Goal: Task Accomplishment & Management: Use online tool/utility

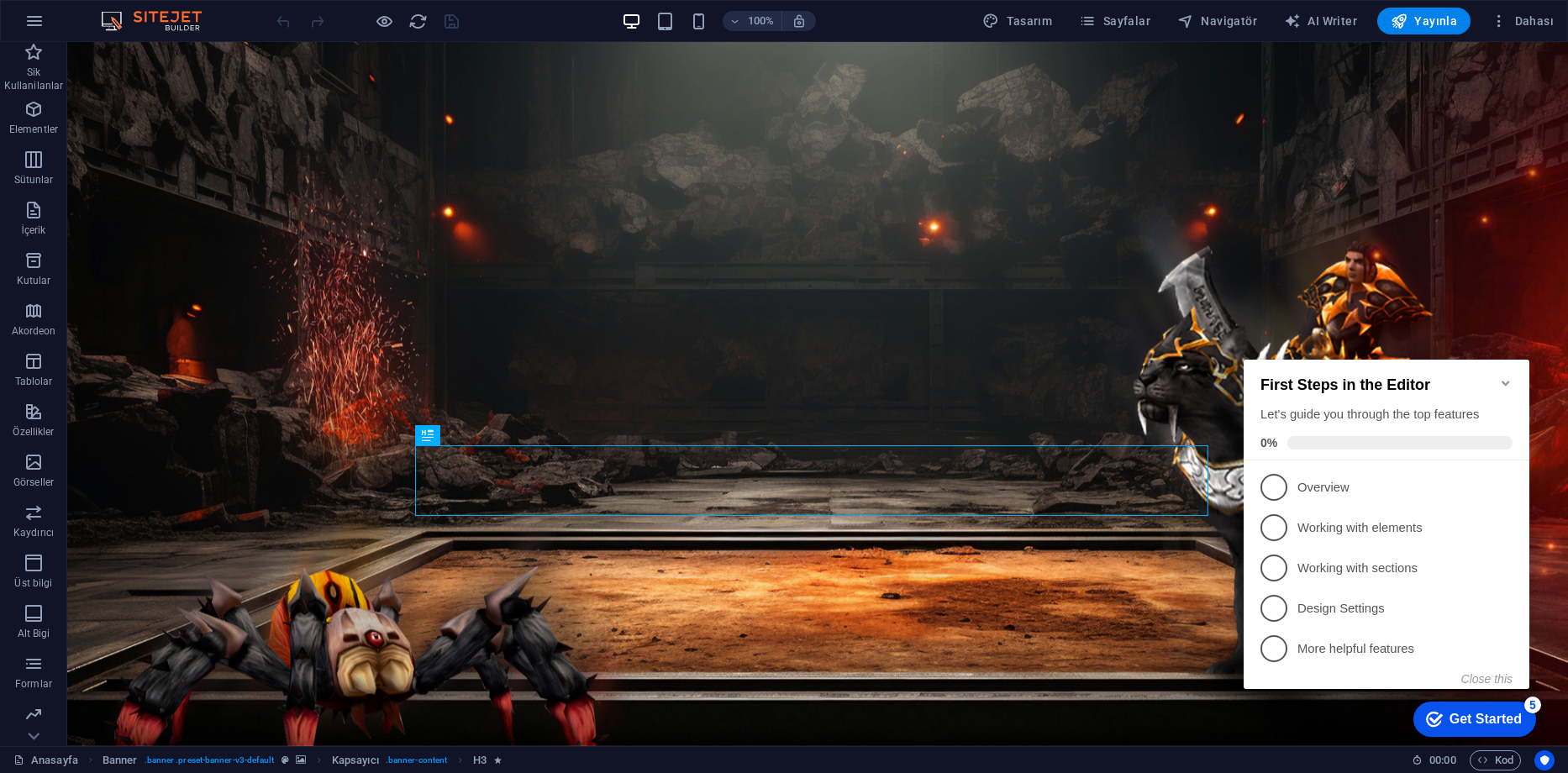
drag, startPoint x: 1504, startPoint y: 376, endPoint x: 2131, endPoint y: 452, distance: 631.6
click at [1504, 376] on icon "Minimize checklist" at bounding box center [1506, 383] width 14 height 14
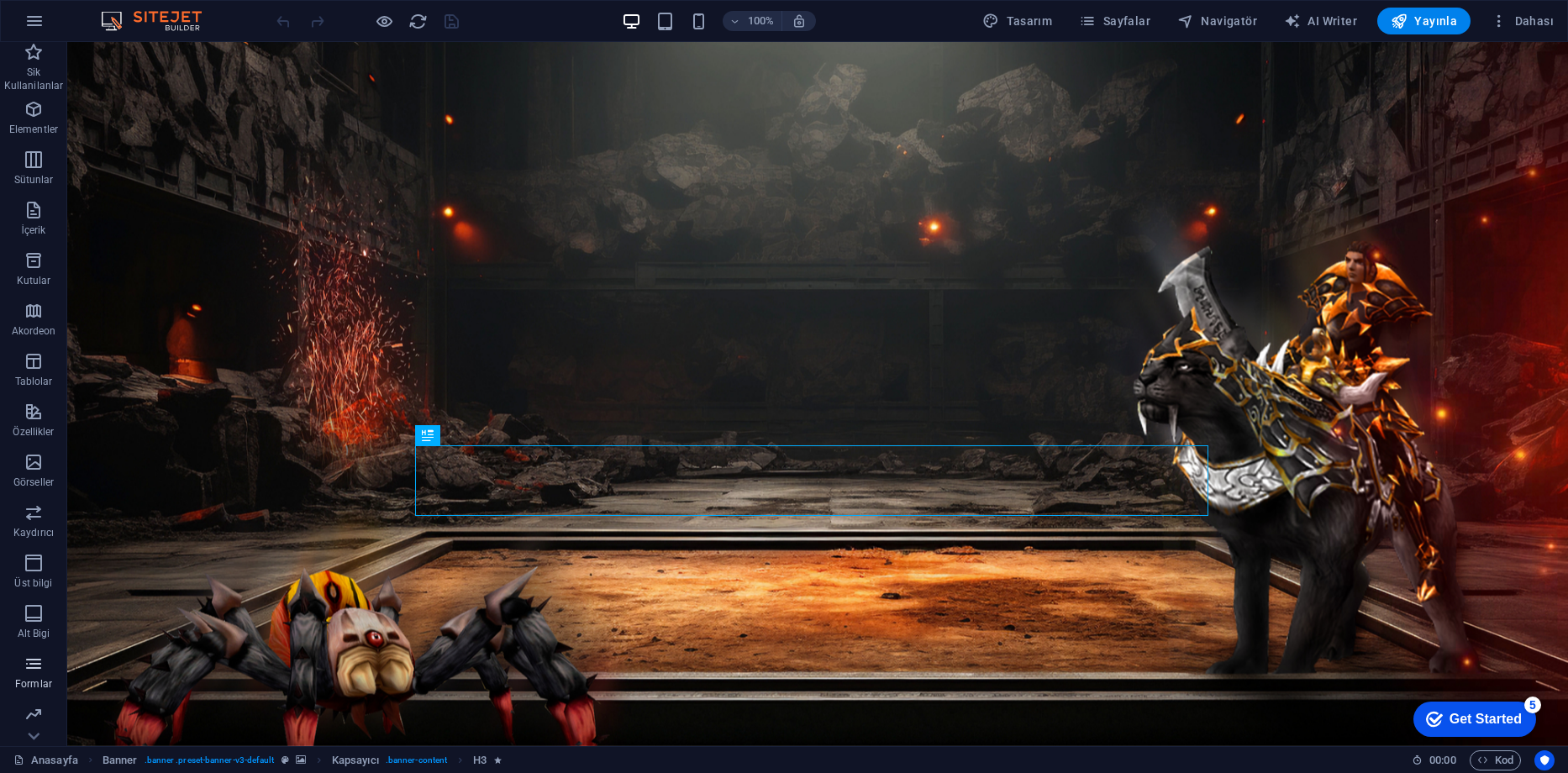
click at [36, 670] on icon "button" at bounding box center [34, 663] width 20 height 20
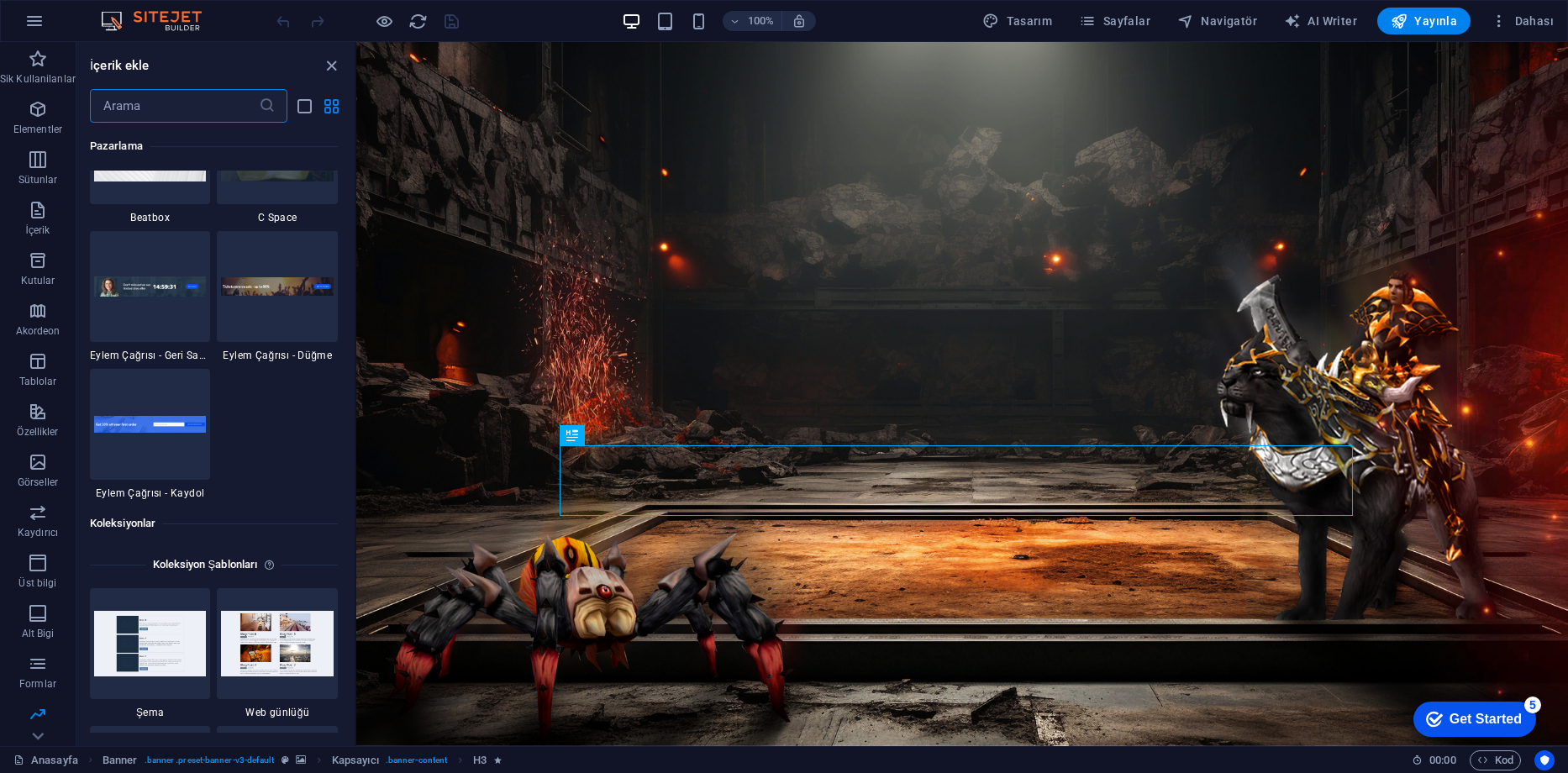
scroll to position [15204, 0]
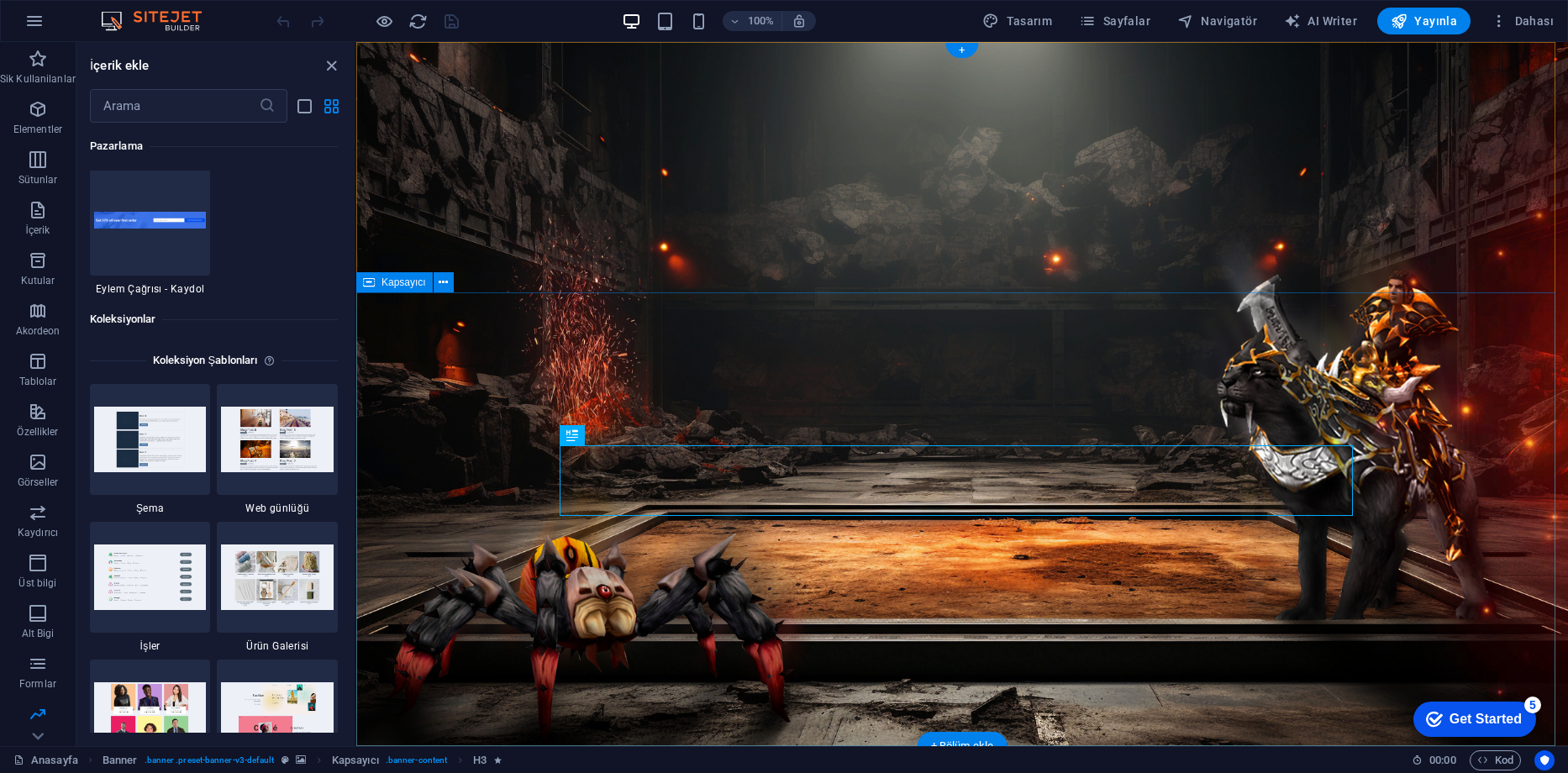
drag, startPoint x: 349, startPoint y: 687, endPoint x: 350, endPoint y: 734, distance: 47.0
click at [353, 746] on section "Sik Kullanilanlar Elementler Sütunlar İçerik Kutular Akordeon Tablolar Özellikl…" at bounding box center [784, 394] width 1568 height 704
click at [347, 693] on div "Sik Kullanilanlar 1 Star Başlık 1 Star Kapsayıcı Elementler 1 Star Başlık 1 Sta…" at bounding box center [216, 427] width 278 height 609
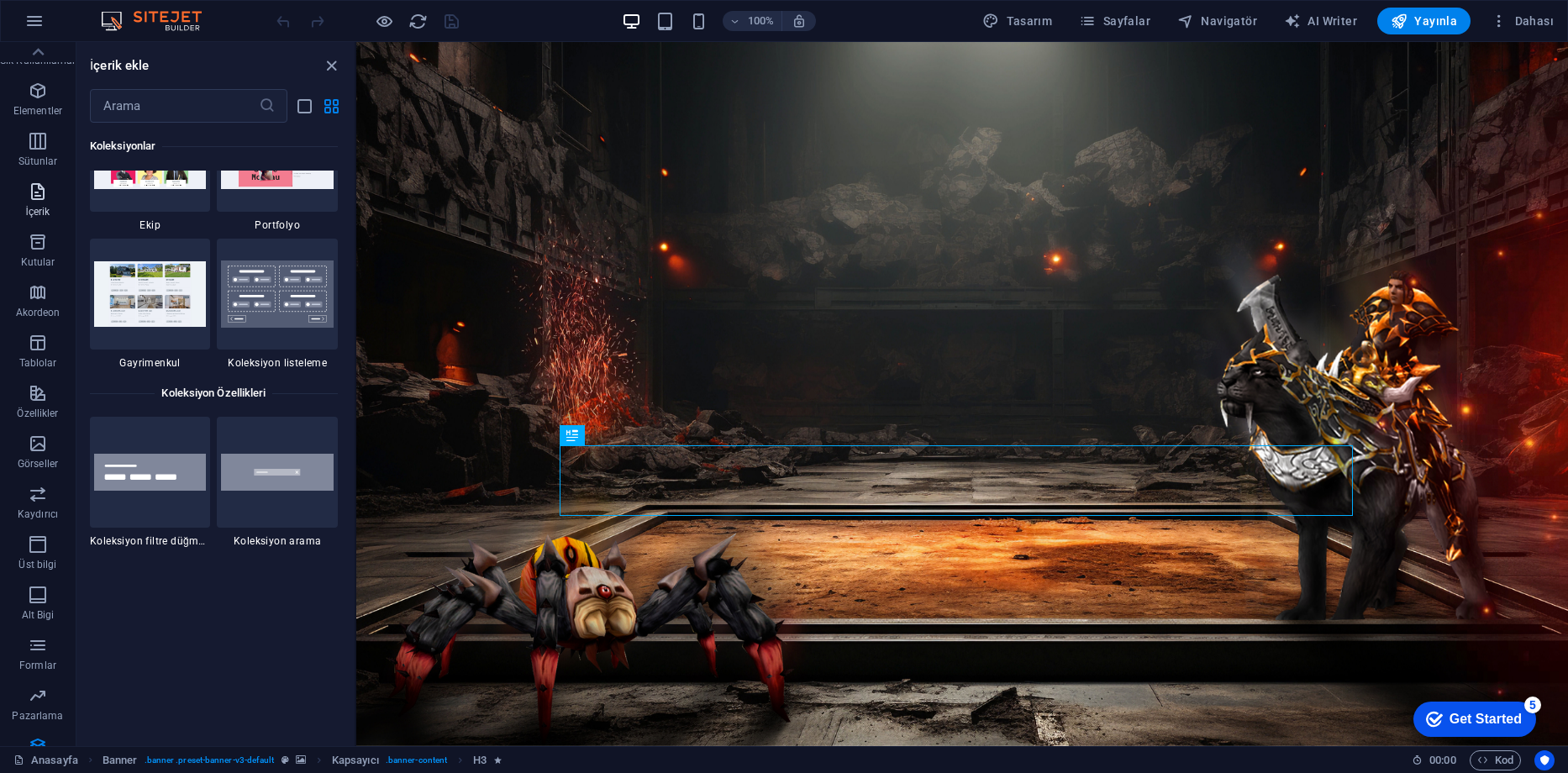
scroll to position [0, 0]
click at [41, 111] on icon "button" at bounding box center [37, 109] width 20 height 20
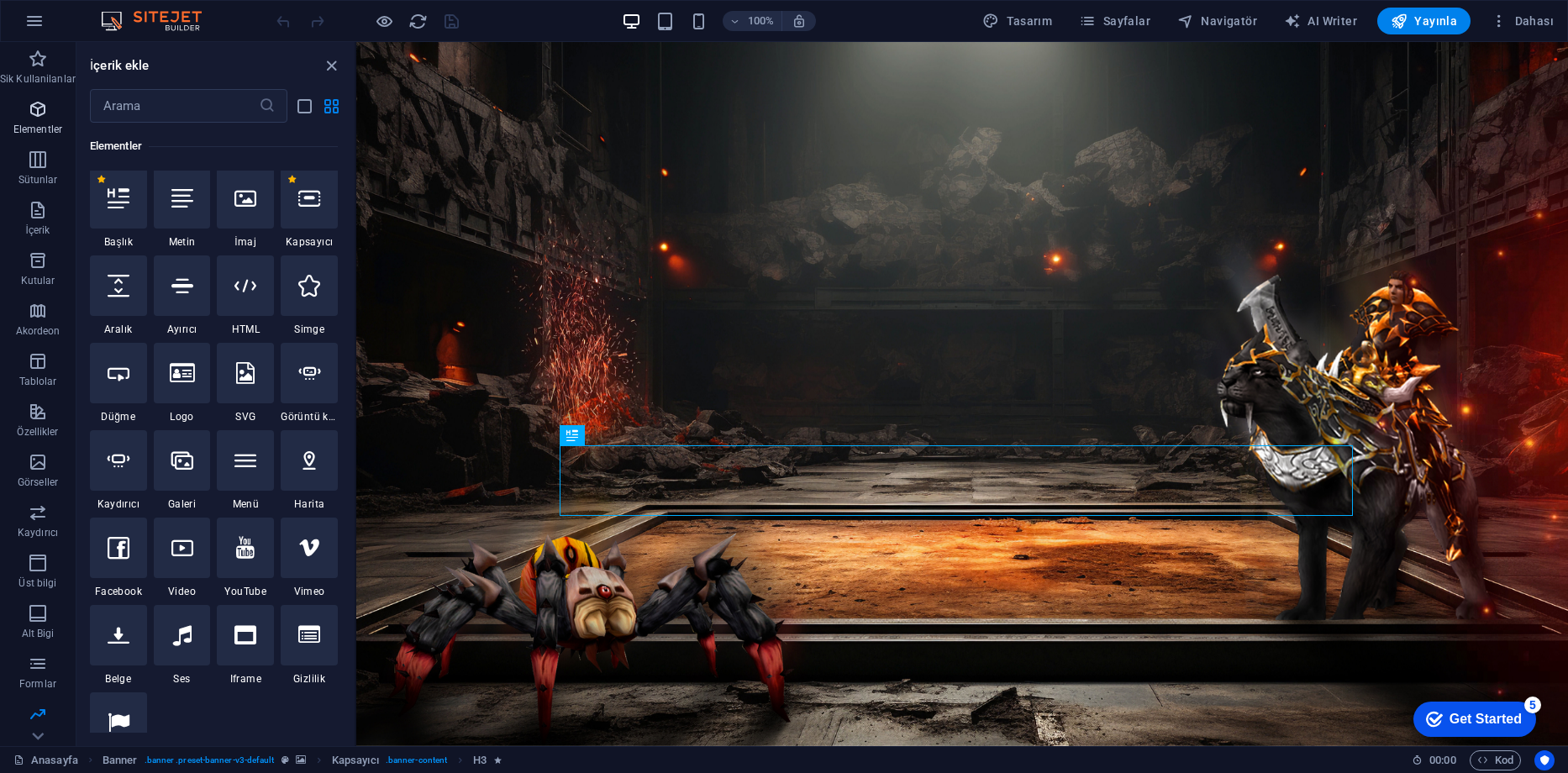
scroll to position [179, 0]
click at [328, 61] on icon "close panel" at bounding box center [331, 66] width 19 height 19
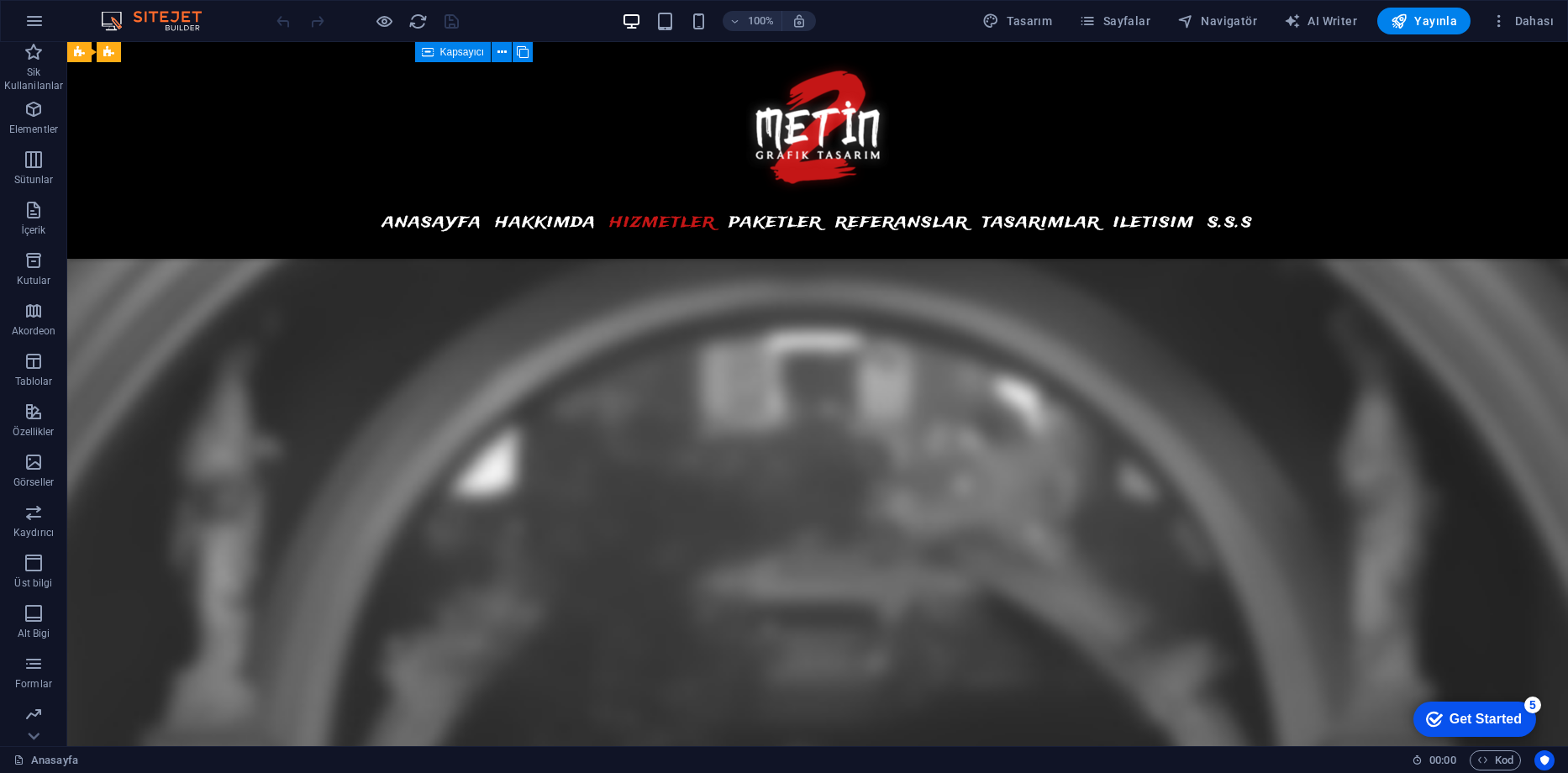
scroll to position [0, 0]
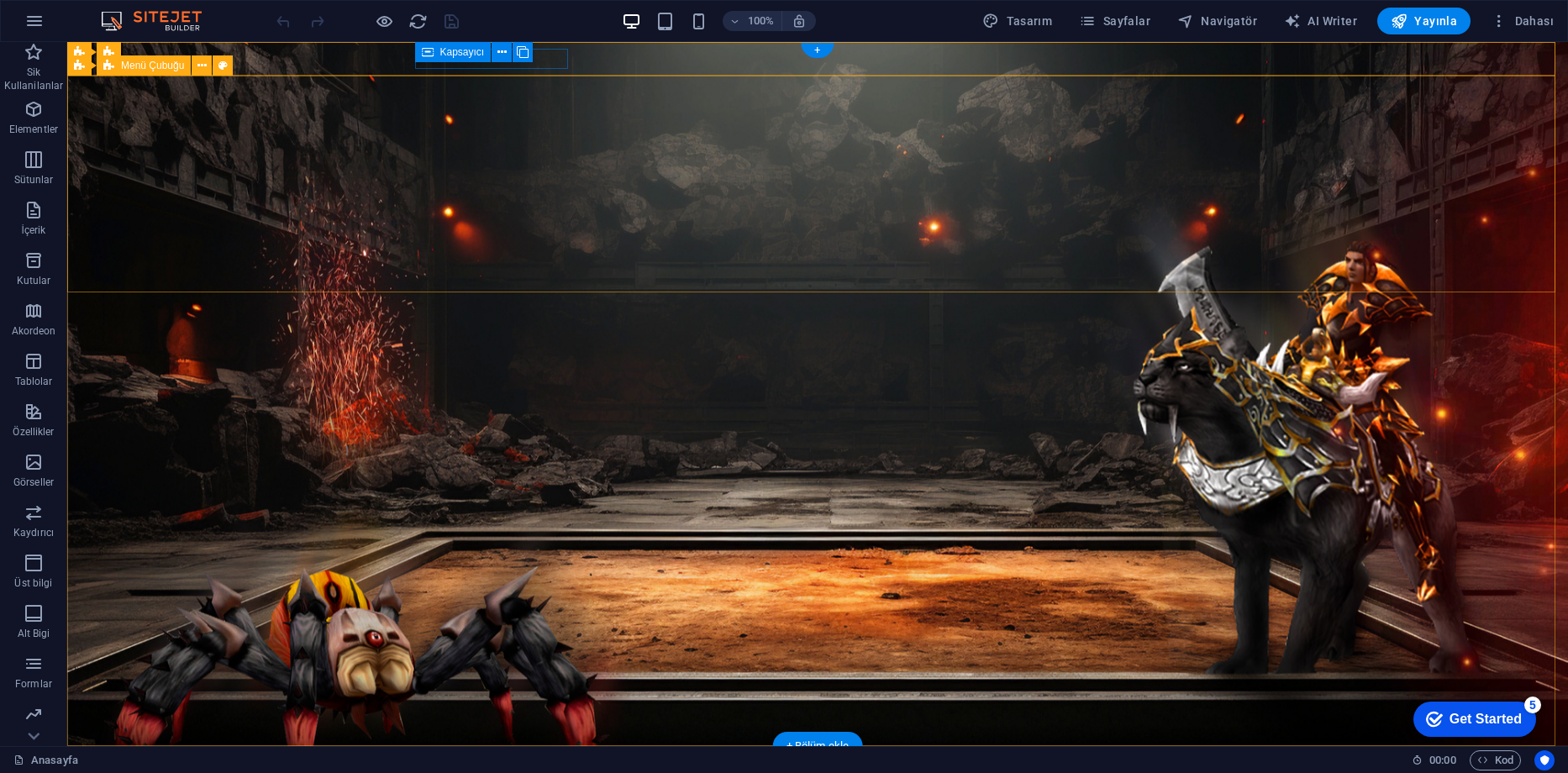
drag, startPoint x: 1296, startPoint y: 623, endPoint x: 1340, endPoint y: 189, distance: 436.2
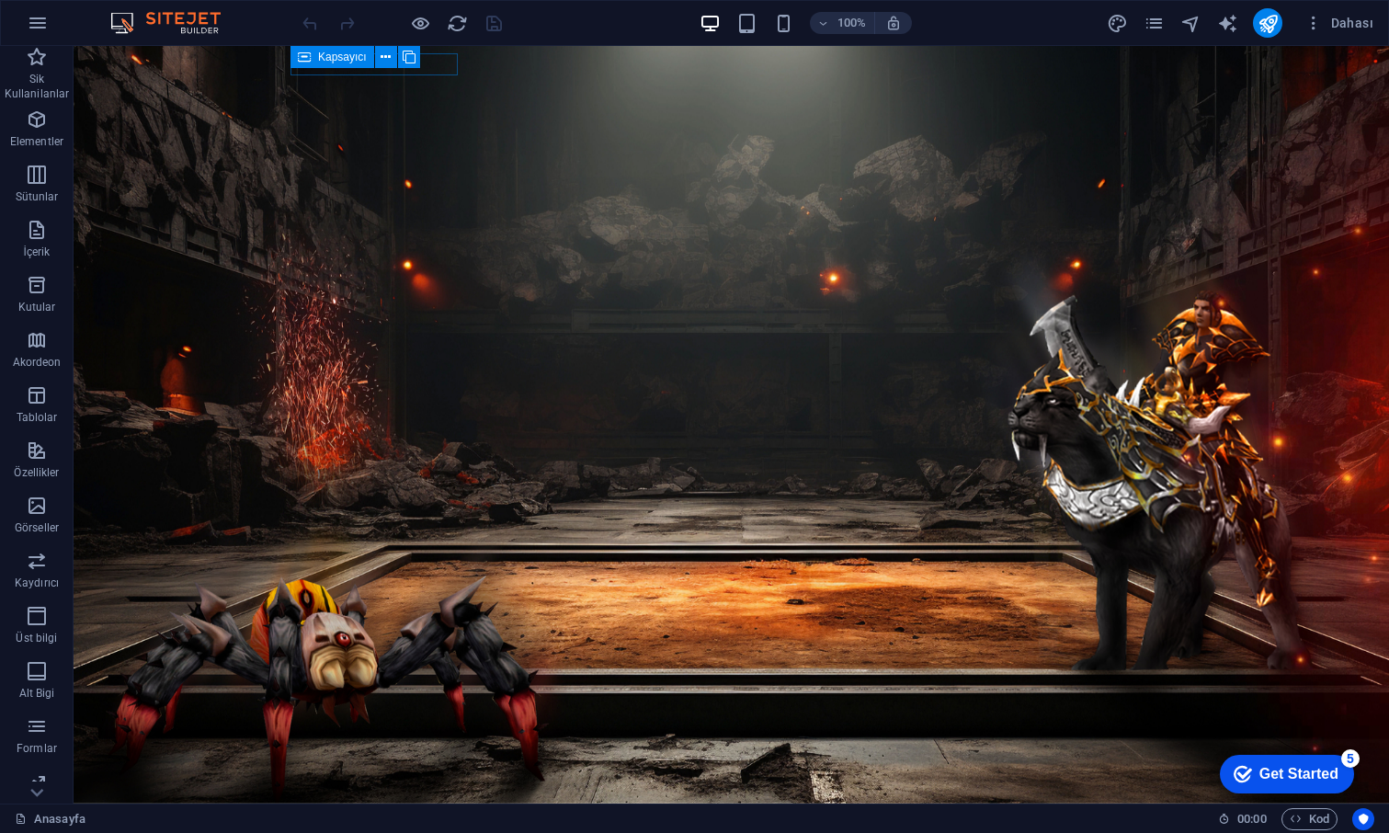
drag, startPoint x: 396, startPoint y: 46, endPoint x: 329, endPoint y: 258, distance: 222.7
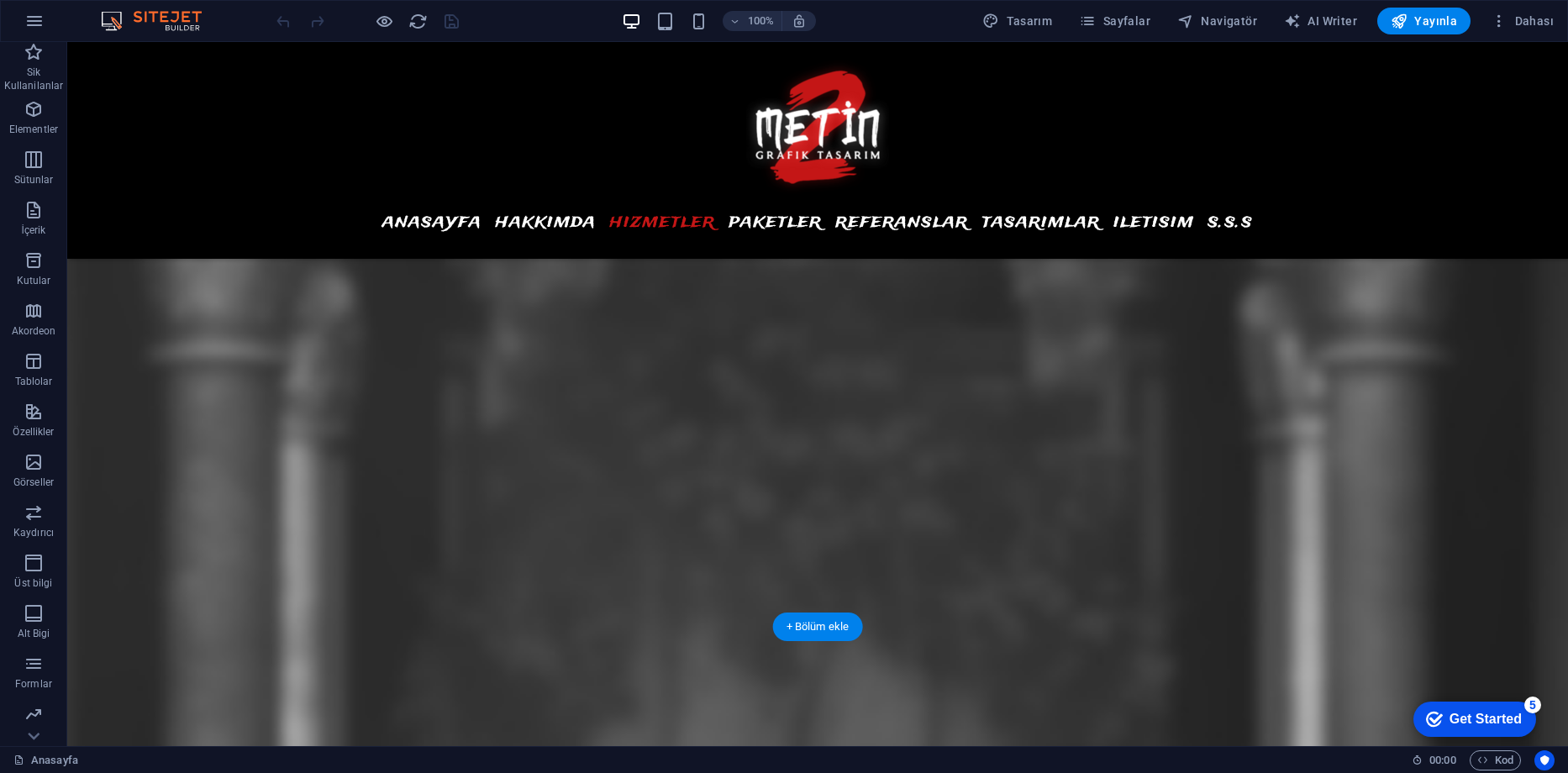
scroll to position [6888, 0]
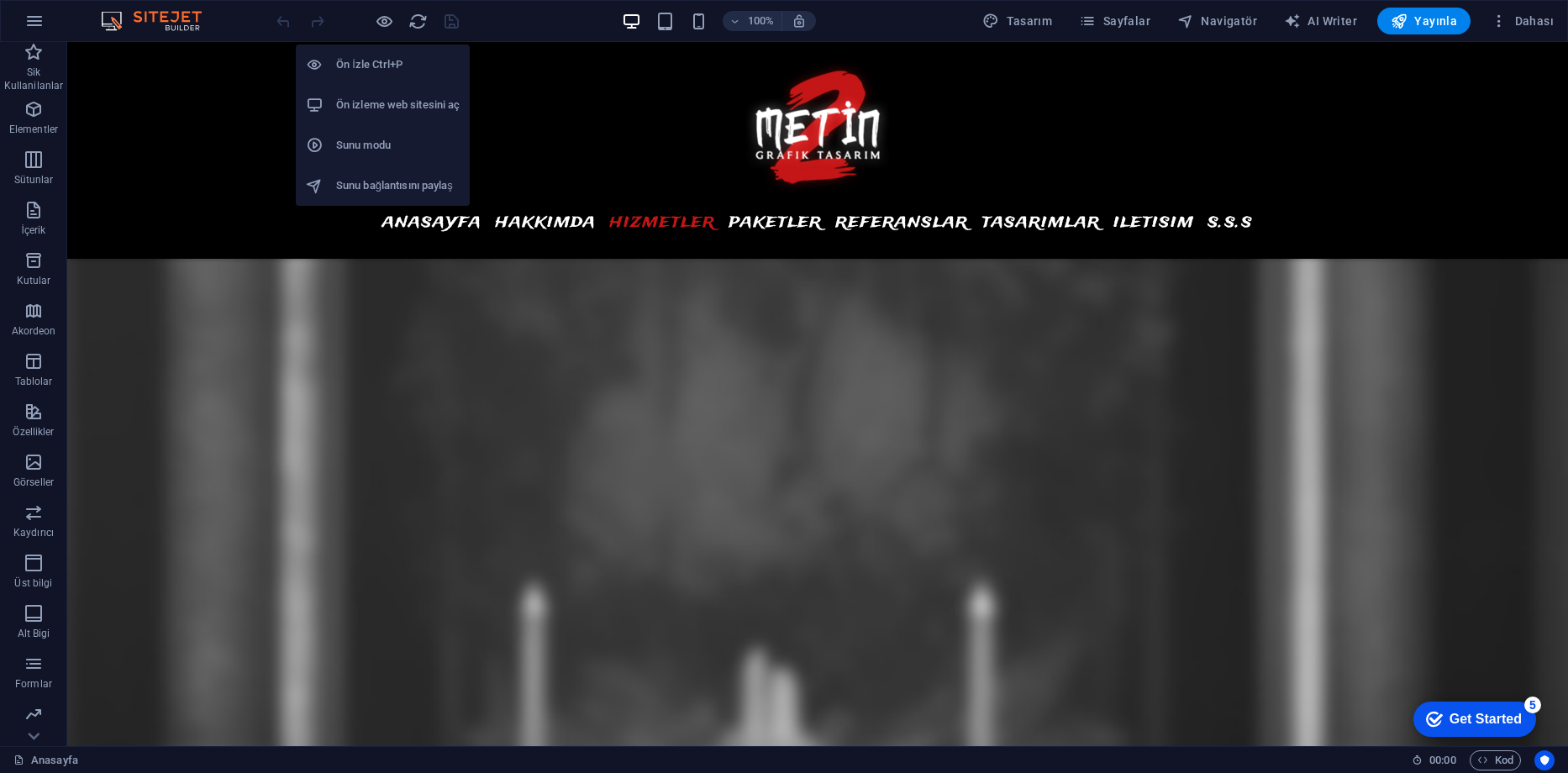
click at [357, 105] on h6 "Ön izleme web sitesini aç" at bounding box center [398, 105] width 123 height 20
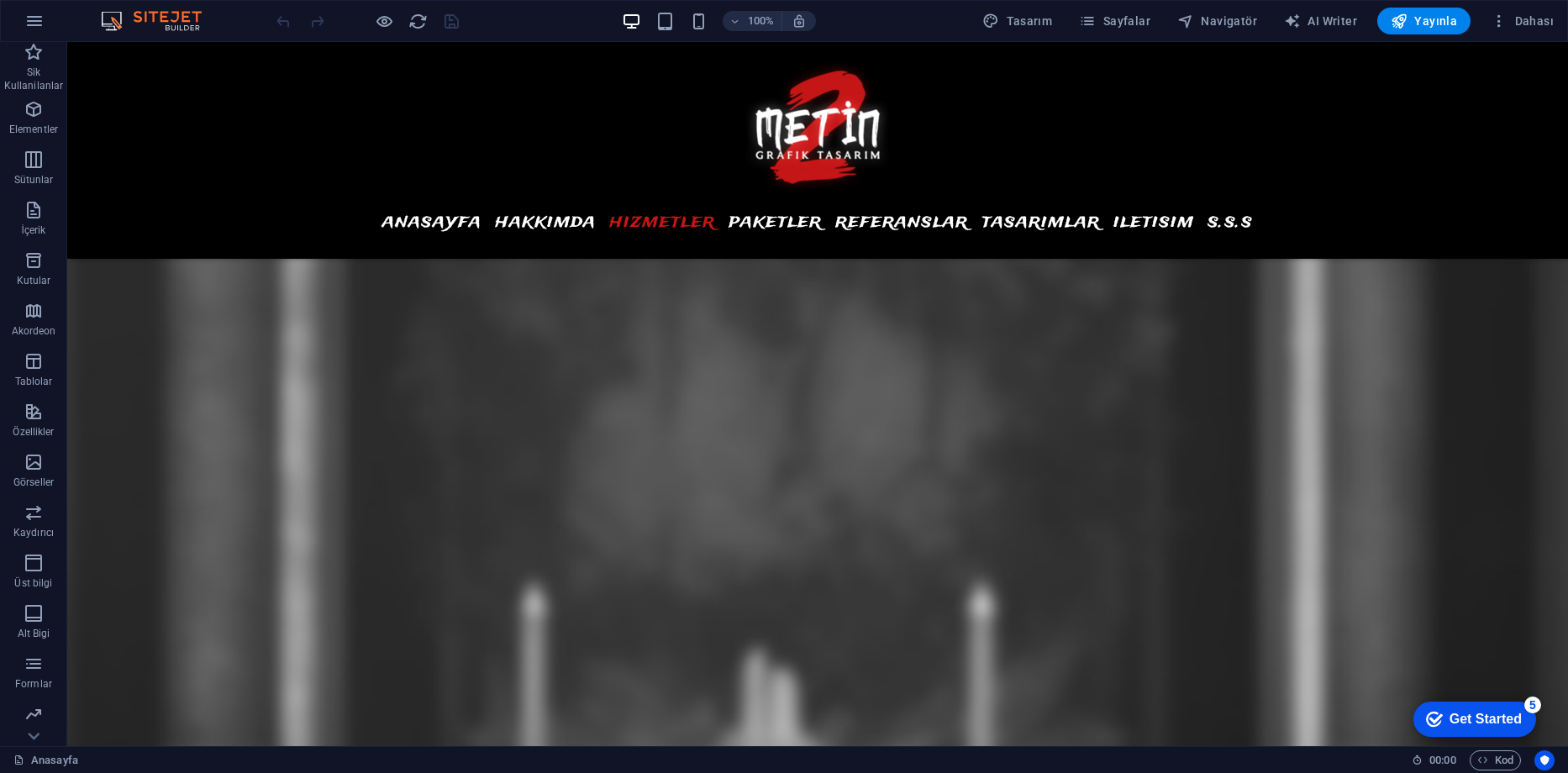
click at [1496, 718] on div "Get Started" at bounding box center [1486, 719] width 72 height 16
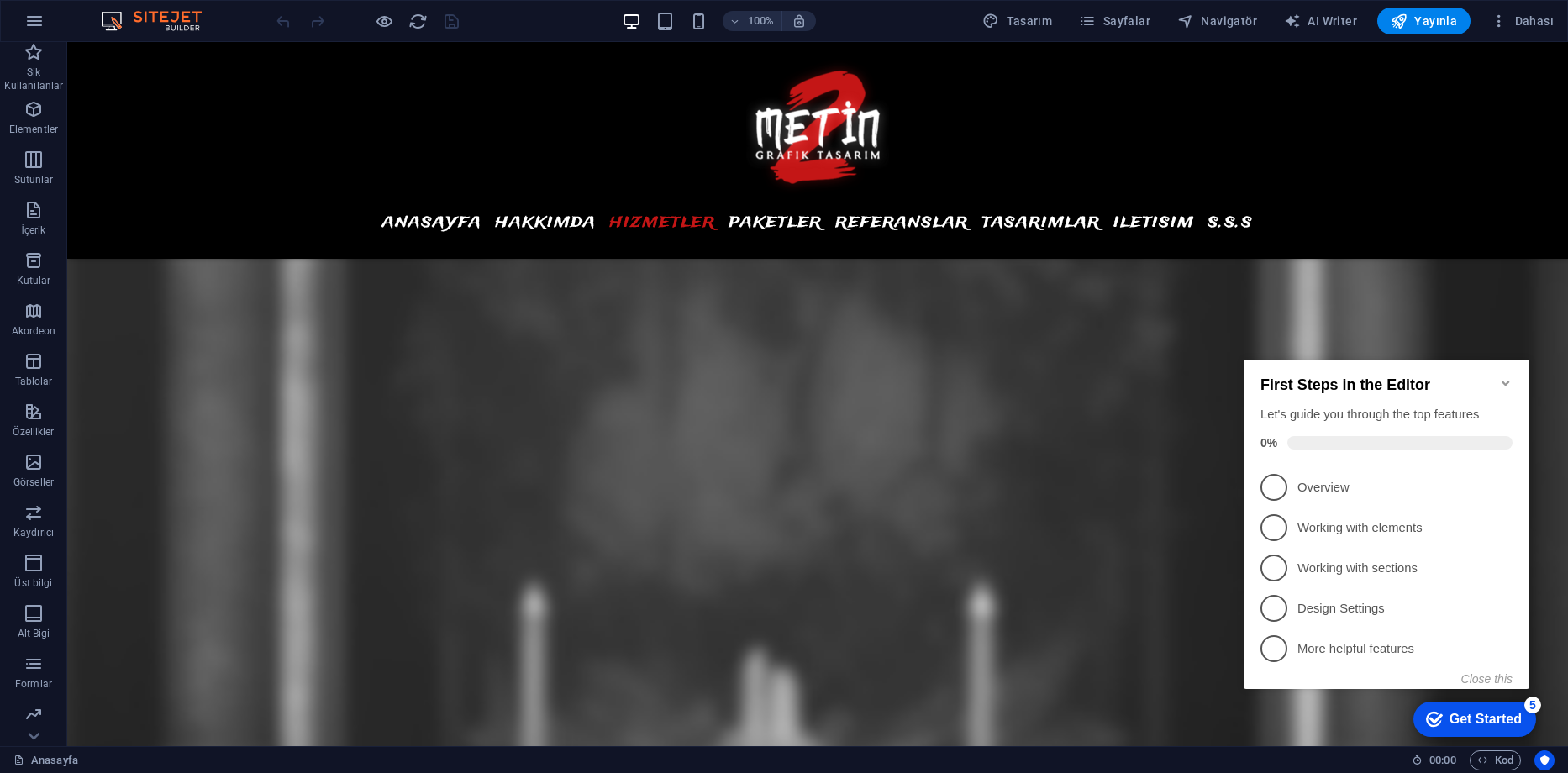
click at [1512, 376] on icon "Minimize checklist" at bounding box center [1506, 383] width 14 height 14
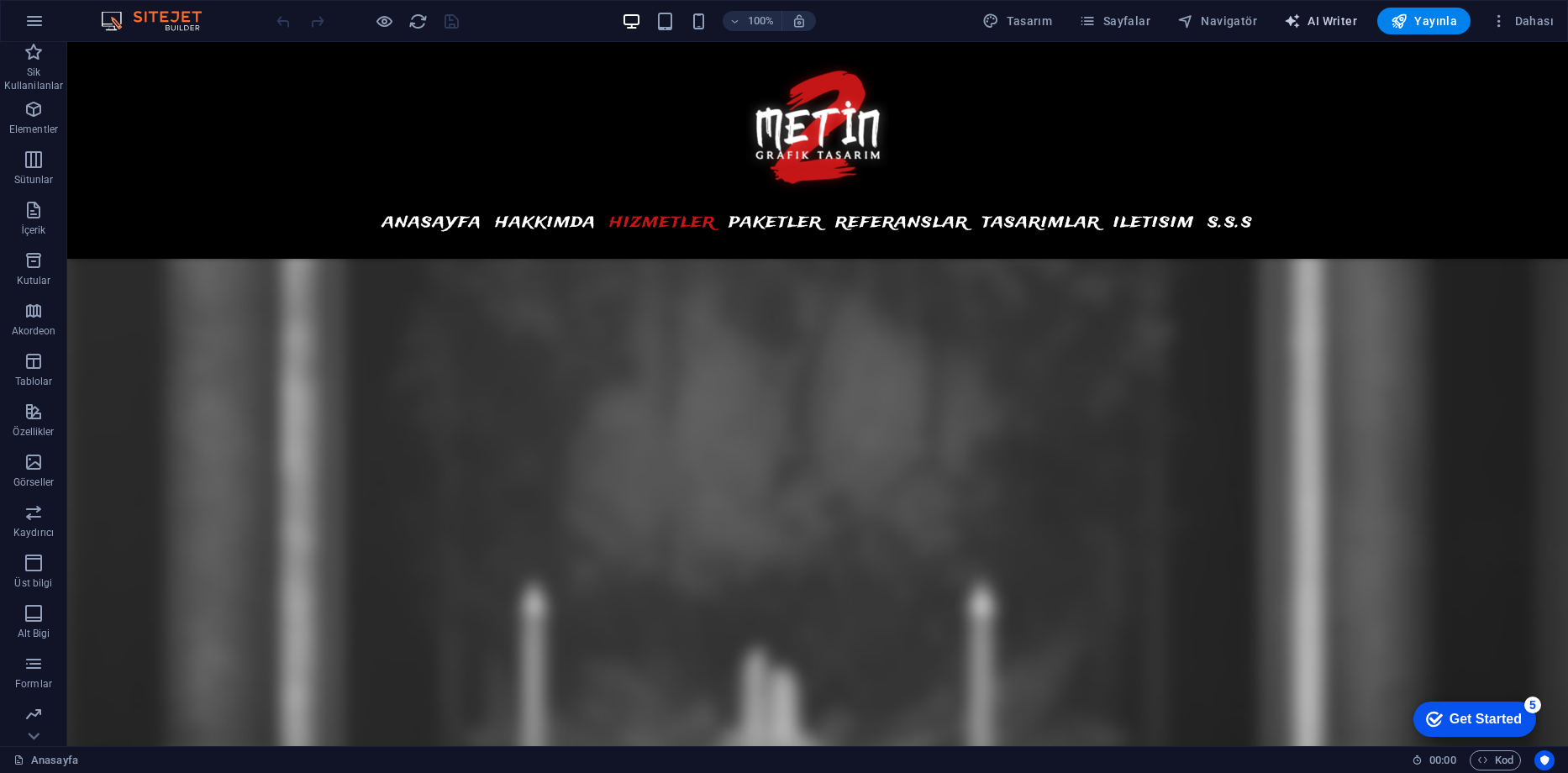
click at [1336, 18] on span "AI Writer" at bounding box center [1321, 21] width 73 height 16
select select "English"
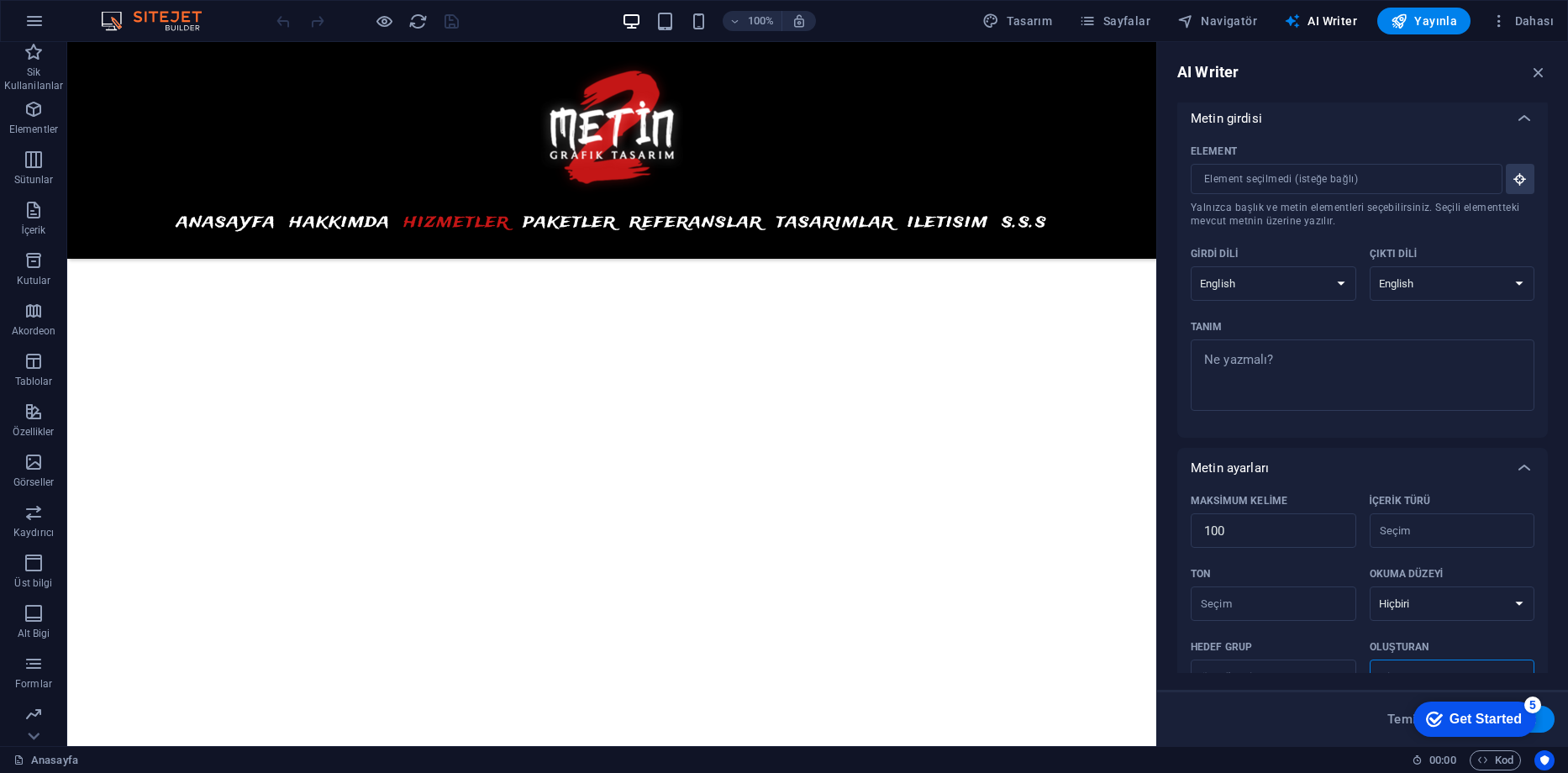
scroll to position [0, 0]
click at [1533, 72] on icon "button" at bounding box center [1539, 72] width 18 height 18
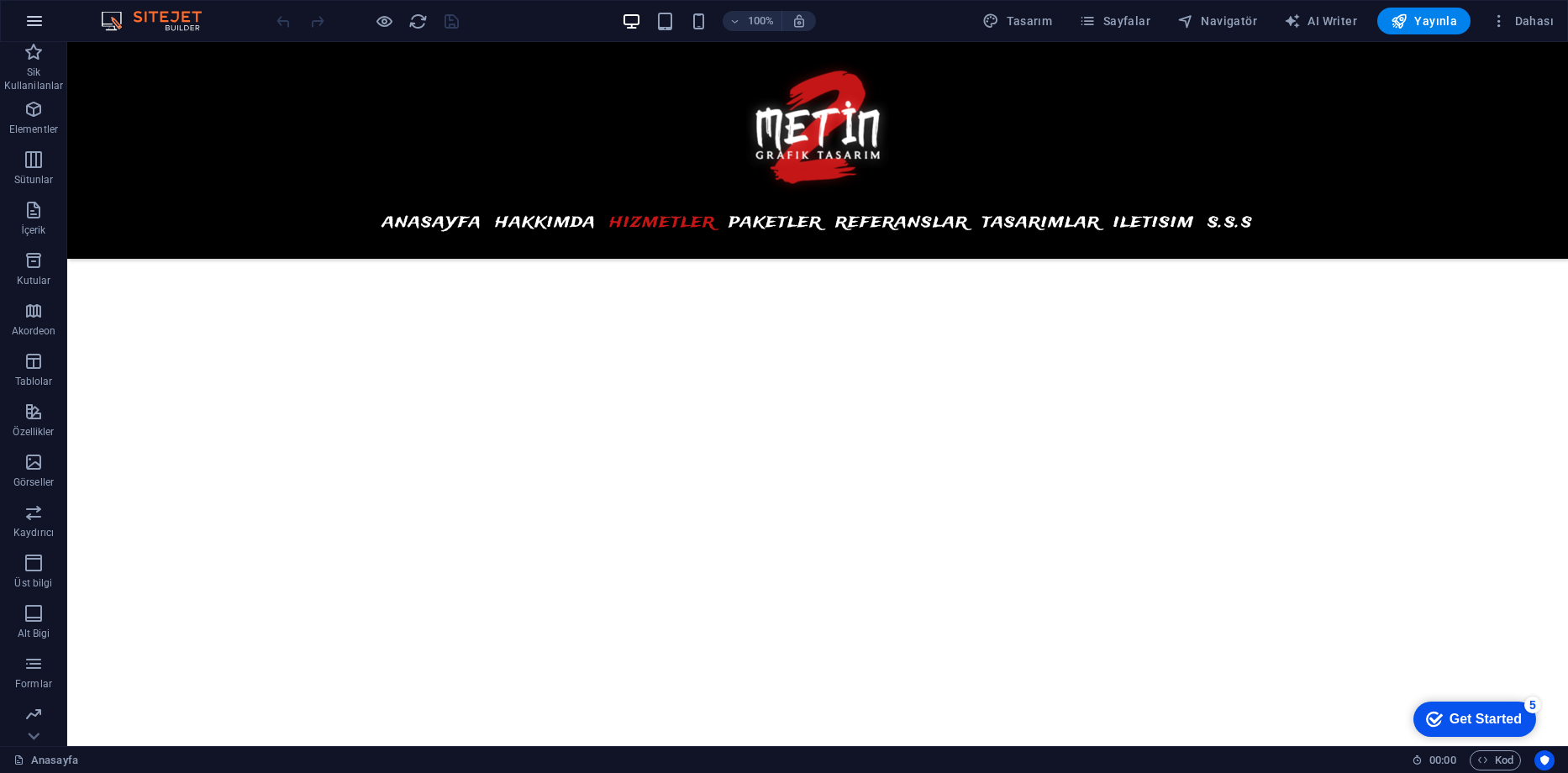
click at [50, 22] on button "button" at bounding box center [35, 21] width 40 height 40
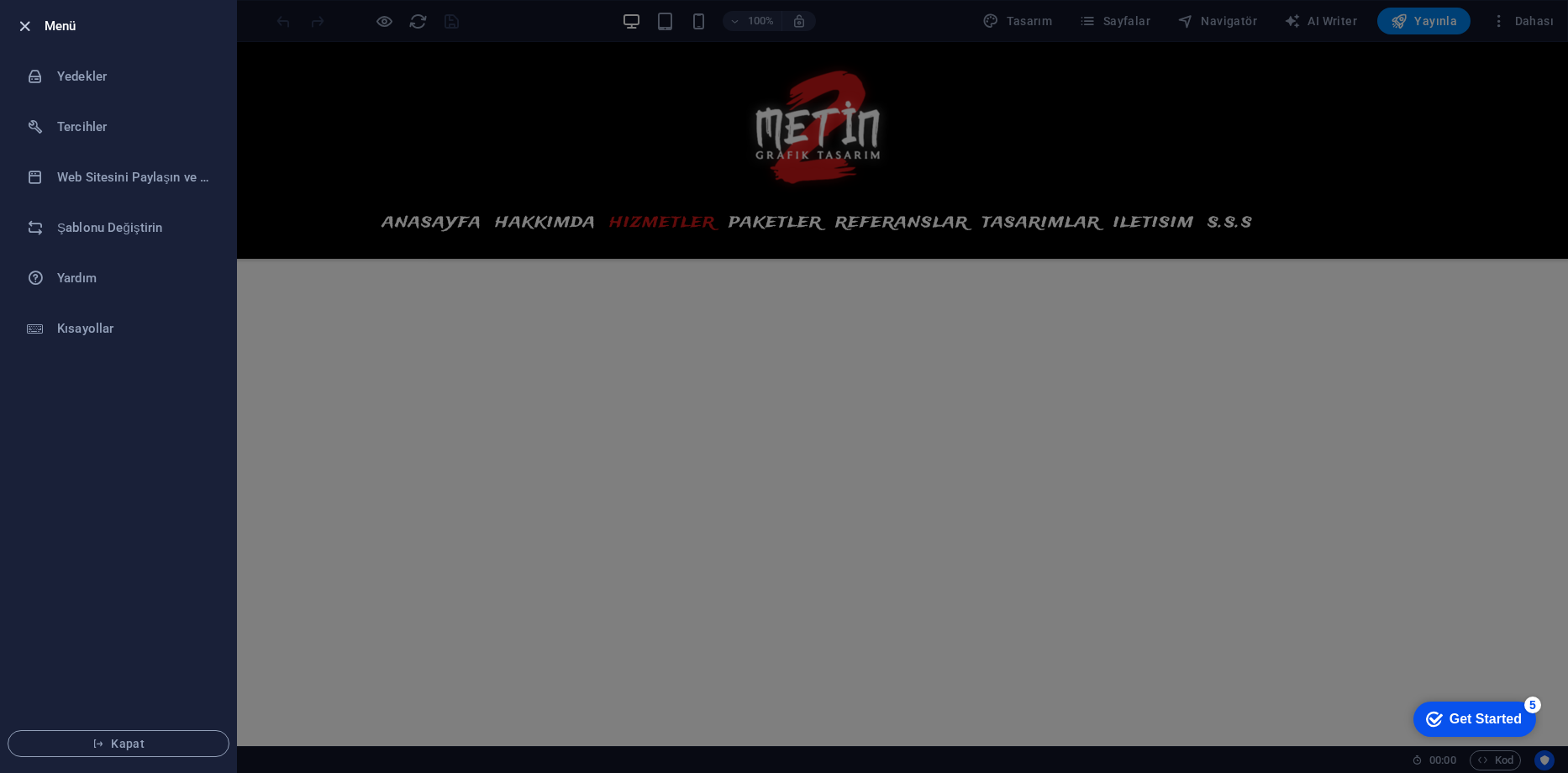
click at [21, 29] on icon "button" at bounding box center [25, 26] width 19 height 19
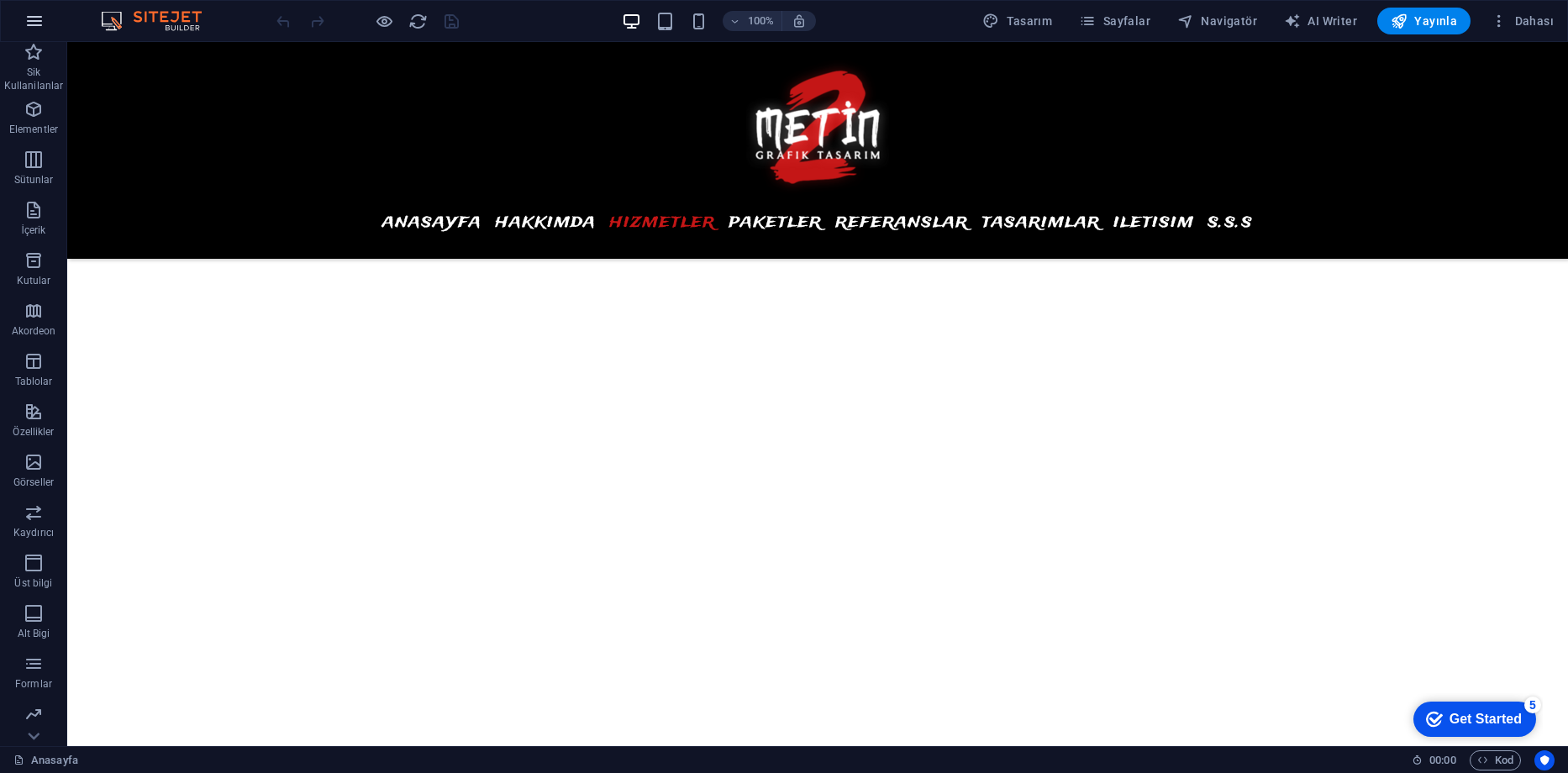
click at [21, 25] on button "button" at bounding box center [35, 21] width 40 height 40
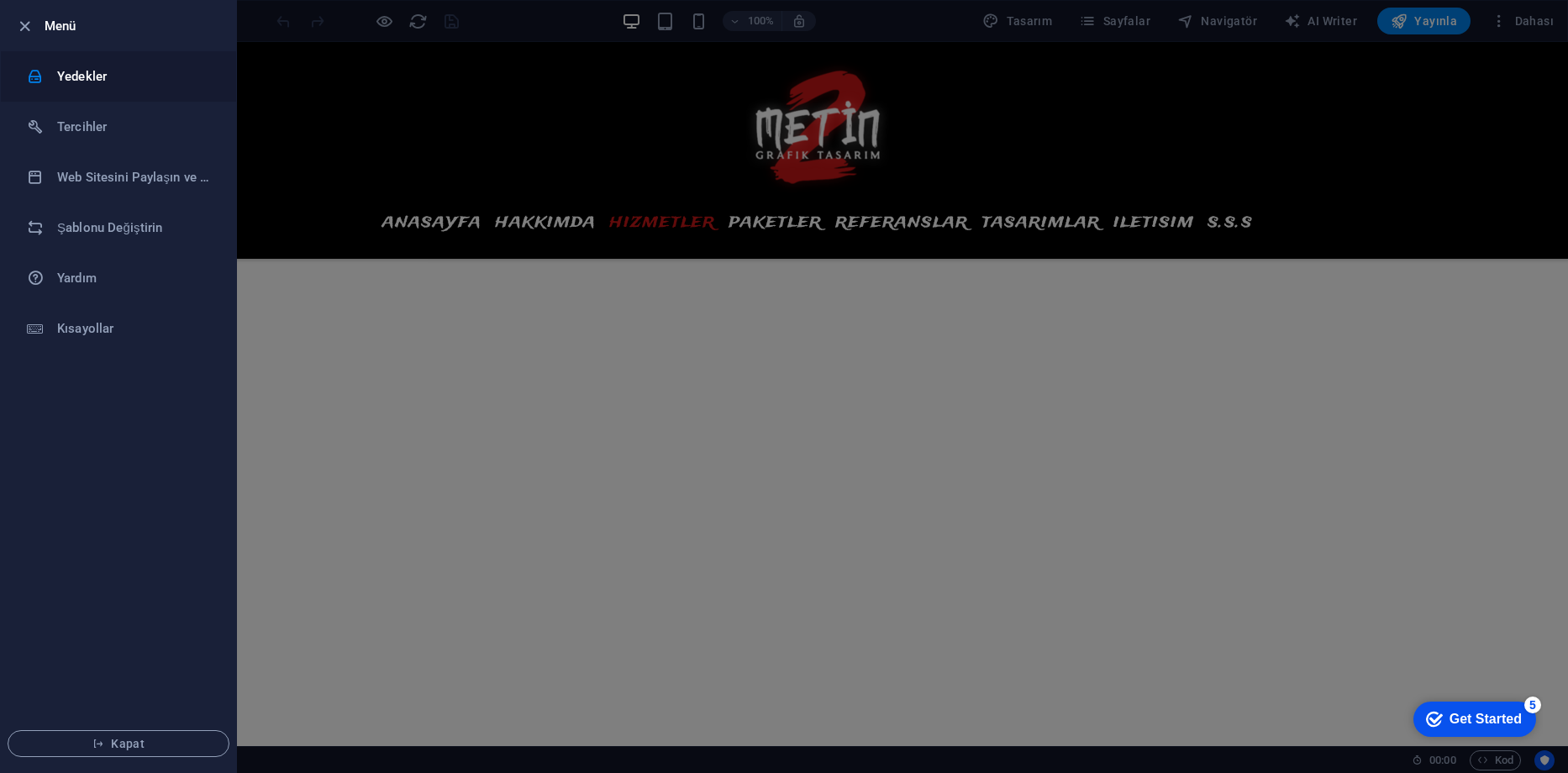
click at [79, 78] on h6 "Yedekler" at bounding box center [135, 77] width 155 height 20
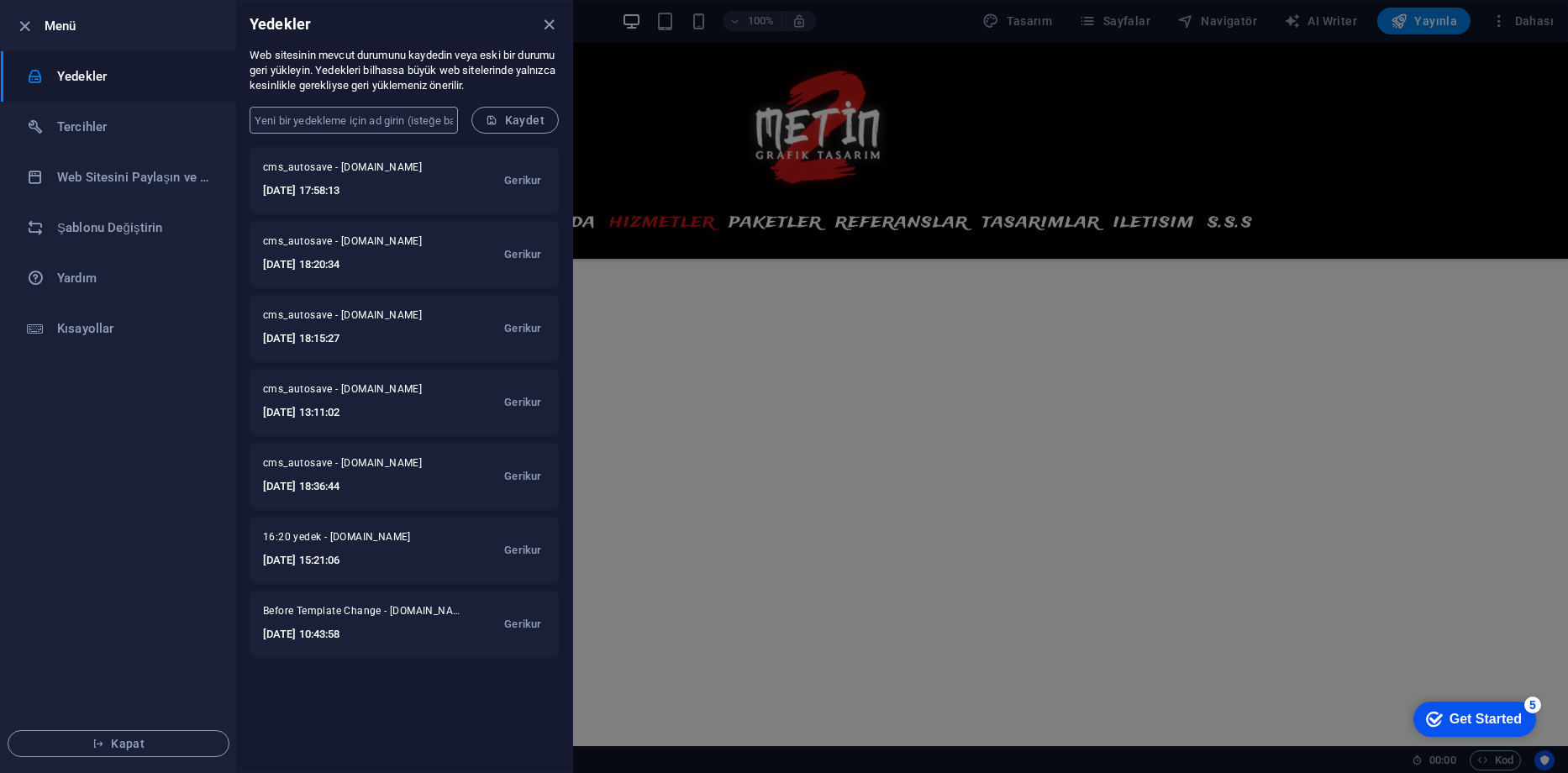
click at [375, 114] on input "text" at bounding box center [354, 120] width 208 height 26
type input "manuelyedekmurat"
click at [506, 115] on span "Kaydet" at bounding box center [515, 120] width 59 height 14
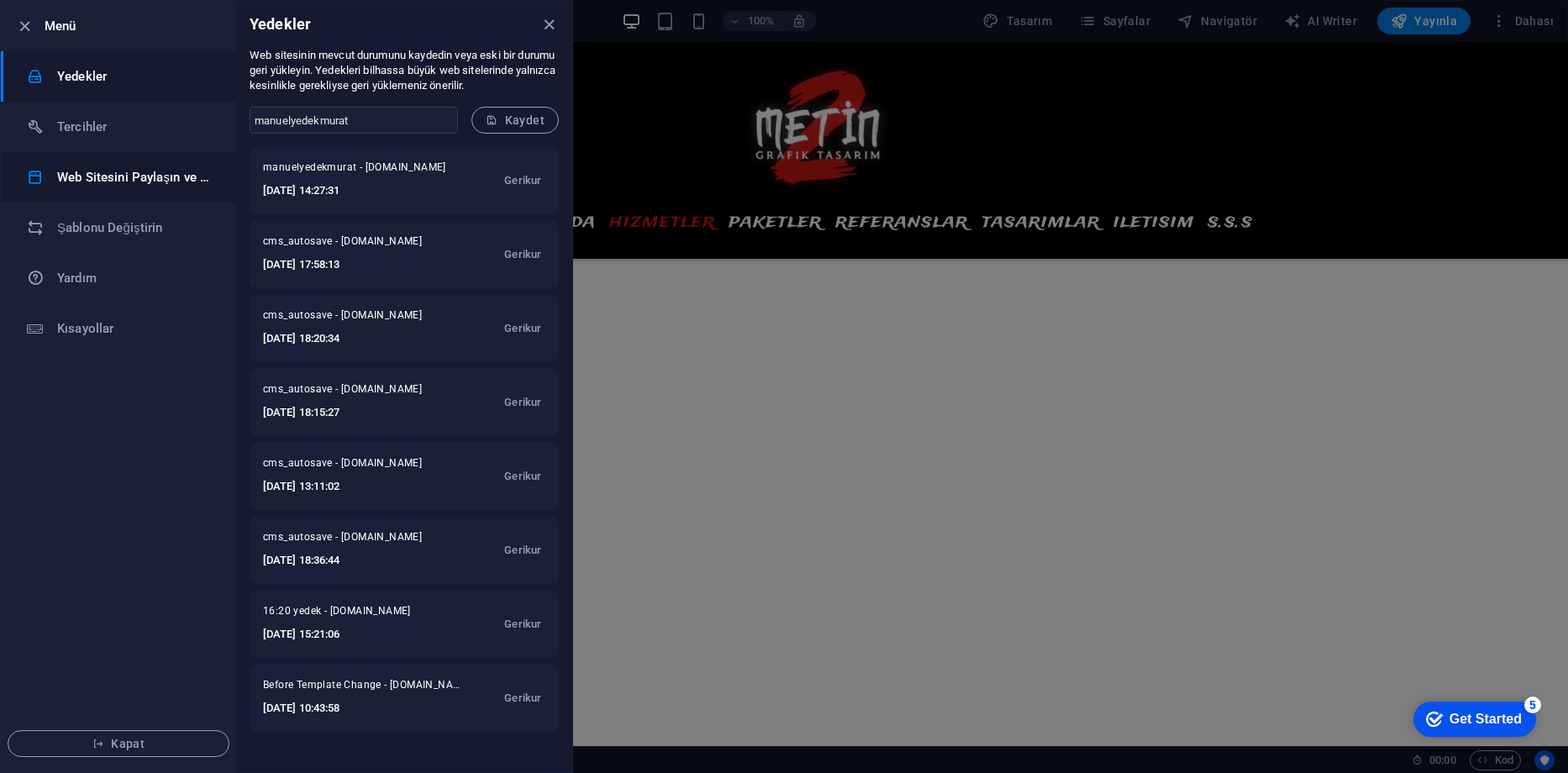
click at [134, 179] on h6 "Web Sitesini Paylaşın ve Kopyalayın" at bounding box center [135, 177] width 155 height 20
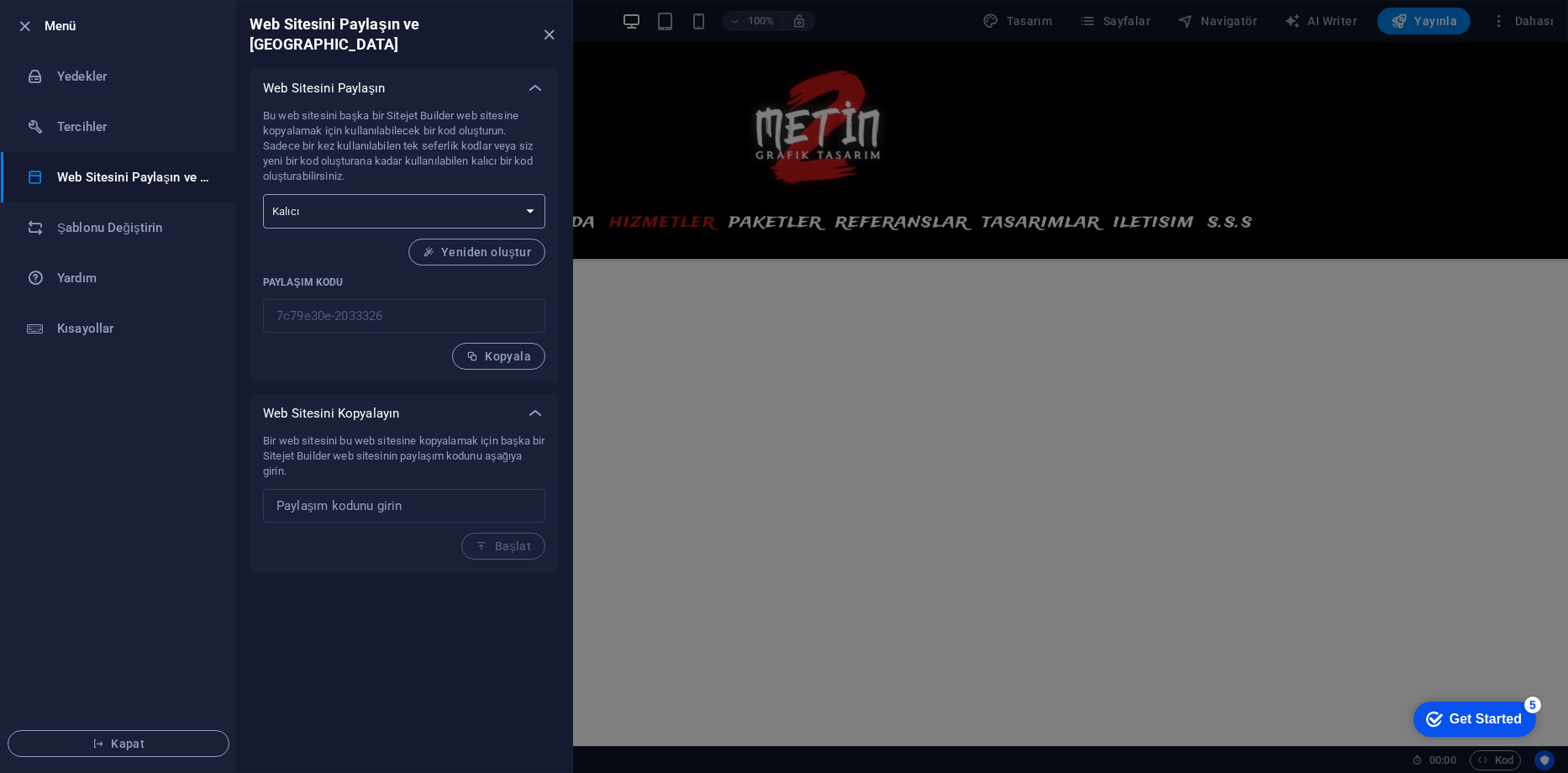
click at [401, 194] on select "Tek seferlik Kalıcı" at bounding box center [404, 211] width 283 height 35
click at [396, 194] on select "Tek seferlik Kalıcı" at bounding box center [404, 211] width 283 height 35
click at [111, 140] on li "Tercihler" at bounding box center [118, 126] width 235 height 50
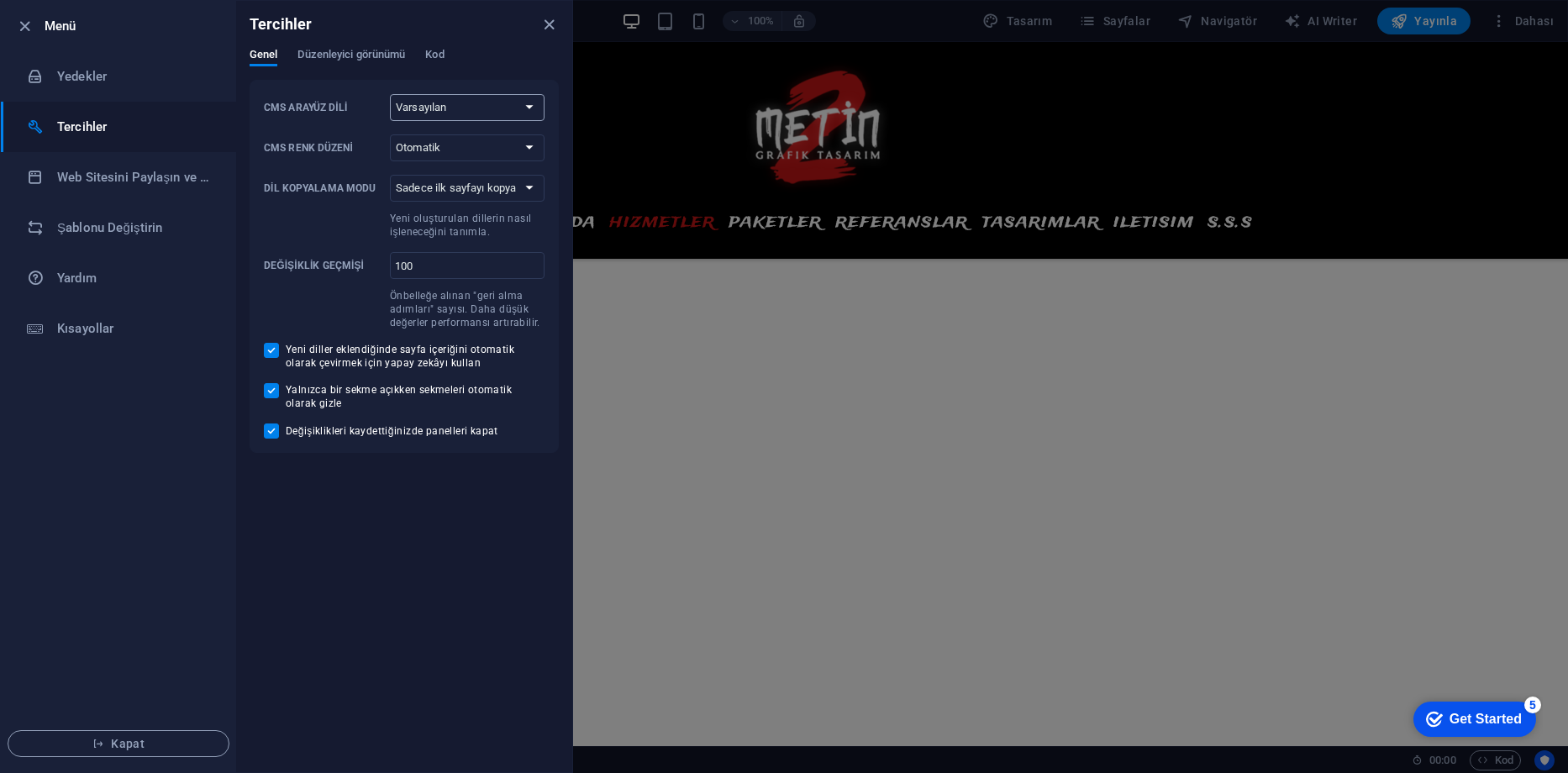
click at [507, 111] on select "Varsayılan Deutsch English Español Français Magyar Italiano Nederlands Polski P…" at bounding box center [467, 107] width 155 height 26
click at [503, 109] on select "Varsayılan Deutsch English Español Français Magyar Italiano Nederlands Polski P…" at bounding box center [467, 107] width 155 height 26
click at [464, 137] on select "Otomatik Koyu Açık" at bounding box center [467, 147] width 155 height 26
click at [381, 59] on span "Düzenleyici görünümü" at bounding box center [351, 57] width 108 height 24
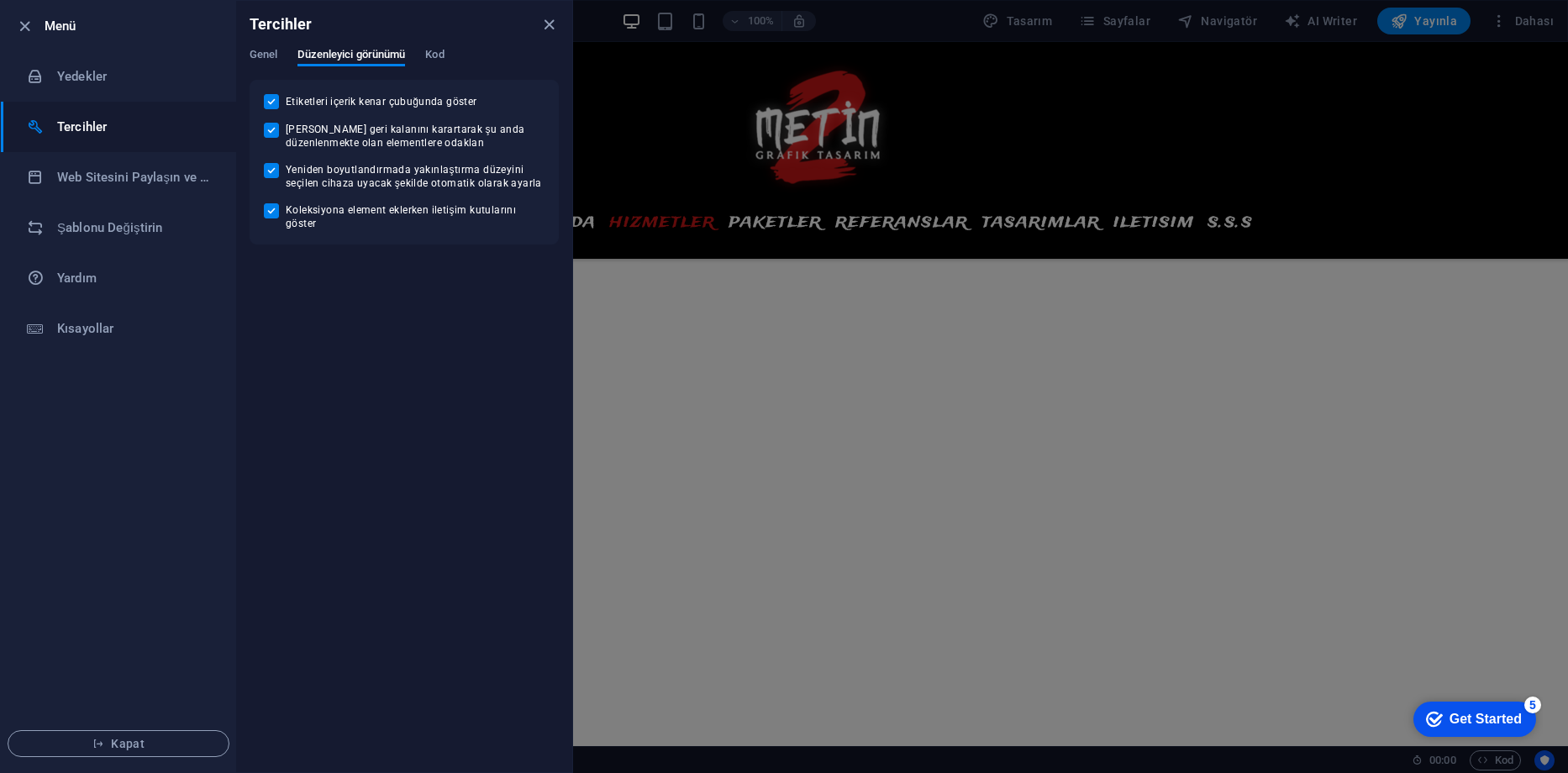
click at [436, 47] on div "Tercihler" at bounding box center [404, 24] width 336 height 47
click at [433, 50] on span "Kod" at bounding box center [434, 57] width 18 height 24
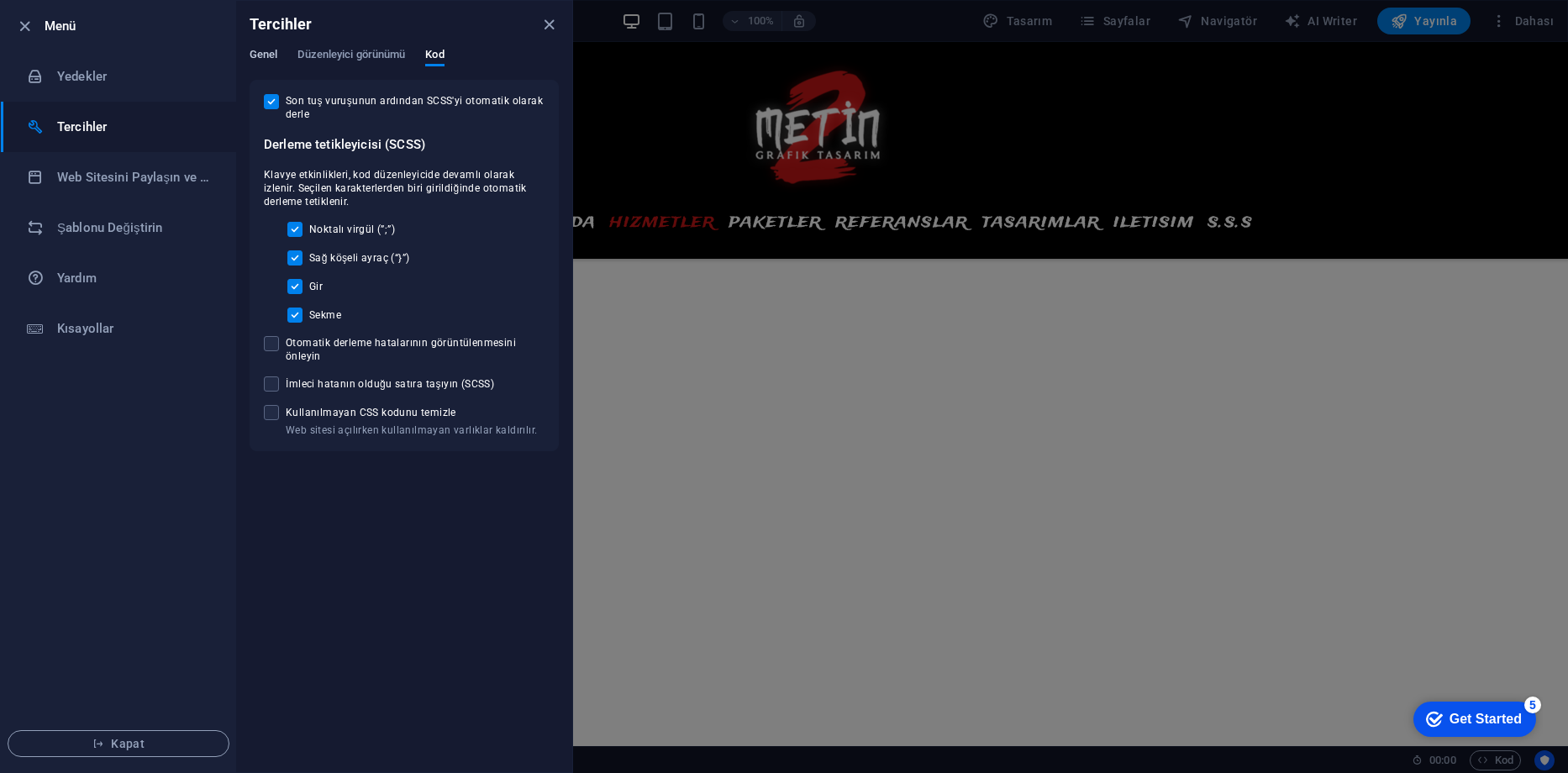
click at [269, 57] on span "Genel" at bounding box center [263, 57] width 27 height 24
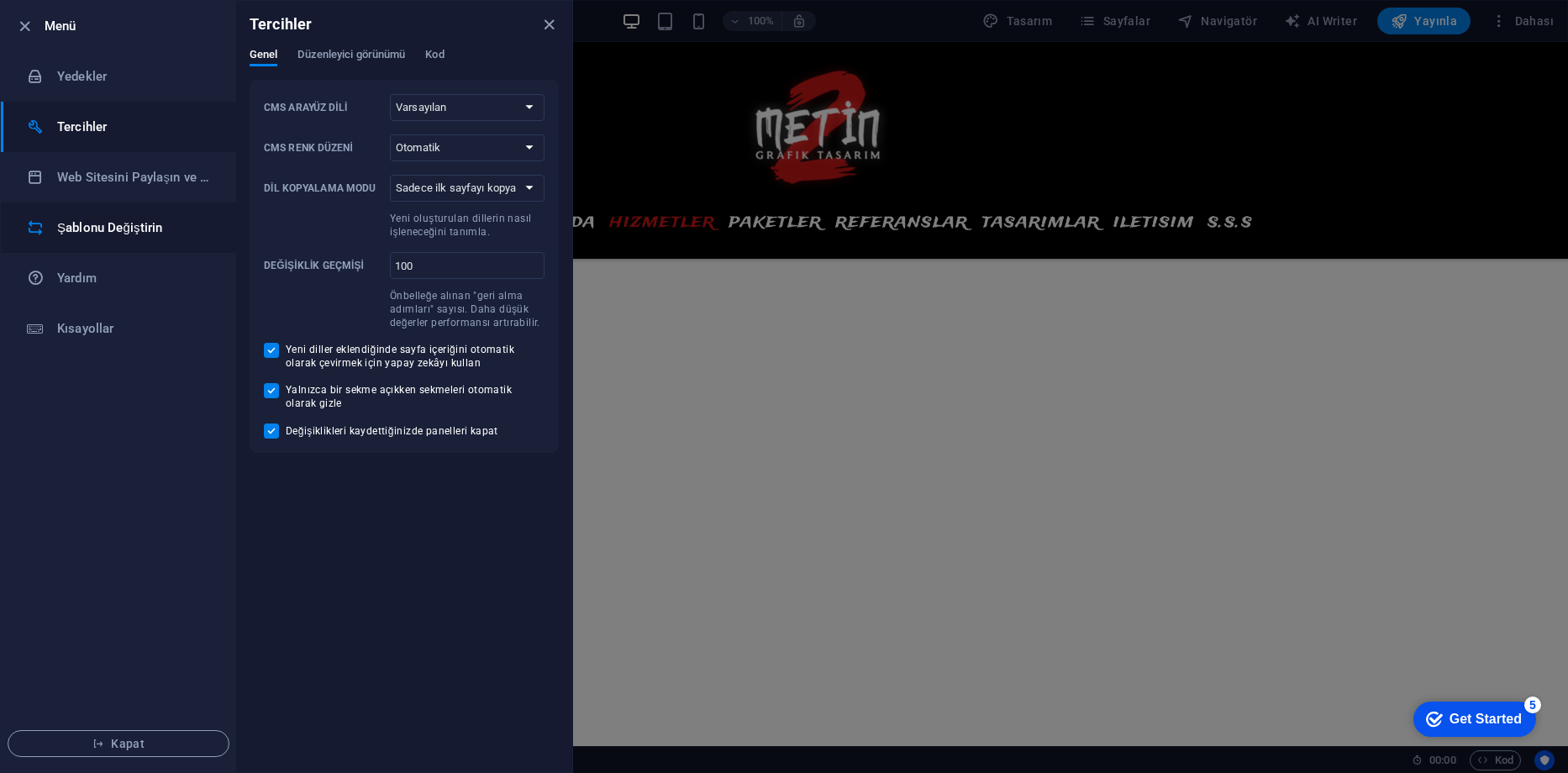
click at [121, 221] on h6 "Şablonu Değiştirin" at bounding box center [135, 228] width 155 height 20
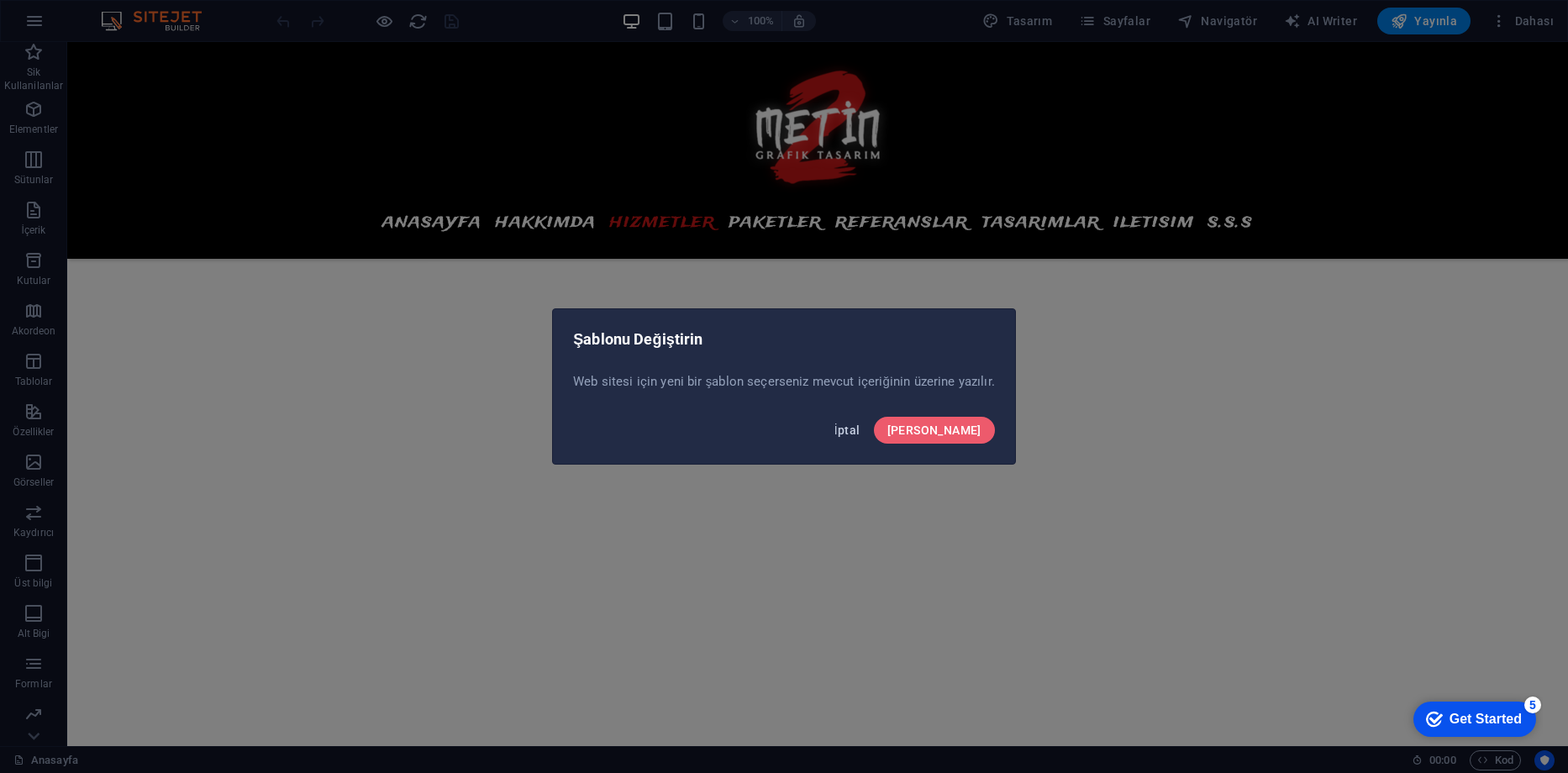
click at [868, 422] on button "İptal" at bounding box center [848, 429] width 39 height 26
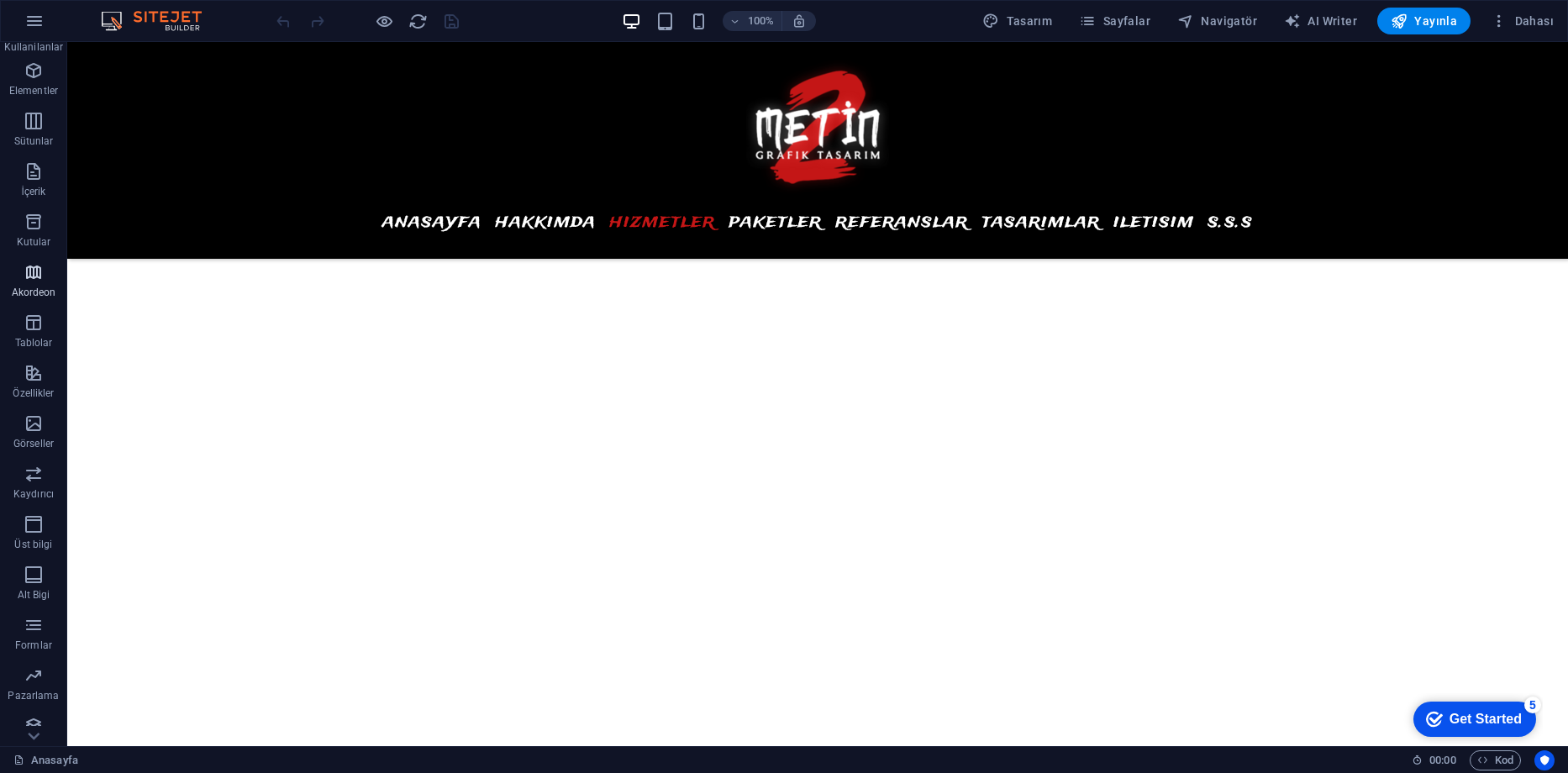
scroll to position [52, 0]
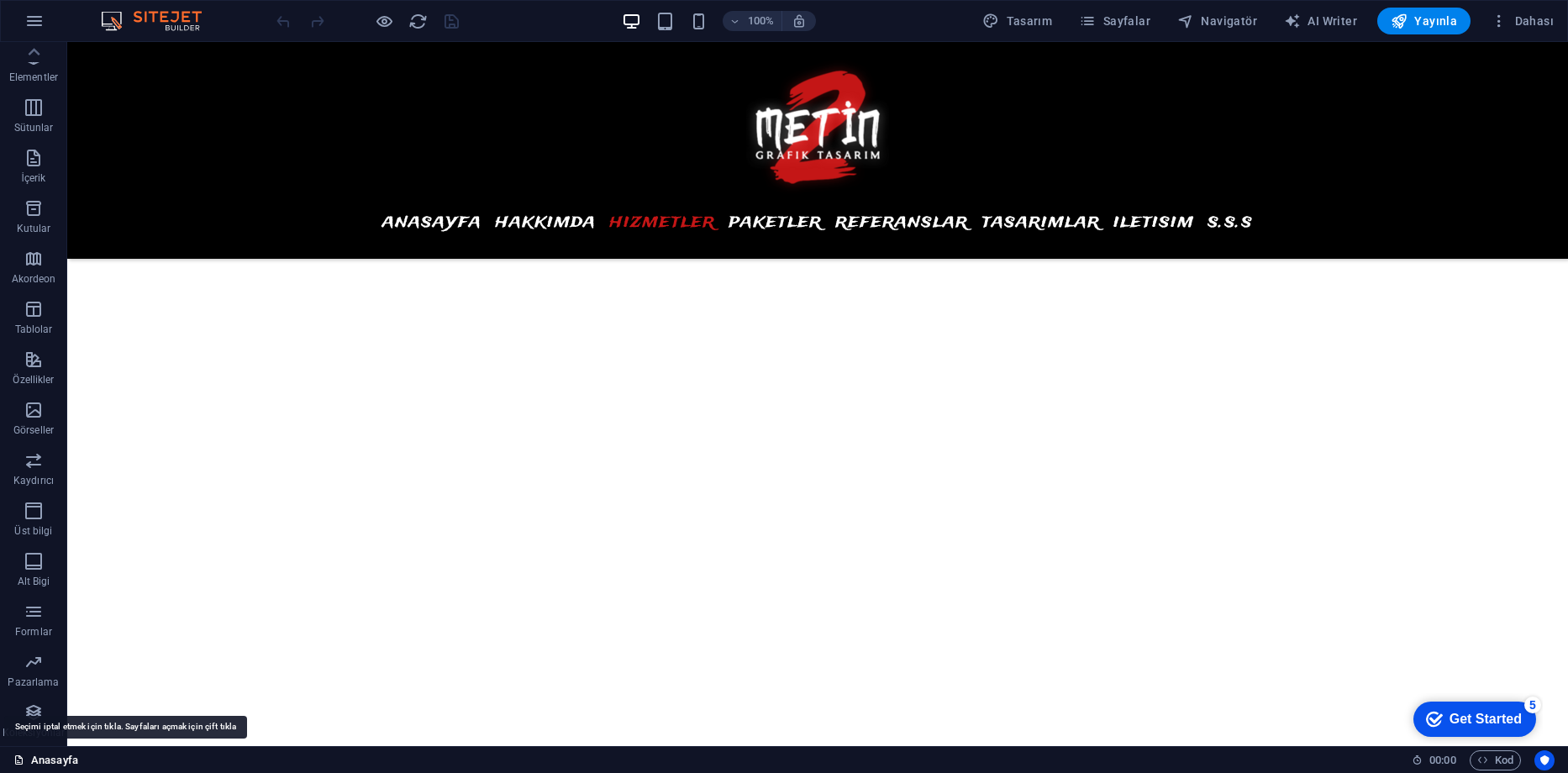
click at [35, 759] on link "Anasayfa" at bounding box center [46, 760] width 65 height 20
click at [50, 754] on link "Anasayfa" at bounding box center [46, 760] width 65 height 20
click at [37, 613] on icon "button" at bounding box center [34, 611] width 20 height 20
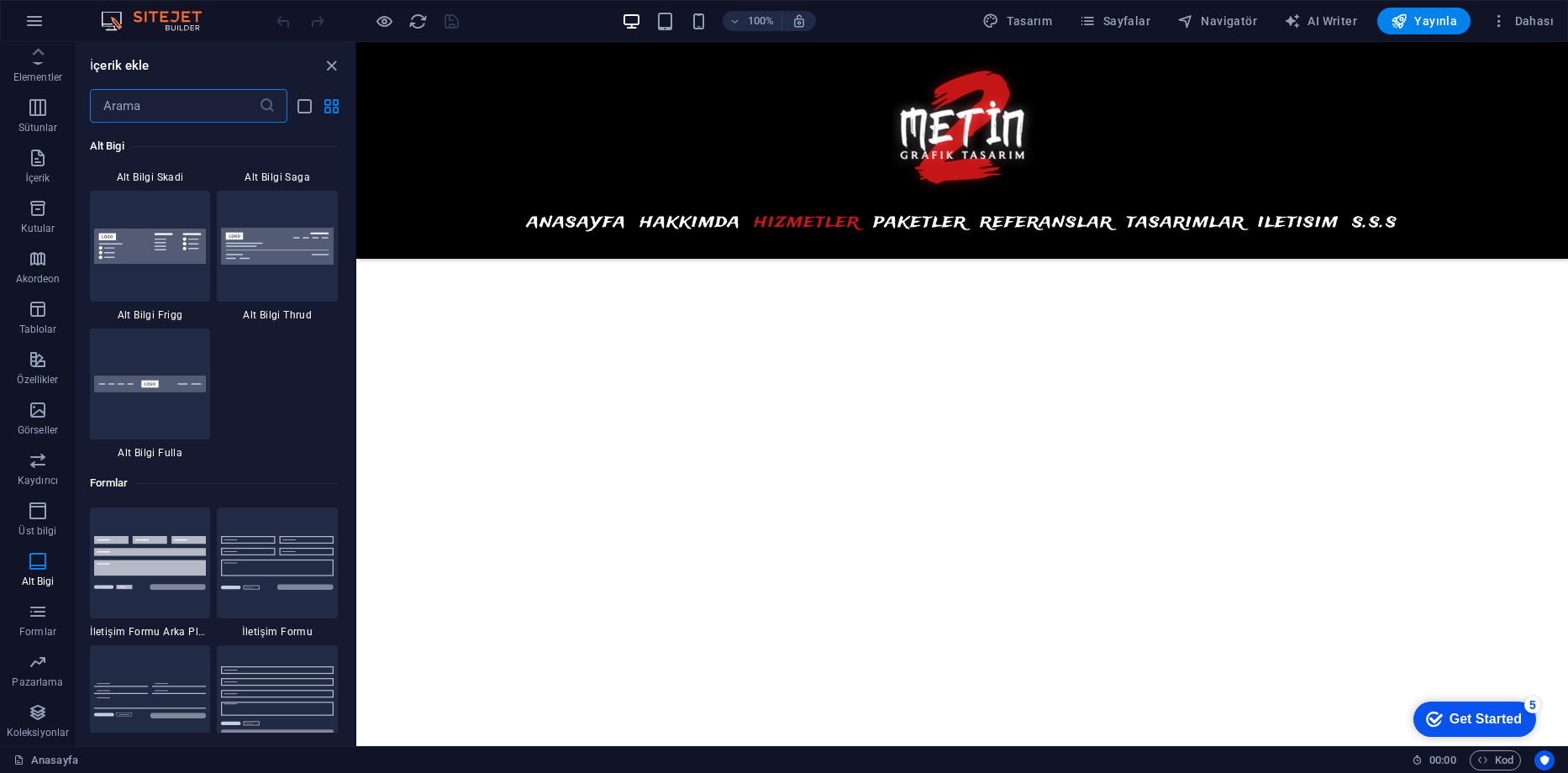
scroll to position [11844, 0]
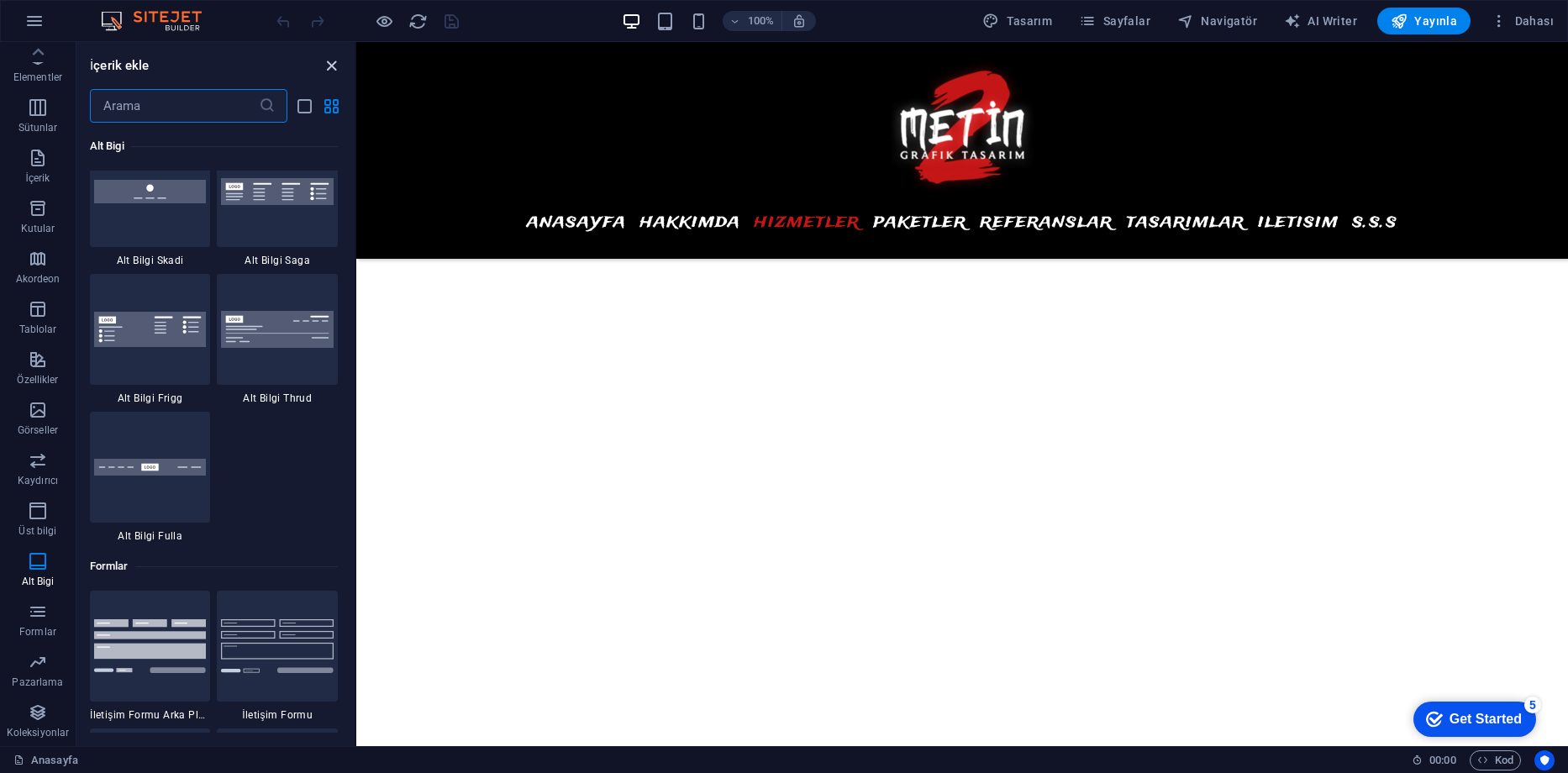
click at [330, 68] on icon "close panel" at bounding box center [331, 66] width 19 height 19
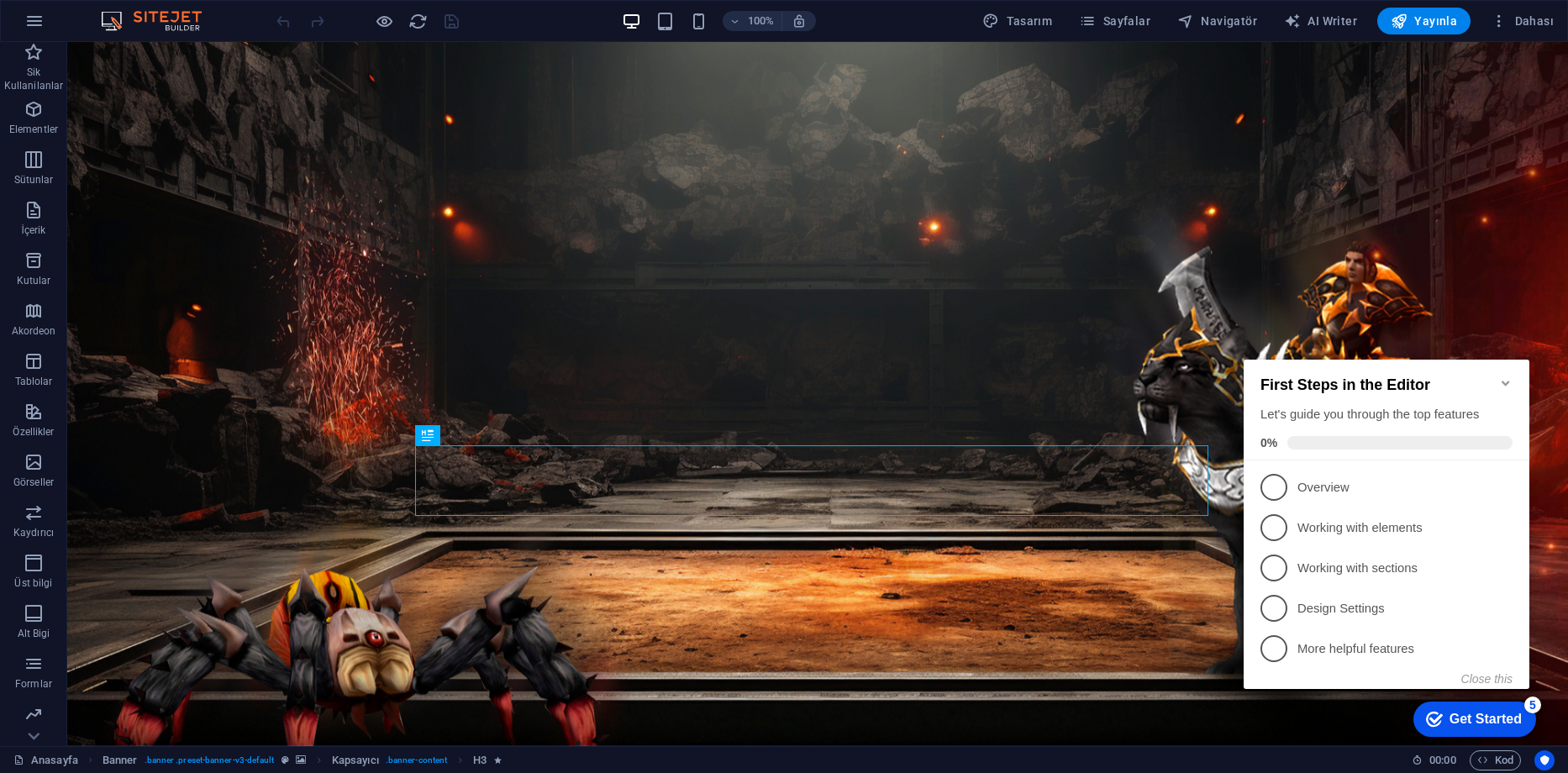
click at [1502, 376] on icon "Minimize checklist" at bounding box center [1506, 383] width 14 height 14
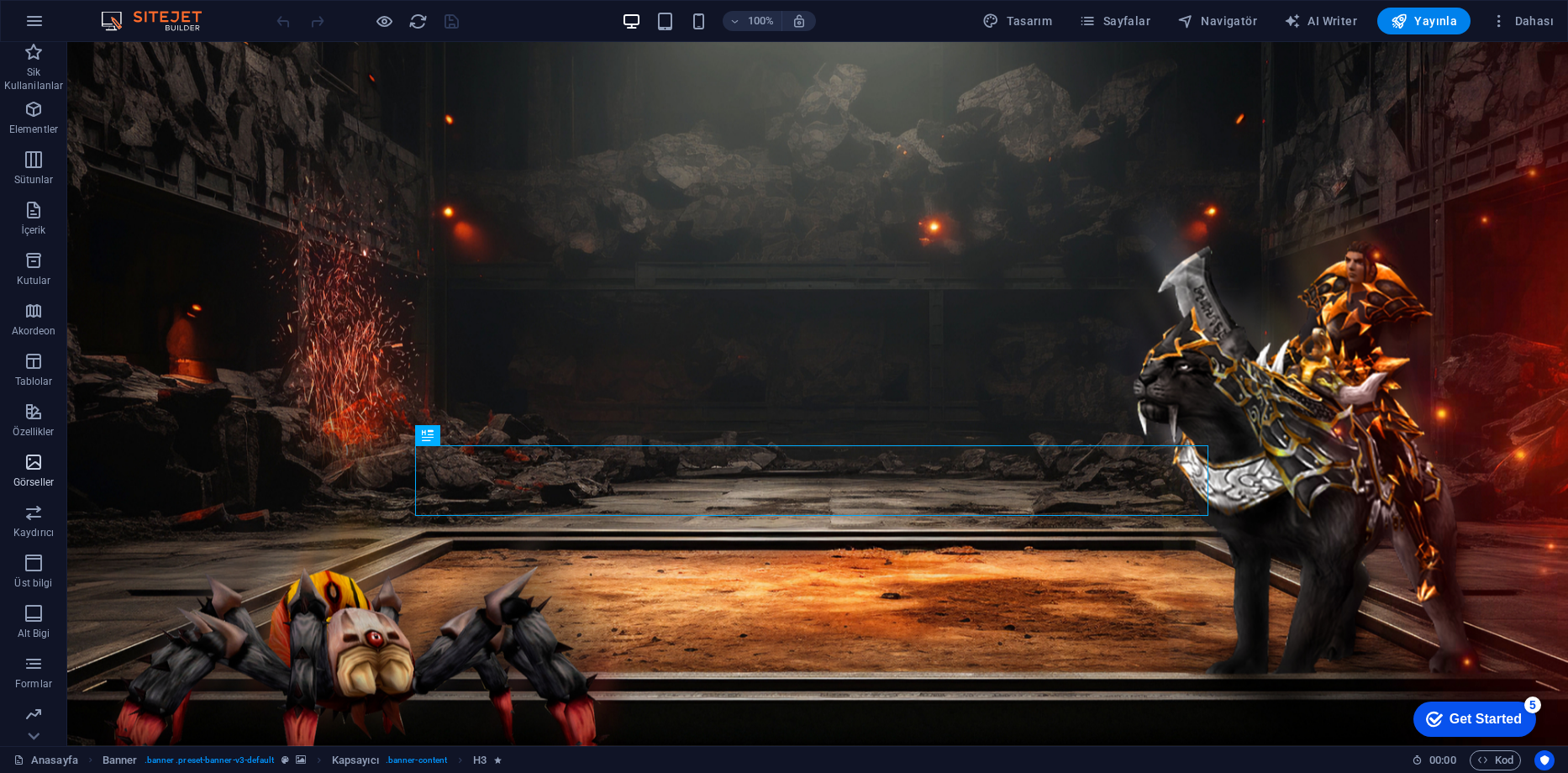
click at [28, 469] on icon "button" at bounding box center [34, 462] width 20 height 20
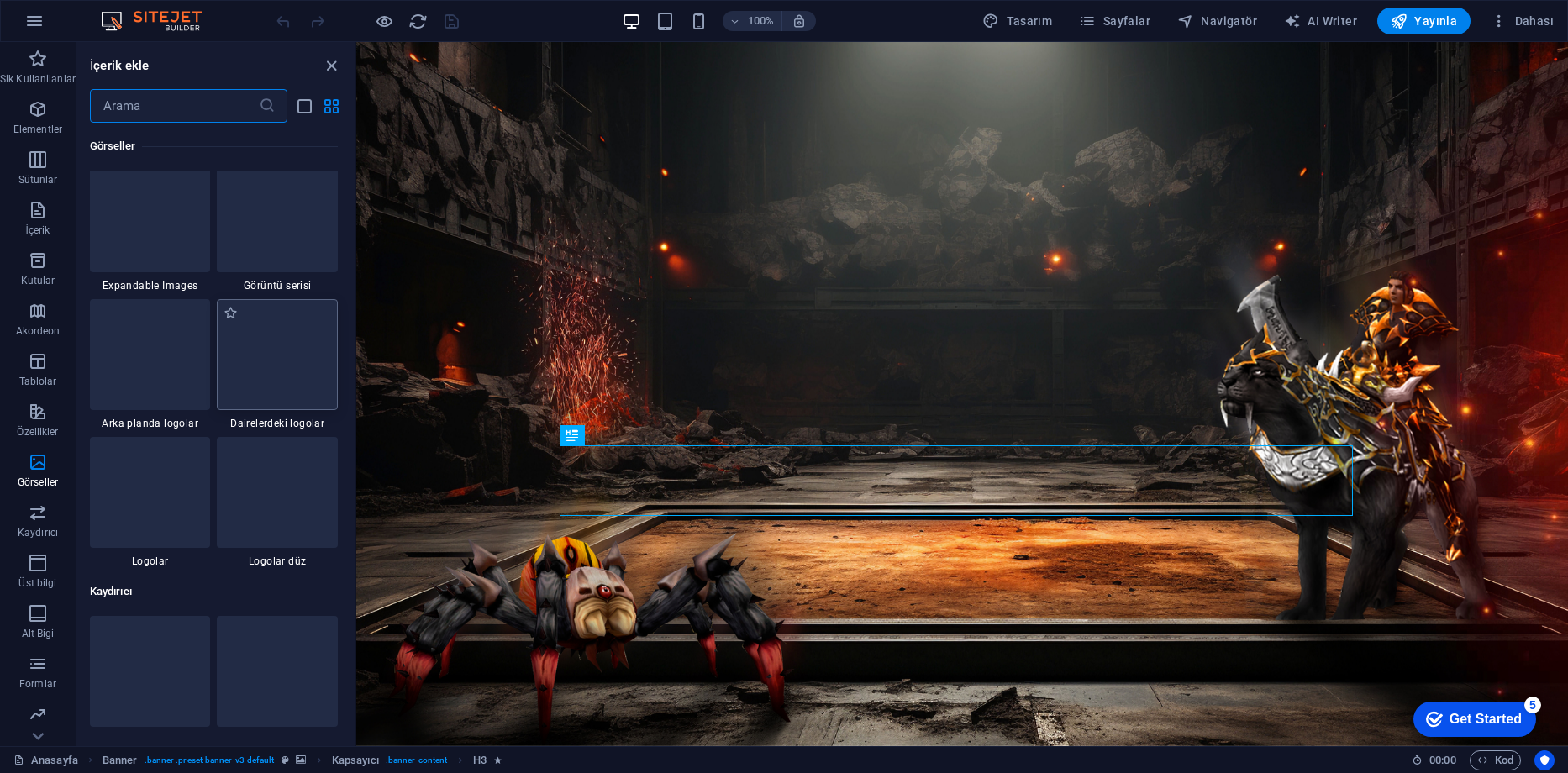
scroll to position [9357, 0]
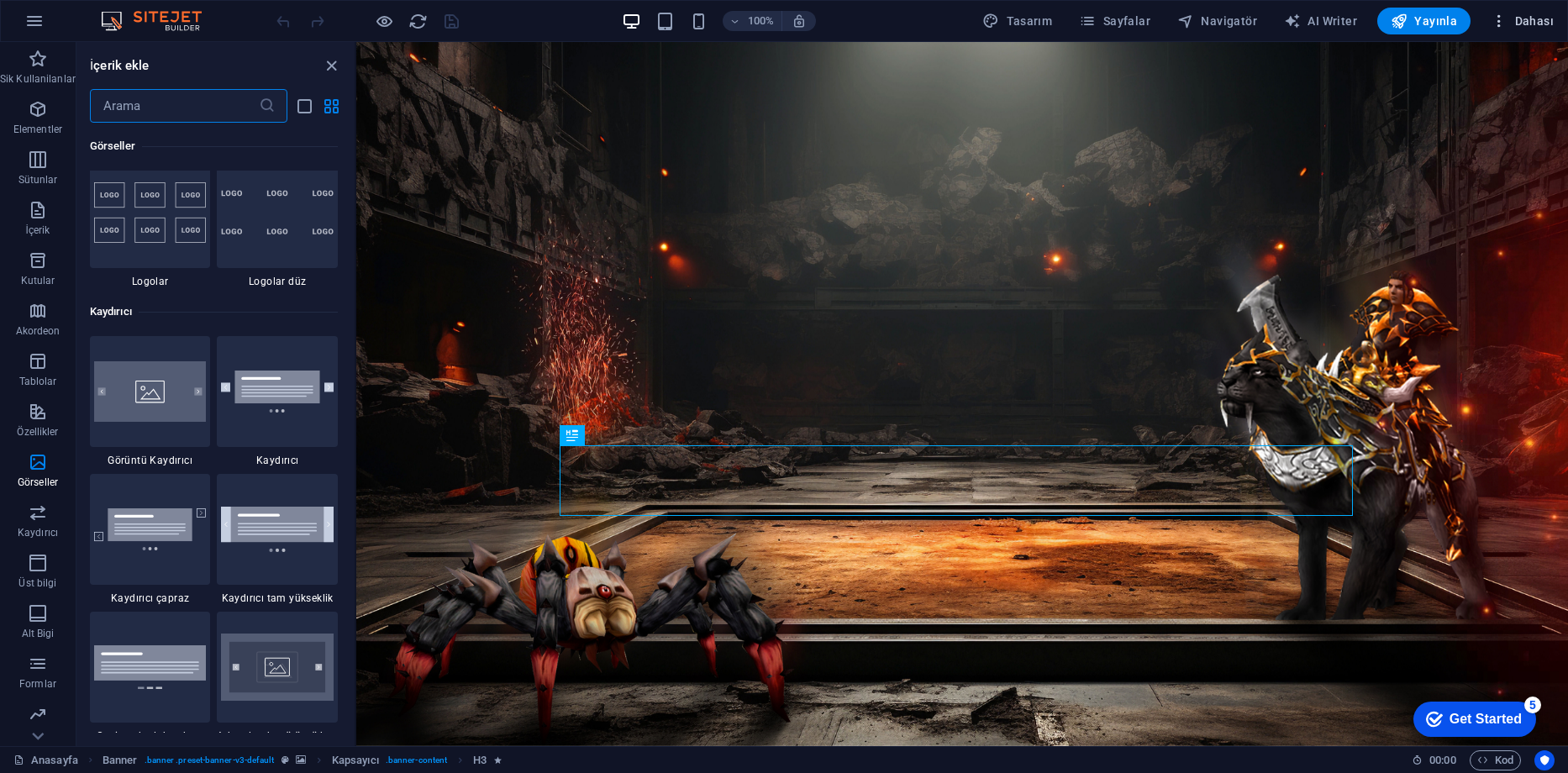
click at [1516, 9] on button "Dahası" at bounding box center [1523, 20] width 77 height 26
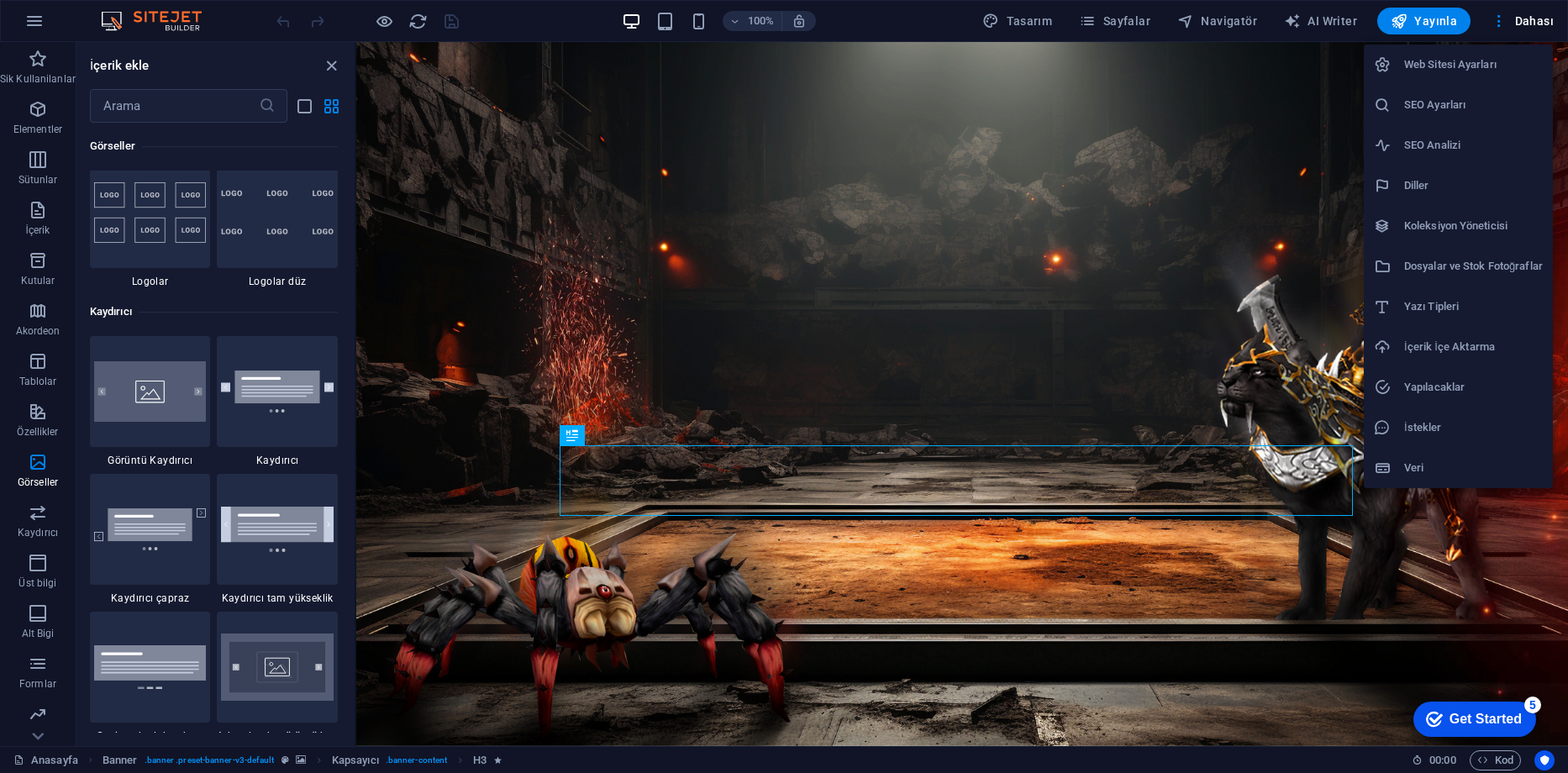
click at [330, 60] on div at bounding box center [784, 386] width 1568 height 773
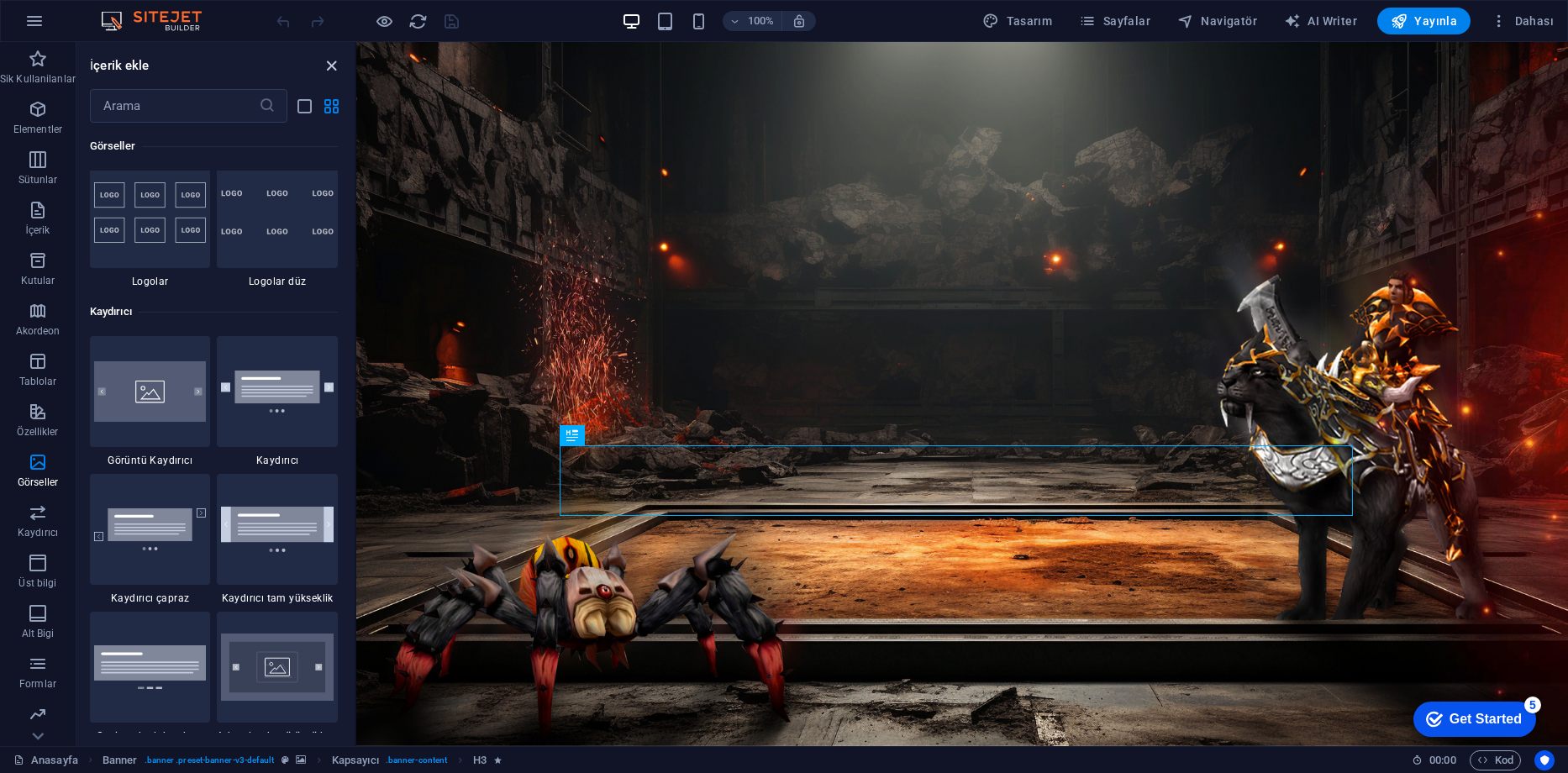
click at [335, 65] on icon "close panel" at bounding box center [331, 66] width 19 height 19
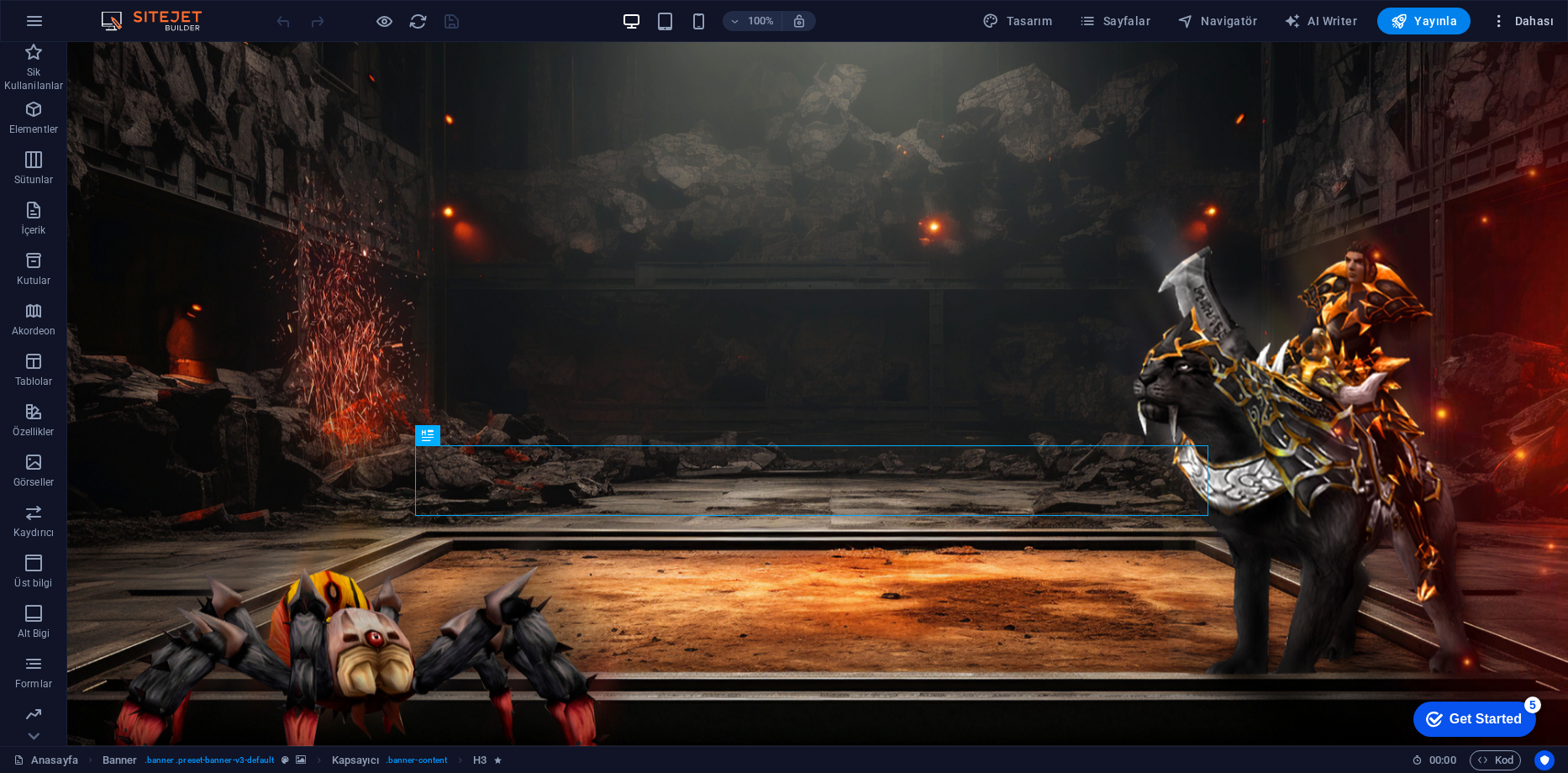
click at [1524, 22] on span "Dahası" at bounding box center [1522, 21] width 63 height 16
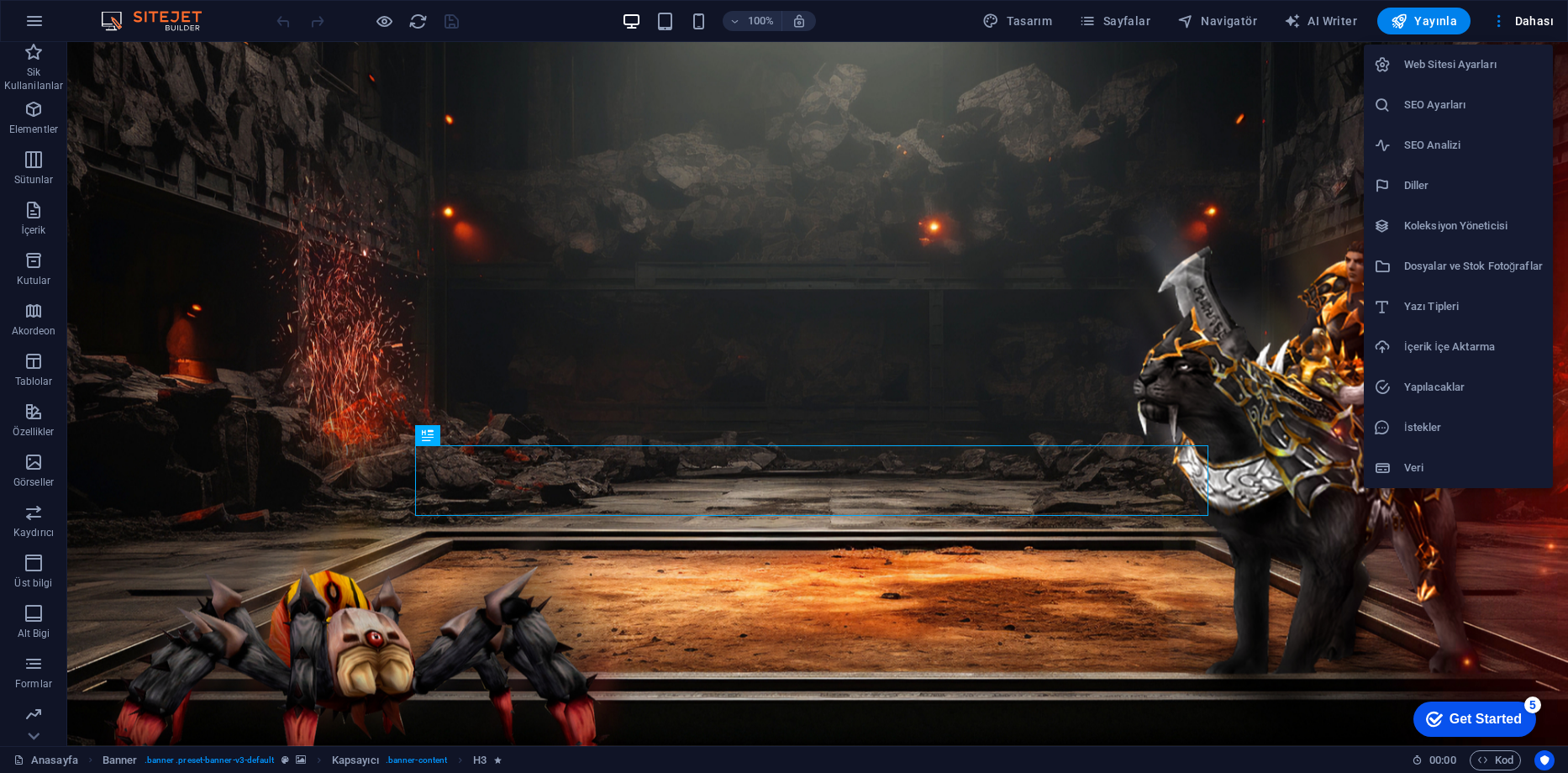
click at [1445, 232] on h6 "Koleksiyon Yöneticisi" at bounding box center [1474, 226] width 139 height 20
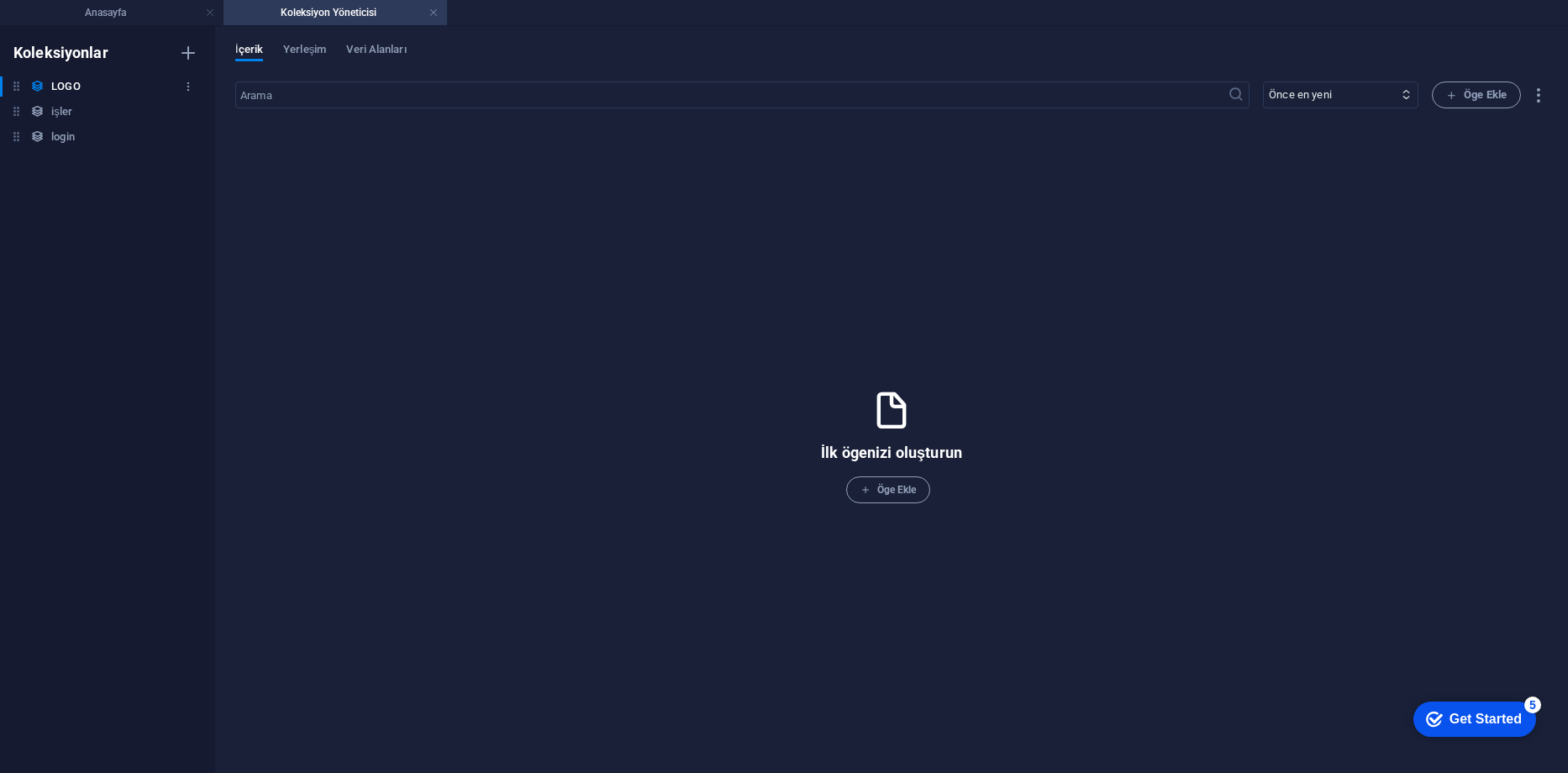
click at [53, 88] on h6 "LOGO" at bounding box center [65, 87] width 28 height 20
click at [187, 80] on icon "button" at bounding box center [187, 86] width 12 height 12
click at [187, 203] on h6 "Sil" at bounding box center [203, 201] width 76 height 20
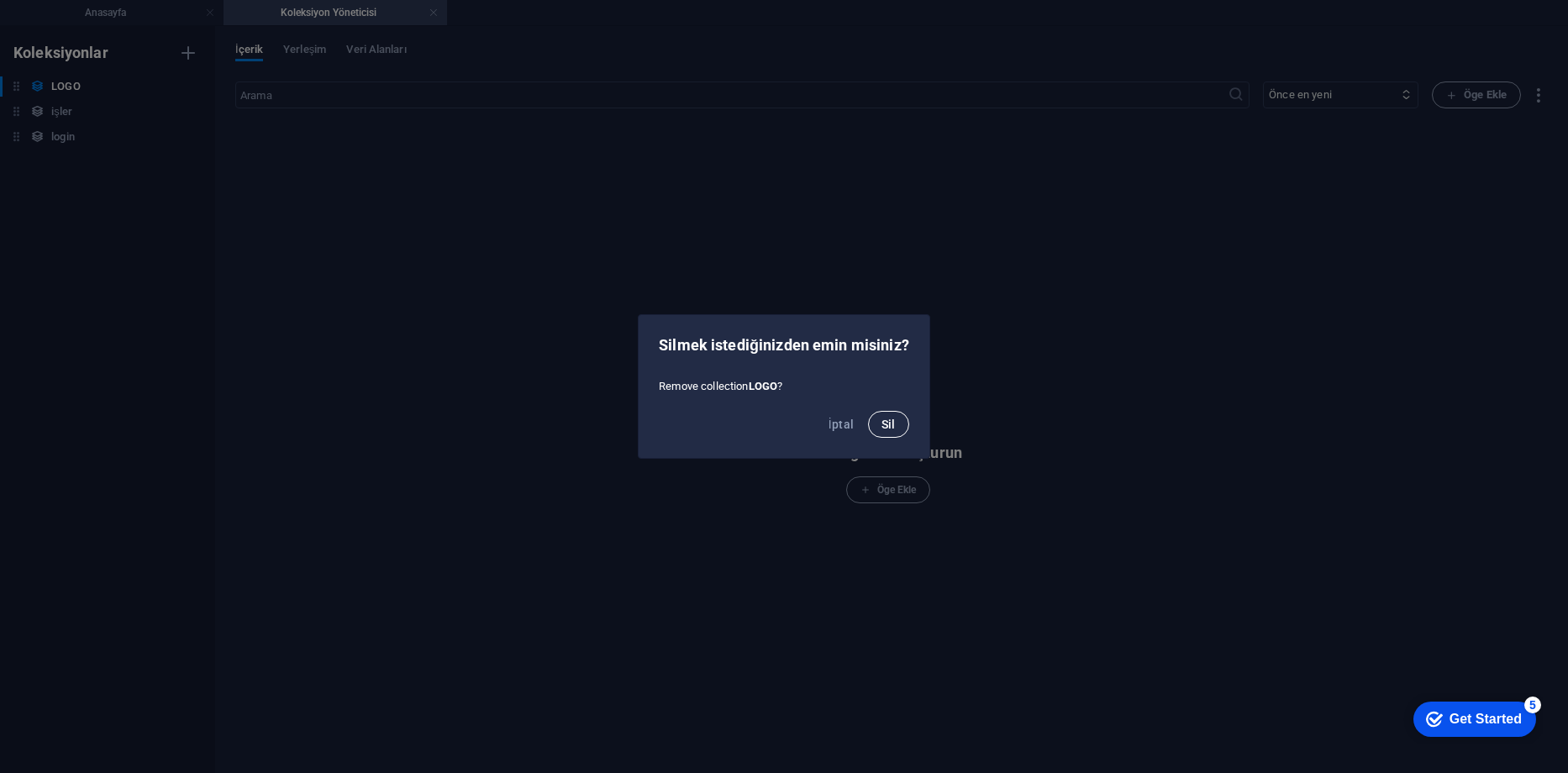
click at [881, 415] on button "Sil" at bounding box center [889, 424] width 41 height 26
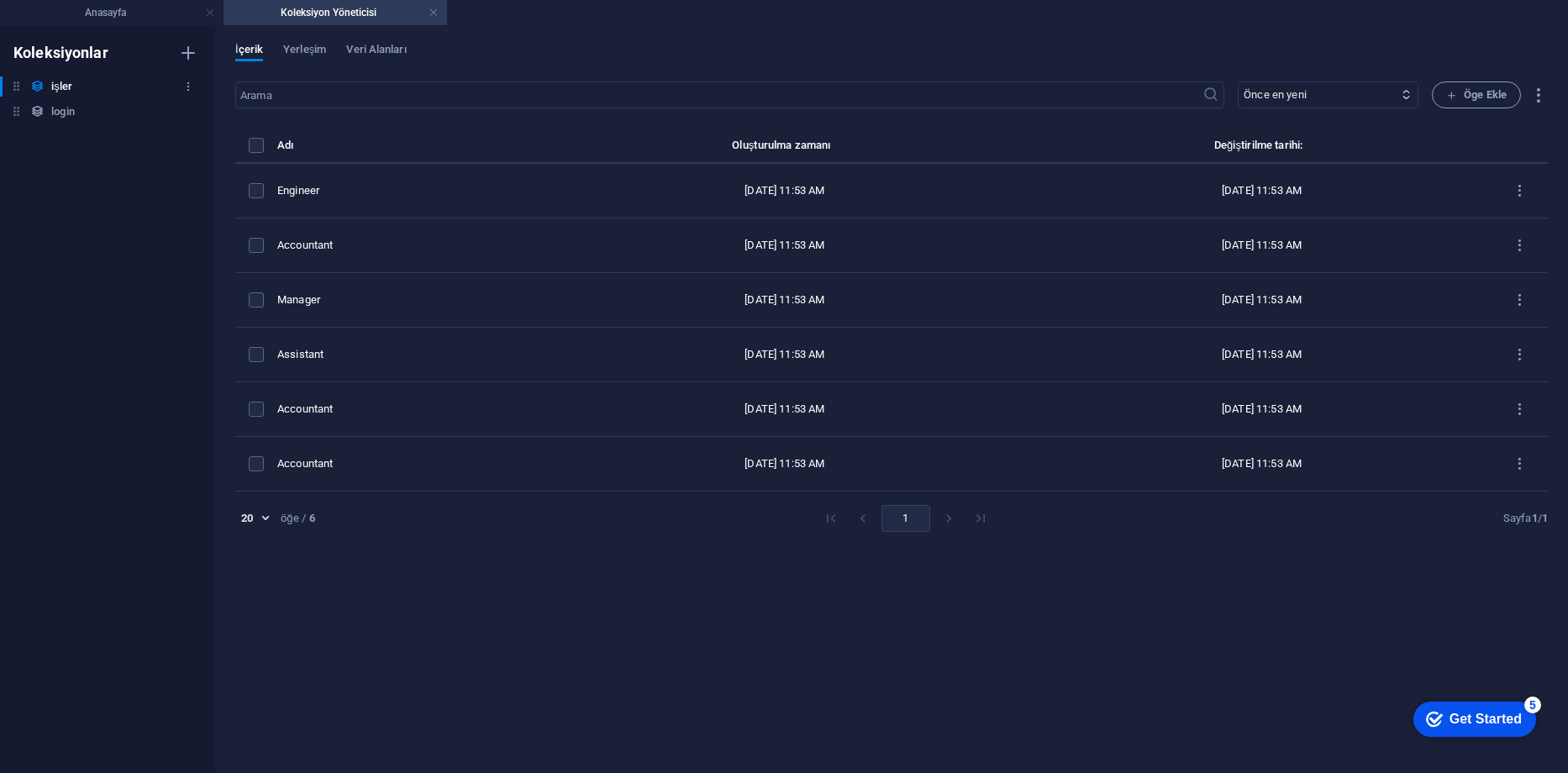
click at [172, 85] on div "işler işler" at bounding box center [99, 87] width 198 height 20
click at [188, 84] on icon "button" at bounding box center [187, 86] width 12 height 12
click at [198, 187] on li "Sil" at bounding box center [188, 201] width 126 height 40
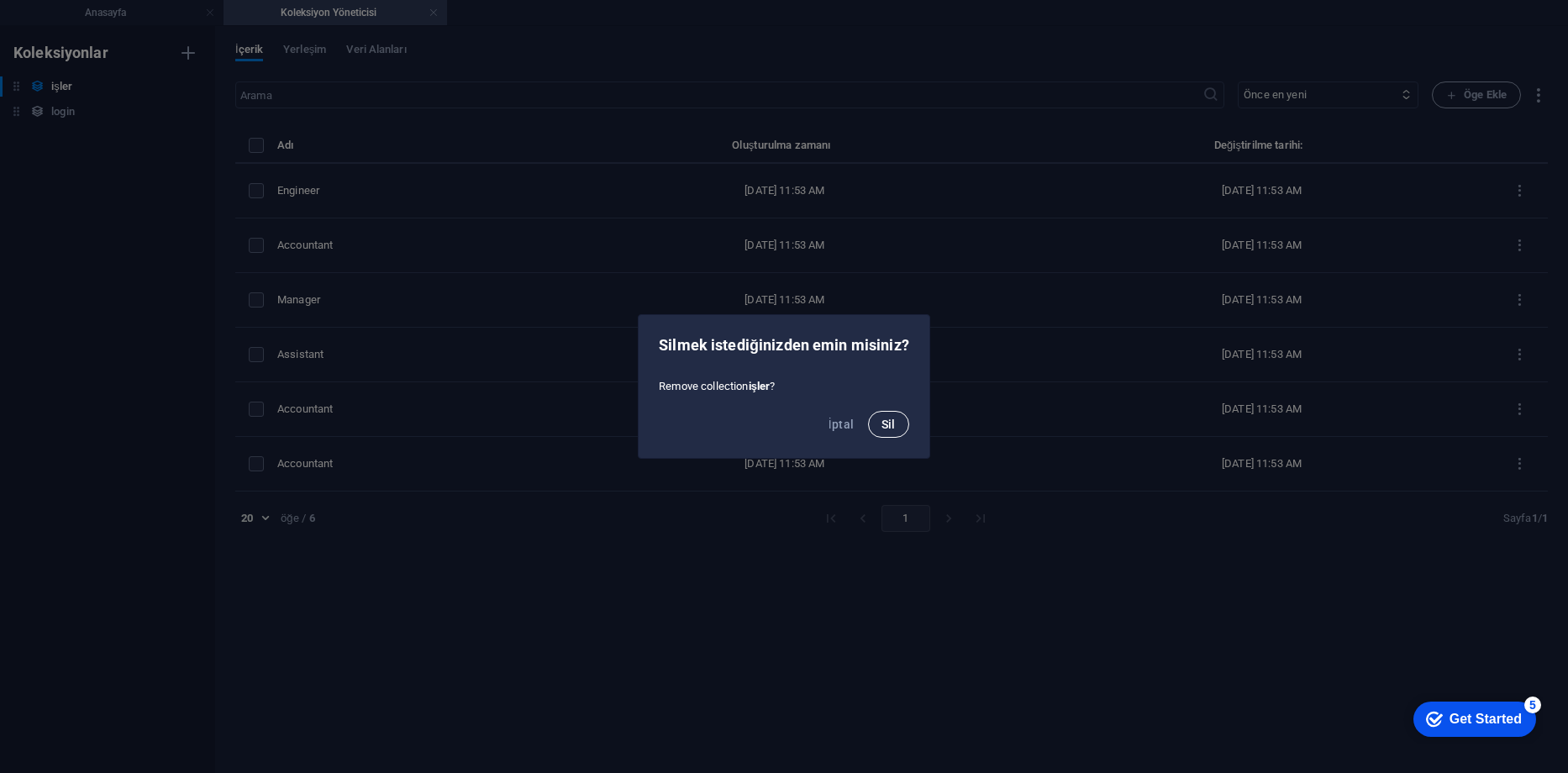
click at [890, 424] on span "Sil" at bounding box center [889, 424] width 15 height 14
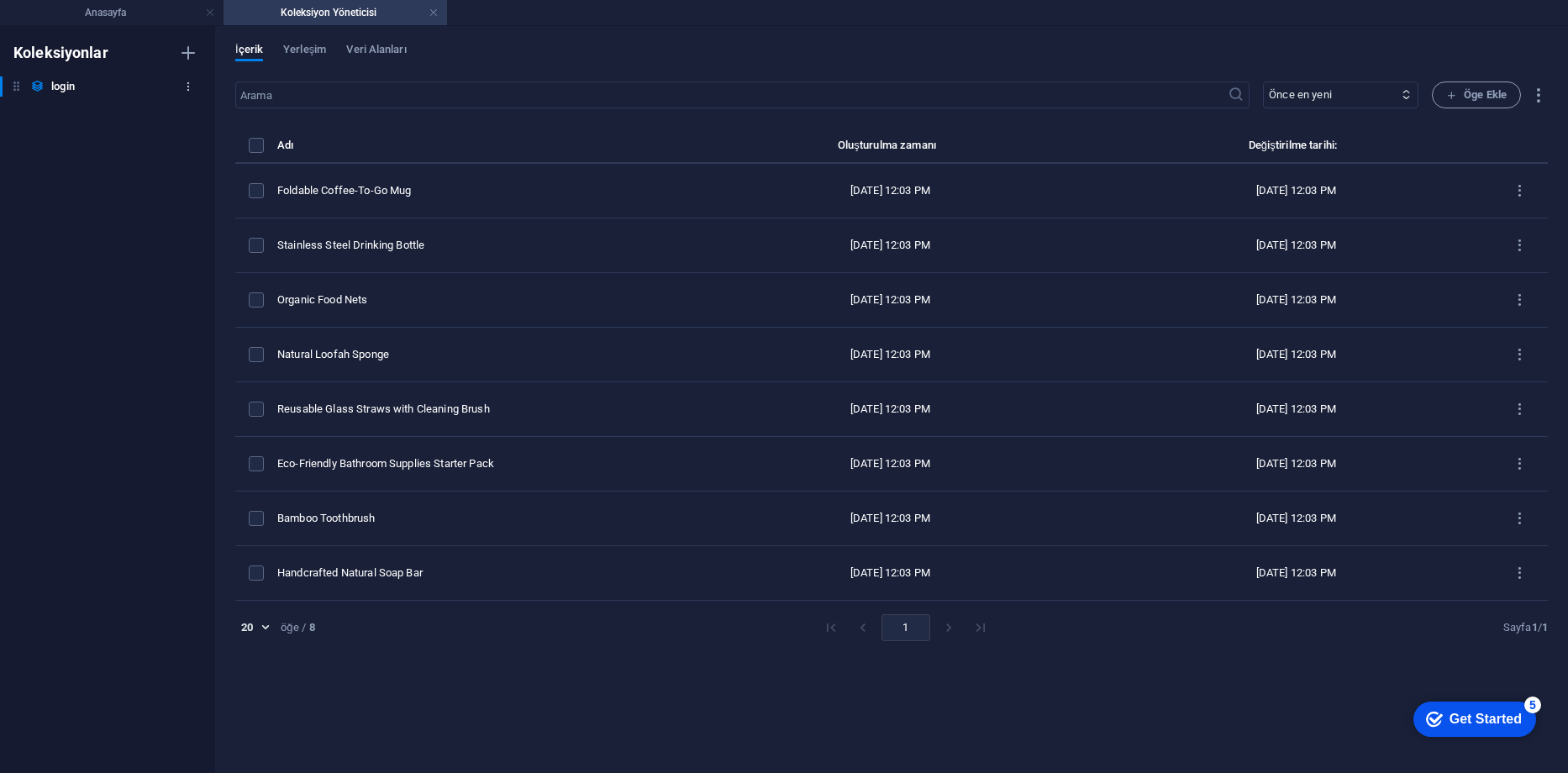
click at [186, 84] on icon "button" at bounding box center [187, 86] width 12 height 12
click at [202, 191] on h6 "Sil" at bounding box center [203, 201] width 76 height 20
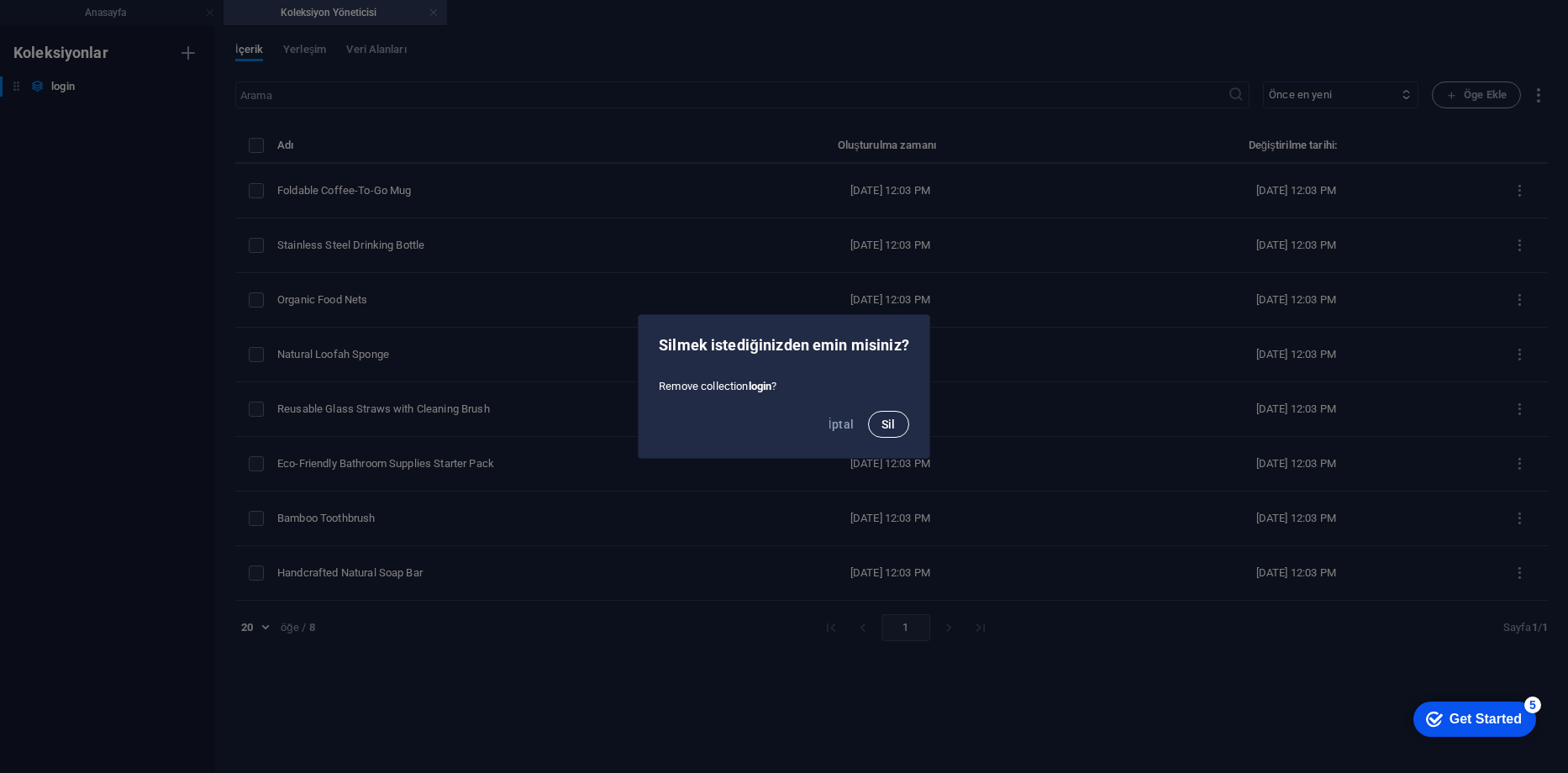
click at [903, 421] on button "Sil" at bounding box center [889, 424] width 41 height 26
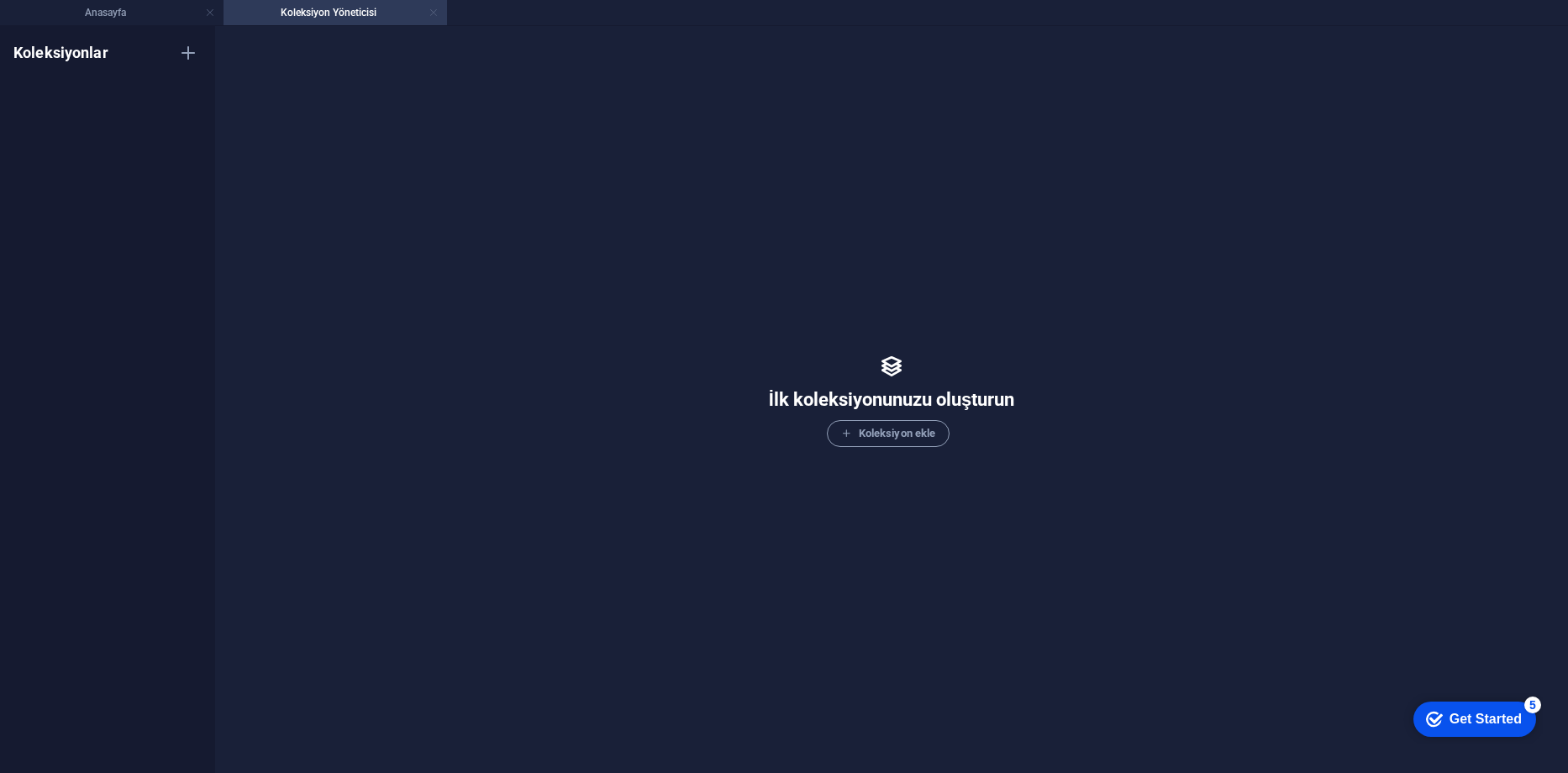
click at [432, 7] on link at bounding box center [433, 13] width 10 height 16
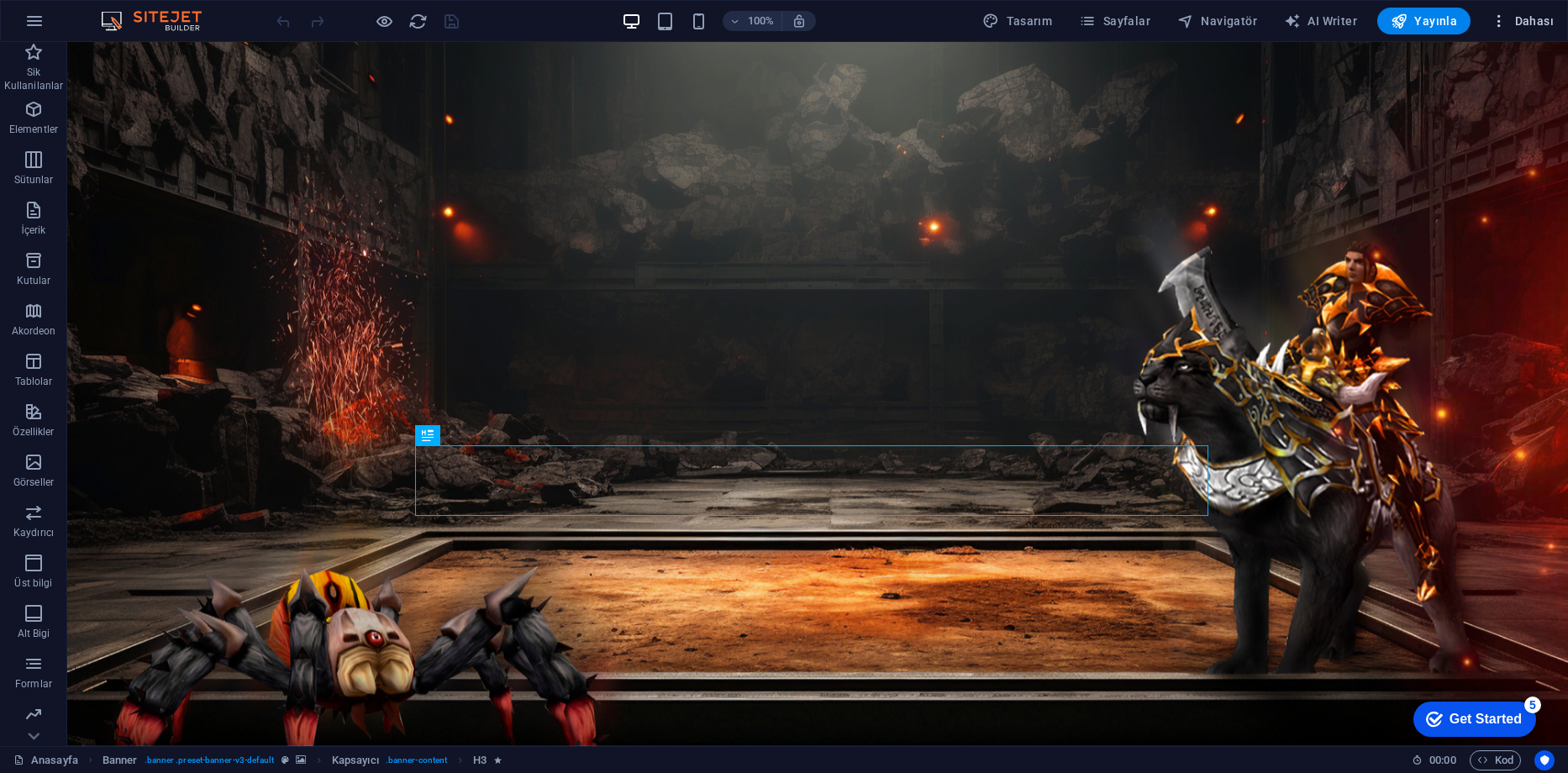
click at [1529, 19] on span "Dahası" at bounding box center [1522, 21] width 63 height 16
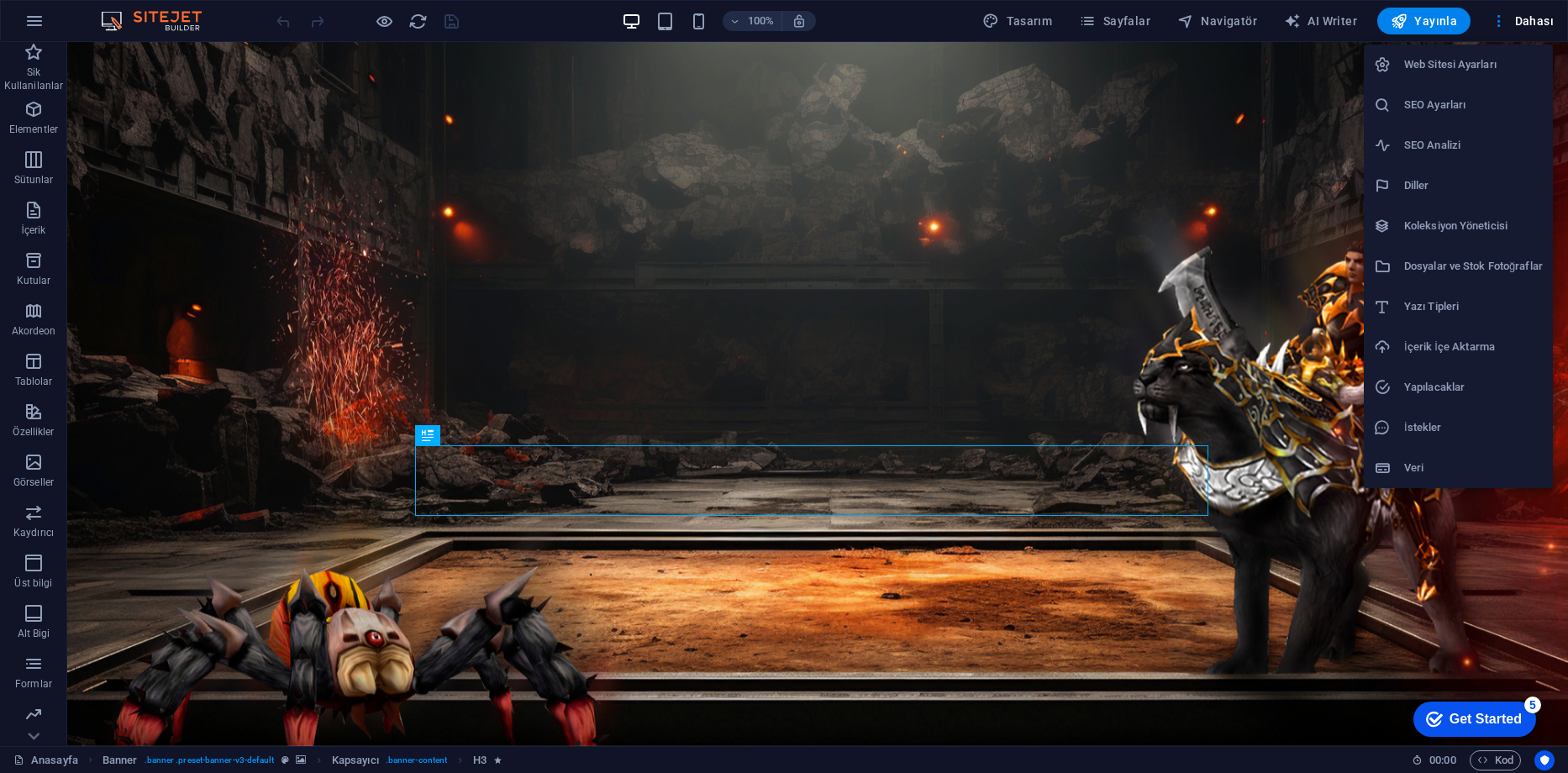
click at [1429, 390] on h6 "Yapılacaklar" at bounding box center [1474, 387] width 139 height 20
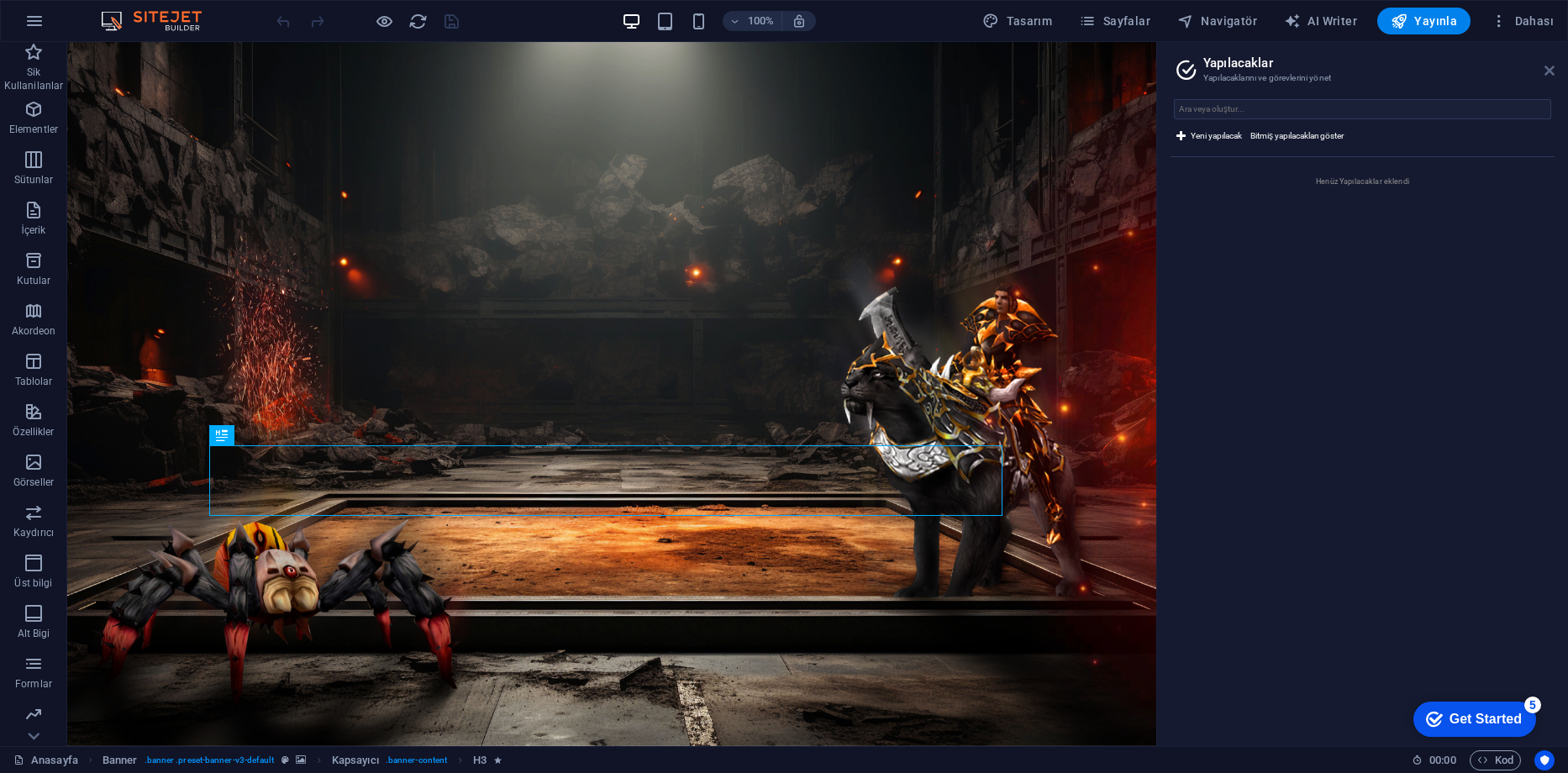
click at [1554, 70] on icon at bounding box center [1550, 70] width 10 height 14
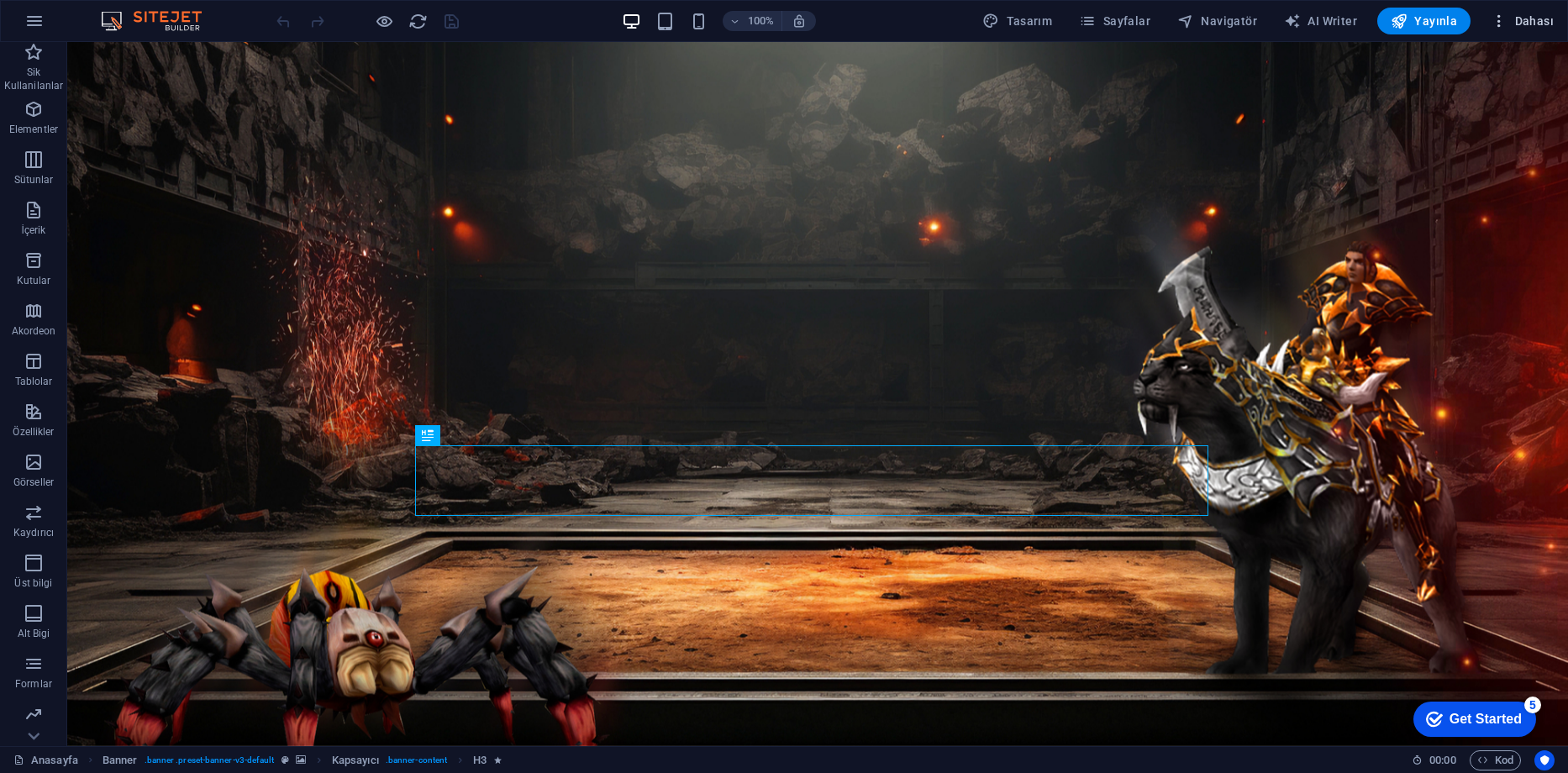
click at [1509, 16] on span "Dahası" at bounding box center [1522, 21] width 63 height 16
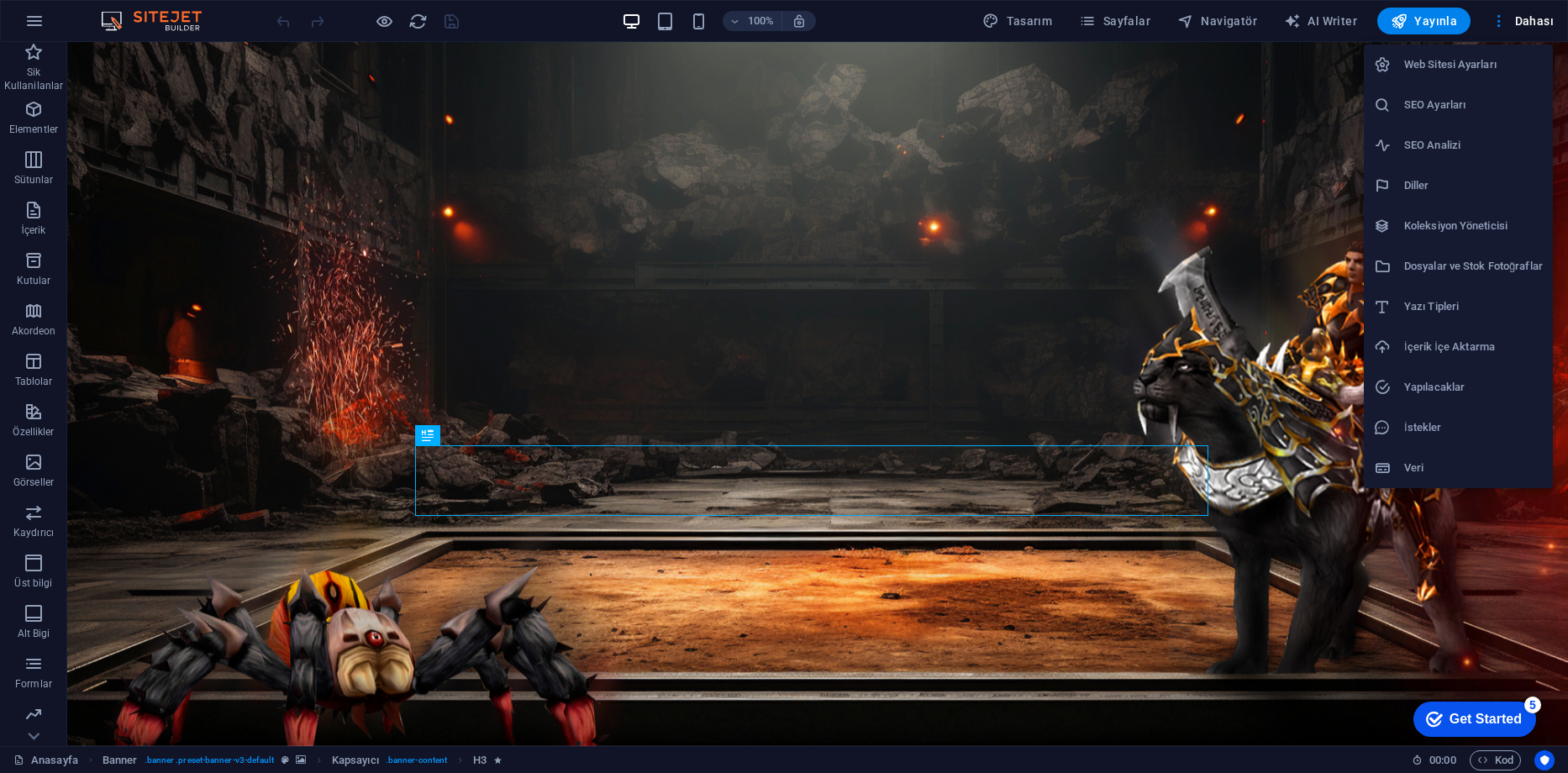
click at [1449, 425] on h6 "İstekler" at bounding box center [1474, 428] width 139 height 20
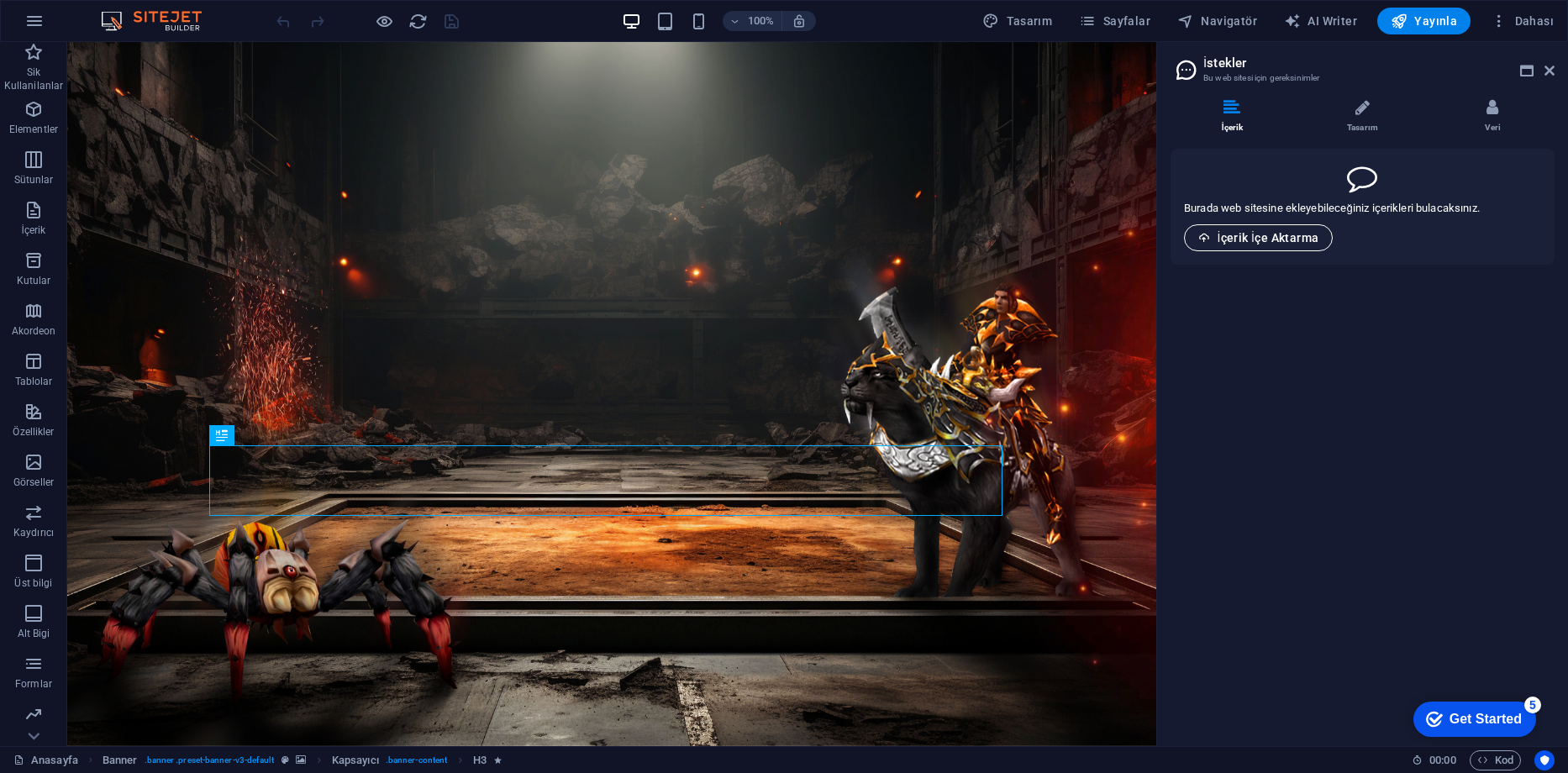
click at [1297, 234] on span "İçerik İçe Aktarma" at bounding box center [1258, 238] width 120 height 14
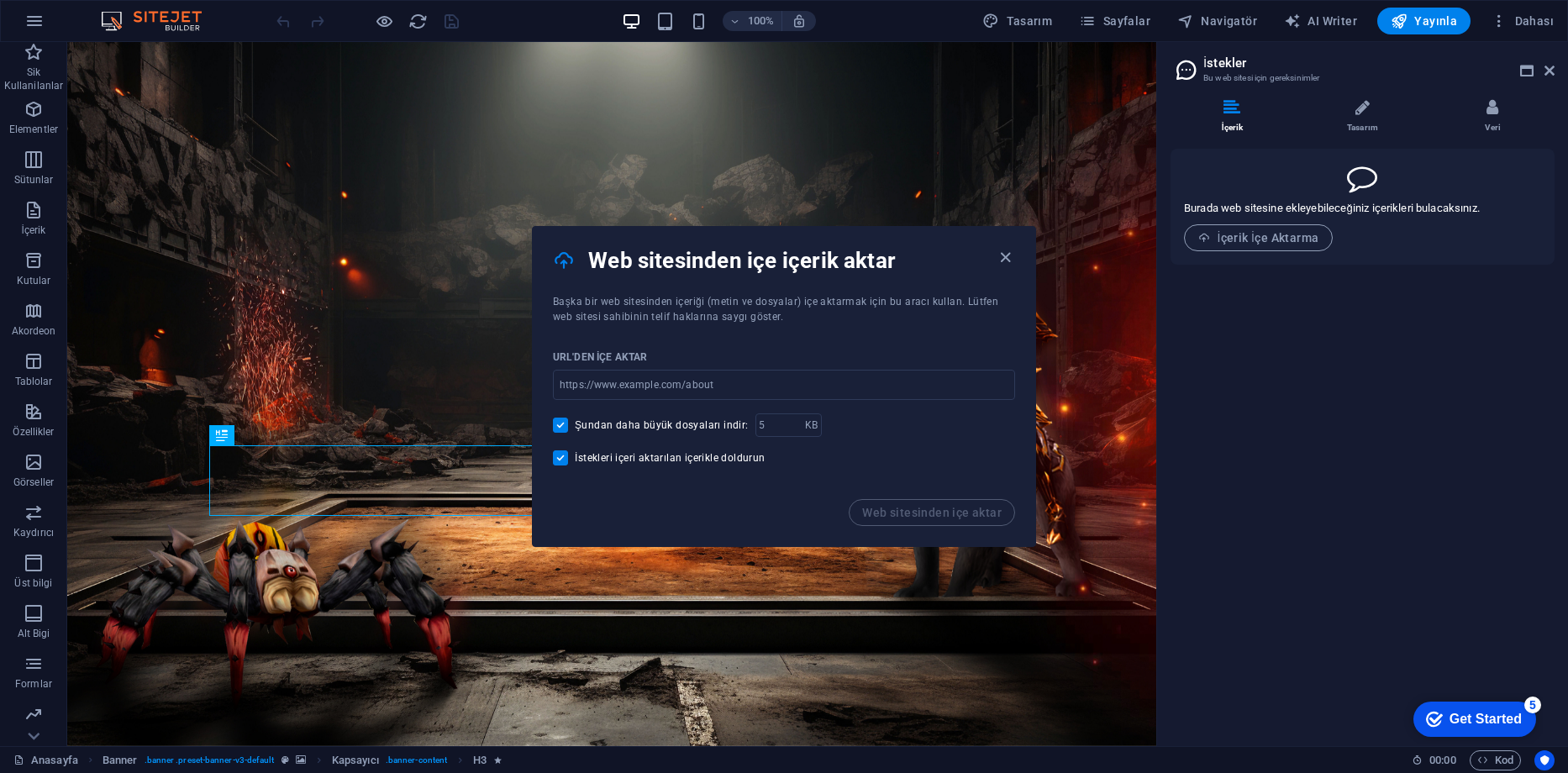
click at [690, 427] on span "Şundan daha büyük dosyaları indir:" at bounding box center [662, 425] width 174 height 14
click at [575, 427] on input "Şundan daha büyük dosyaları indir:" at bounding box center [564, 425] width 22 height 16
checkbox input "false"
click at [675, 445] on div "URL'den içe aktar ​ Şundan daha büyük dosyaları indir: KB ​ İstekleri içeri akt…" at bounding box center [784, 411] width 503 height 175
click at [670, 462] on span "İstekleri içeri aktarılan içerikle doldurun" at bounding box center [670, 458] width 191 height 14
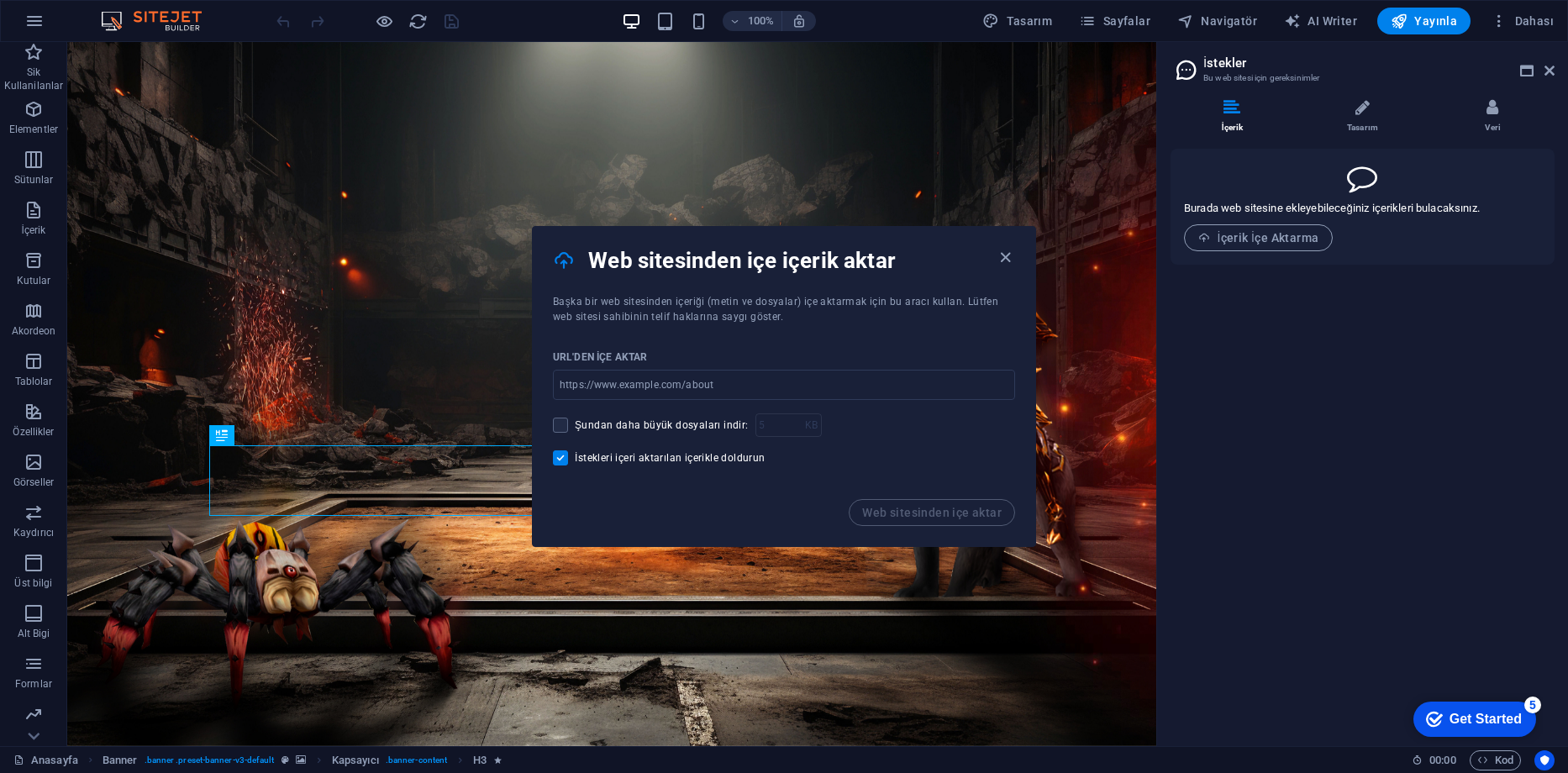
click at [575, 462] on input "İstekleri içeri aktarılan içerikle doldurun" at bounding box center [564, 458] width 22 height 16
click at [663, 454] on span "İstekleri içeri aktarılan içerikle doldurun" at bounding box center [670, 458] width 191 height 14
click at [575, 454] on input "İstekleri içeri aktarılan içerikle doldurun" at bounding box center [564, 458] width 22 height 16
checkbox input "true"
click at [659, 422] on span "Şundan daha büyük dosyaları indir:" at bounding box center [662, 425] width 174 height 14
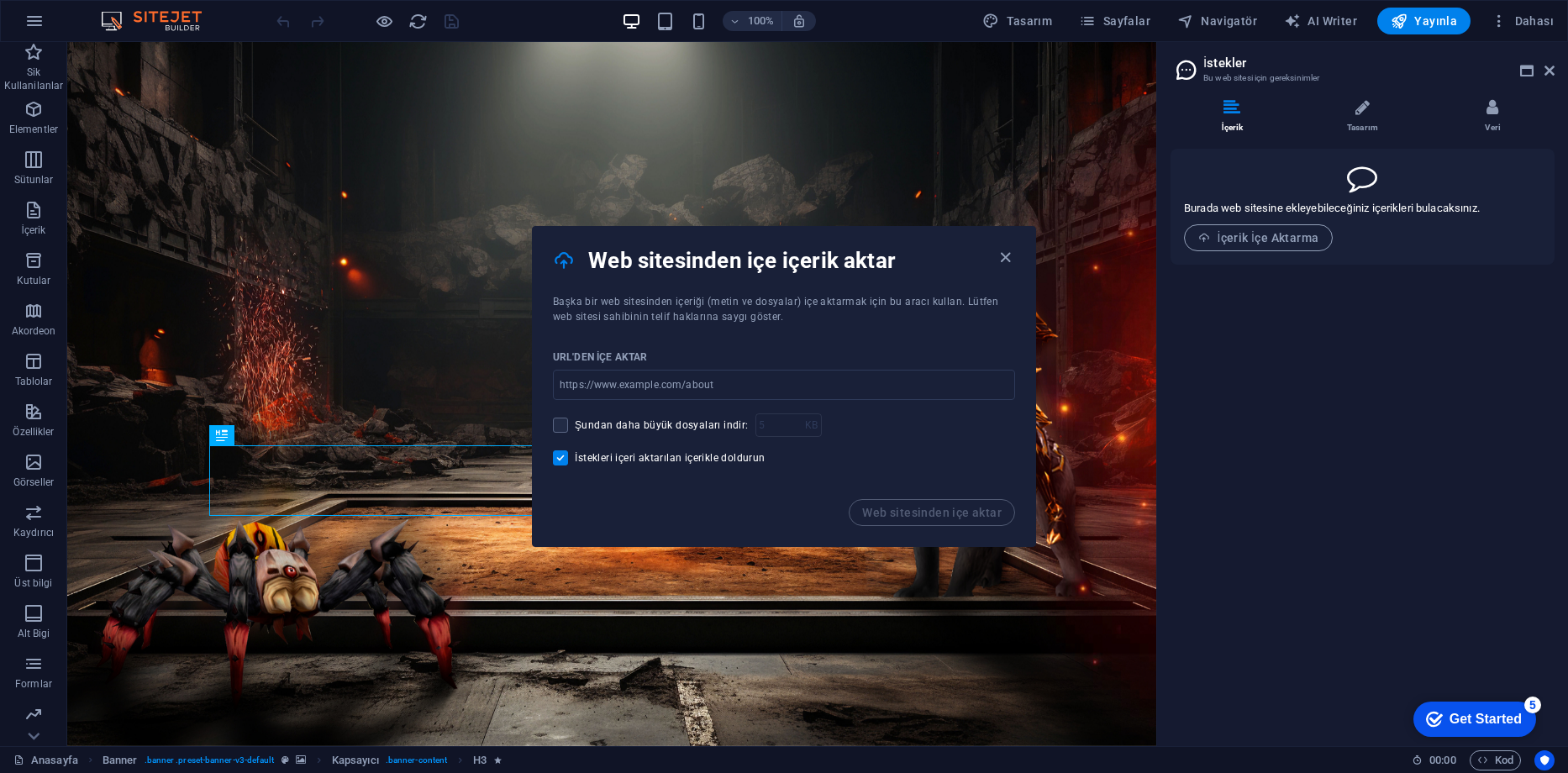
click at [575, 422] on input "Şundan daha büyük dosyaları indir:" at bounding box center [564, 425] width 22 height 16
checkbox input "true"
click at [677, 371] on input "url" at bounding box center [784, 385] width 463 height 30
paste input "https://www.rocket.new/68b828cd2d68d5001420af38#preview"
type input "https://www.rocket.new/68b828cd2d68d5001420af38#preview"
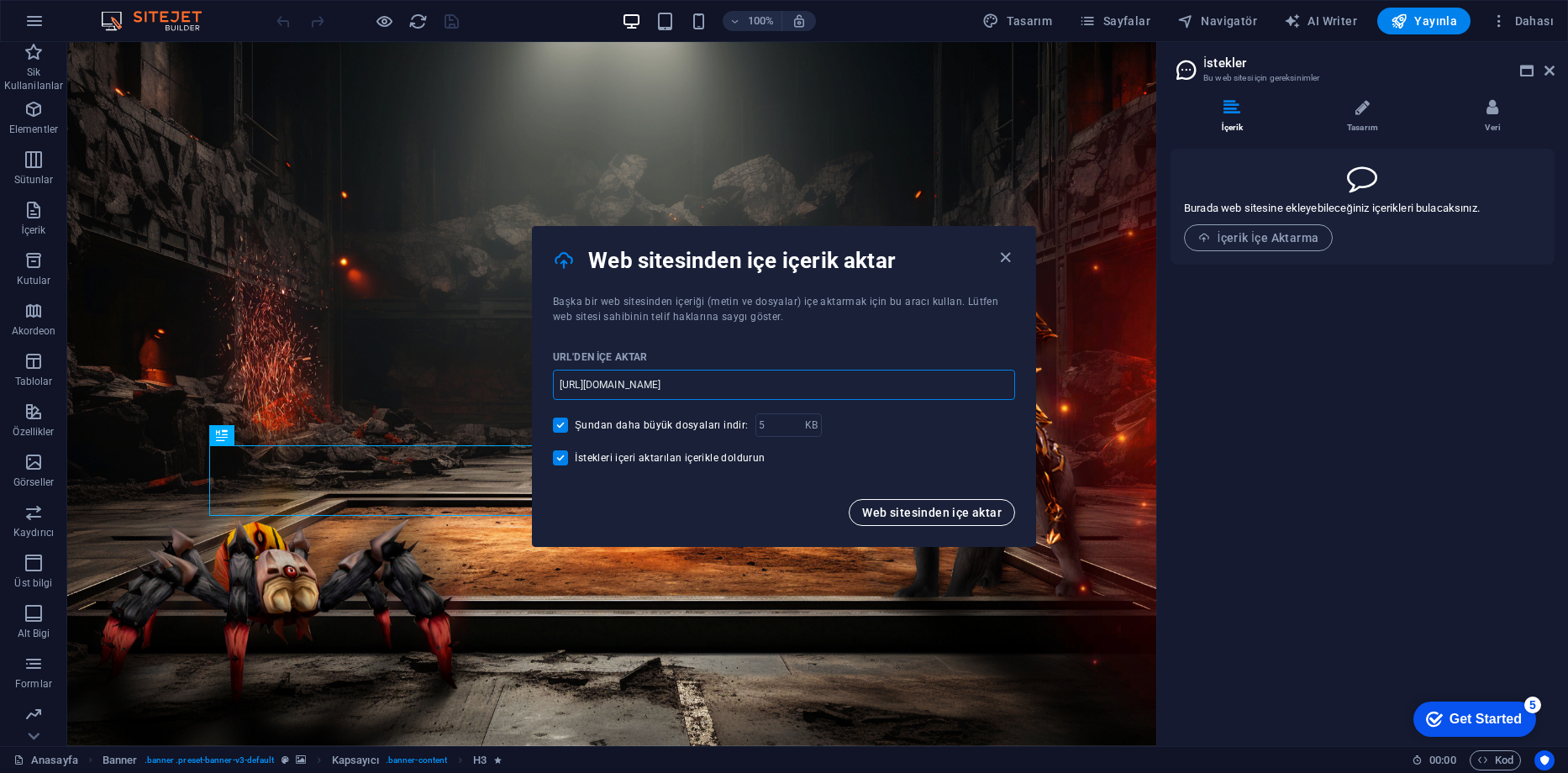
click at [901, 506] on span "Web sitesinden içe aktar" at bounding box center [932, 512] width 140 height 14
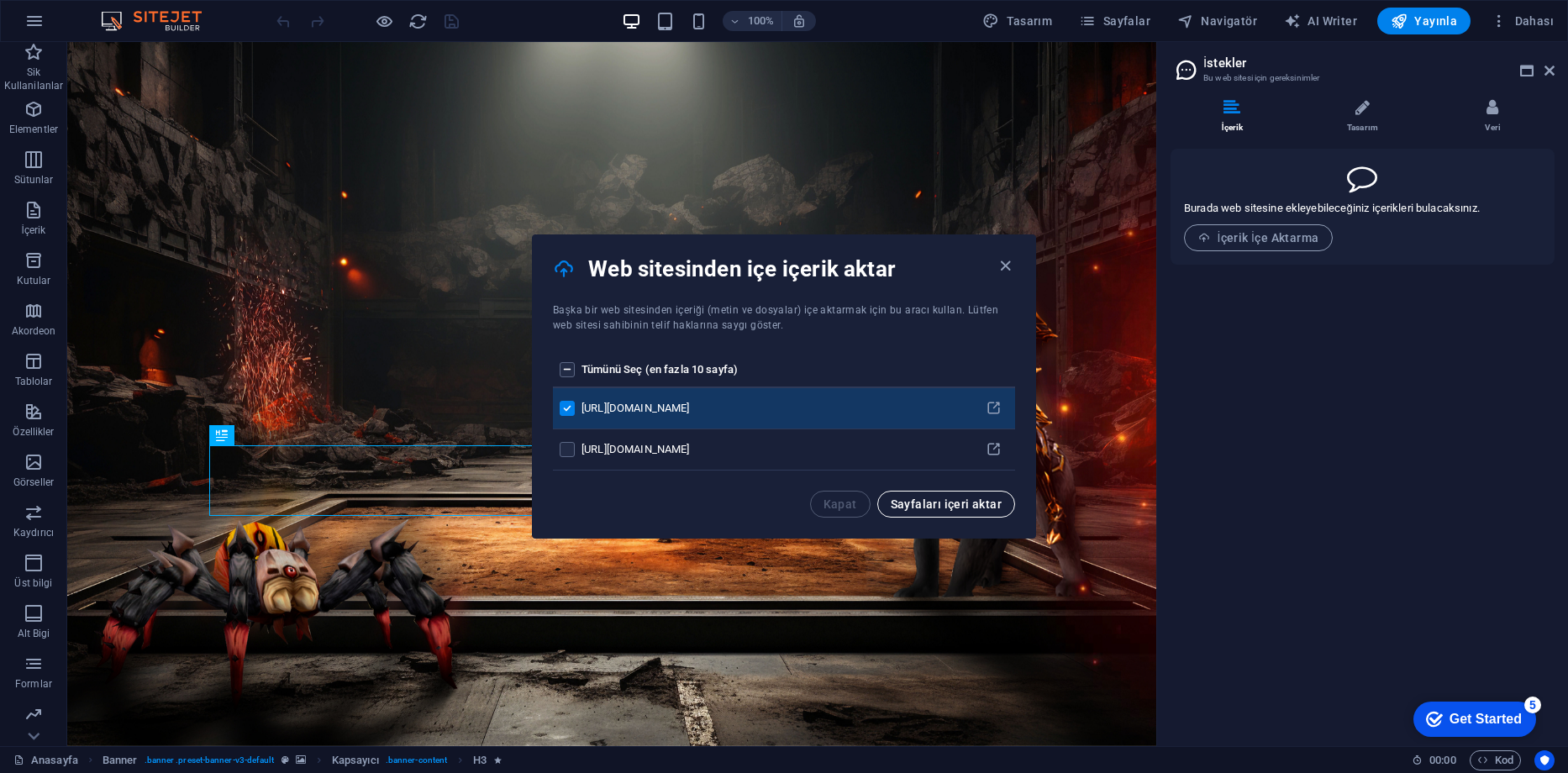
click at [938, 503] on span "Sayfaları içeri aktar" at bounding box center [945, 503] width 111 height 14
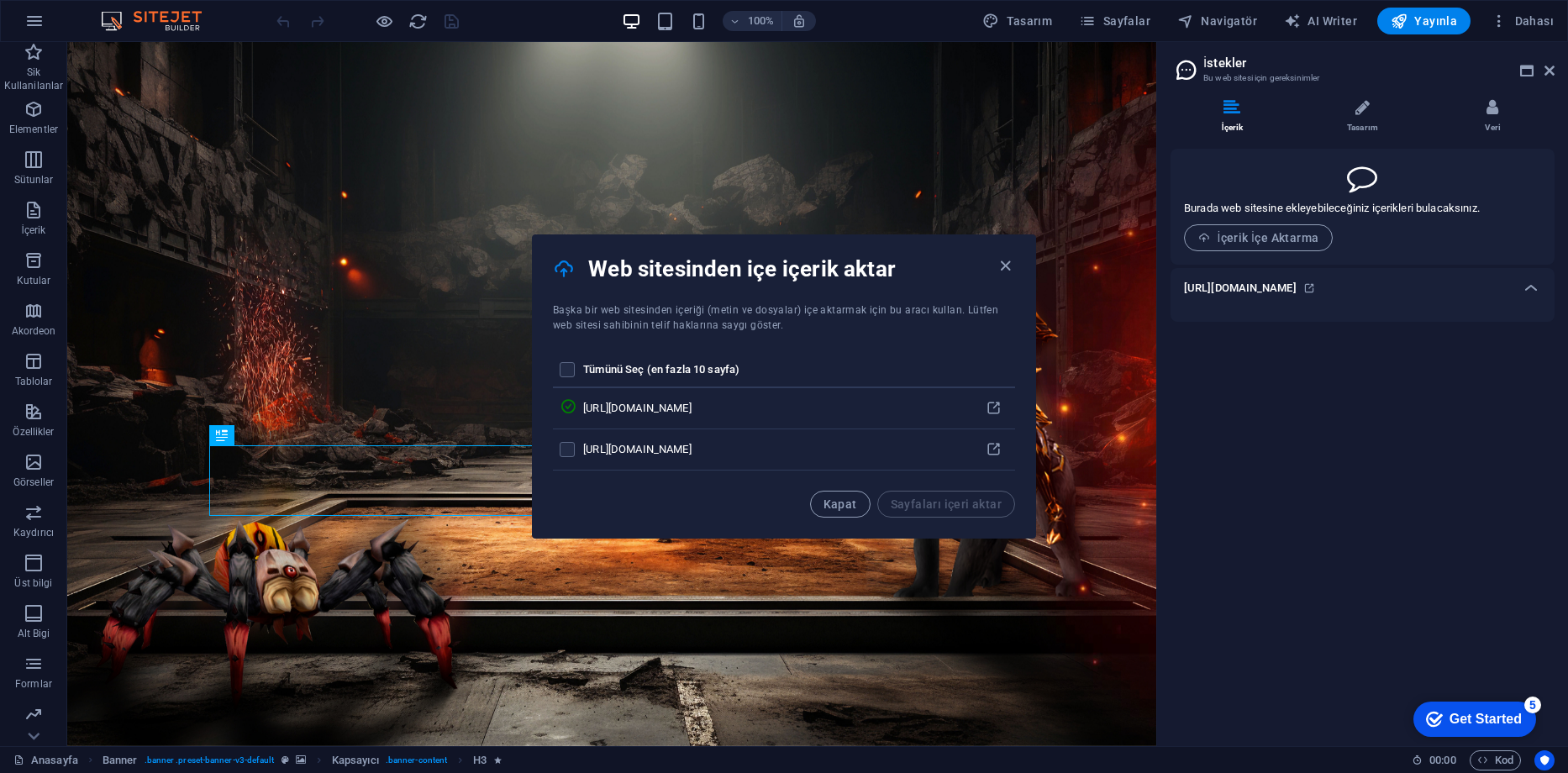
scroll to position [0, 0]
click at [851, 503] on span "Kapat" at bounding box center [840, 503] width 34 height 14
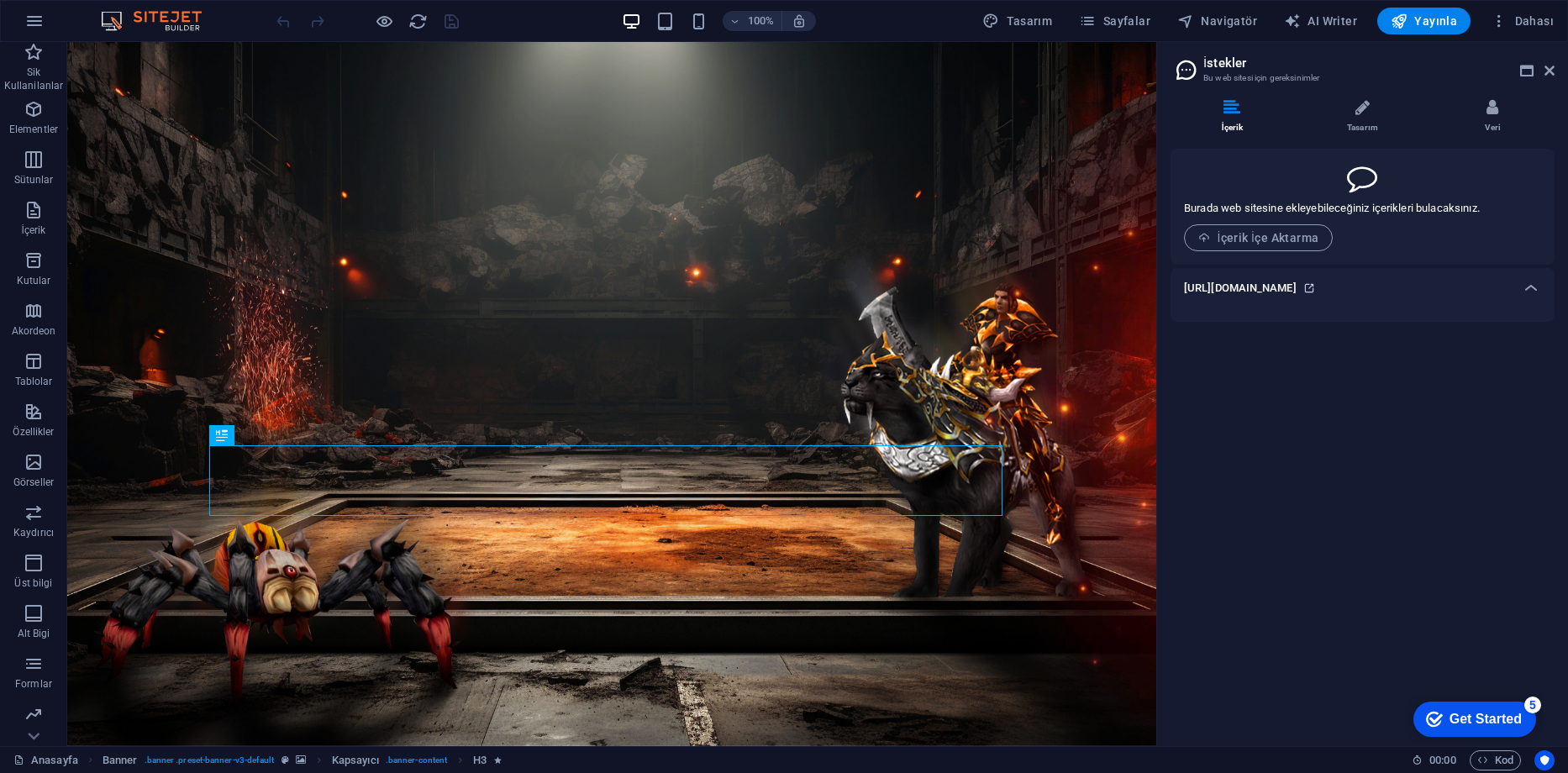
click at [1316, 285] on icon at bounding box center [1309, 288] width 12 height 12
click at [1532, 285] on icon at bounding box center [1531, 288] width 20 height 20
click at [1537, 286] on icon at bounding box center [1531, 288] width 20 height 20
click at [1339, 111] on li "Tasarım" at bounding box center [1366, 117] width 130 height 37
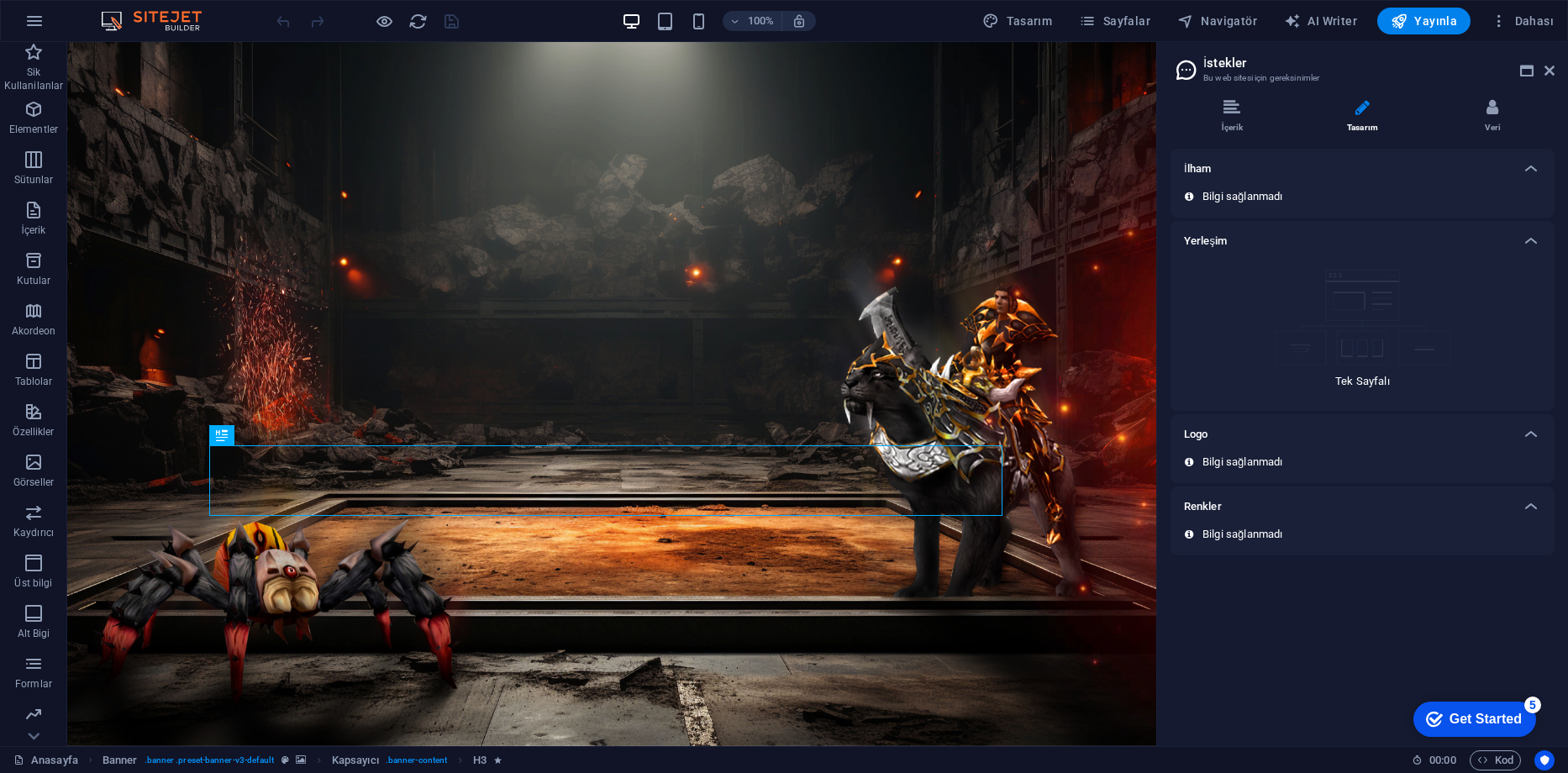
click at [1253, 234] on div "Yerleşim" at bounding box center [1348, 241] width 327 height 20
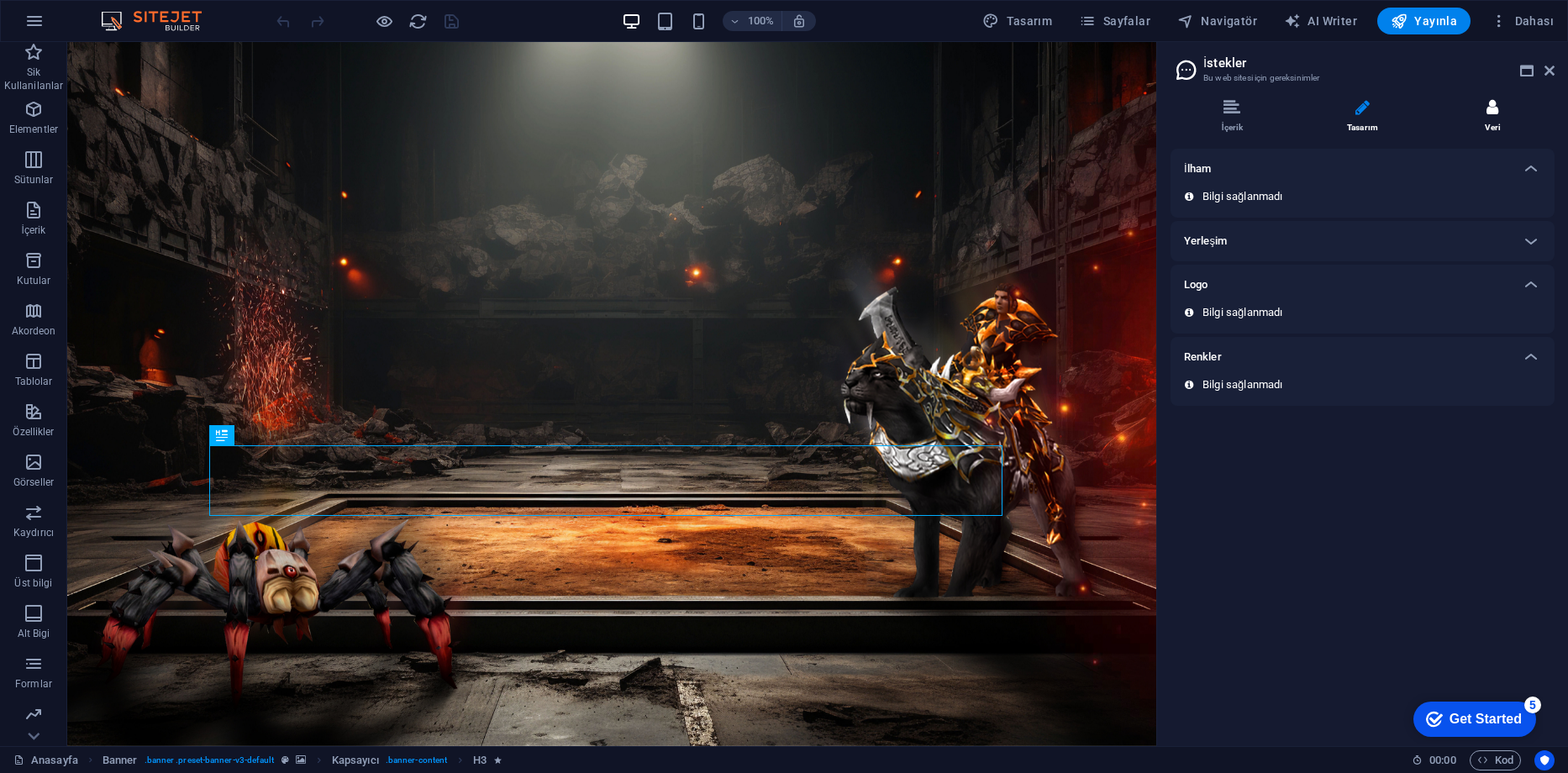
click at [1492, 113] on icon at bounding box center [1492, 107] width 12 height 16
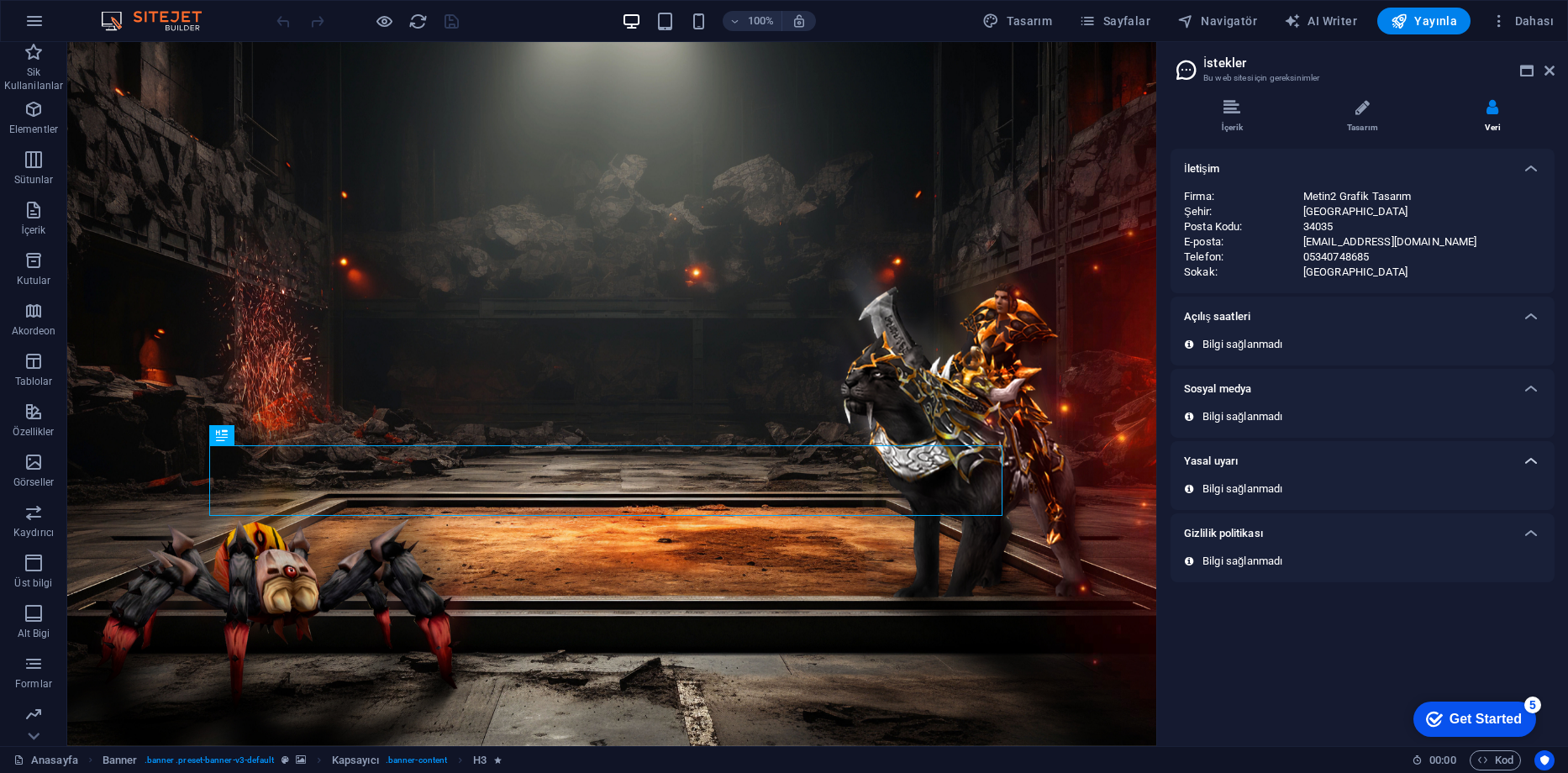
click at [1537, 461] on icon at bounding box center [1531, 461] width 20 height 20
click at [1533, 459] on icon at bounding box center [1531, 461] width 20 height 20
click at [1258, 484] on p "Bilgi sağlanmadı" at bounding box center [1243, 489] width 80 height 16
drag, startPoint x: 1213, startPoint y: 488, endPoint x: 1189, endPoint y: 488, distance: 24.0
click at [1209, 488] on p "Bilgi sağlanmadı" at bounding box center [1243, 489] width 80 height 16
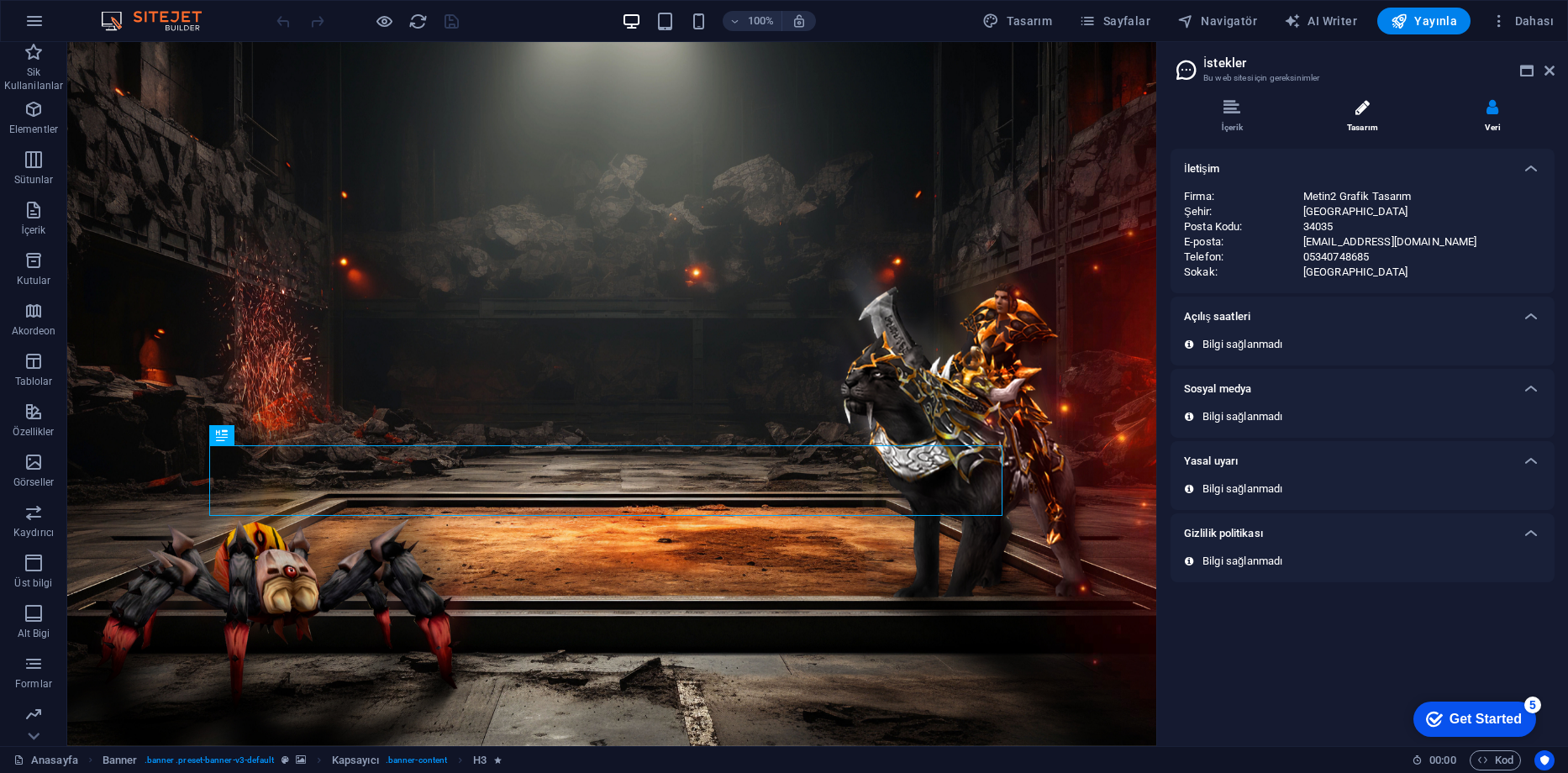
click at [1361, 112] on icon at bounding box center [1363, 107] width 15 height 16
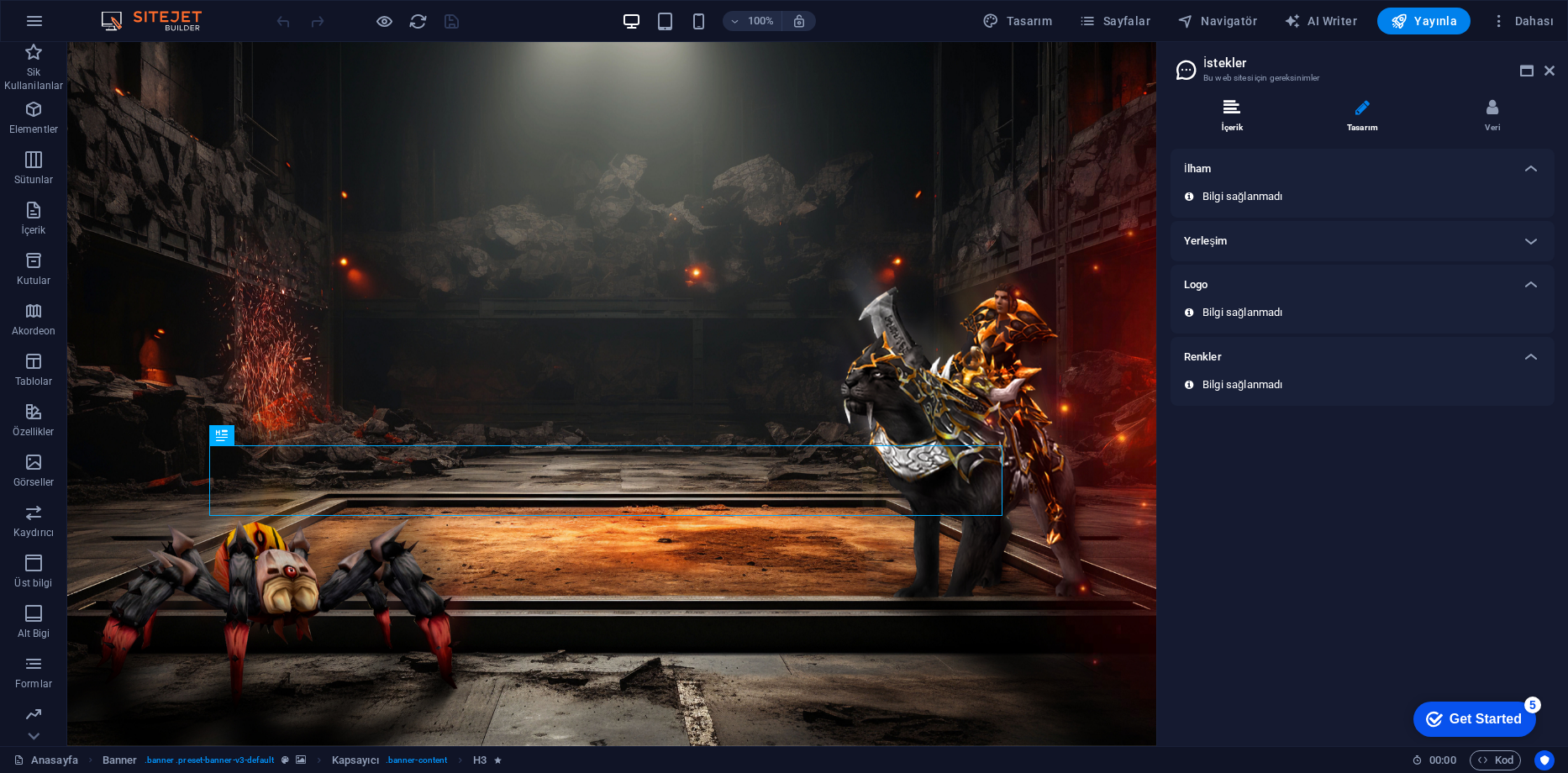
click at [1242, 116] on li "İçerik" at bounding box center [1236, 117] width 130 height 37
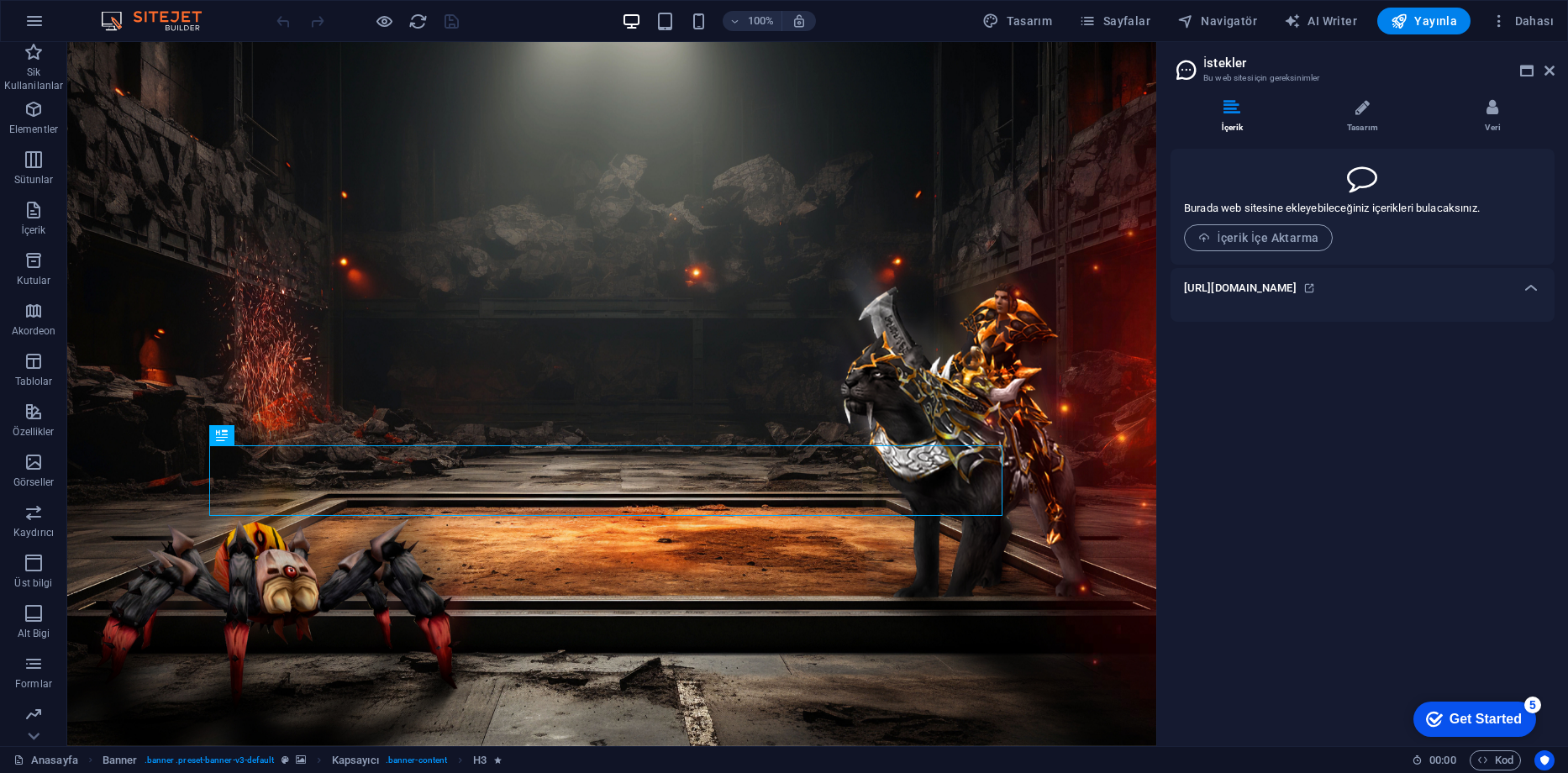
click at [1297, 288] on h6 "https://www.rocket.new/68b828cd2d68d5001420af38#preview" at bounding box center [1240, 288] width 112 height 20
click at [1500, 16] on icon "button" at bounding box center [1499, 21] width 16 height 16
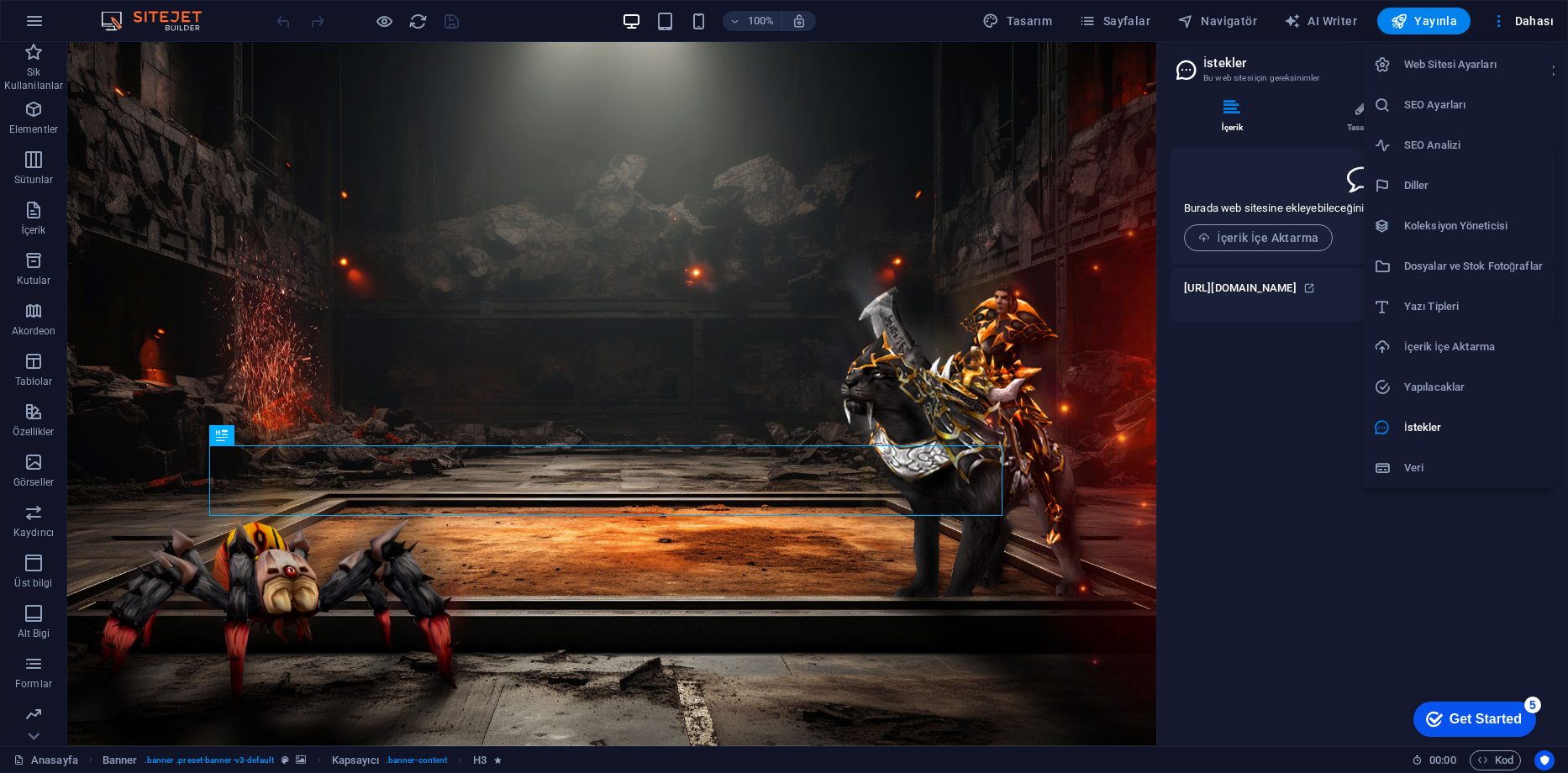
click at [1411, 462] on h6 "Veri" at bounding box center [1474, 468] width 139 height 20
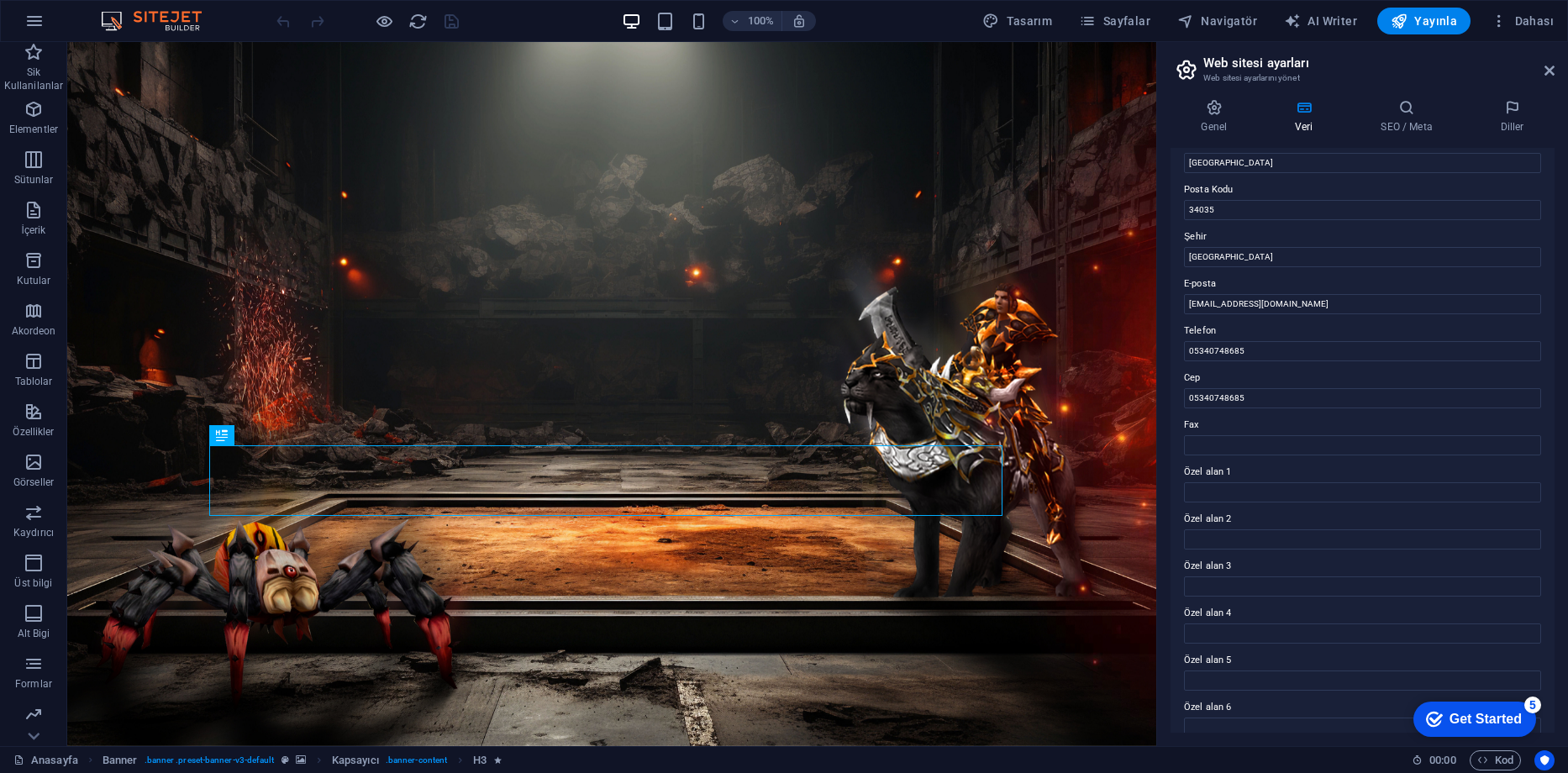
scroll to position [223, 0]
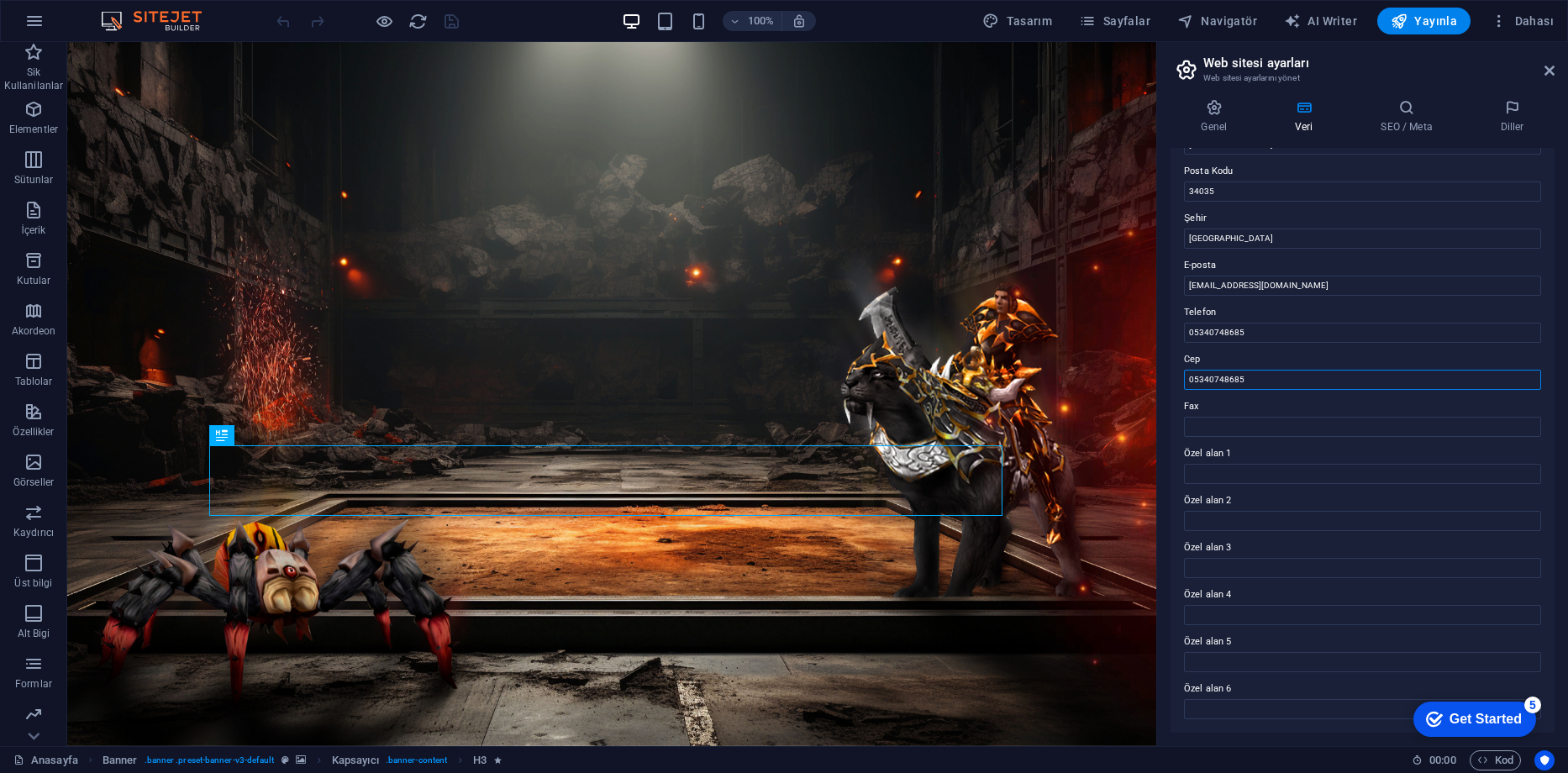
drag, startPoint x: 1360, startPoint y: 424, endPoint x: 1122, endPoint y: 368, distance: 244.5
click at [1257, 386] on input "05340748685" at bounding box center [1362, 380] width 357 height 20
drag, startPoint x: 1262, startPoint y: 381, endPoint x: 1187, endPoint y: 381, distance: 75.0
click at [1187, 381] on input "05340748685" at bounding box center [1362, 380] width 357 height 20
click at [1235, 360] on label "Cep" at bounding box center [1362, 359] width 357 height 20
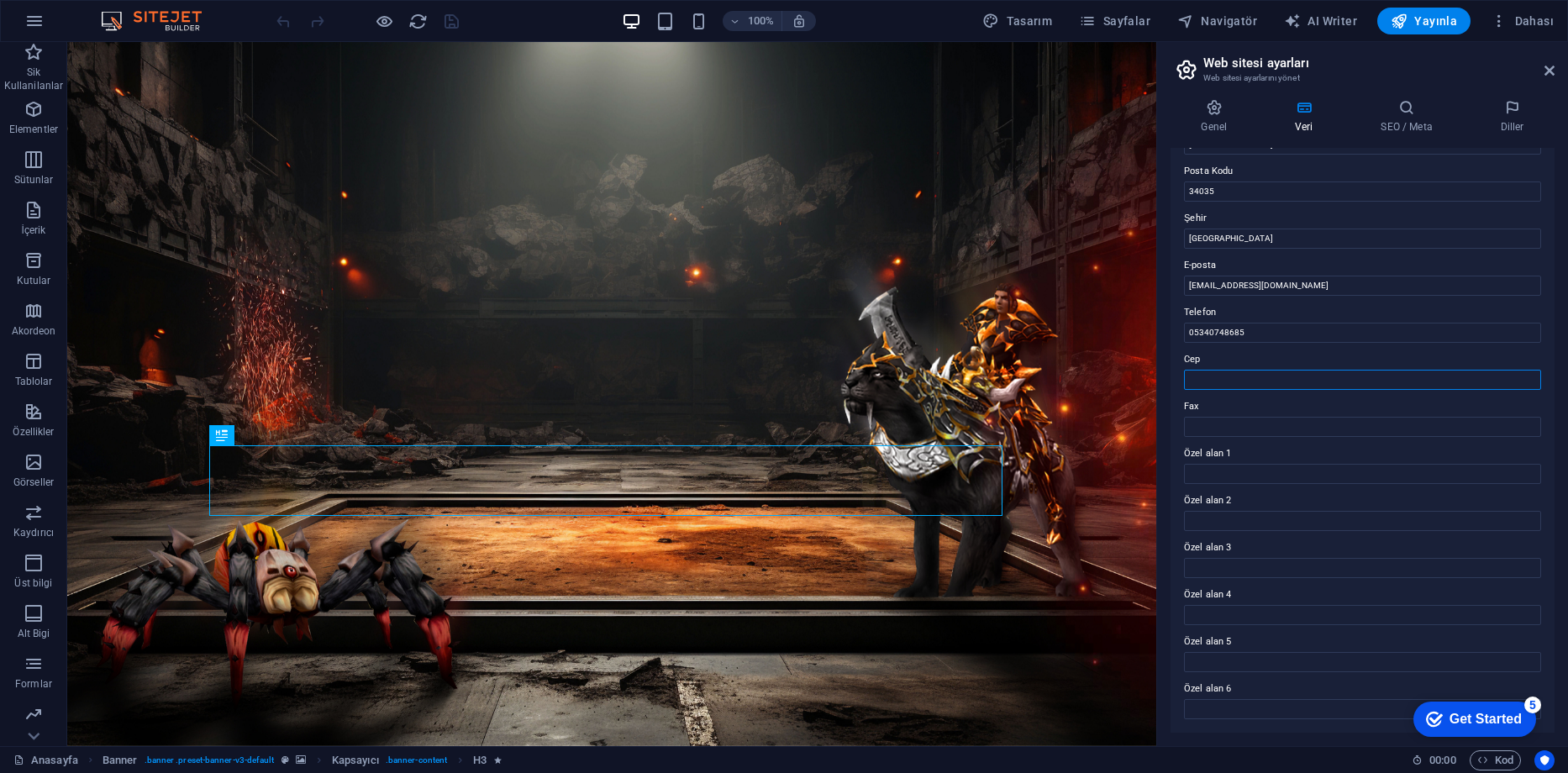
click at [1235, 370] on input "Cep" at bounding box center [1362, 380] width 357 height 20
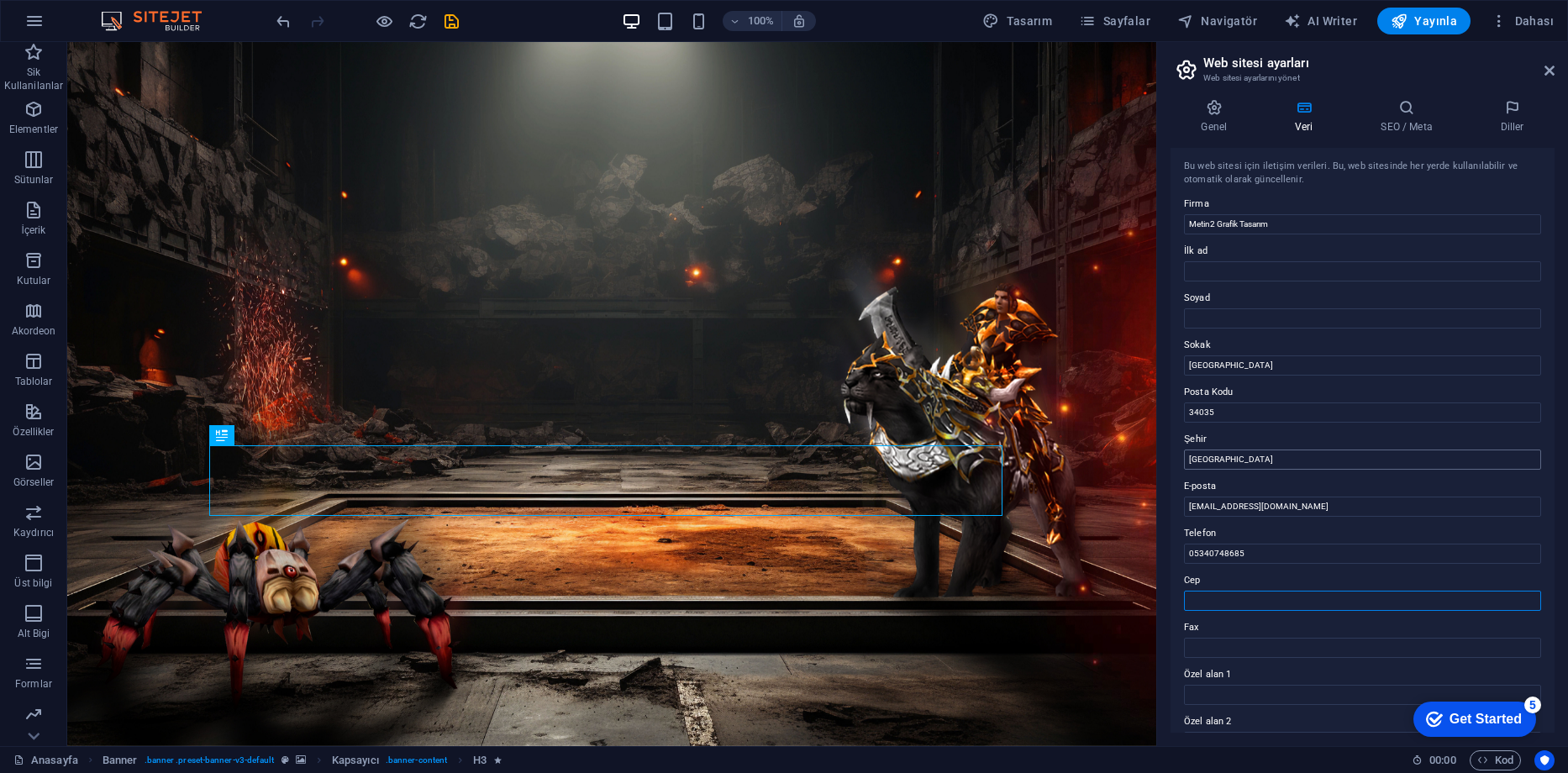
scroll to position [0, 0]
click at [1410, 120] on h4 "SEO / Meta" at bounding box center [1410, 116] width 120 height 36
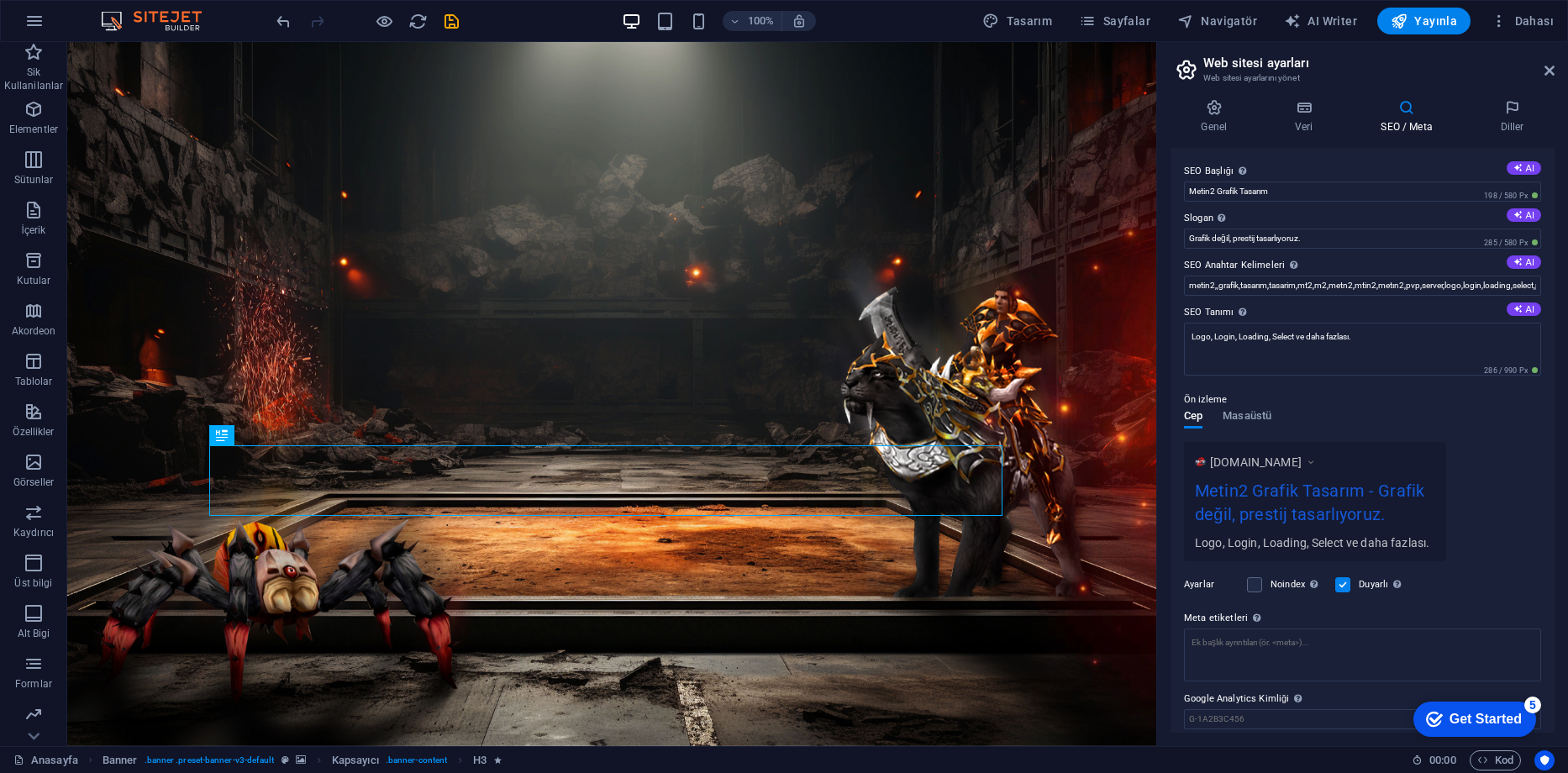
scroll to position [58, 0]
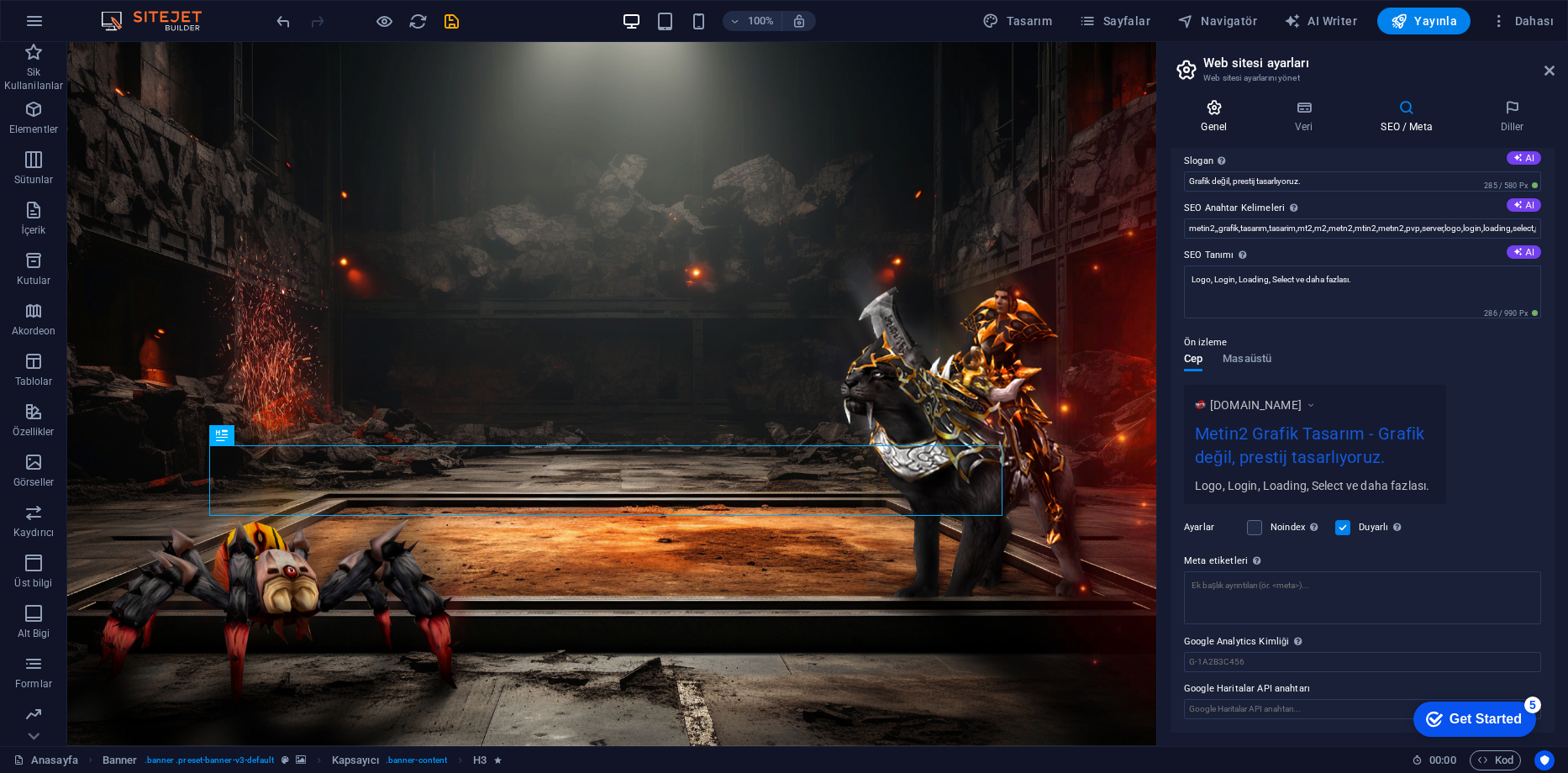
click at [1216, 116] on h4 "Genel" at bounding box center [1218, 116] width 94 height 36
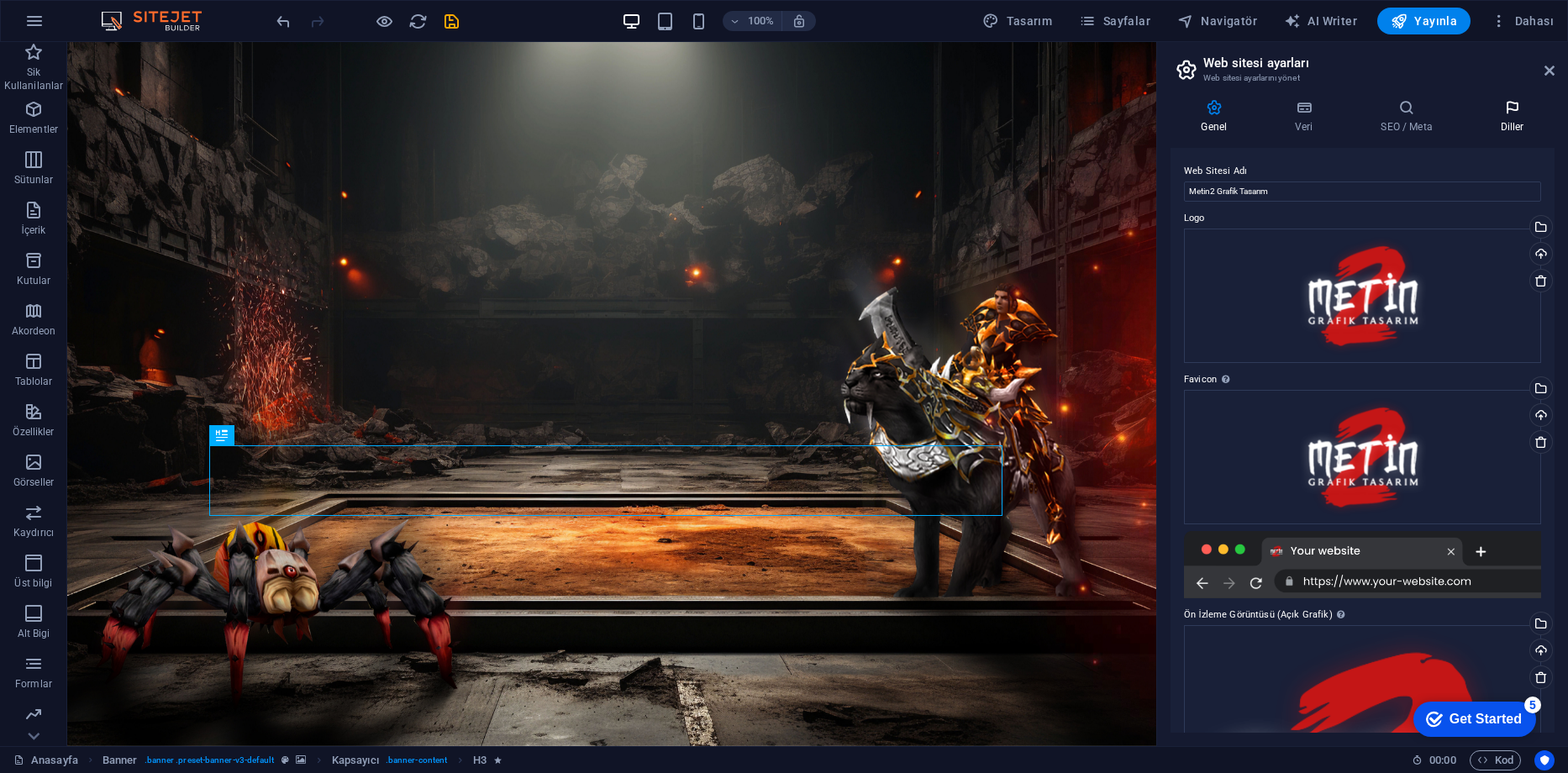
click at [1508, 117] on h4 "Diller" at bounding box center [1512, 116] width 85 height 36
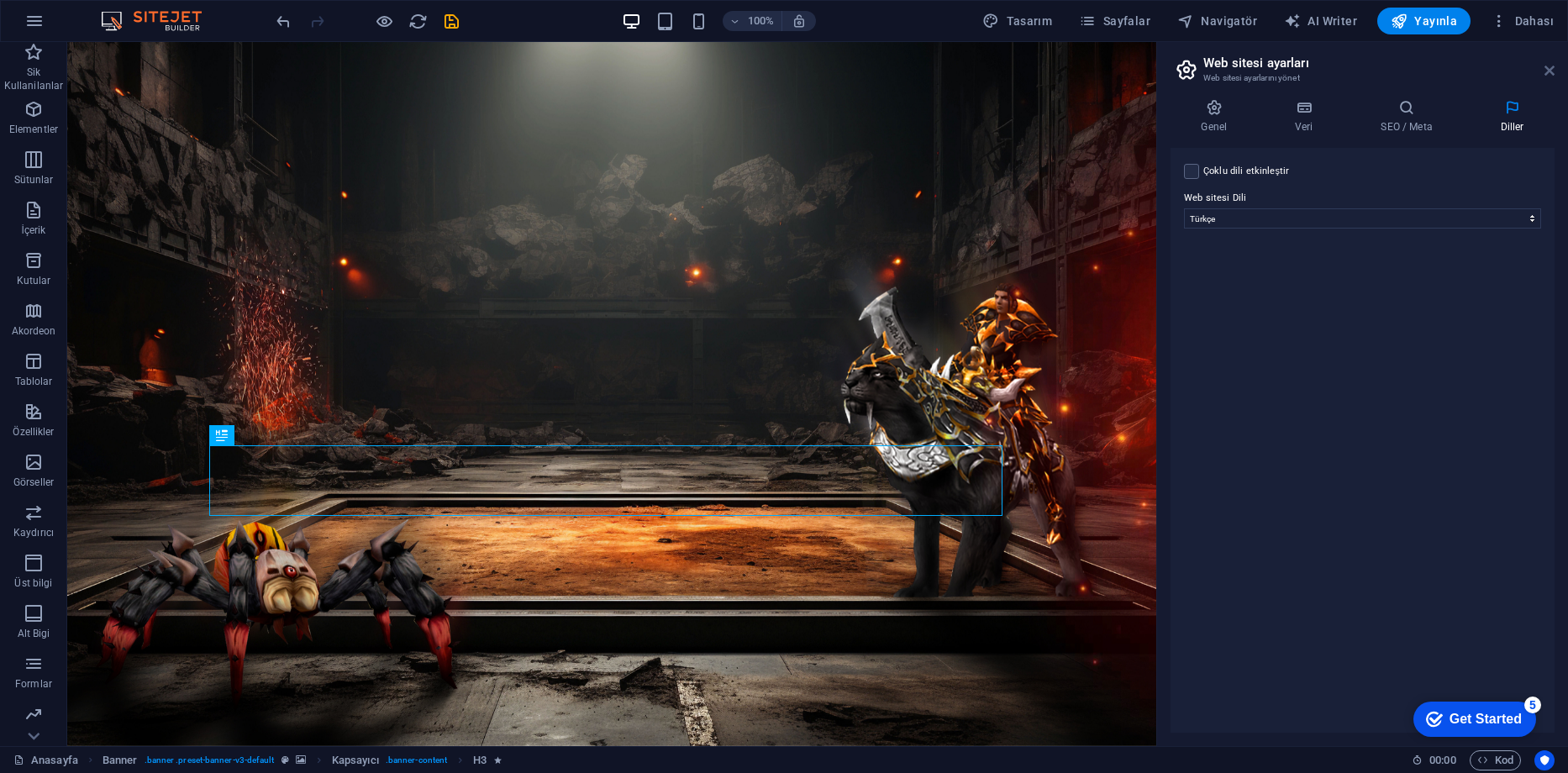
click at [1549, 70] on icon at bounding box center [1550, 70] width 10 height 14
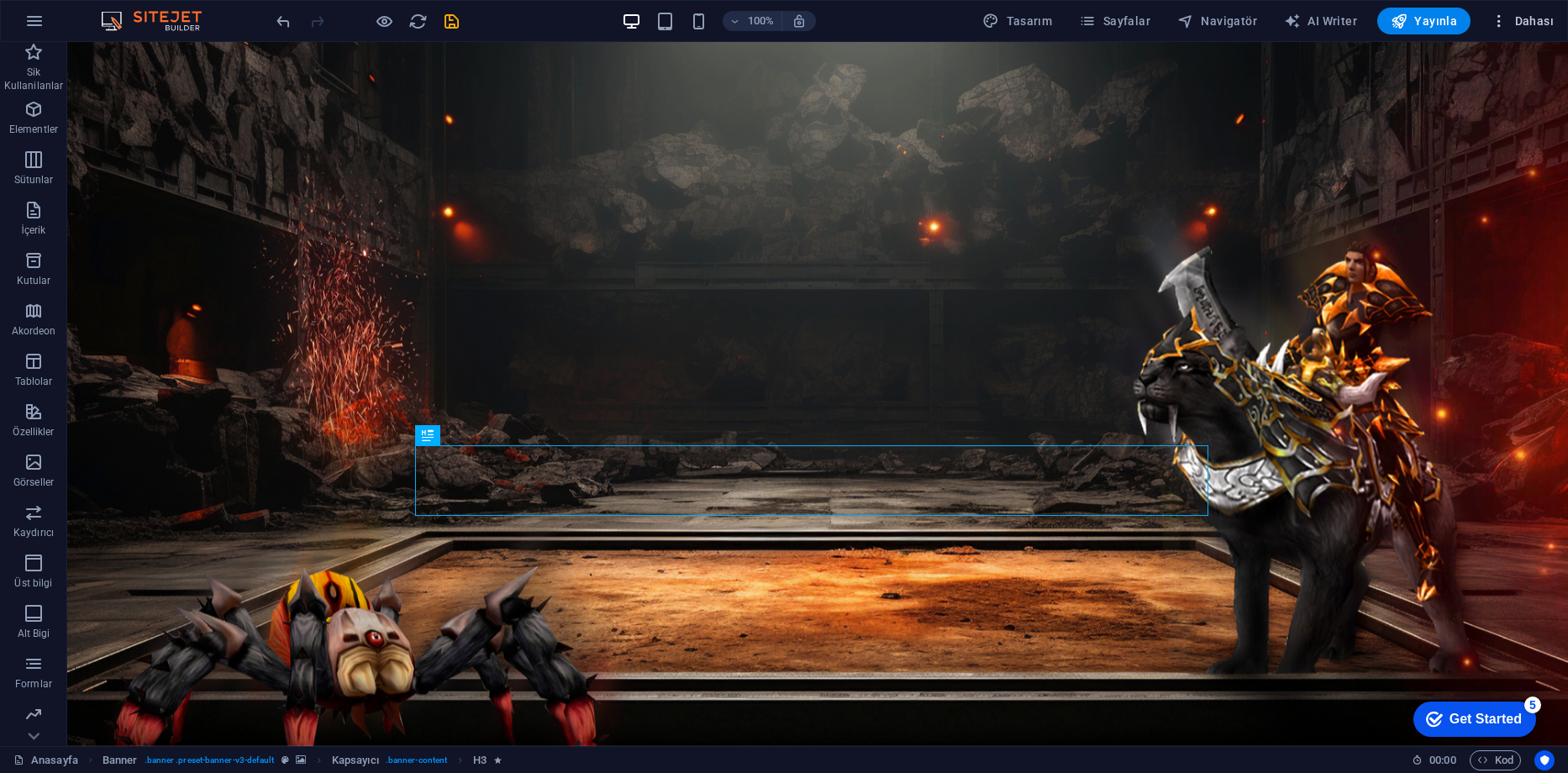
click at [1529, 16] on span "Dahası" at bounding box center [1522, 21] width 63 height 16
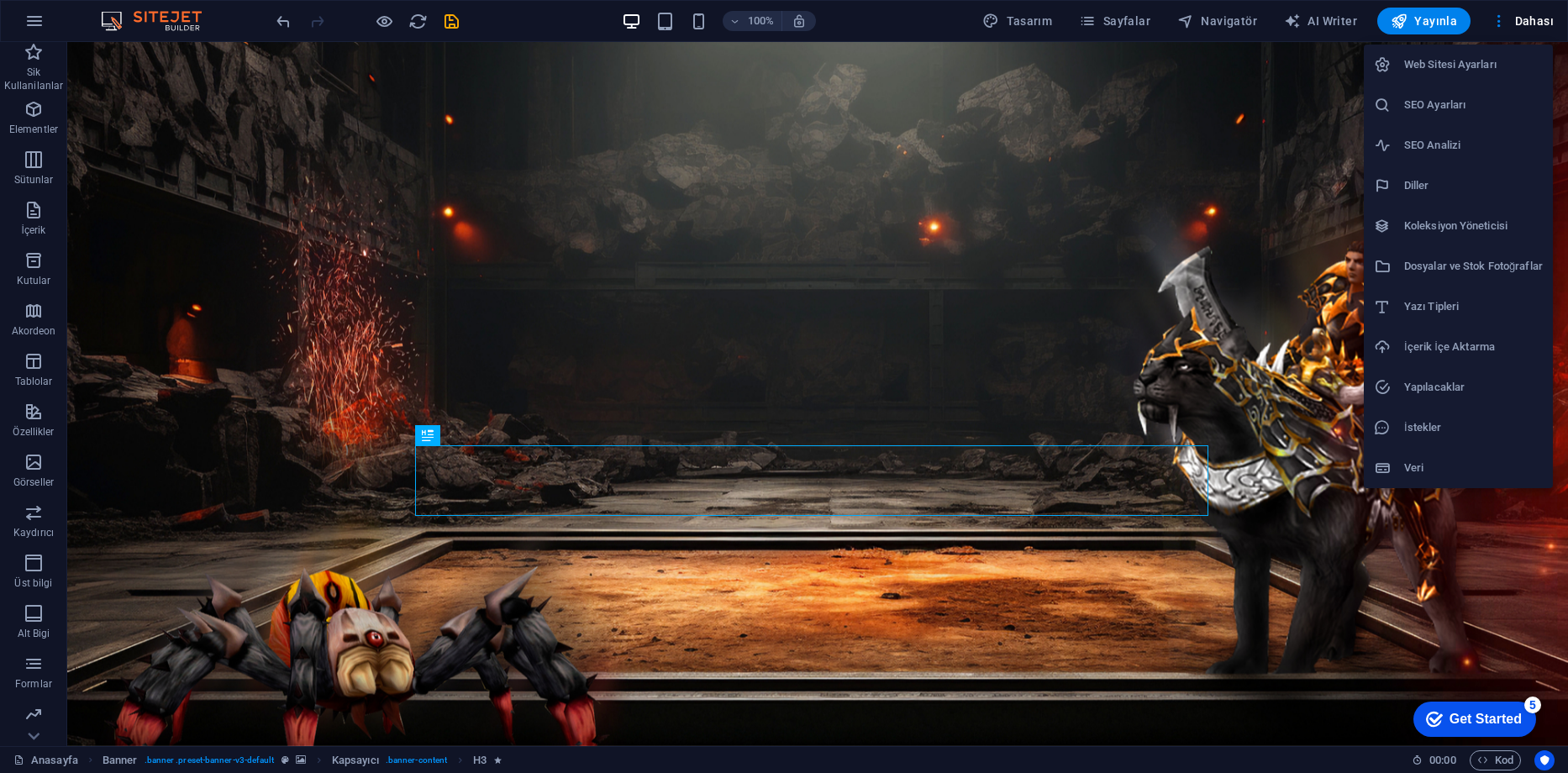
click at [1458, 69] on h6 "Web Sitesi Ayarları" at bounding box center [1474, 65] width 139 height 20
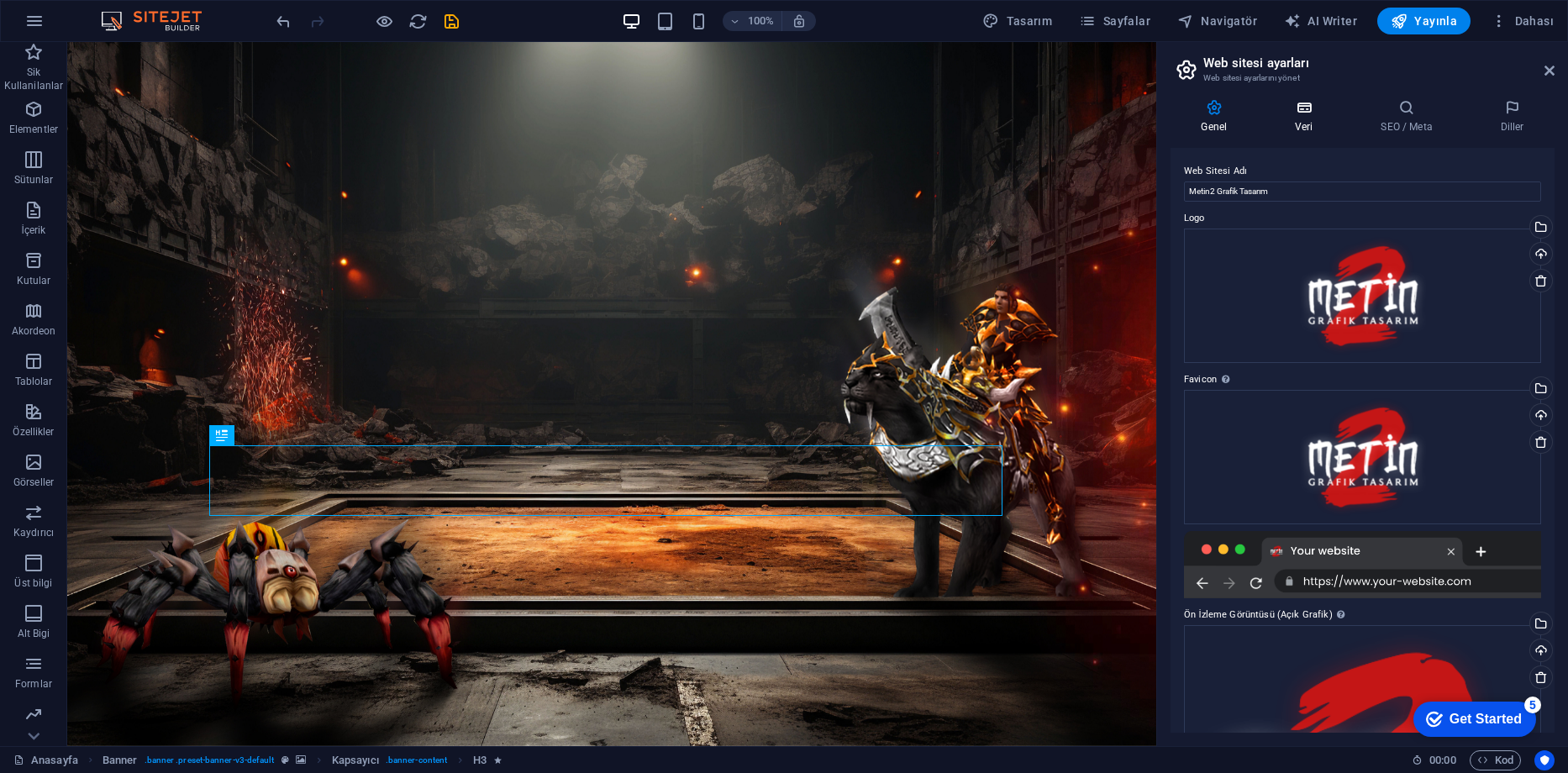
click at [1320, 102] on icon at bounding box center [1305, 107] width 79 height 16
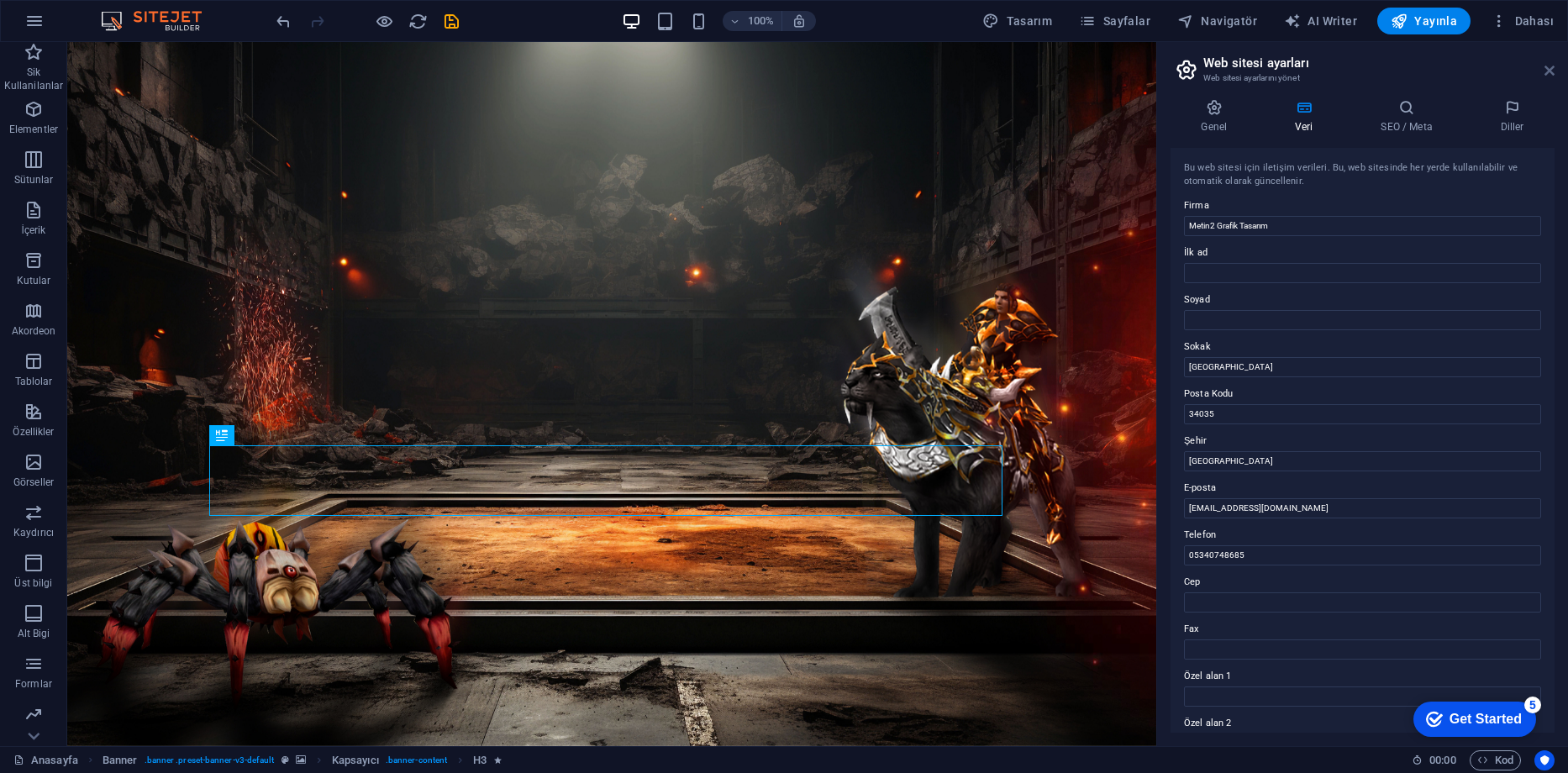
click at [1547, 72] on icon at bounding box center [1550, 70] width 10 height 14
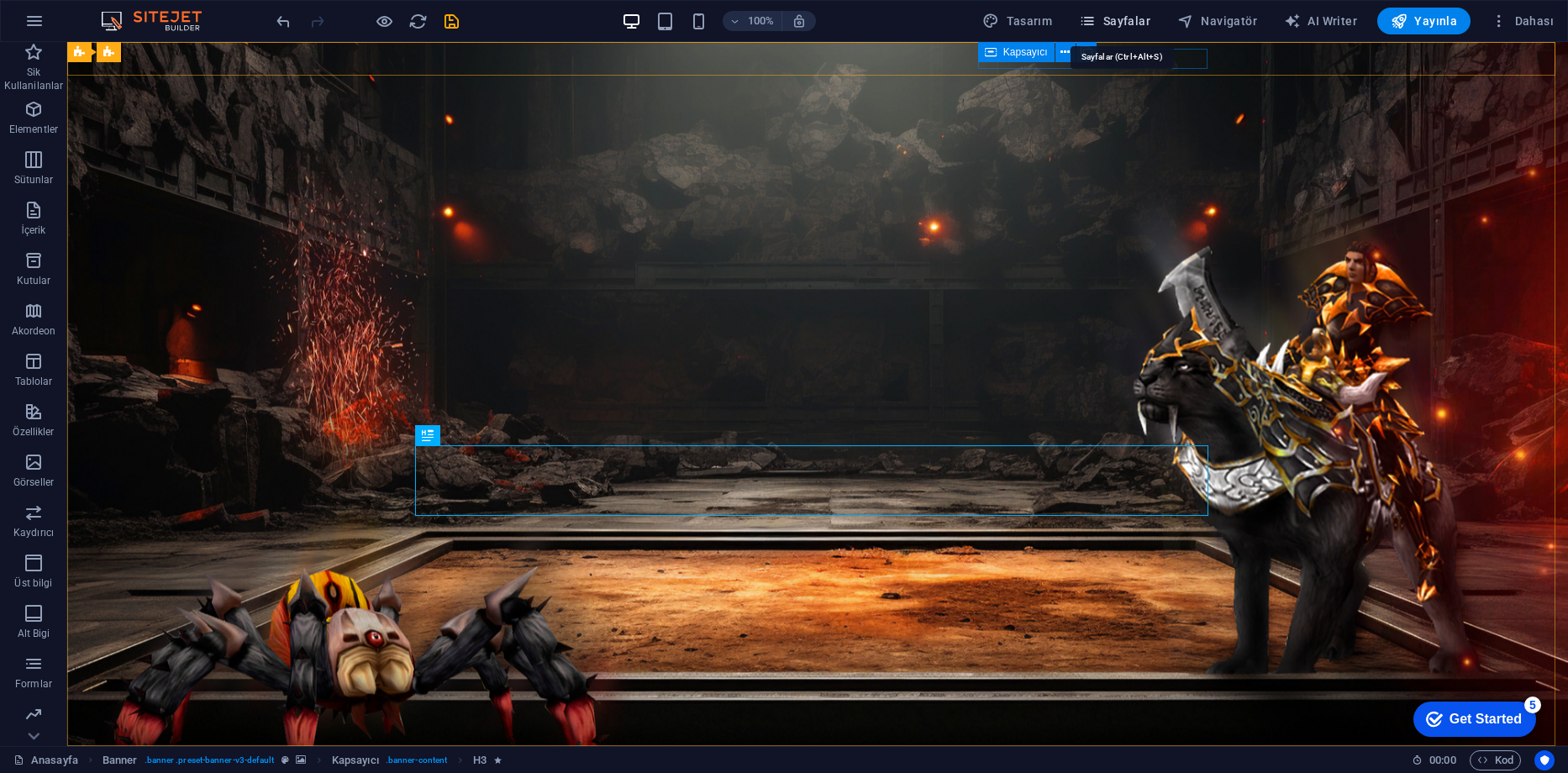
click at [1089, 16] on icon "button" at bounding box center [1087, 21] width 16 height 16
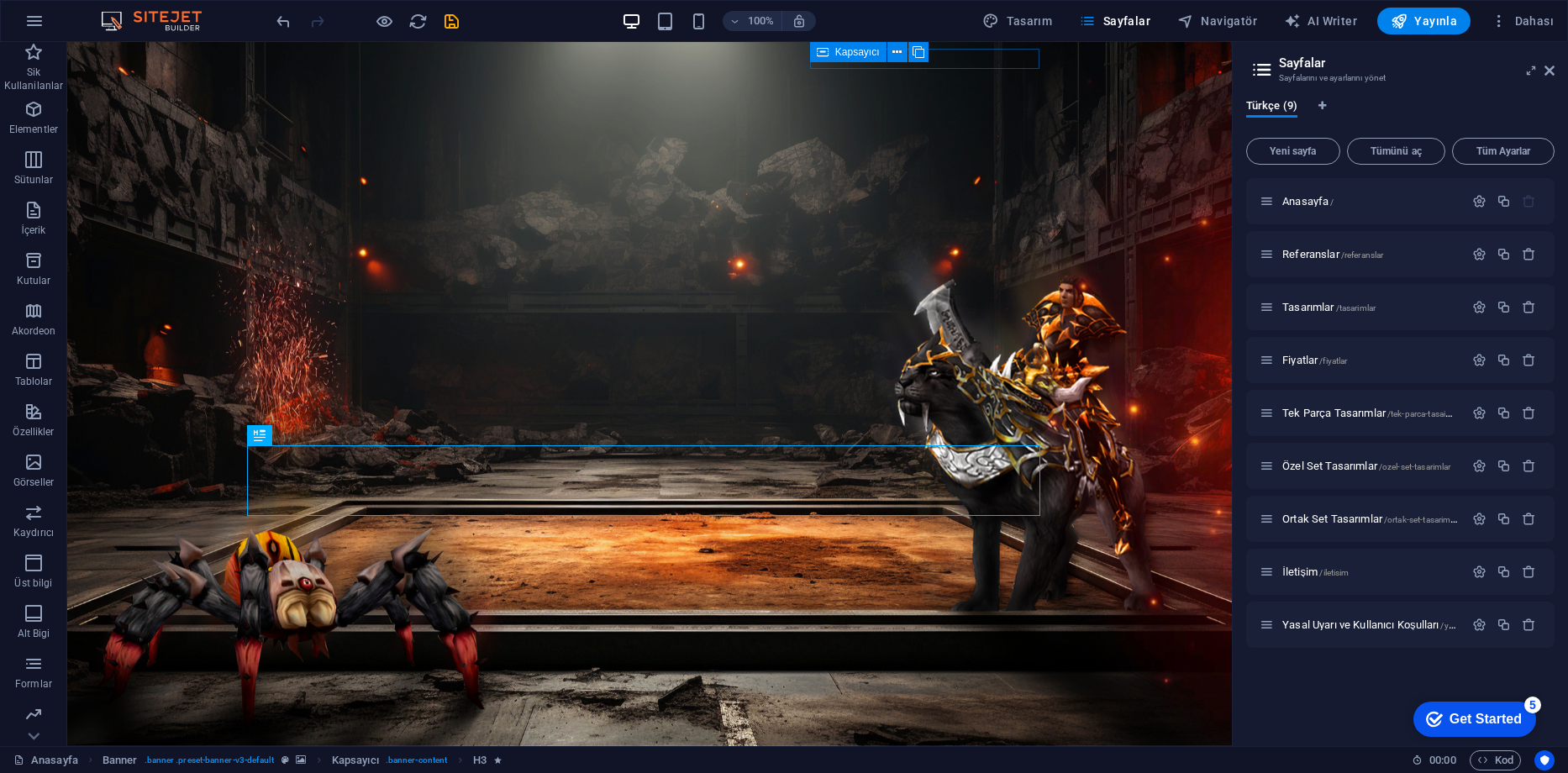
click at [1552, 79] on header "Sayfalar Sayfalarını ve ayarlarını yönet" at bounding box center [1403, 64] width 305 height 44
click at [1552, 77] on icon at bounding box center [1550, 70] width 10 height 14
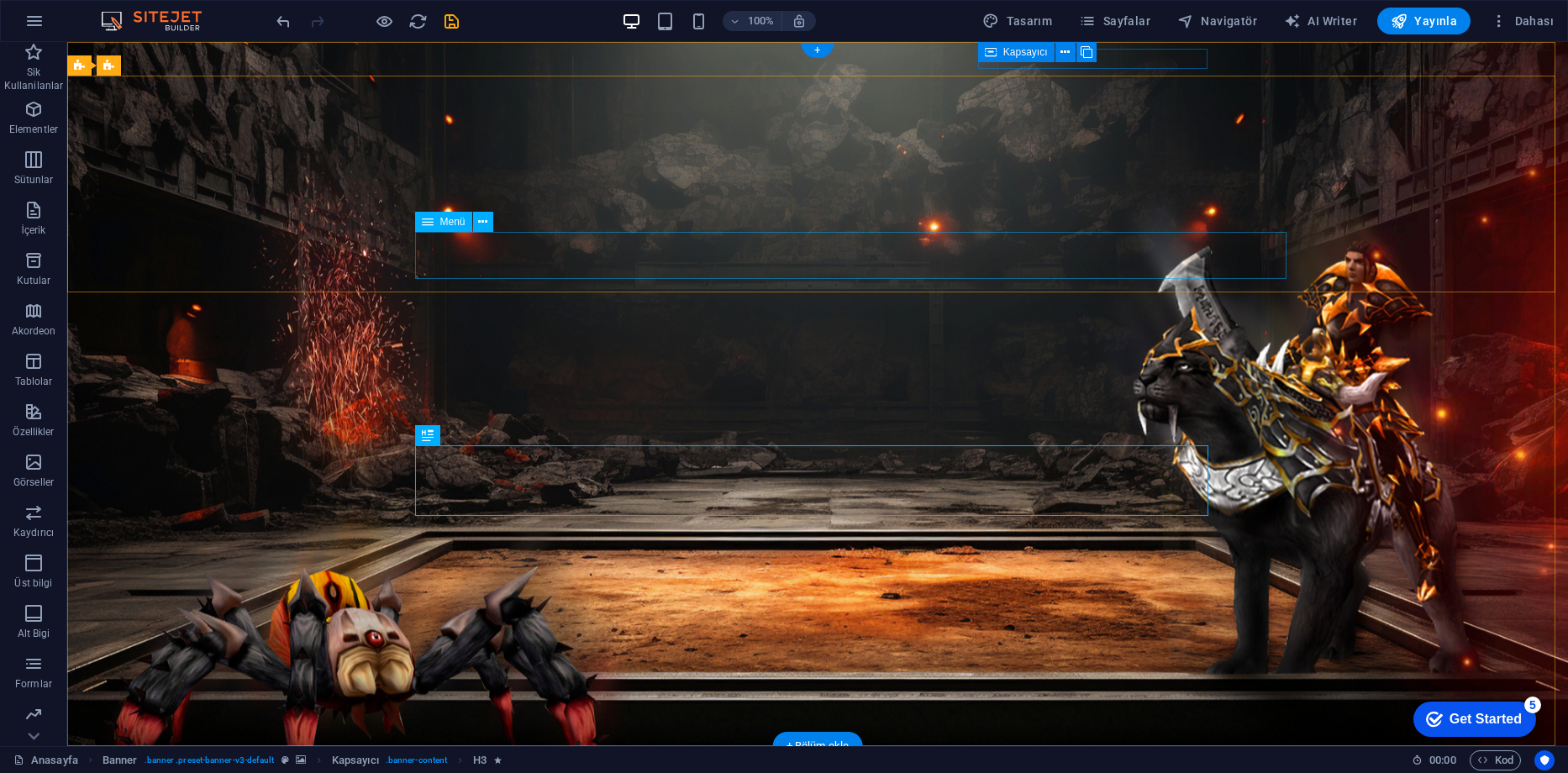
scroll to position [168, 0]
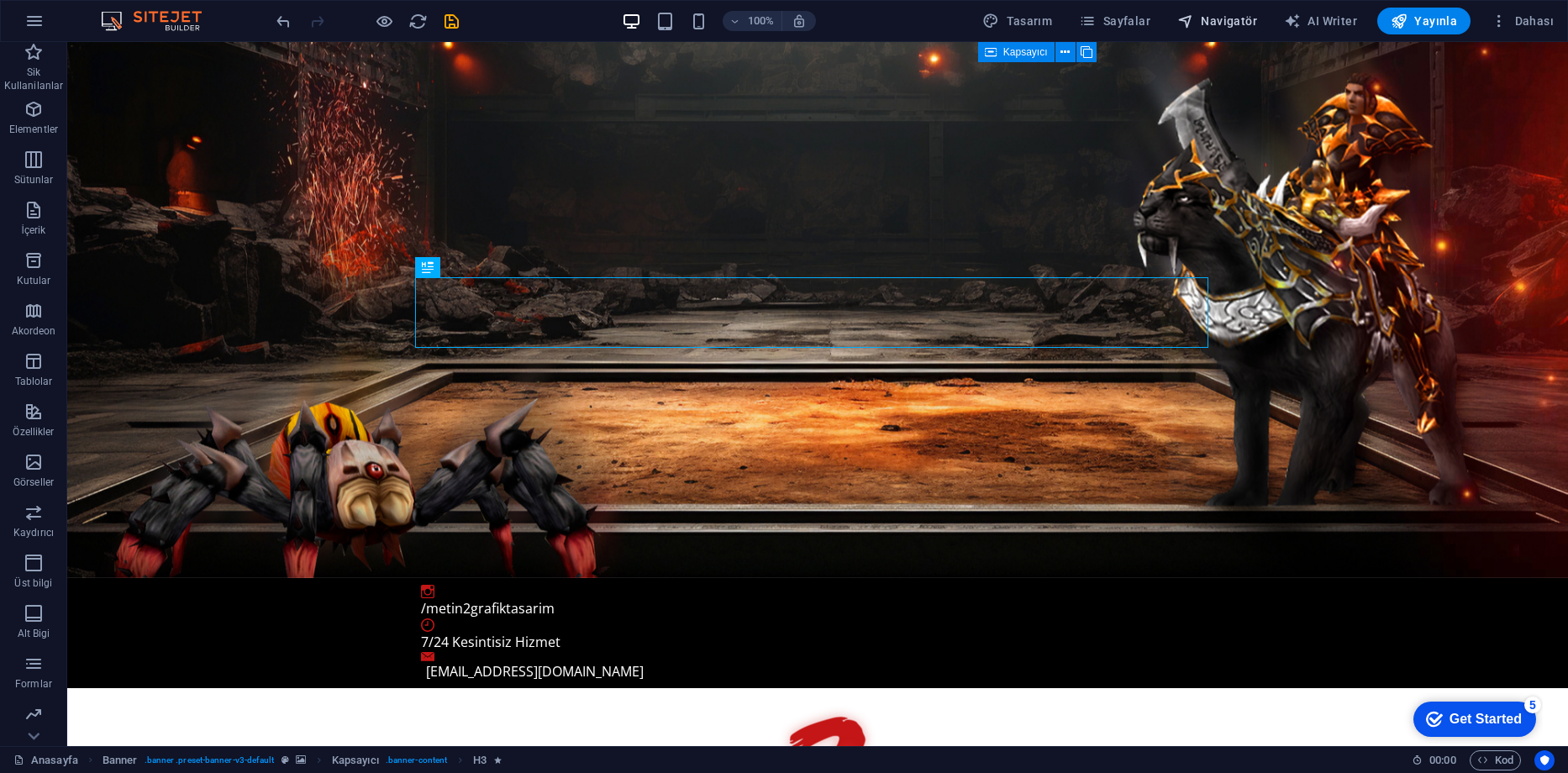
click at [1243, 20] on span "Navigatör" at bounding box center [1217, 21] width 80 height 16
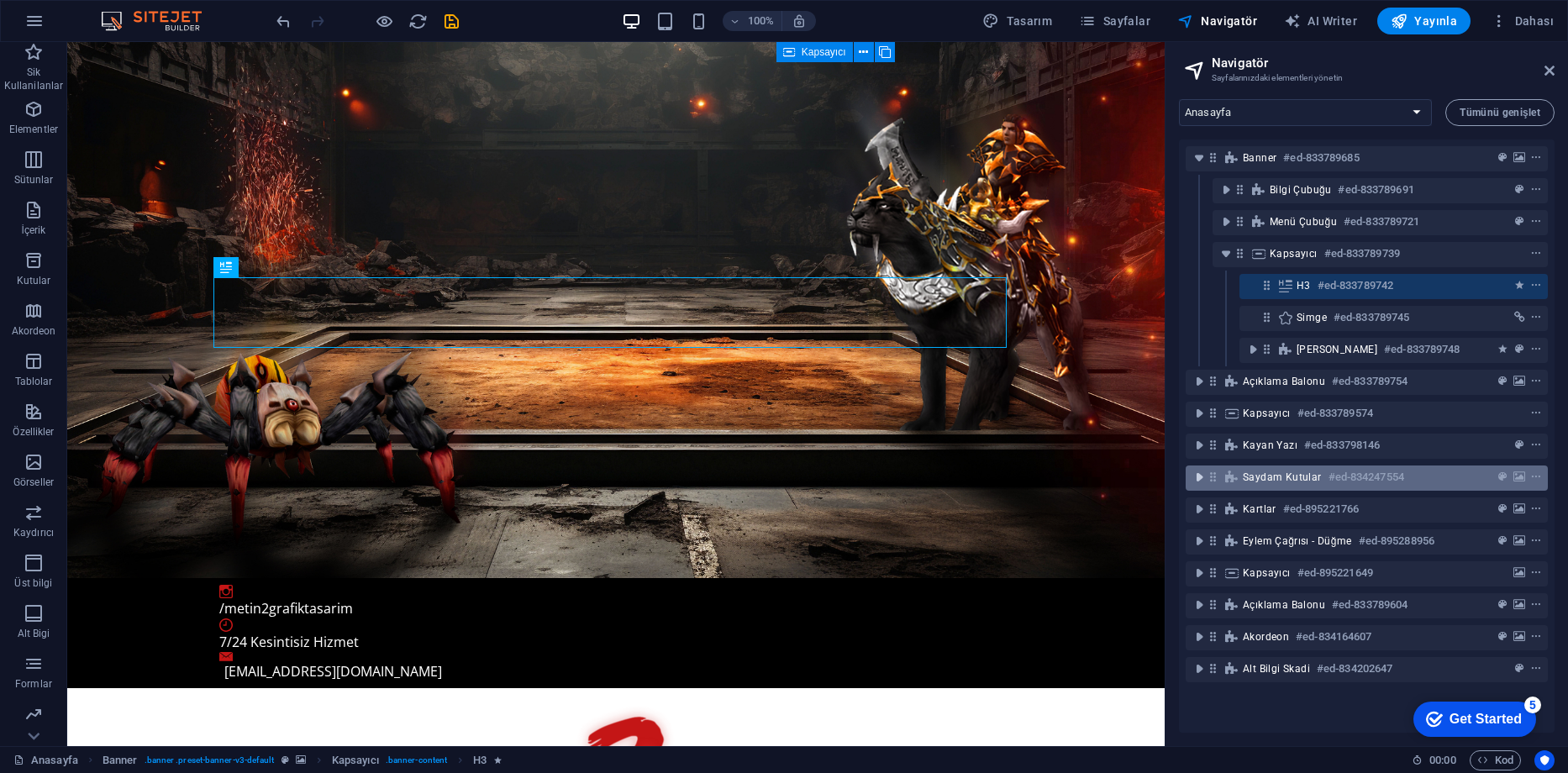
click at [1200, 479] on icon "toggle-expand" at bounding box center [1200, 477] width 16 height 16
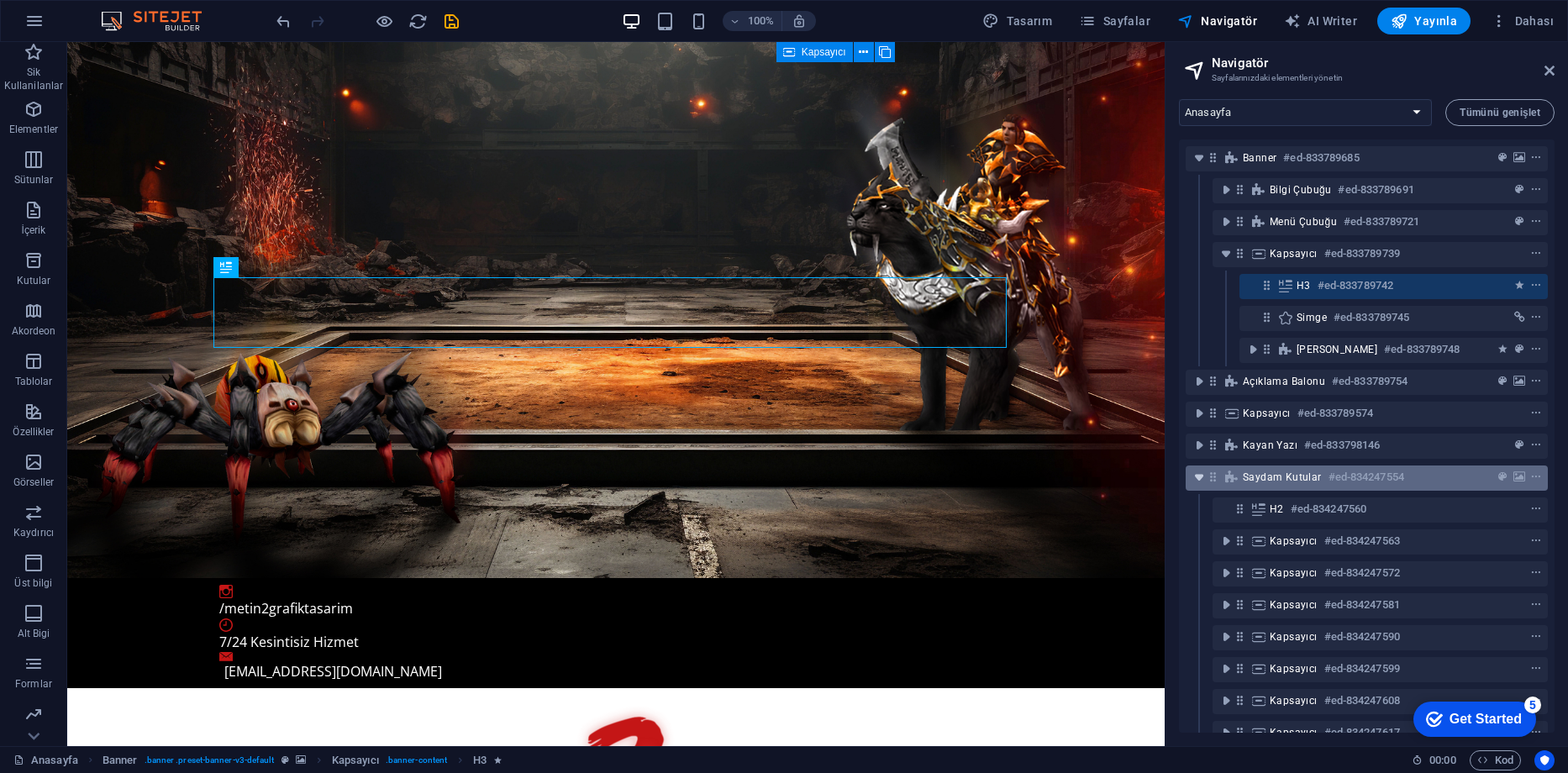
click at [1201, 471] on icon "toggle-expand" at bounding box center [1200, 477] width 16 height 16
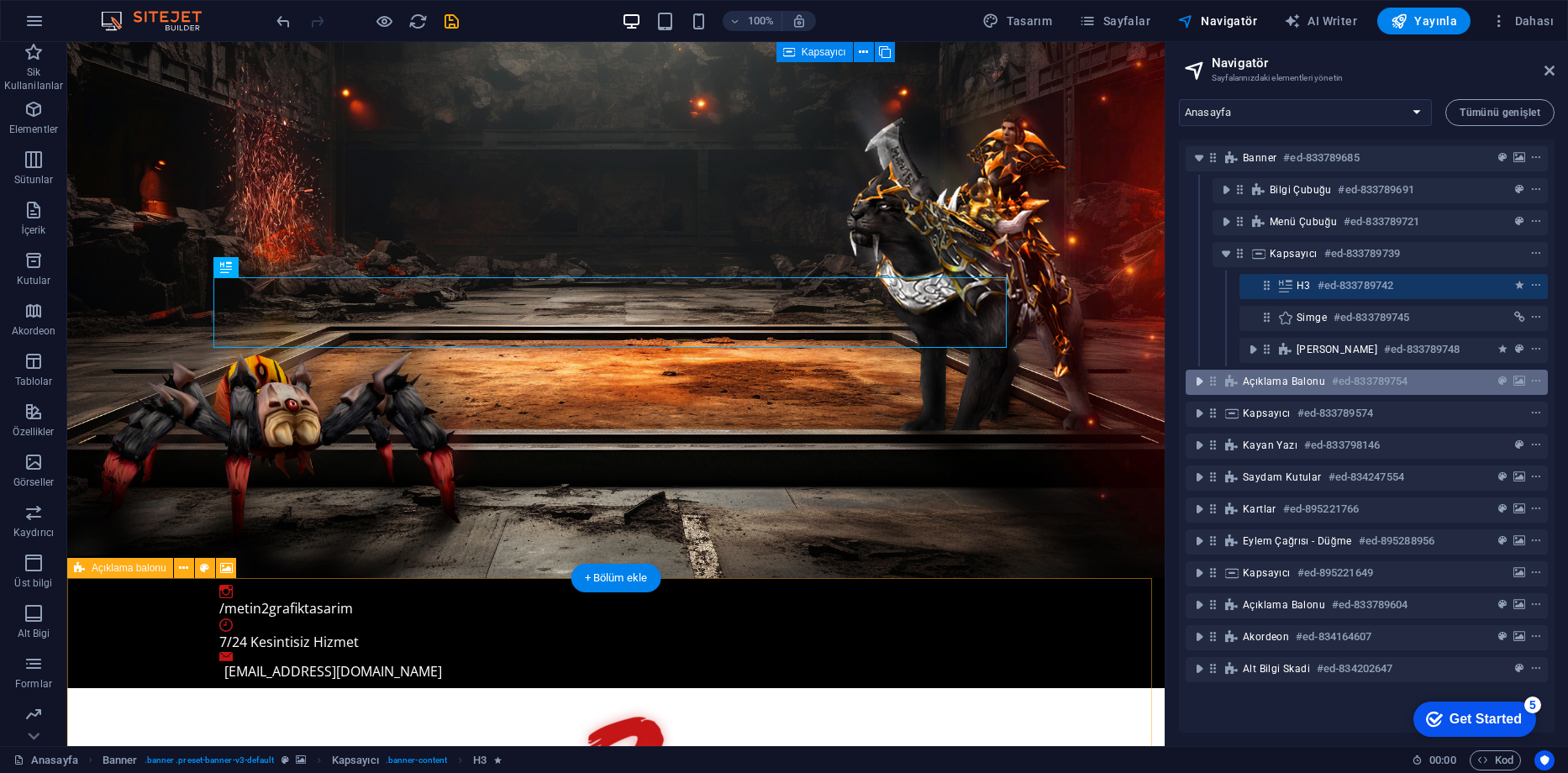
click at [1199, 382] on icon "toggle-expand" at bounding box center [1200, 381] width 16 height 16
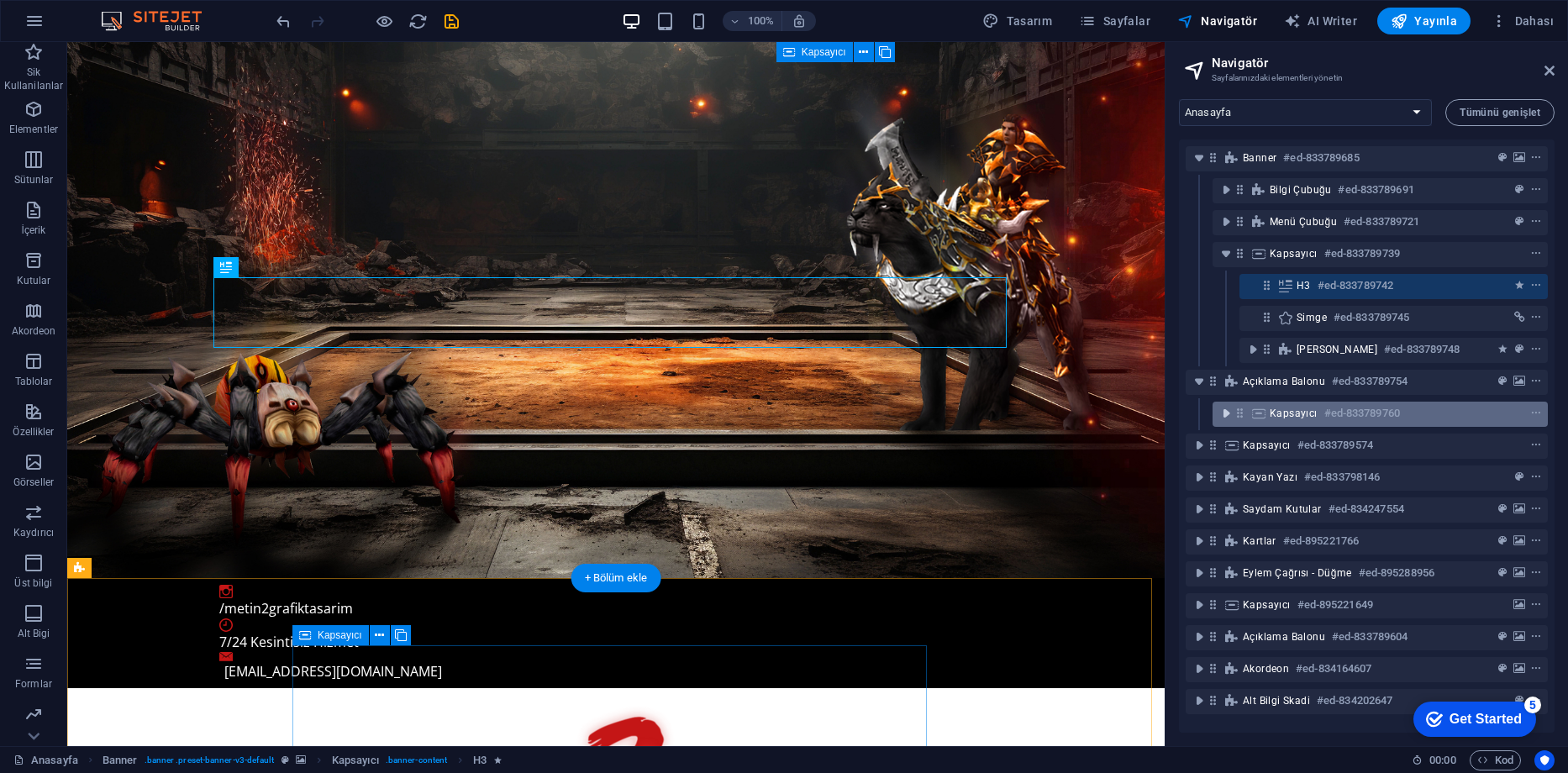
click at [1228, 413] on icon "toggle-expand" at bounding box center [1226, 413] width 16 height 16
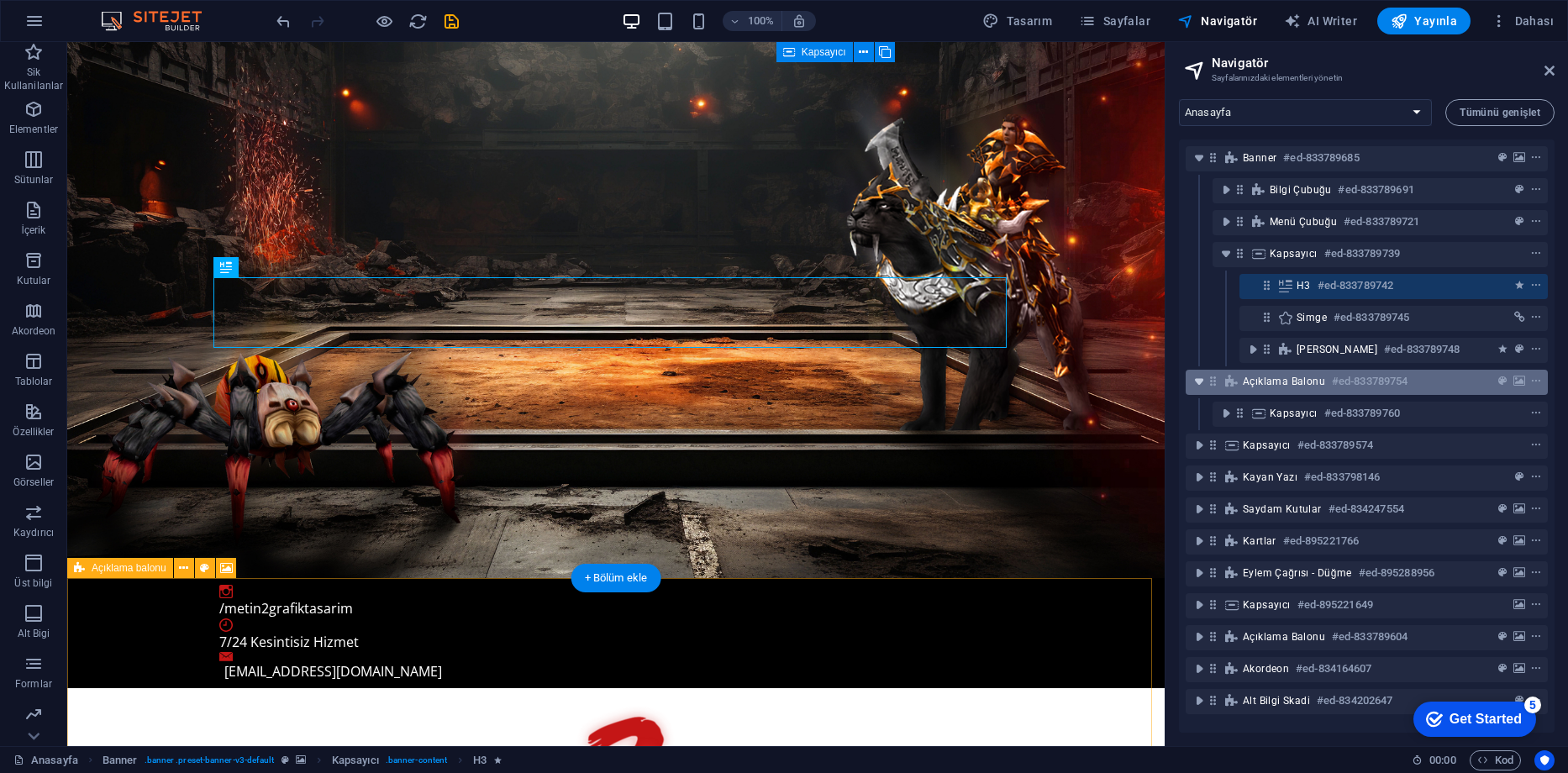
click at [1198, 382] on icon "toggle-expand" at bounding box center [1200, 381] width 16 height 16
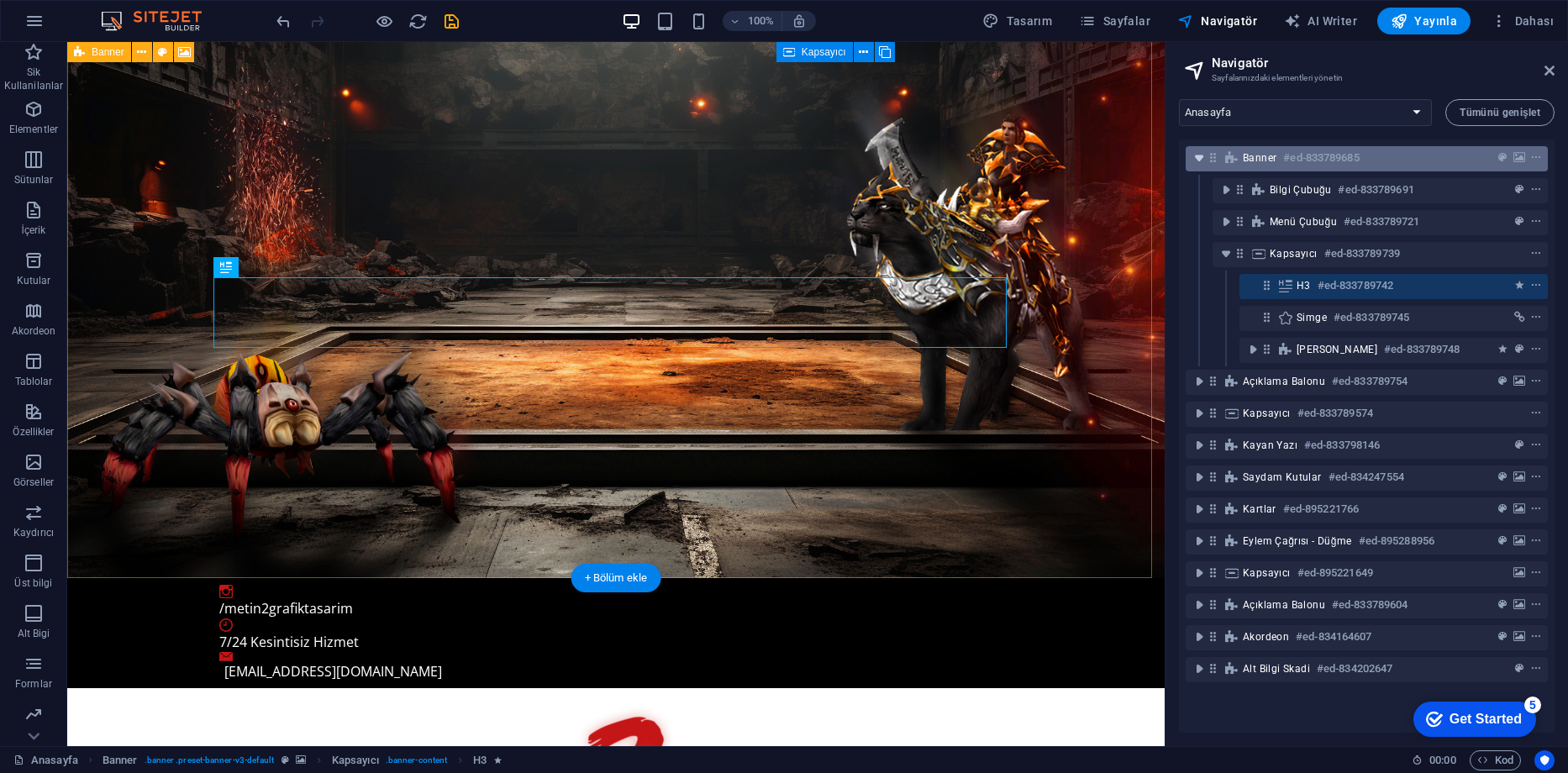
click at [1194, 153] on icon "toggle-expand" at bounding box center [1200, 158] width 16 height 16
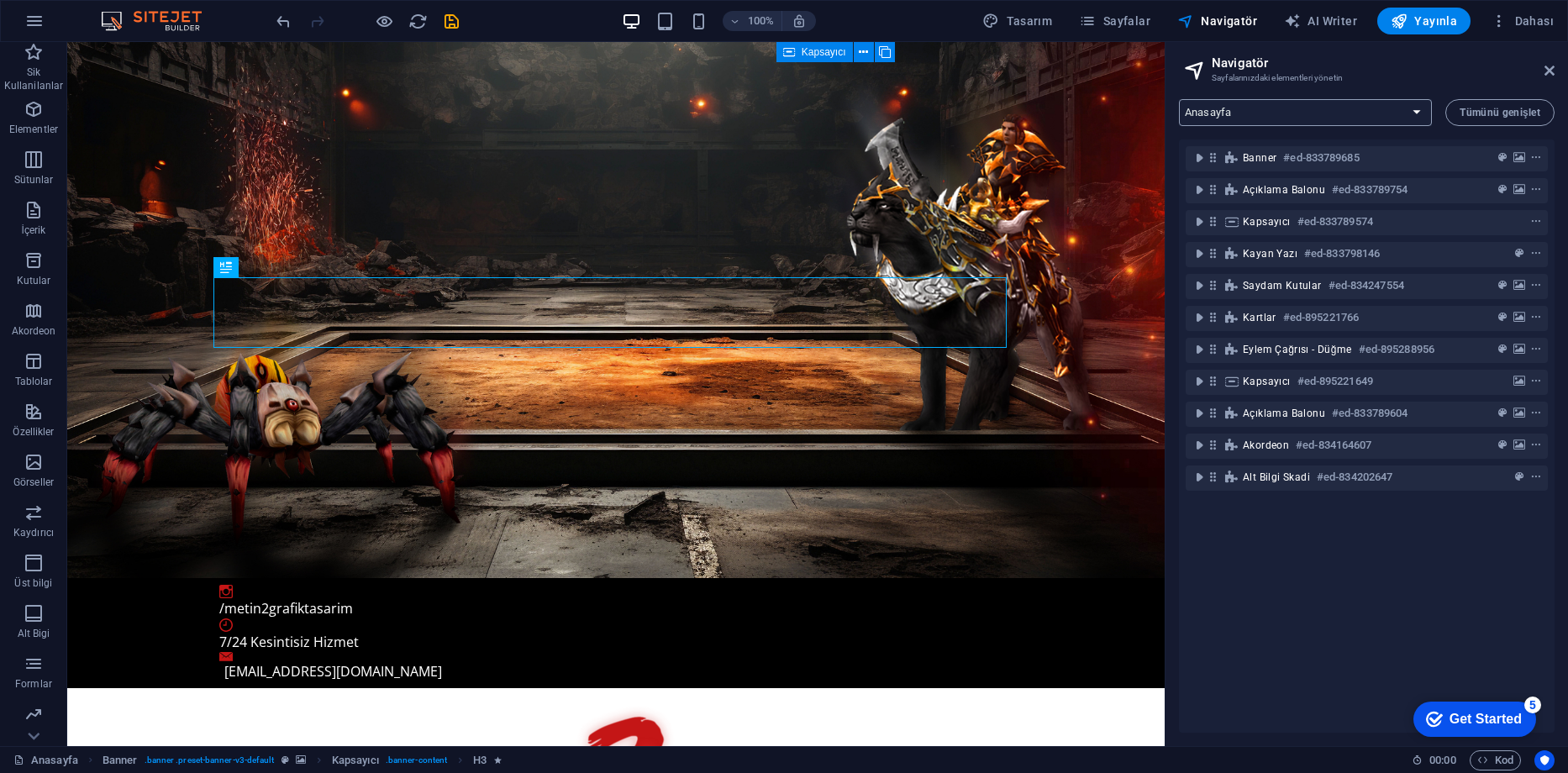
click at [1346, 122] on select "Anasayfa Referanslar Tasarımlar Fiyatlar Tek Parça Tasarımlar Özel Set Tasarıml…" at bounding box center [1306, 111] width 253 height 26
click at [1347, 111] on select "Anasayfa Referanslar Tasarımlar Fiyatlar Tek Parça Tasarımlar Özel Set Tasarıml…" at bounding box center [1306, 111] width 253 height 26
click at [1335, 113] on select "Anasayfa Referanslar Tasarımlar Fiyatlar Tek Parça Tasarımlar Özel Set Tasarıml…" at bounding box center [1306, 111] width 253 height 26
click at [1179, 99] on select "Anasayfa Referanslar Tasarımlar Fiyatlar Tek Parça Tasarımlar Özel Set Tasarıml…" at bounding box center [1306, 111] width 253 height 26
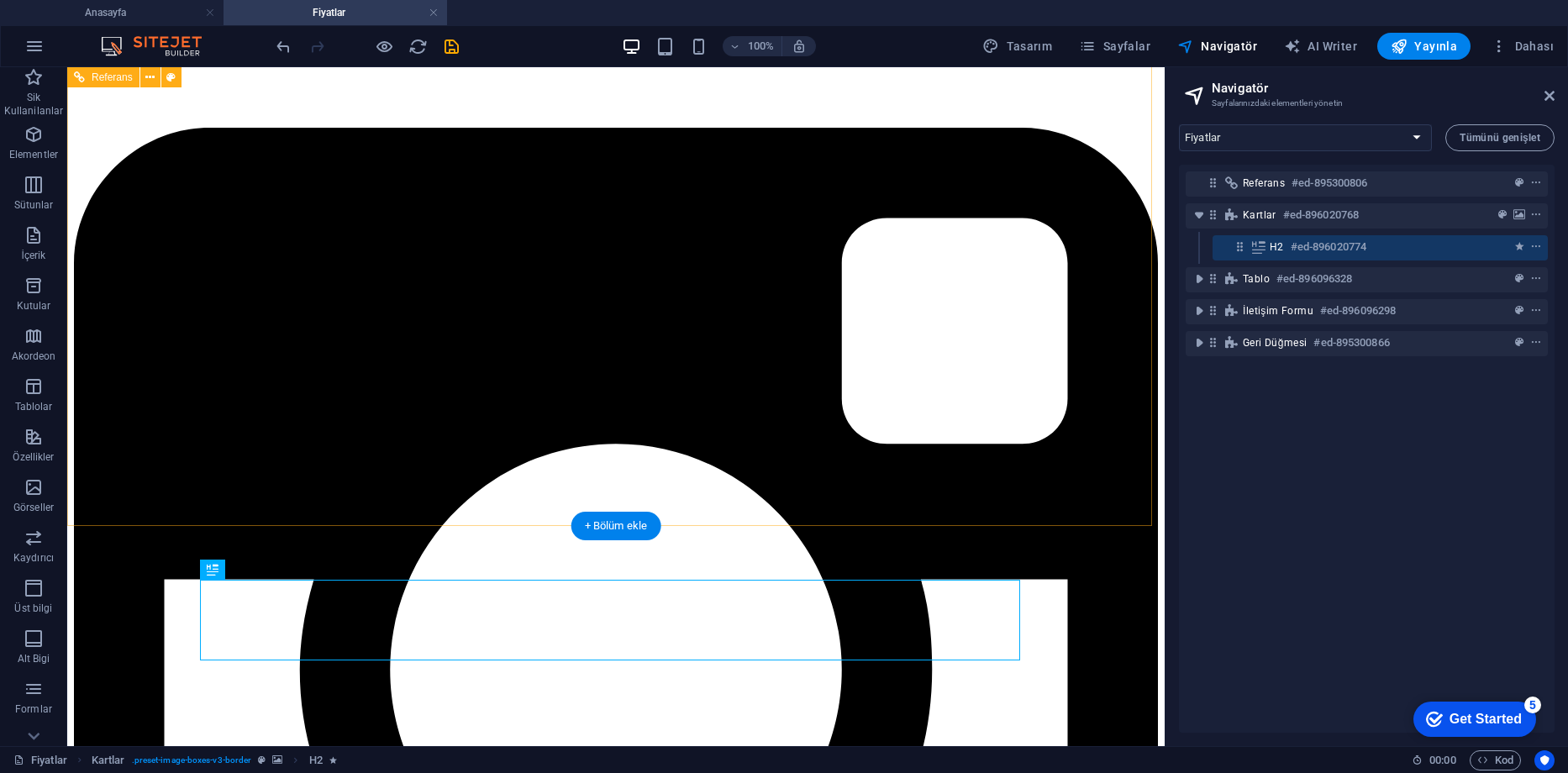
scroll to position [84, 0]
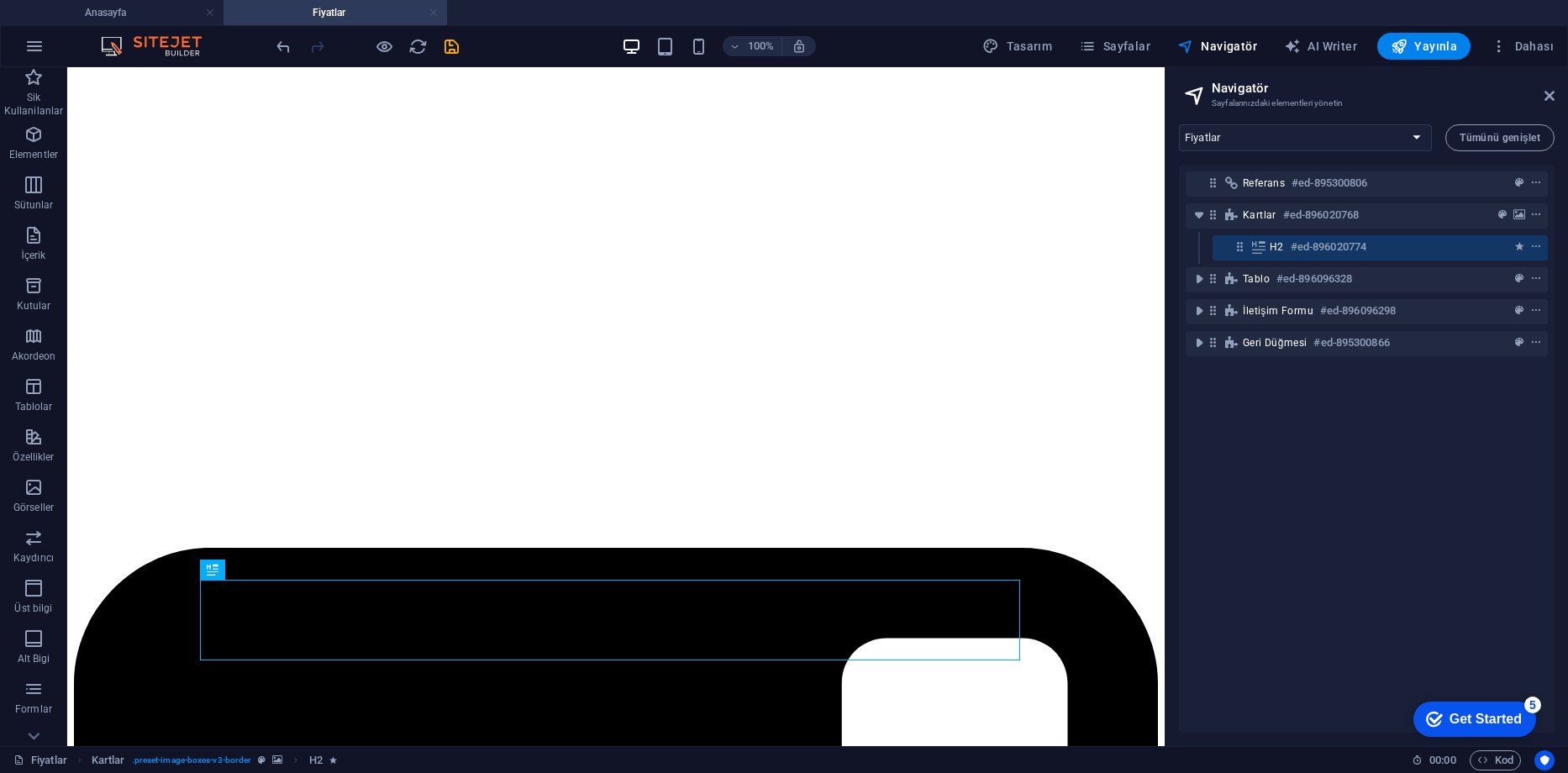
click at [435, 16] on link at bounding box center [433, 13] width 10 height 16
select select "16031775-tr"
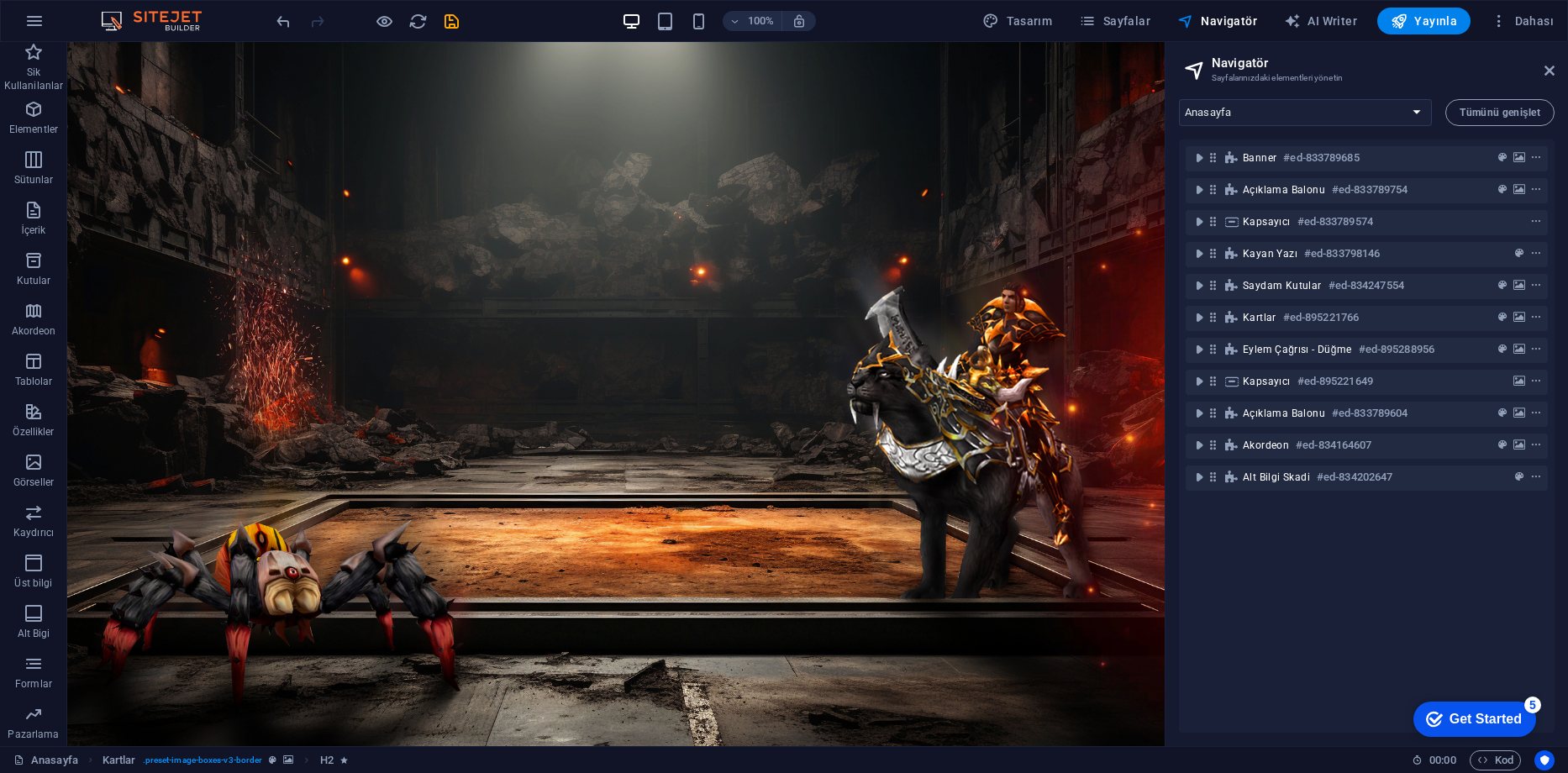
click at [435, 13] on div at bounding box center [368, 20] width 188 height 26
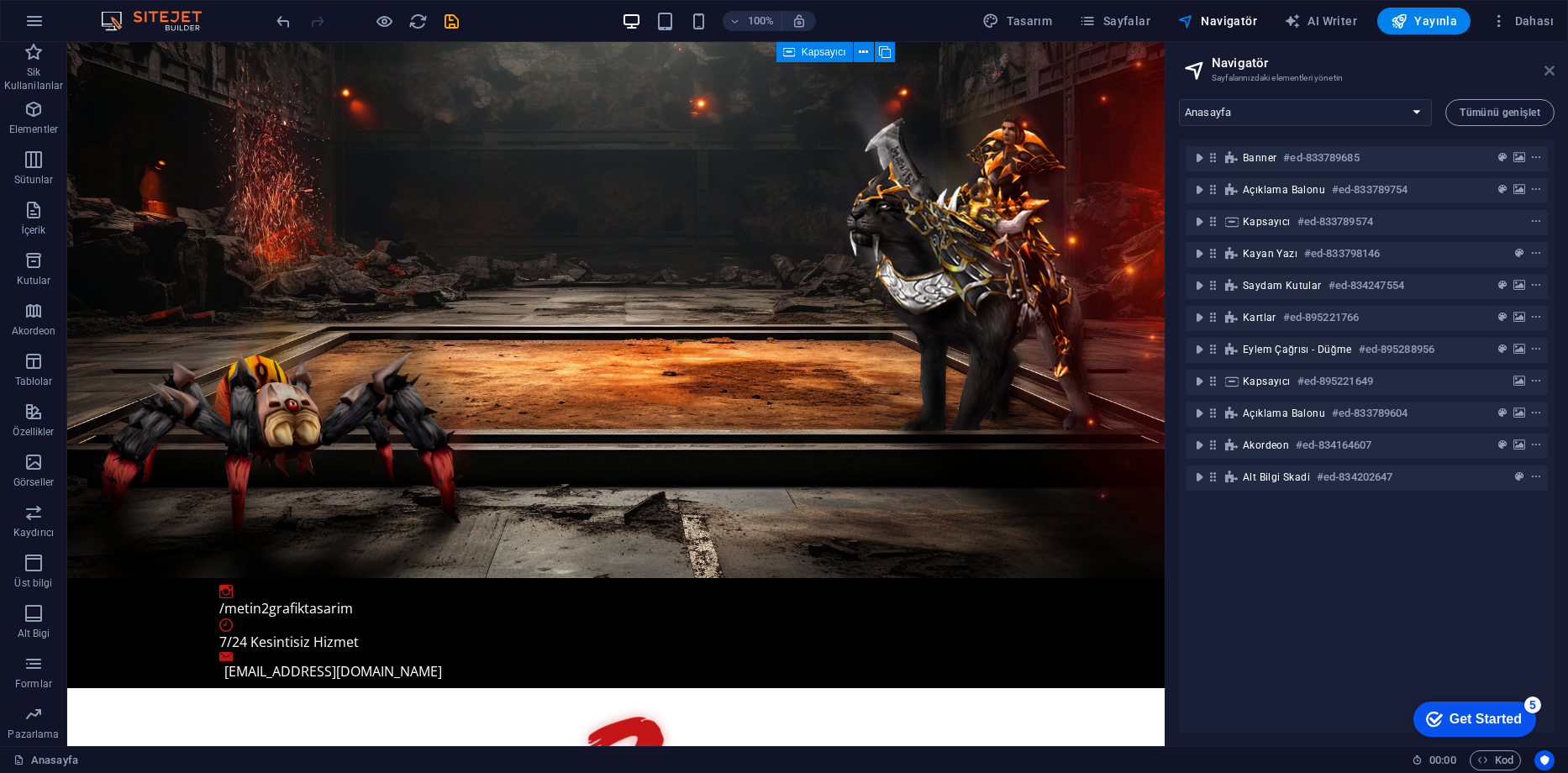
click at [1549, 70] on icon at bounding box center [1550, 70] width 10 height 14
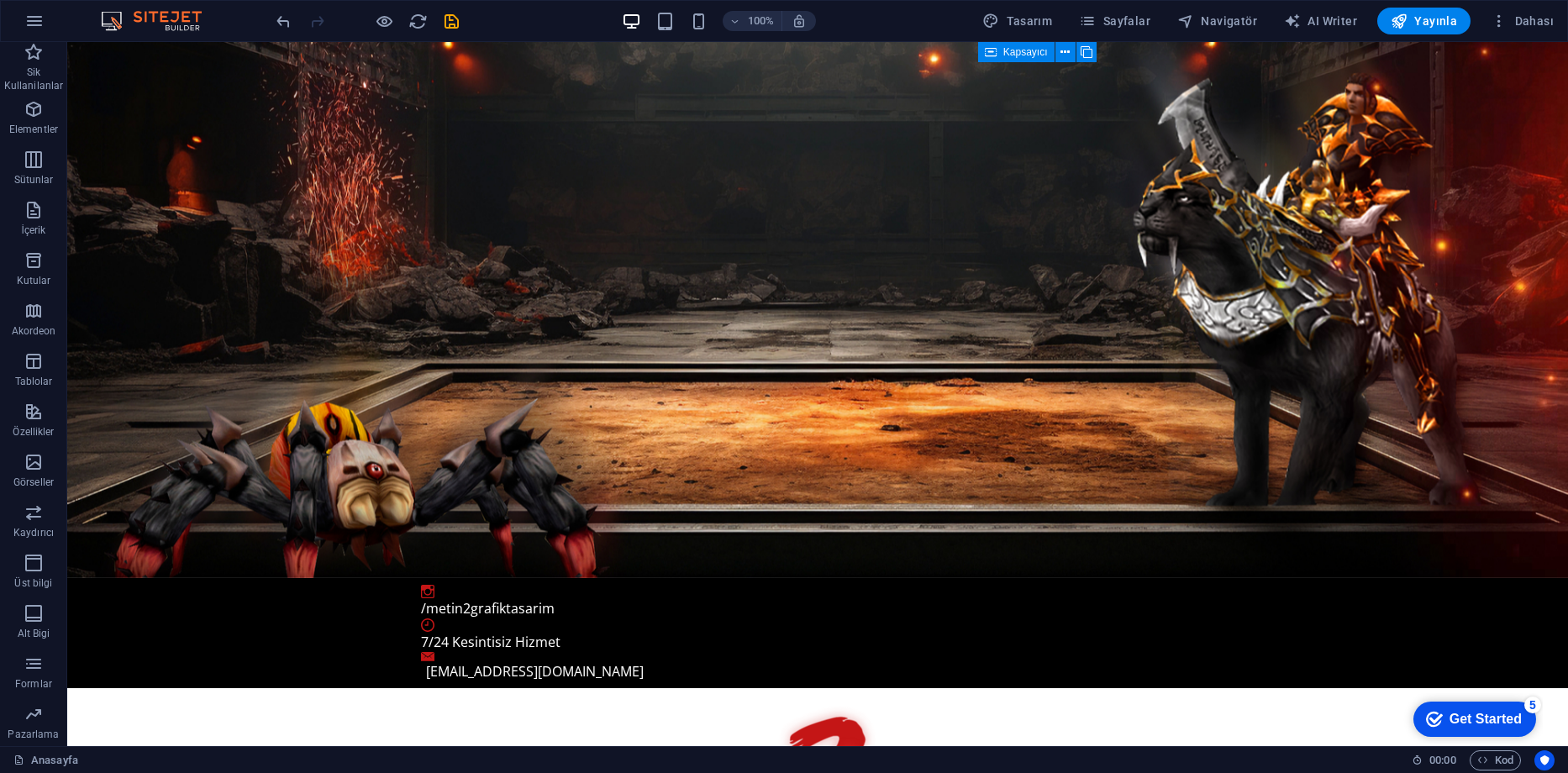
click at [181, 21] on img at bounding box center [160, 21] width 126 height 20
click at [106, 21] on img at bounding box center [160, 21] width 126 height 20
click at [22, 16] on button "button" at bounding box center [35, 21] width 40 height 40
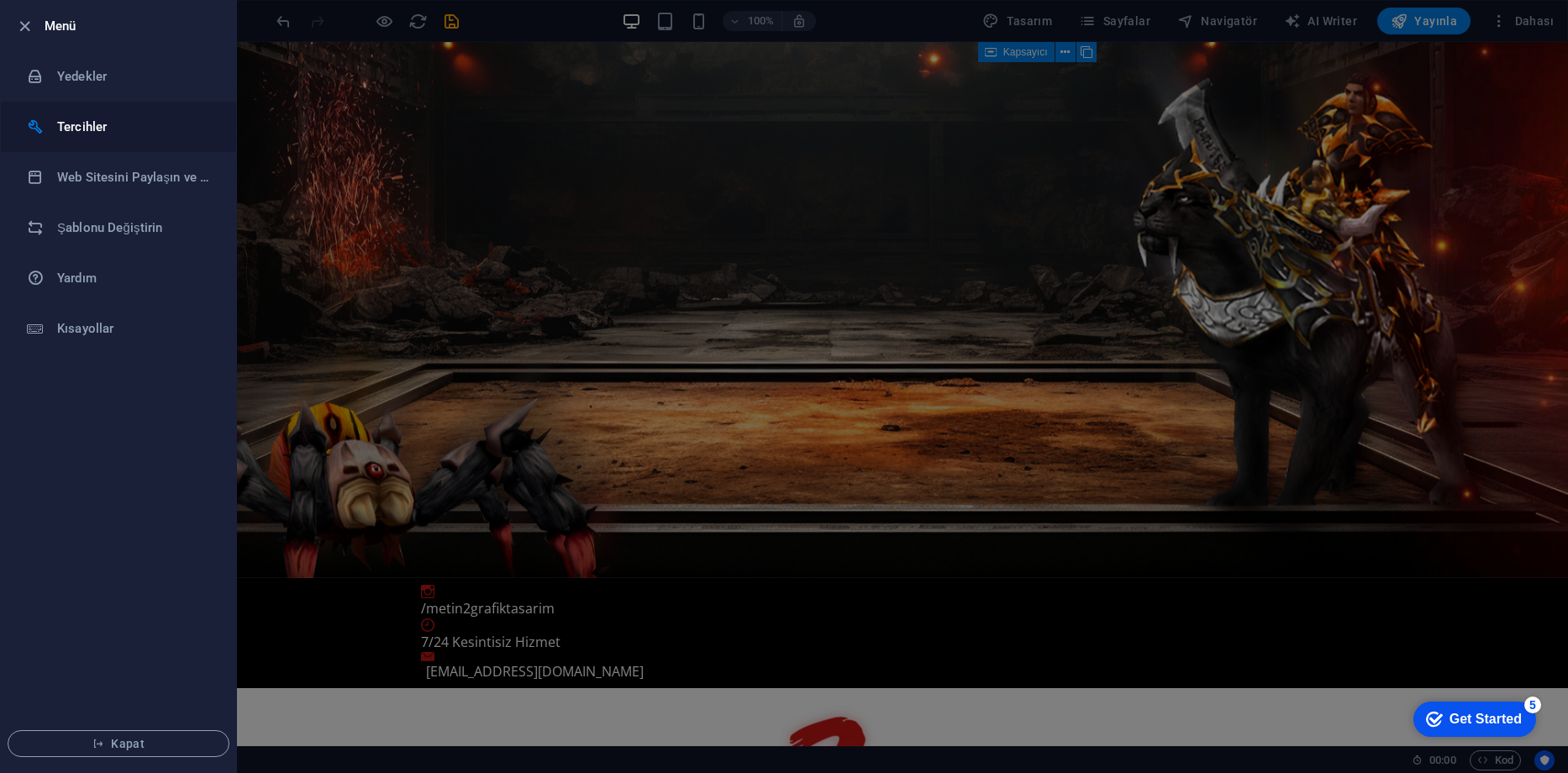
click at [93, 123] on h6 "Tercihler" at bounding box center [135, 127] width 155 height 20
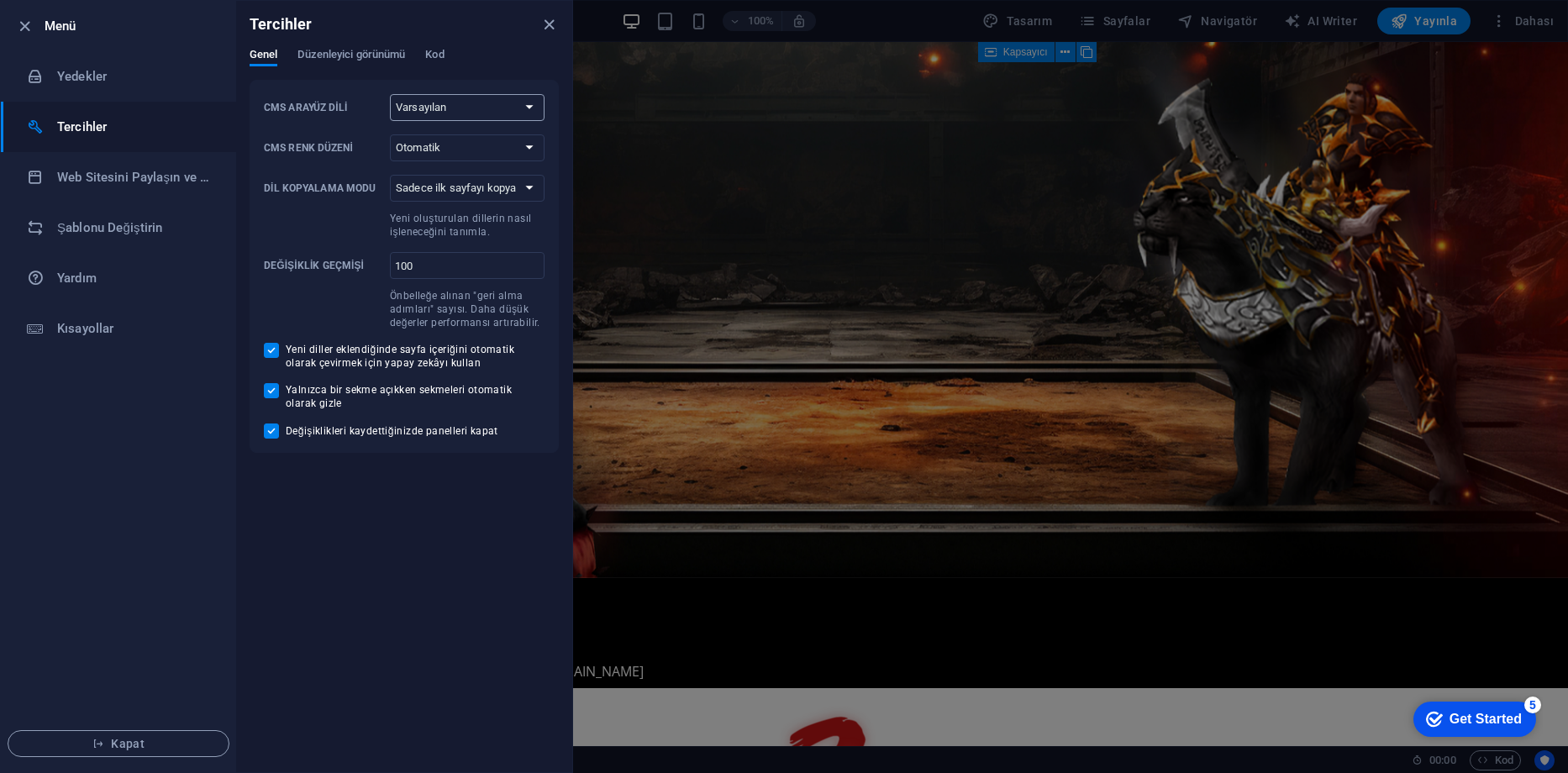
click at [464, 110] on select "Varsayılan Deutsch English Español Français Magyar Italiano Nederlands Polski P…" at bounding box center [467, 107] width 155 height 26
select select "tr"
click at [390, 94] on select "Varsayılan Deutsch English Español Français Magyar Italiano Nederlands Polski P…" at bounding box center [467, 107] width 155 height 26
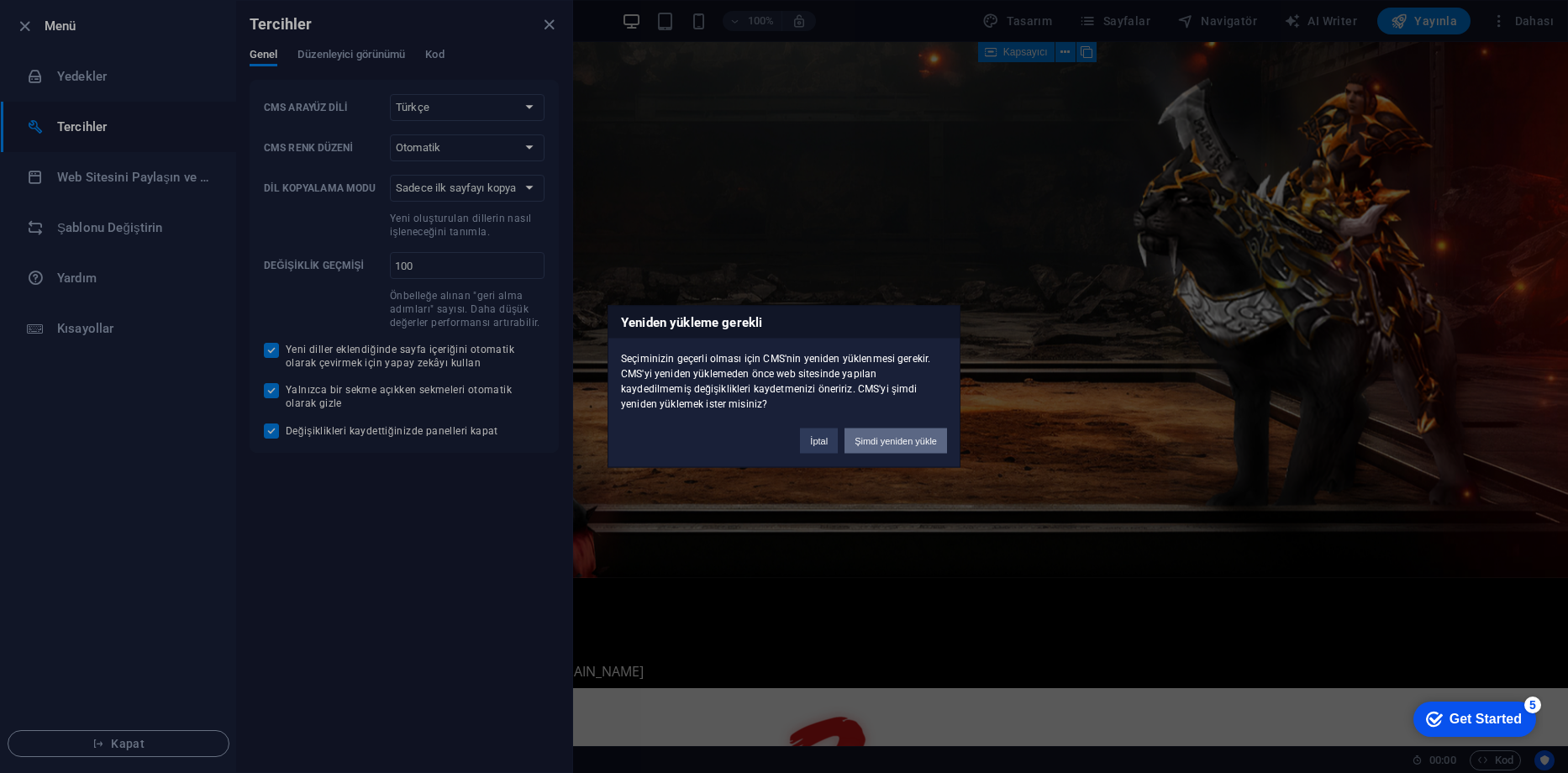
click at [915, 442] on button "Şimdi yeniden yükle" at bounding box center [896, 441] width 102 height 26
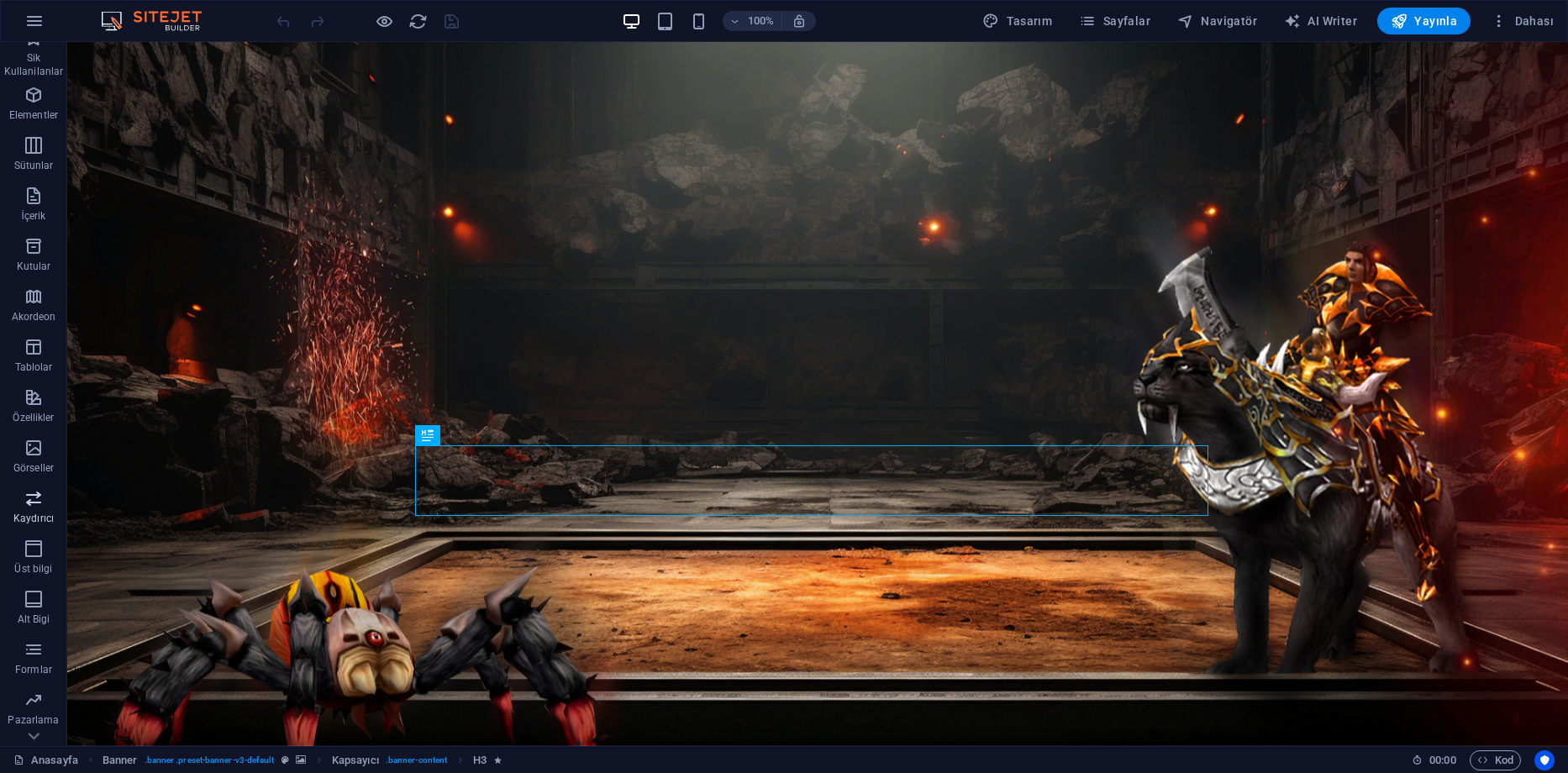
scroll to position [52, 0]
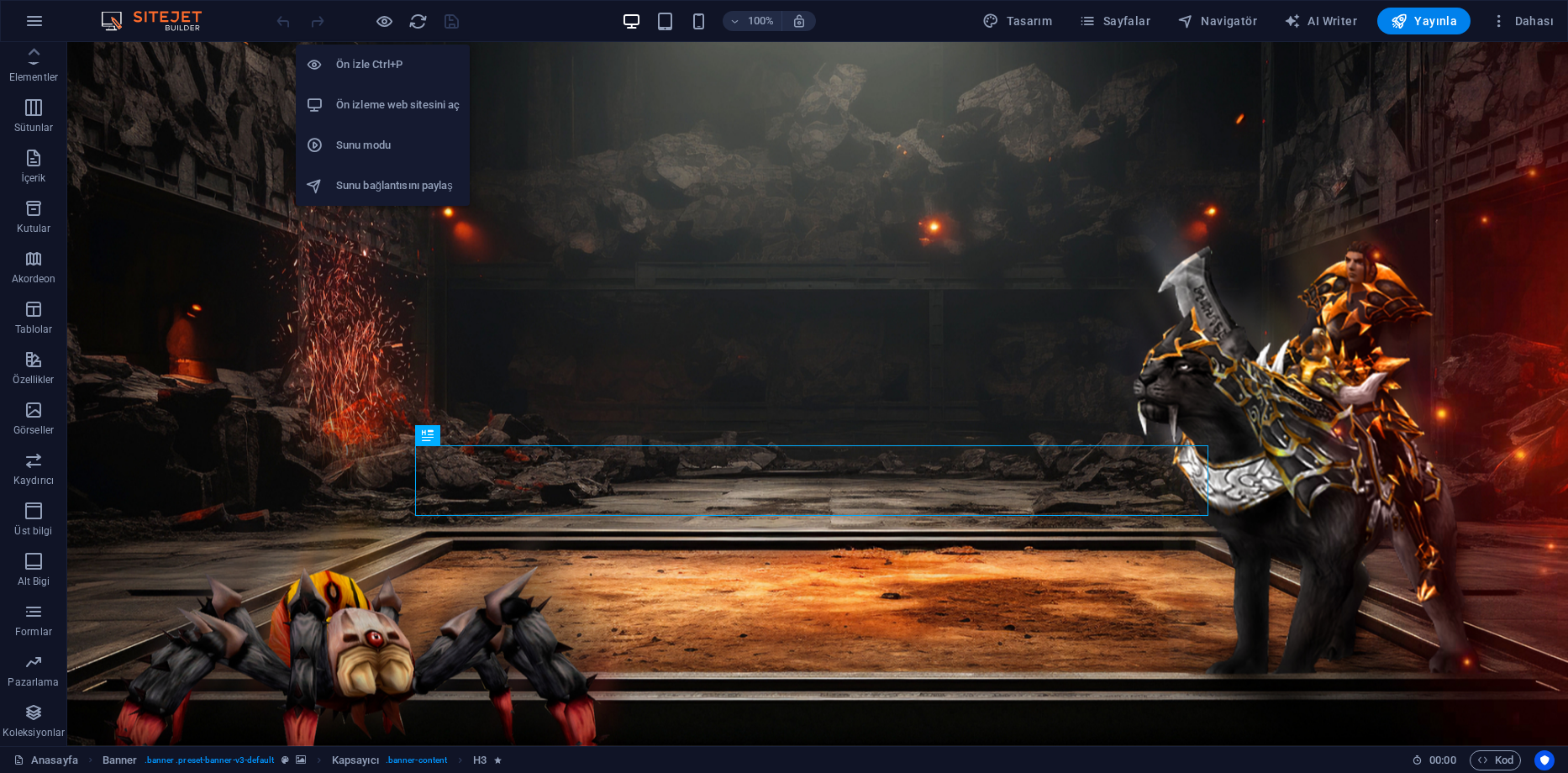
click at [385, 153] on h6 "Sunu modu" at bounding box center [398, 145] width 123 height 20
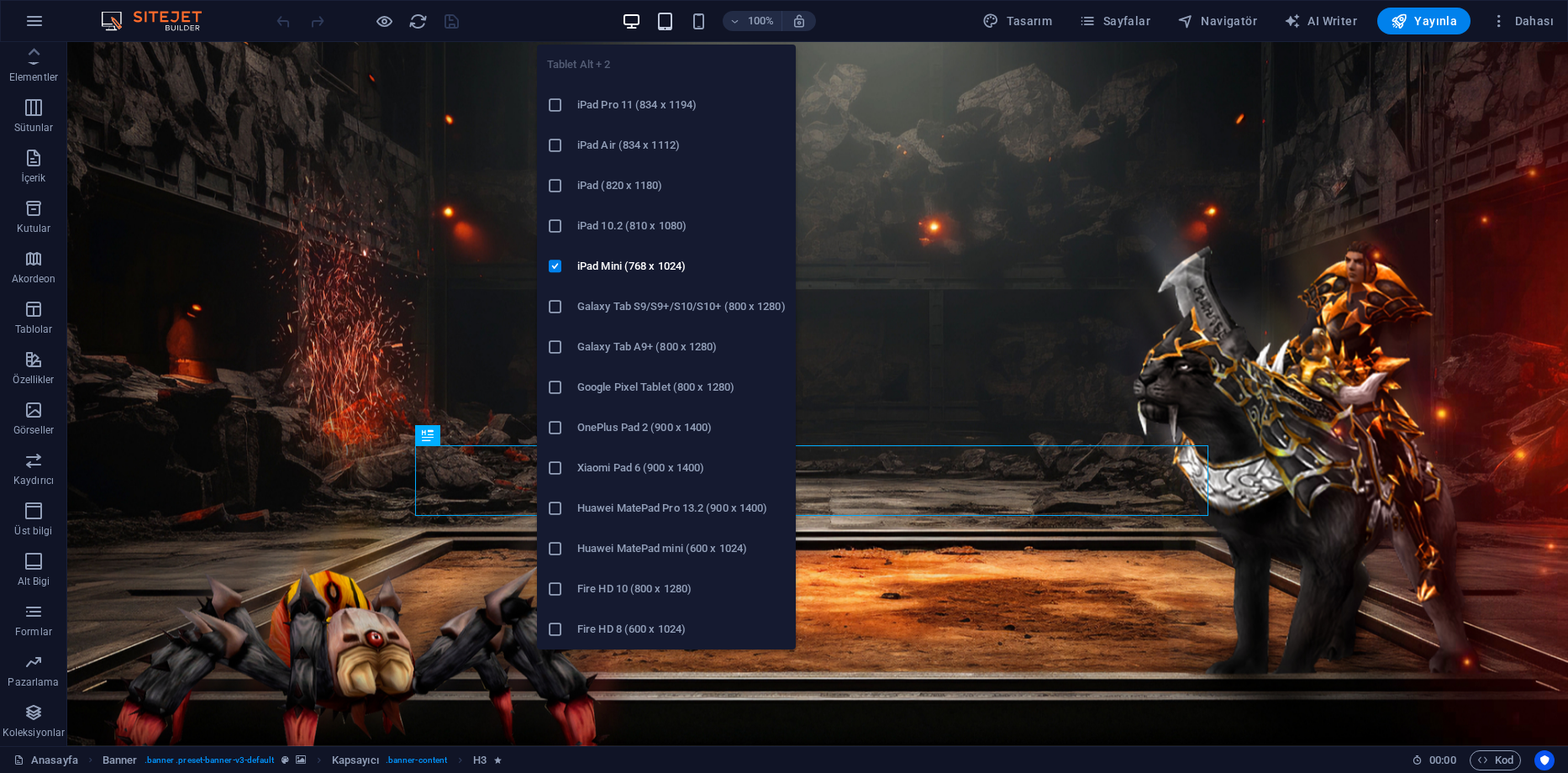
click at [667, 16] on icon "button" at bounding box center [665, 21] width 19 height 19
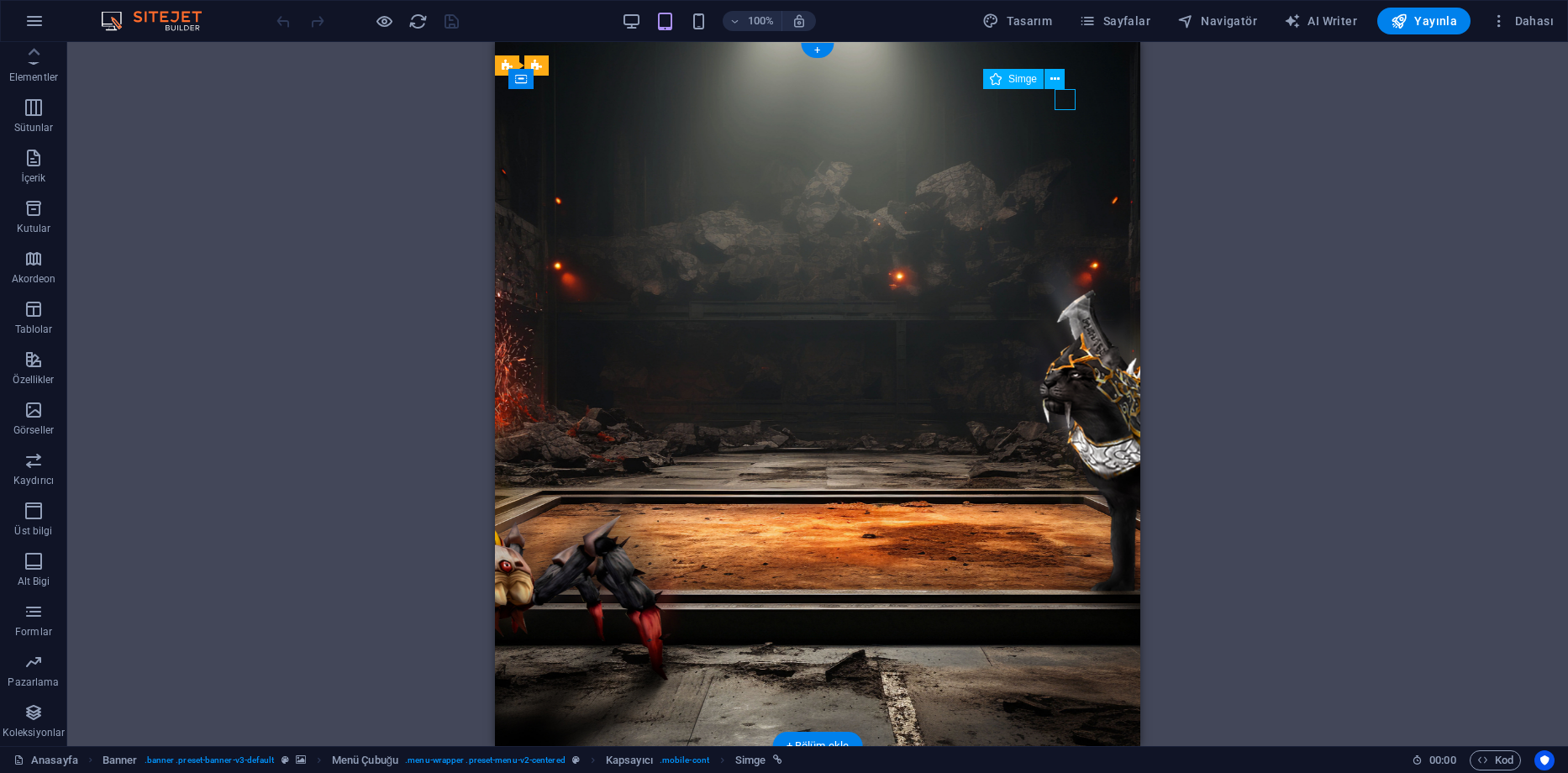
select select "xMidYMid"
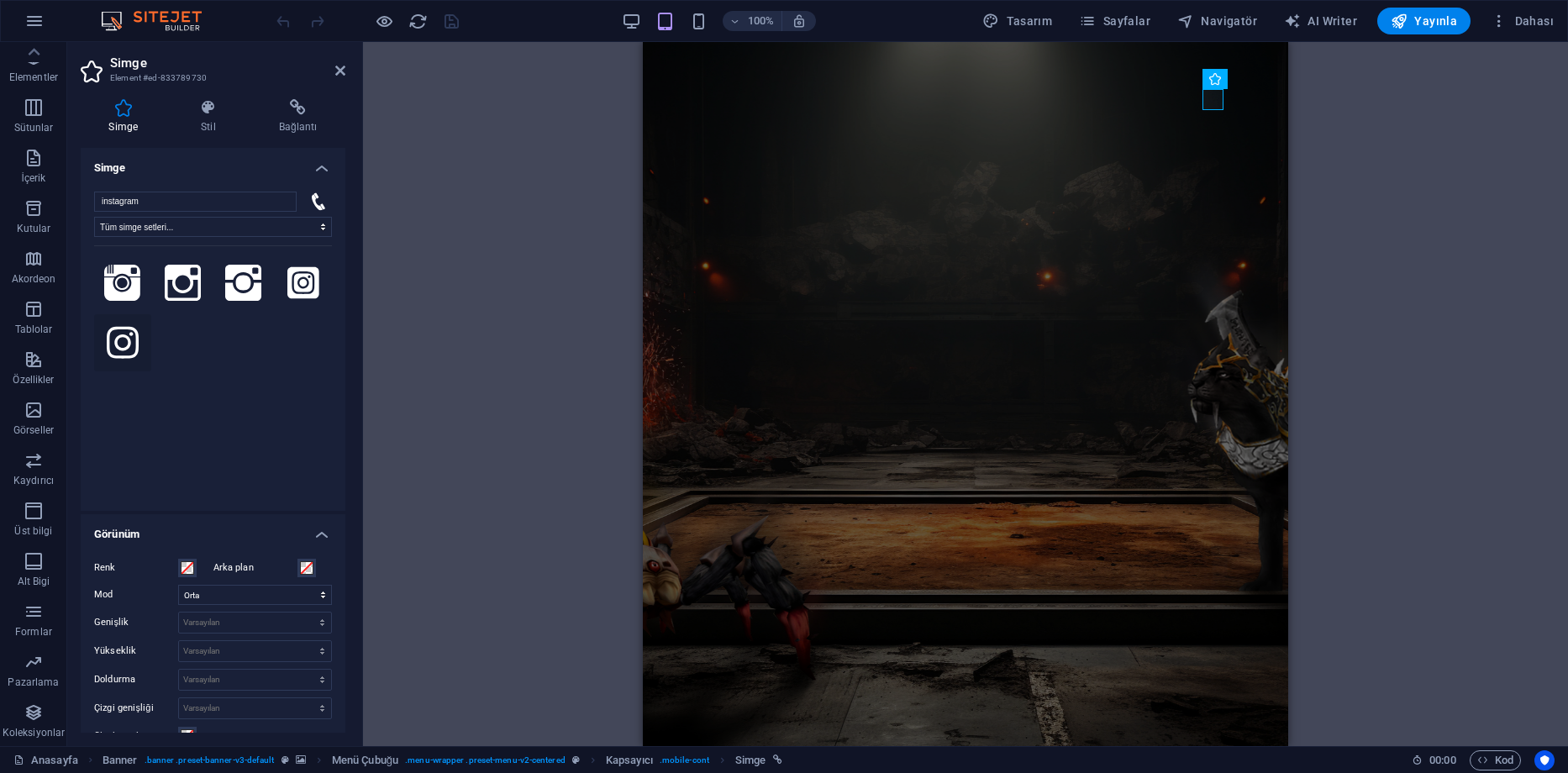
type input "instagram"
click at [124, 336] on icon at bounding box center [123, 343] width 32 height 32
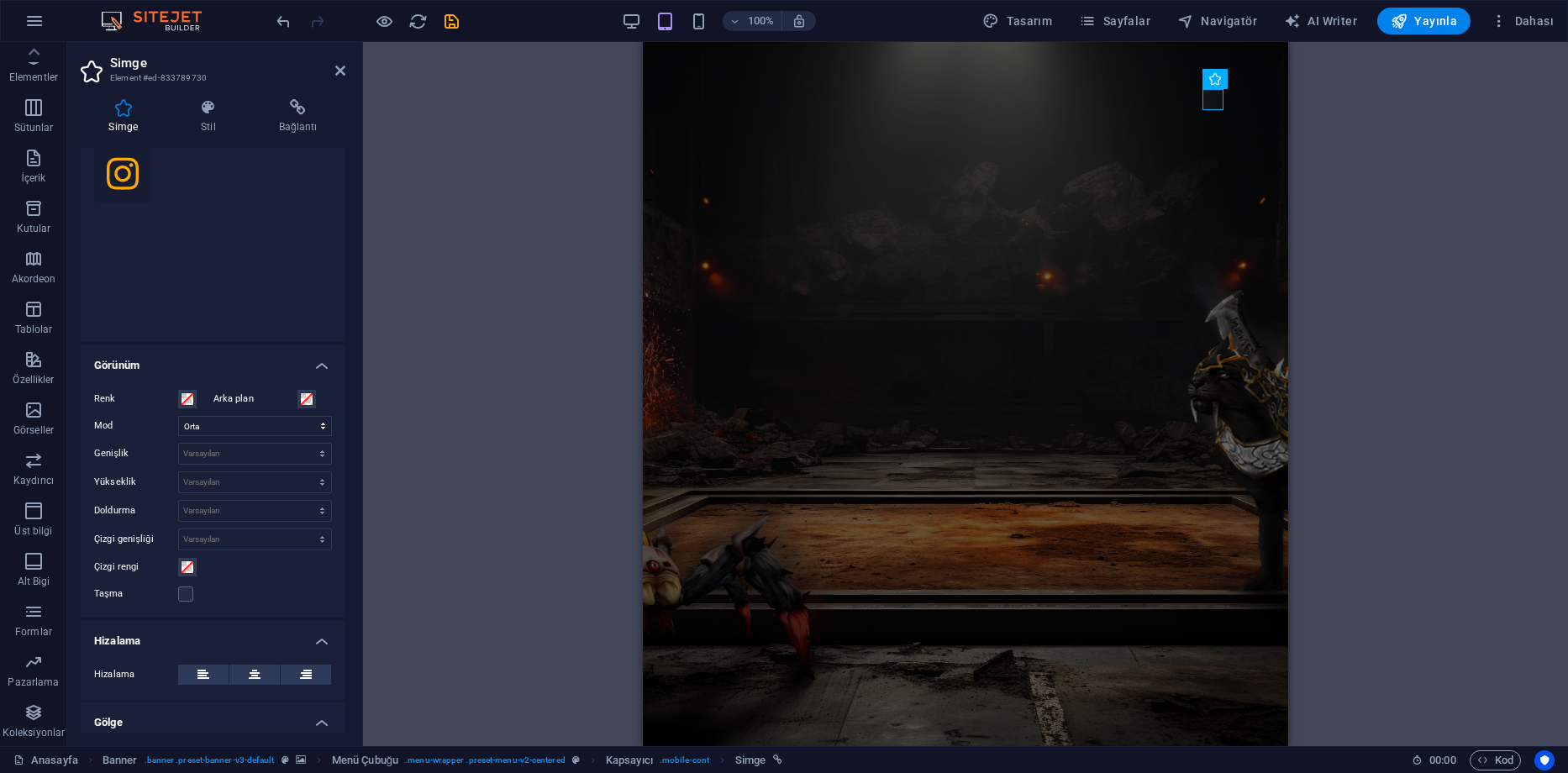
scroll to position [84, 0]
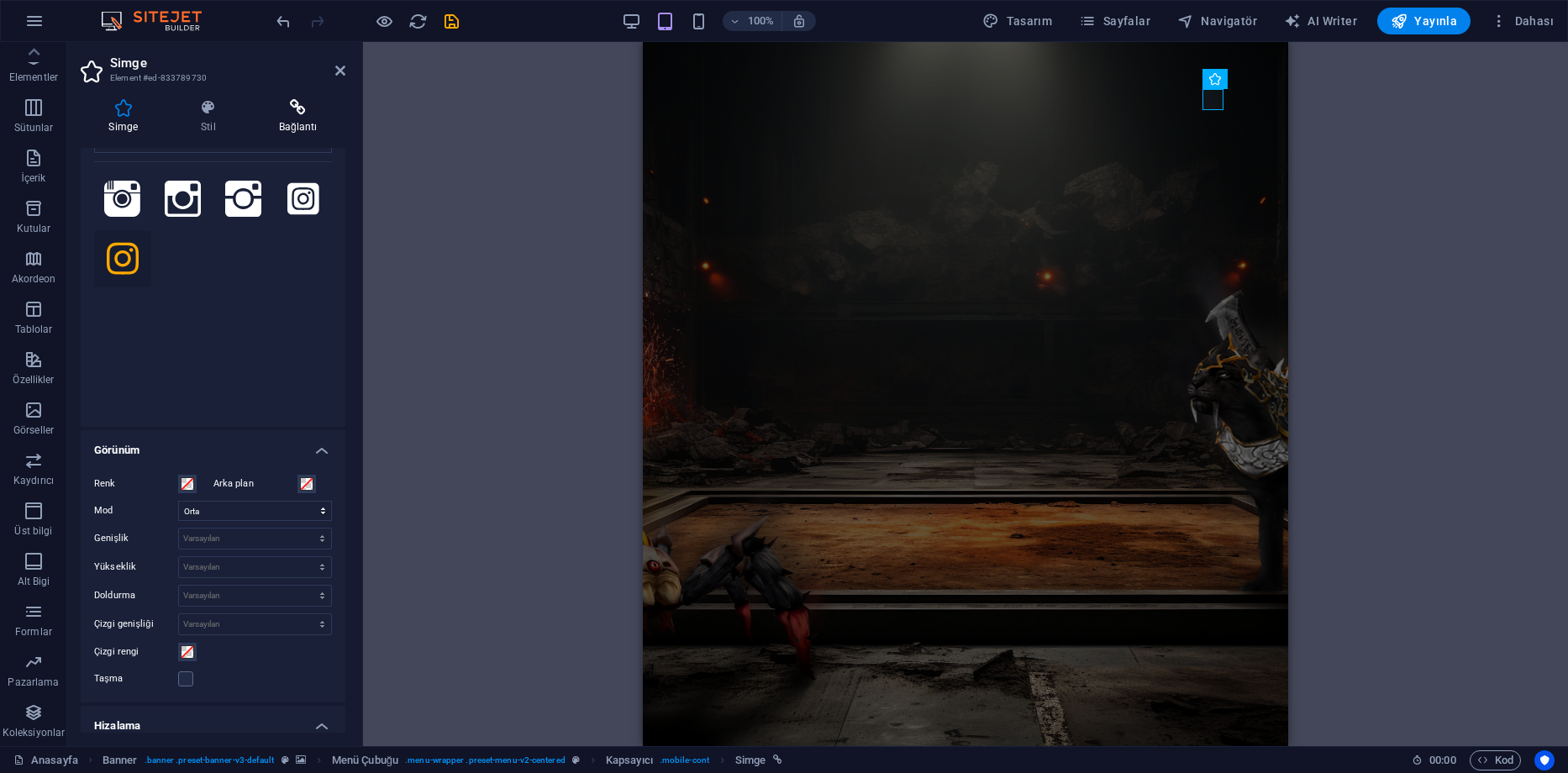
click at [290, 104] on icon at bounding box center [298, 107] width 95 height 16
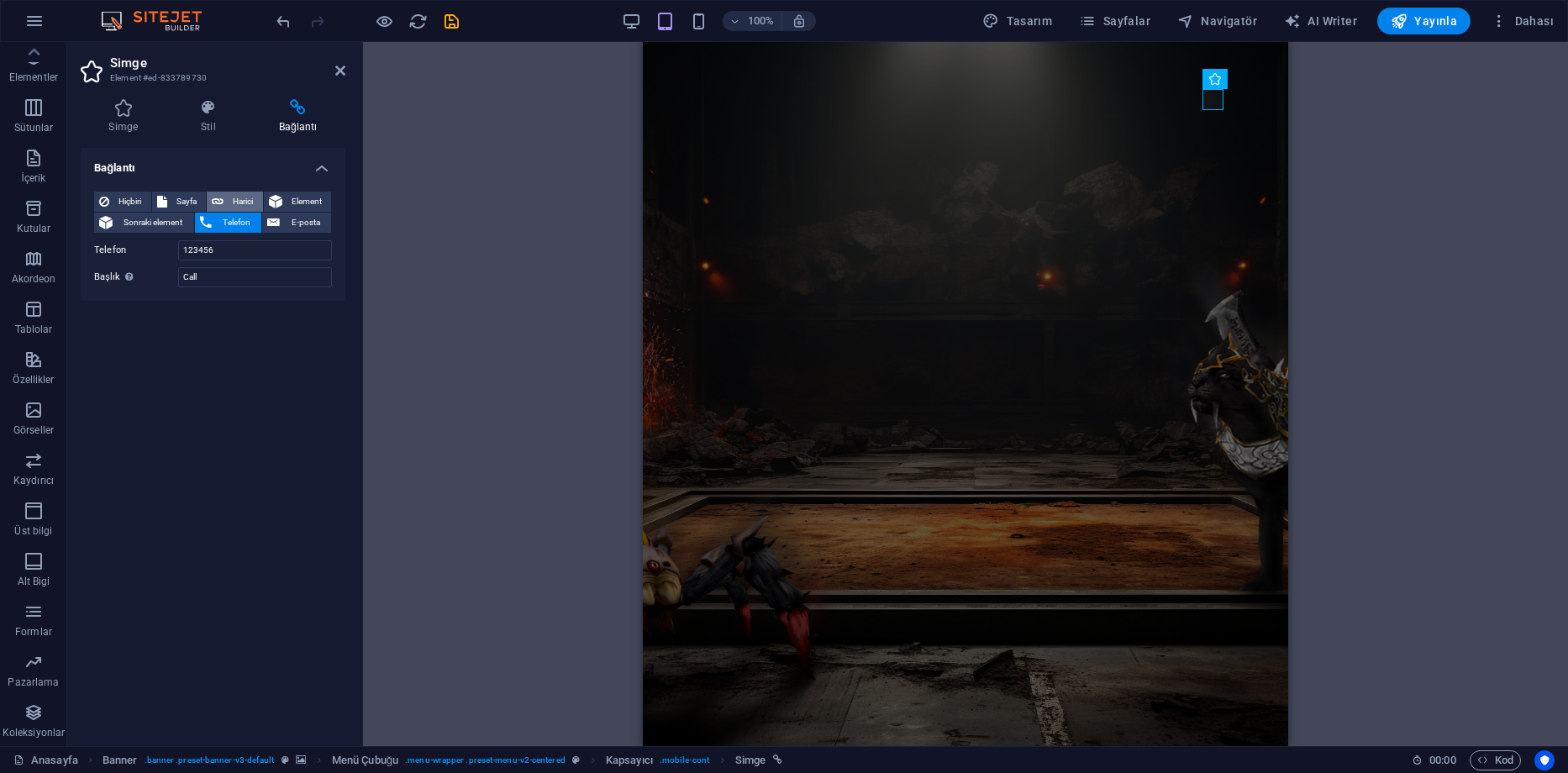
click at [234, 200] on span "Harici" at bounding box center [243, 202] width 29 height 20
select select "blank"
click at [222, 249] on input "URL" at bounding box center [255, 250] width 154 height 20
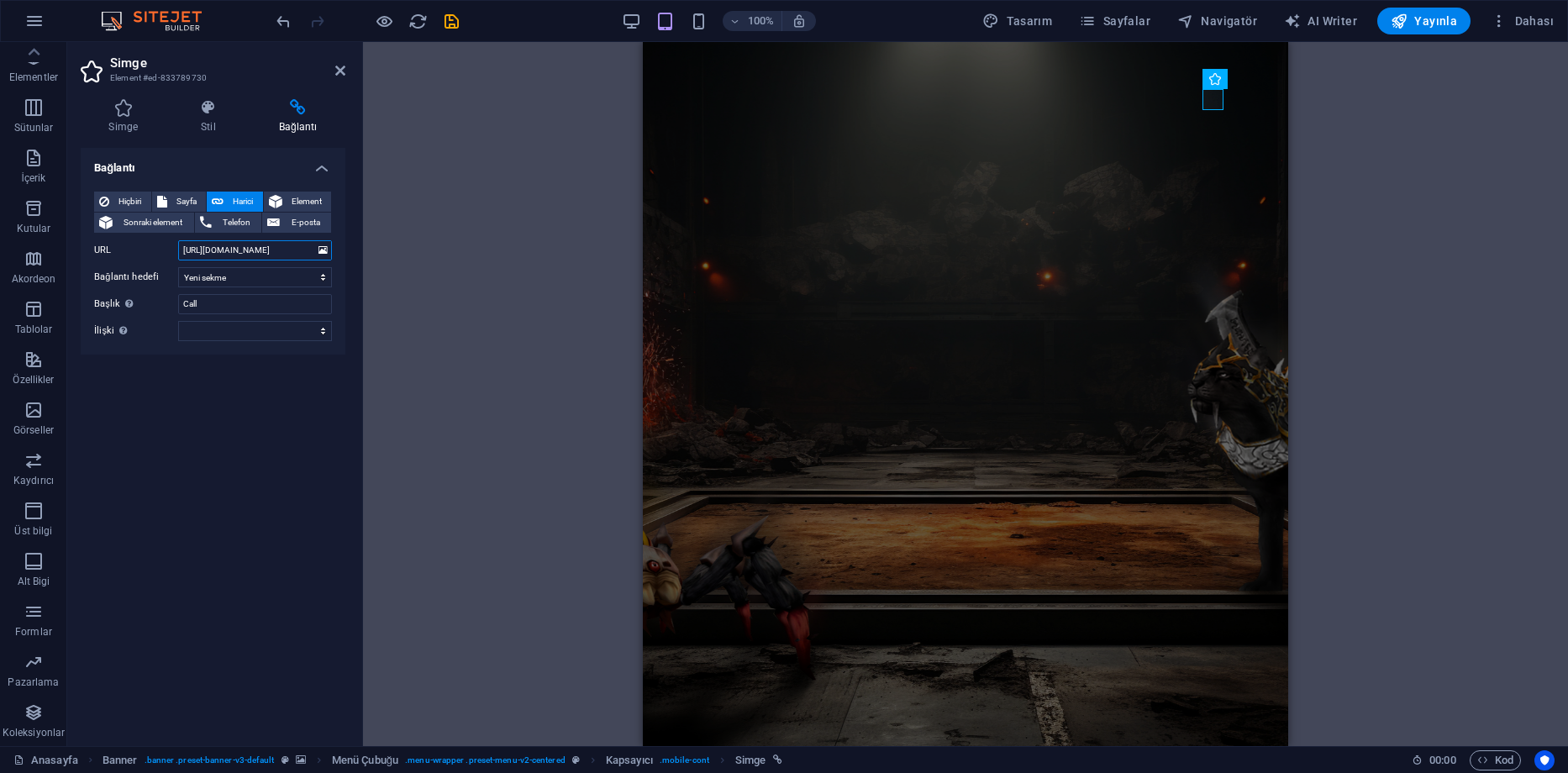
scroll to position [0, 57]
type input "[URL][DOMAIN_NAME]"
click at [220, 383] on div "Bağlantı Hiçbiri Sayfa Harici Element Sonraki element Telefon E-posta Sayfa Ana…" at bounding box center [213, 440] width 265 height 585
click at [225, 300] on input "Call" at bounding box center [255, 304] width 154 height 20
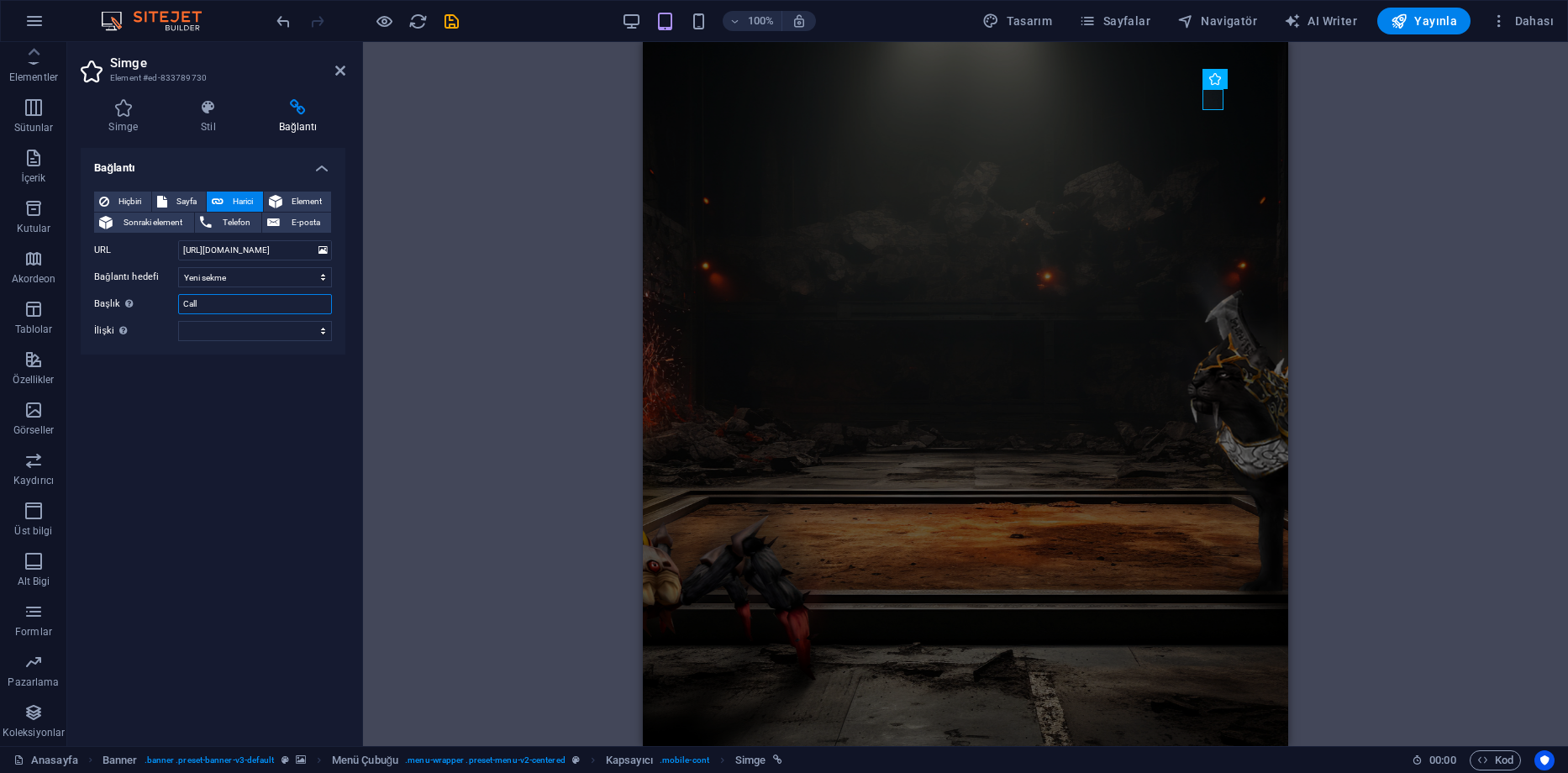
click at [141, 302] on div "Başlık Ek bağlantı tanımının bağlantı metniyle aynı olmaması gerekir. Başlık, g…" at bounding box center [213, 304] width 238 height 20
type input "Instagram"
click at [147, 380] on div "Bağlantı Hiçbiri Sayfa Harici Element Sonraki element Telefon E-posta Sayfa Ana…" at bounding box center [213, 440] width 265 height 585
click at [339, 72] on icon at bounding box center [340, 70] width 10 height 14
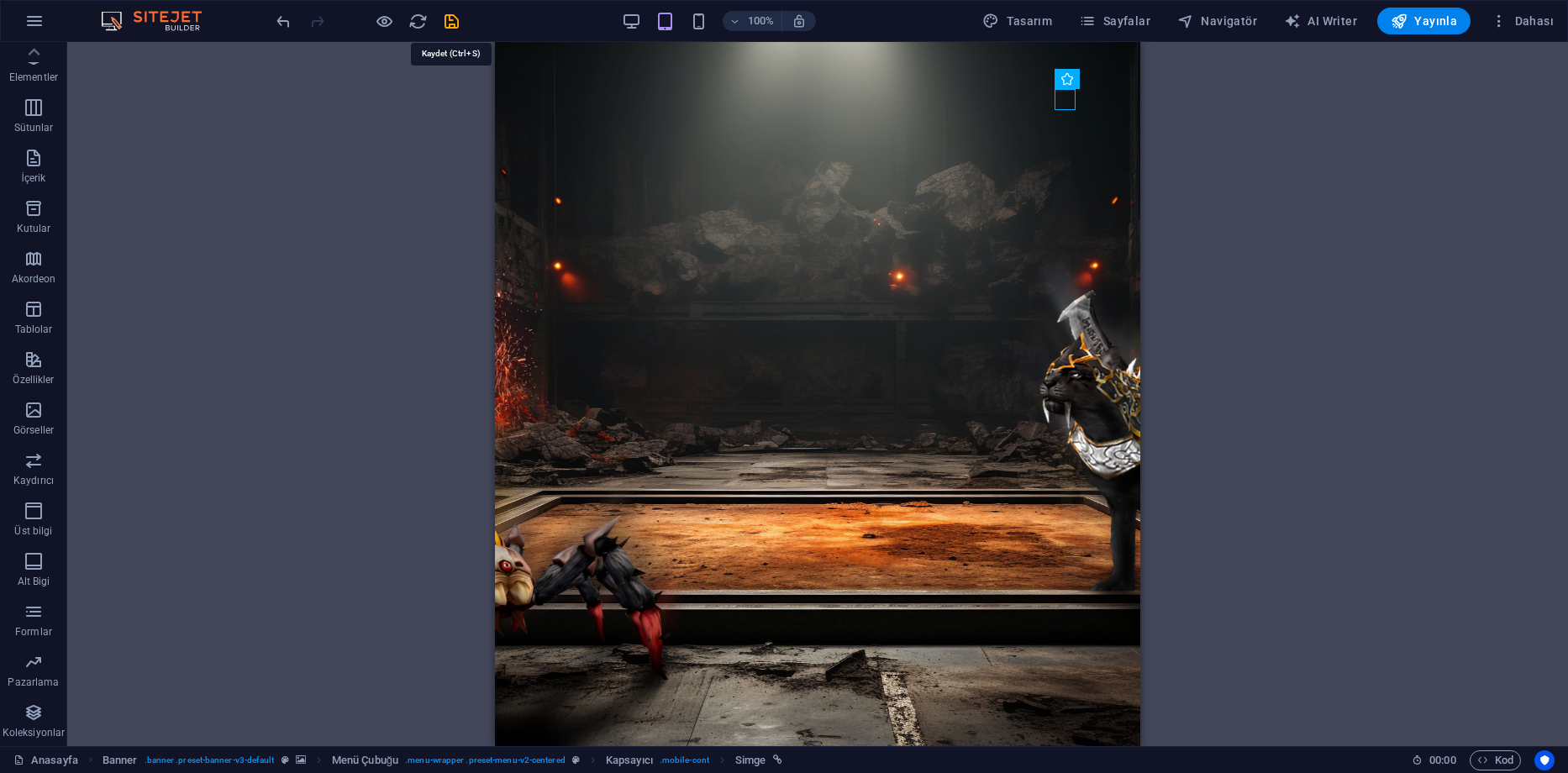
click at [448, 23] on icon "save" at bounding box center [452, 21] width 19 height 19
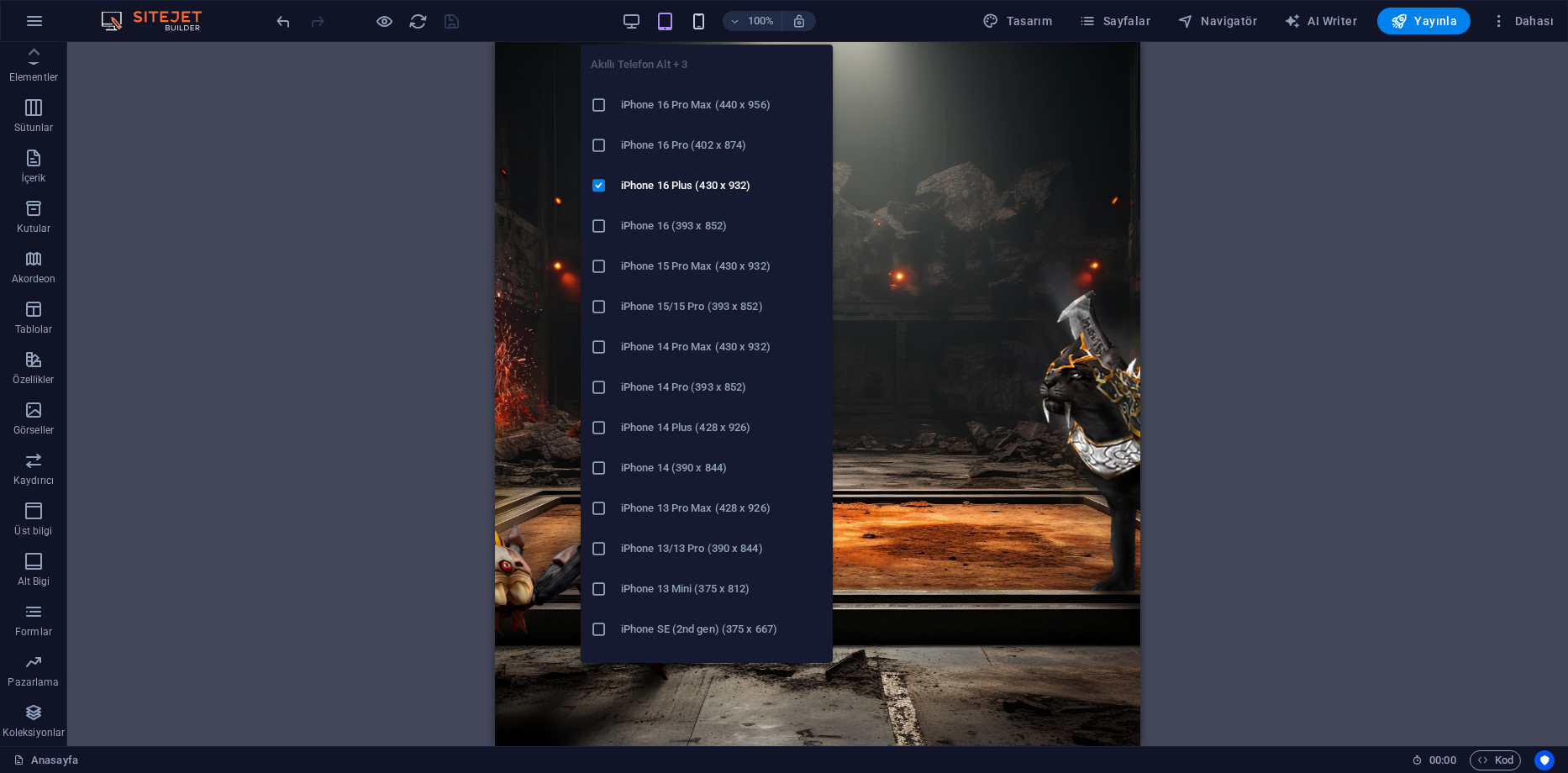
click at [694, 18] on icon "button" at bounding box center [699, 21] width 19 height 19
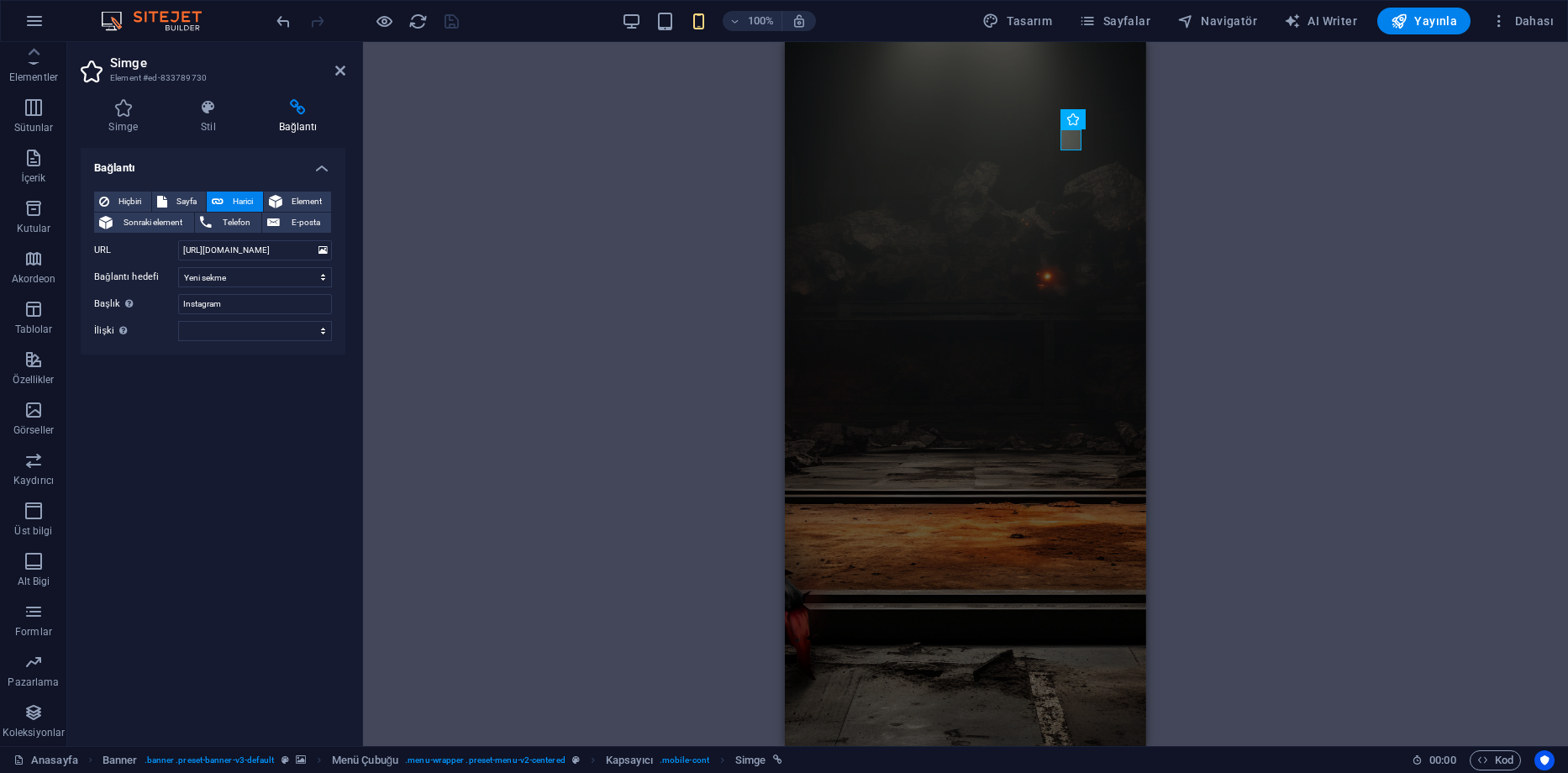
click at [338, 64] on icon at bounding box center [340, 70] width 10 height 14
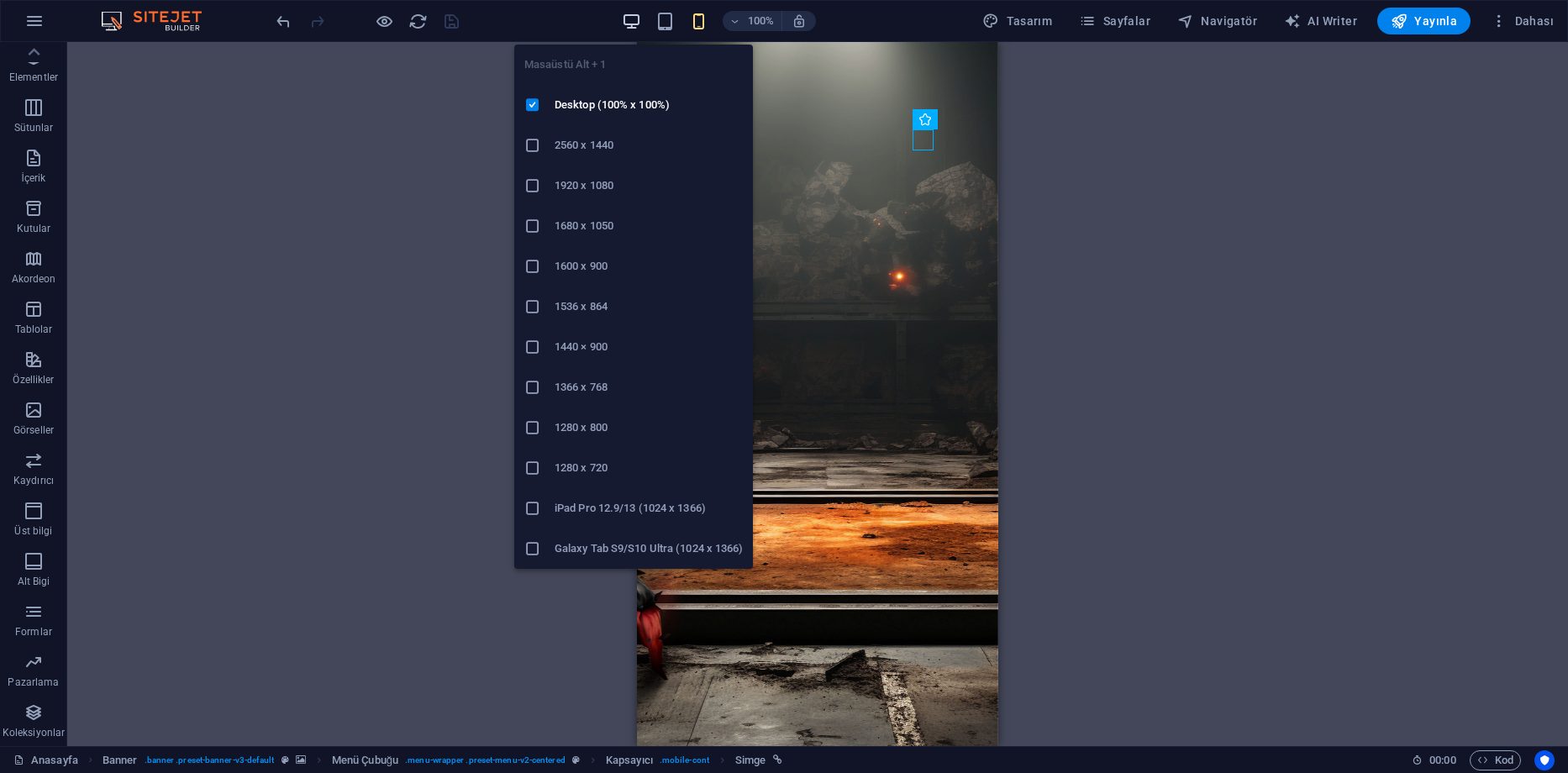
click at [632, 16] on icon "button" at bounding box center [631, 21] width 19 height 19
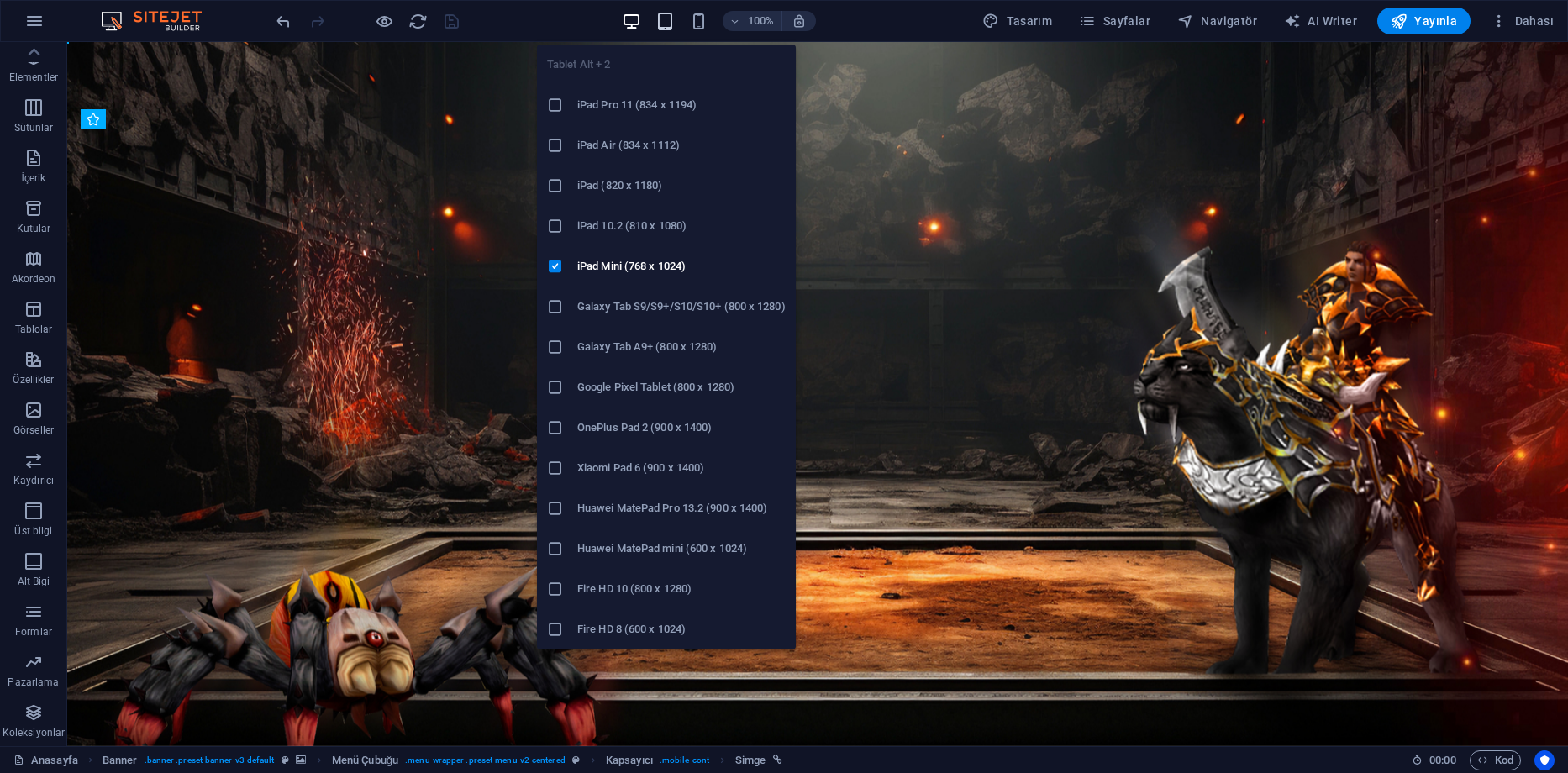
click at [664, 21] on icon "button" at bounding box center [665, 21] width 19 height 19
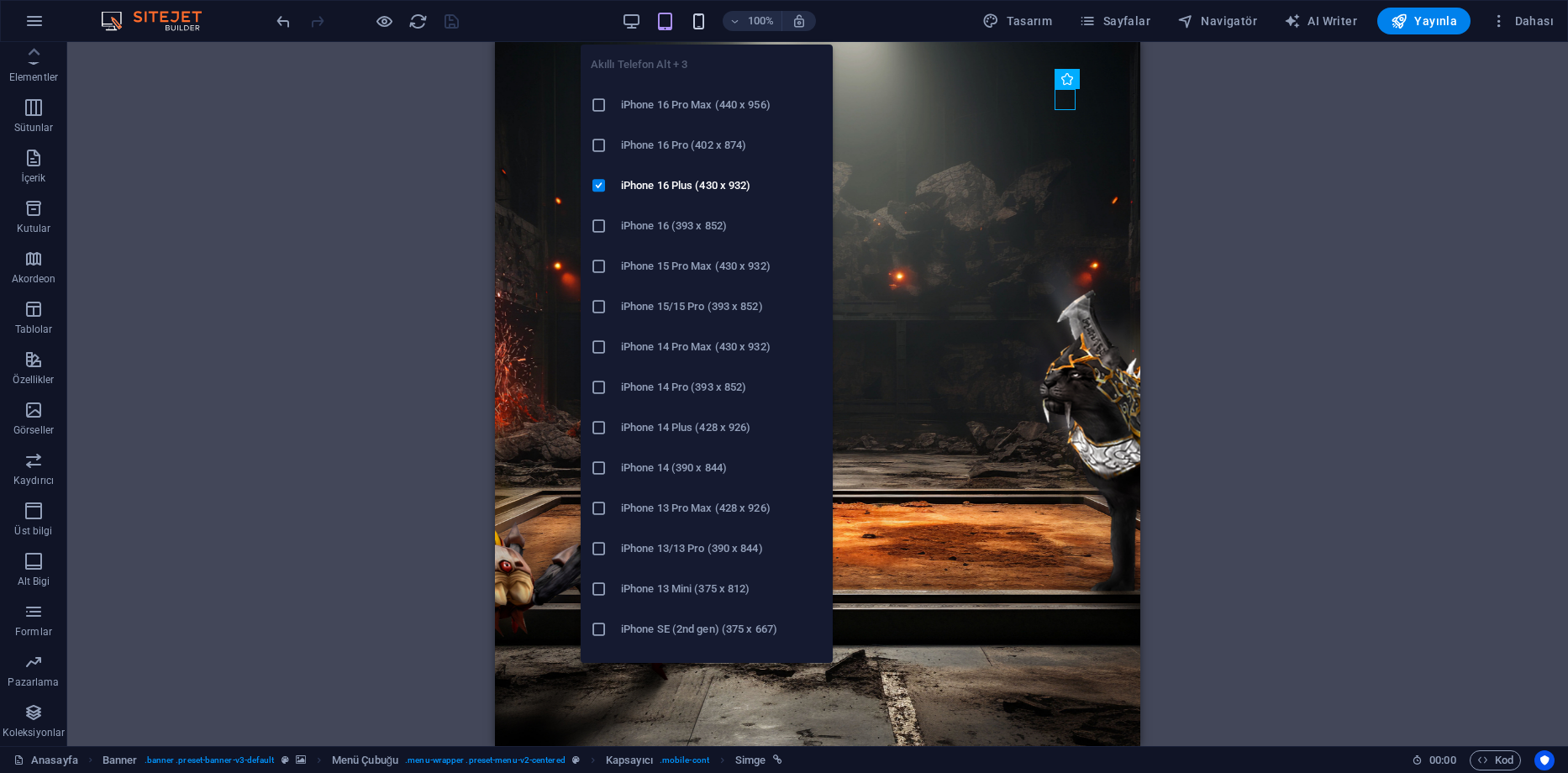
click at [703, 26] on icon "button" at bounding box center [699, 21] width 19 height 19
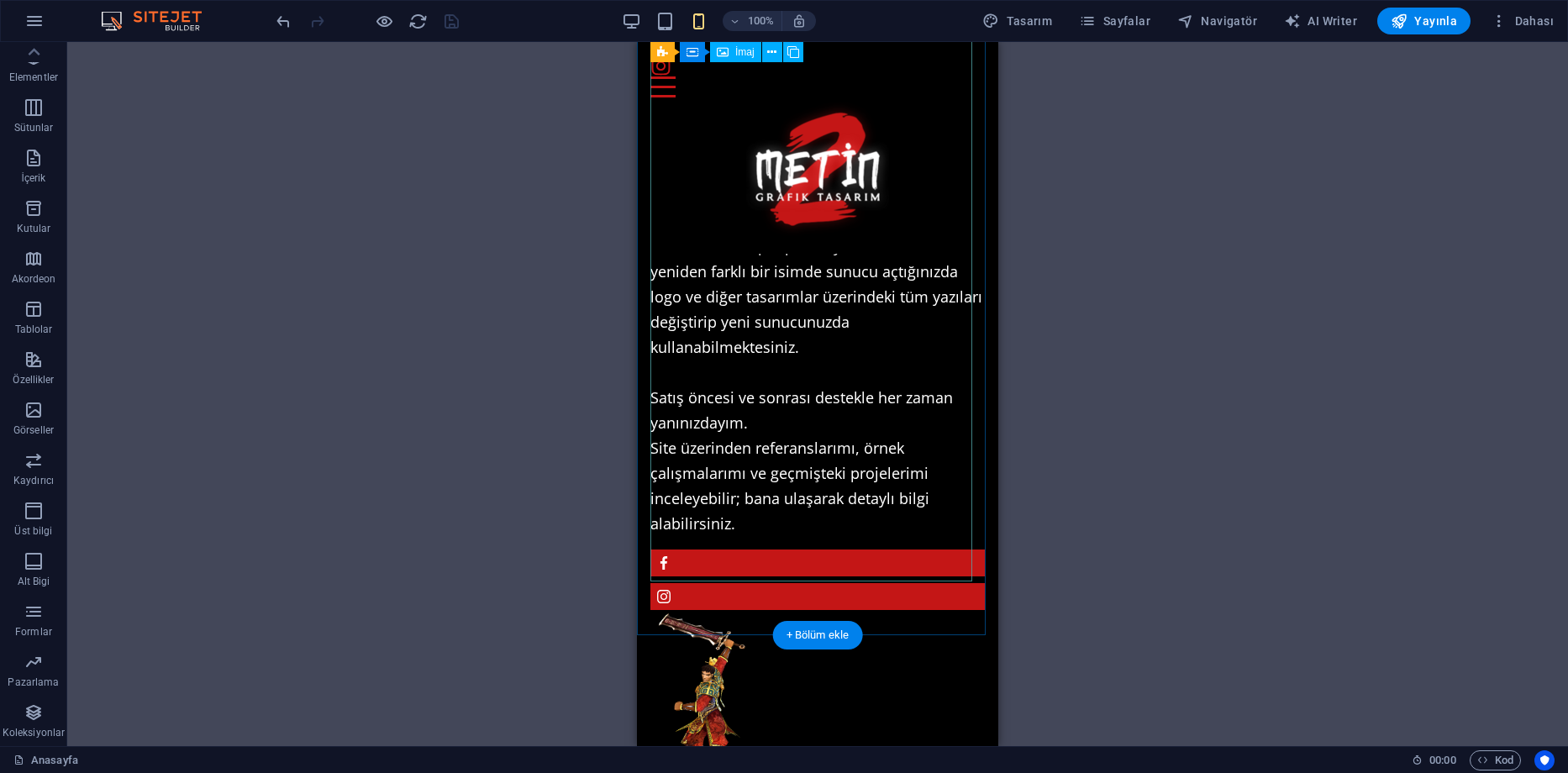
scroll to position [1932, 0]
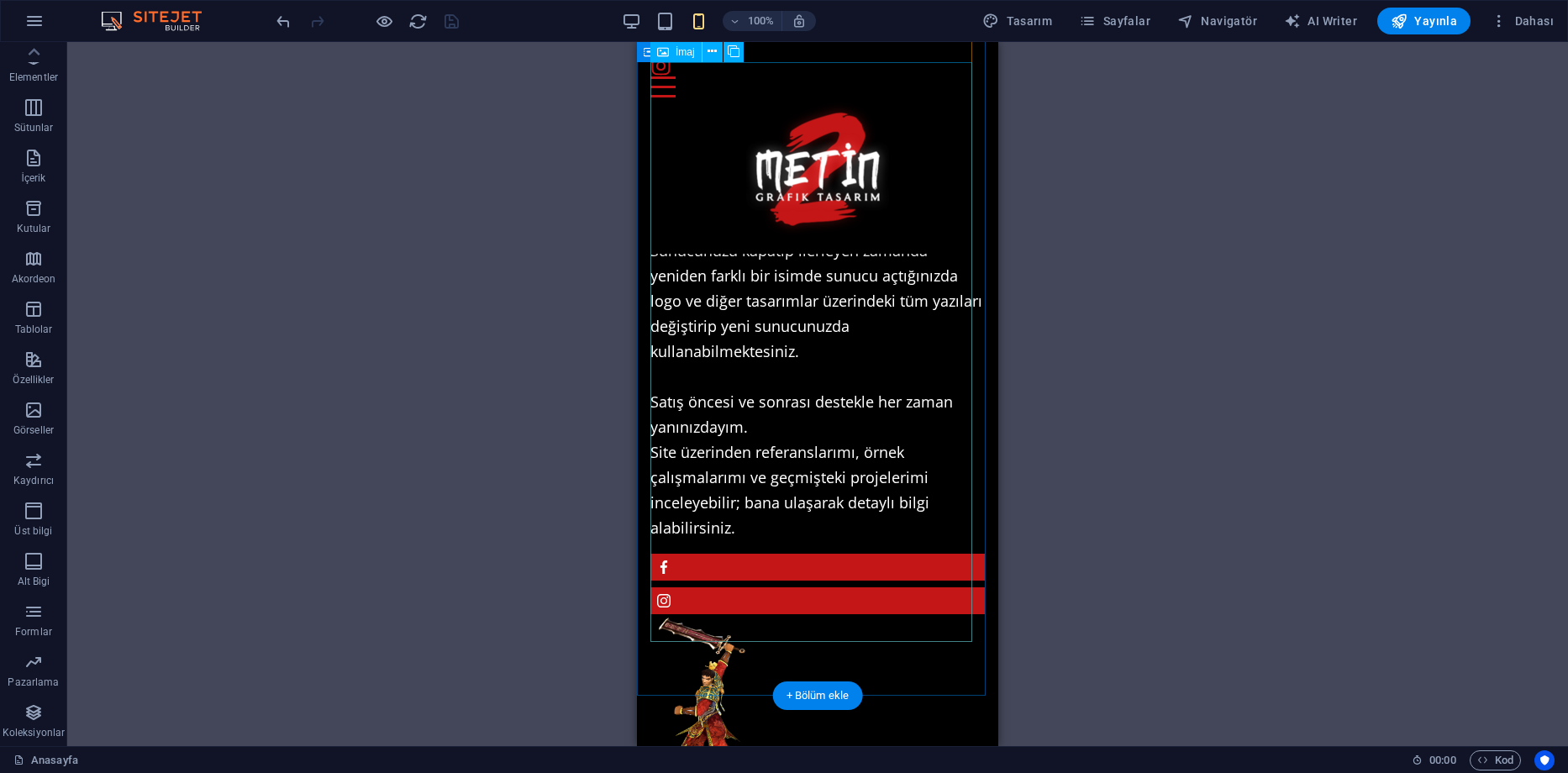
click at [755, 614] on figure at bounding box center [703, 708] width 104 height 188
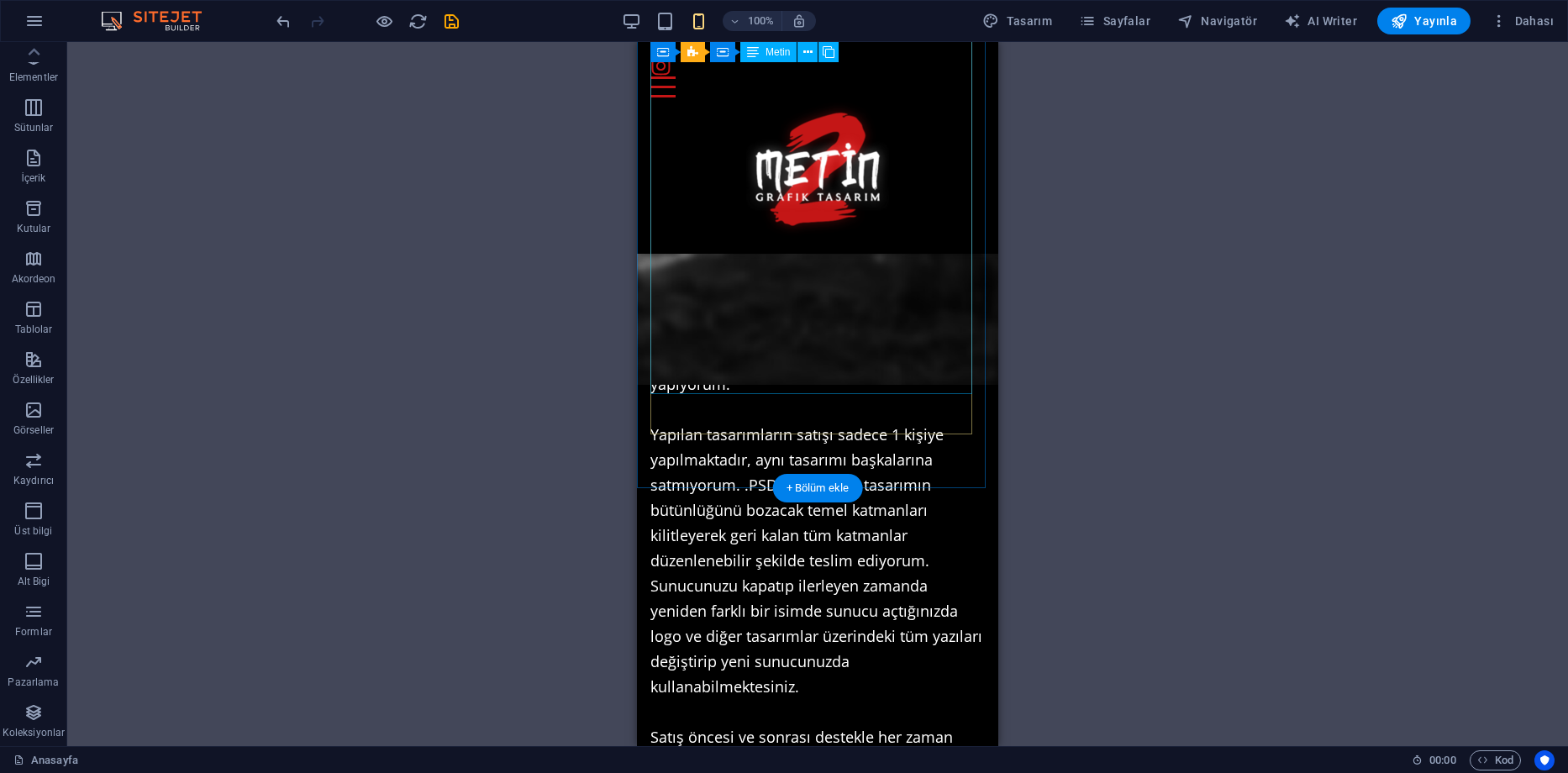
scroll to position [1512, 0]
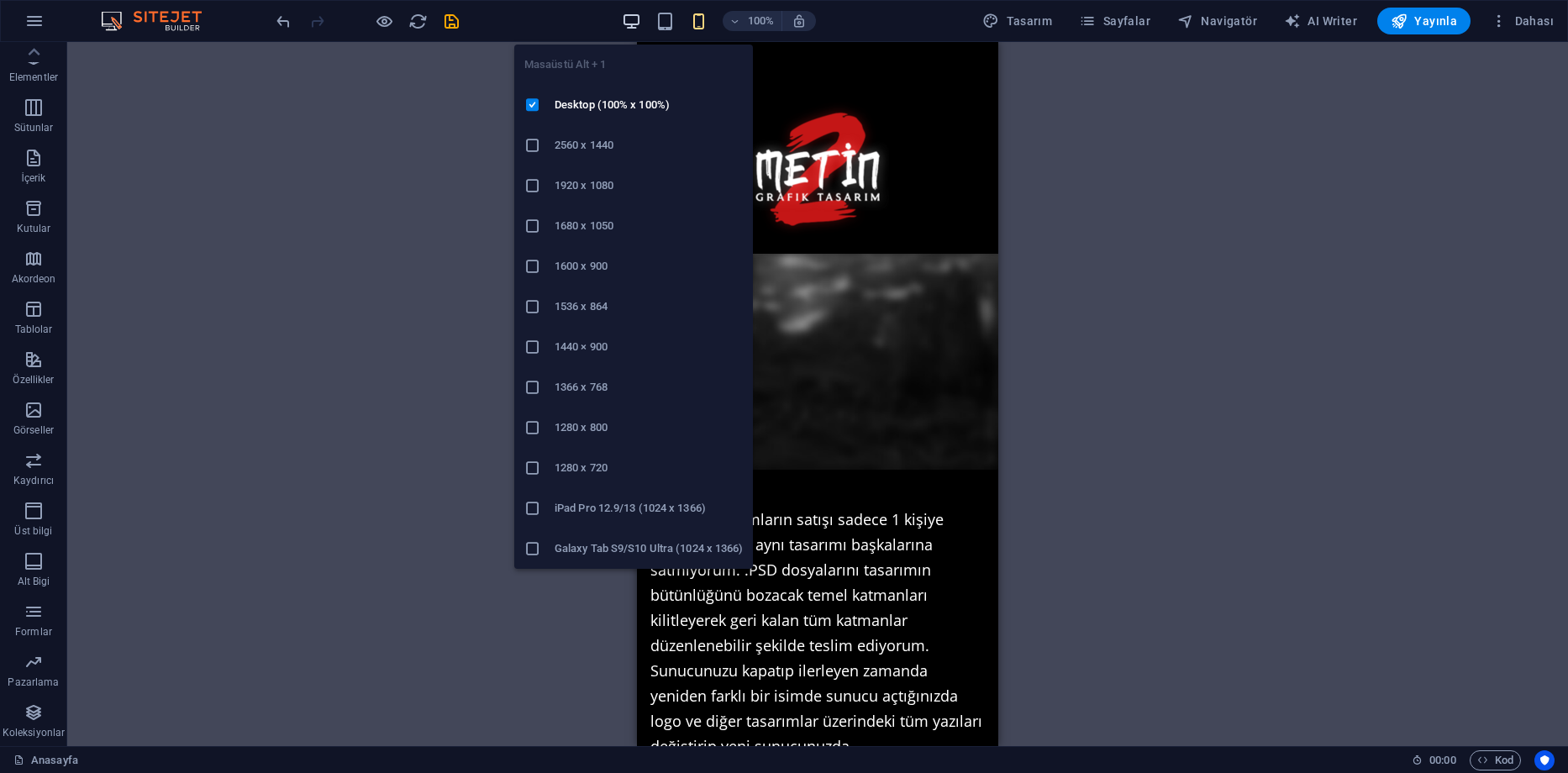
click at [635, 22] on icon "button" at bounding box center [631, 21] width 19 height 19
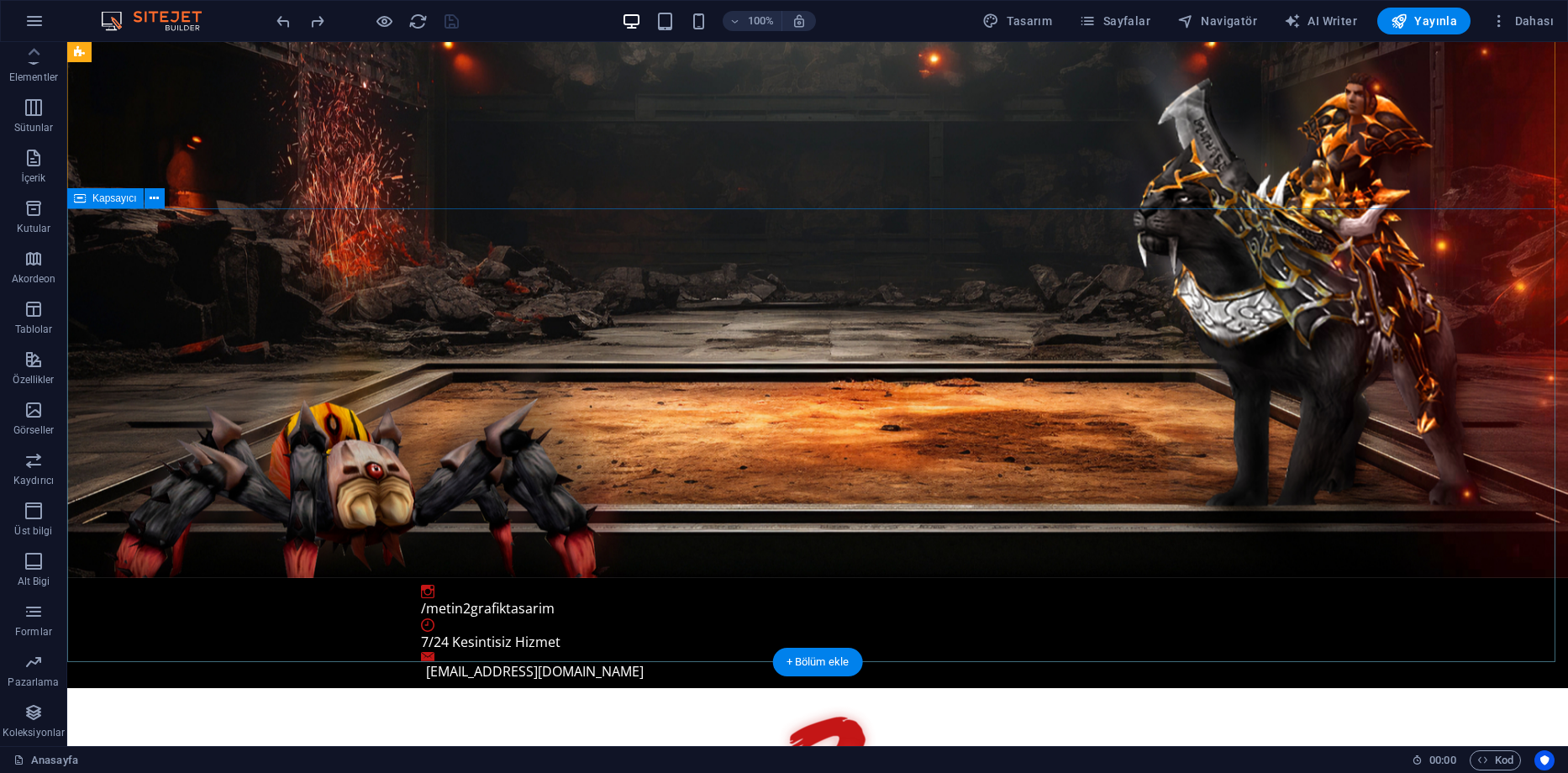
scroll to position [84, 0]
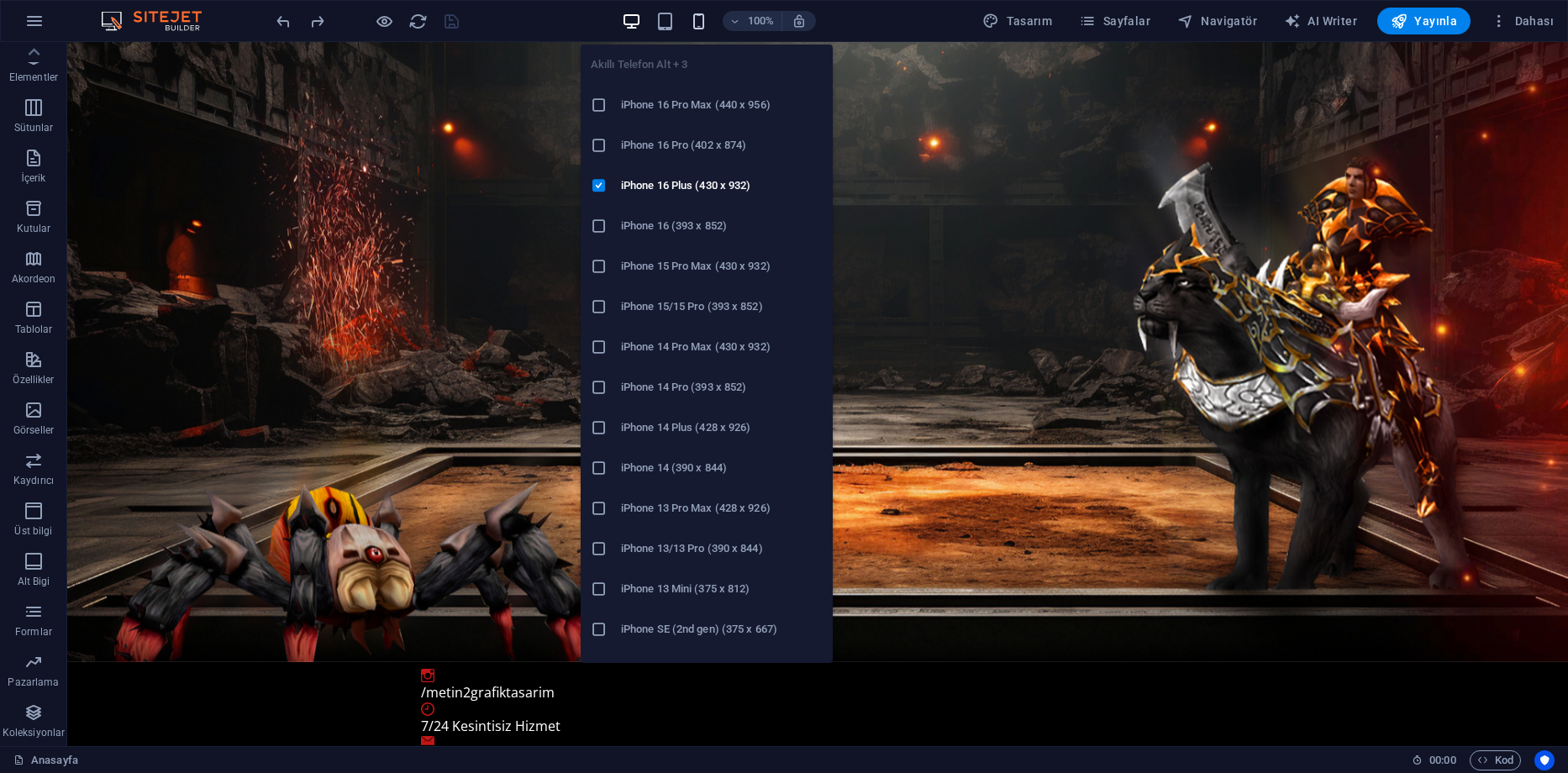
click at [703, 25] on icon "button" at bounding box center [699, 21] width 19 height 19
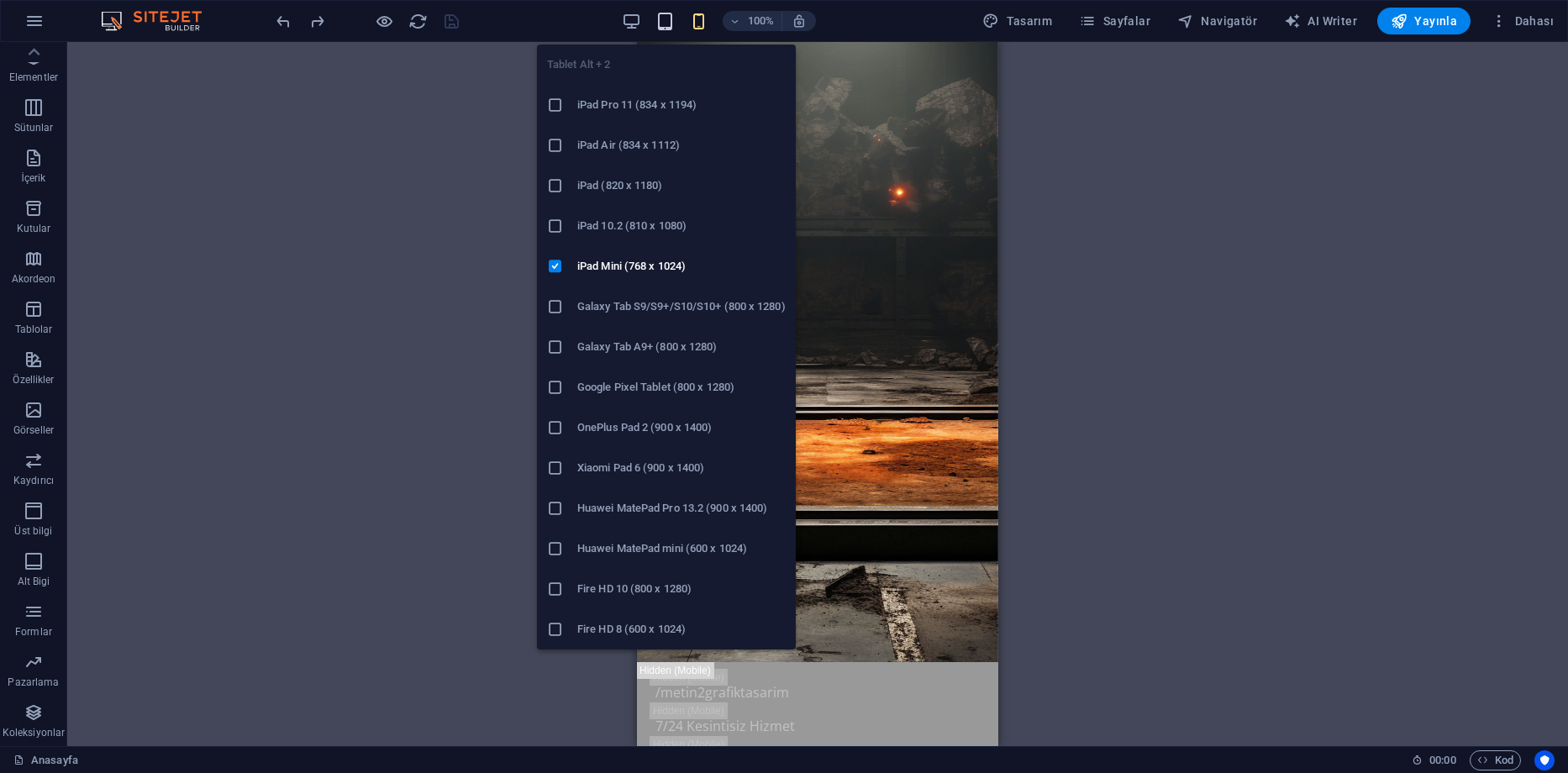
click at [673, 22] on icon "button" at bounding box center [665, 21] width 19 height 19
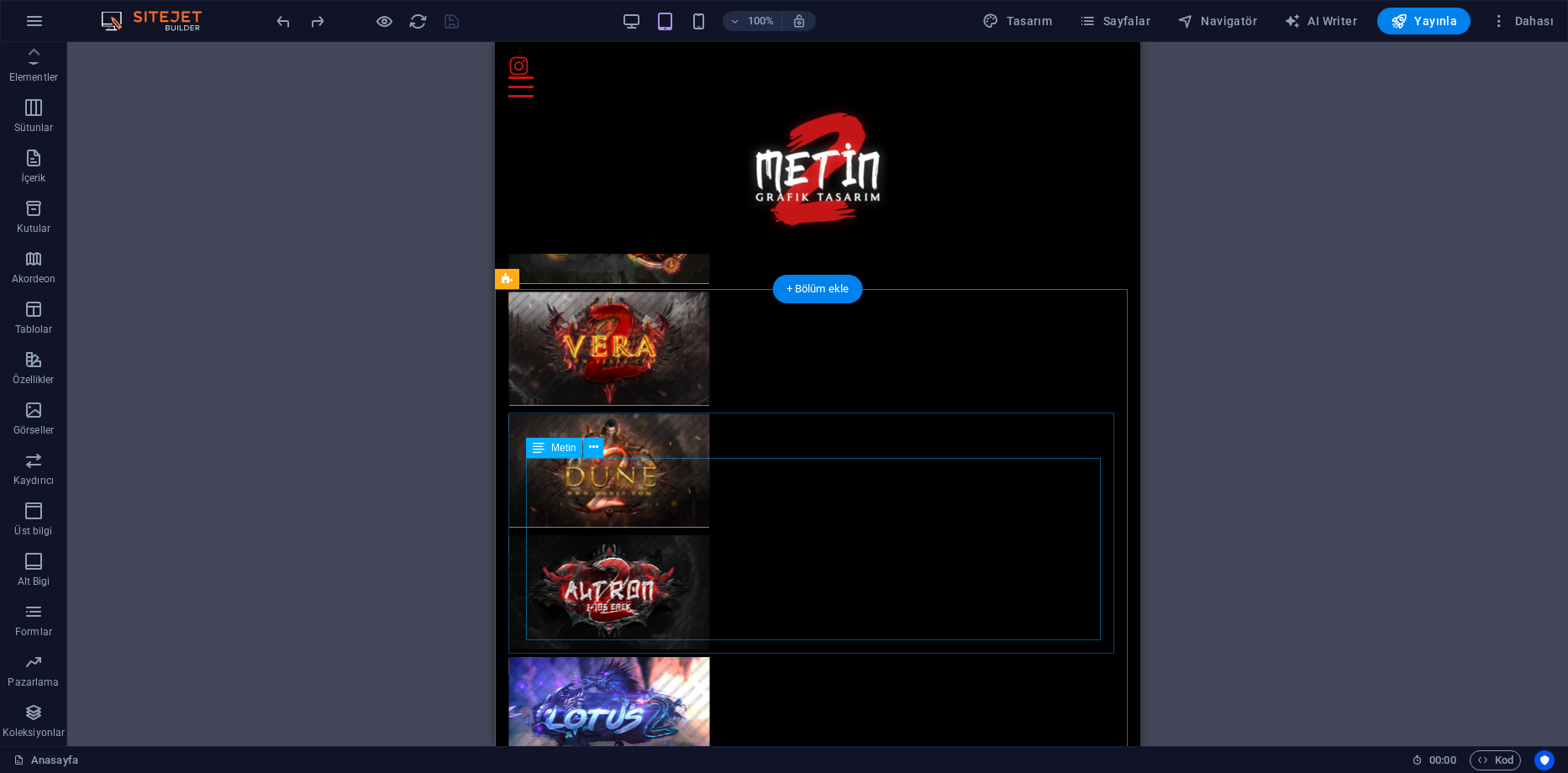
scroll to position [4032, 0]
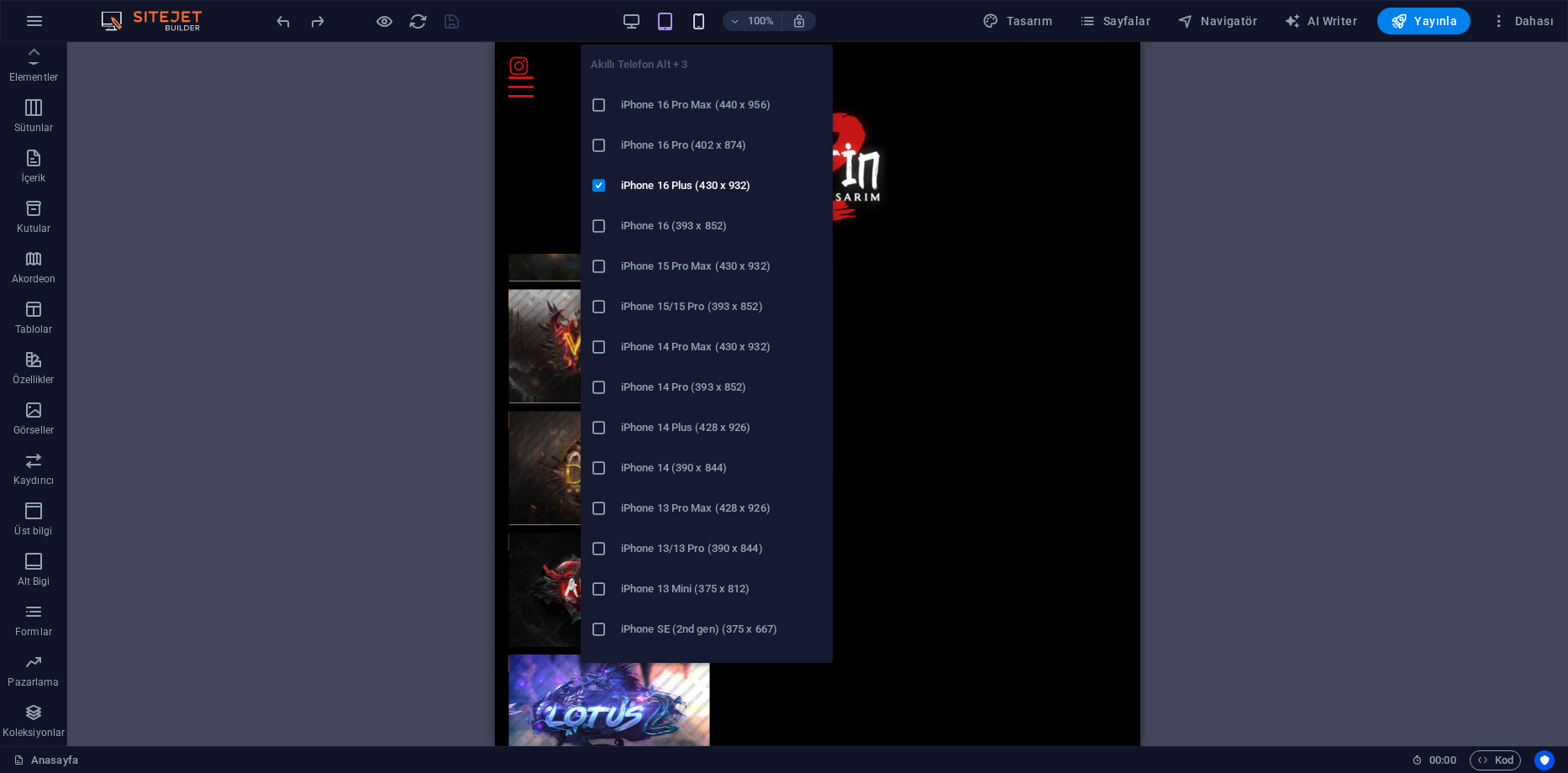
click at [698, 22] on icon "button" at bounding box center [699, 21] width 19 height 19
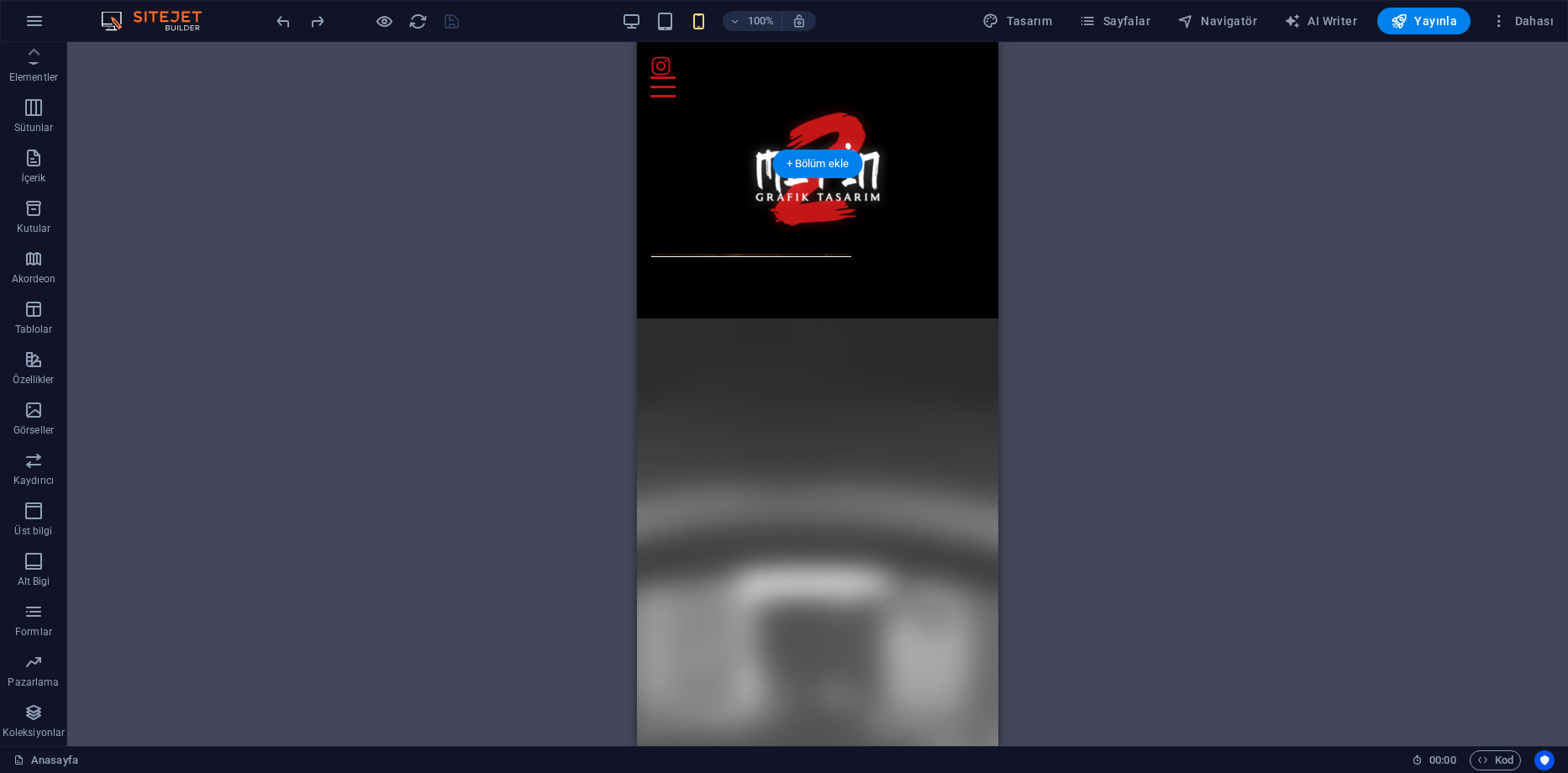
scroll to position [5796, 0]
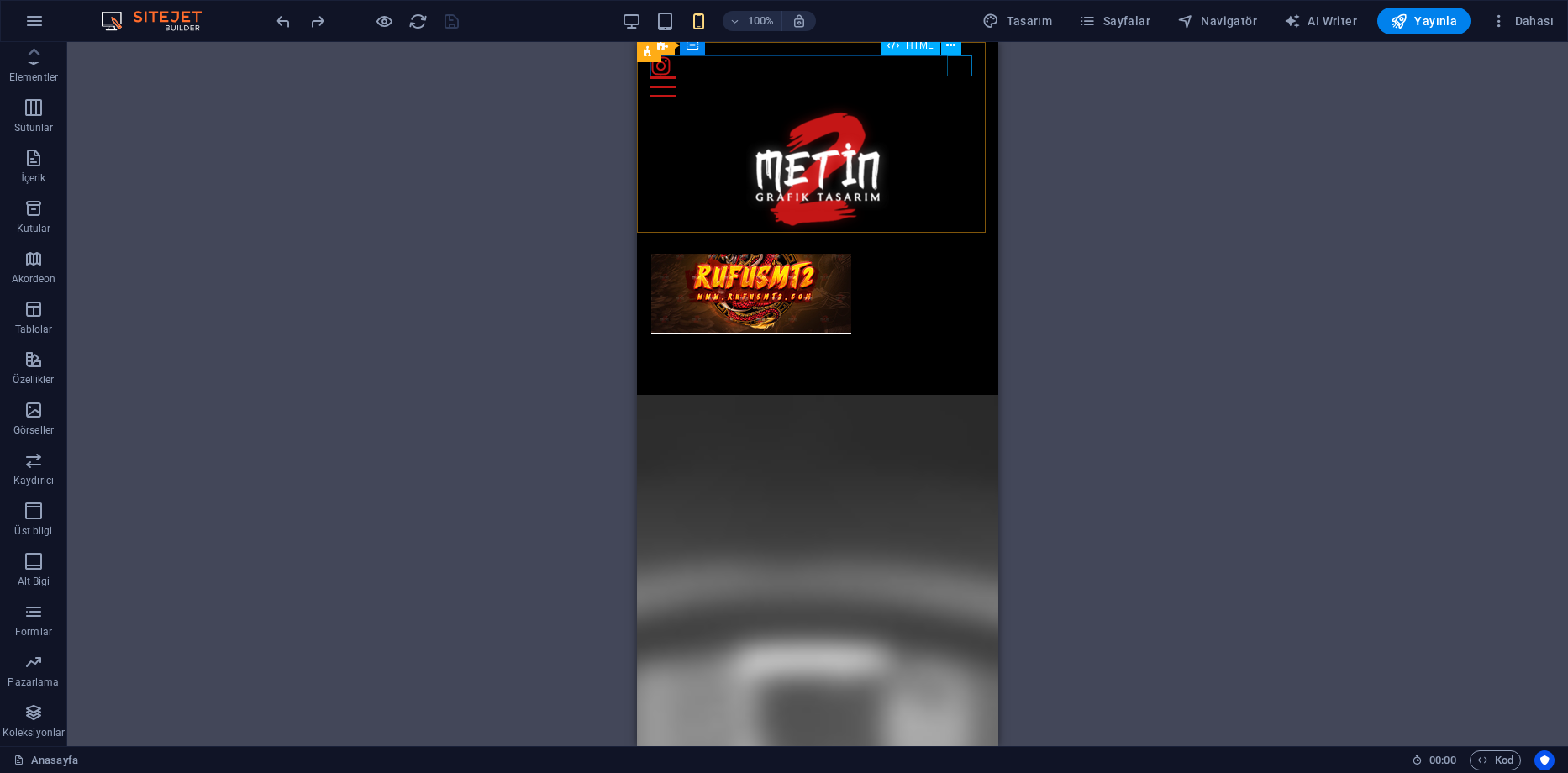
click at [956, 77] on div "Menu" at bounding box center [818, 87] width 335 height 21
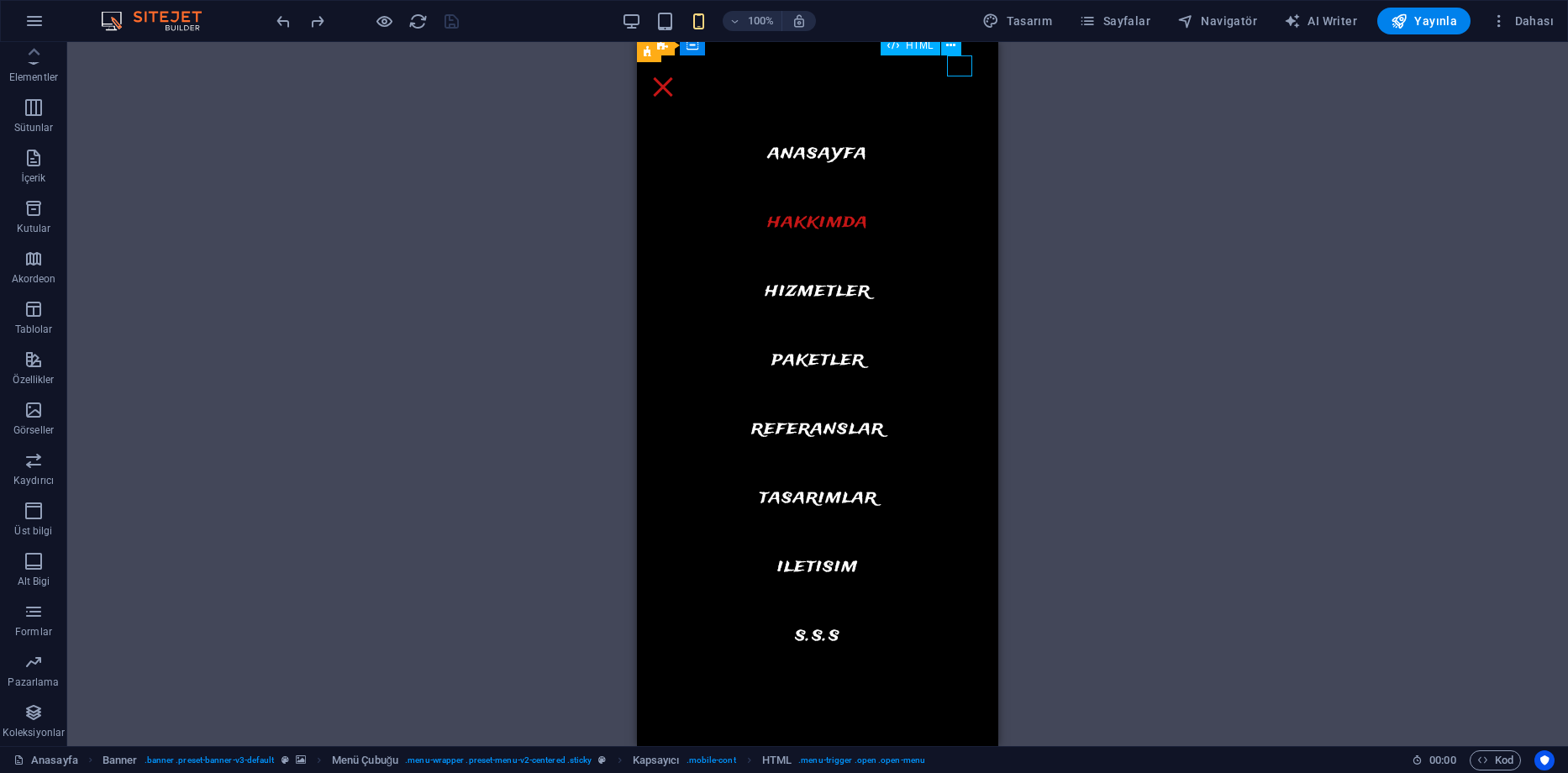
click at [676, 77] on div "Menu" at bounding box center [664, 87] width 26 height 21
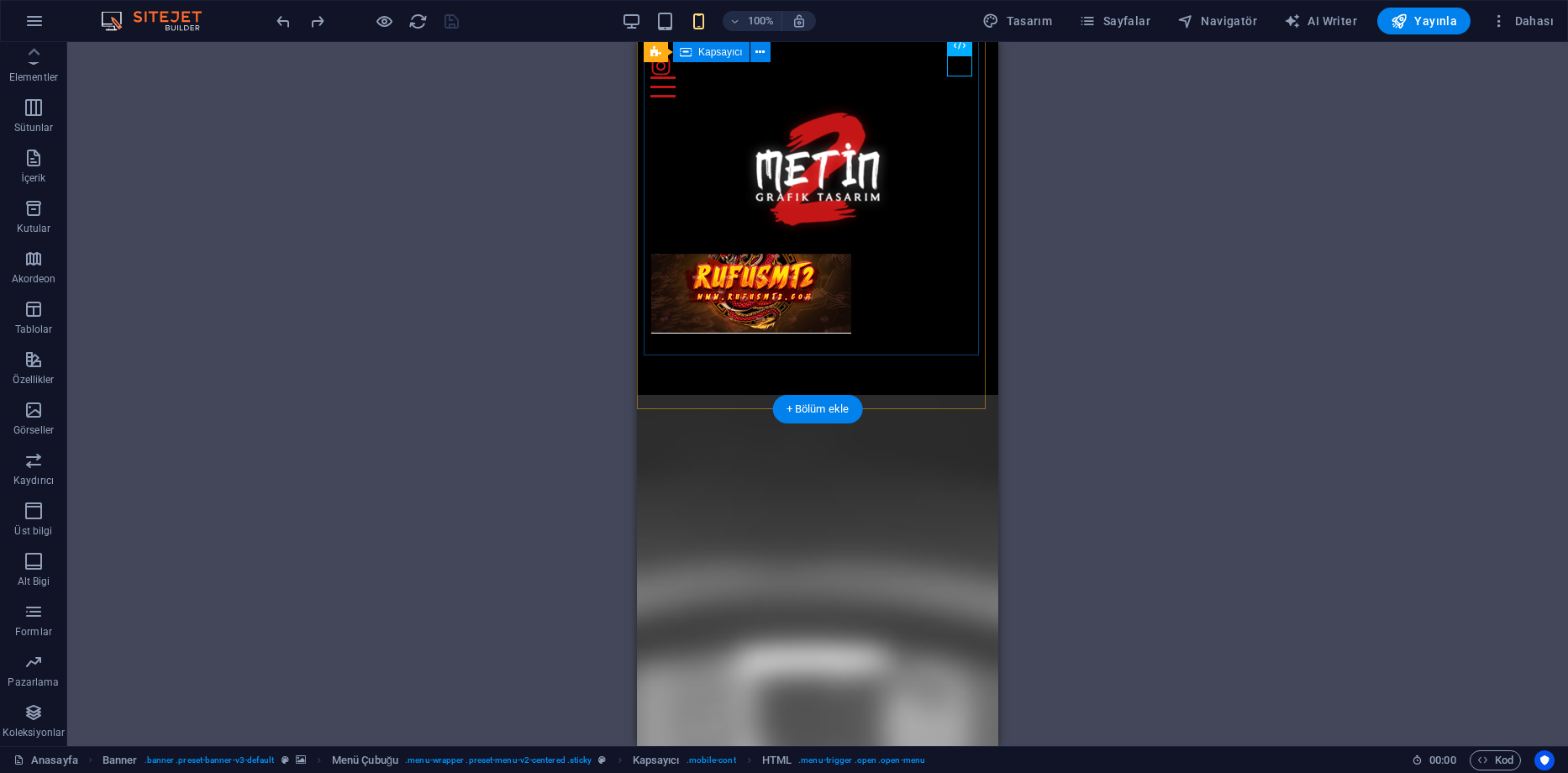
scroll to position [5292, 0]
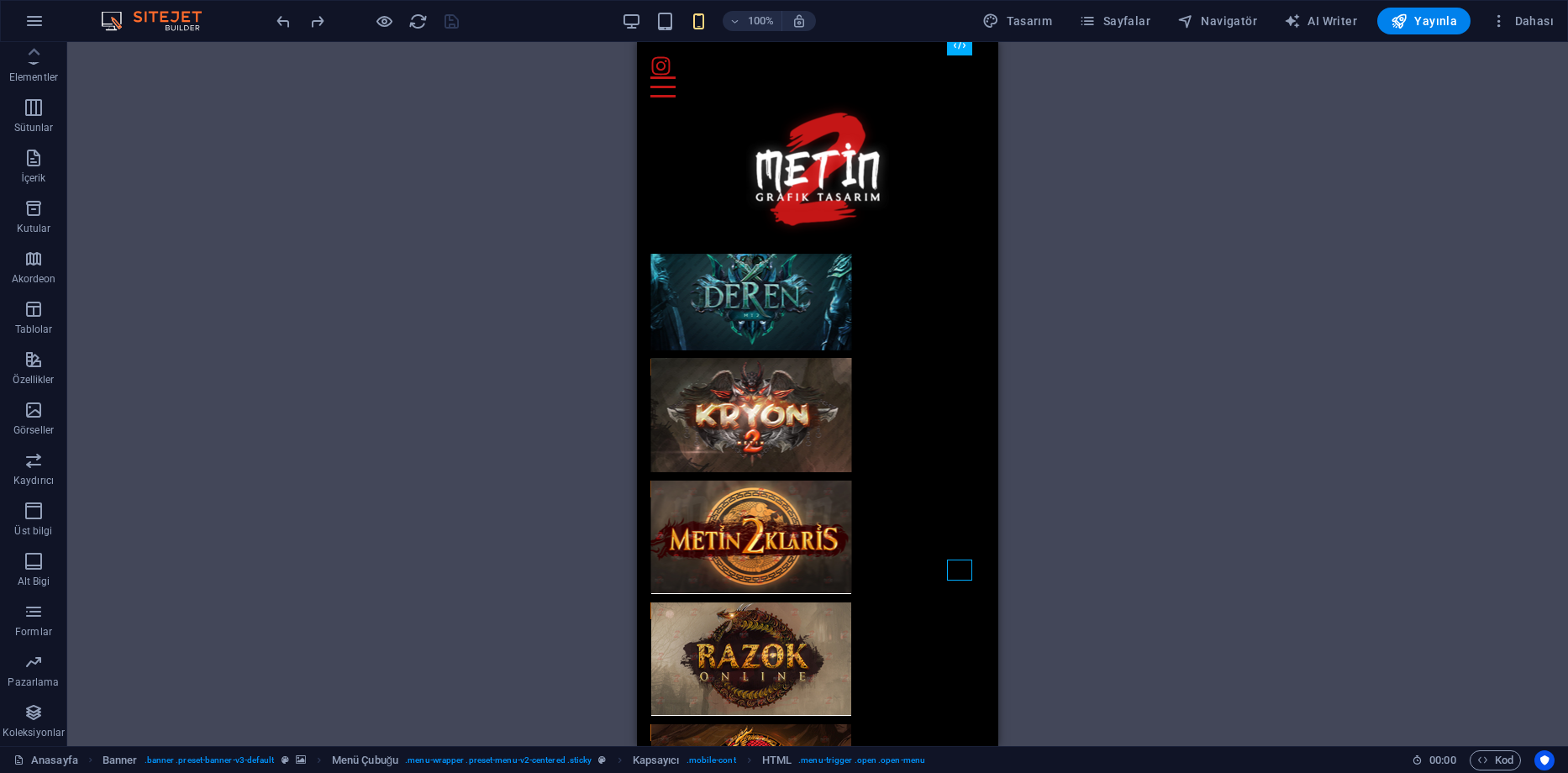
click at [680, 25] on div "100%" at bounding box center [719, 20] width 194 height 26
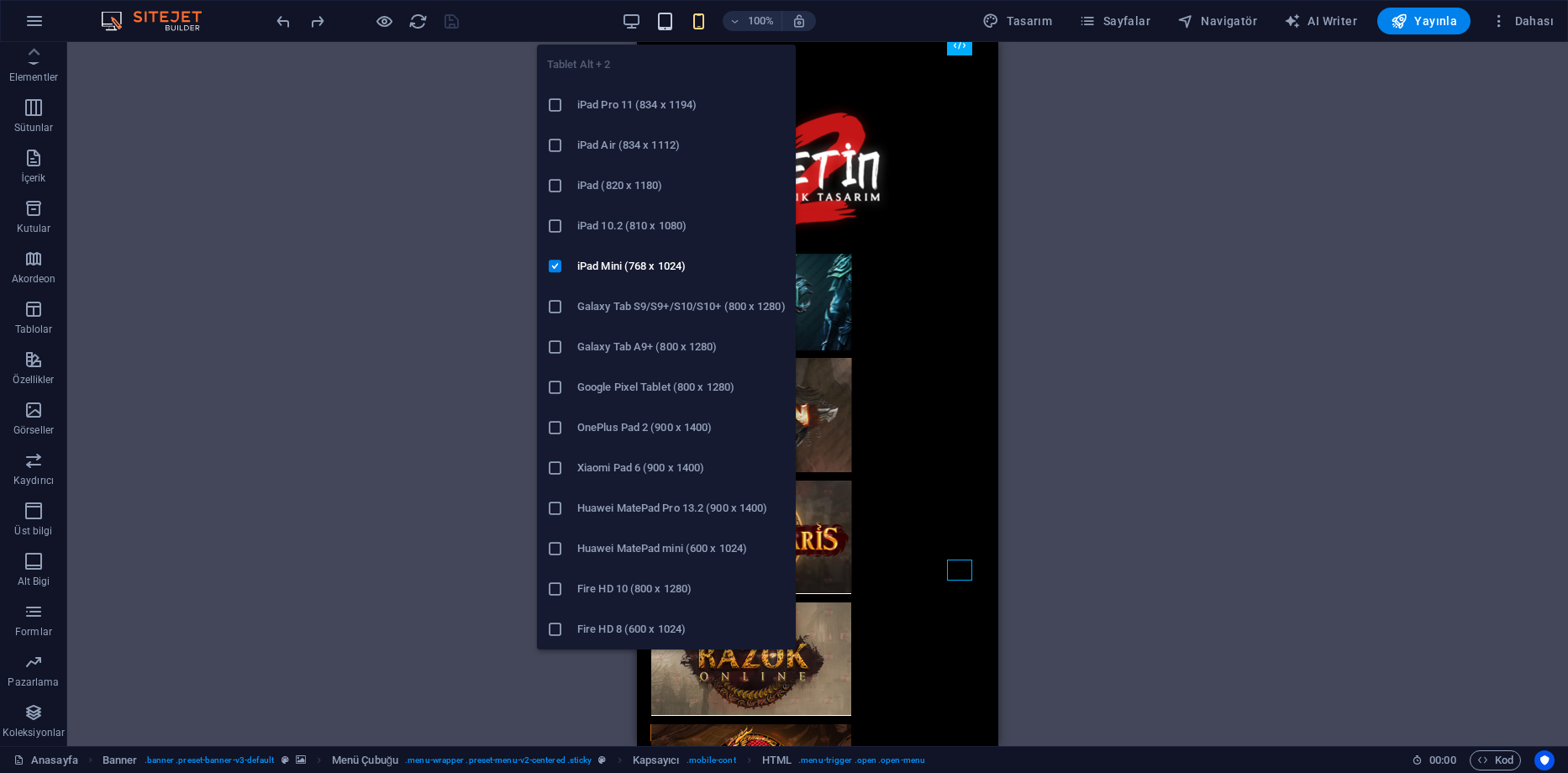
click at [669, 25] on icon "button" at bounding box center [665, 21] width 19 height 19
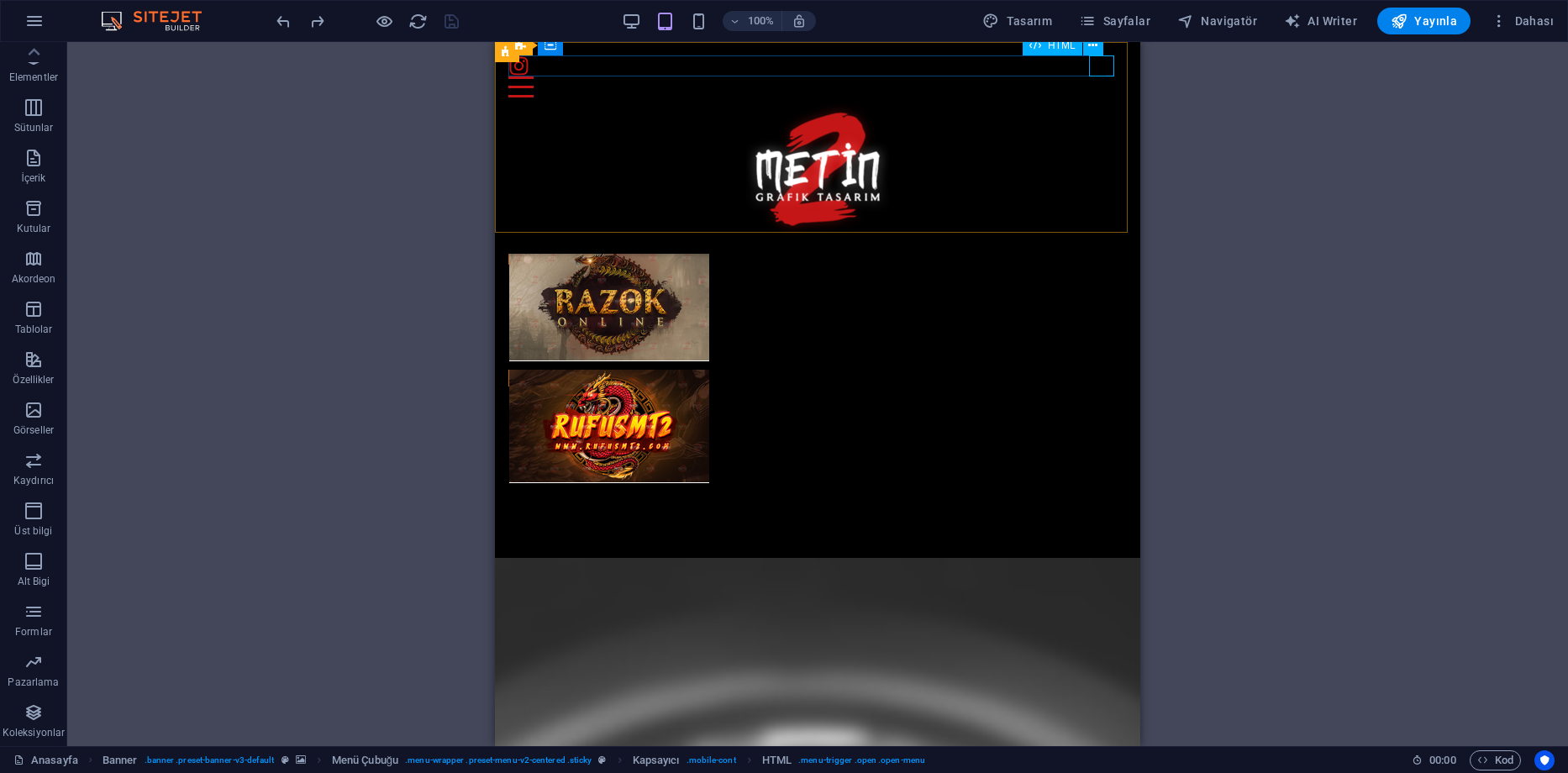
click at [1093, 77] on div "Menu" at bounding box center [817, 87] width 619 height 21
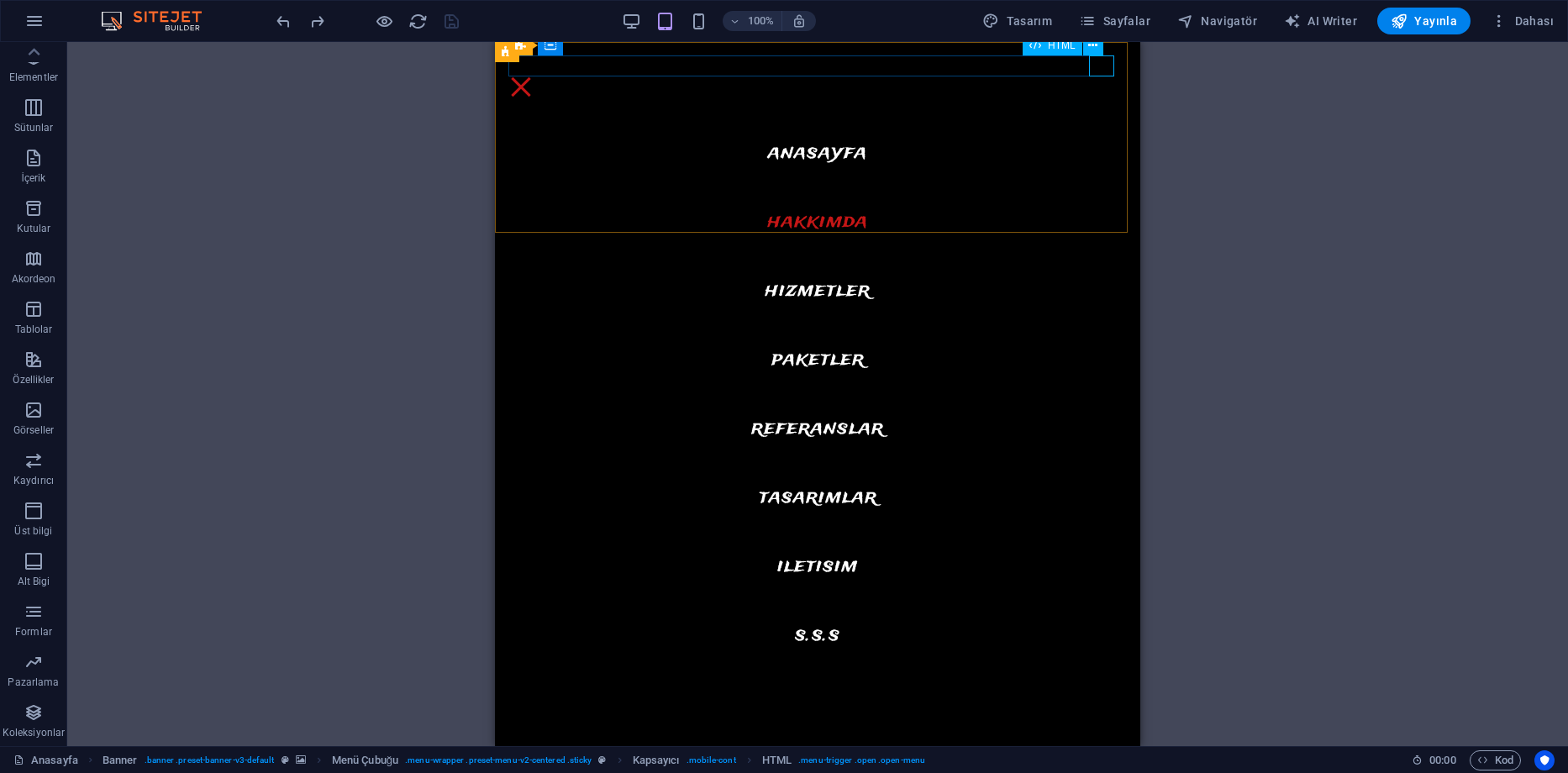
click at [534, 77] on div "Menu" at bounding box center [521, 87] width 26 height 21
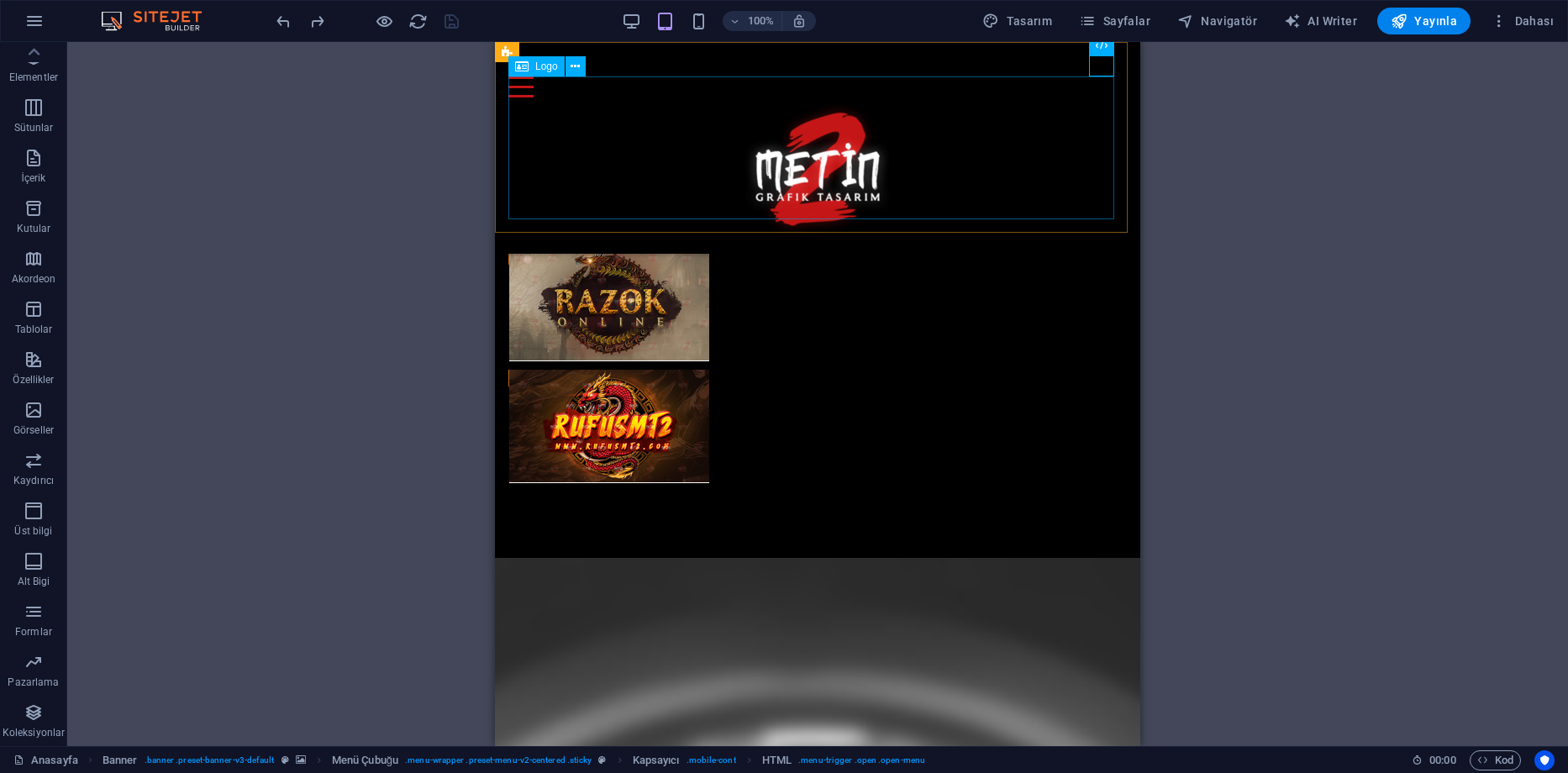
scroll to position [4872, 0]
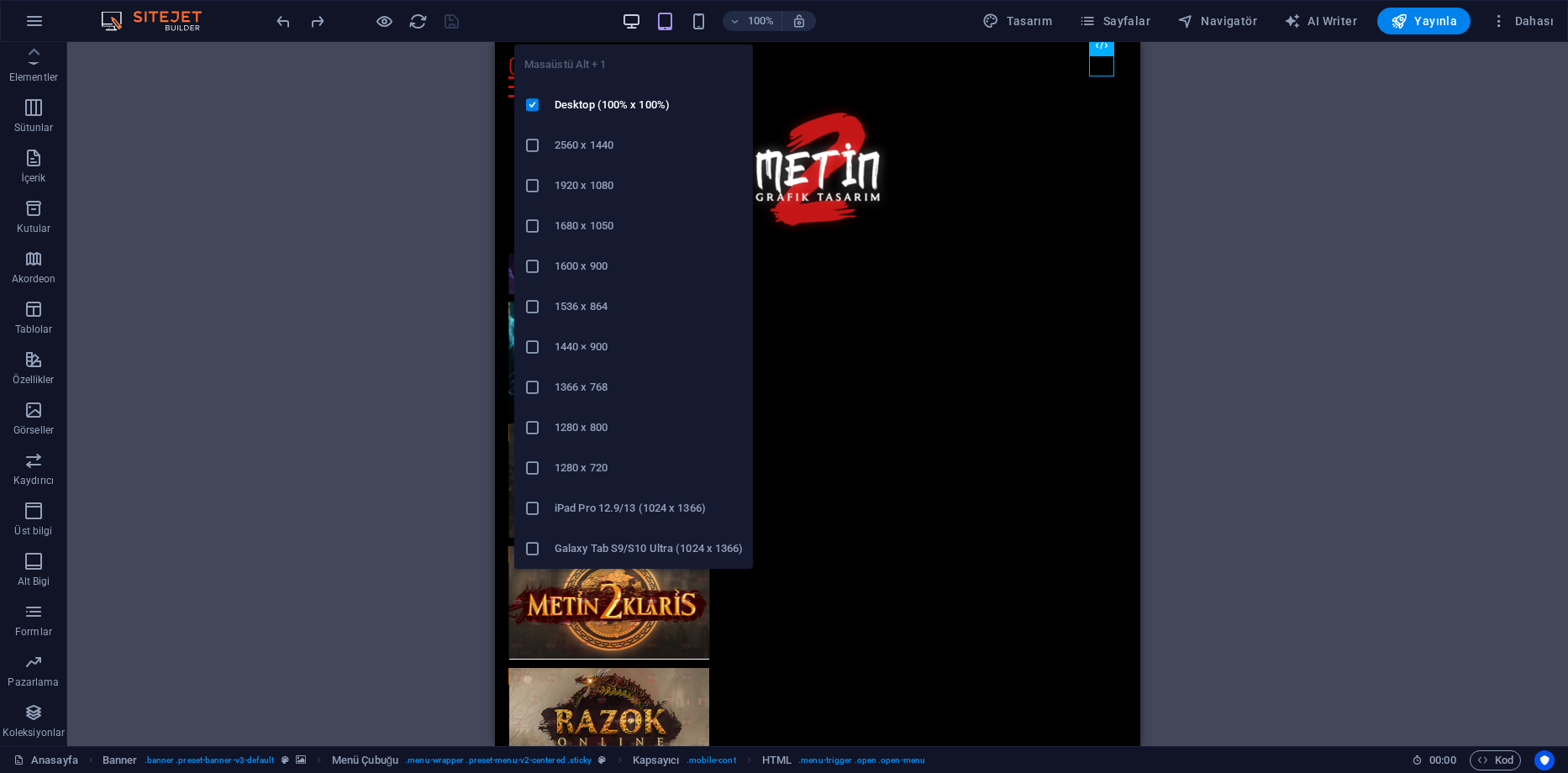
click at [627, 15] on icon "button" at bounding box center [631, 21] width 19 height 19
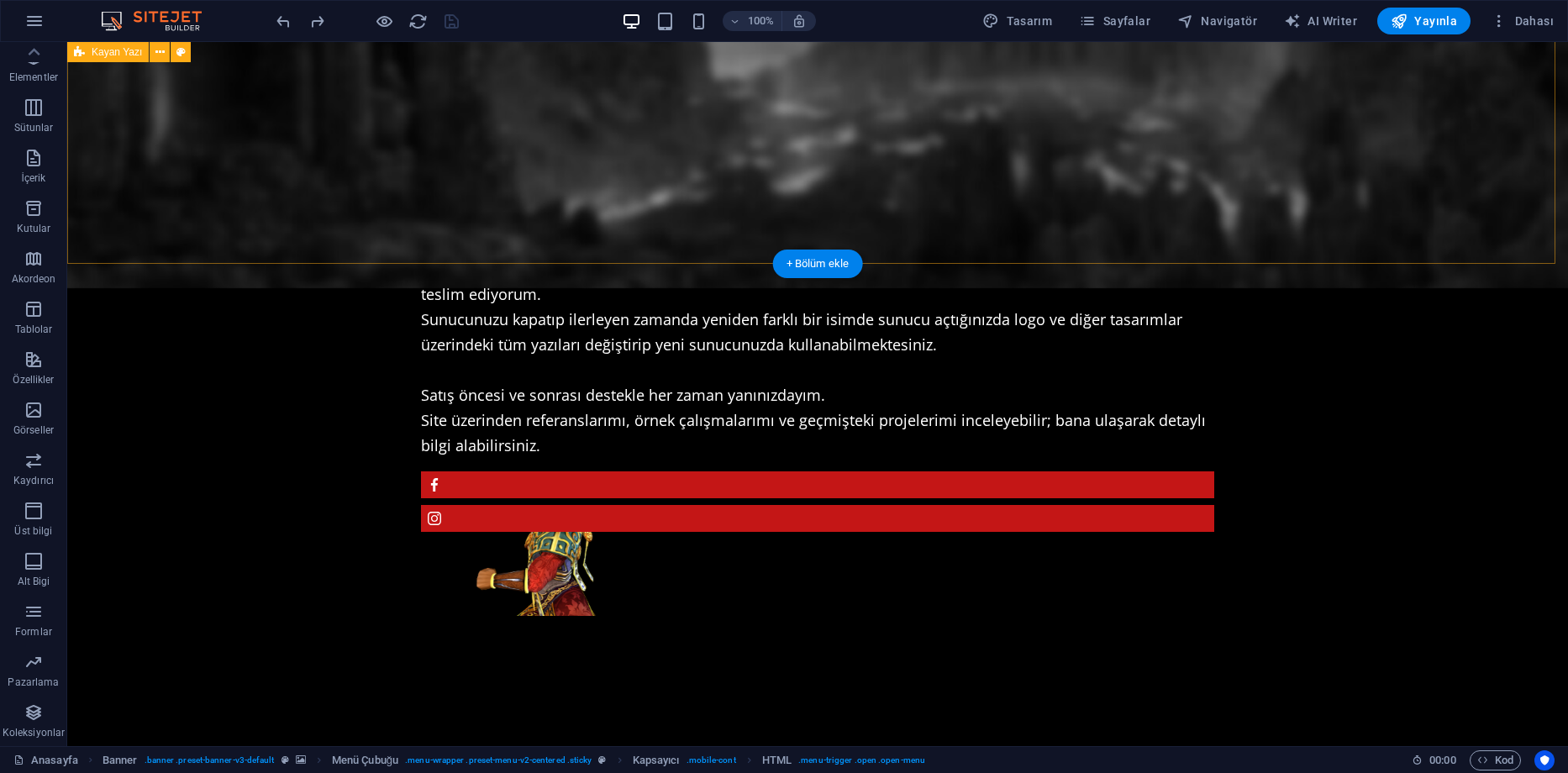
scroll to position [0, 0]
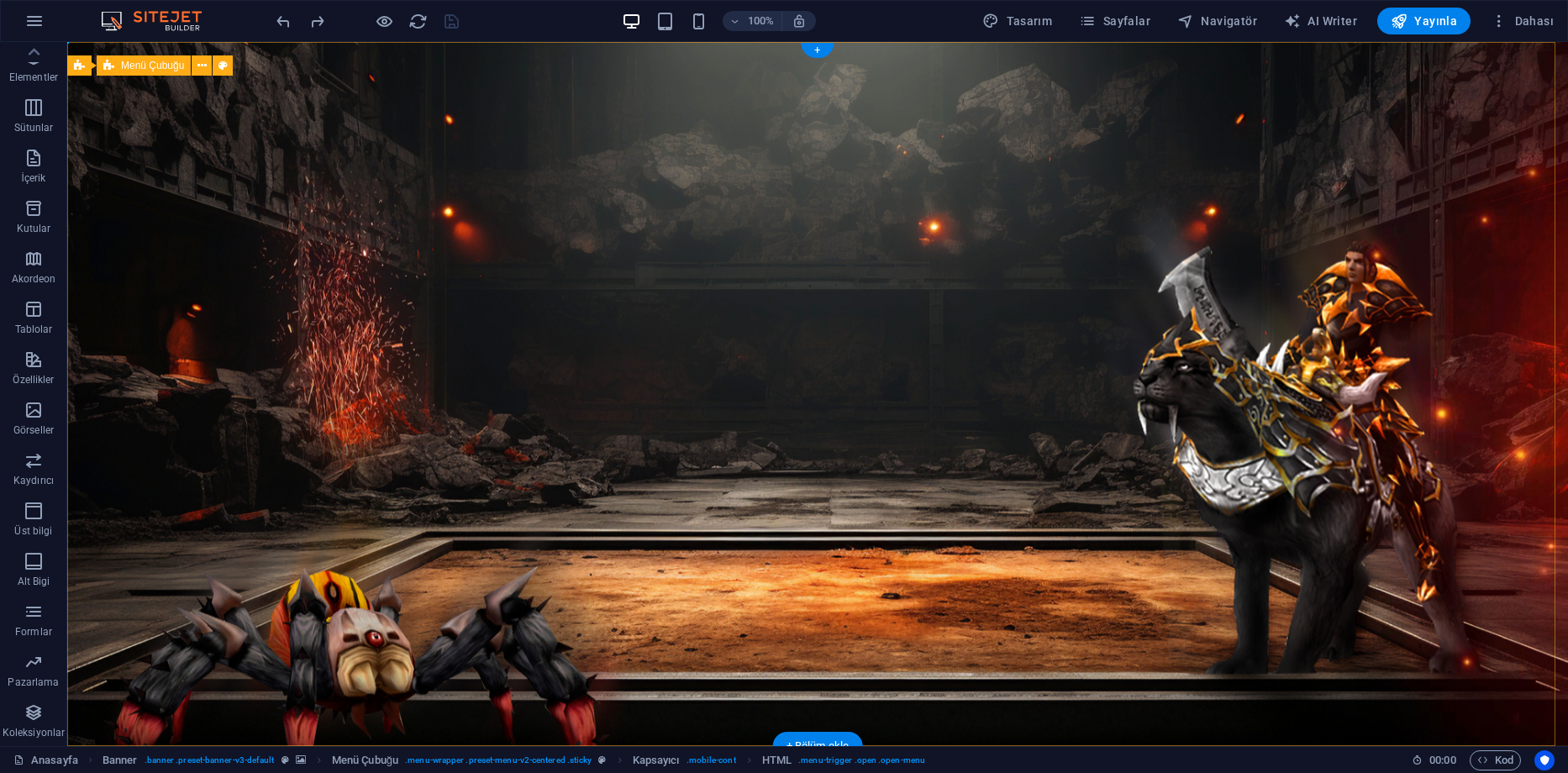
drag, startPoint x: 328, startPoint y: 320, endPoint x: 329, endPoint y: 249, distance: 71.0
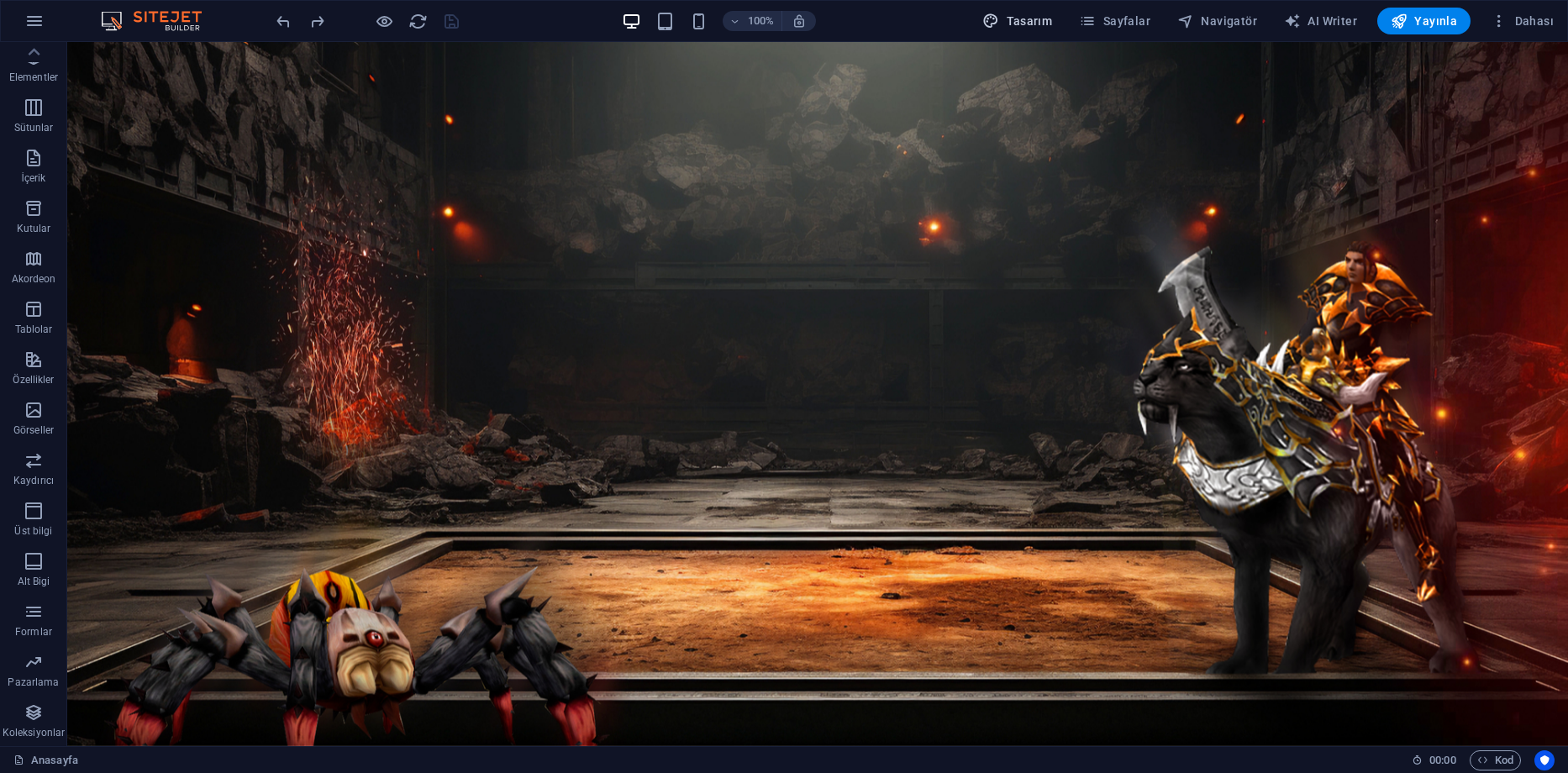
click at [1049, 19] on span "Tasarım" at bounding box center [1018, 21] width 69 height 16
select select "px"
select select "400"
select select "px"
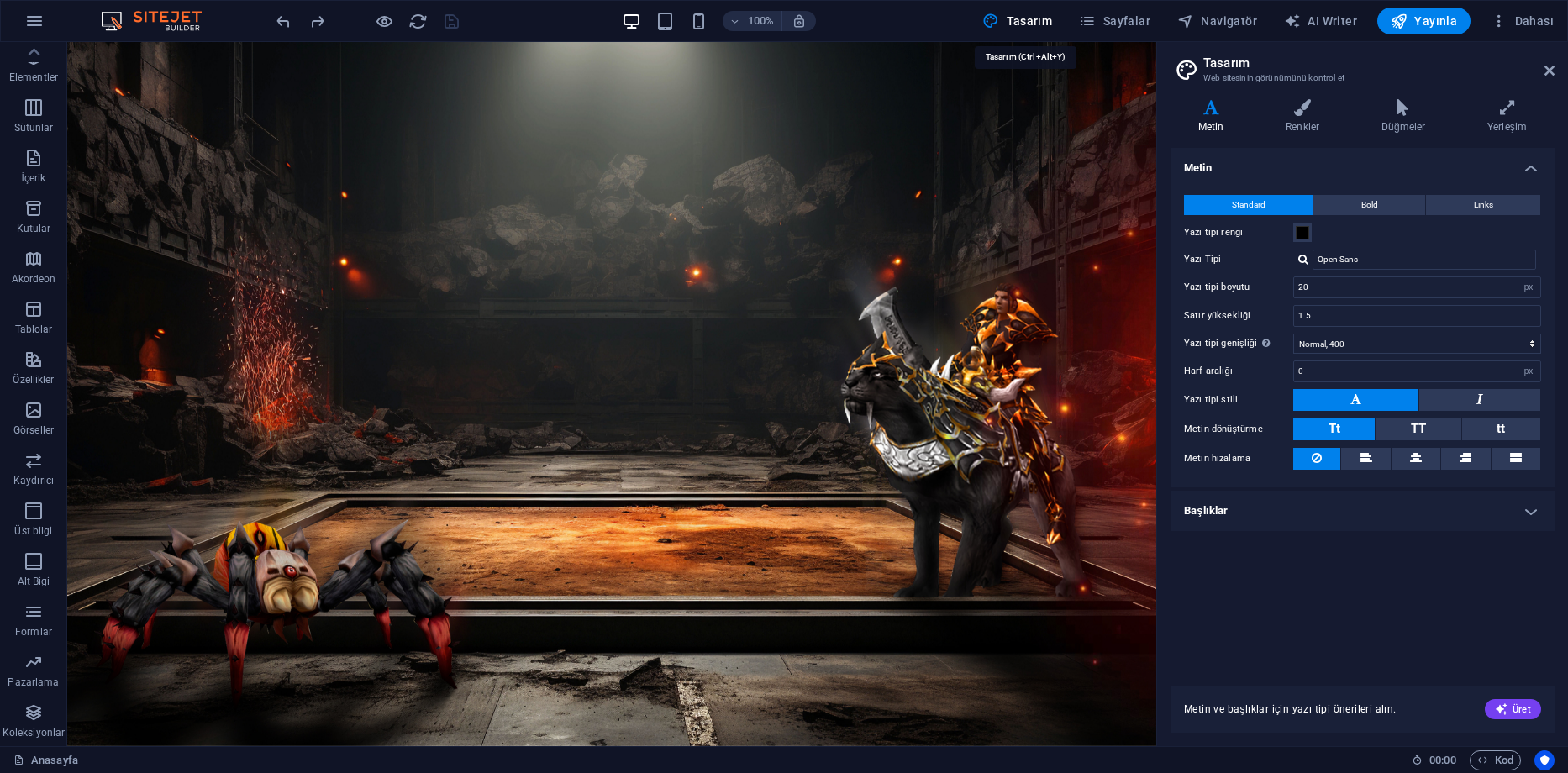
click at [1052, 19] on span "Tasarım" at bounding box center [1018, 21] width 69 height 16
click at [1555, 68] on aside "Tasarım Web sitesinin görünümünü kontrol et Varyantlar Metin Renkler Düğmeler Y…" at bounding box center [1362, 394] width 411 height 704
click at [1542, 68] on h2 "Tasarım" at bounding box center [1379, 63] width 351 height 16
click at [1550, 69] on icon at bounding box center [1550, 70] width 10 height 14
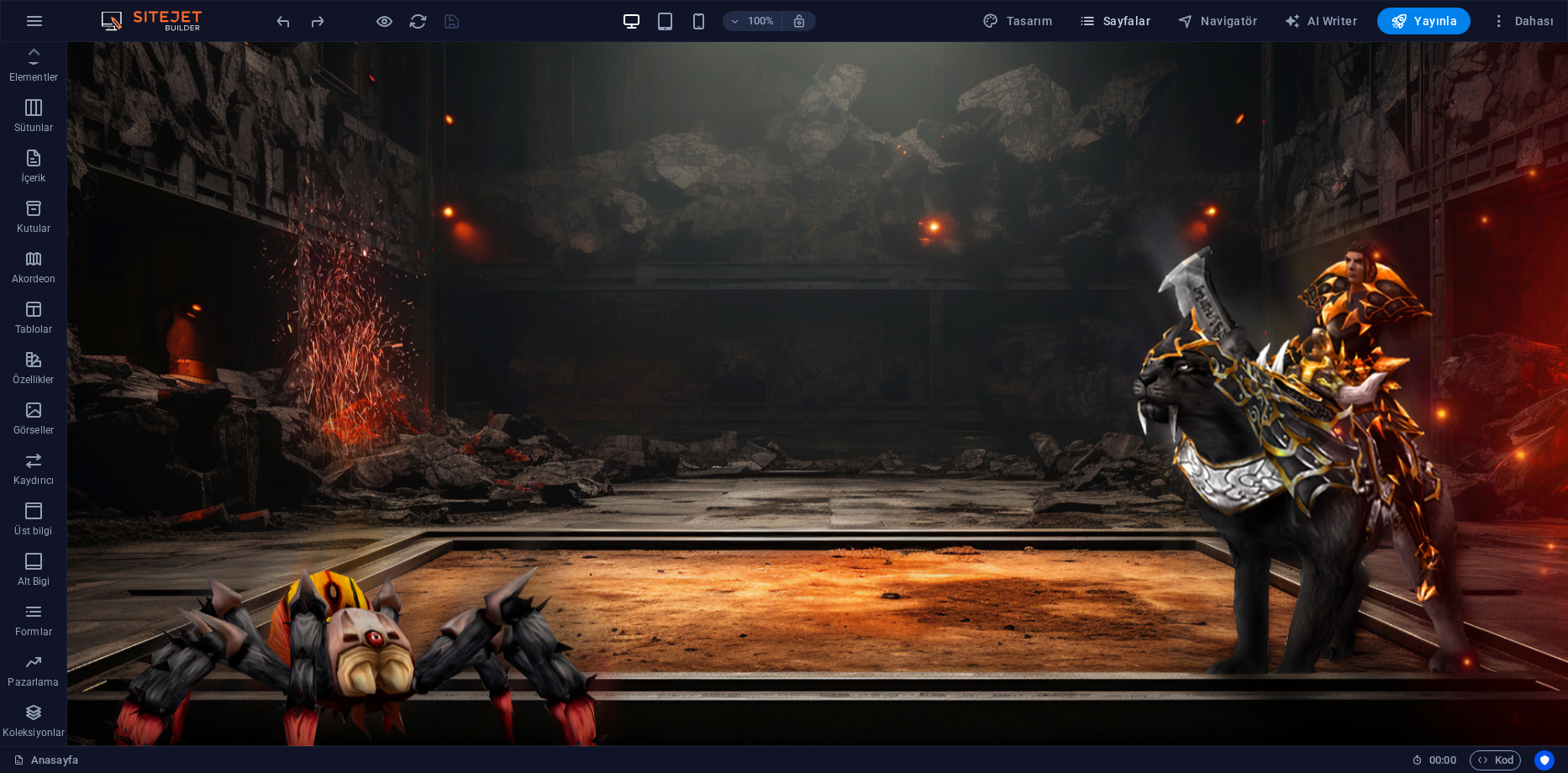
click at [1147, 27] on span "Sayfalar" at bounding box center [1115, 21] width 71 height 16
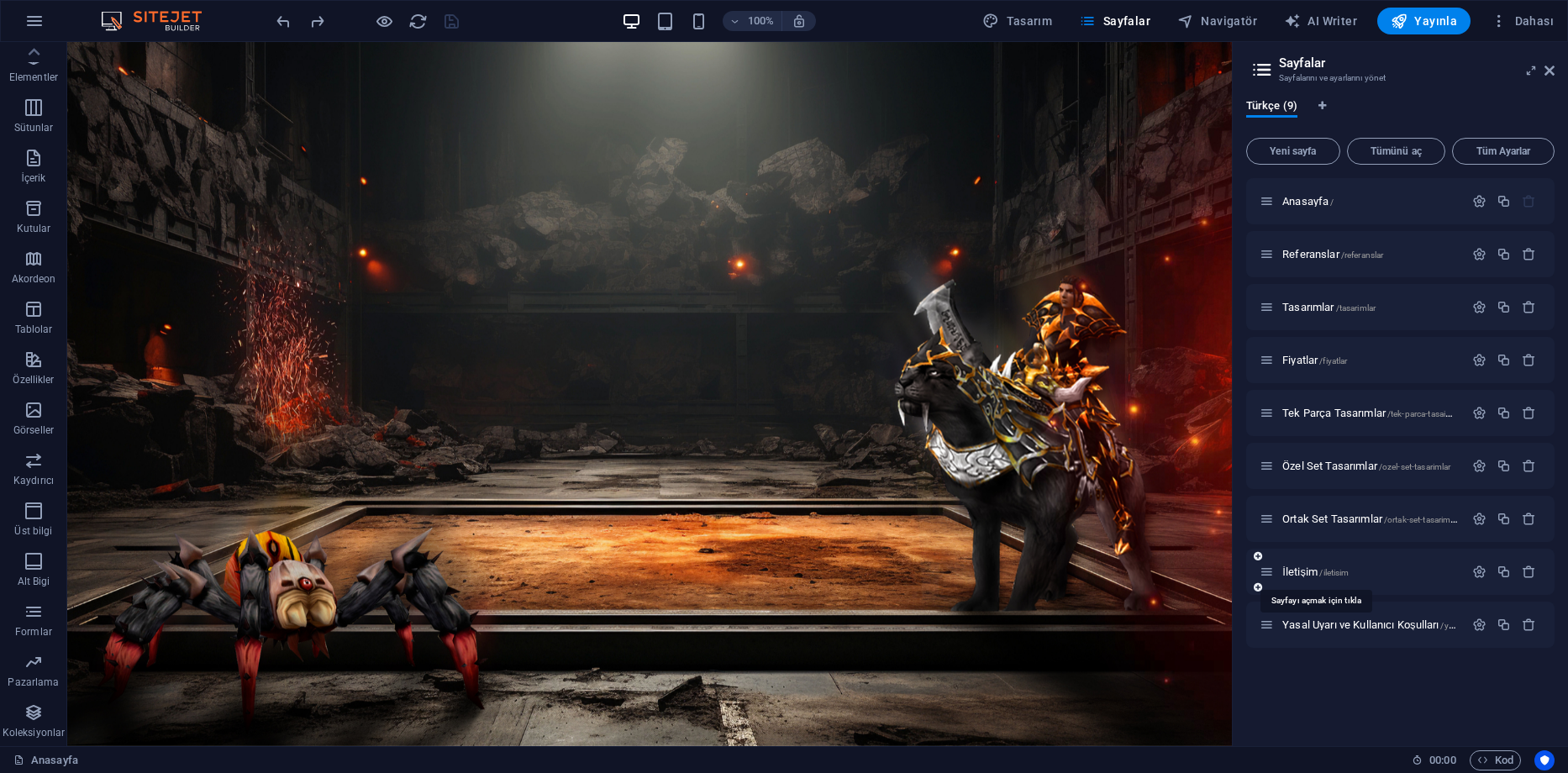
click at [1297, 577] on div "İletişim /iletisim" at bounding box center [1361, 571] width 204 height 19
click at [1297, 574] on span "İletişim /iletisim" at bounding box center [1317, 572] width 68 height 13
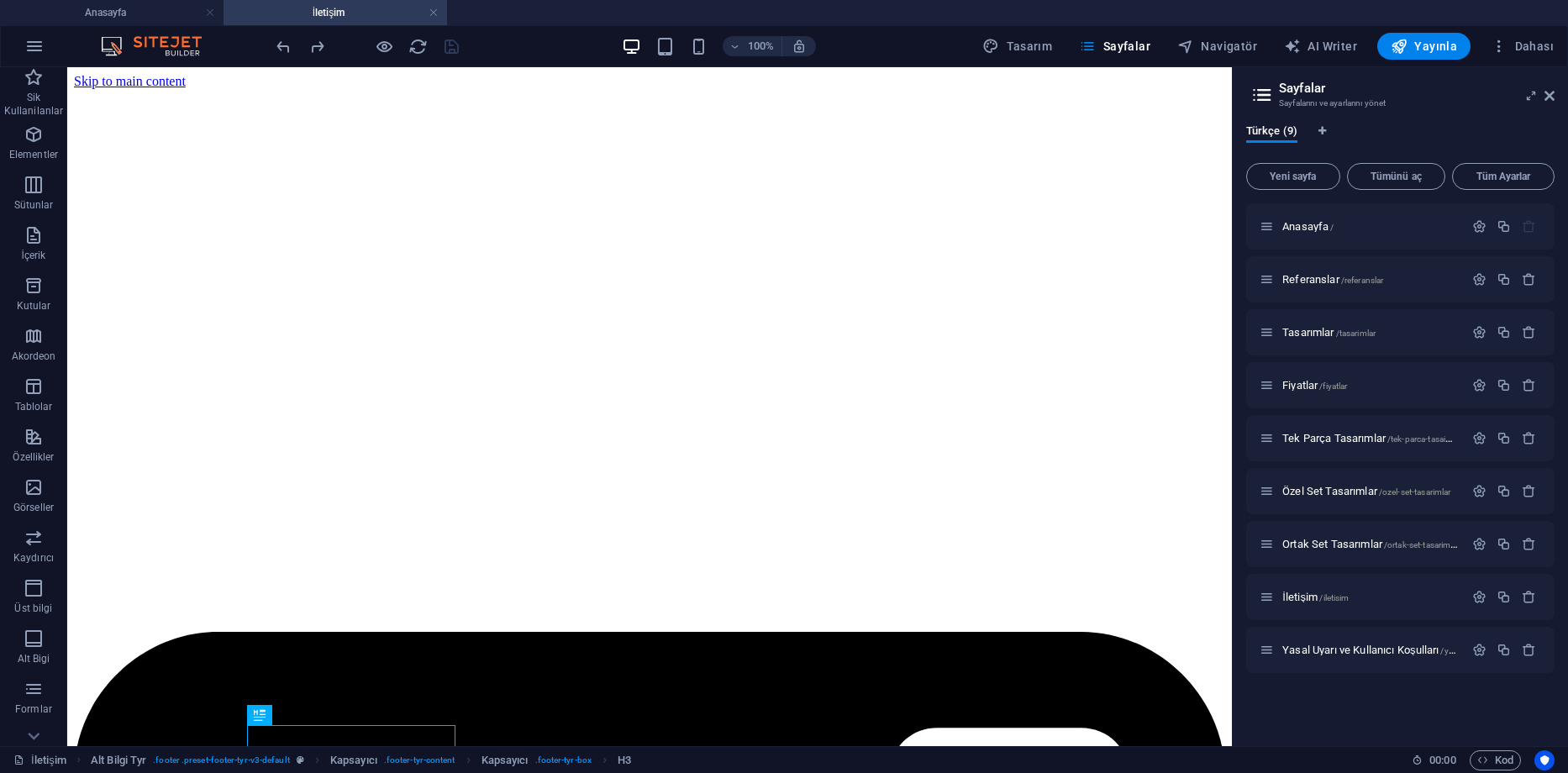
scroll to position [508, 0]
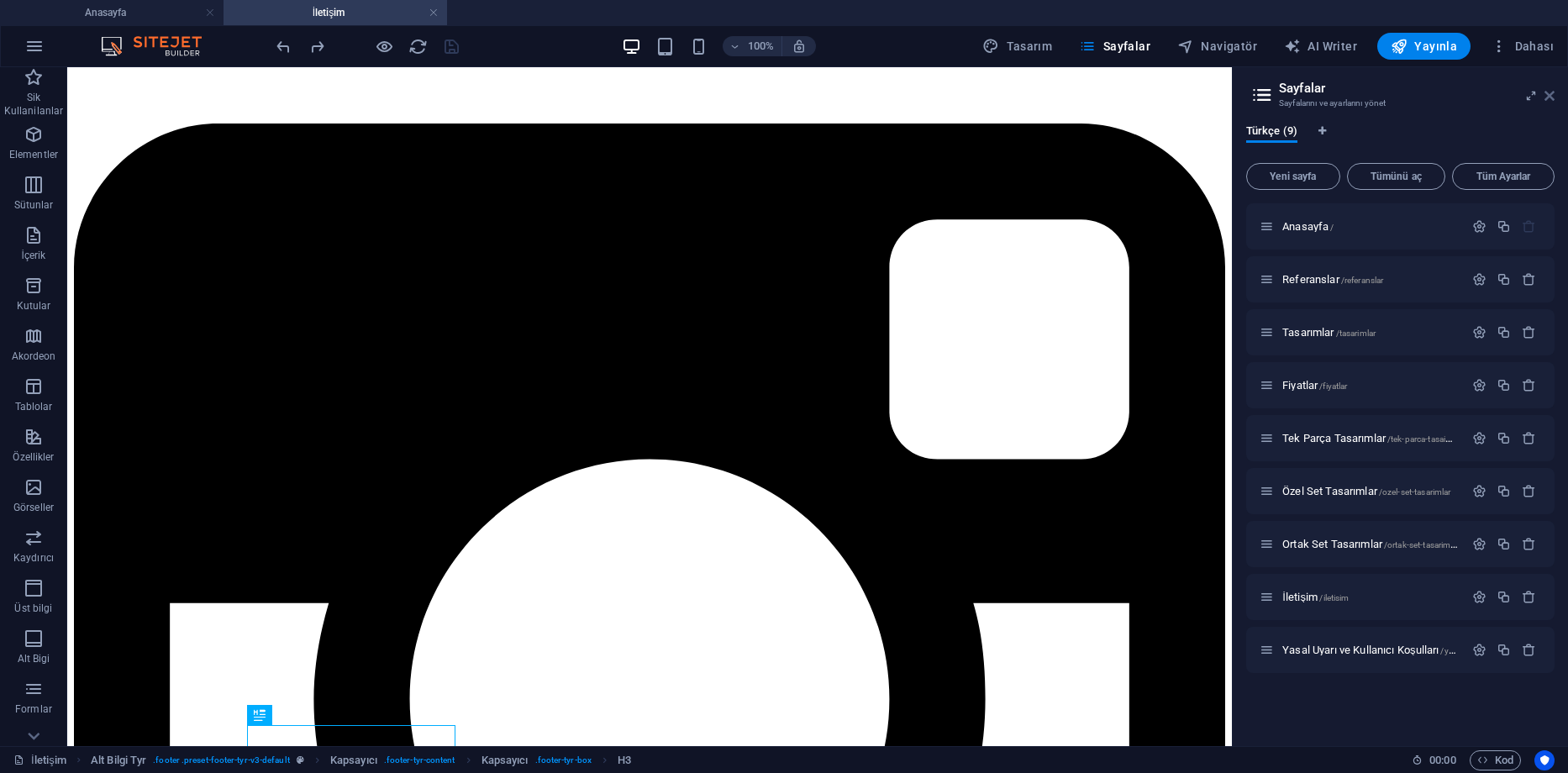
drag, startPoint x: 1547, startPoint y: 97, endPoint x: 1304, endPoint y: 136, distance: 246.1
click at [1547, 97] on icon at bounding box center [1550, 95] width 10 height 14
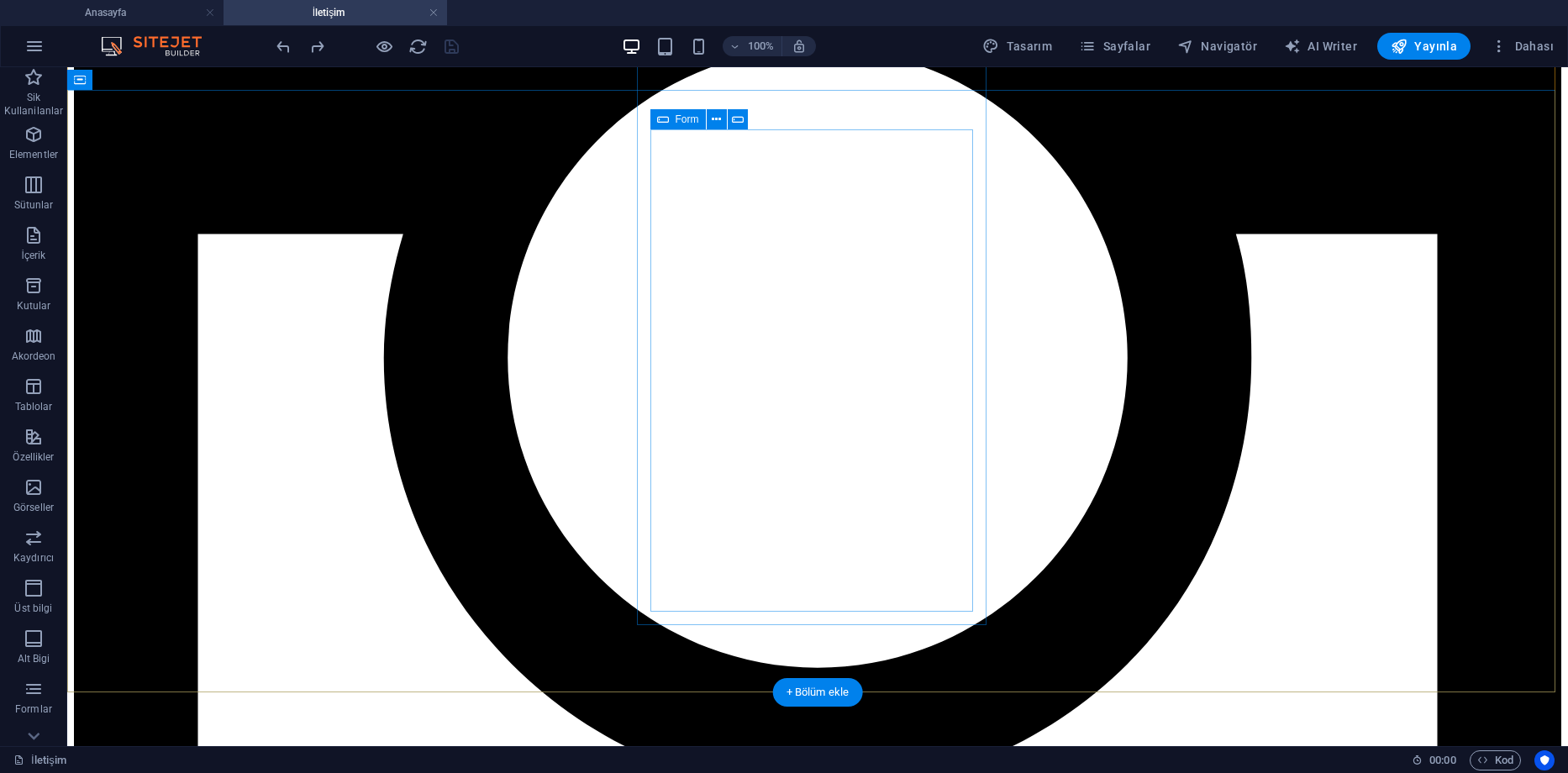
scroll to position [1036, 0]
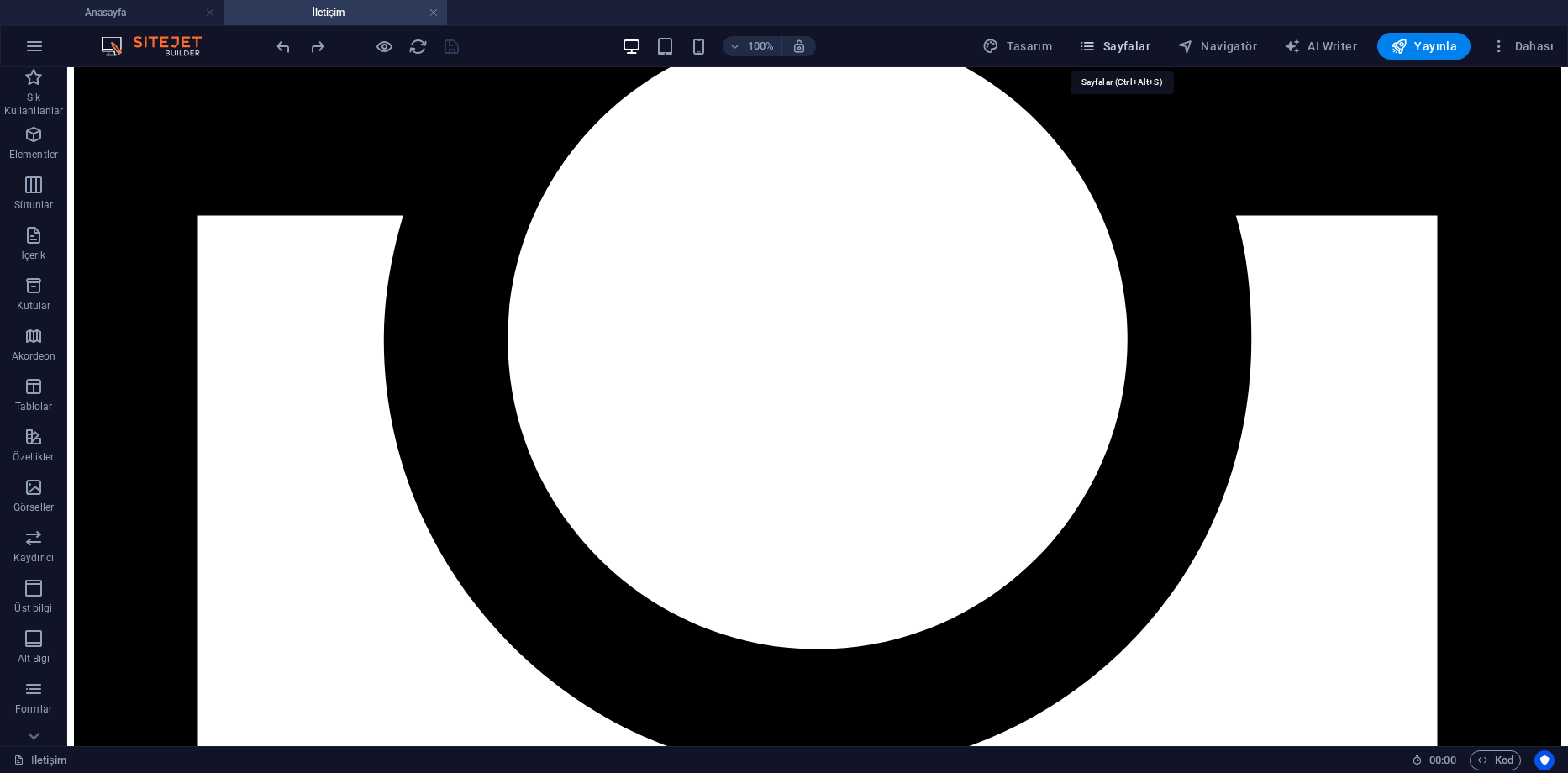
click at [1109, 44] on span "Sayfalar" at bounding box center [1115, 46] width 71 height 16
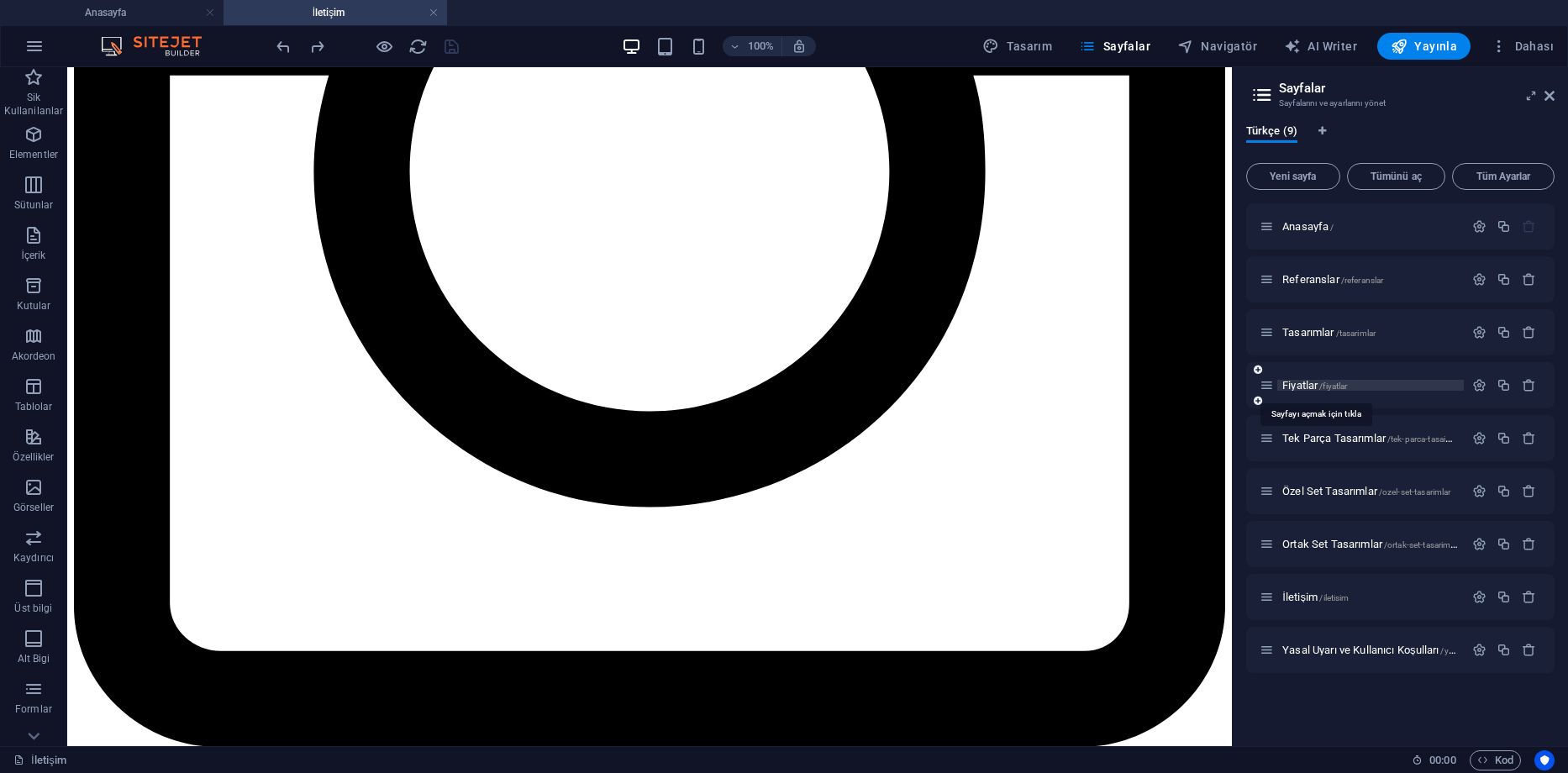
click at [1310, 385] on span "Fiyatlar /fiyatlar" at bounding box center [1315, 386] width 65 height 13
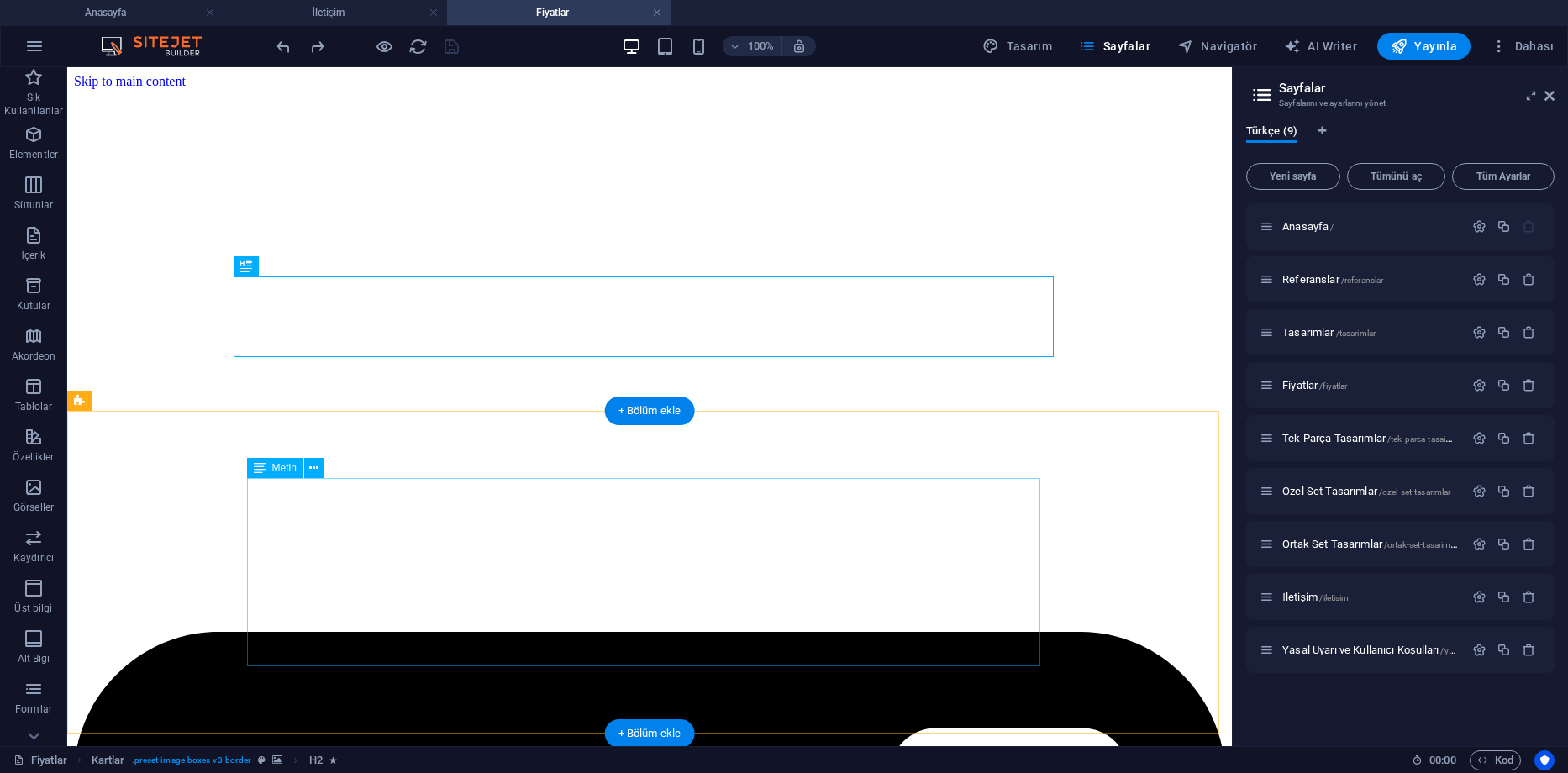
scroll to position [420, 0]
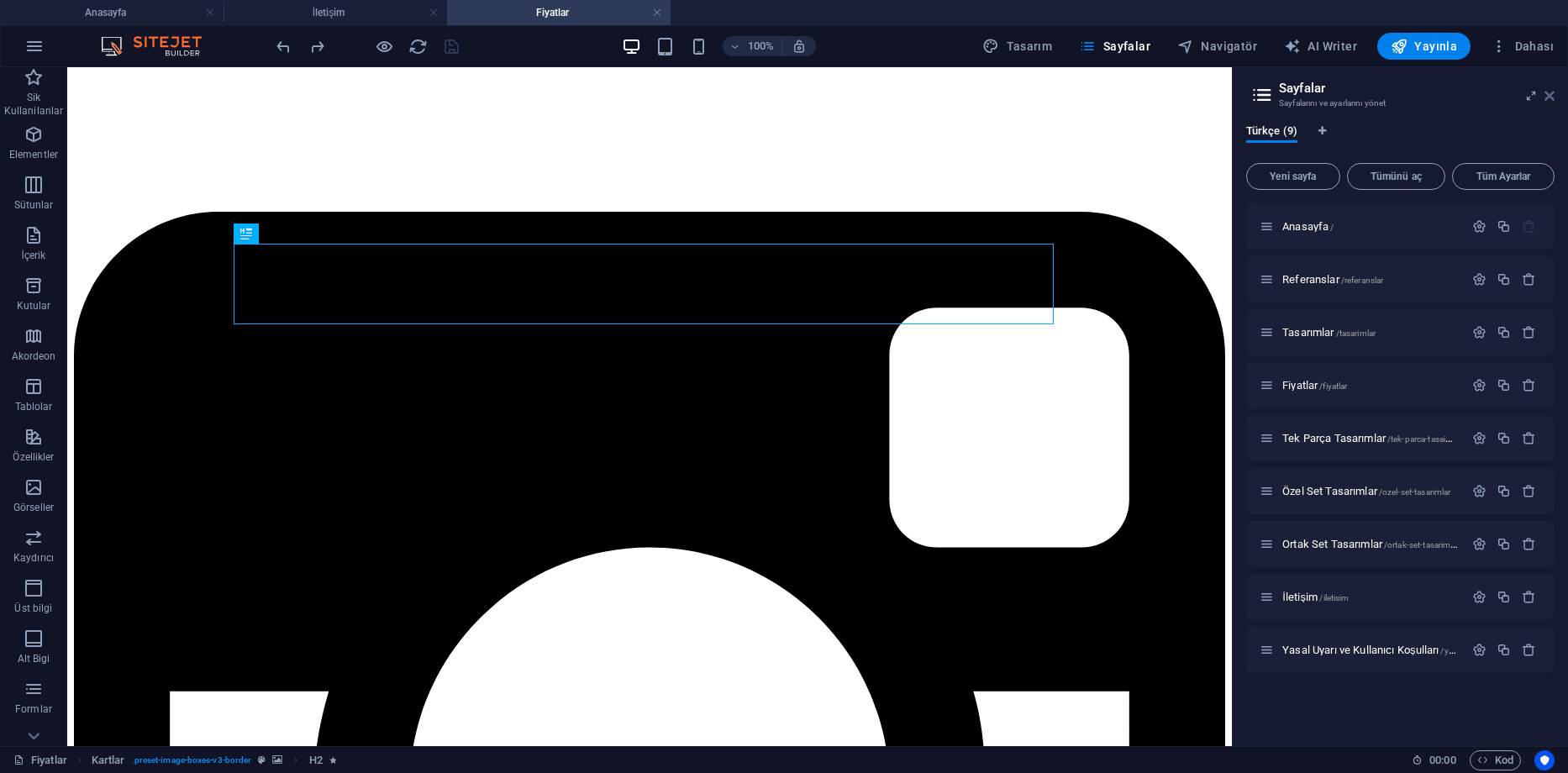
click at [1546, 98] on icon at bounding box center [1550, 95] width 10 height 14
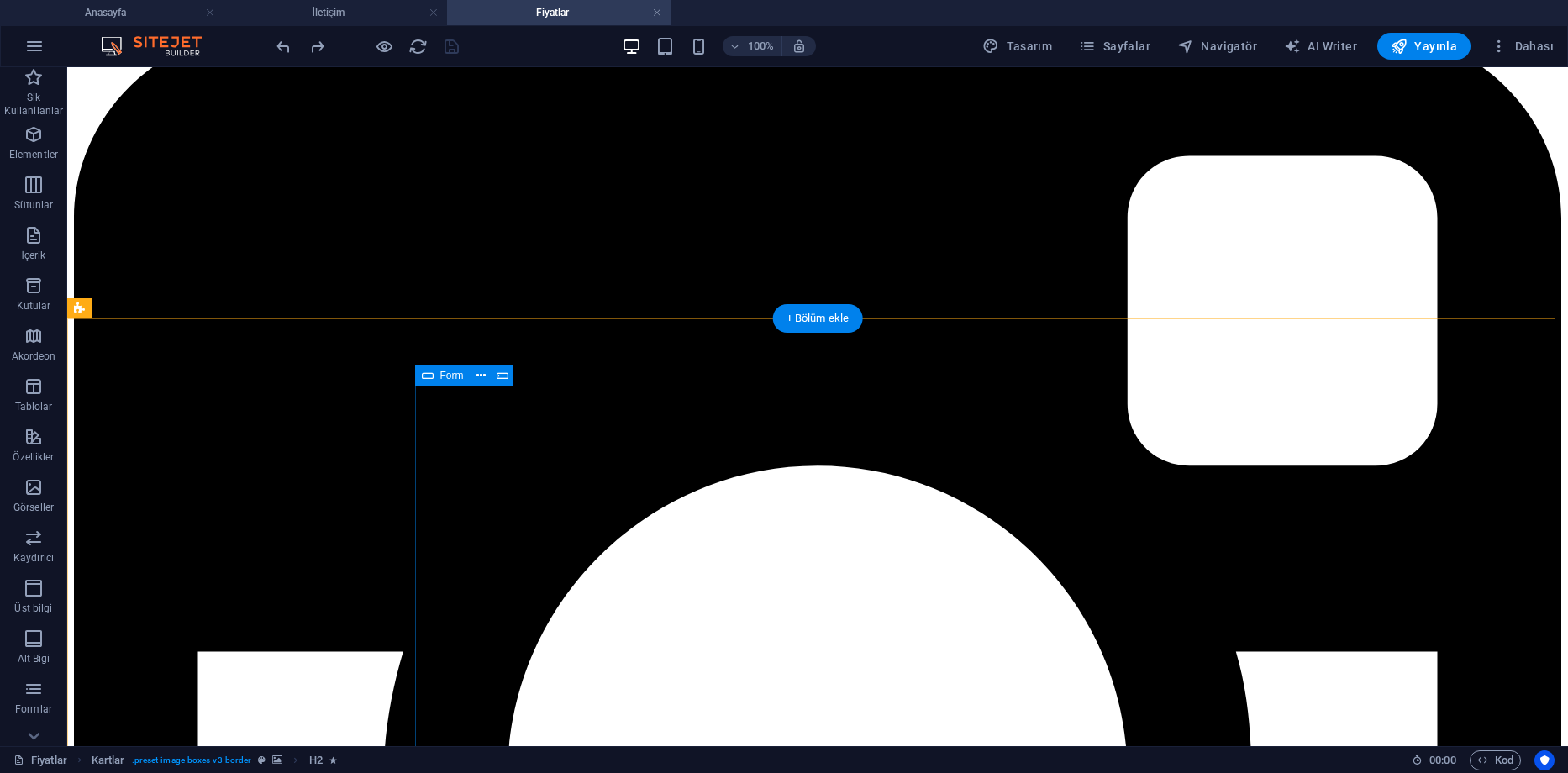
scroll to position [840, 0]
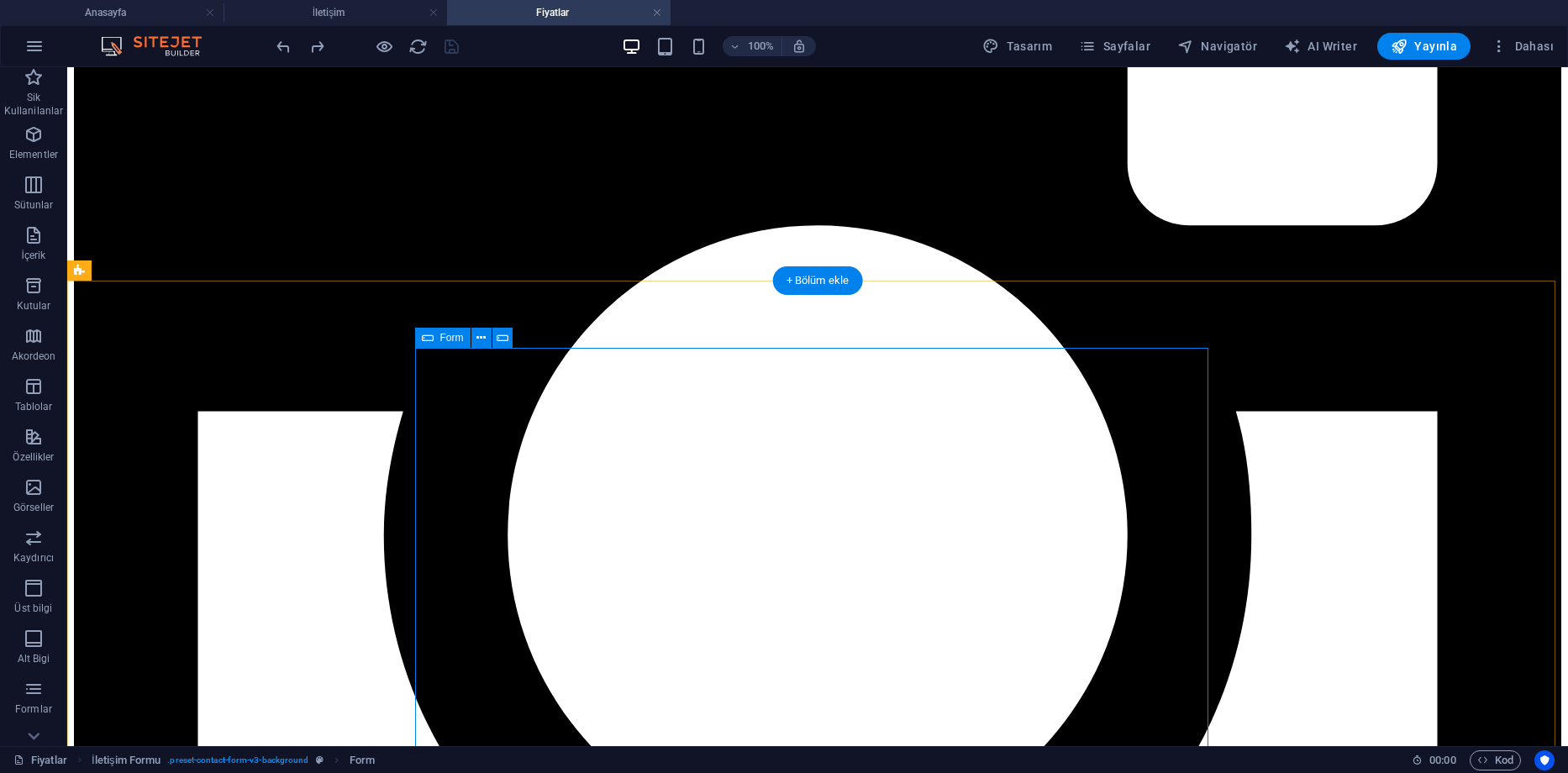
click at [37, 708] on p "Formlar" at bounding box center [34, 709] width 37 height 14
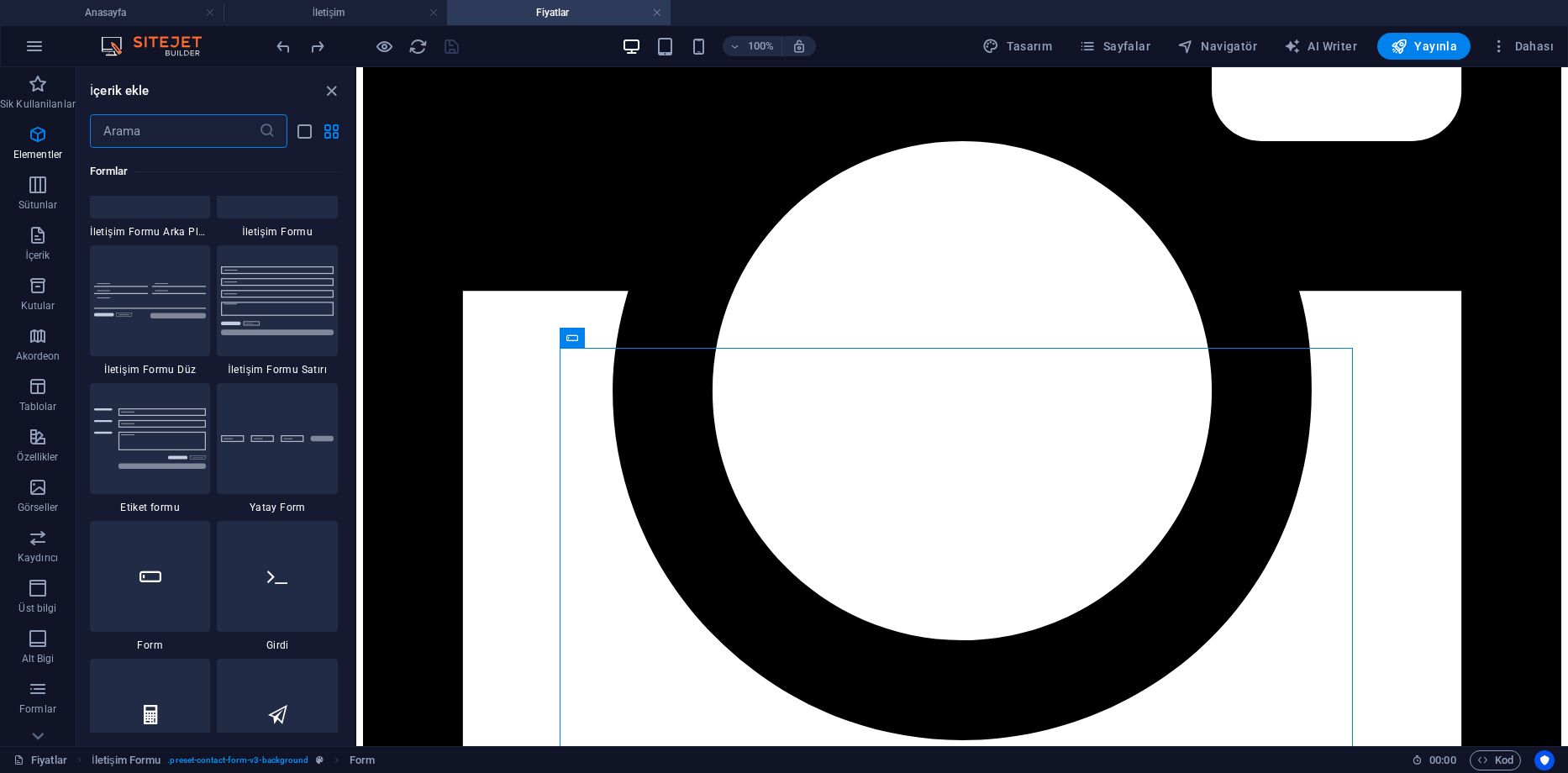
scroll to position [12516, 0]
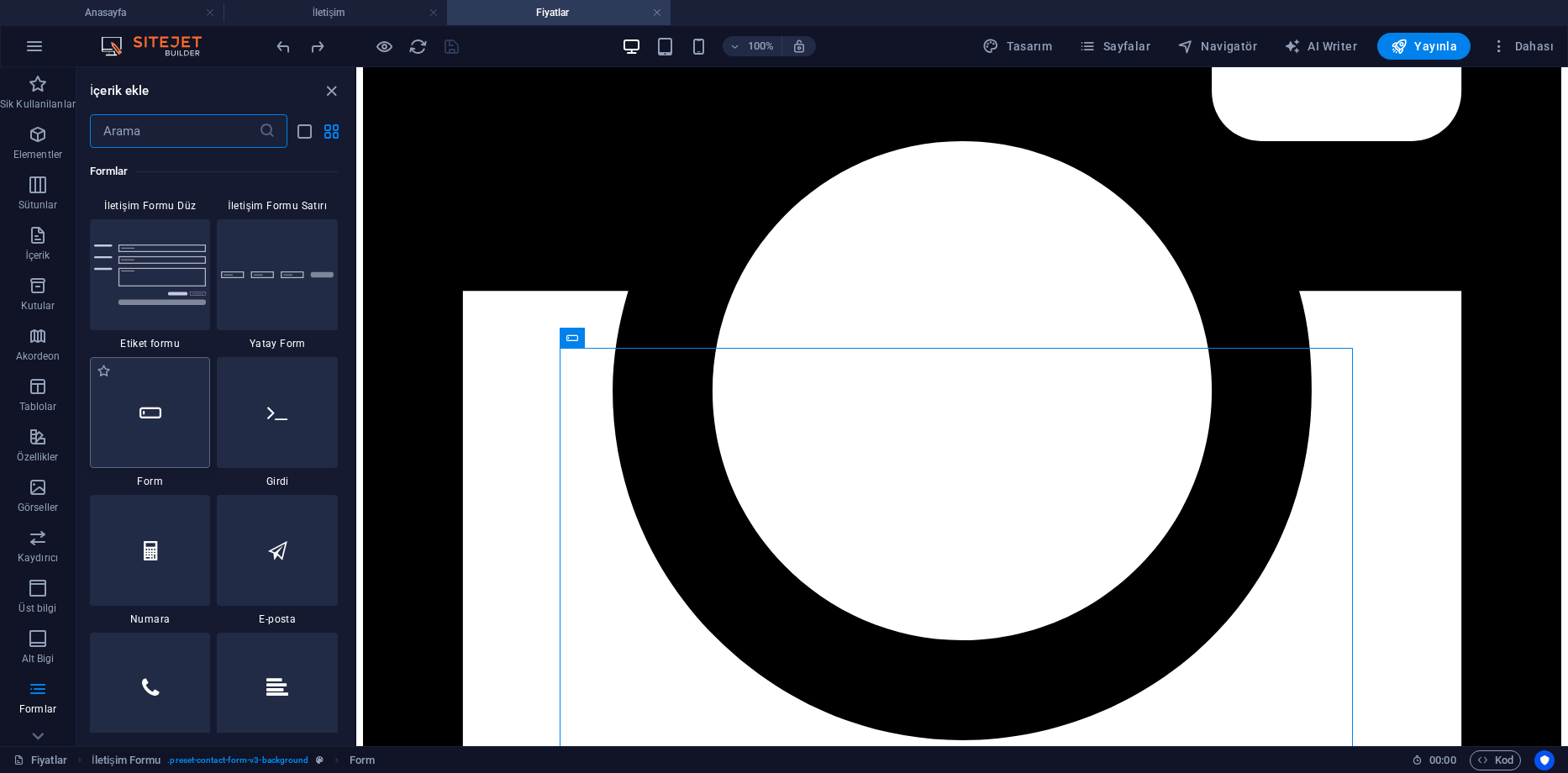
click at [162, 426] on div at bounding box center [150, 412] width 121 height 111
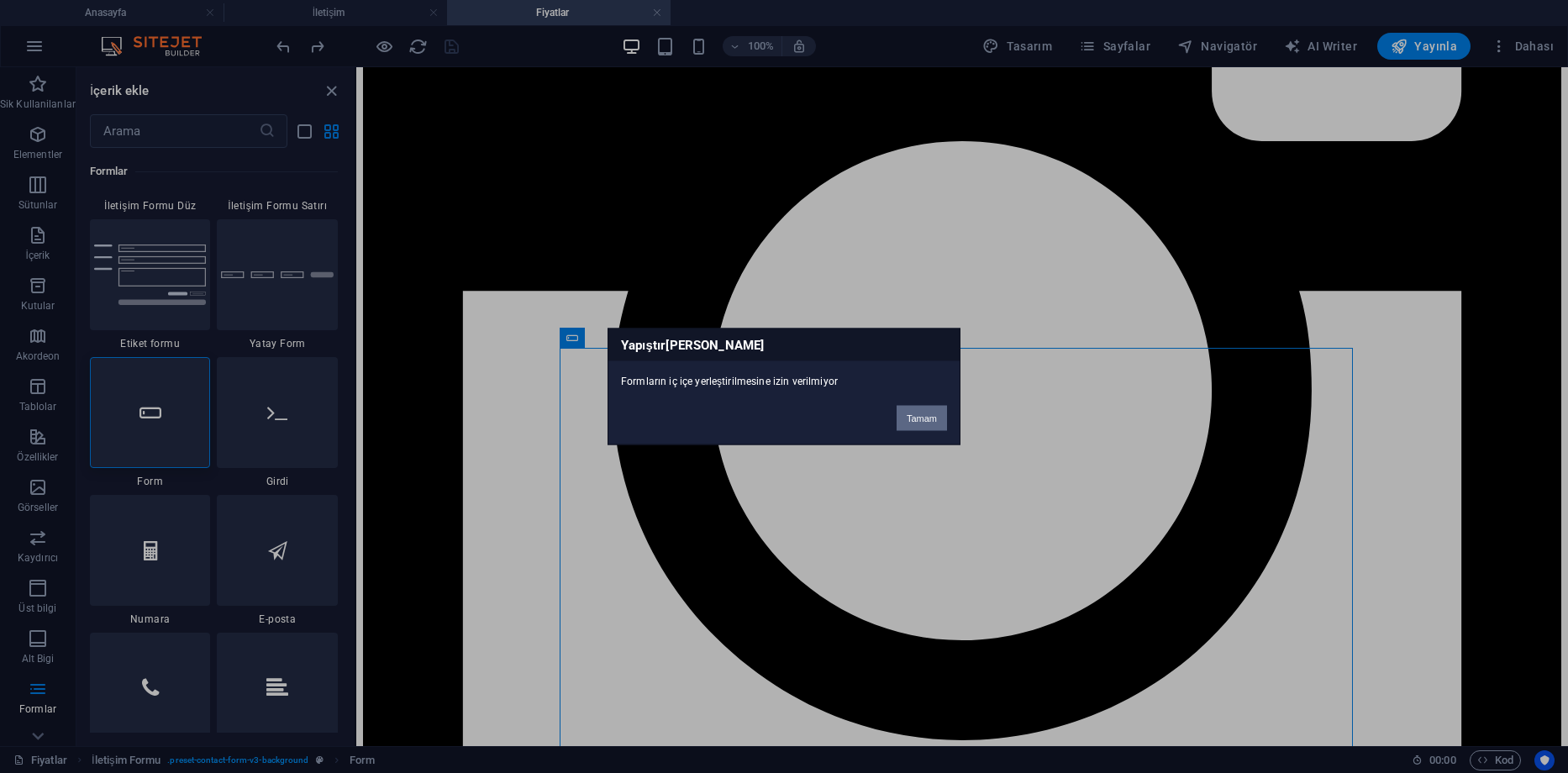
click at [922, 417] on button "Tamam" at bounding box center [922, 418] width 50 height 26
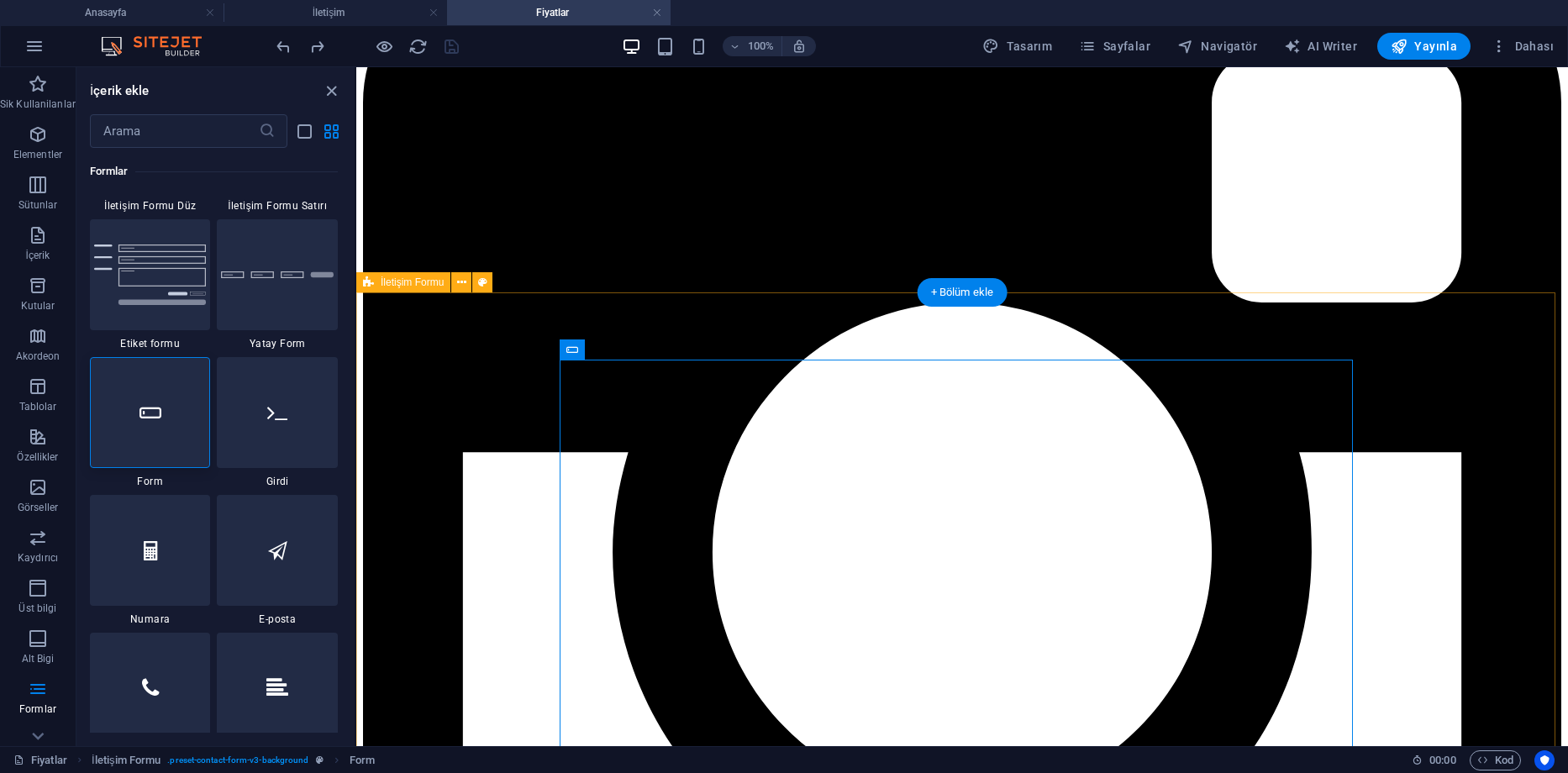
scroll to position [672, 0]
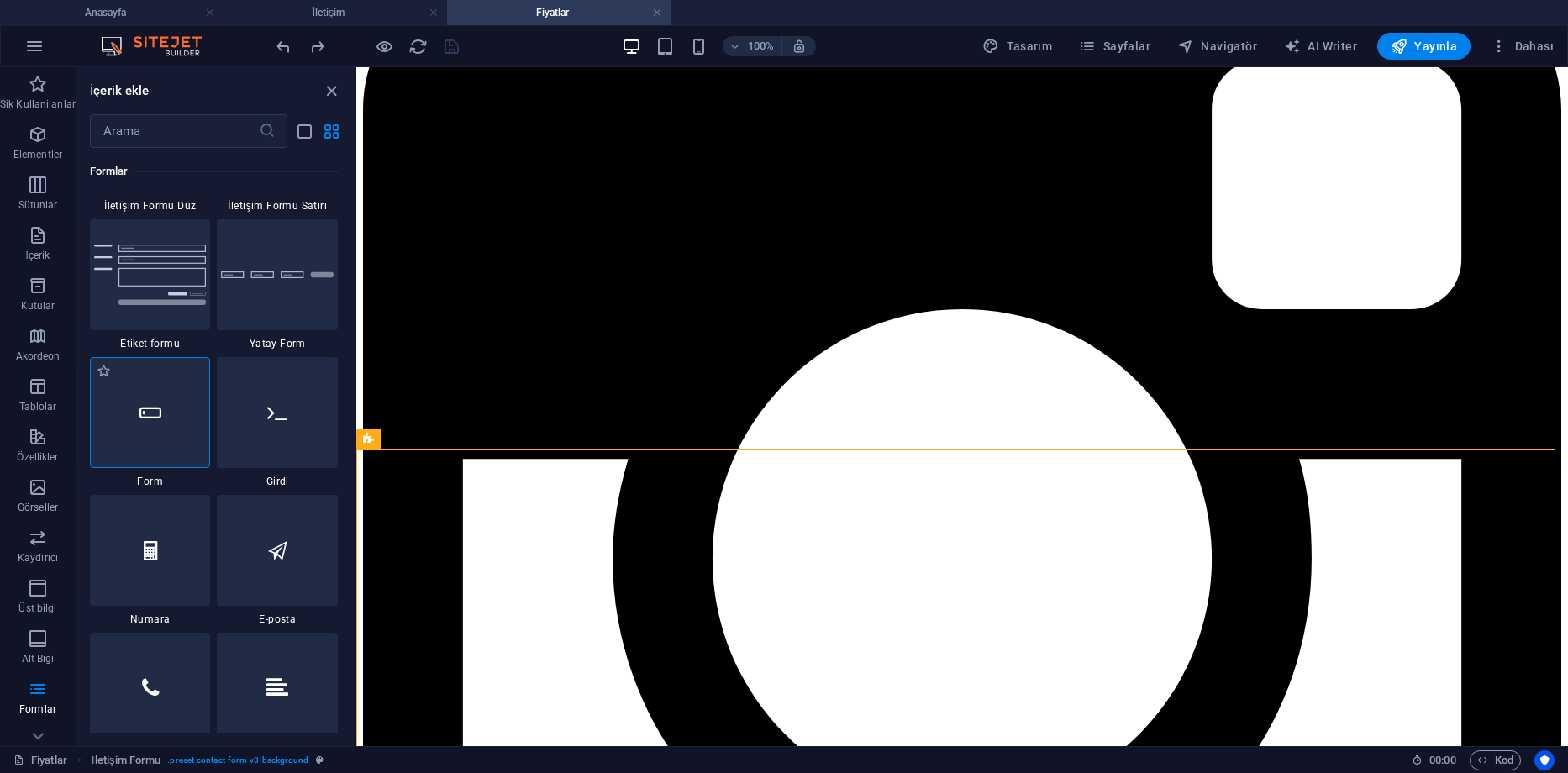
click at [157, 418] on icon at bounding box center [151, 412] width 22 height 22
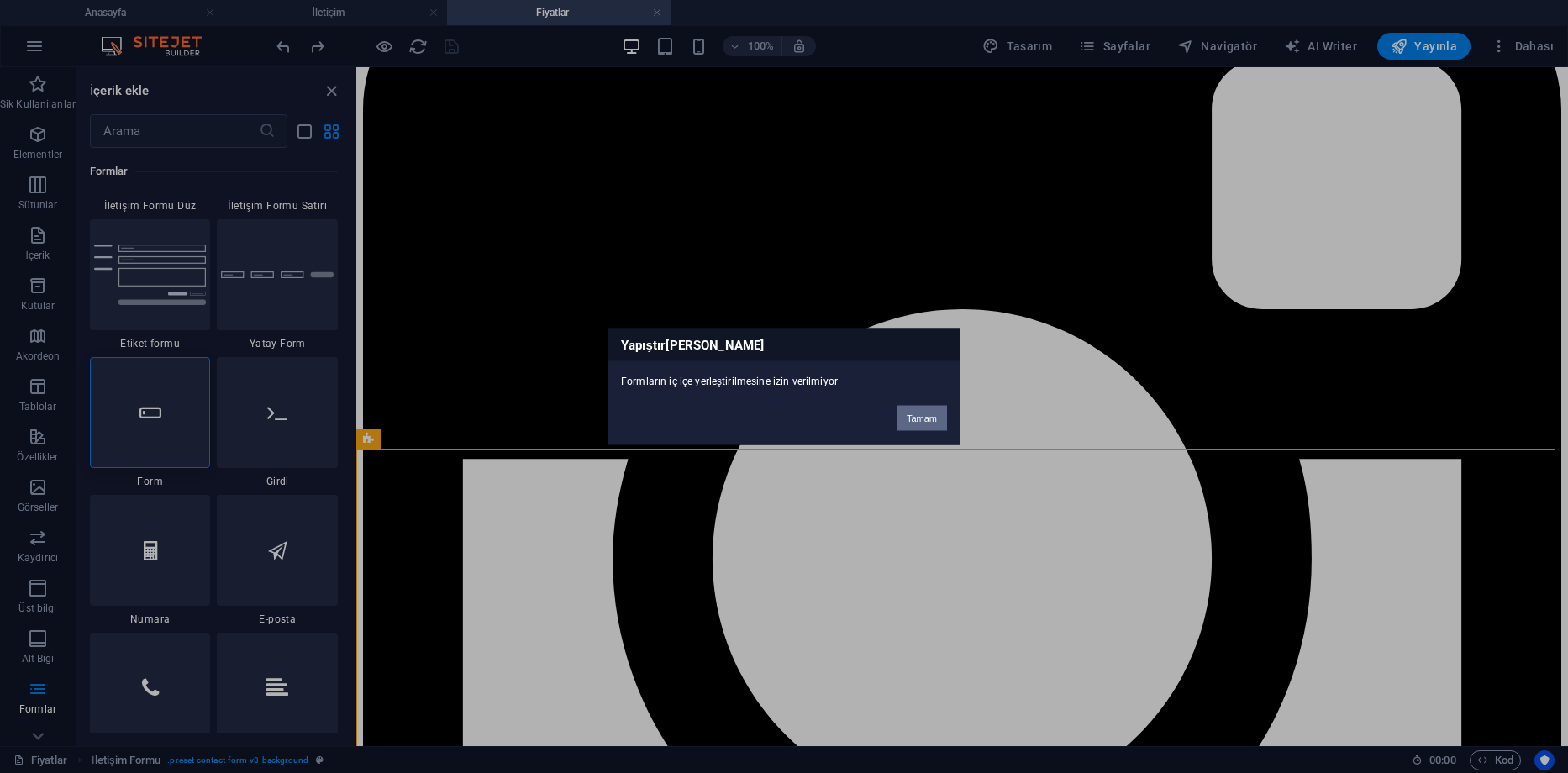
drag, startPoint x: 917, startPoint y: 418, endPoint x: 154, endPoint y: 352, distance: 765.8
click at [917, 418] on button "Tamam" at bounding box center [922, 418] width 50 height 26
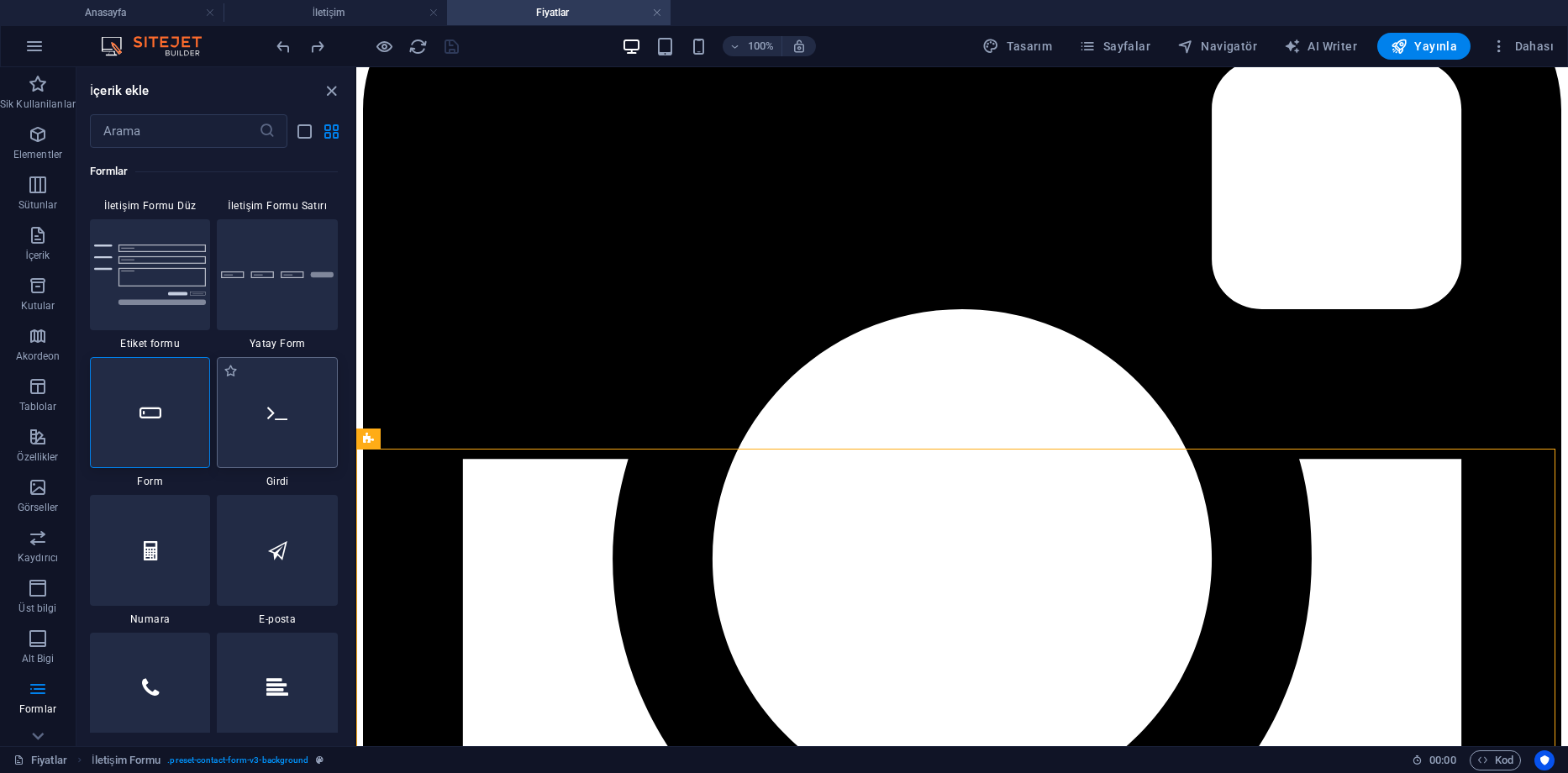
click at [266, 429] on div at bounding box center [277, 412] width 121 height 111
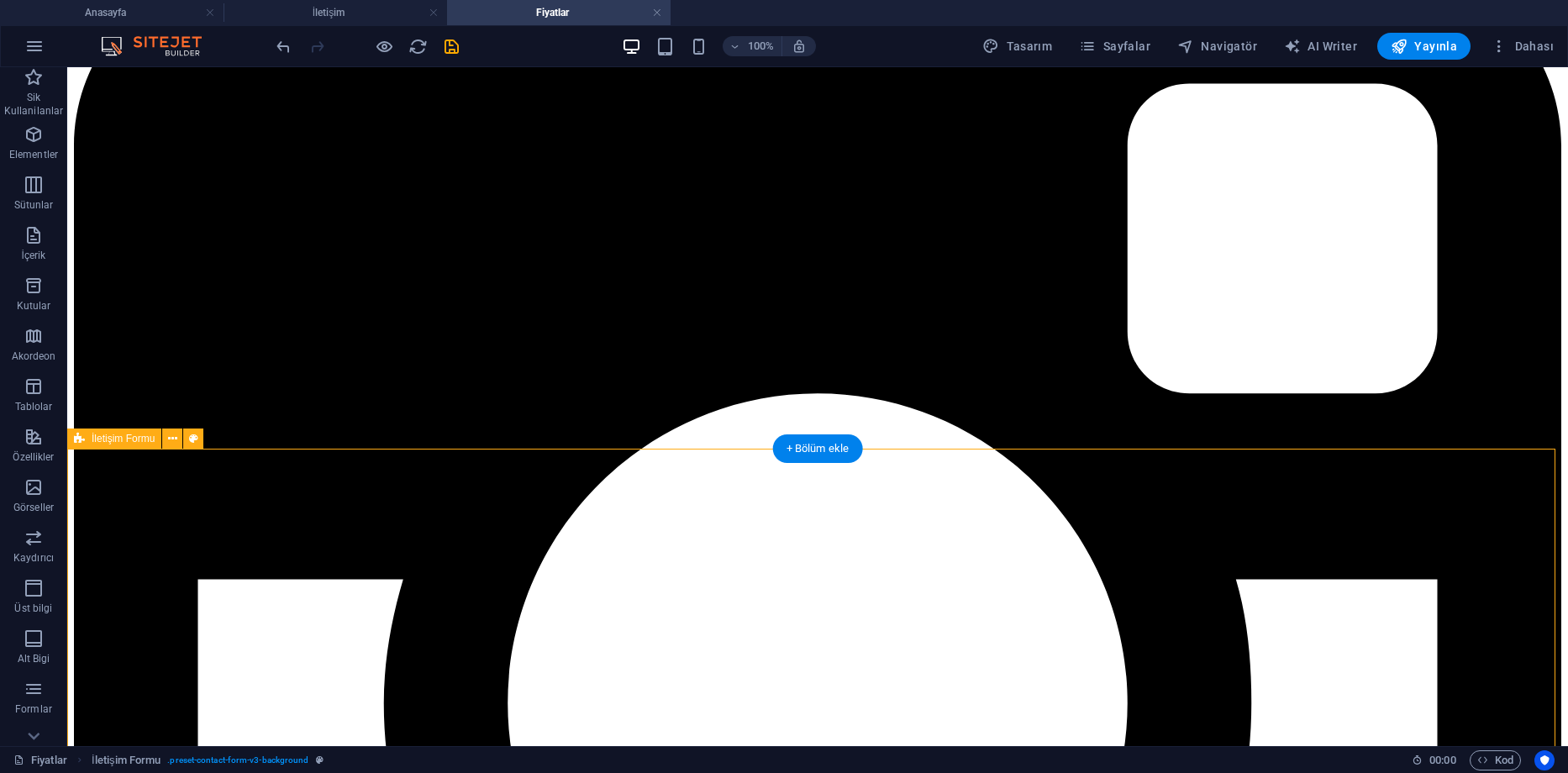
click at [37, 685] on icon "button" at bounding box center [34, 689] width 20 height 20
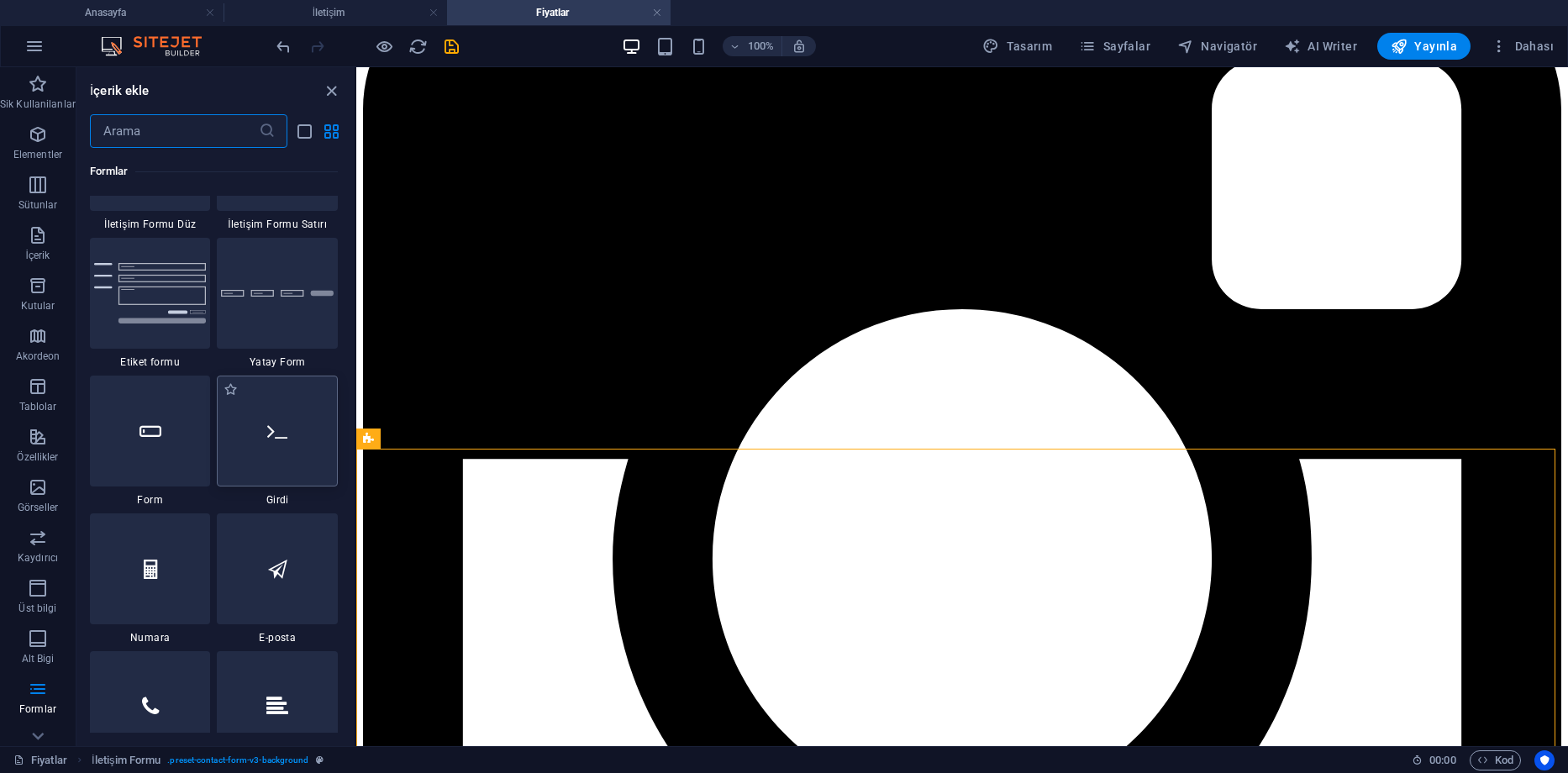
scroll to position [12516, 0]
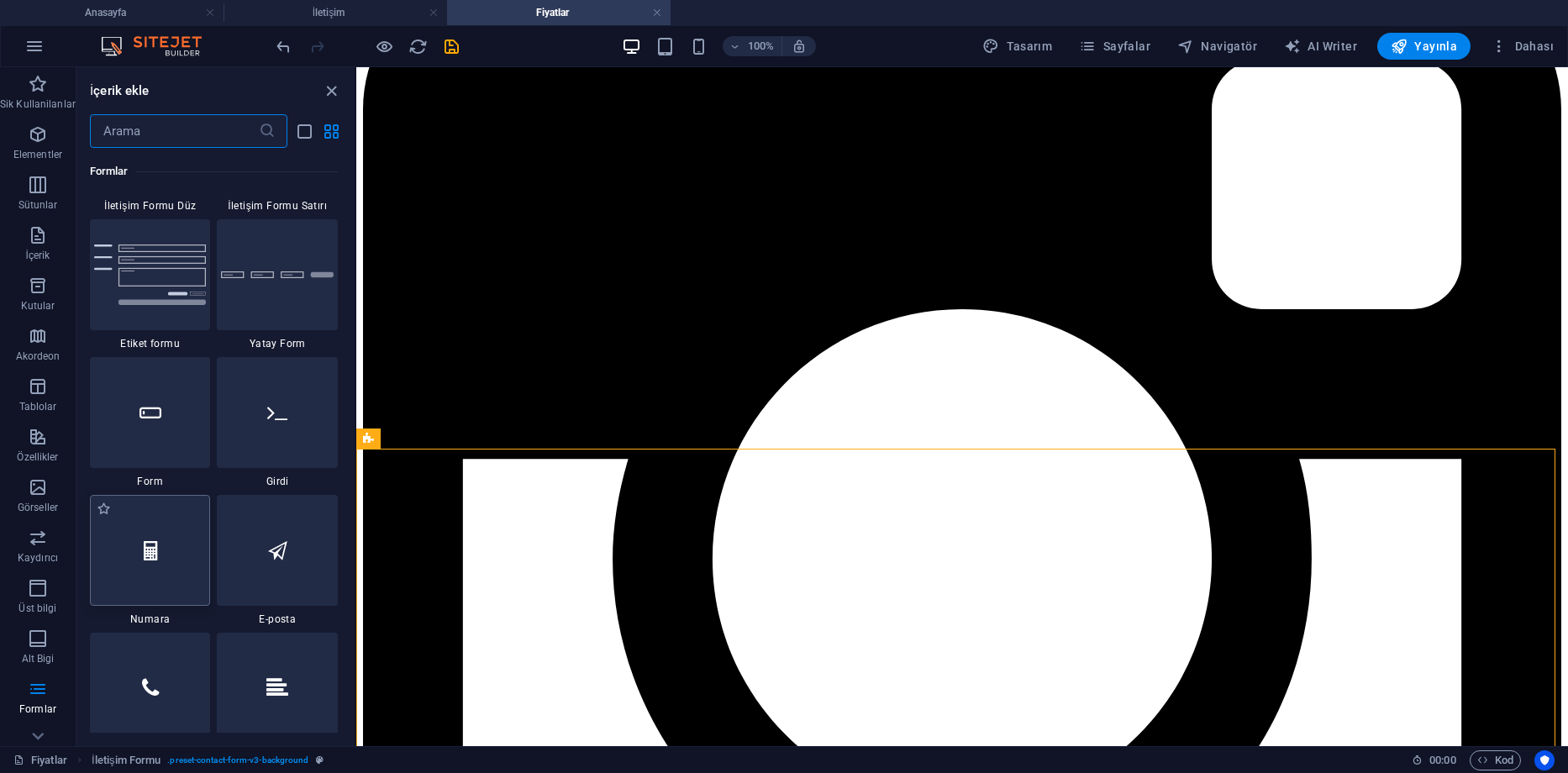
click at [164, 540] on div at bounding box center [150, 549] width 121 height 111
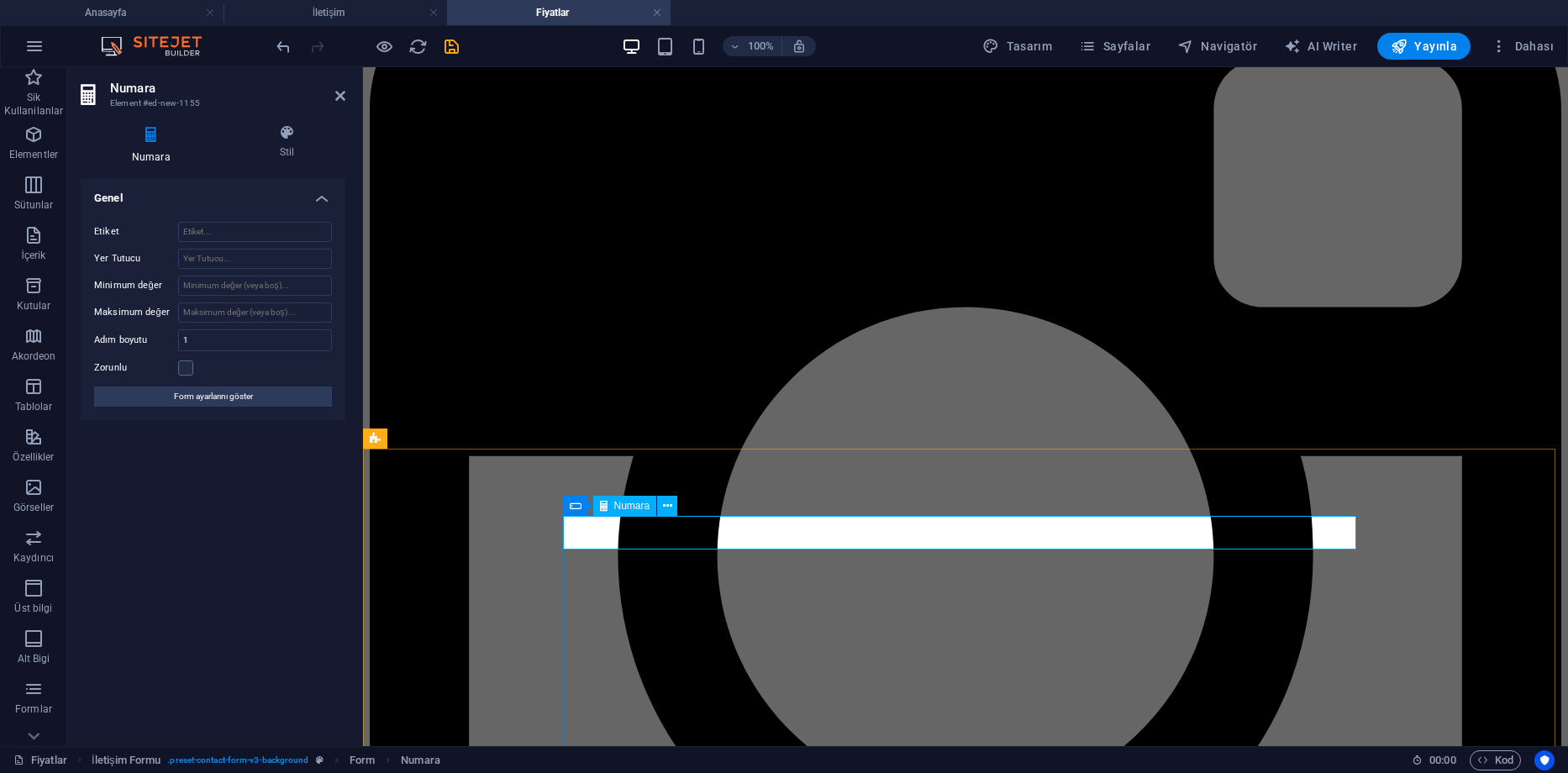
type input "4"
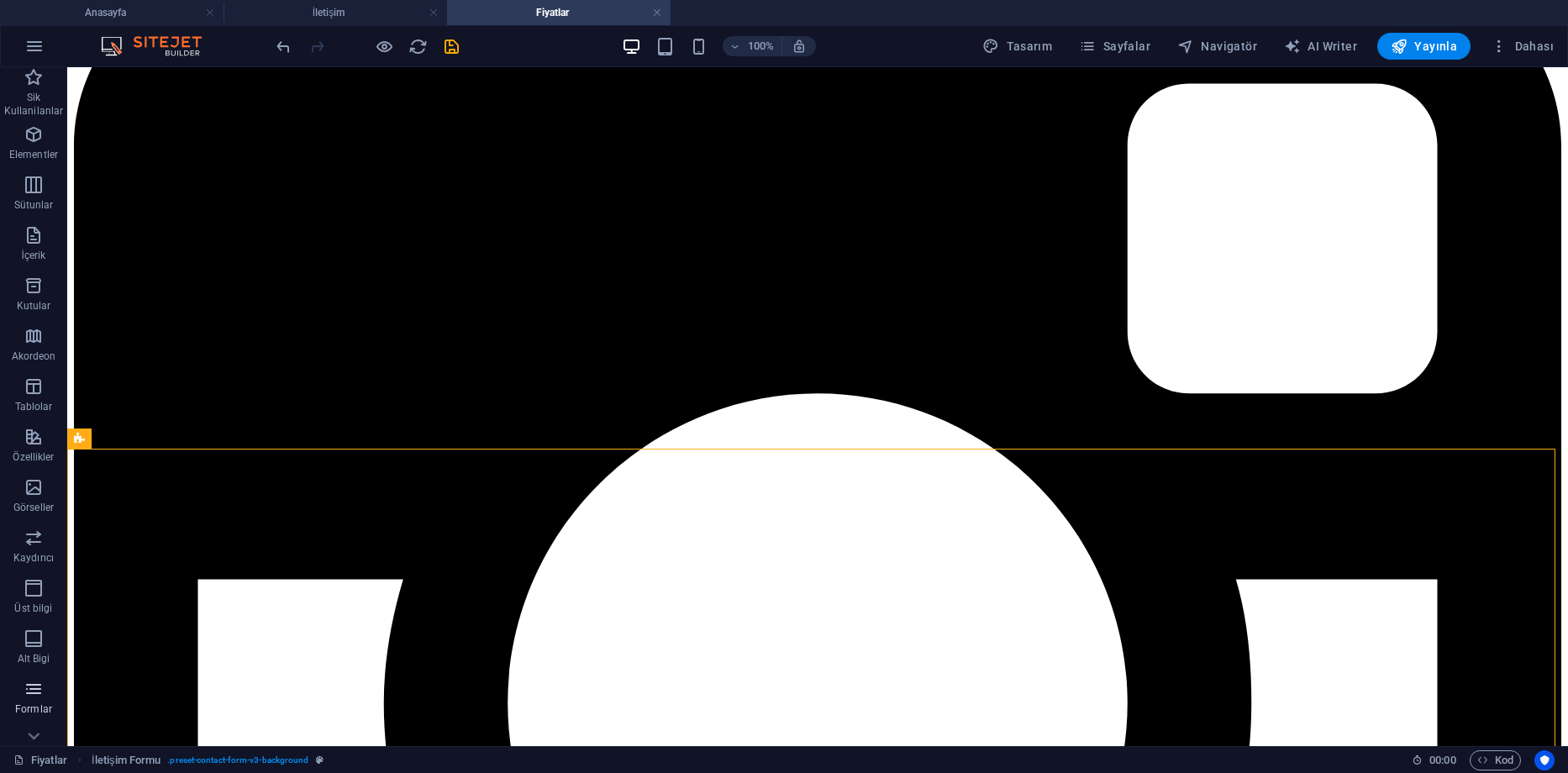
click at [43, 688] on icon "button" at bounding box center [34, 689] width 20 height 20
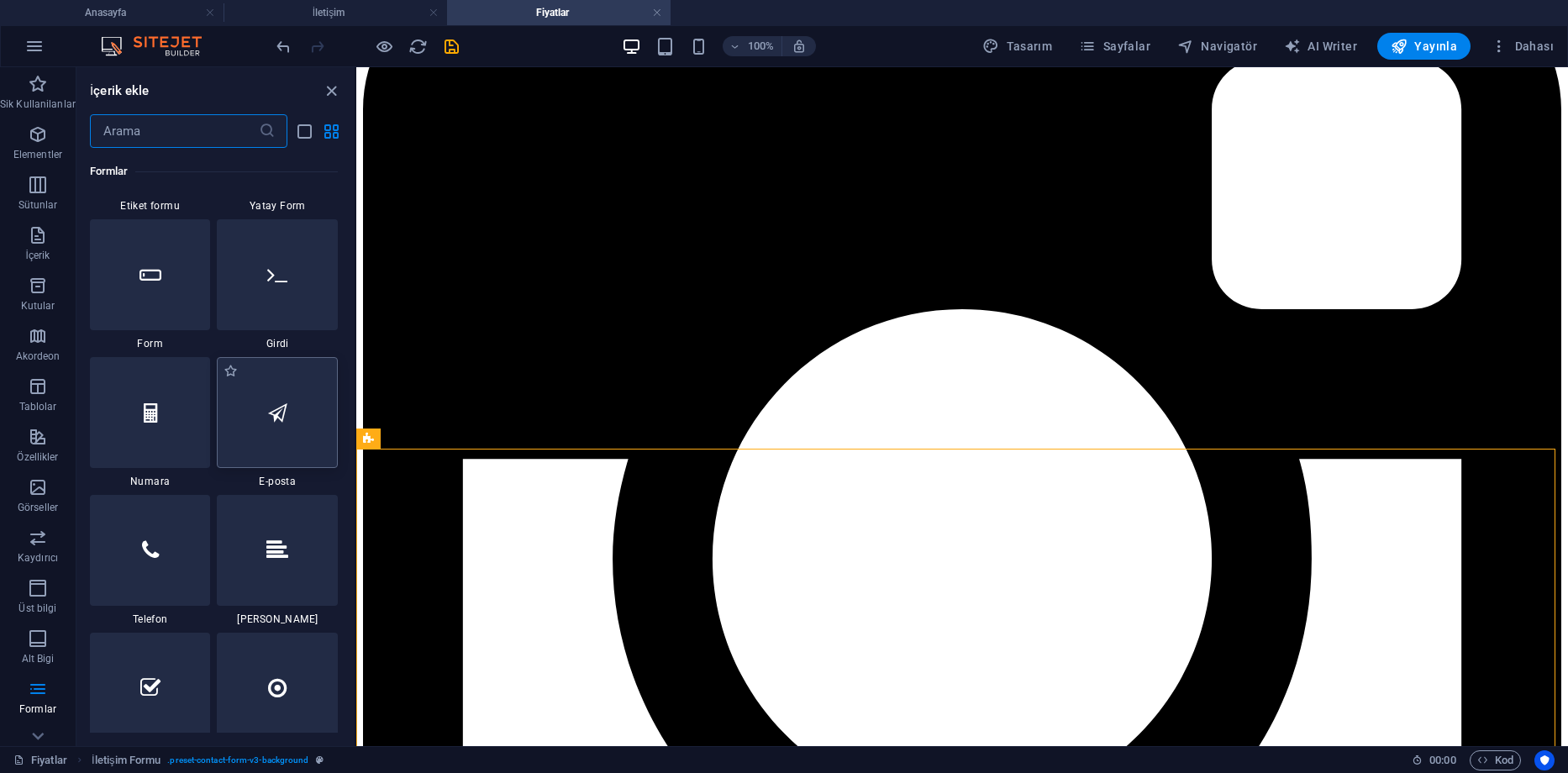
scroll to position [12684, 0]
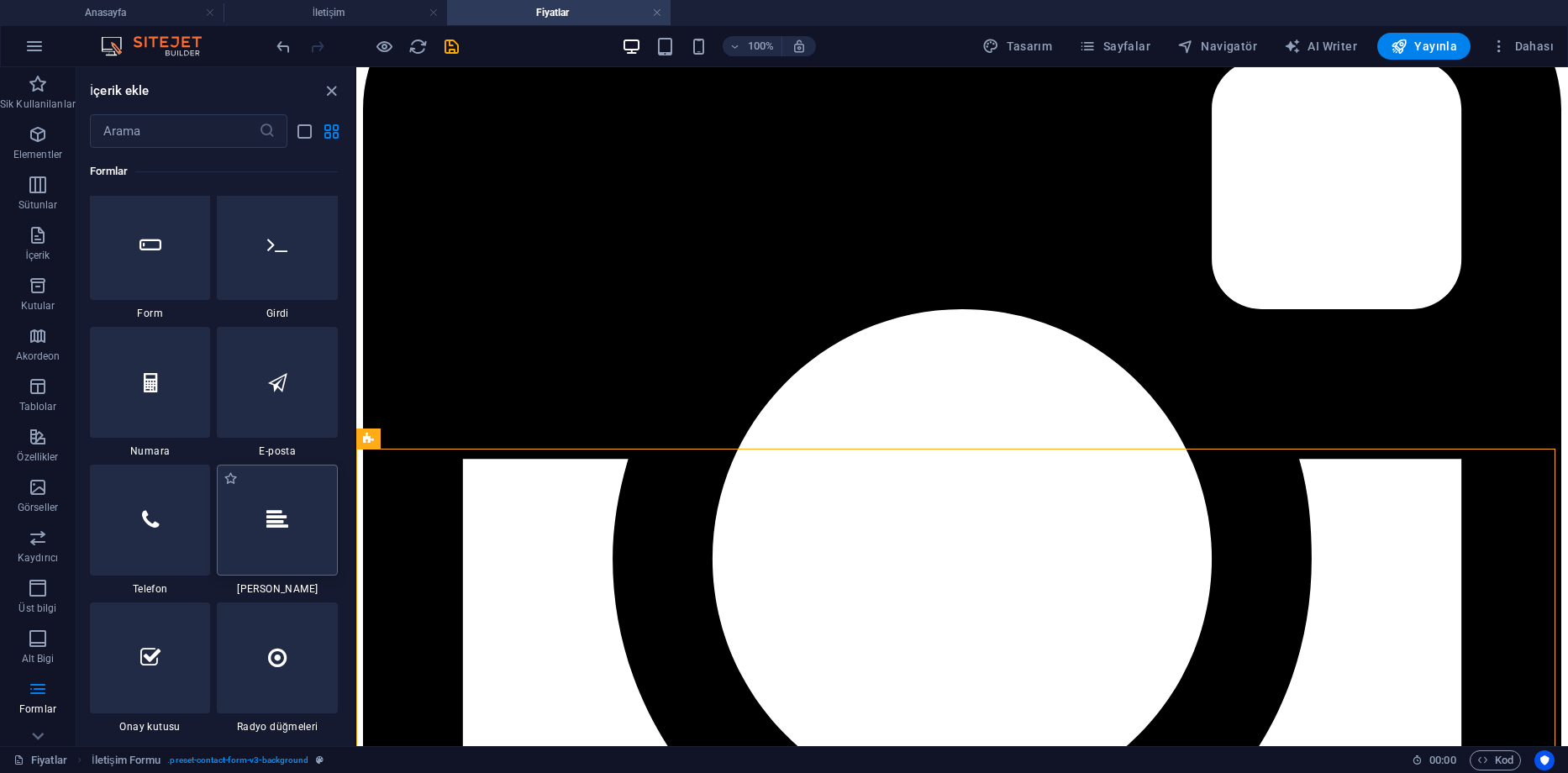
click at [276, 528] on icon at bounding box center [277, 520] width 22 height 22
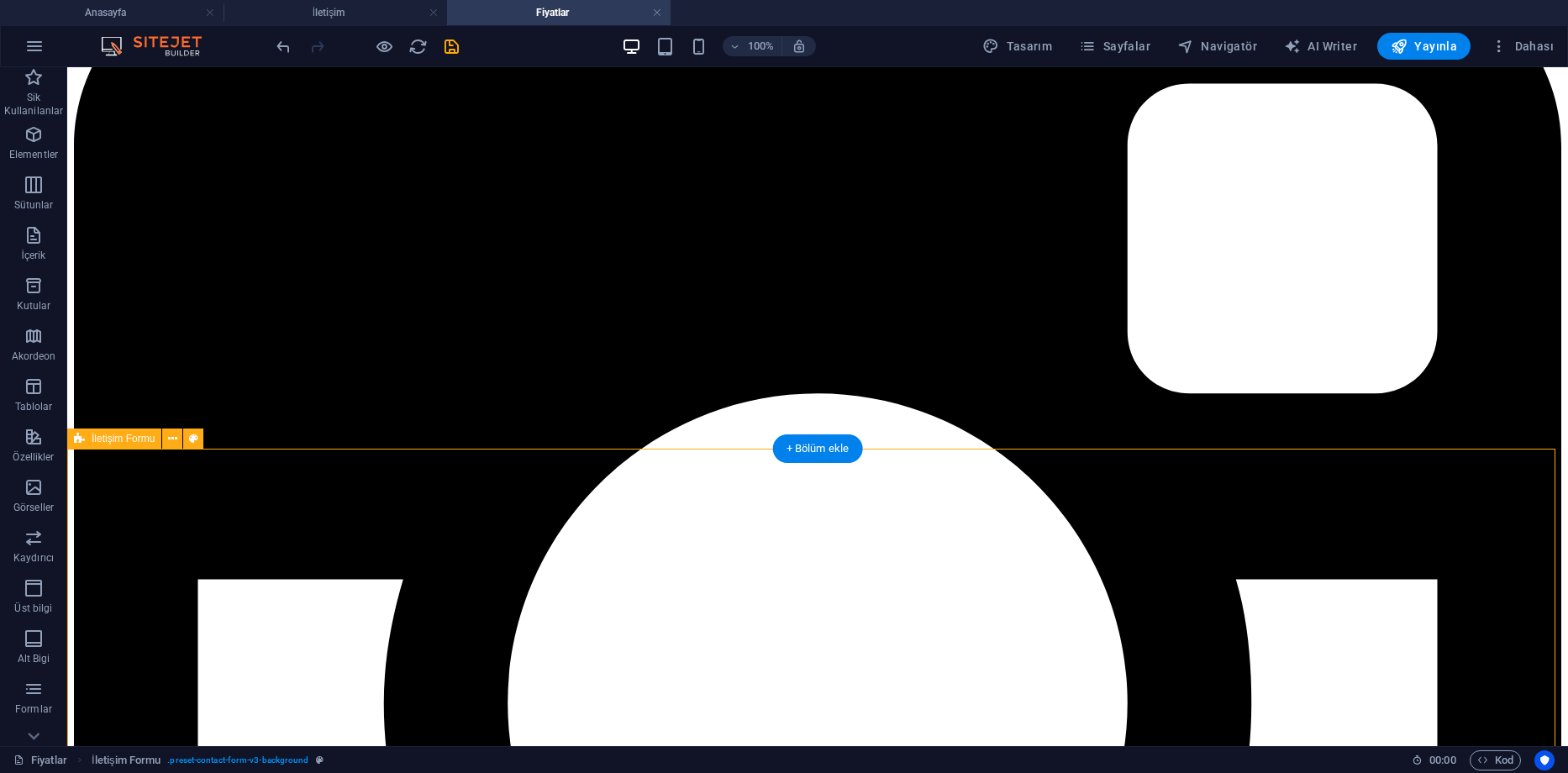
click at [42, 691] on icon "button" at bounding box center [34, 689] width 20 height 20
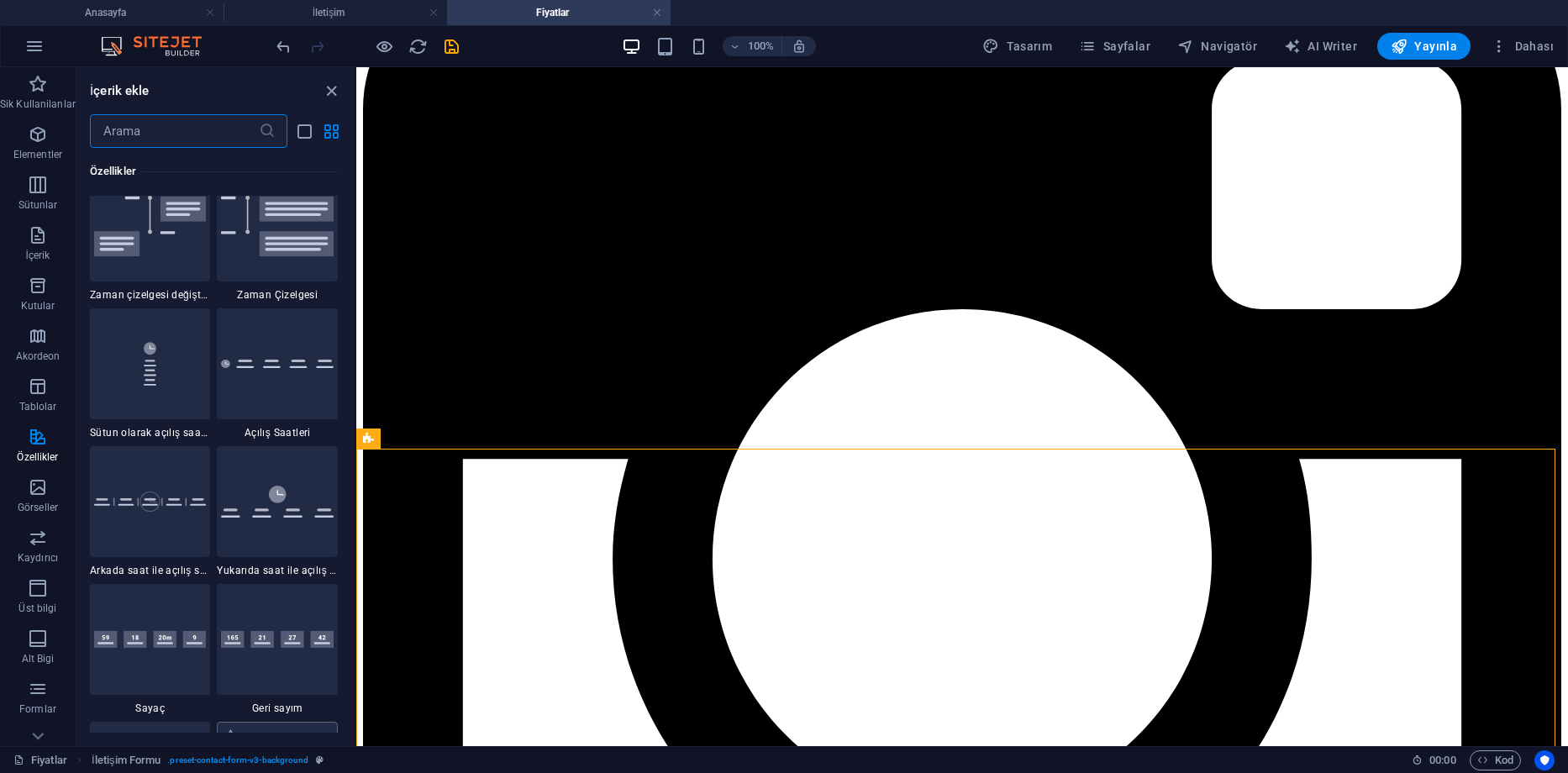
scroll to position [6909, 0]
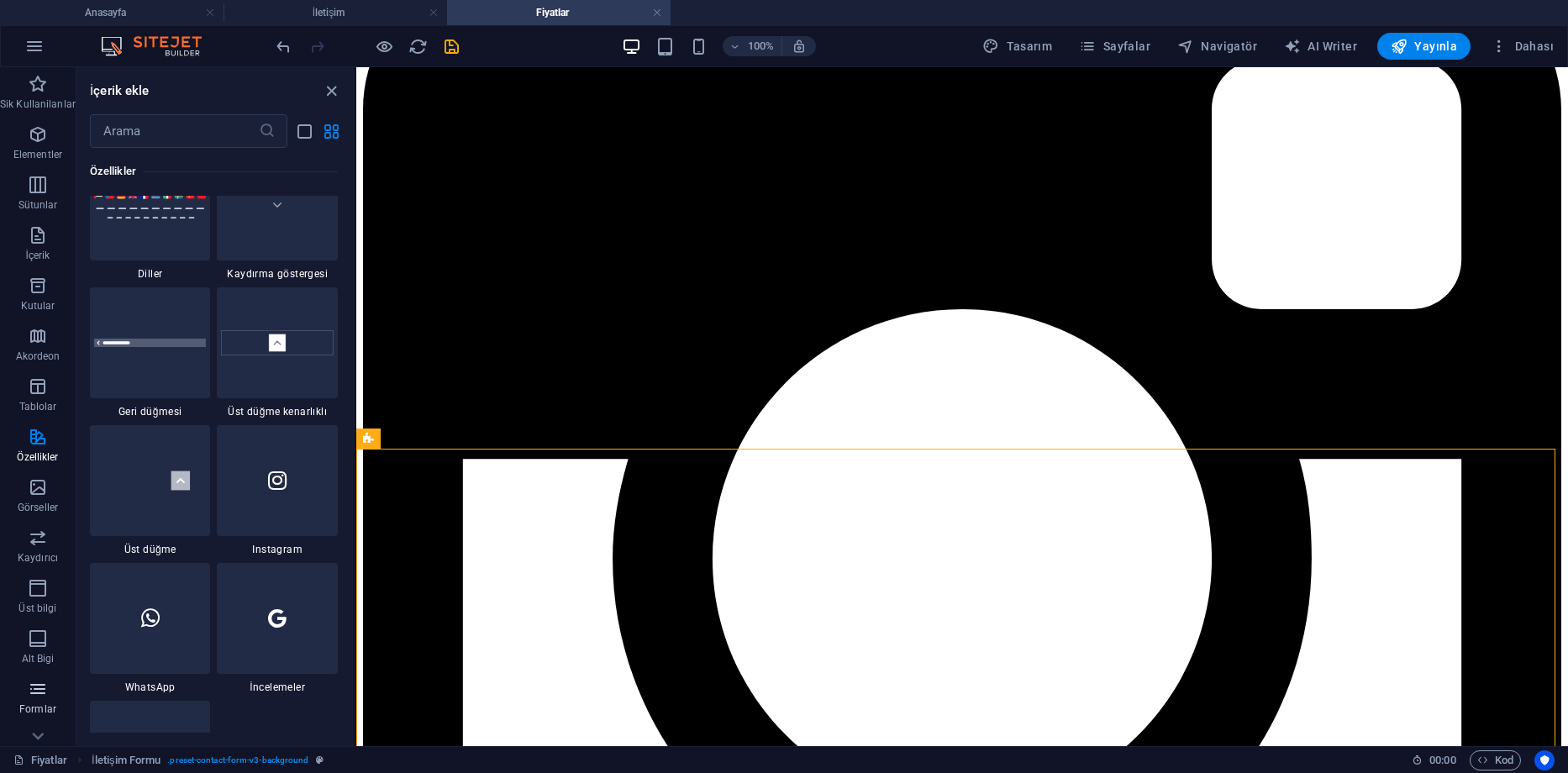
click at [37, 693] on icon "button" at bounding box center [37, 689] width 20 height 20
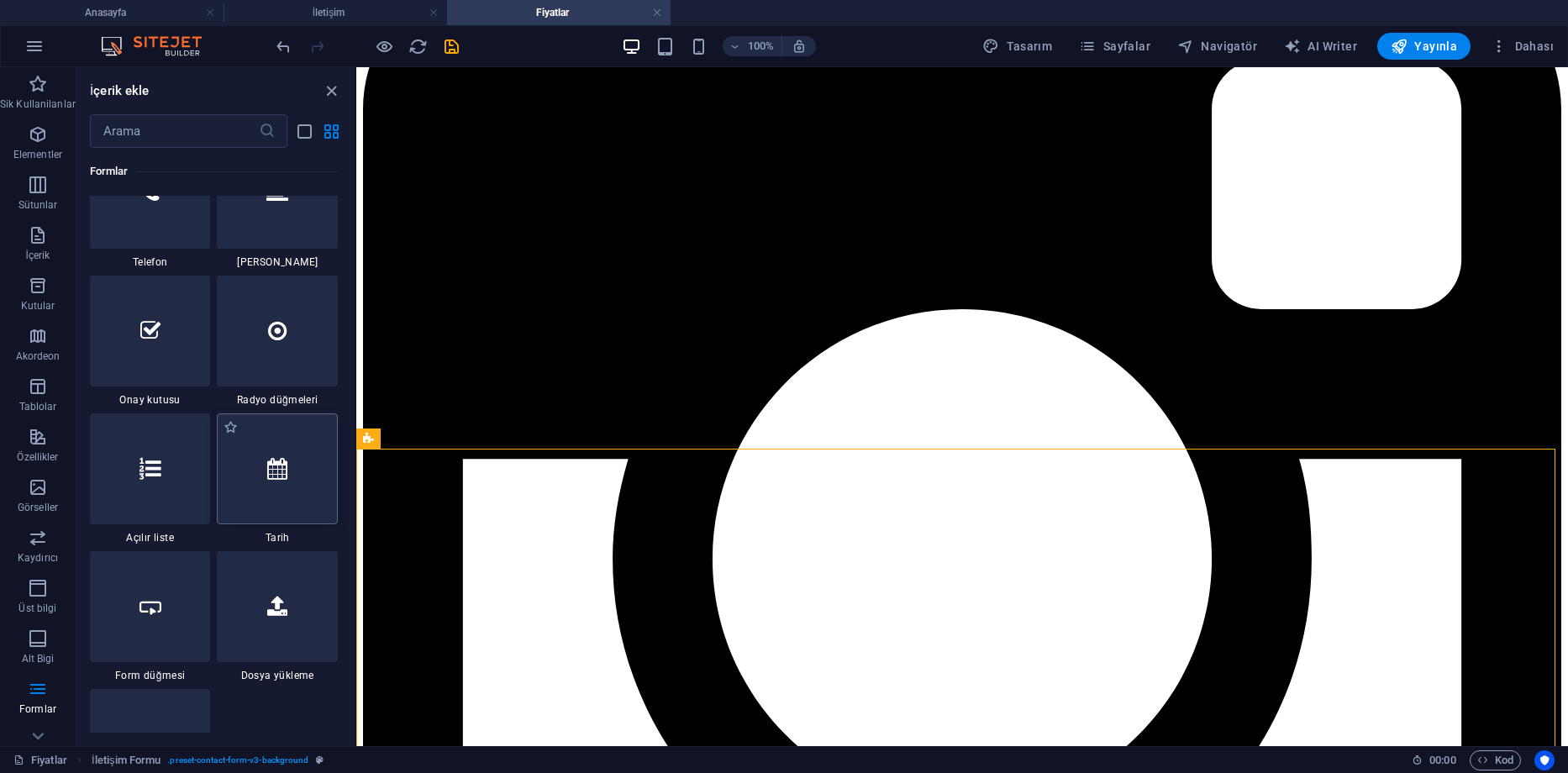
scroll to position [13020, 0]
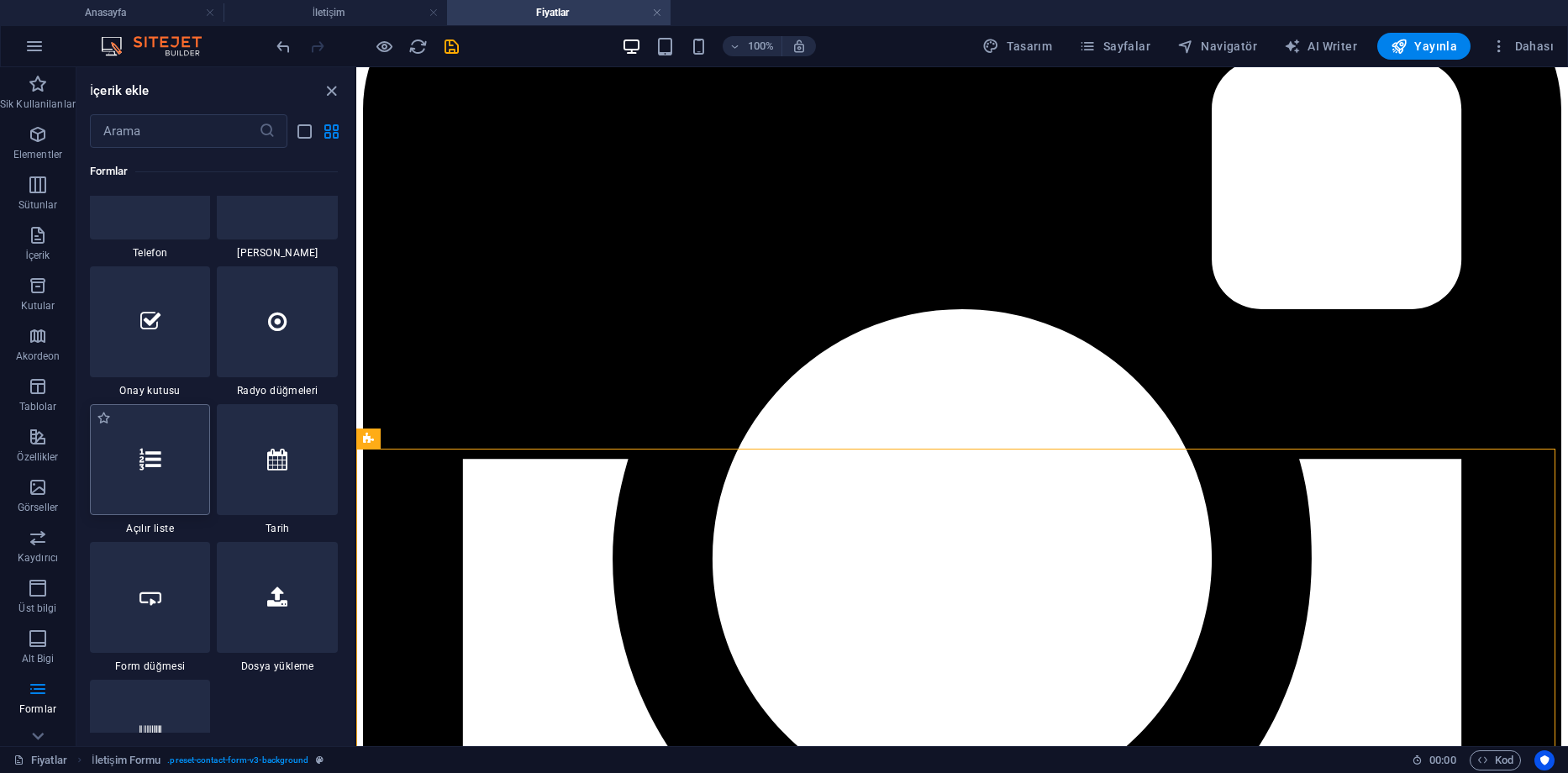
click at [150, 484] on div at bounding box center [150, 459] width 121 height 111
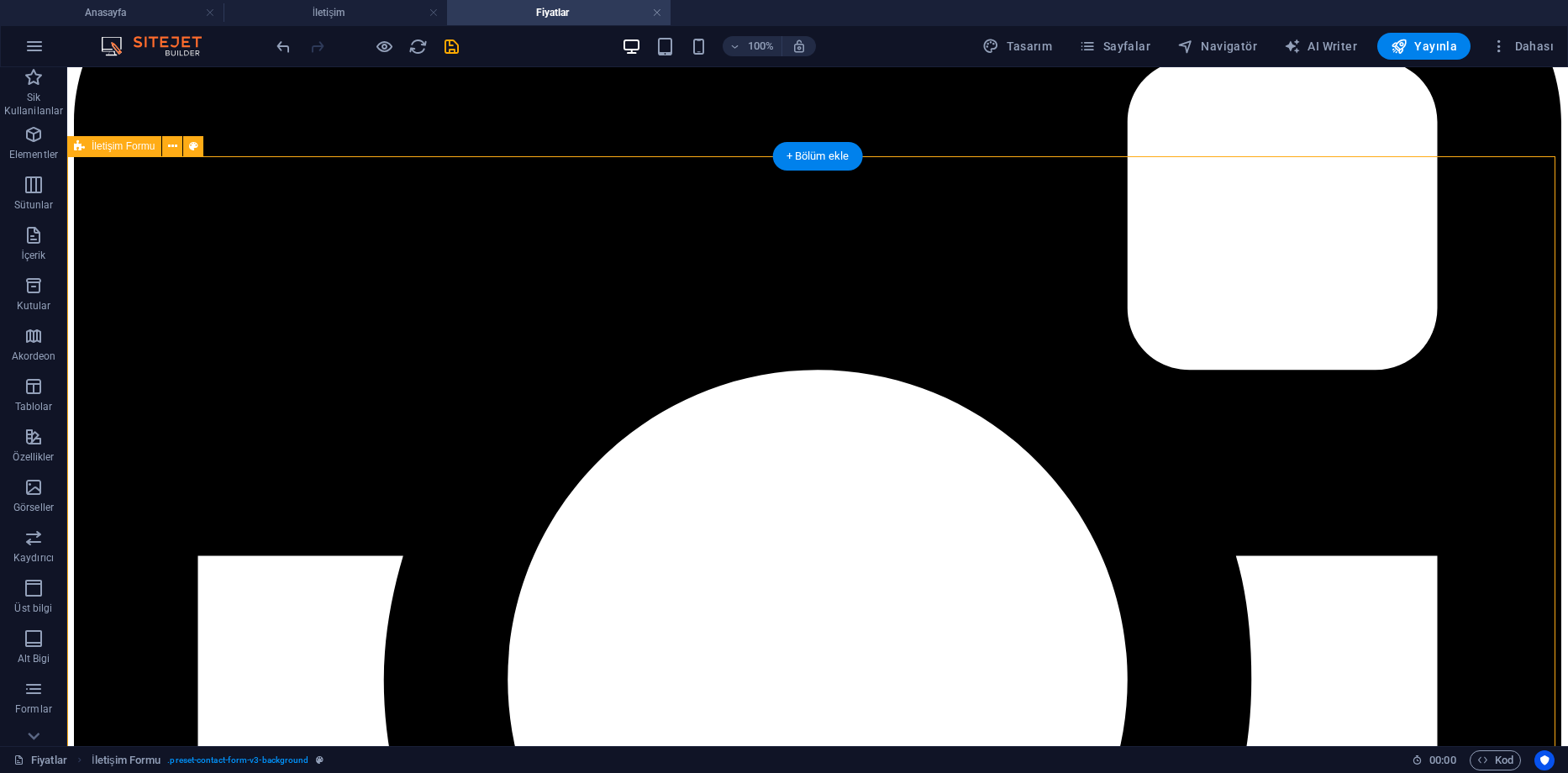
scroll to position [672, 0]
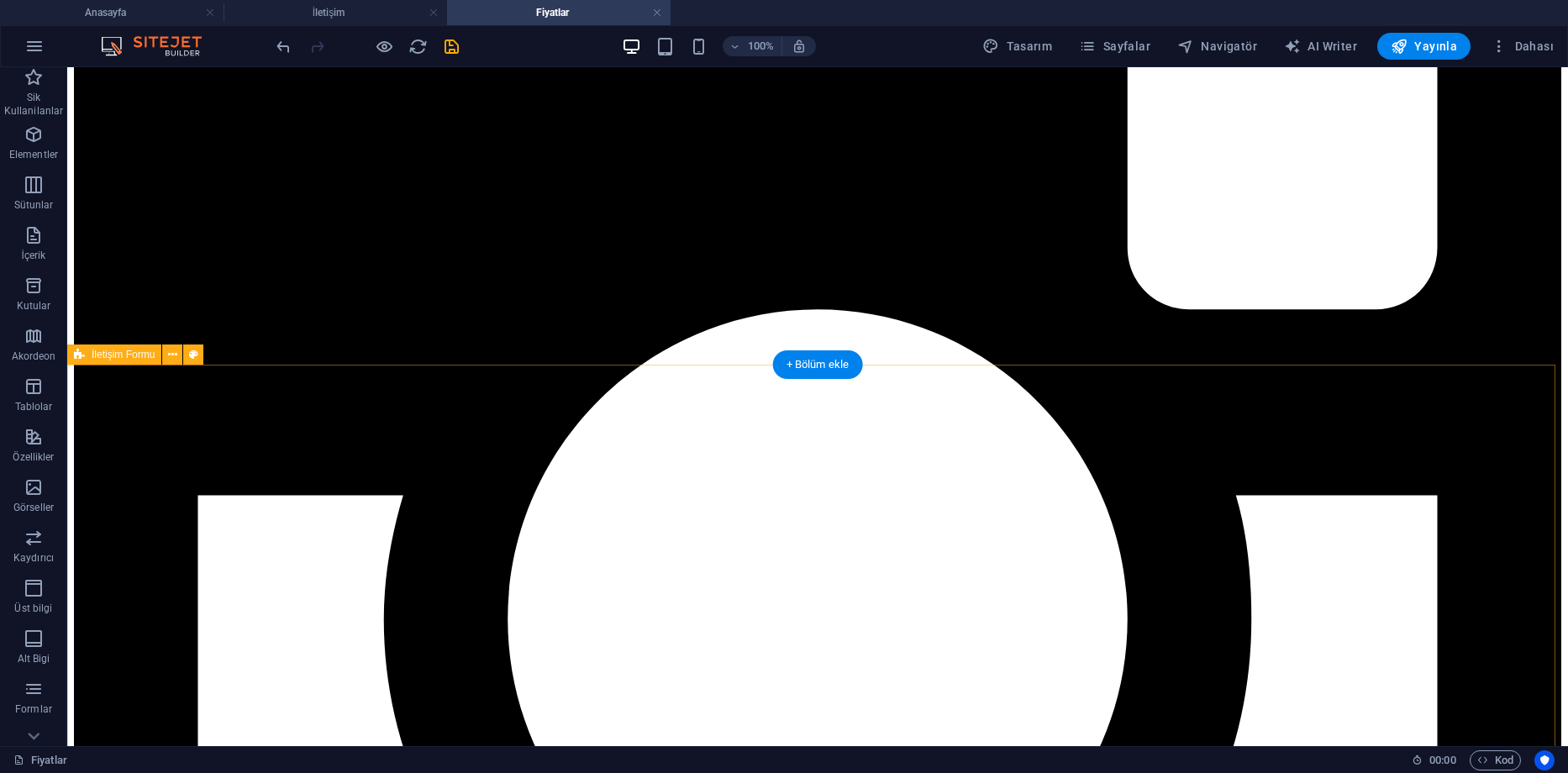
drag, startPoint x: 39, startPoint y: 680, endPoint x: 5, endPoint y: 460, distance: 222.6
click at [39, 680] on icon "button" at bounding box center [34, 689] width 20 height 20
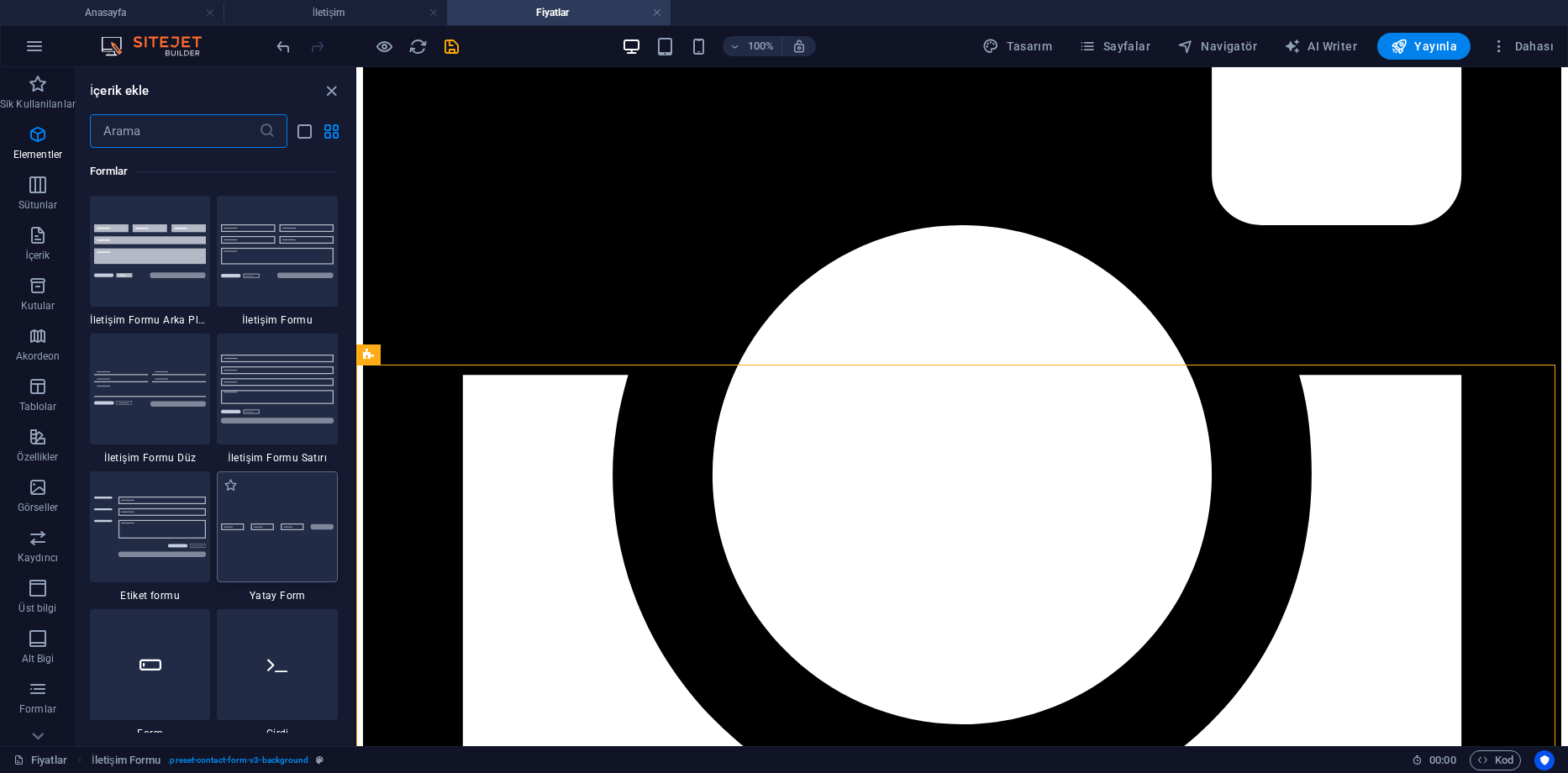
scroll to position [12264, 0]
click at [25, 693] on span "Formlar" at bounding box center [37, 699] width 76 height 40
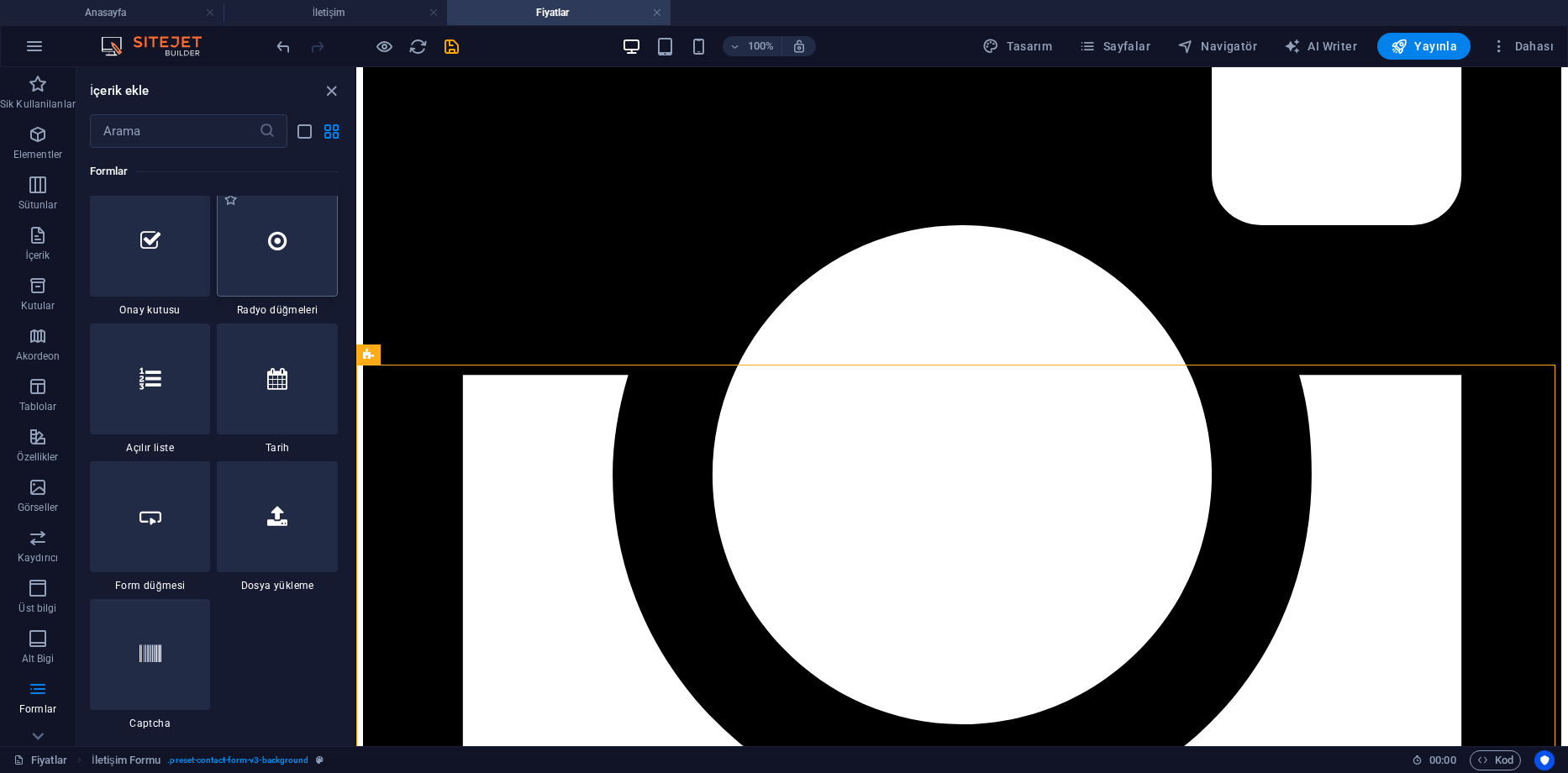
scroll to position [13104, 0]
click at [170, 381] on div at bounding box center [150, 375] width 121 height 111
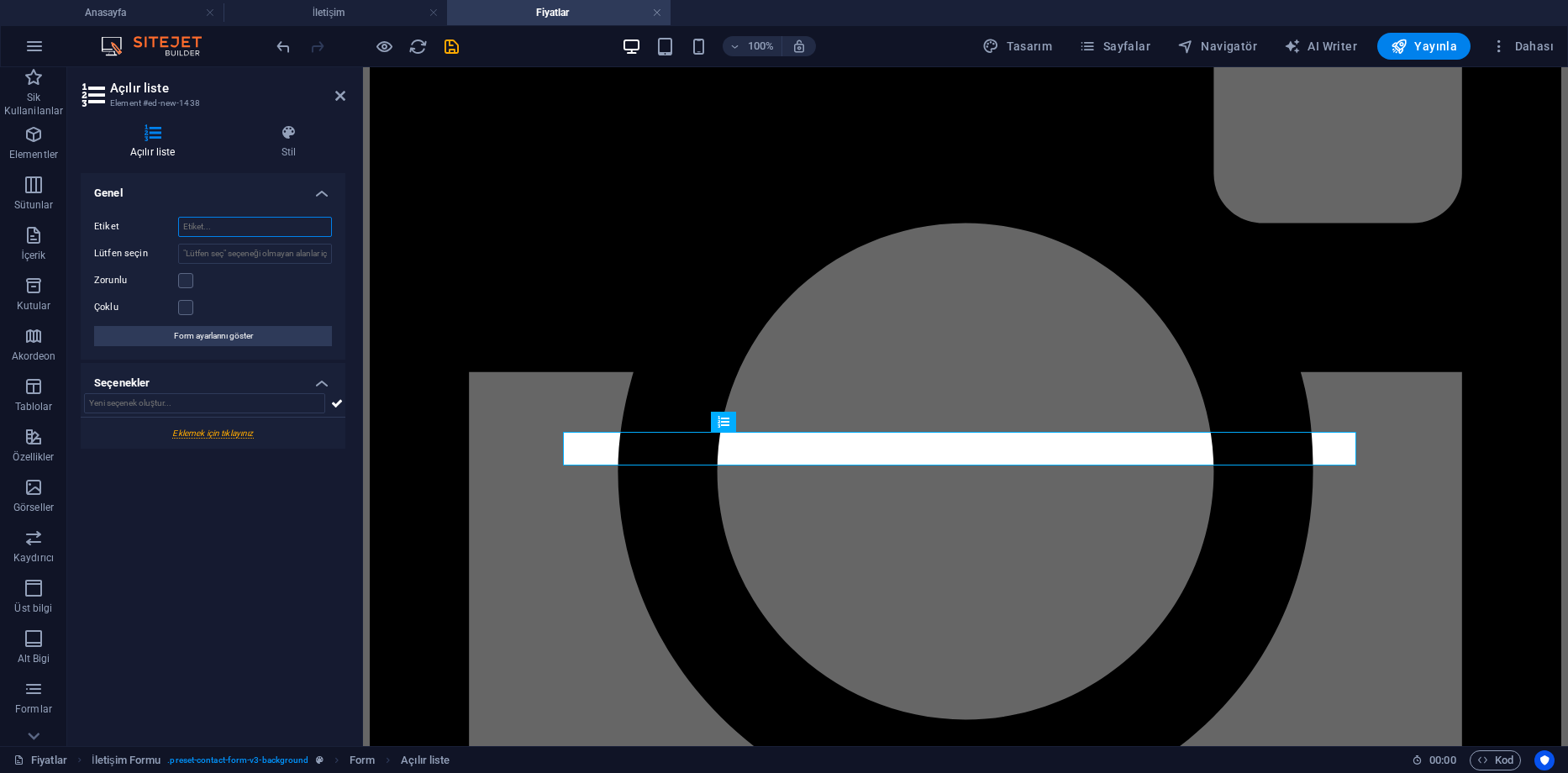
click at [214, 230] on input "Etiket" at bounding box center [255, 227] width 154 height 20
click at [158, 400] on input "text" at bounding box center [205, 403] width 241 height 20
type input "Logo"
click at [88, 466] on link at bounding box center [93, 464] width 16 height 16
click at [257, 487] on input "Yeni seçenek" at bounding box center [267, 489] width 129 height 20
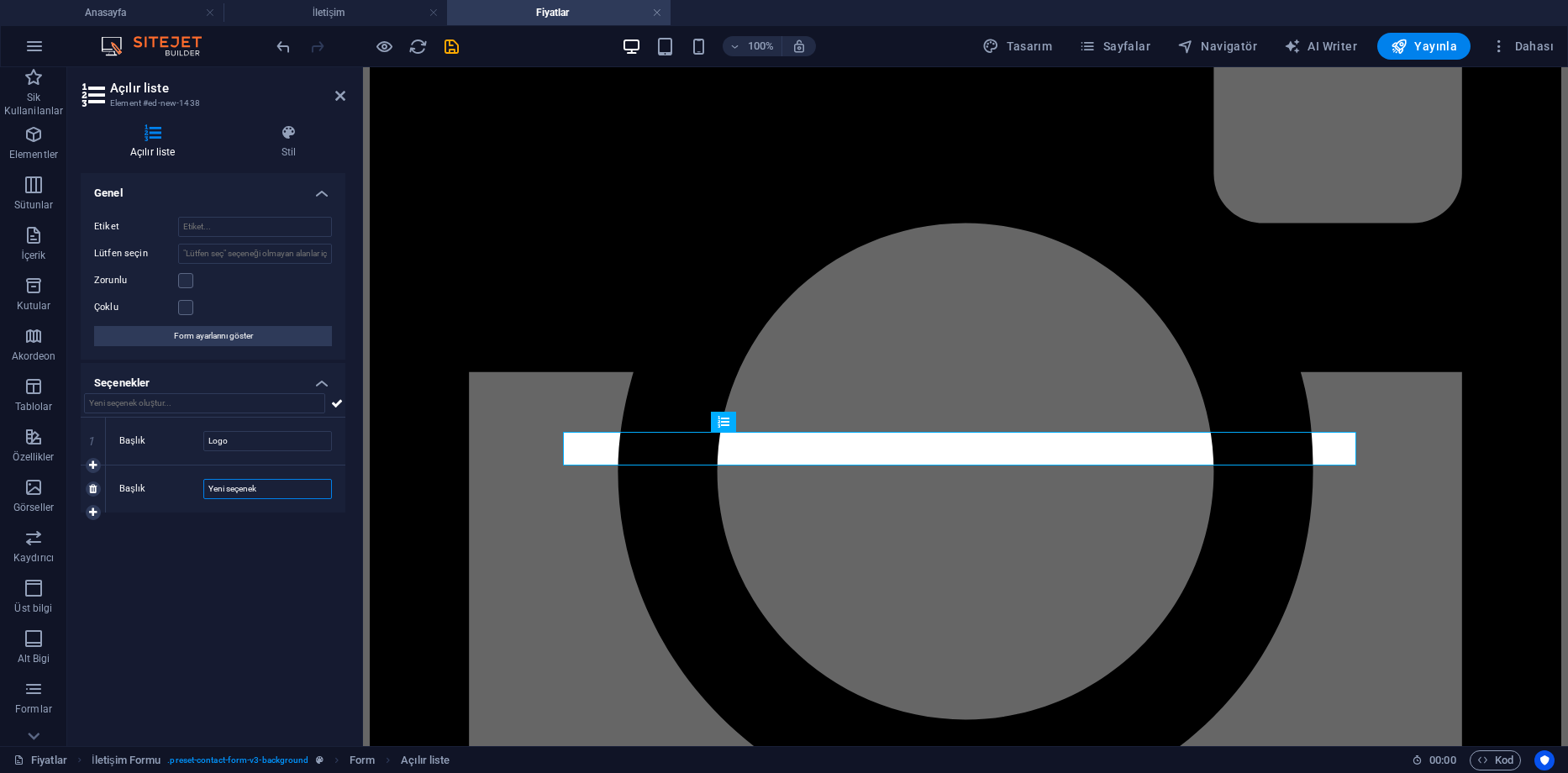
drag, startPoint x: 261, startPoint y: 487, endPoint x: 168, endPoint y: 487, distance: 93.0
click at [168, 487] on div "Başlık Yeni seçenek" at bounding box center [226, 489] width 213 height 20
click at [89, 513] on icon at bounding box center [92, 512] width 7 height 10
type input "Login"
click at [276, 537] on input "Yeni seçenek" at bounding box center [267, 536] width 129 height 20
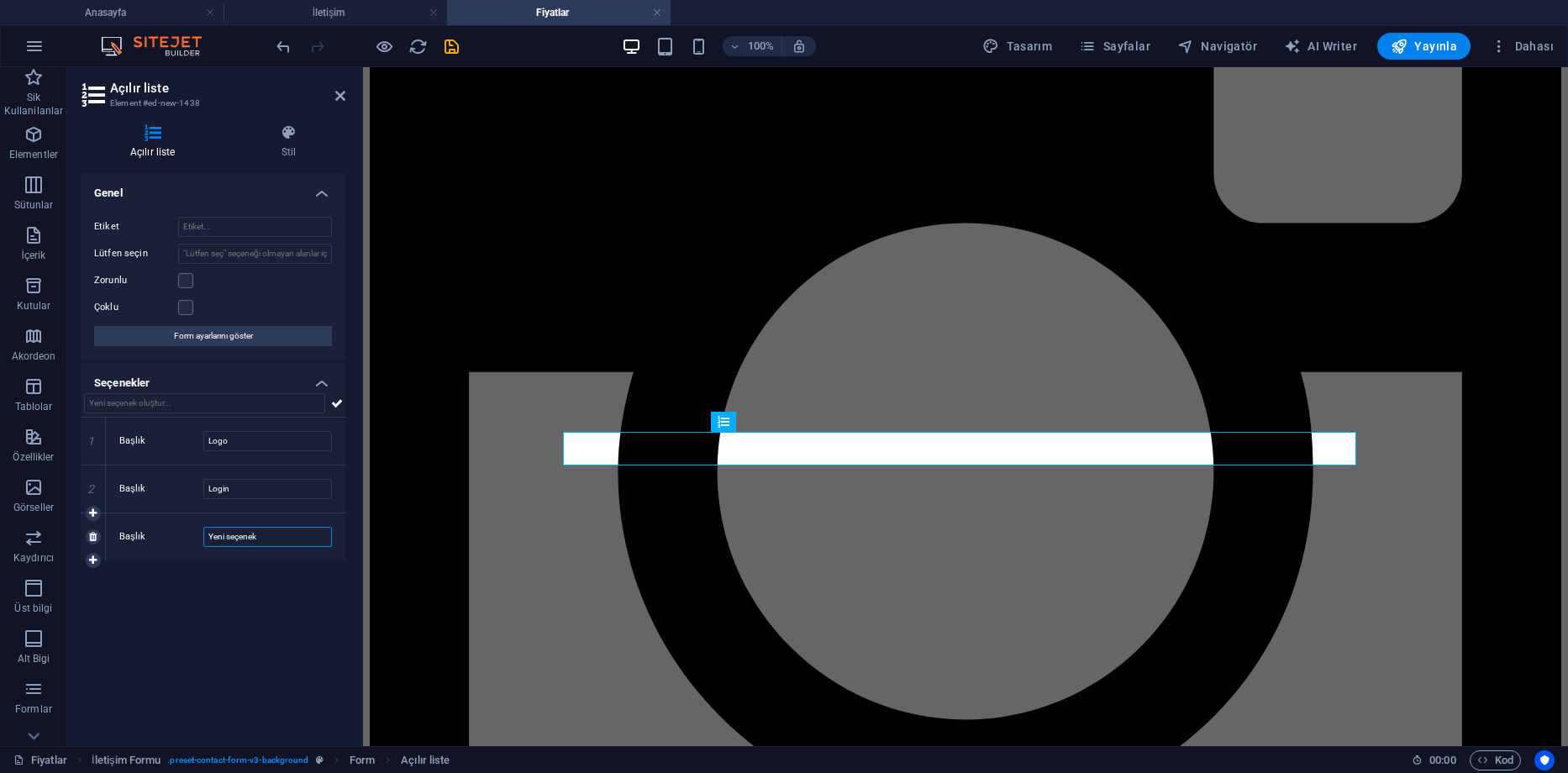
click at [176, 537] on div "Başlık Yeni seçenek" at bounding box center [226, 536] width 213 height 20
type input "Loading"
click at [255, 588] on div "Genel Etiket Lütfen seçin Zorunlu Çoklu Form ayarlarını göster Seçenekler 1 Baş…" at bounding box center [213, 452] width 265 height 559
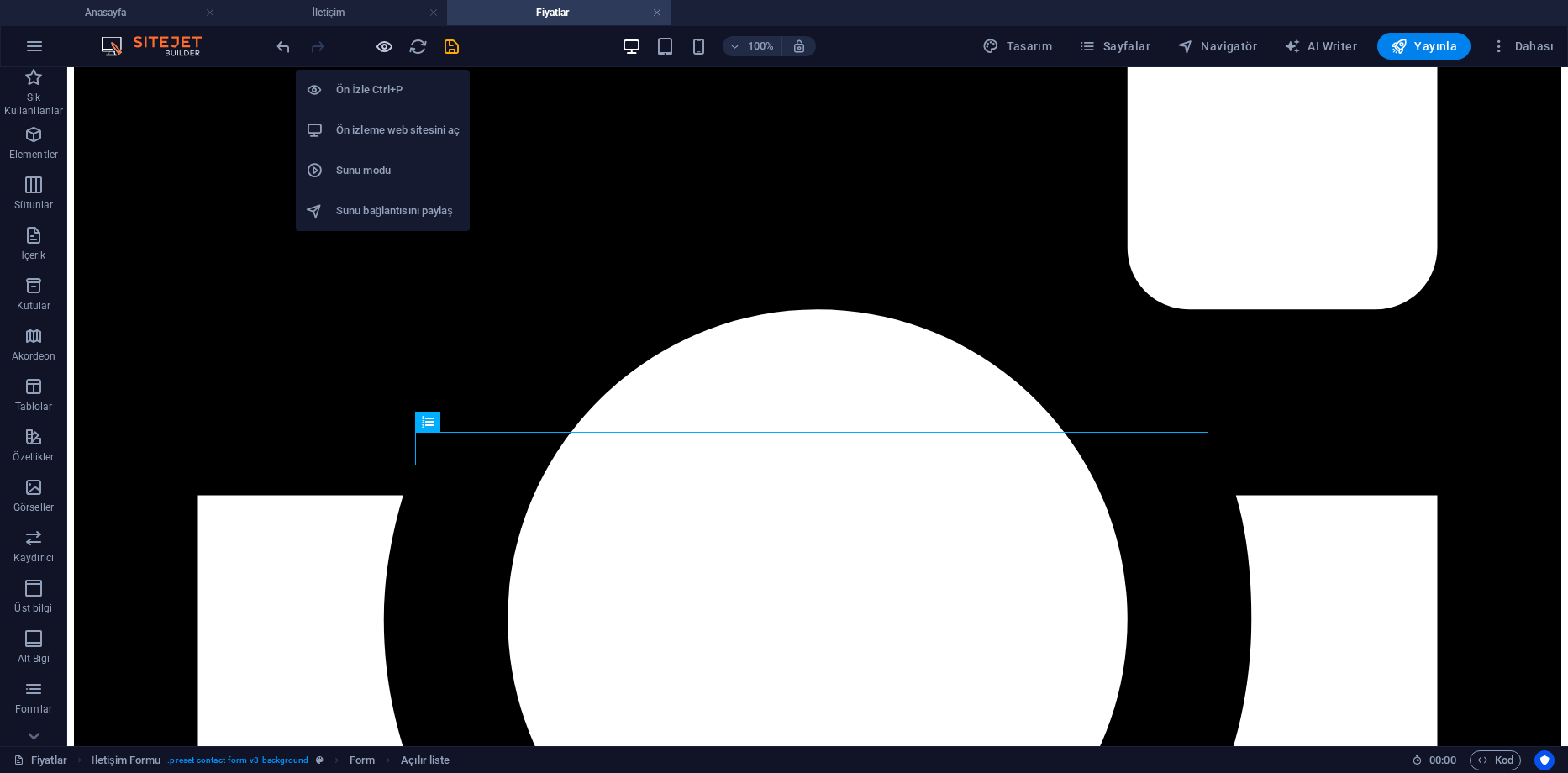
click at [382, 49] on icon "button" at bounding box center [384, 46] width 19 height 19
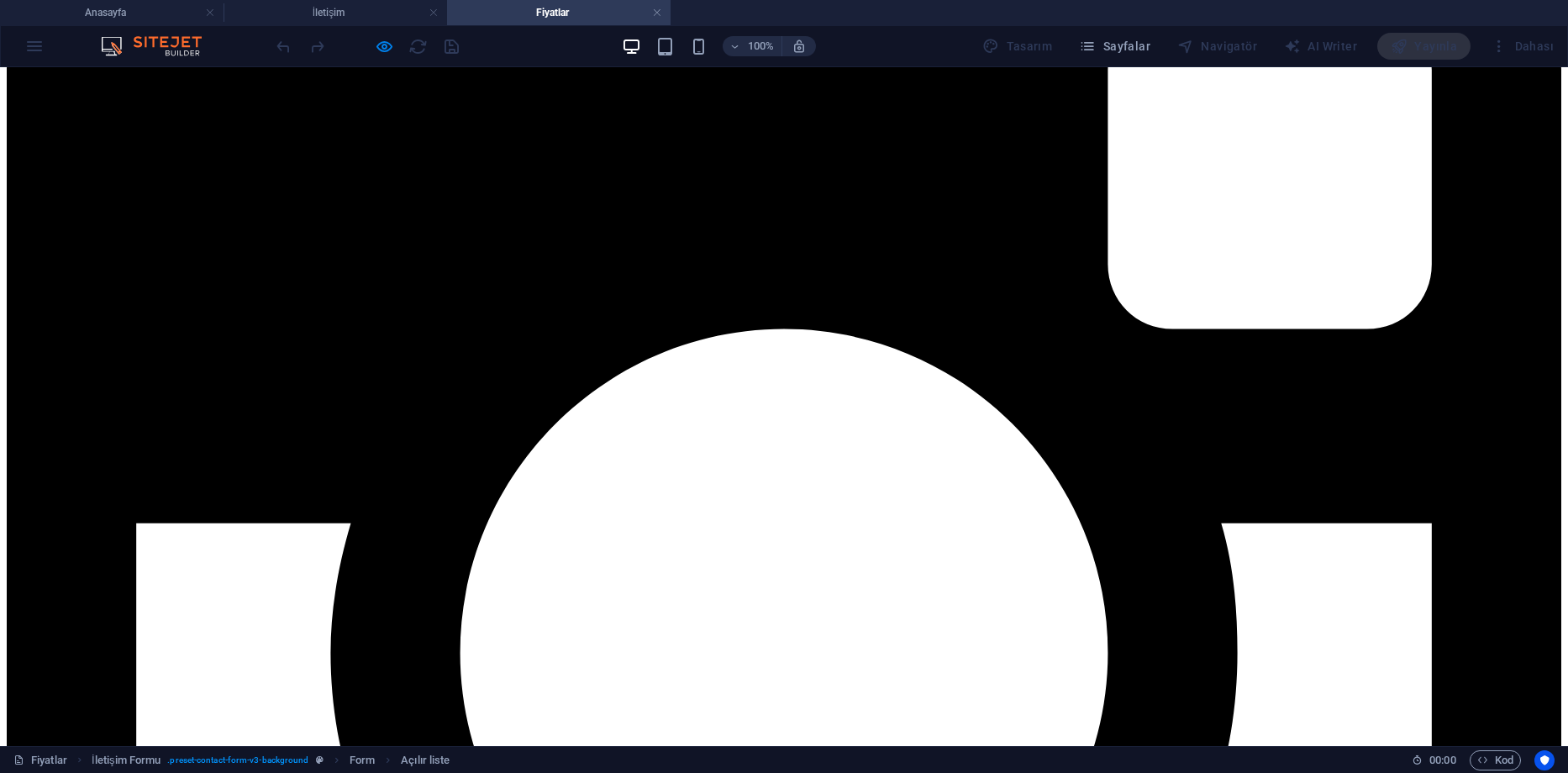
select select "Logo"
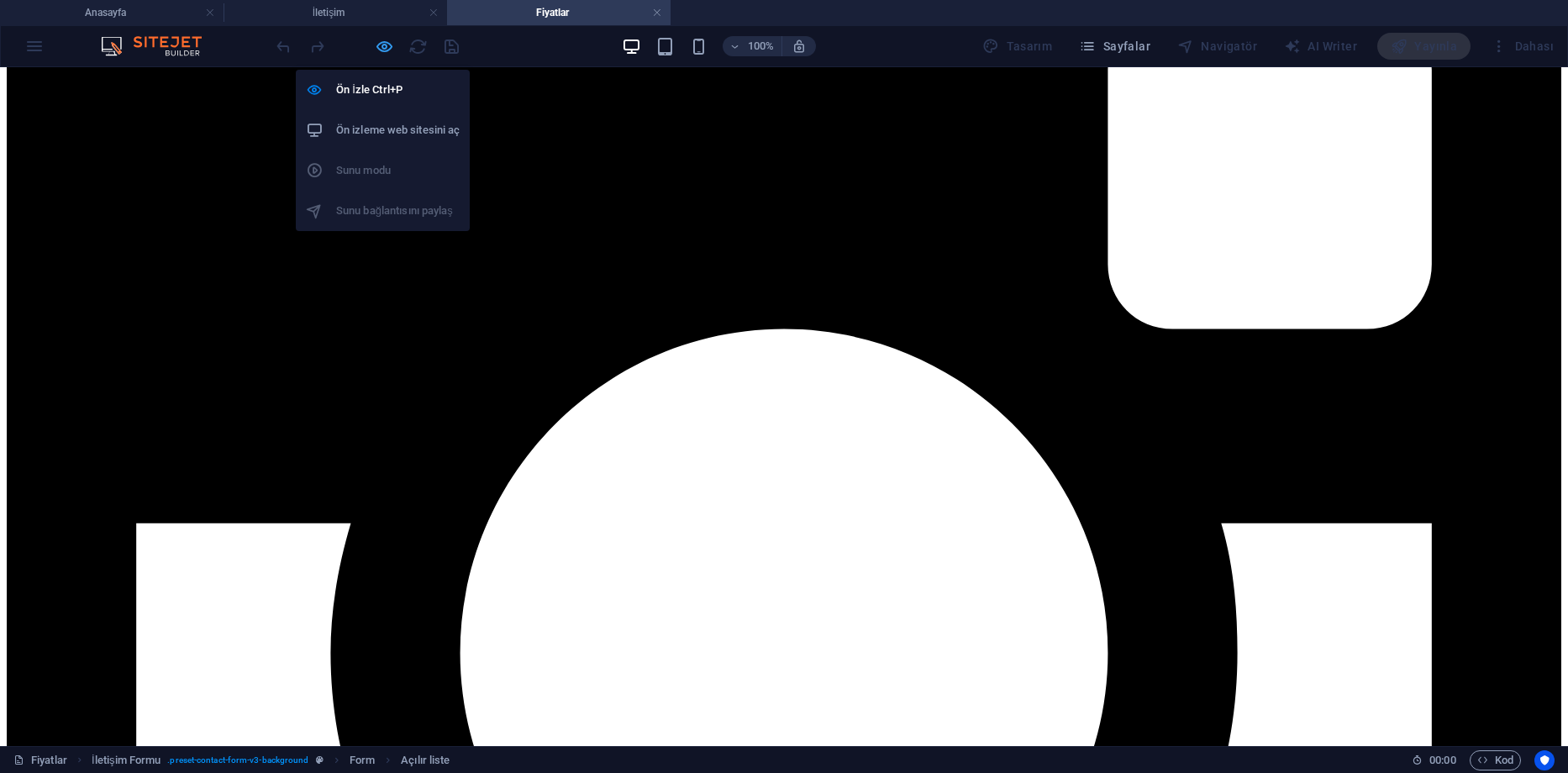
click at [389, 52] on icon "button" at bounding box center [384, 46] width 19 height 19
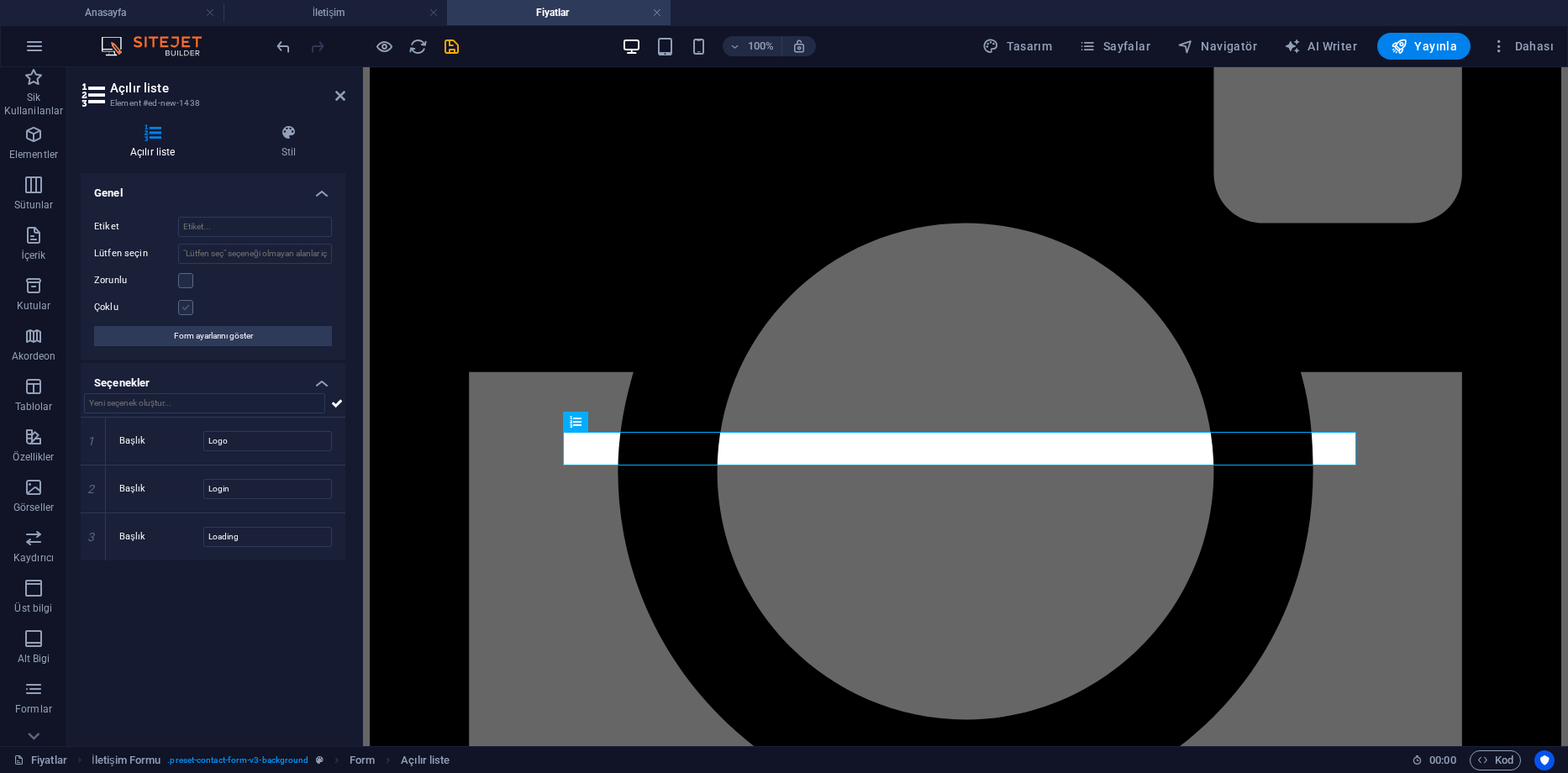
click at [185, 311] on label at bounding box center [186, 307] width 16 height 16
click at [0, 0] on input "Çoklu" at bounding box center [0, 0] width 0 height 0
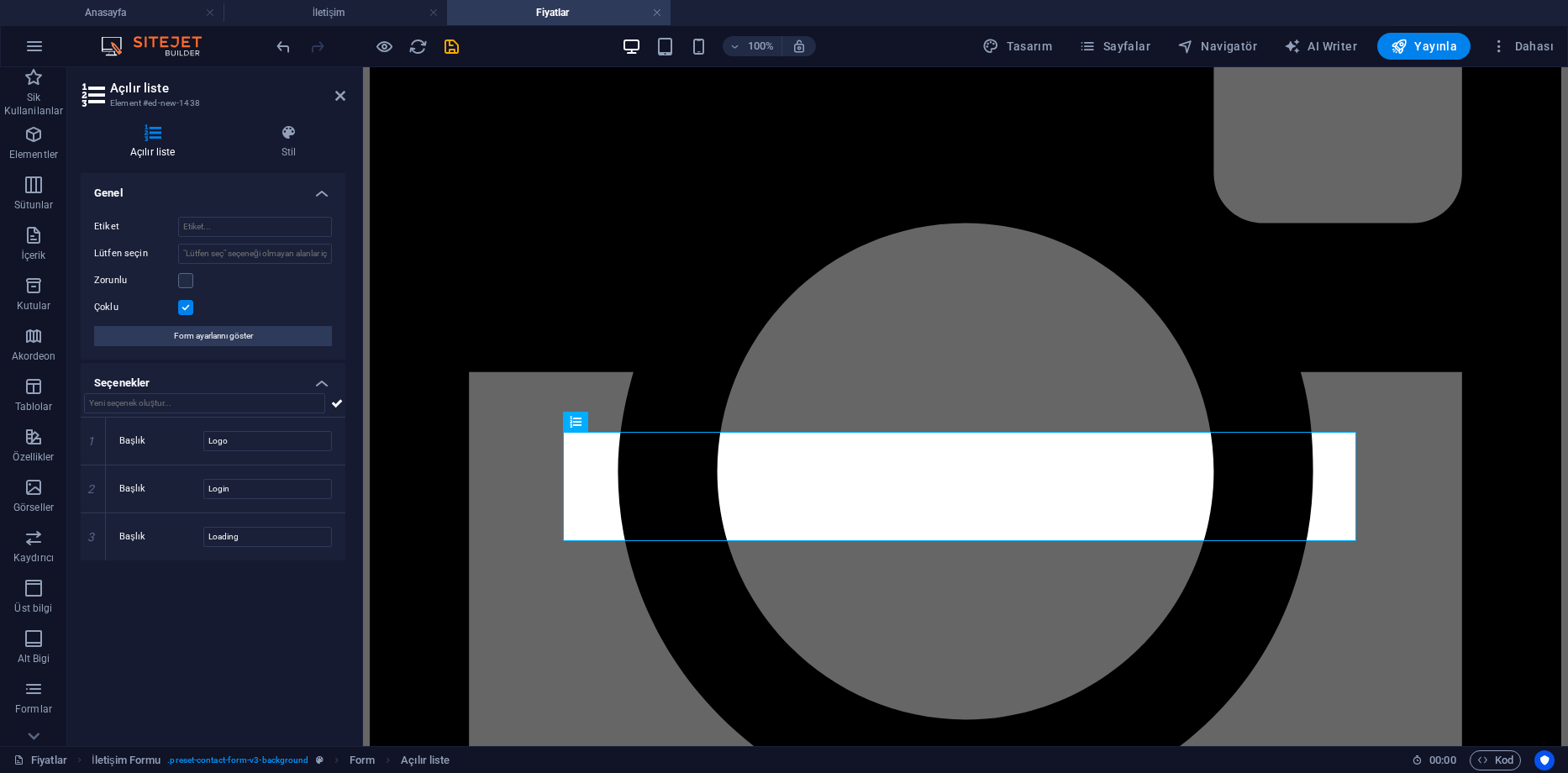
click at [185, 310] on label at bounding box center [186, 307] width 16 height 16
click at [0, 0] on input "Çoklu" at bounding box center [0, 0] width 0 height 0
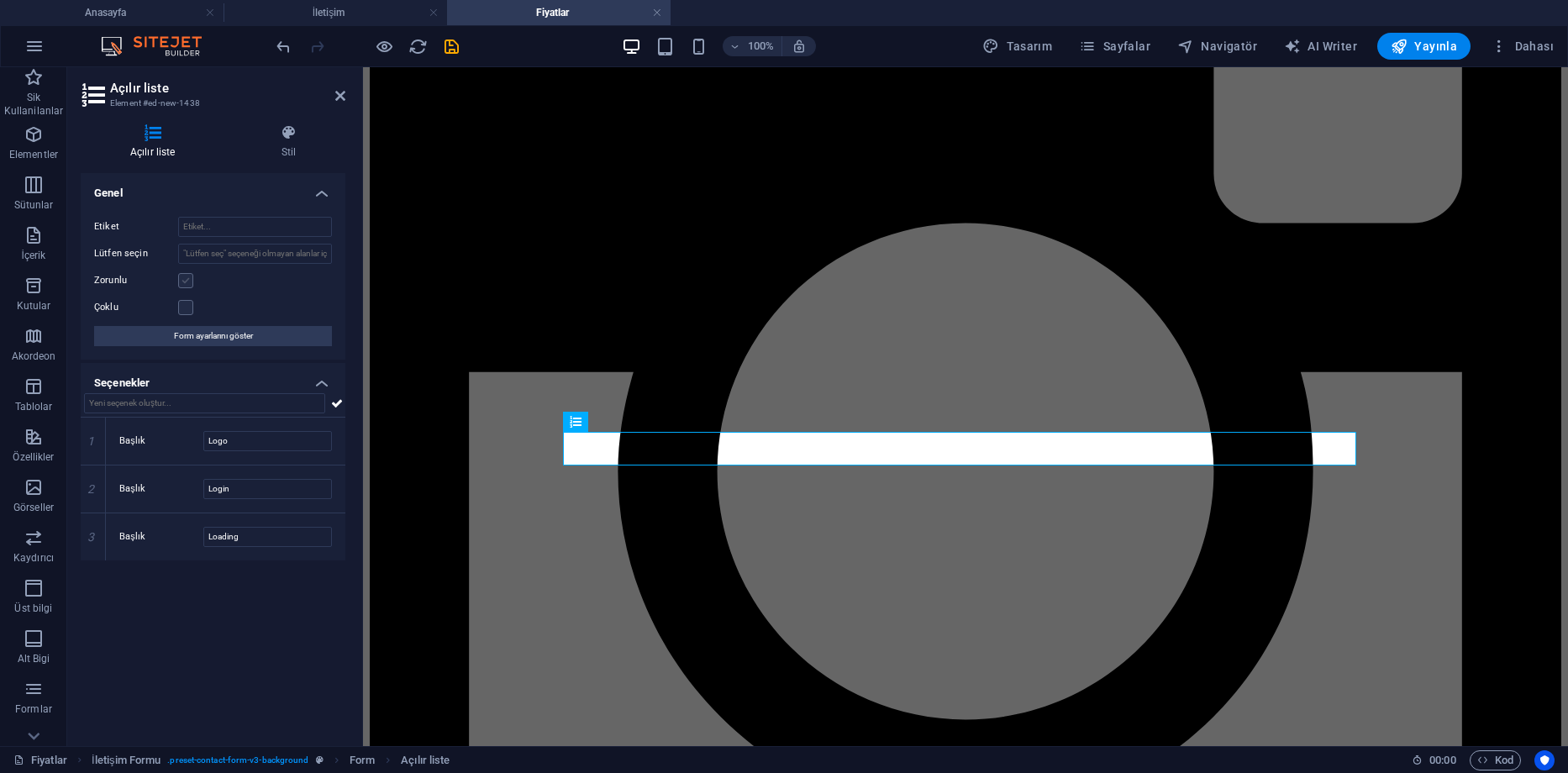
click at [184, 282] on label at bounding box center [186, 281] width 16 height 16
click at [0, 0] on input "Zorunlu" at bounding box center [0, 0] width 0 height 0
click at [185, 281] on label at bounding box center [186, 281] width 16 height 16
click at [0, 0] on input "Zorunlu" at bounding box center [0, 0] width 0 height 0
click at [178, 399] on input "text" at bounding box center [205, 403] width 241 height 20
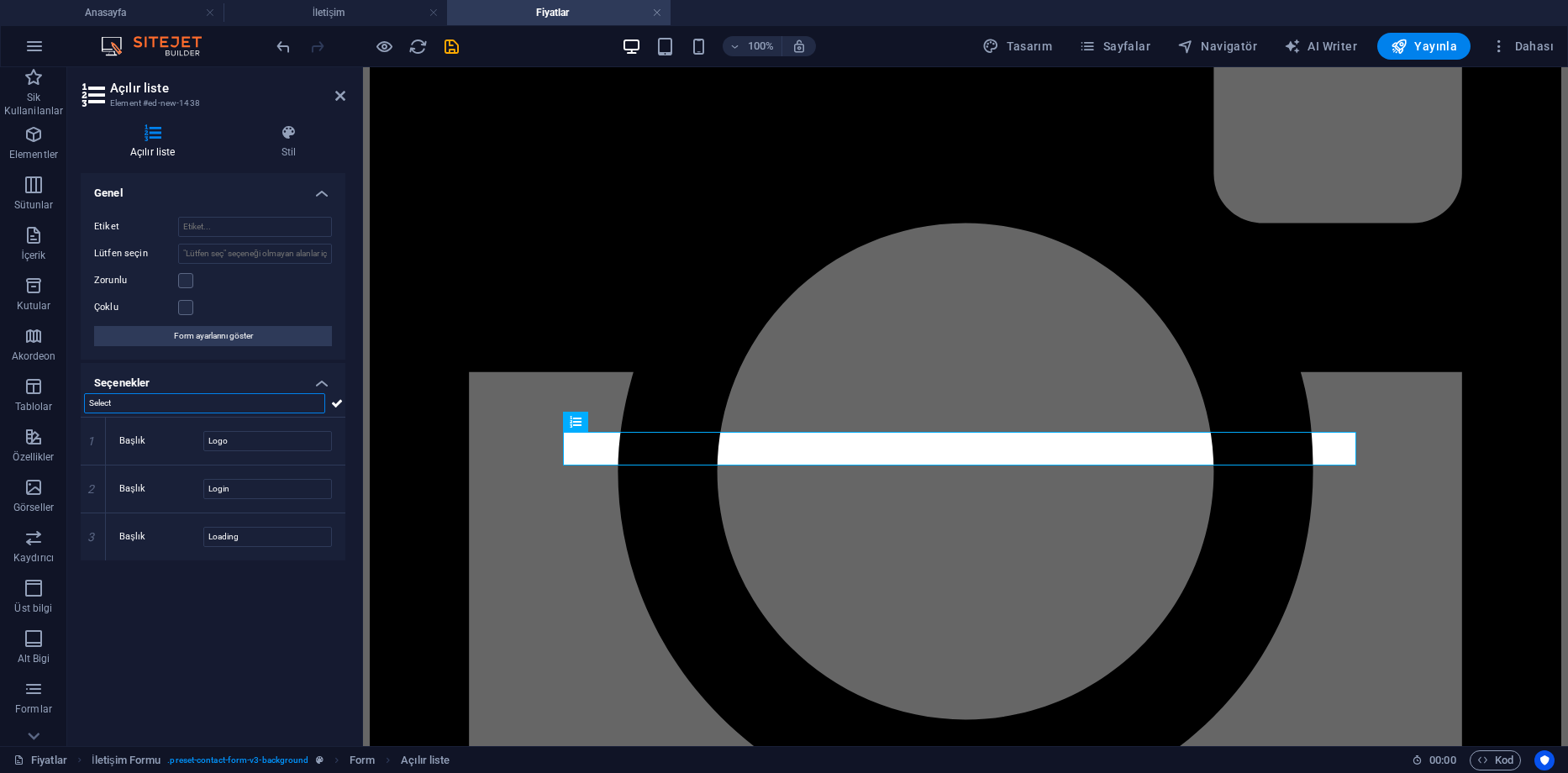
type input "Select"
click at [183, 408] on input "text" at bounding box center [205, 403] width 241 height 20
click at [133, 442] on label "Başlık" at bounding box center [162, 441] width 84 height 20
click at [203, 442] on input "Logo" at bounding box center [267, 441] width 129 height 20
click at [184, 303] on label at bounding box center [186, 307] width 16 height 16
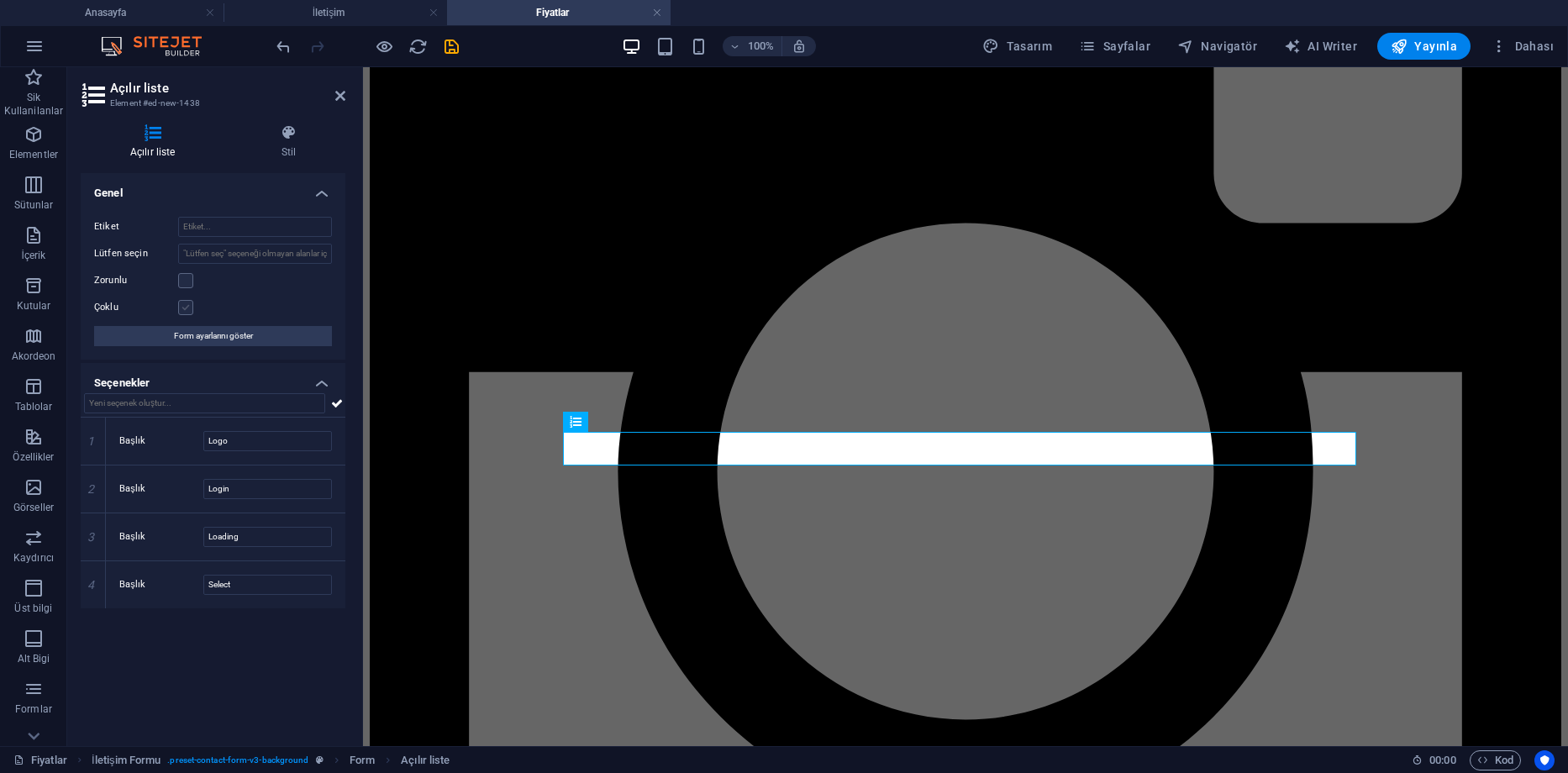
click at [0, 0] on input "Çoklu" at bounding box center [0, 0] width 0 height 0
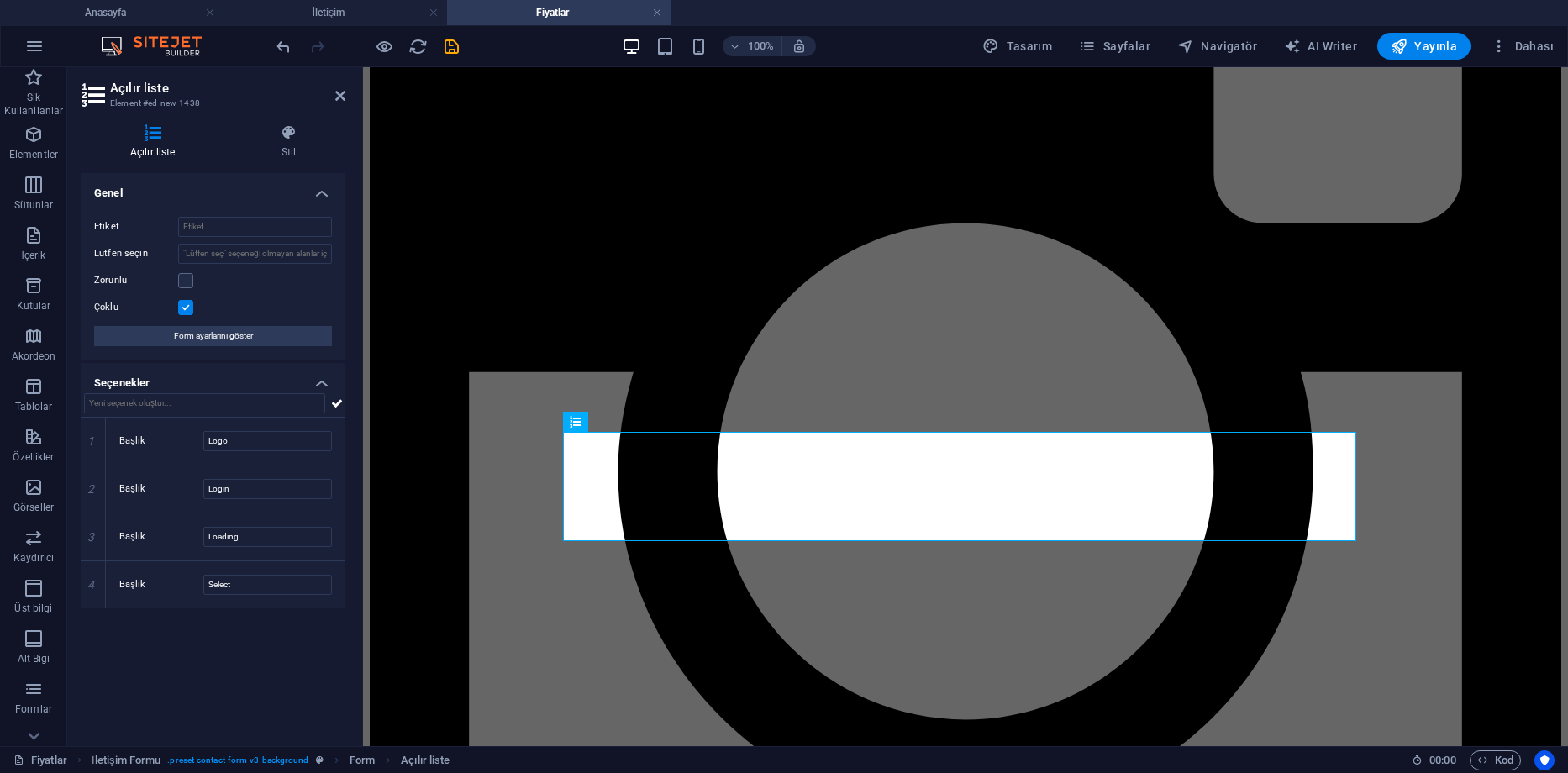
click at [396, 53] on div at bounding box center [368, 46] width 188 height 26
click at [386, 48] on icon "button" at bounding box center [384, 46] width 19 height 19
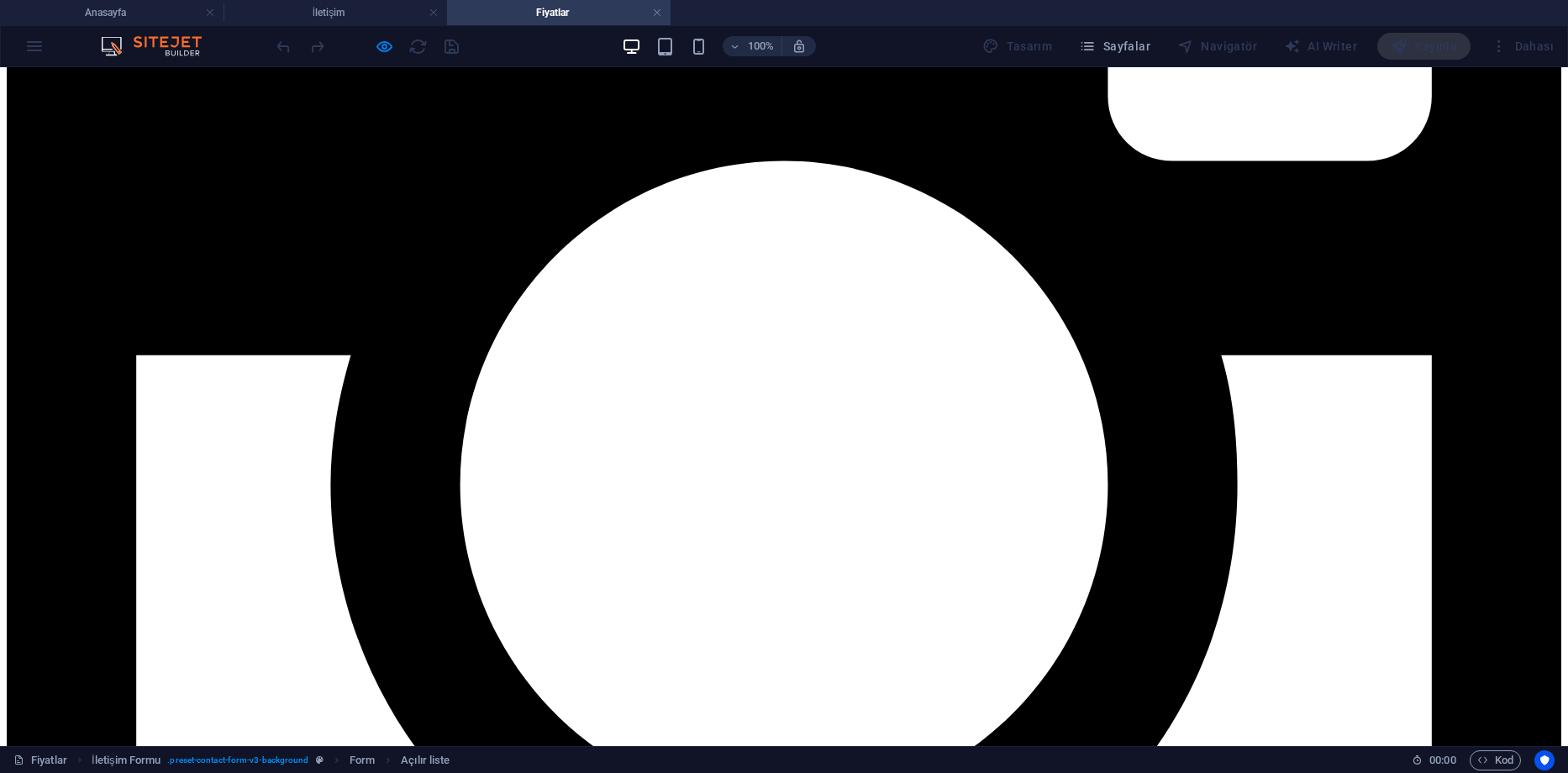
scroll to position [588, 0]
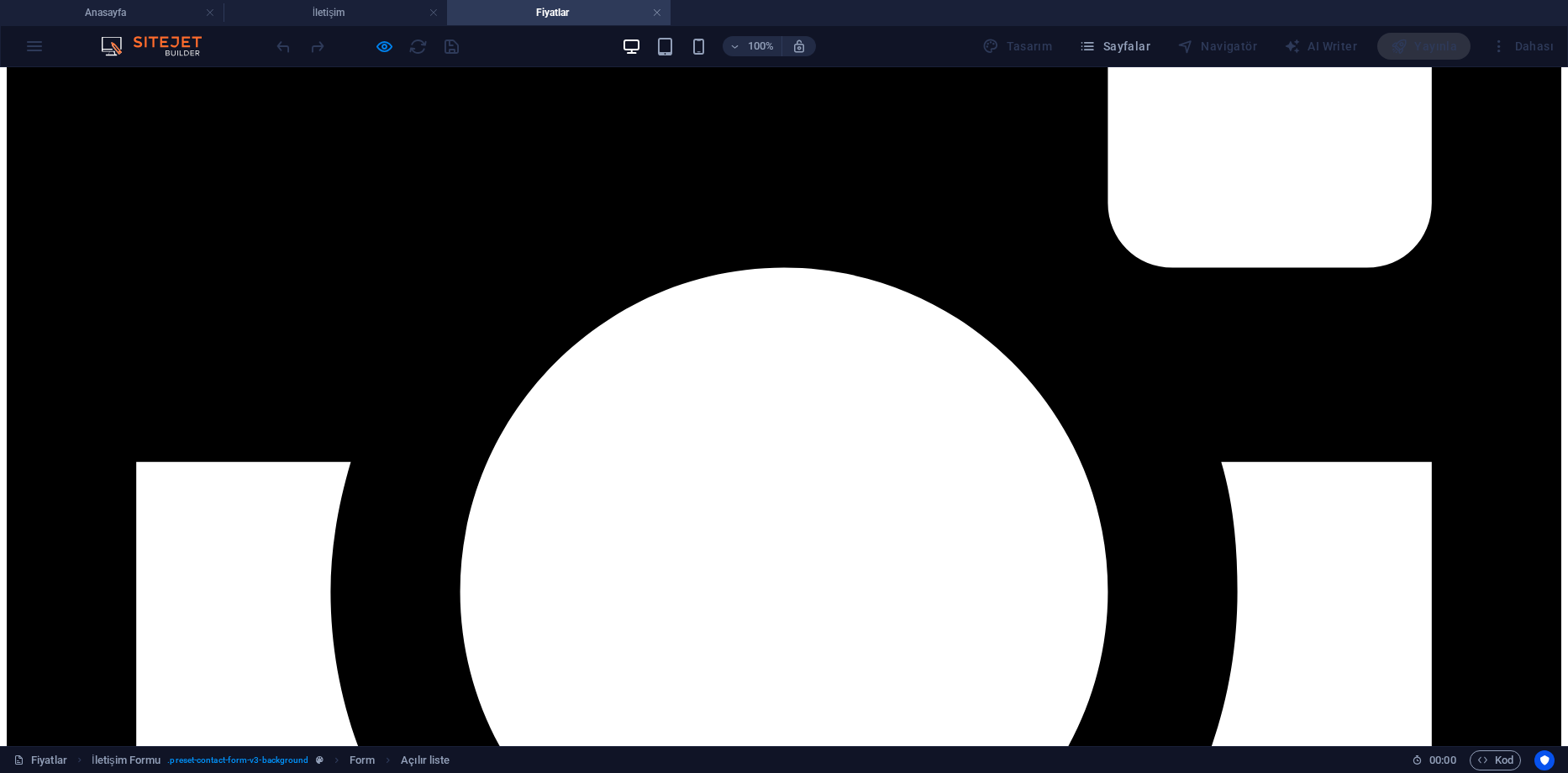
scroll to position [840, 0]
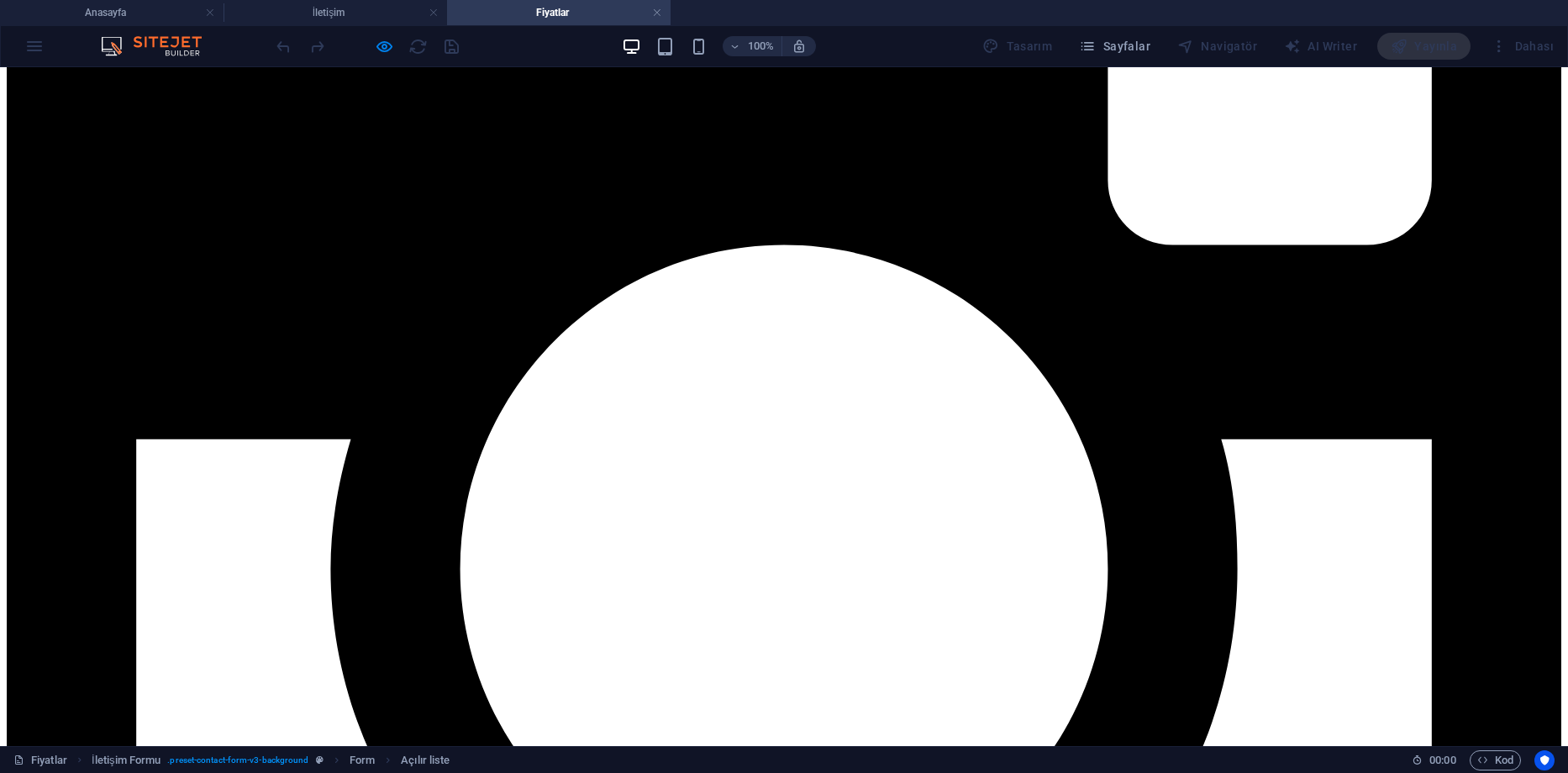
drag, startPoint x: 1093, startPoint y: 408, endPoint x: 1119, endPoint y: 408, distance: 26.0
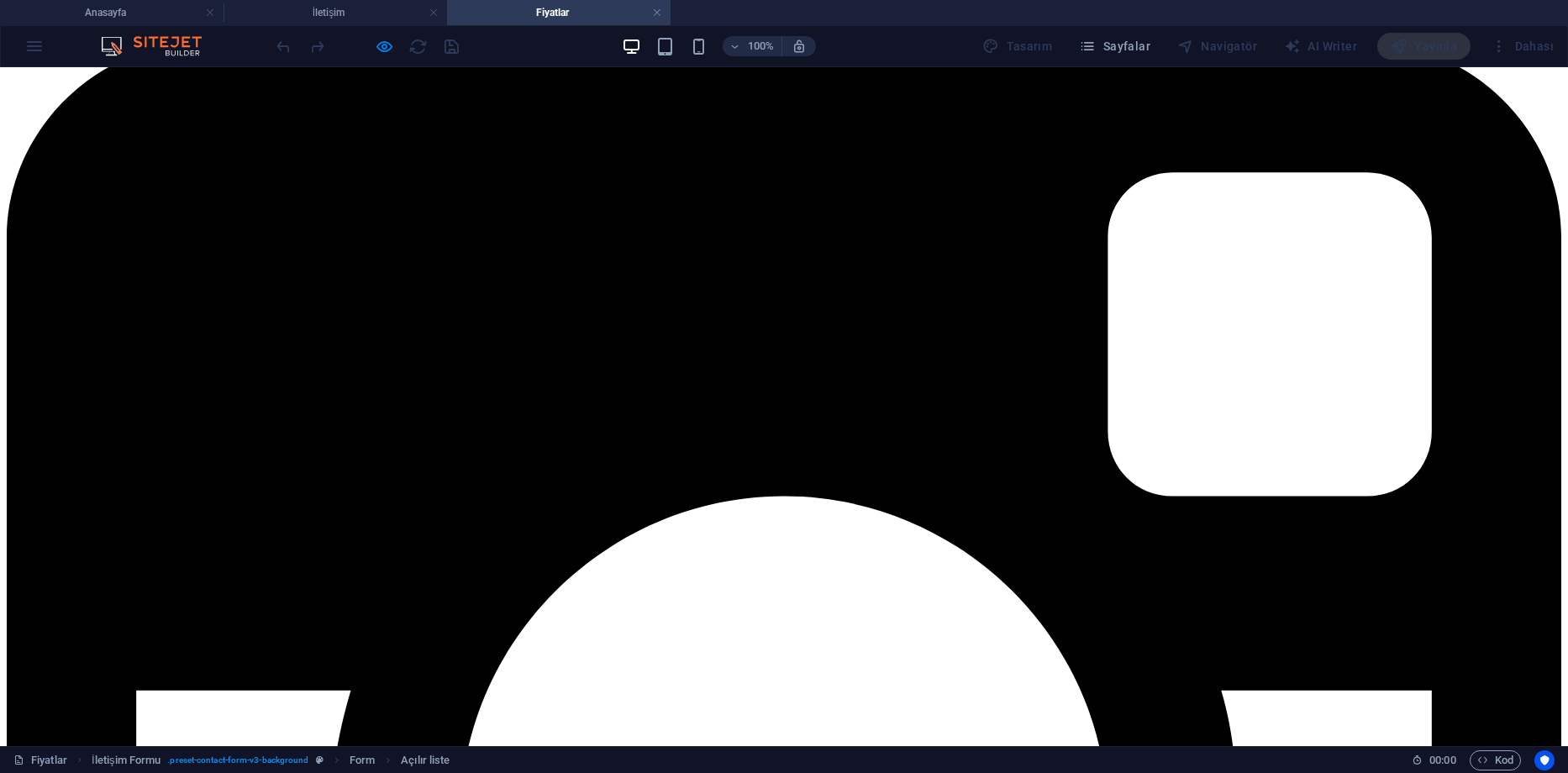
scroll to position [588, 0]
select select "Logo"
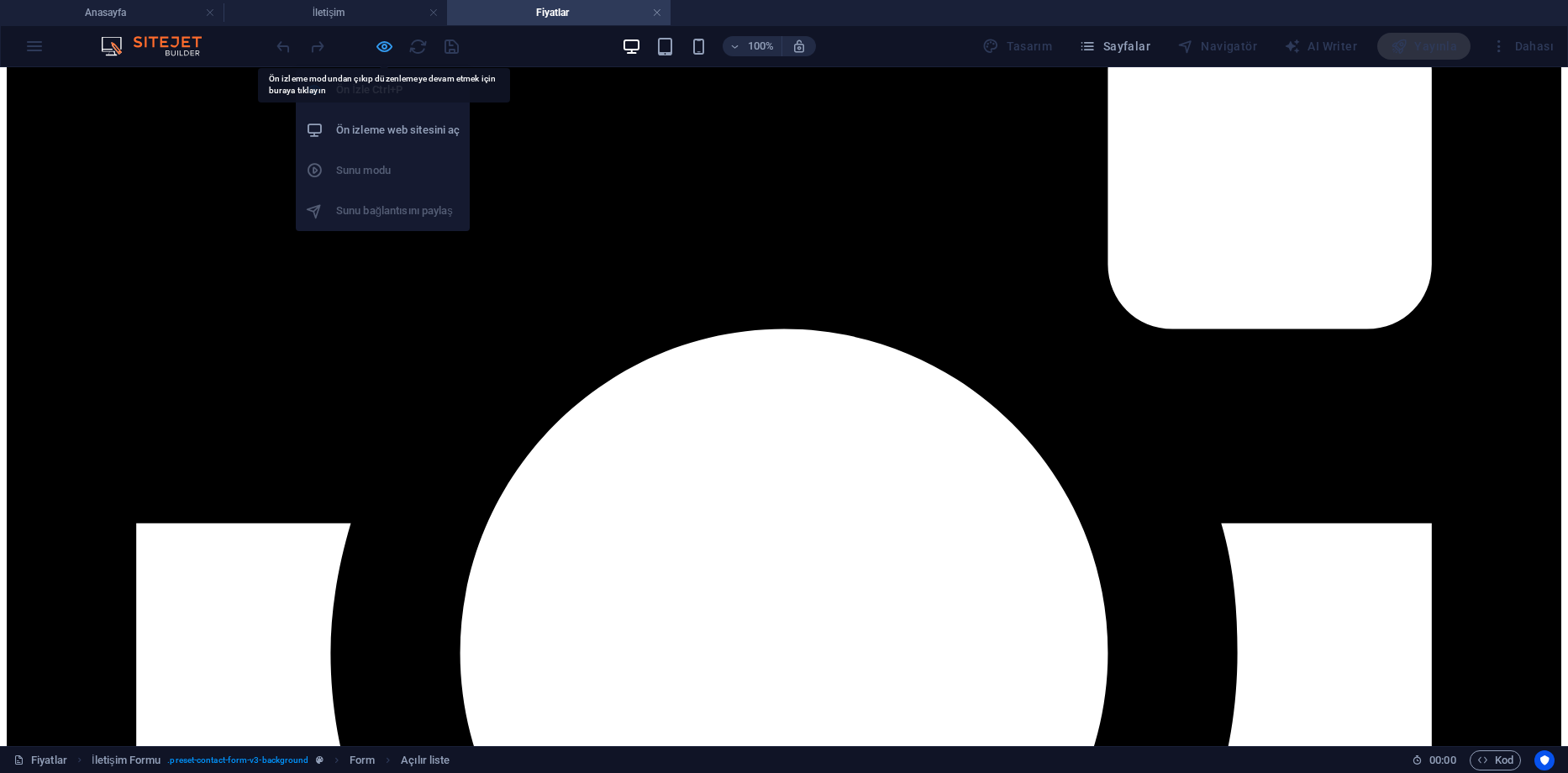
drag, startPoint x: 396, startPoint y: 1, endPoint x: 76, endPoint y: 421, distance: 528.0
click at [383, 50] on icon "button" at bounding box center [384, 46] width 19 height 19
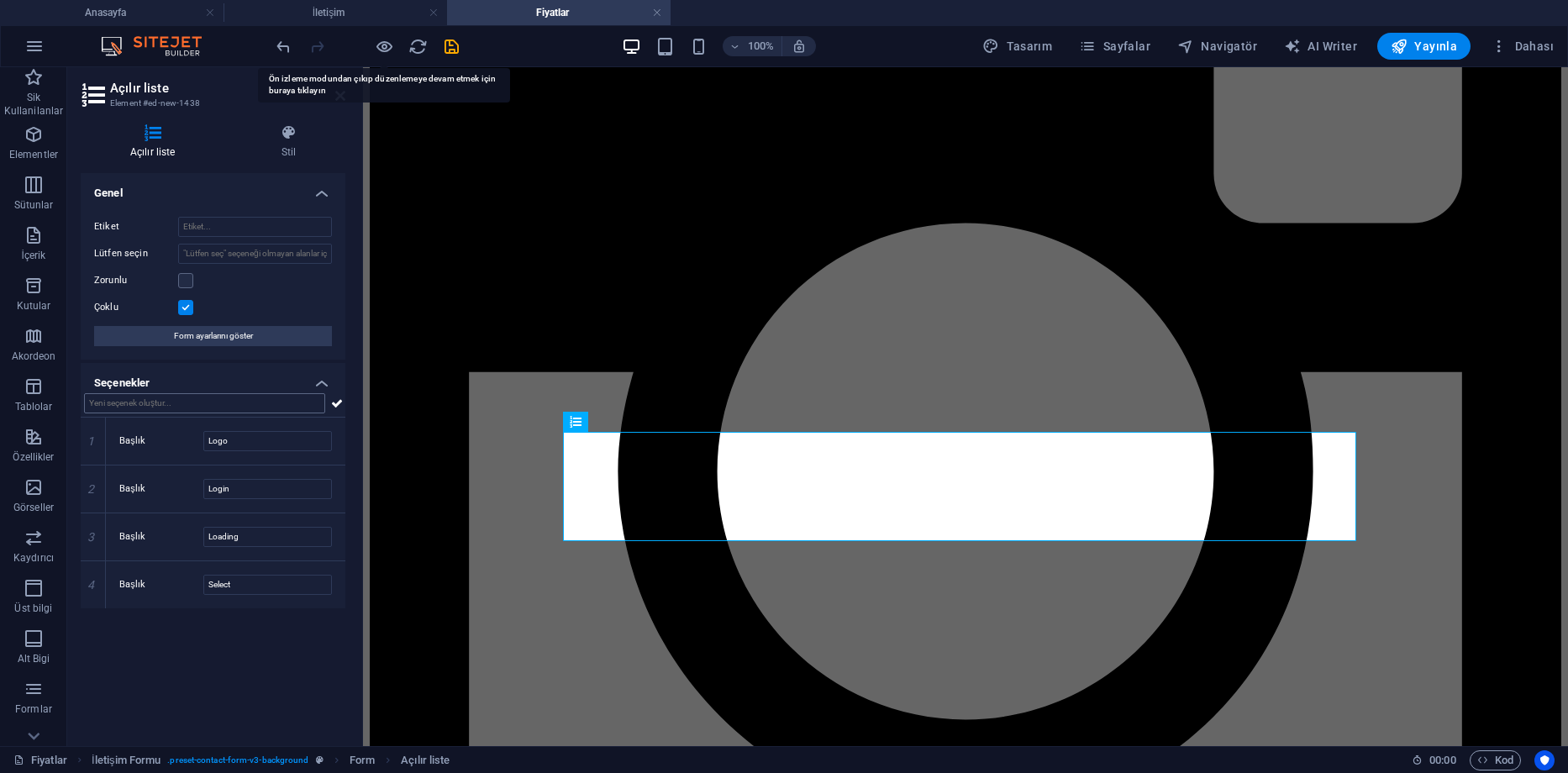
click at [187, 401] on input "text" at bounding box center [205, 403] width 241 height 20
click at [291, 254] on input "Lütfen seçin" at bounding box center [255, 254] width 154 height 20
type input "a"
type input "seç"
drag, startPoint x: 259, startPoint y: 253, endPoint x: 174, endPoint y: 252, distance: 85.0
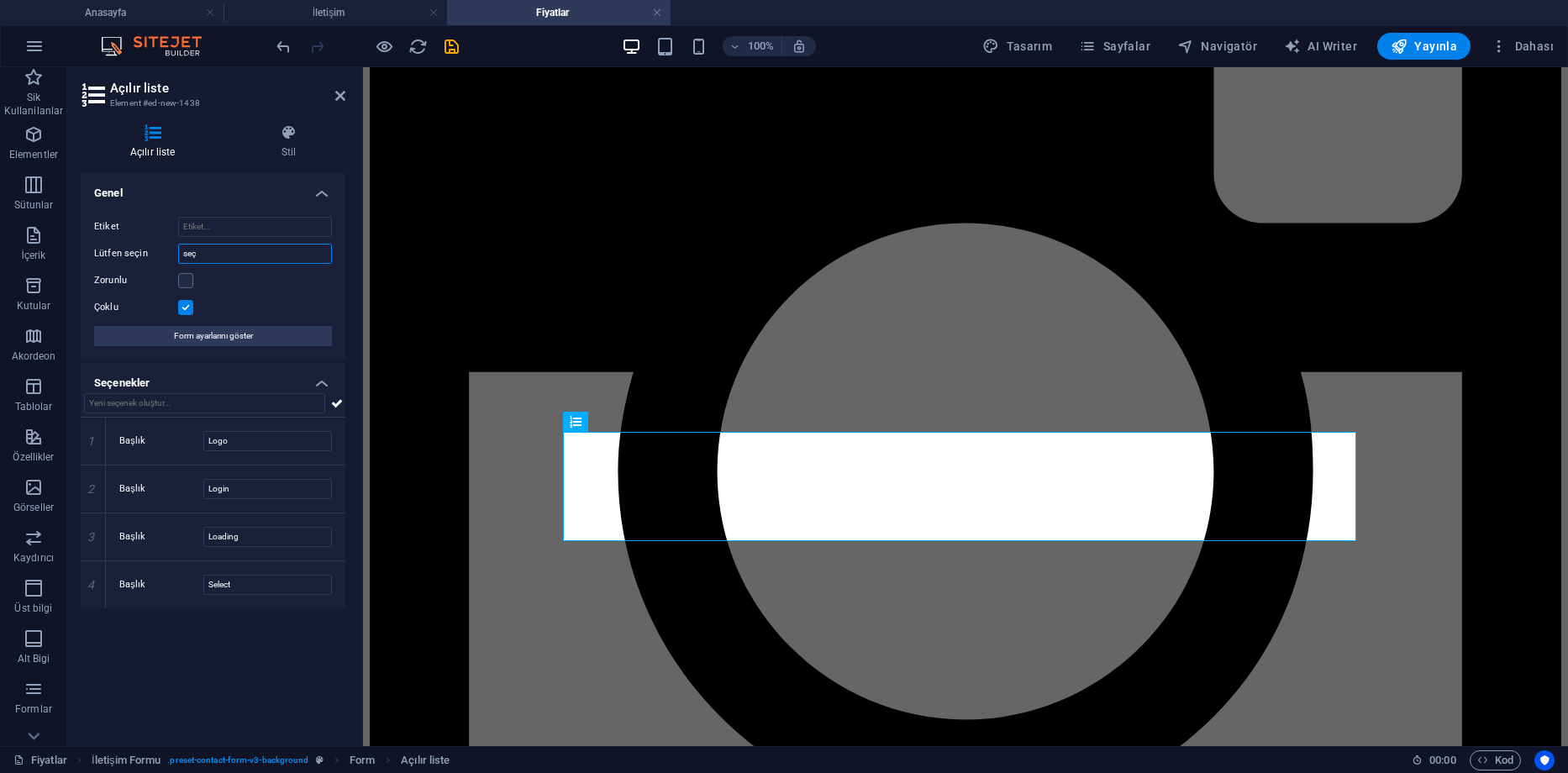
click at [174, 252] on div "Lütfen seçin seç" at bounding box center [213, 254] width 238 height 20
click at [222, 219] on input "Etiket" at bounding box center [255, 227] width 154 height 20
type input "asdas"
click at [263, 286] on div "Zorunlu" at bounding box center [213, 281] width 238 height 20
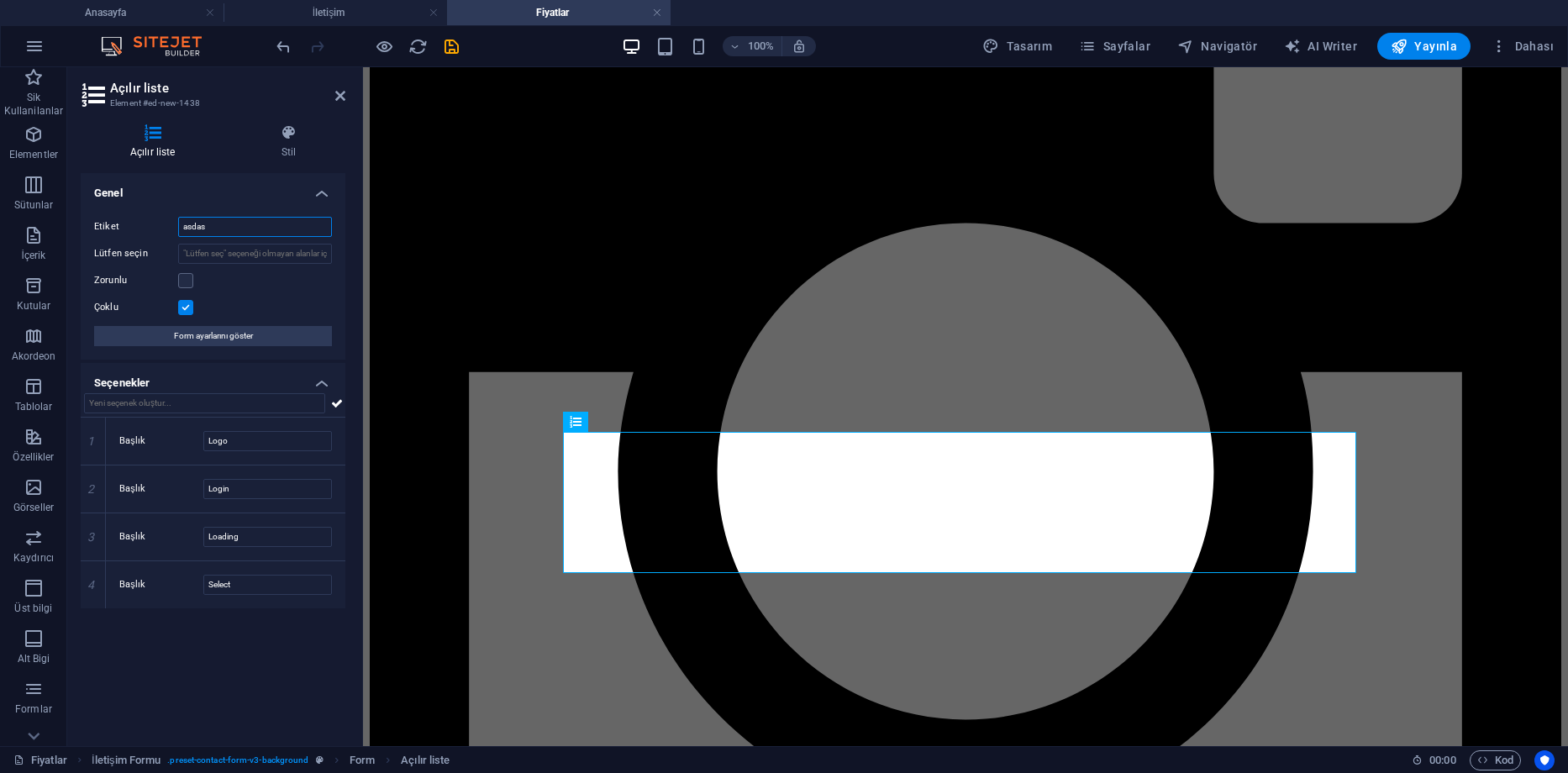
drag, startPoint x: 227, startPoint y: 225, endPoint x: 105, endPoint y: 235, distance: 122.4
click at [105, 235] on div "Etiket asdas" at bounding box center [213, 227] width 238 height 20
click at [251, 296] on div "Etiket Lütfen seçin Zorunlu Çoklu Form ayarlarını göster" at bounding box center [213, 281] width 265 height 156
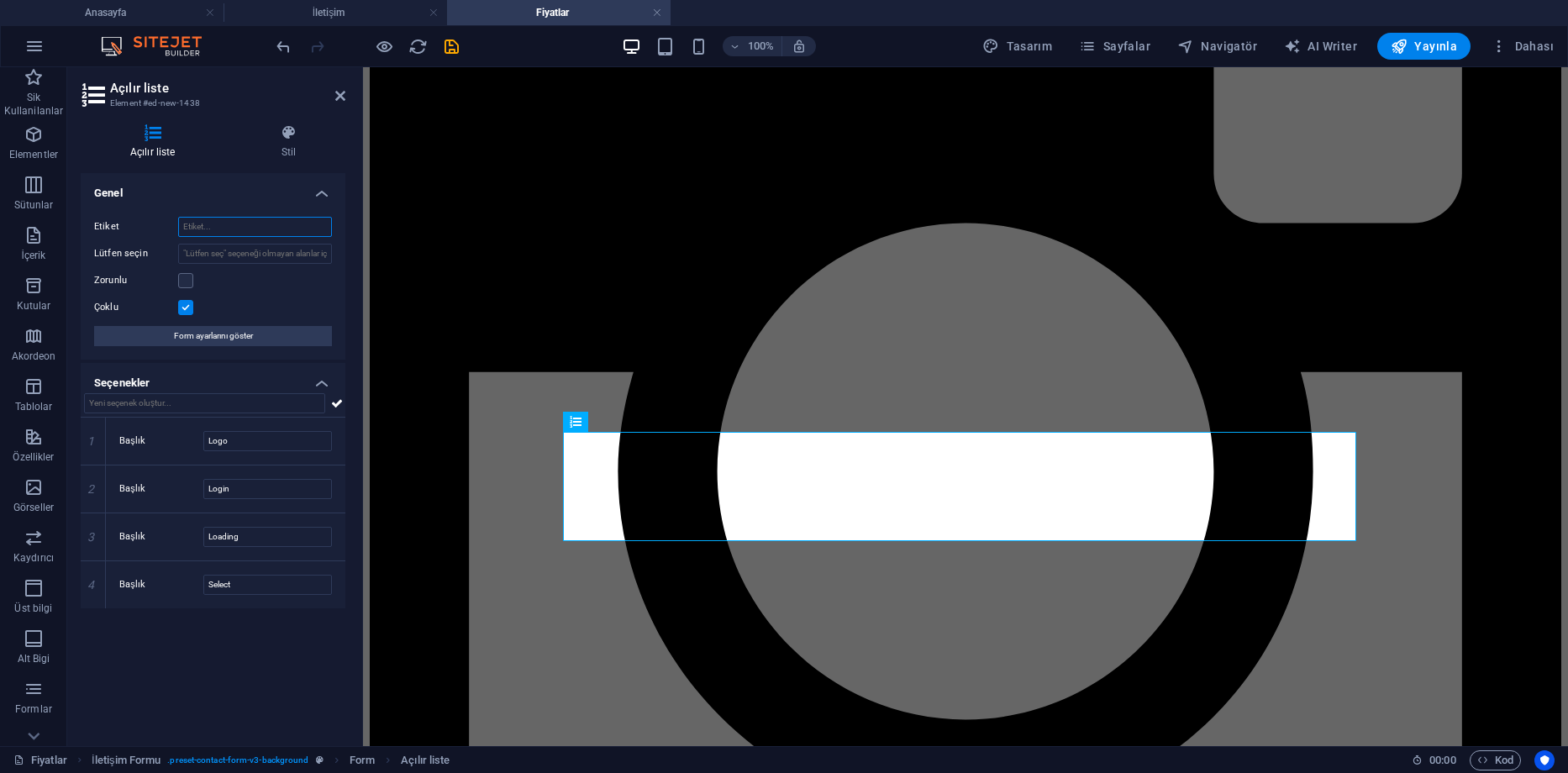
click at [226, 230] on input "Etiket" at bounding box center [255, 227] width 154 height 20
click at [213, 409] on input "text" at bounding box center [205, 403] width 241 height 20
type input "Kısa Tanıtım Tasarımı"
type input "Detaylı Tanıtım Konusu"
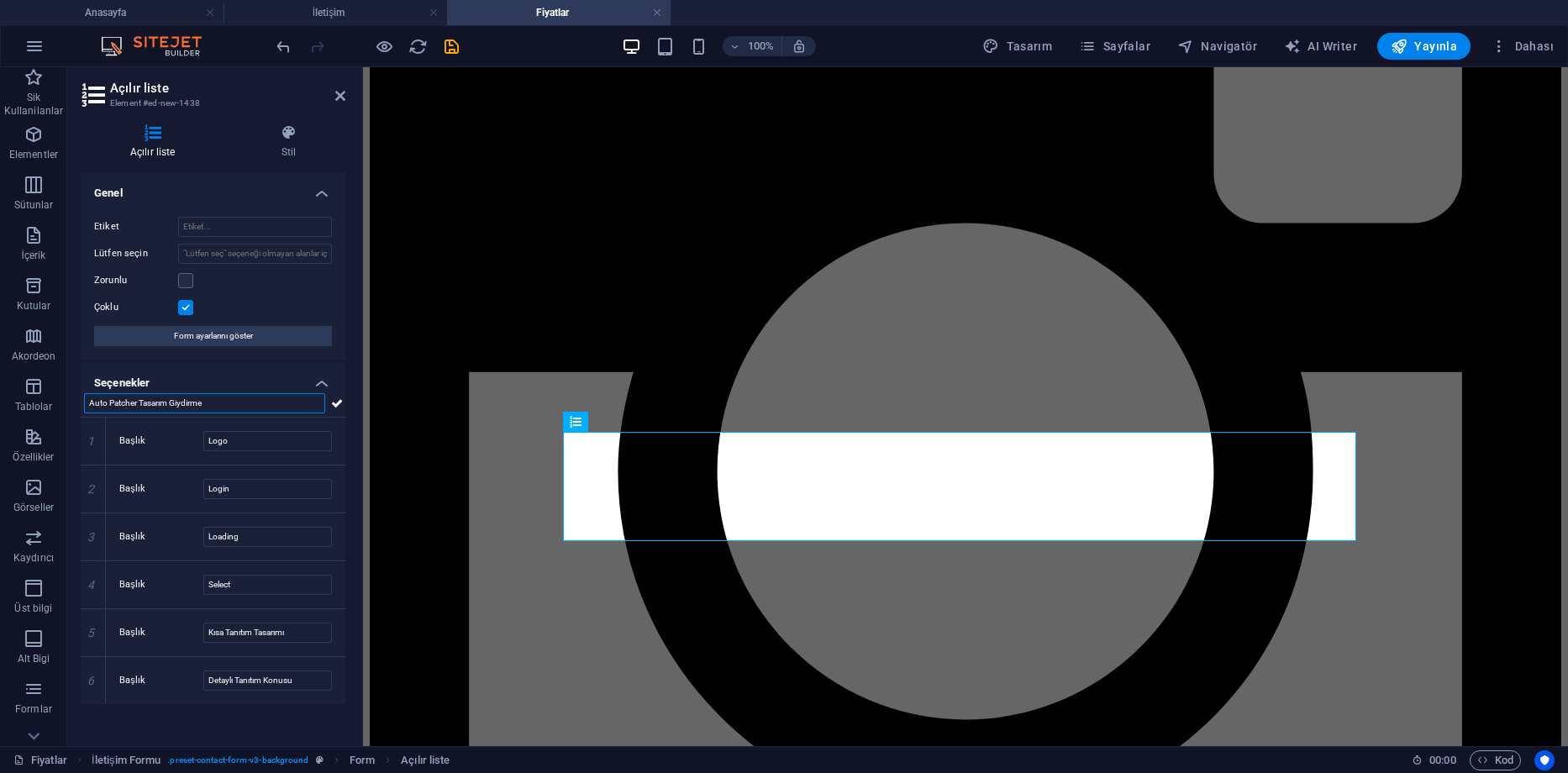
type input "Auto Patcher Tasarım Giydirme"
type input "Site Tasarım Giydirme"
type input "Site Giriş Index Tasarımı"
type input "I"
type input "Sosyal Medya Gönderi Tasarımı"
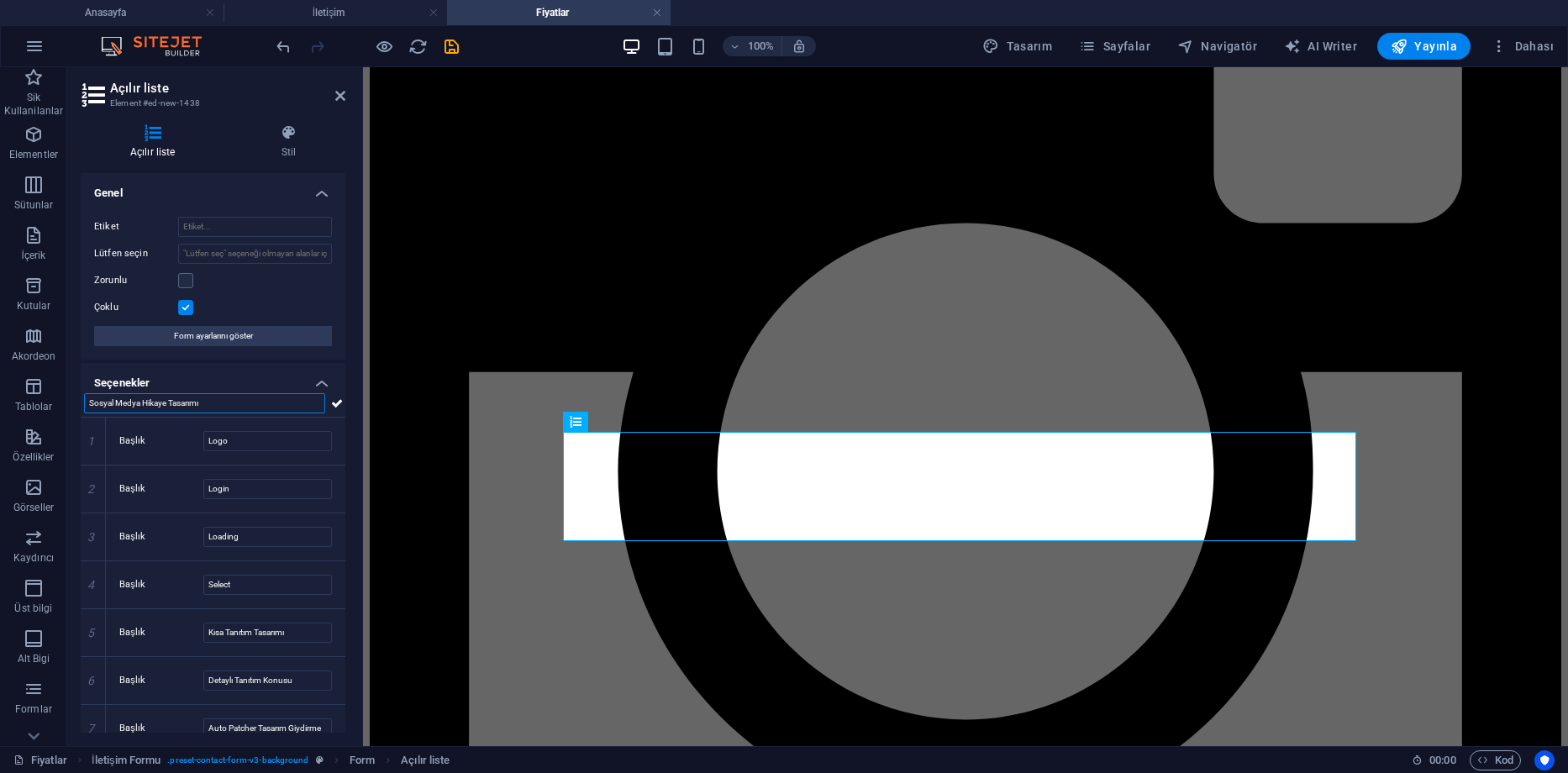
type input "Sosyal Medya Hikaye Tasarımı"
type input "Profil Resmi Tasarımı"
type input "Discord Tasarım Seti"
type input "F"
type input "Sosyal Medya Kapak Tasarımı"
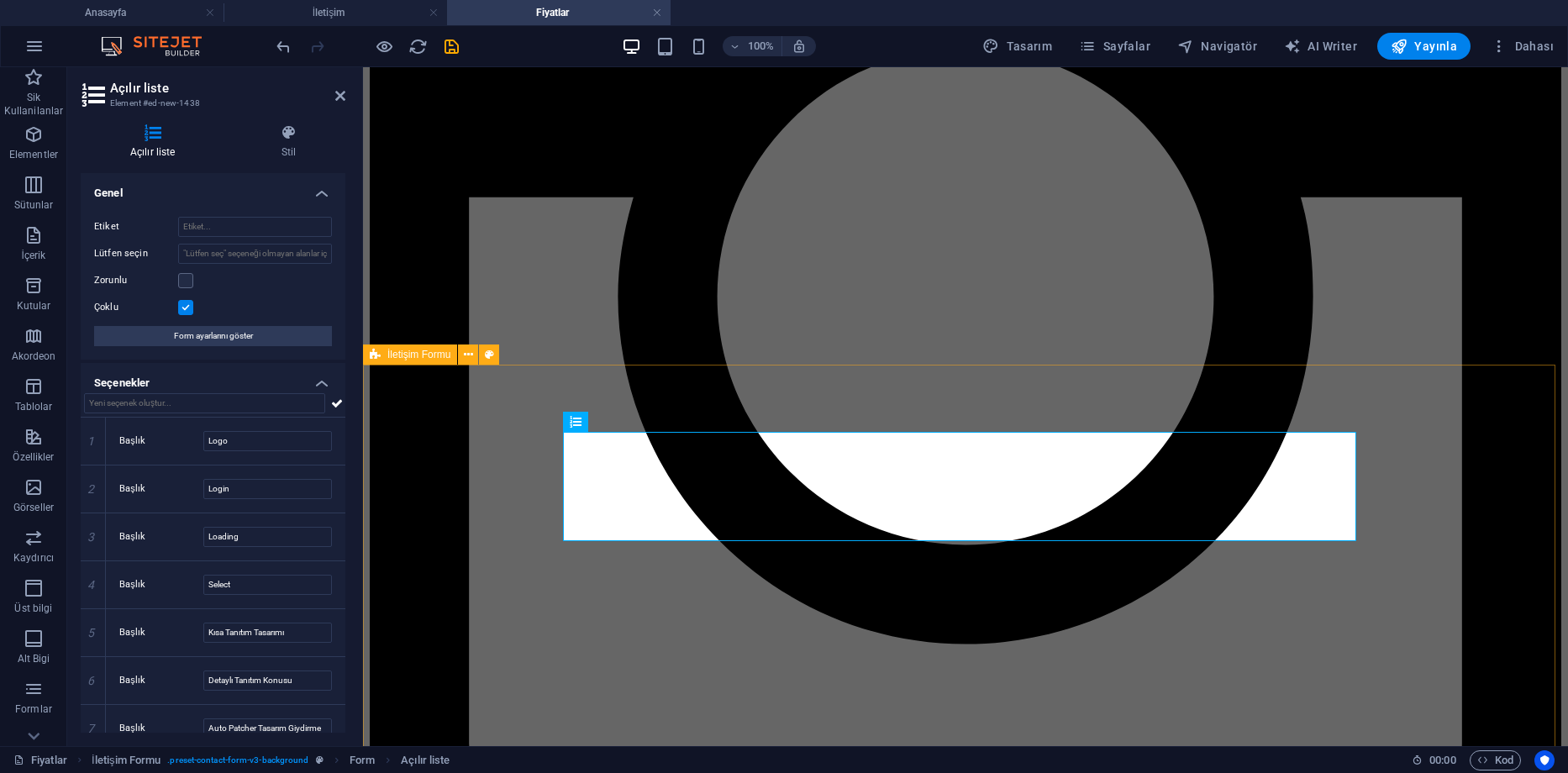
scroll to position [672, 0]
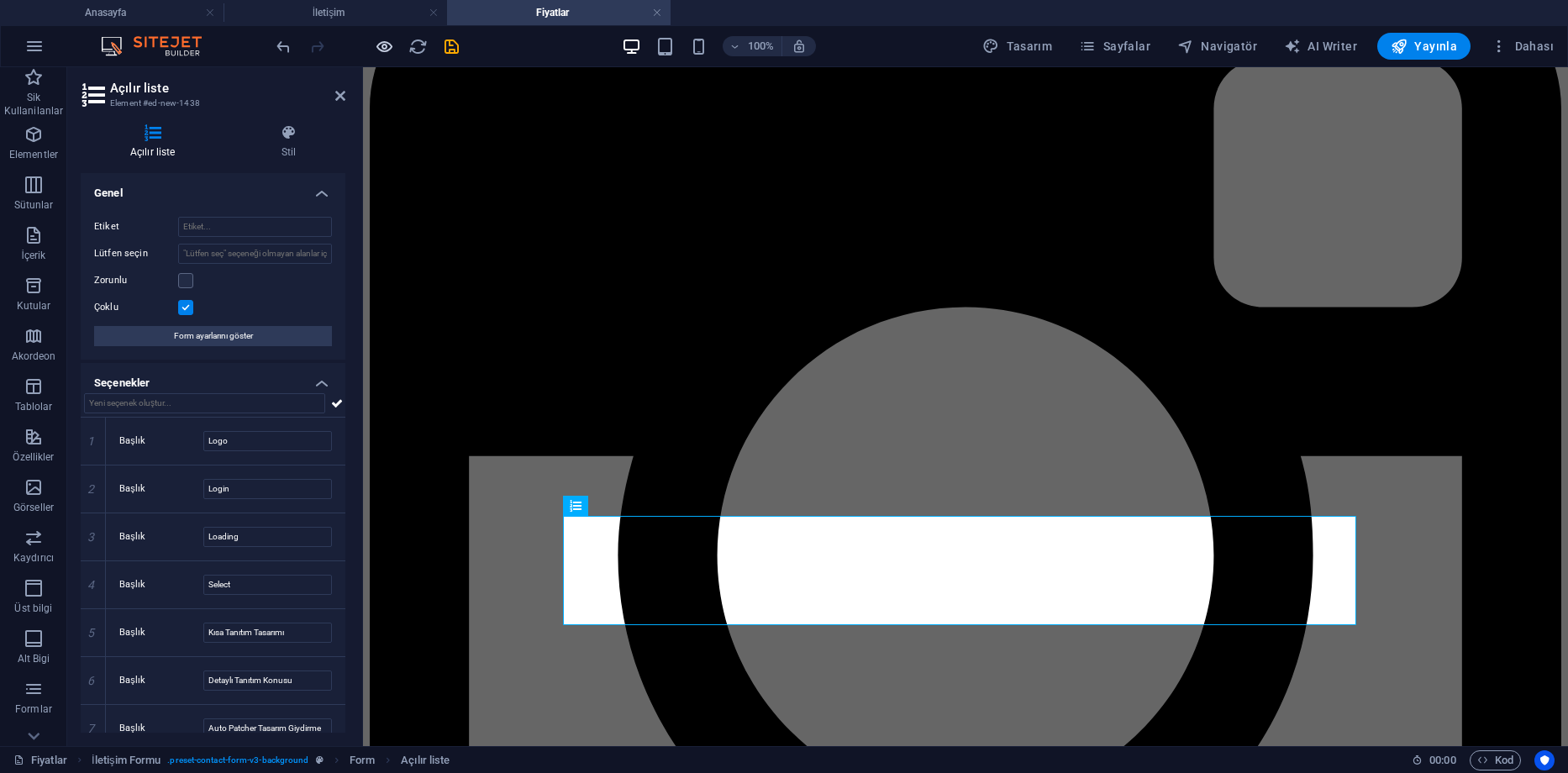
click at [393, 45] on icon "button" at bounding box center [384, 46] width 19 height 19
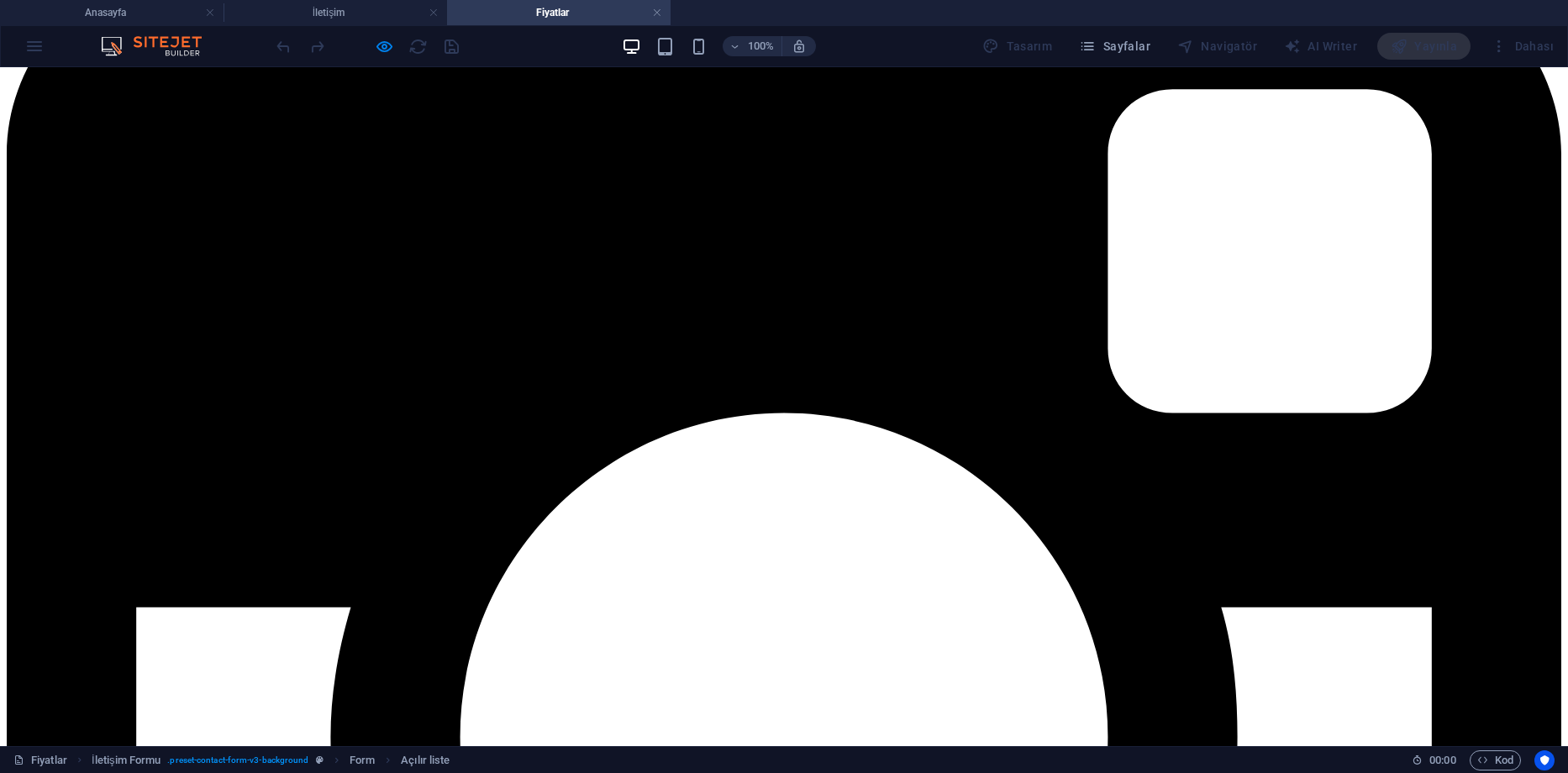
scroll to position [235, 0]
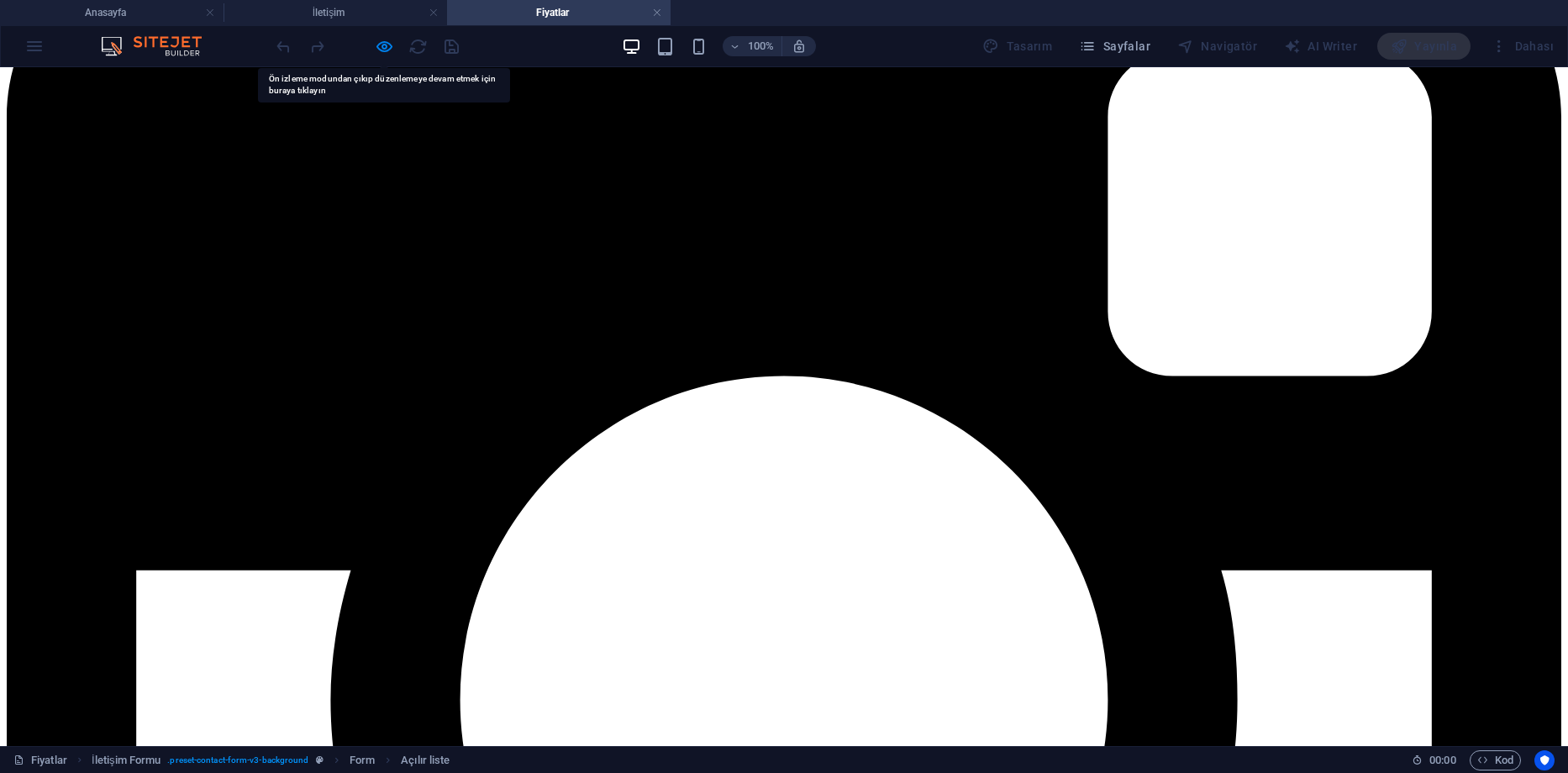
scroll to position [0, 0]
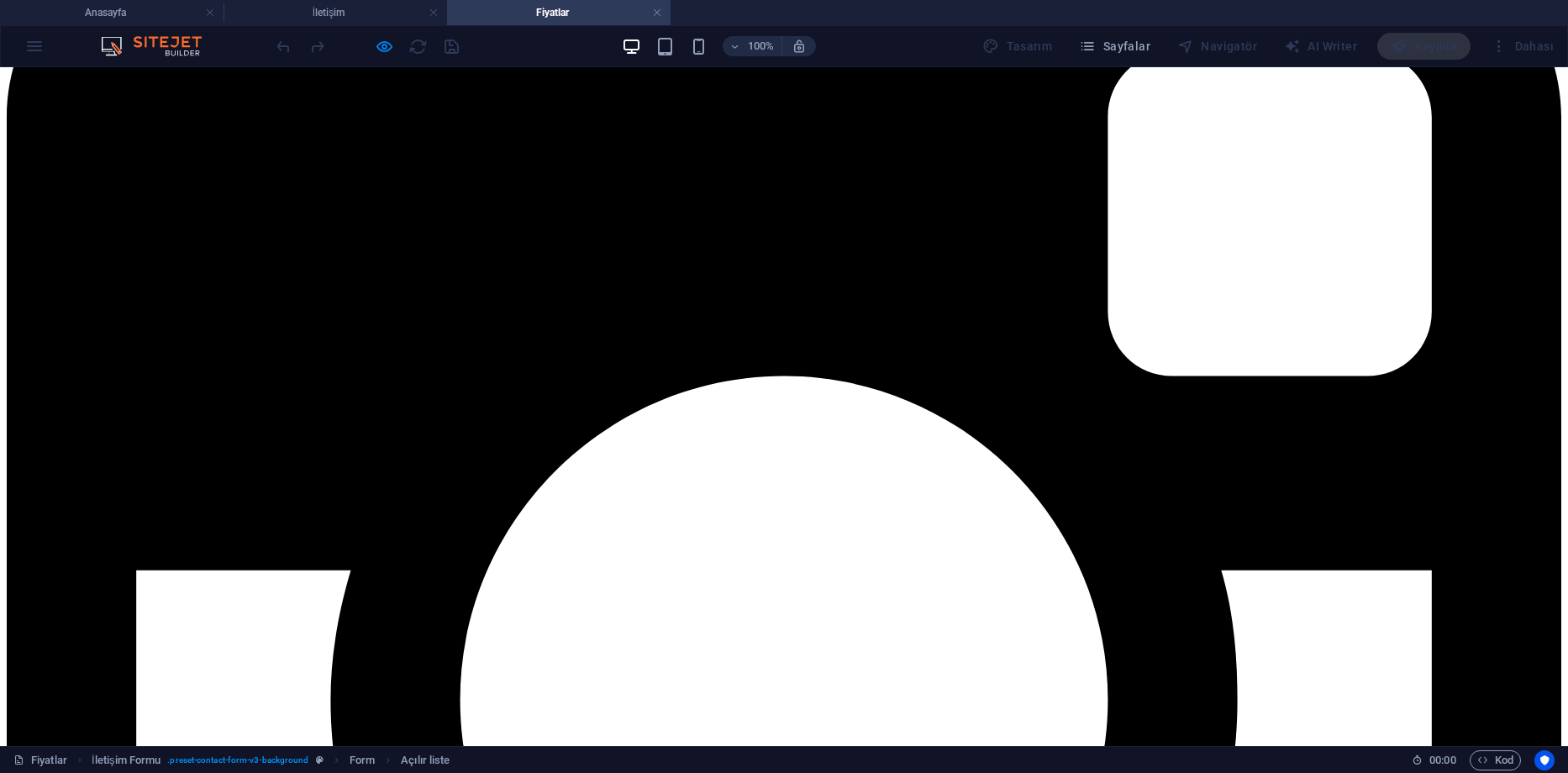
select select "Logo"
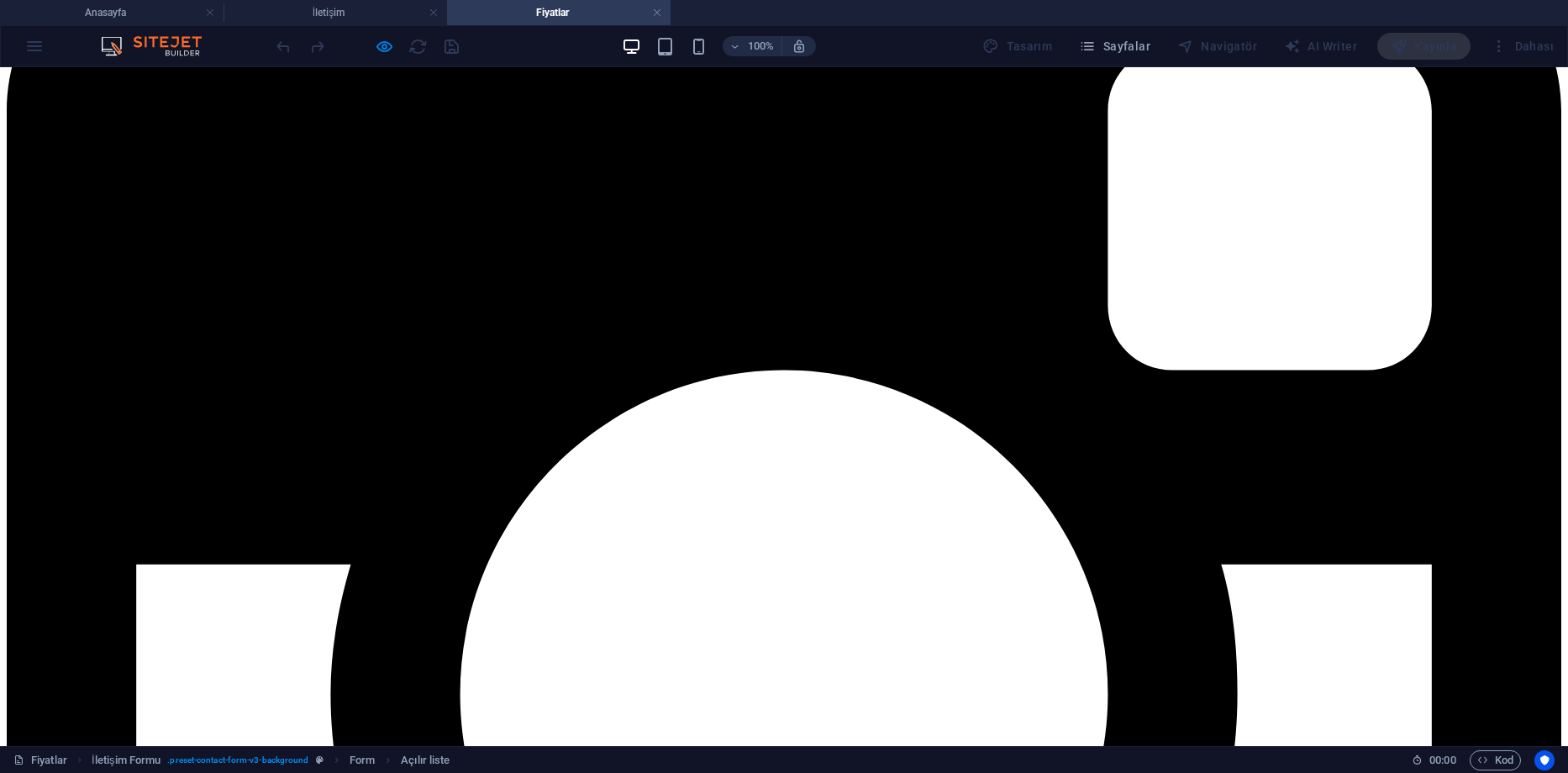
scroll to position [709, 0]
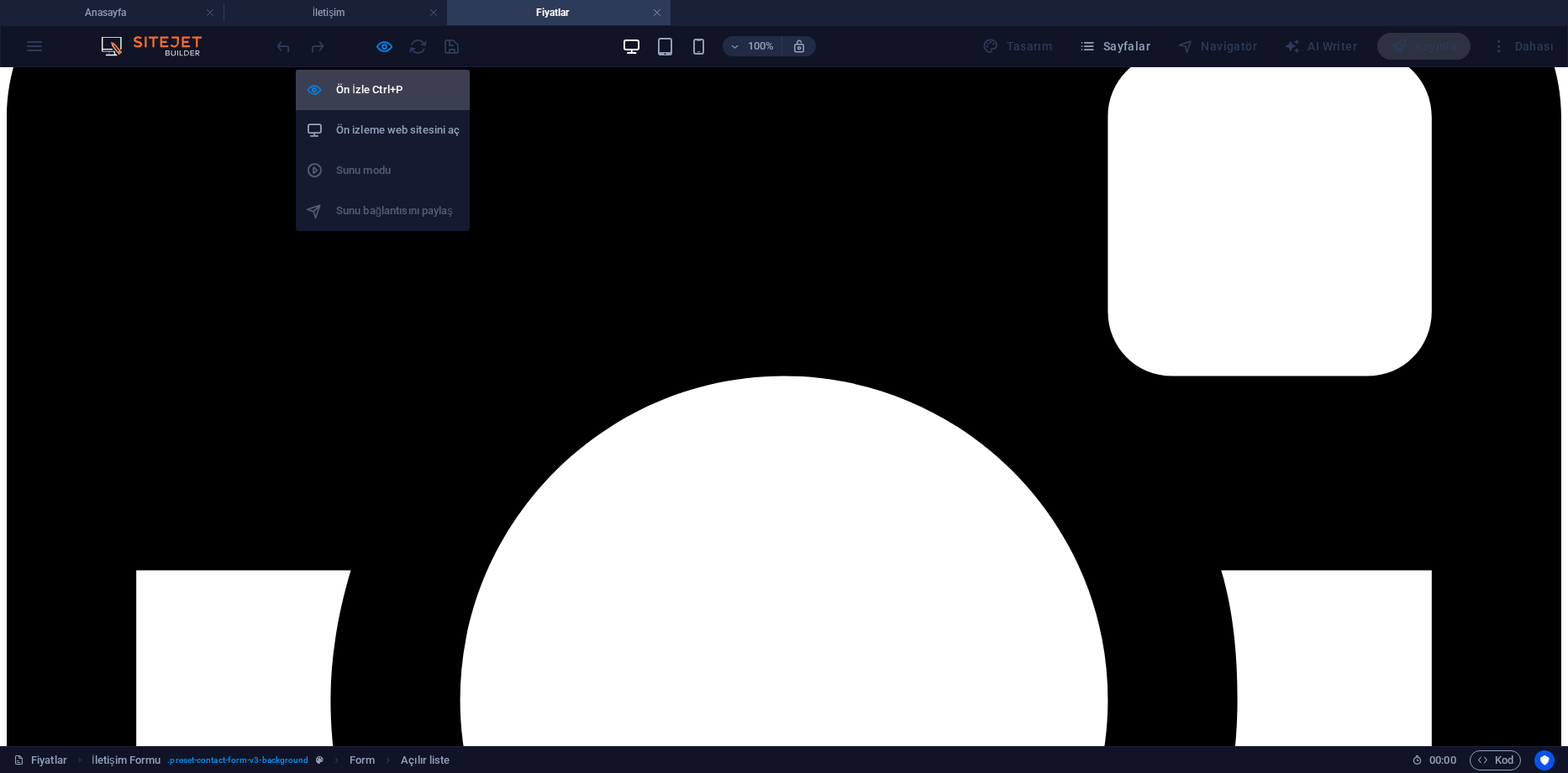
drag, startPoint x: 398, startPoint y: 0, endPoint x: 382, endPoint y: 82, distance: 83.5
click at [387, 51] on icon "button" at bounding box center [384, 46] width 19 height 19
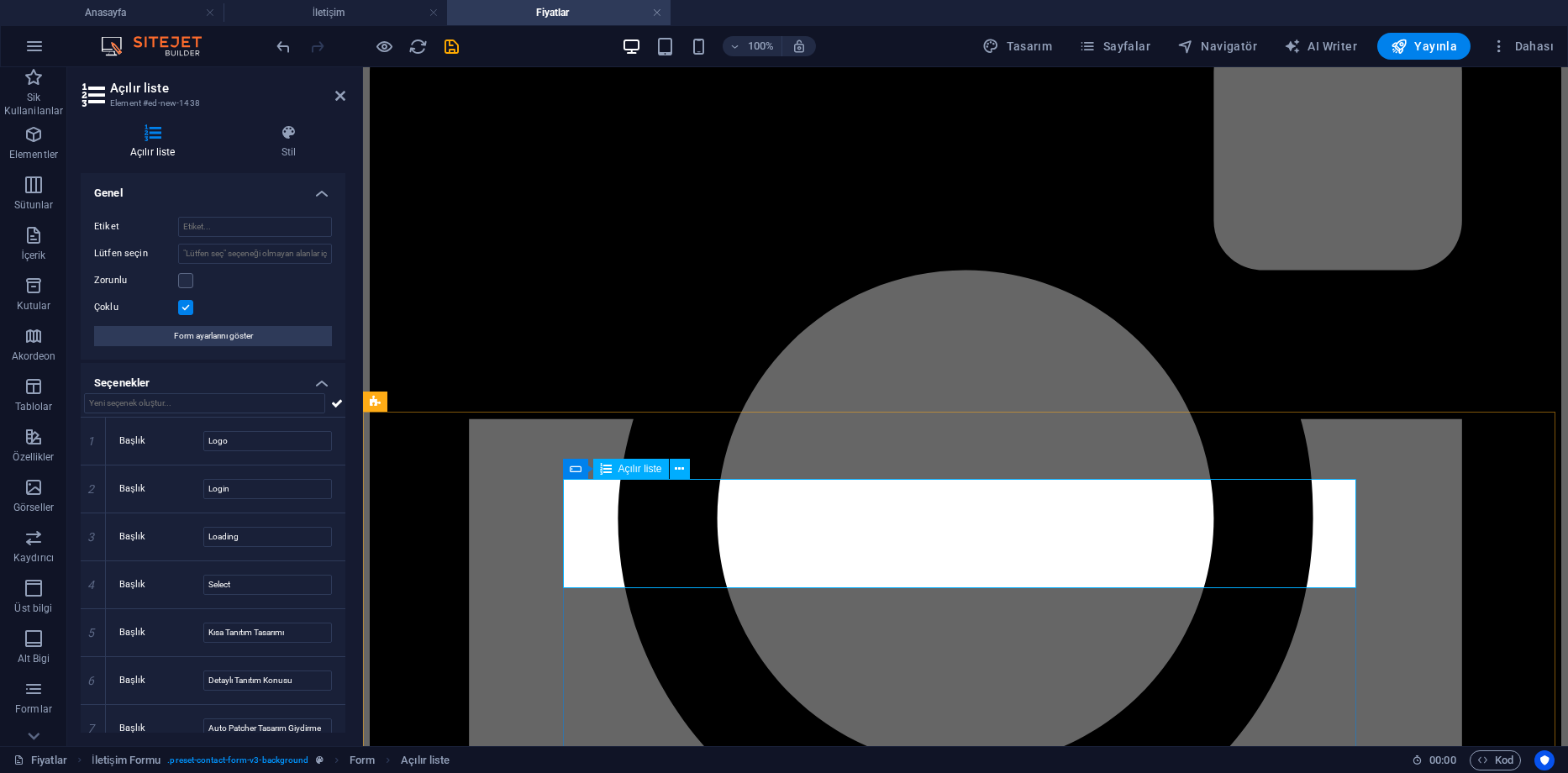
click at [188, 303] on label at bounding box center [186, 307] width 16 height 16
click at [0, 0] on input "Çoklu" at bounding box center [0, 0] width 0 height 0
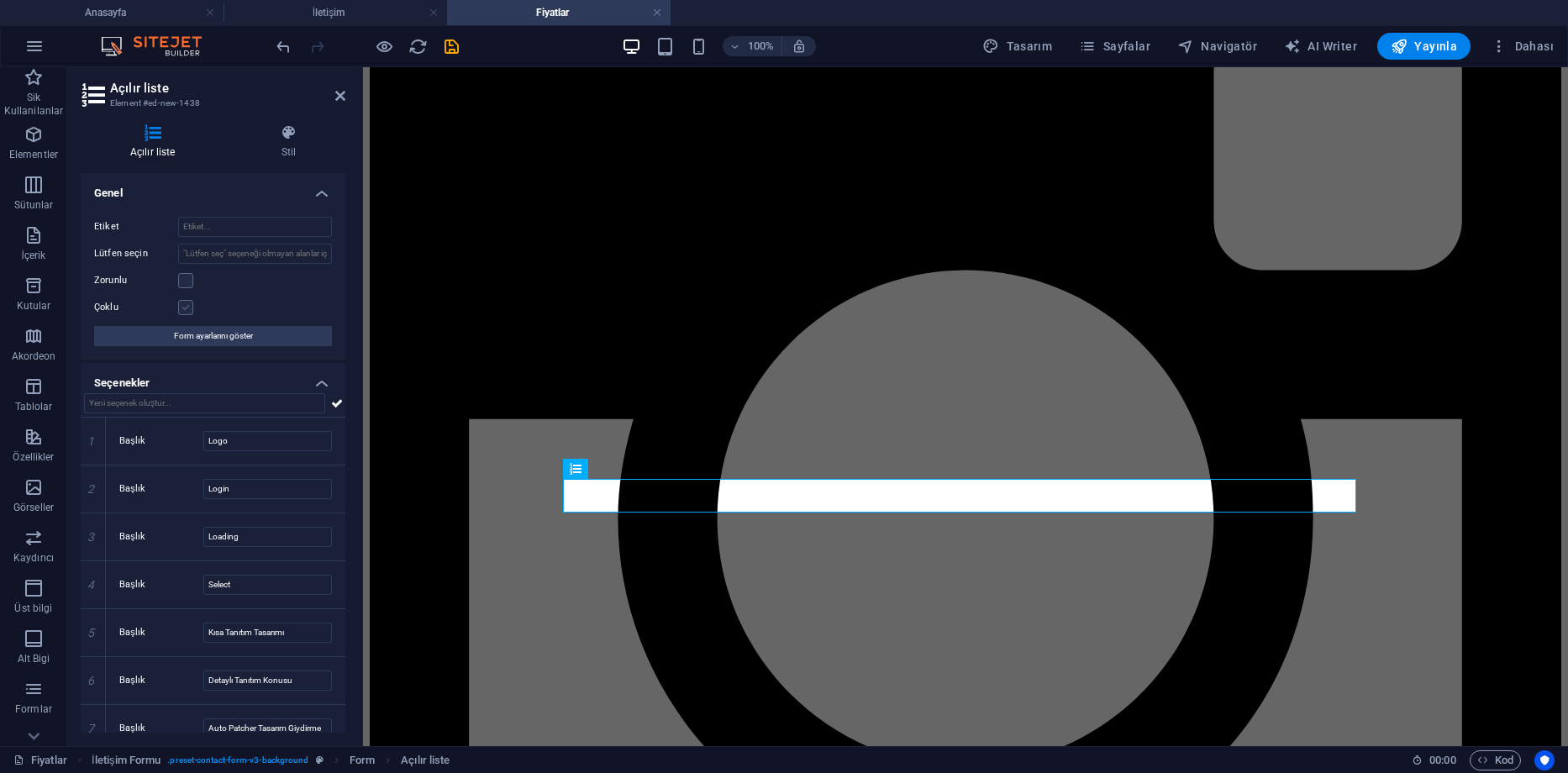
click at [188, 303] on label at bounding box center [186, 307] width 16 height 16
click at [0, 0] on input "Çoklu" at bounding box center [0, 0] width 0 height 0
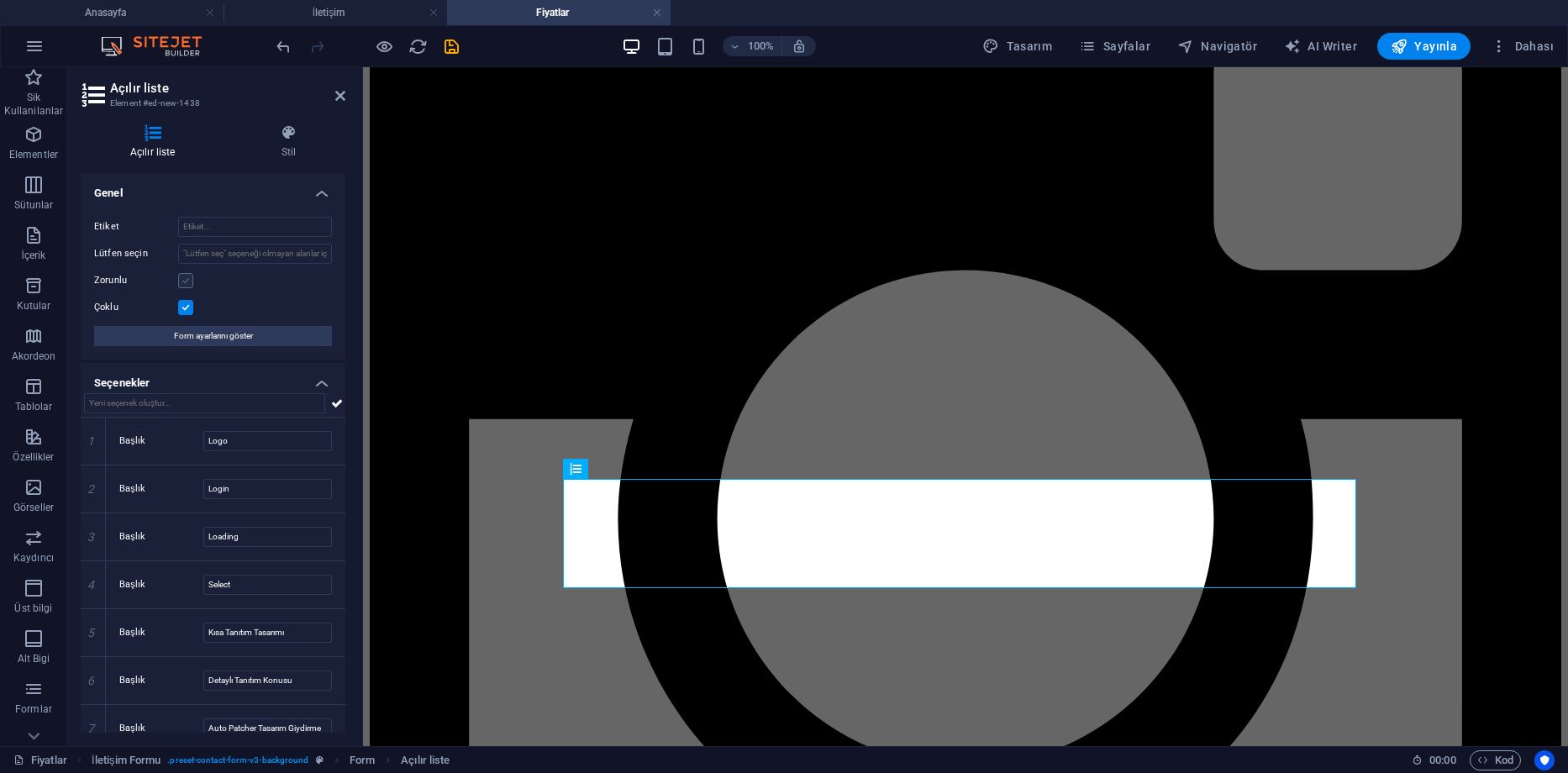
click at [184, 276] on label at bounding box center [186, 281] width 16 height 16
click at [0, 0] on input "Zorunlu" at bounding box center [0, 0] width 0 height 0
click at [186, 280] on label at bounding box center [186, 281] width 16 height 16
click at [0, 0] on input "Zorunlu" at bounding box center [0, 0] width 0 height 0
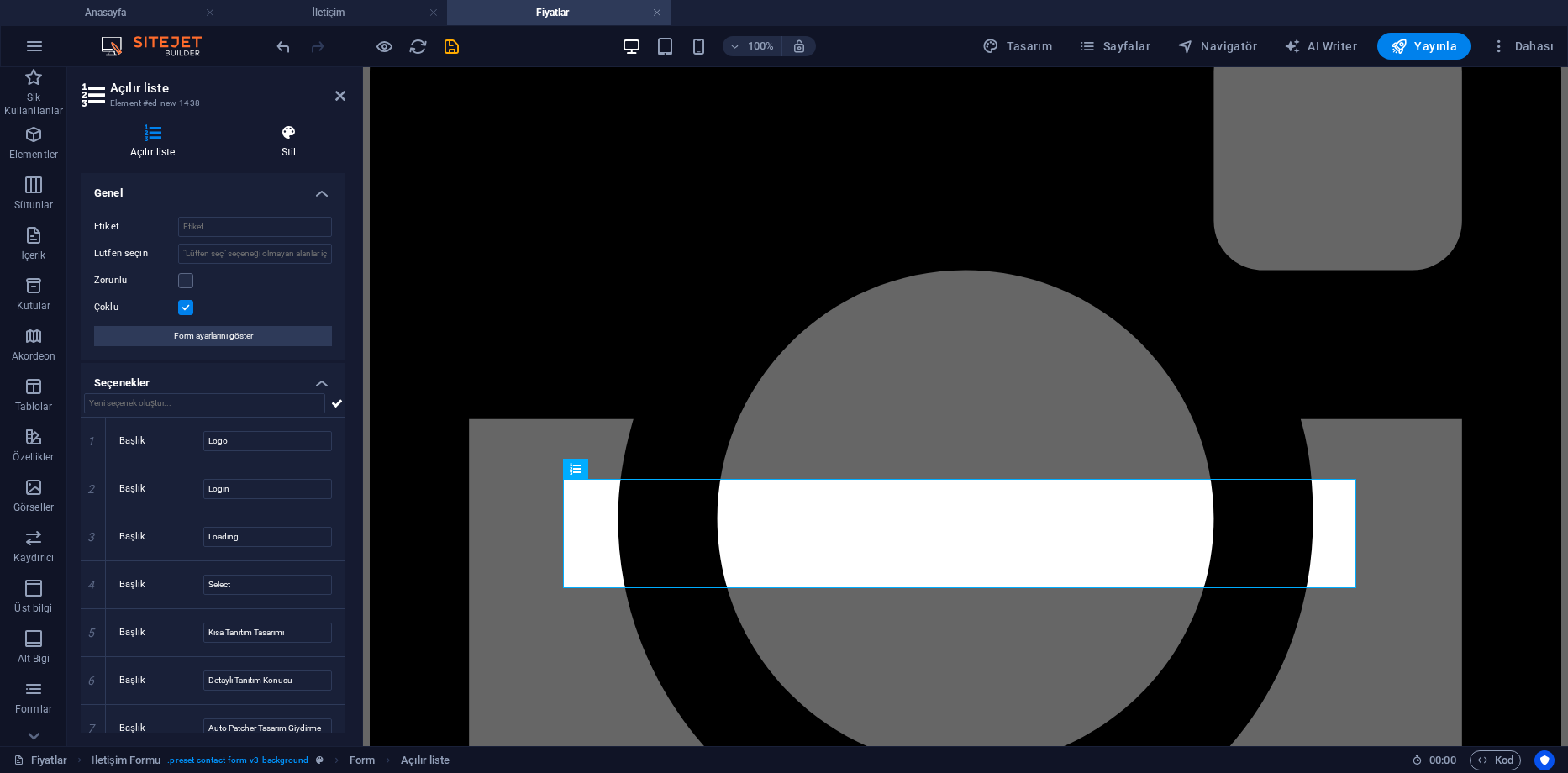
click at [284, 143] on h4 "Stil" at bounding box center [289, 142] width 113 height 36
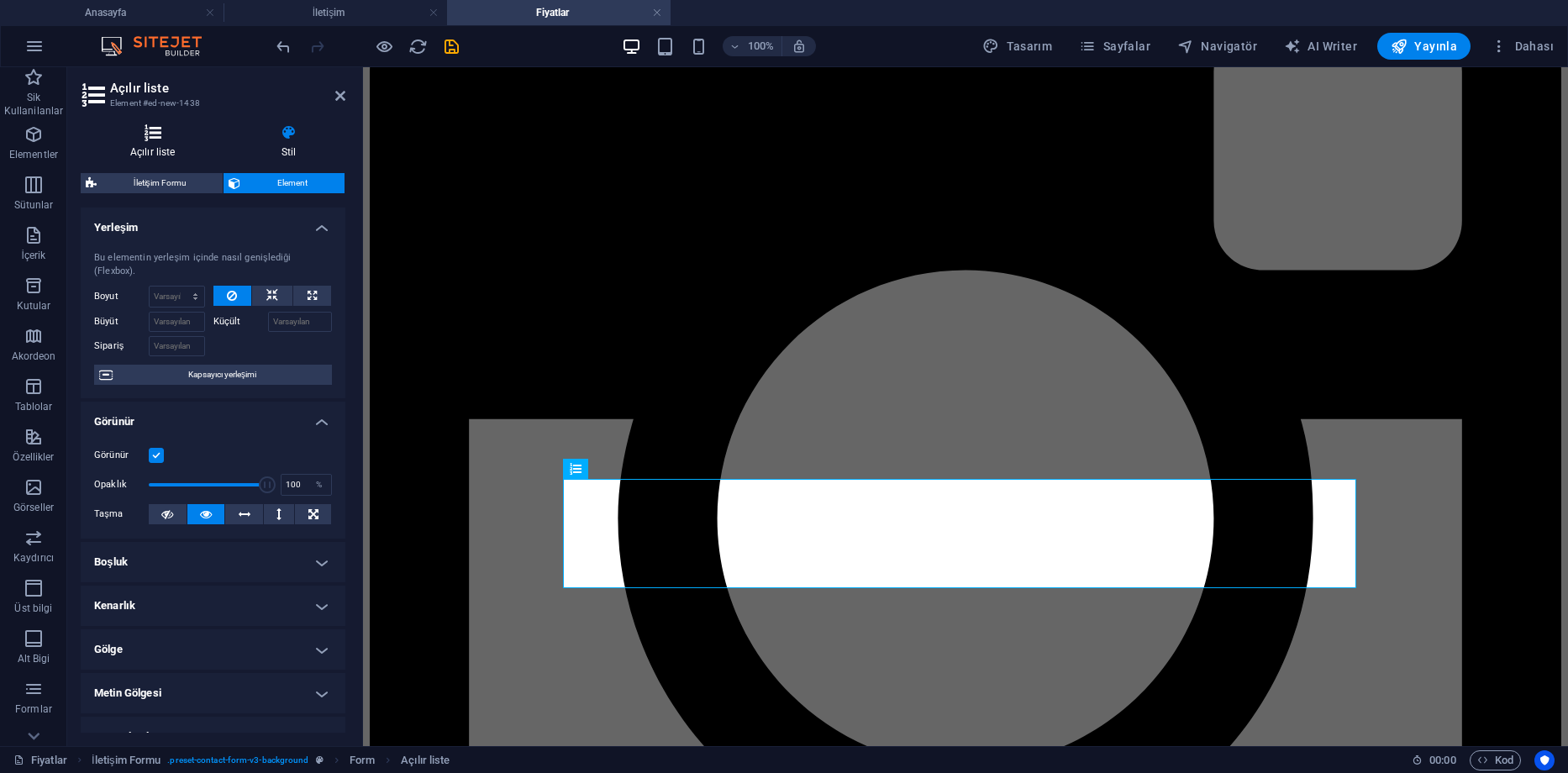
click at [152, 137] on icon at bounding box center [153, 132] width 144 height 16
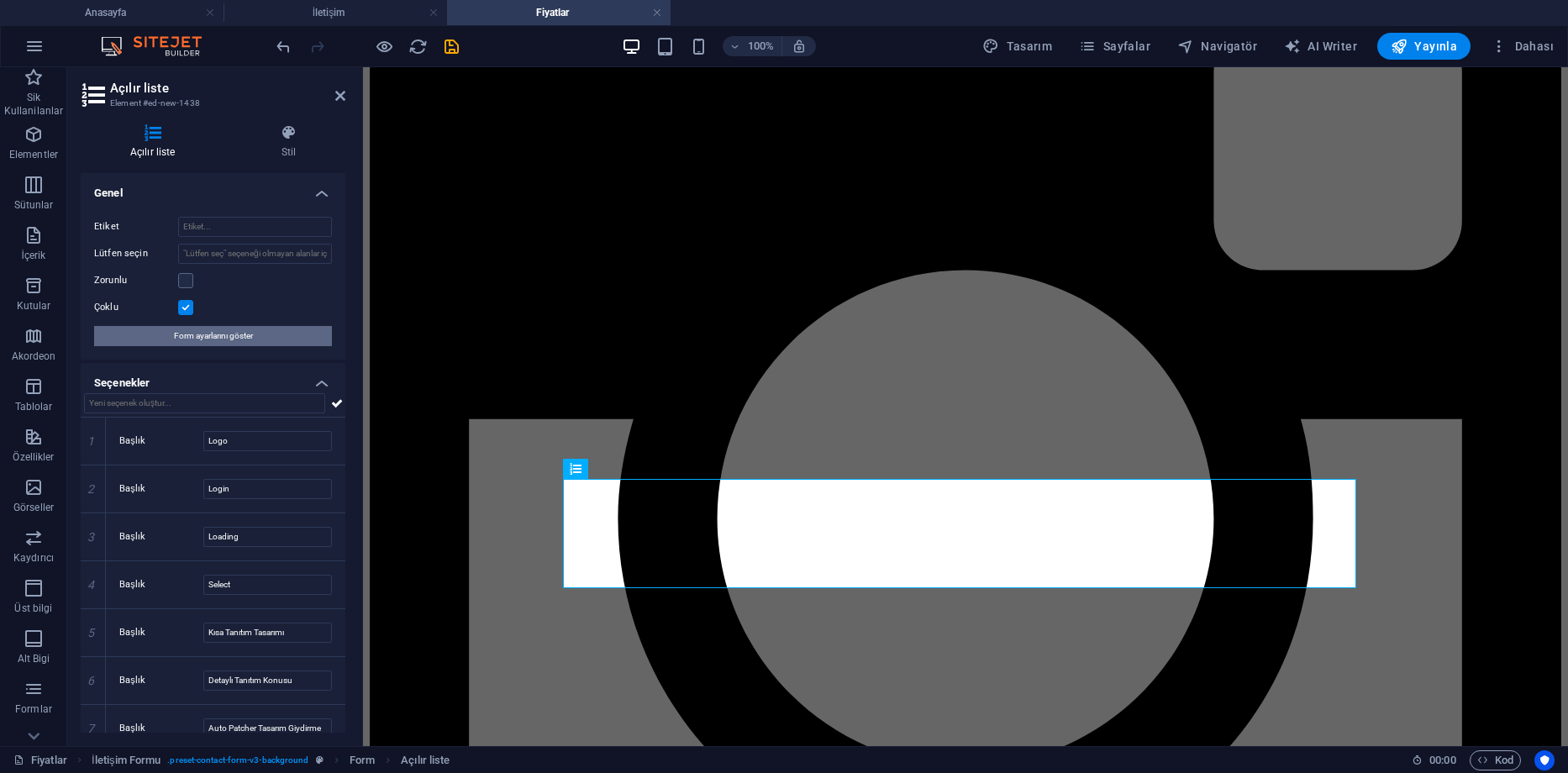
click at [231, 342] on span "Form ayarlarını göster" at bounding box center [213, 336] width 79 height 20
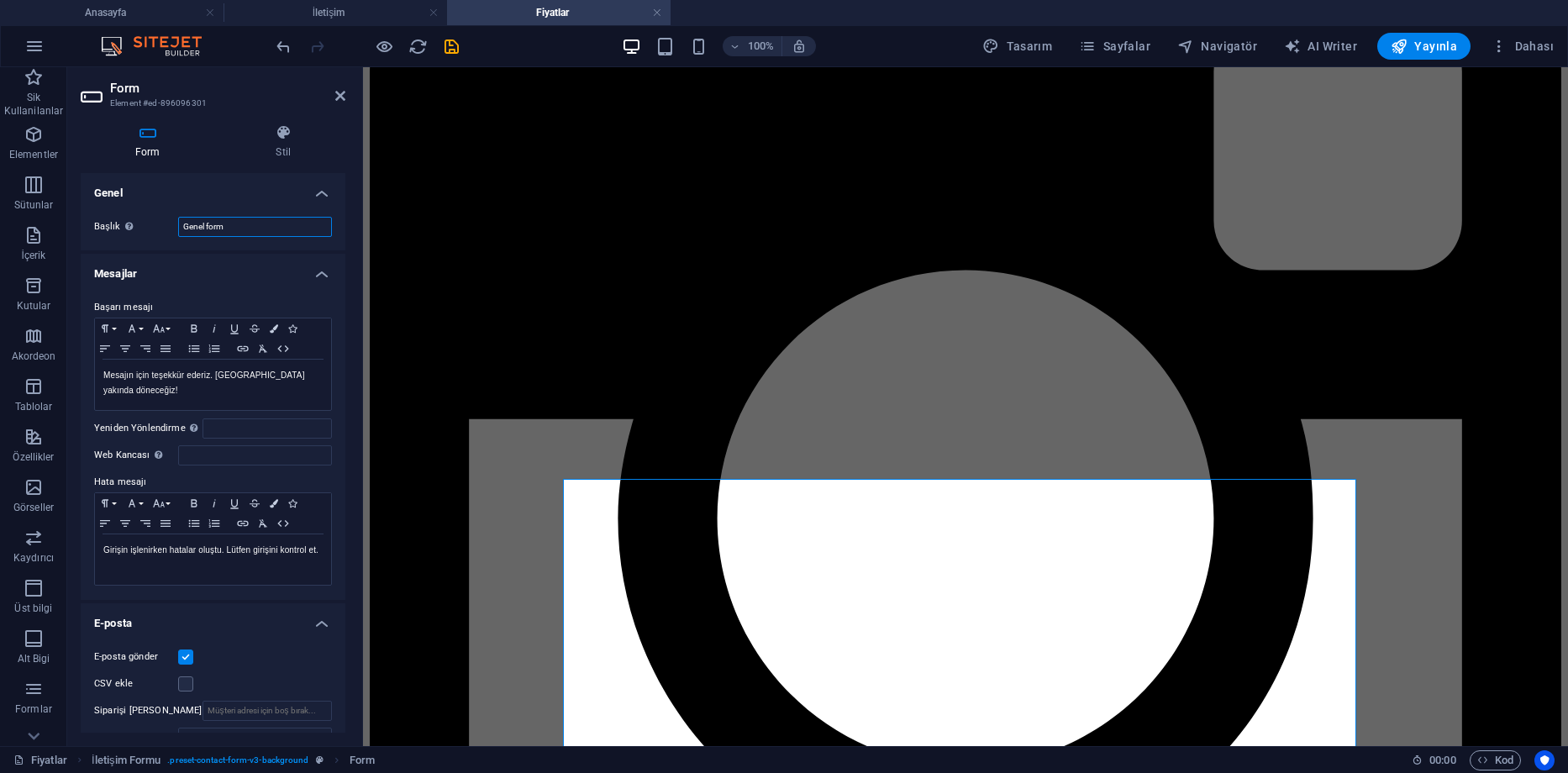
click at [172, 223] on div "Başlık Form için bir ad tanımla. Genel form" at bounding box center [213, 227] width 238 height 20
type input "Sipariş Formu"
click at [191, 273] on h4 "Mesajlar" at bounding box center [213, 269] width 265 height 30
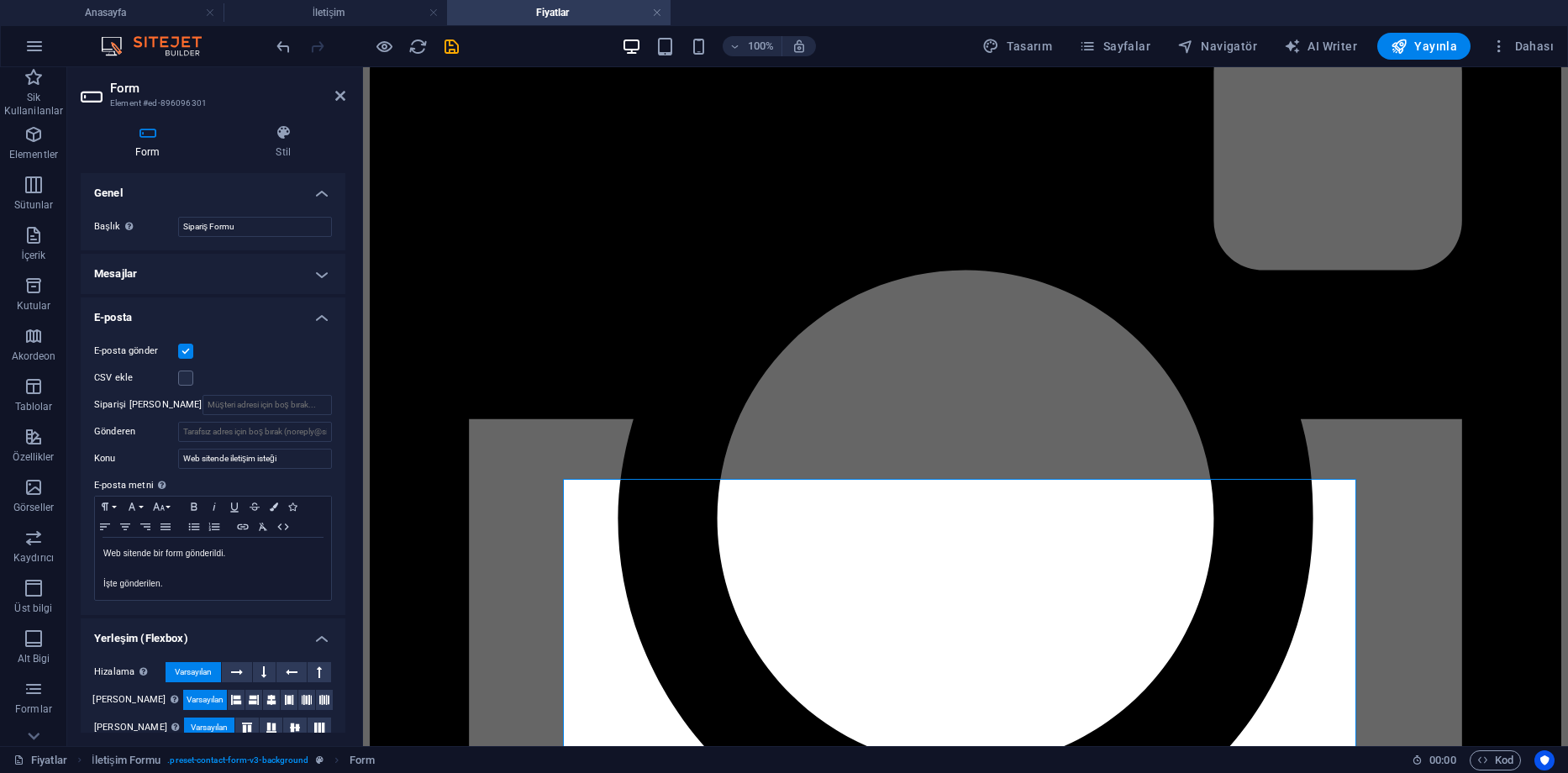
click at [191, 273] on h4 "Mesajlar" at bounding box center [213, 274] width 265 height 40
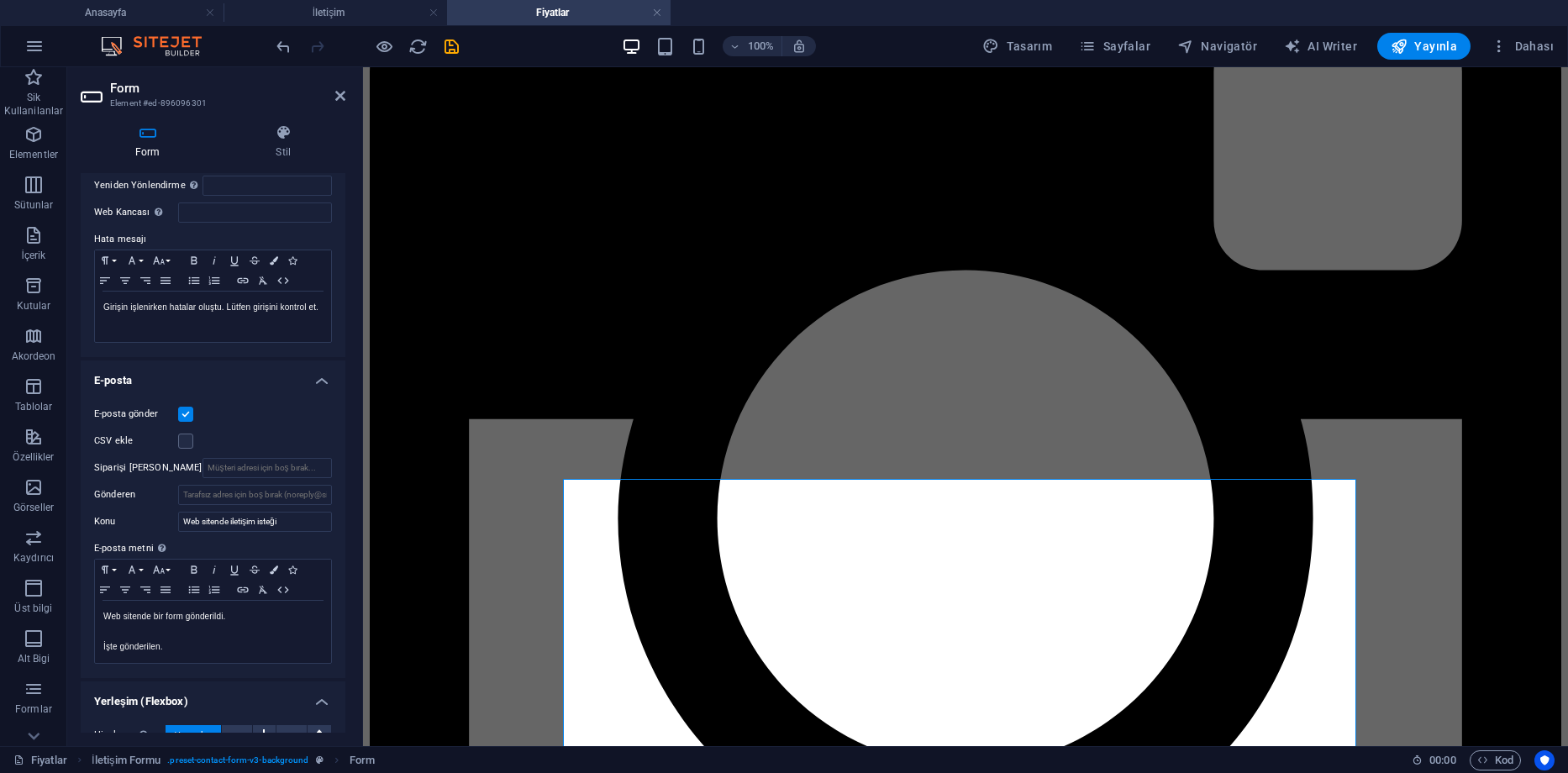
scroll to position [252, 0]
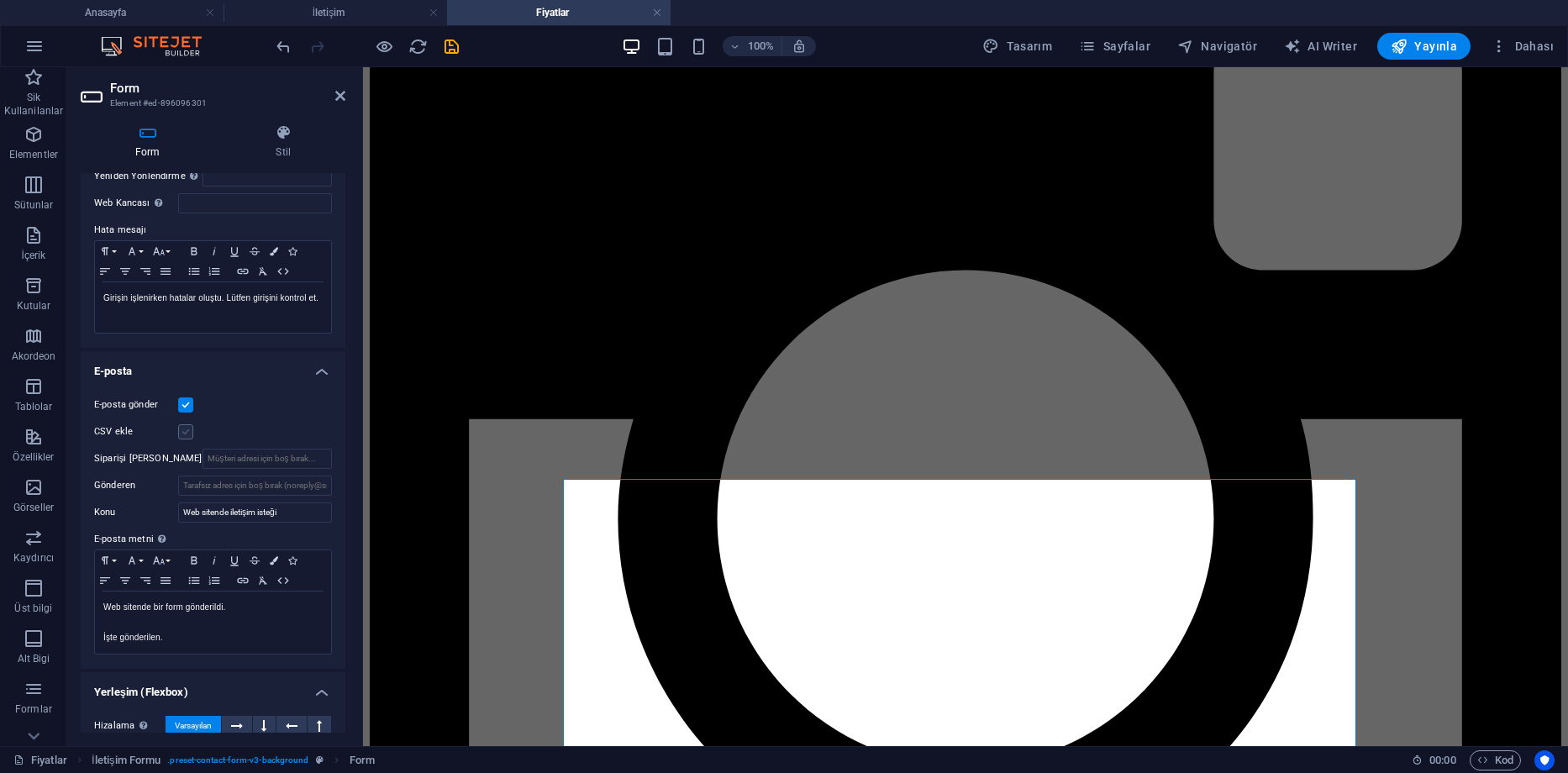
click at [183, 433] on label at bounding box center [186, 431] width 16 height 16
click at [0, 0] on input "CSV ekle" at bounding box center [0, 0] width 0 height 0
click at [186, 432] on label at bounding box center [186, 431] width 16 height 16
click at [0, 0] on input "CSV ekle" at bounding box center [0, 0] width 0 height 0
click at [277, 458] on input "Siparişi [PERSON_NAME]" at bounding box center [268, 459] width 130 height 20
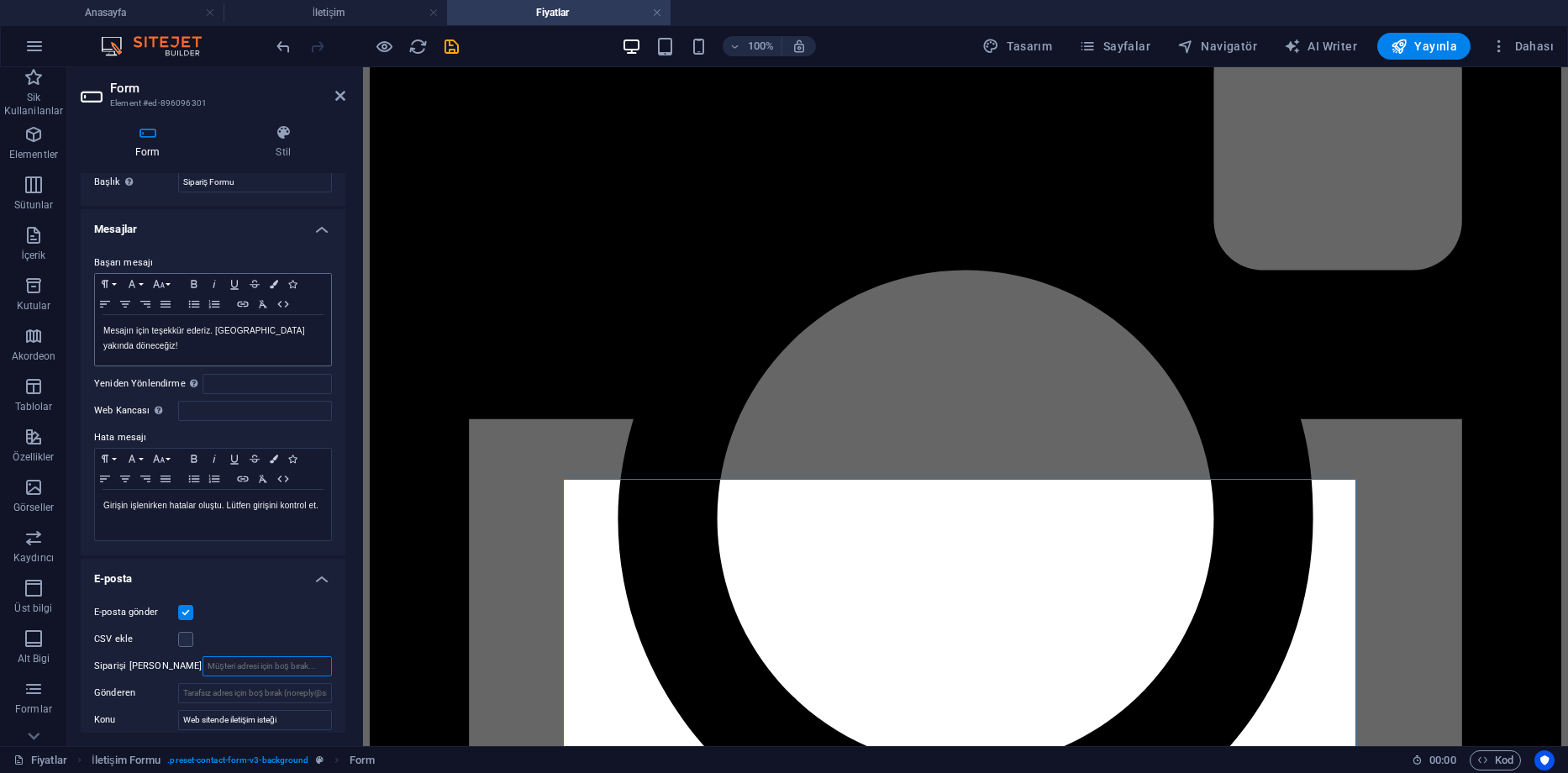
scroll to position [0, 0]
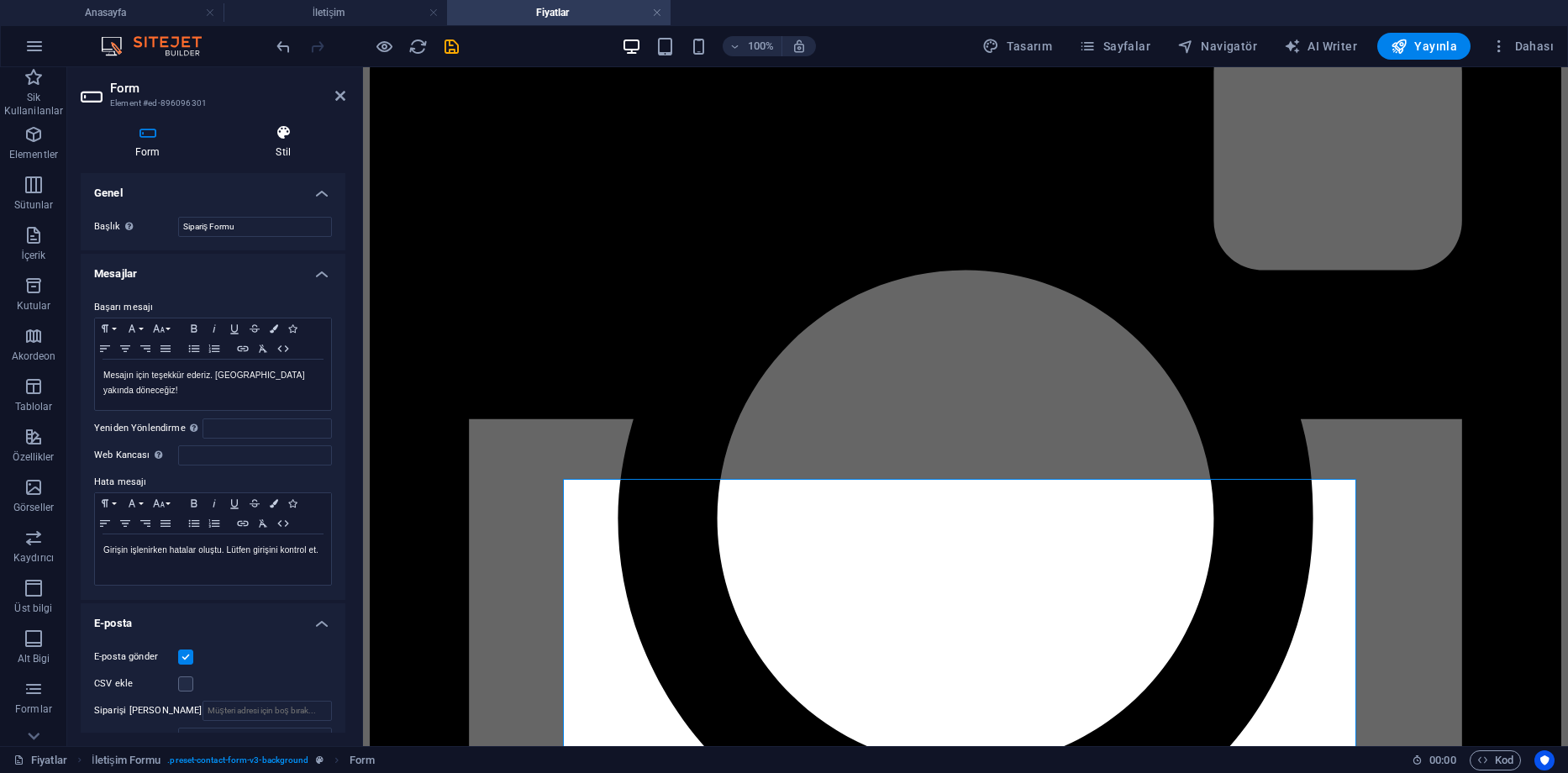
click at [267, 151] on h4 "Stil" at bounding box center [284, 142] width 124 height 36
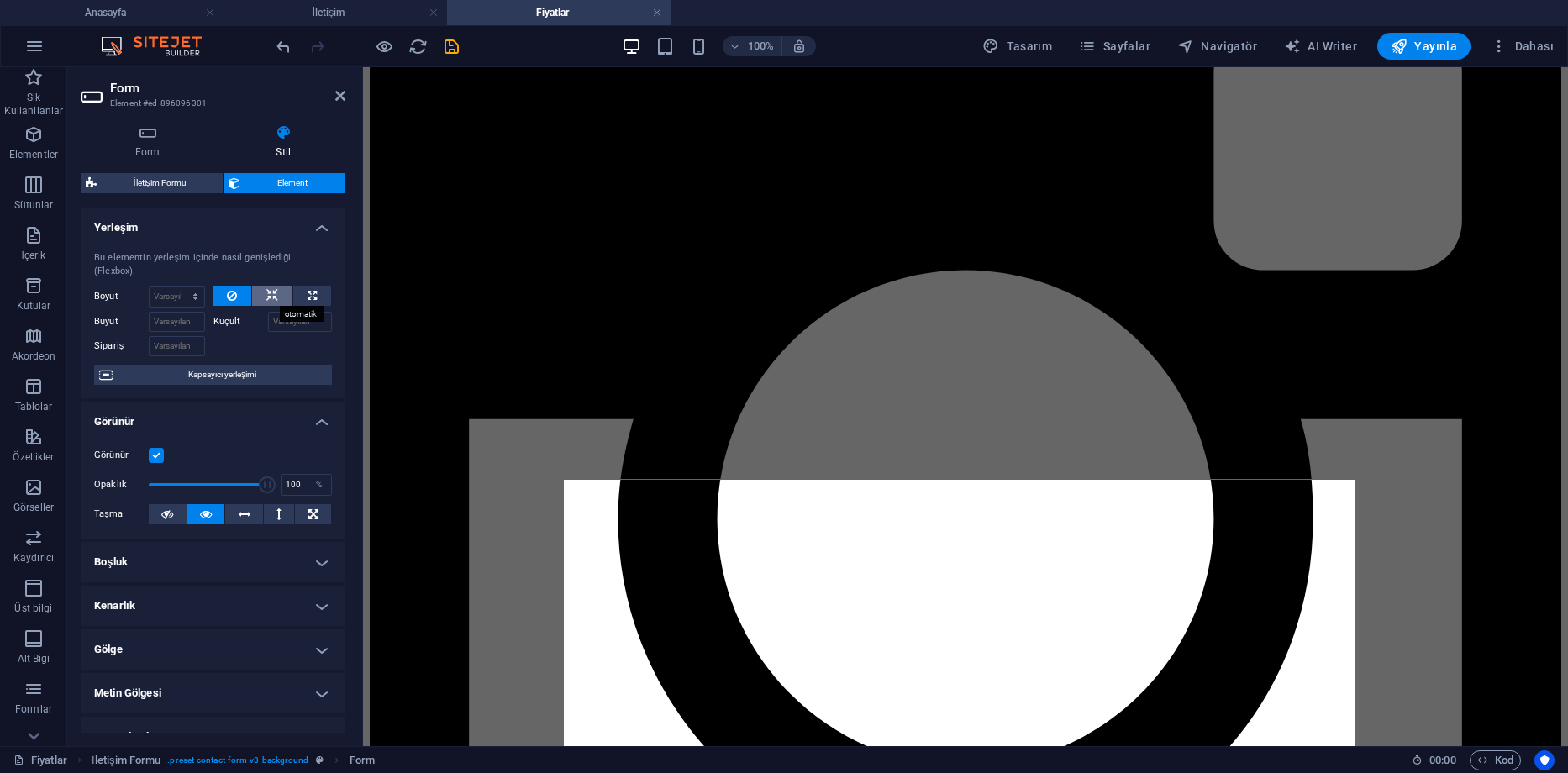
click at [278, 296] on button at bounding box center [272, 296] width 40 height 20
click at [234, 295] on icon at bounding box center [231, 296] width 10 height 20
drag, startPoint x: 239, startPoint y: 482, endPoint x: 210, endPoint y: 485, distance: 29.2
click at [210, 485] on span at bounding box center [211, 484] width 16 height 16
type input "100"
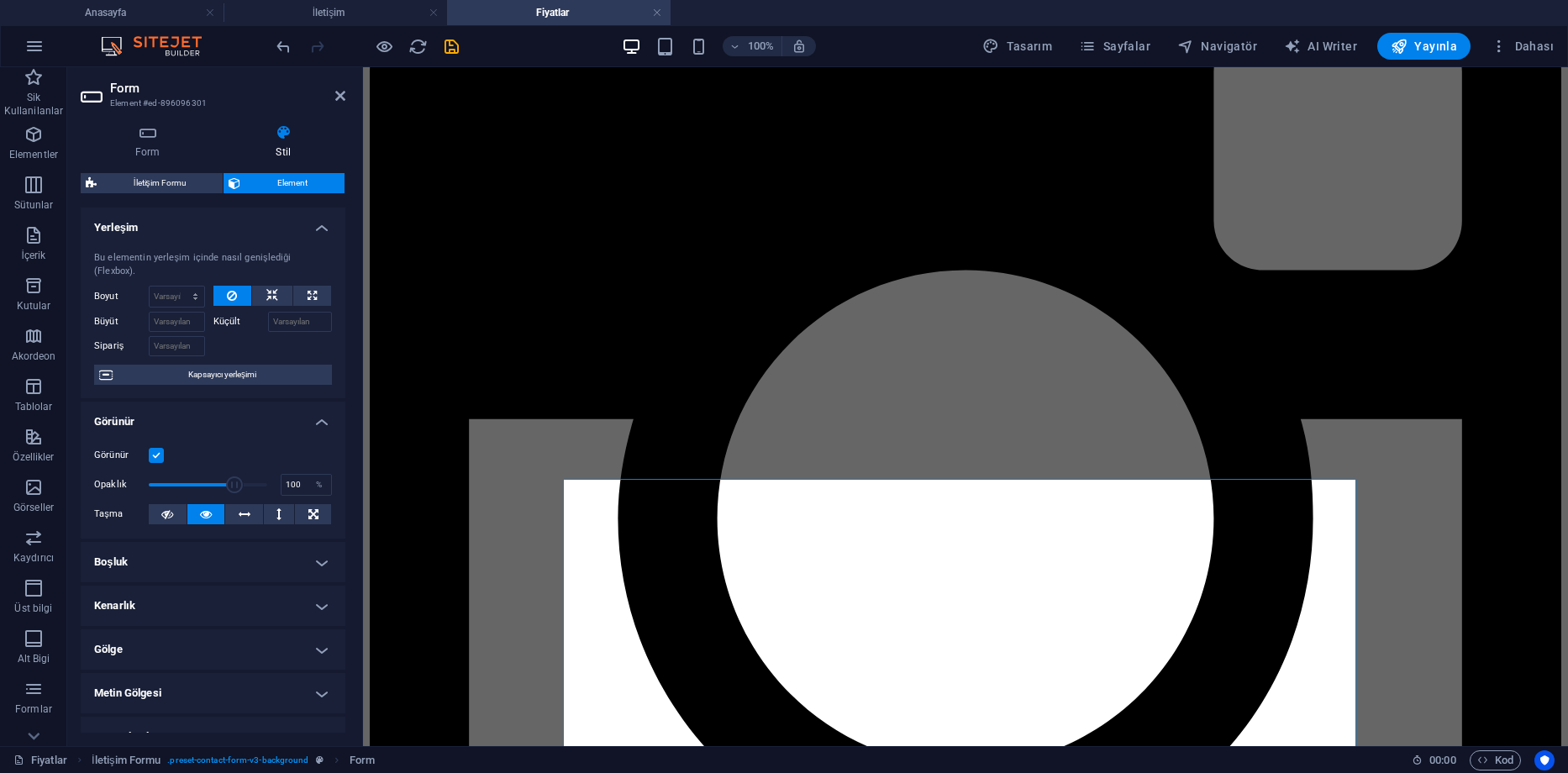
drag, startPoint x: 205, startPoint y: 482, endPoint x: 361, endPoint y: 481, distance: 156.0
click at [361, 481] on aside "Form Element #ed-896096301 Form Stil Genel Başlık Form için bir ad tanımla. Sip…" at bounding box center [216, 407] width 296 height 679
click at [230, 513] on button at bounding box center [243, 514] width 37 height 20
click at [204, 513] on icon at bounding box center [206, 514] width 12 height 20
click at [162, 164] on div "Form Stil Genel Başlık Form için bir ad tanımla. Sipariş Formu Mesajlar Başarı …" at bounding box center [213, 429] width 265 height 609
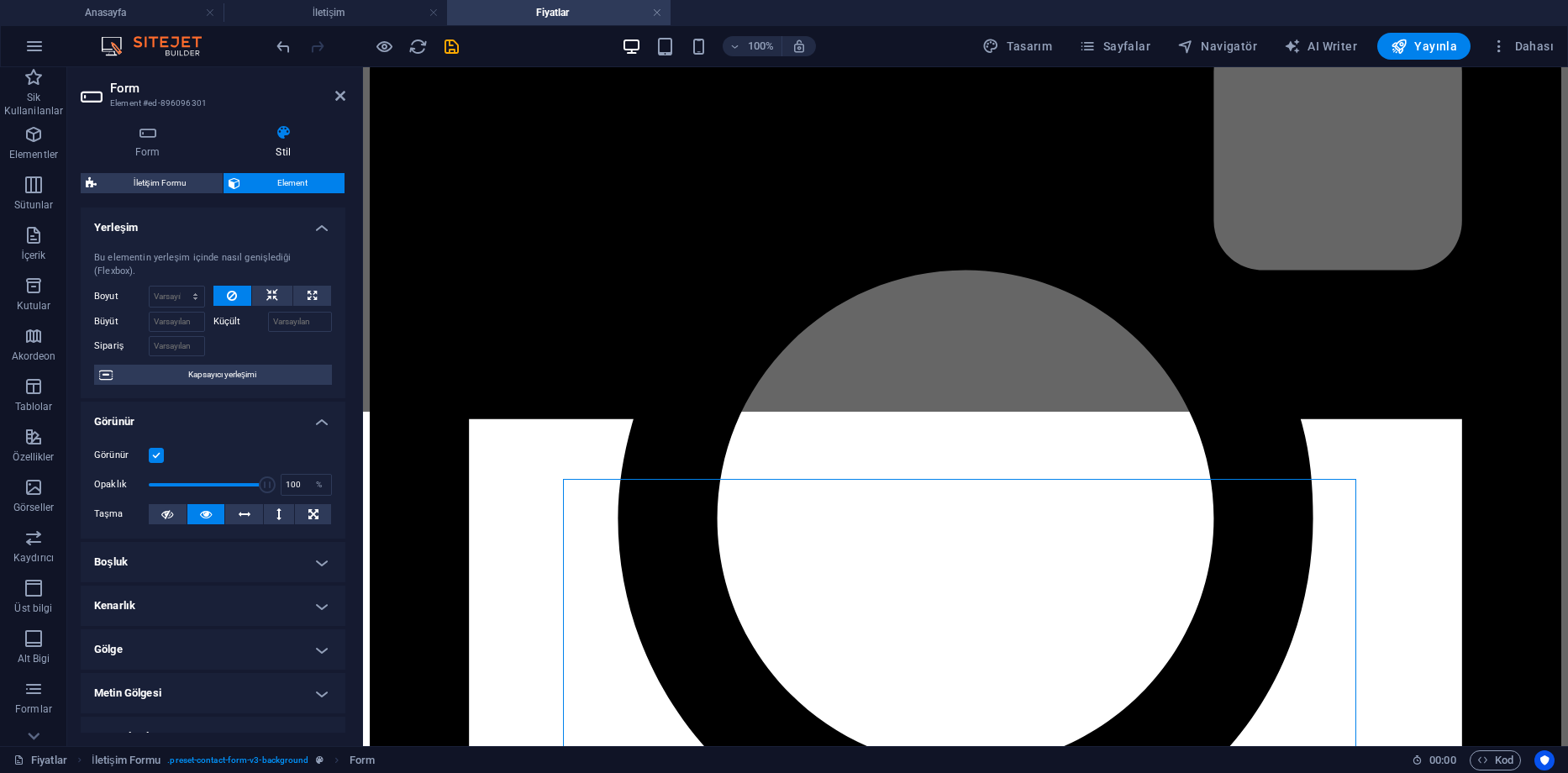
click at [165, 182] on span "İletişim Formu" at bounding box center [159, 183] width 116 height 20
select select "rem"
select select "preset-contact-form-v3-background"
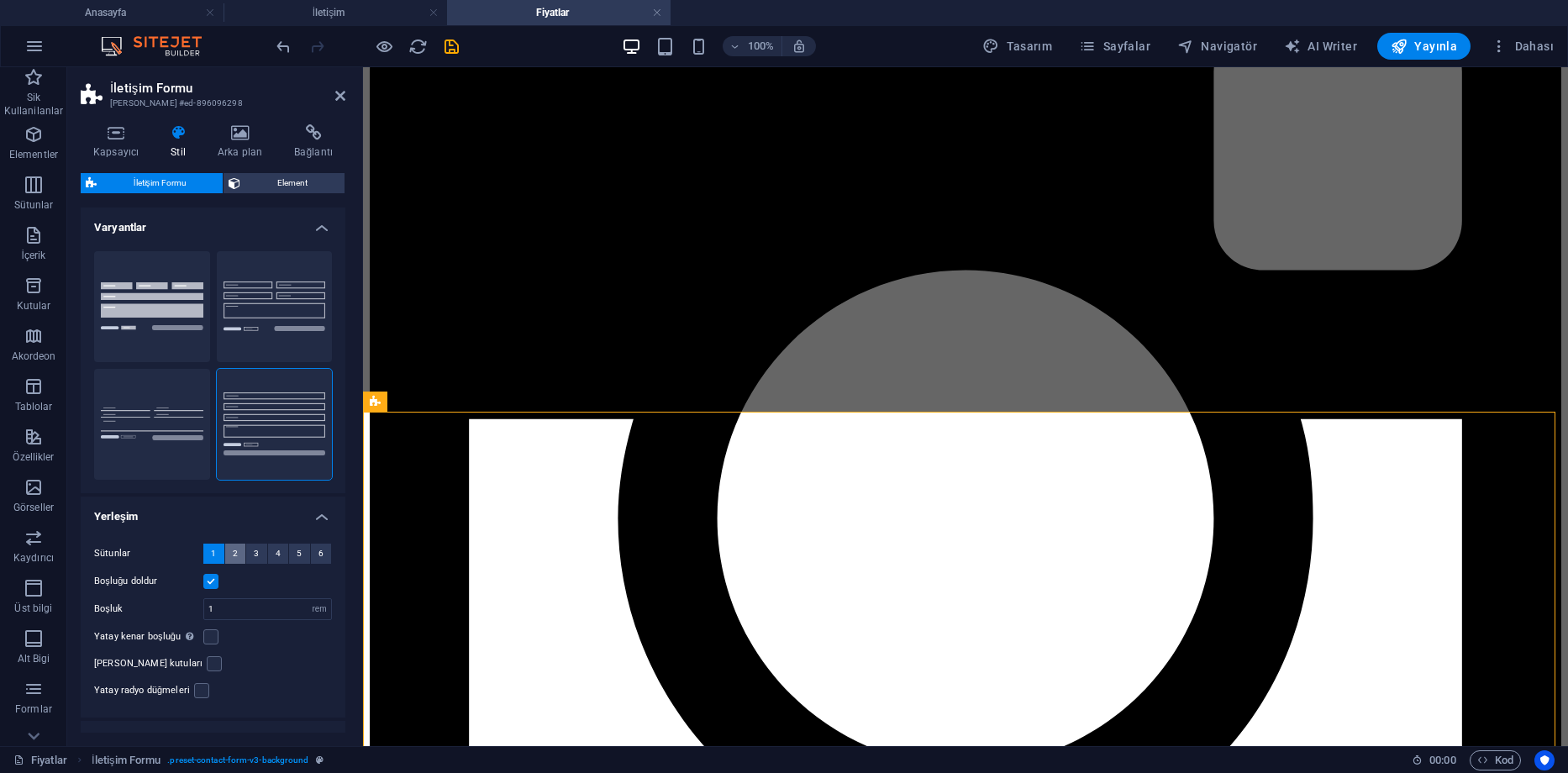
click at [228, 556] on button "2" at bounding box center [235, 554] width 21 height 20
click at [210, 550] on button "1" at bounding box center [213, 554] width 21 height 20
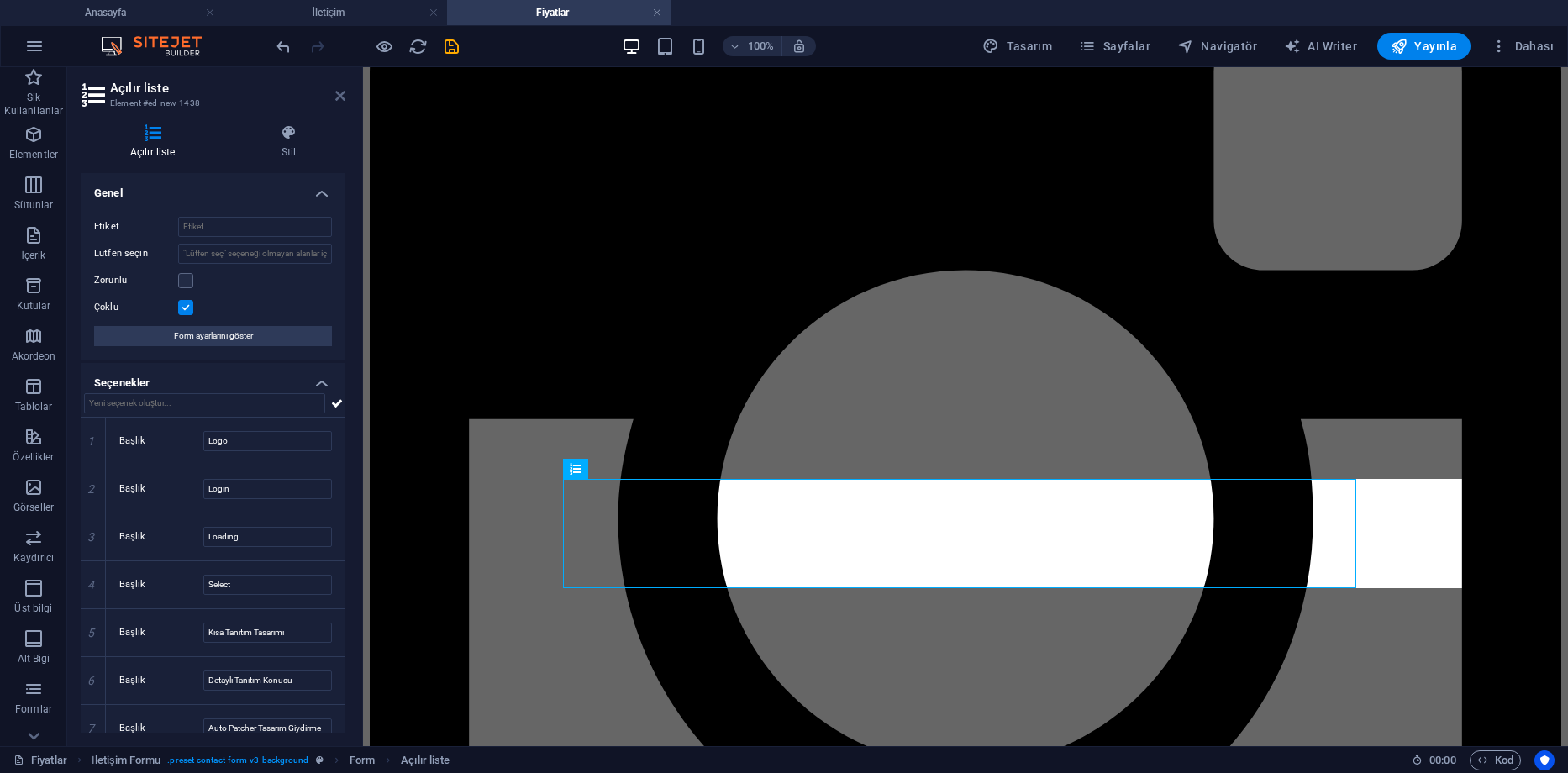
click at [338, 99] on icon at bounding box center [340, 95] width 10 height 14
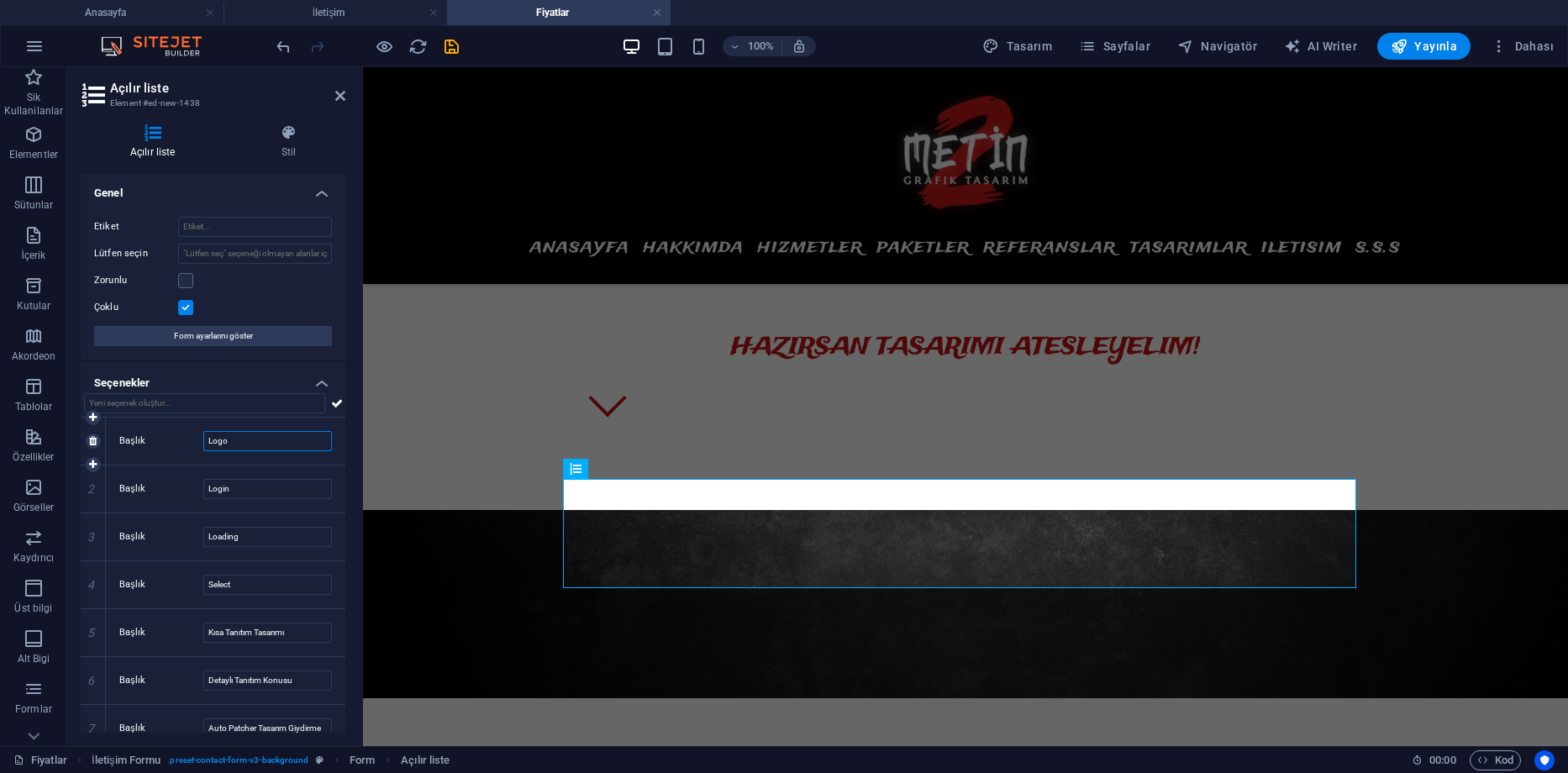
click at [263, 438] on input "Logo" at bounding box center [267, 441] width 129 height 20
click at [280, 444] on input "Logo" at bounding box center [267, 441] width 129 height 20
click at [207, 443] on input "Logo" at bounding box center [267, 441] width 129 height 20
click at [251, 439] on input "Logo" at bounding box center [267, 441] width 129 height 20
drag, startPoint x: 269, startPoint y: 437, endPoint x: 229, endPoint y: 439, distance: 40.0
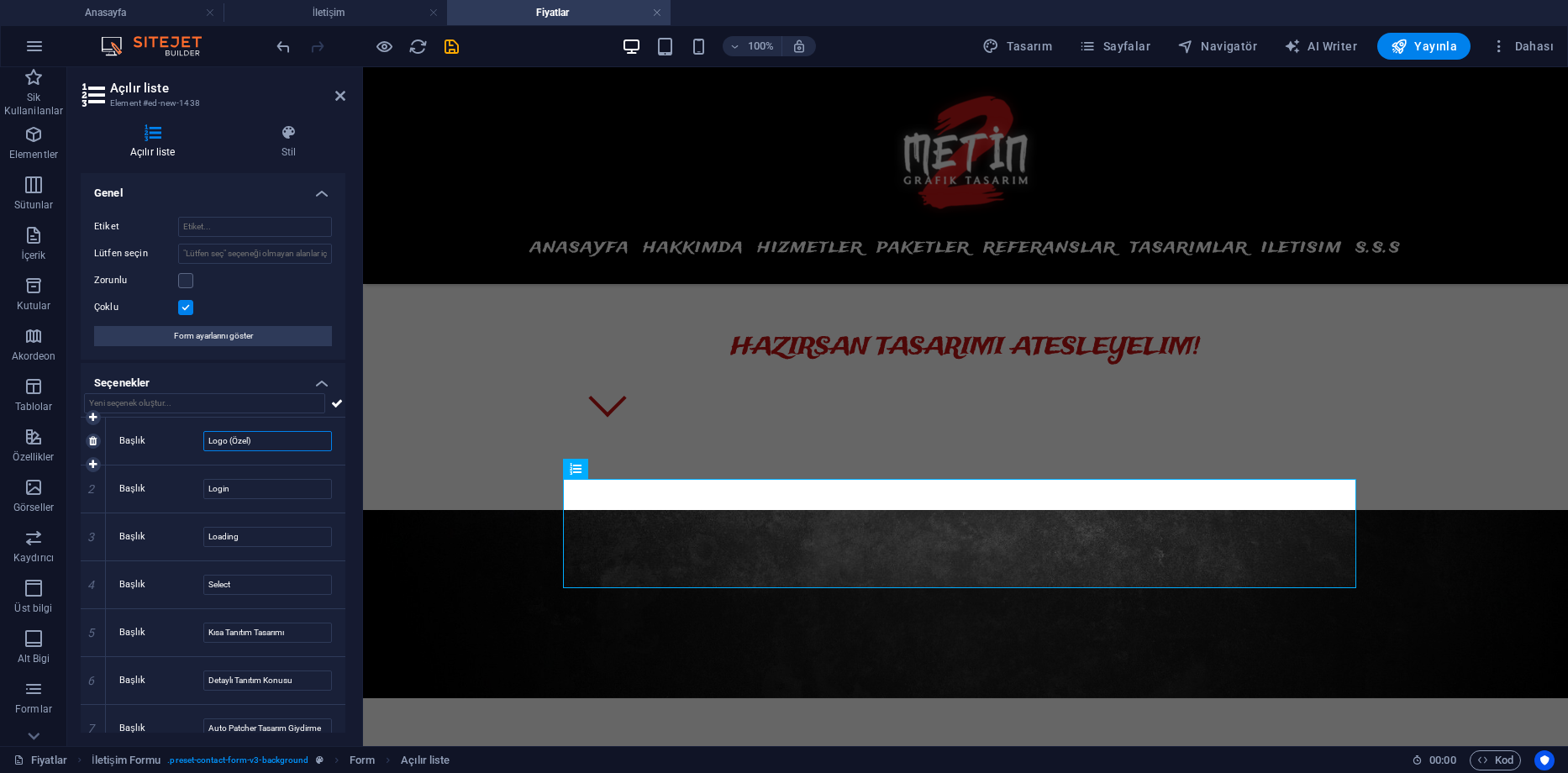
click at [229, 439] on input "Logo (Özel)" at bounding box center [267, 441] width 129 height 20
click at [208, 442] on input "Logo" at bounding box center [267, 441] width 129 height 20
type input "Özel Logo"
click at [213, 483] on input "Login" at bounding box center [267, 489] width 129 height 20
type input "Özel Login"
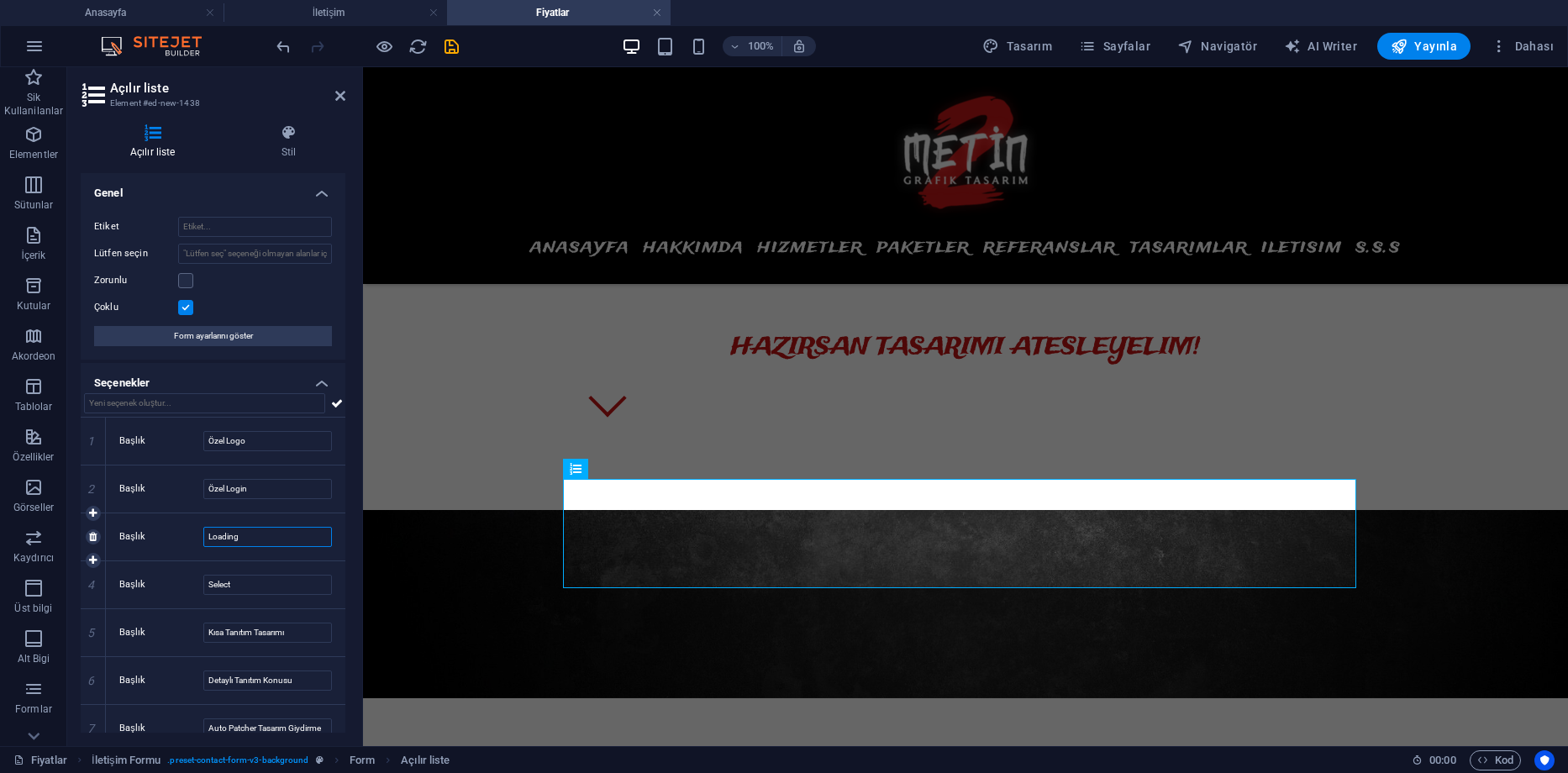
click at [207, 535] on input "Loading" at bounding box center [267, 536] width 129 height 20
type input "Özel Loading"
click at [206, 579] on input "Select" at bounding box center [267, 585] width 129 height 20
type input "Özel Select"
click at [208, 636] on input "Kısa Tanıtım Tasarımı" at bounding box center [267, 632] width 129 height 20
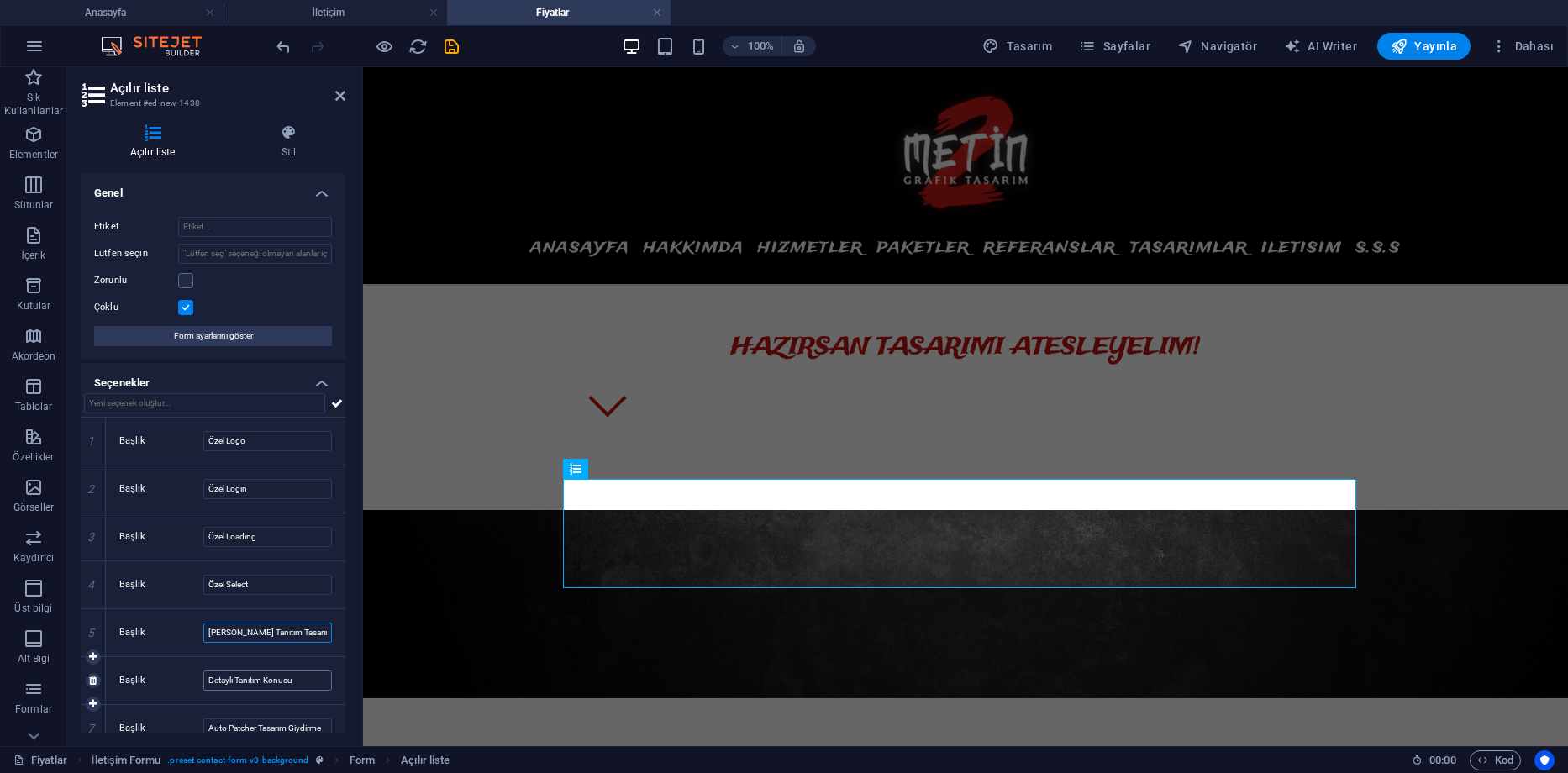
type input "[PERSON_NAME] Tanıtım Tasarımı"
click at [206, 677] on input "Detaylı Tanıtım Konusu" at bounding box center [267, 681] width 129 height 20
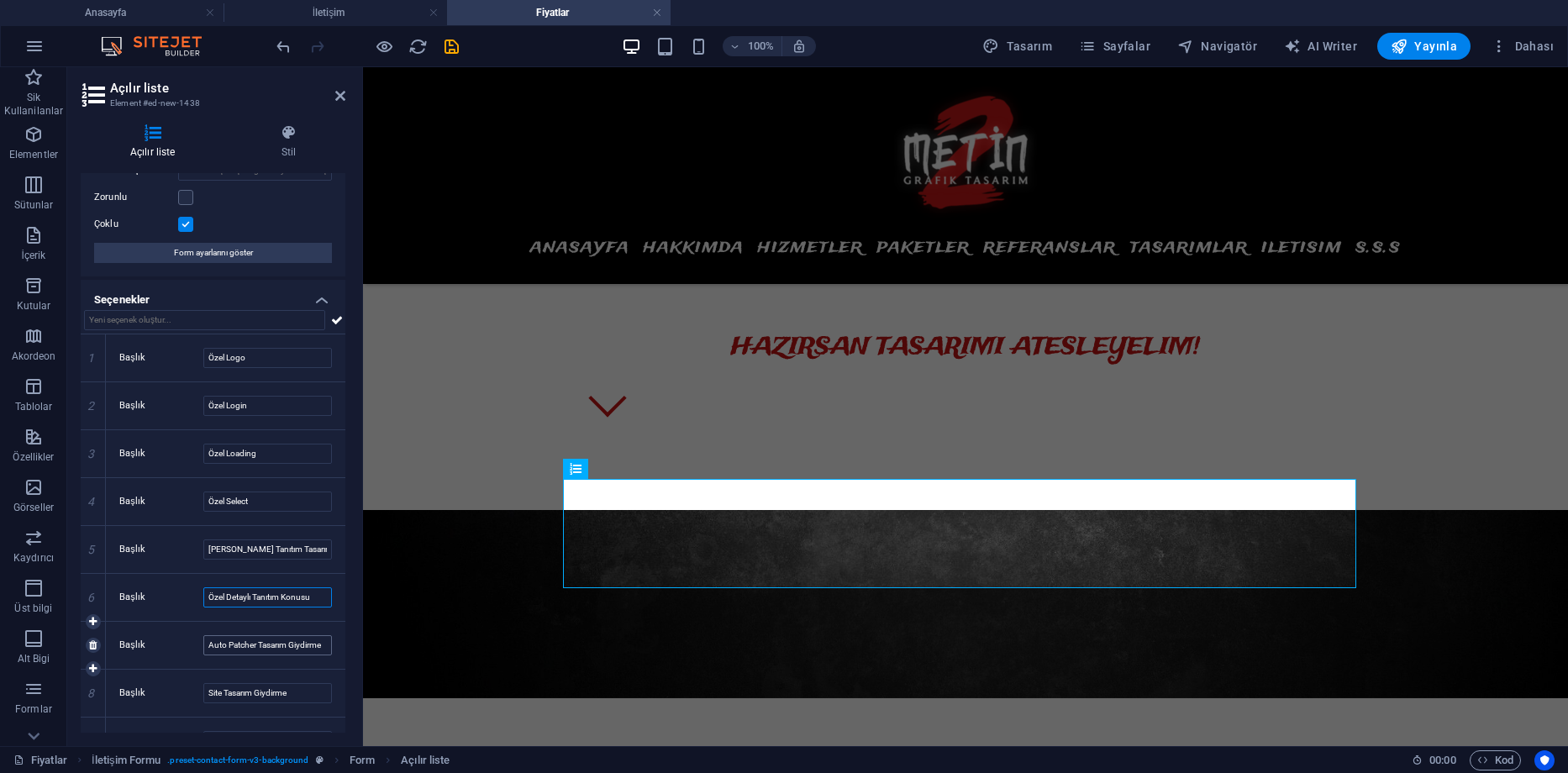
scroll to position [84, 0]
type input "Özel Detaylı Tanıtım Konusu"
click at [209, 641] on input "Auto Patcher Tasarım Giydirme" at bounding box center [267, 644] width 129 height 20
type input "Özel Auto Patcher Tasarım Giydirme"
click at [210, 693] on input "Site Tasarım Giydirme" at bounding box center [267, 692] width 129 height 20
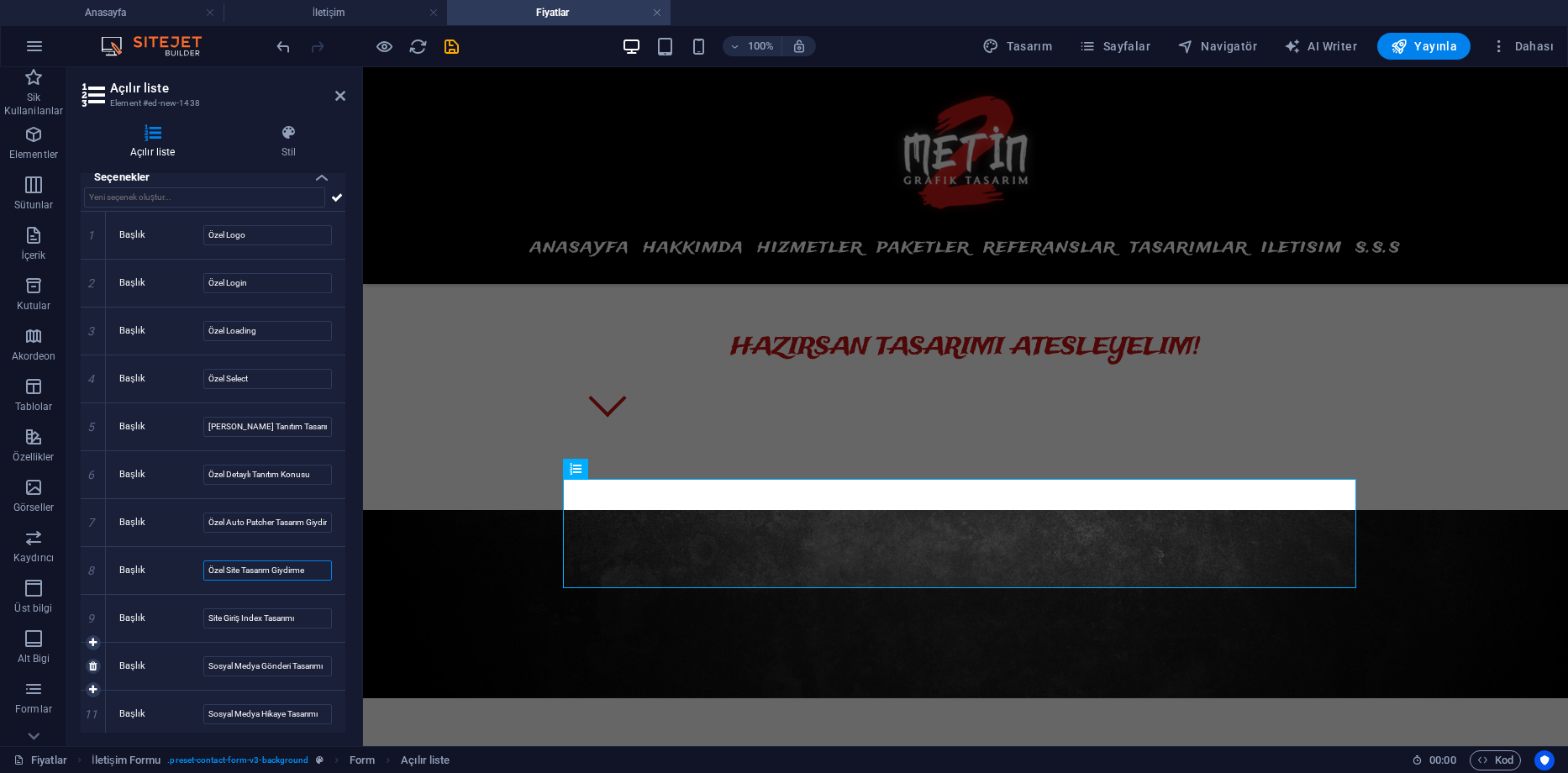
scroll to position [252, 0]
type input "Özel Site Tasarım Giydirme"
click at [204, 571] on input "Site Giriş Index Tasarımı" at bounding box center [267, 572] width 129 height 20
type input "Özel Site Giriş Index Tasarımı"
click at [208, 619] on input "Sosyal Medya Gönderi Tasarımı" at bounding box center [267, 619] width 129 height 20
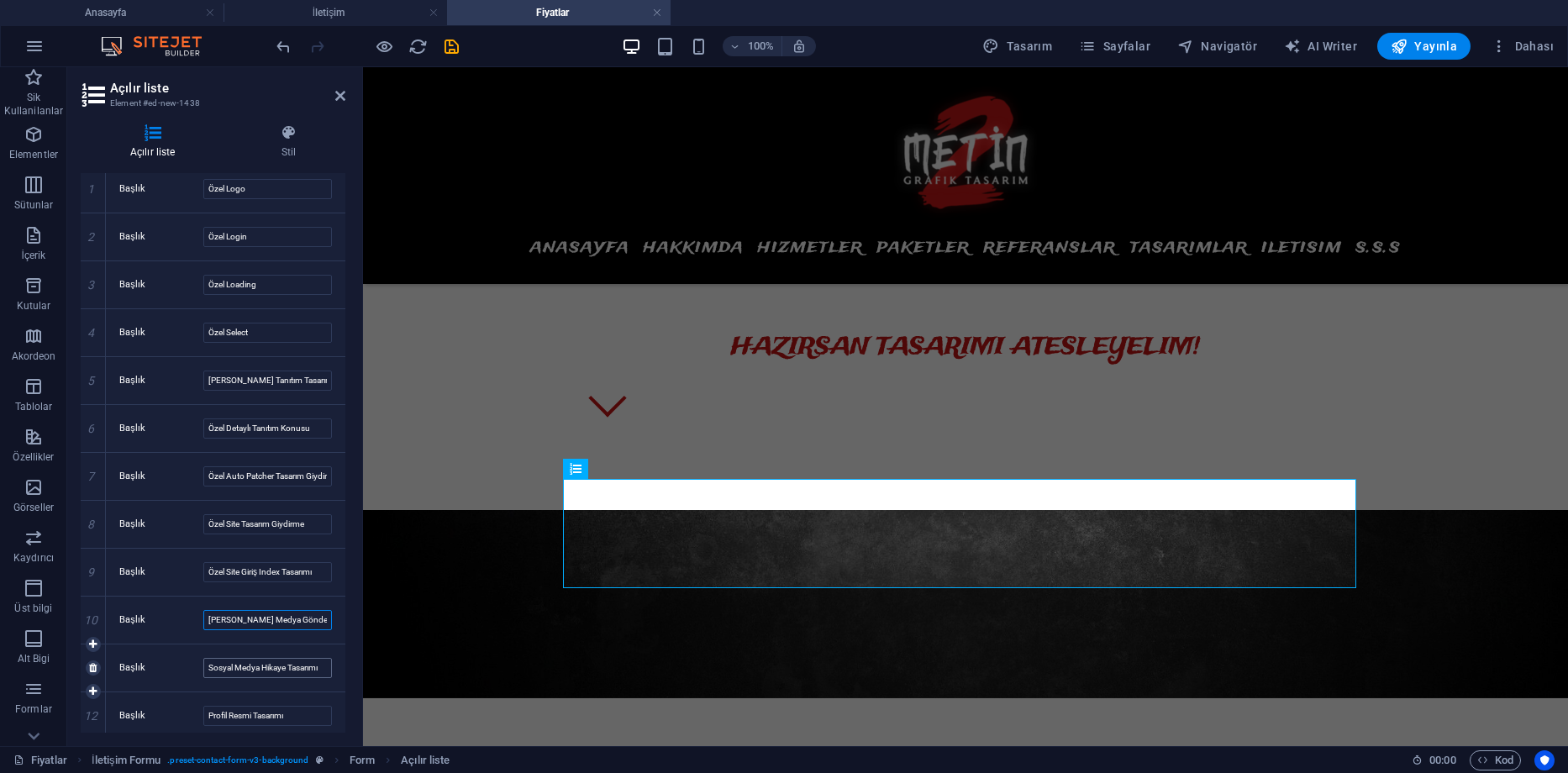
type input "[PERSON_NAME] Medya Gönderi Tasarımı"
click at [208, 662] on input "Sosyal Medya Hikaye Tasarımı" at bounding box center [267, 668] width 129 height 20
type input "[PERSON_NAME] Medya Hikaye Tasarımı"
click at [206, 712] on input "Profil Resmi Tasarımı" at bounding box center [267, 715] width 129 height 20
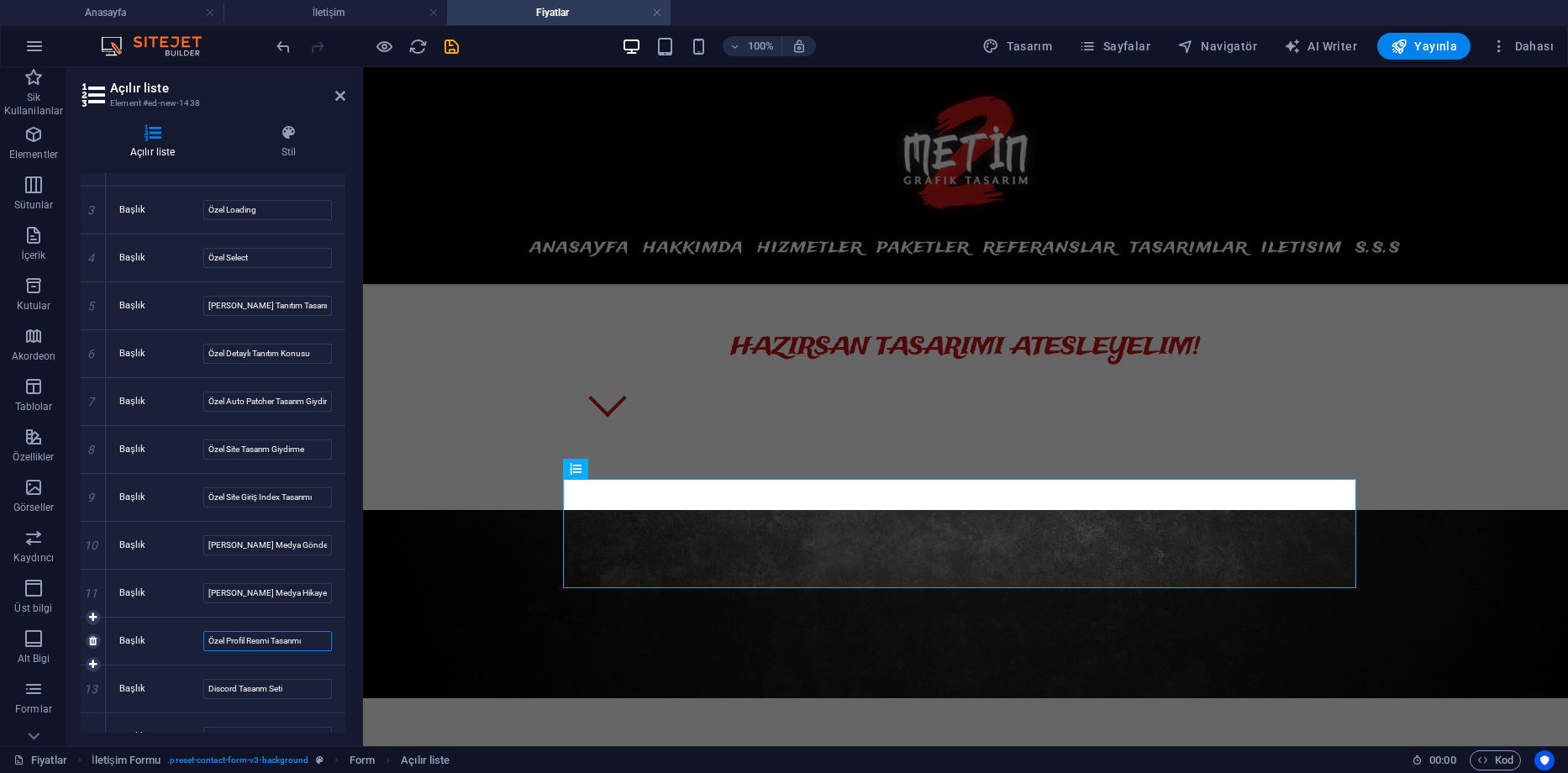
scroll to position [336, 0]
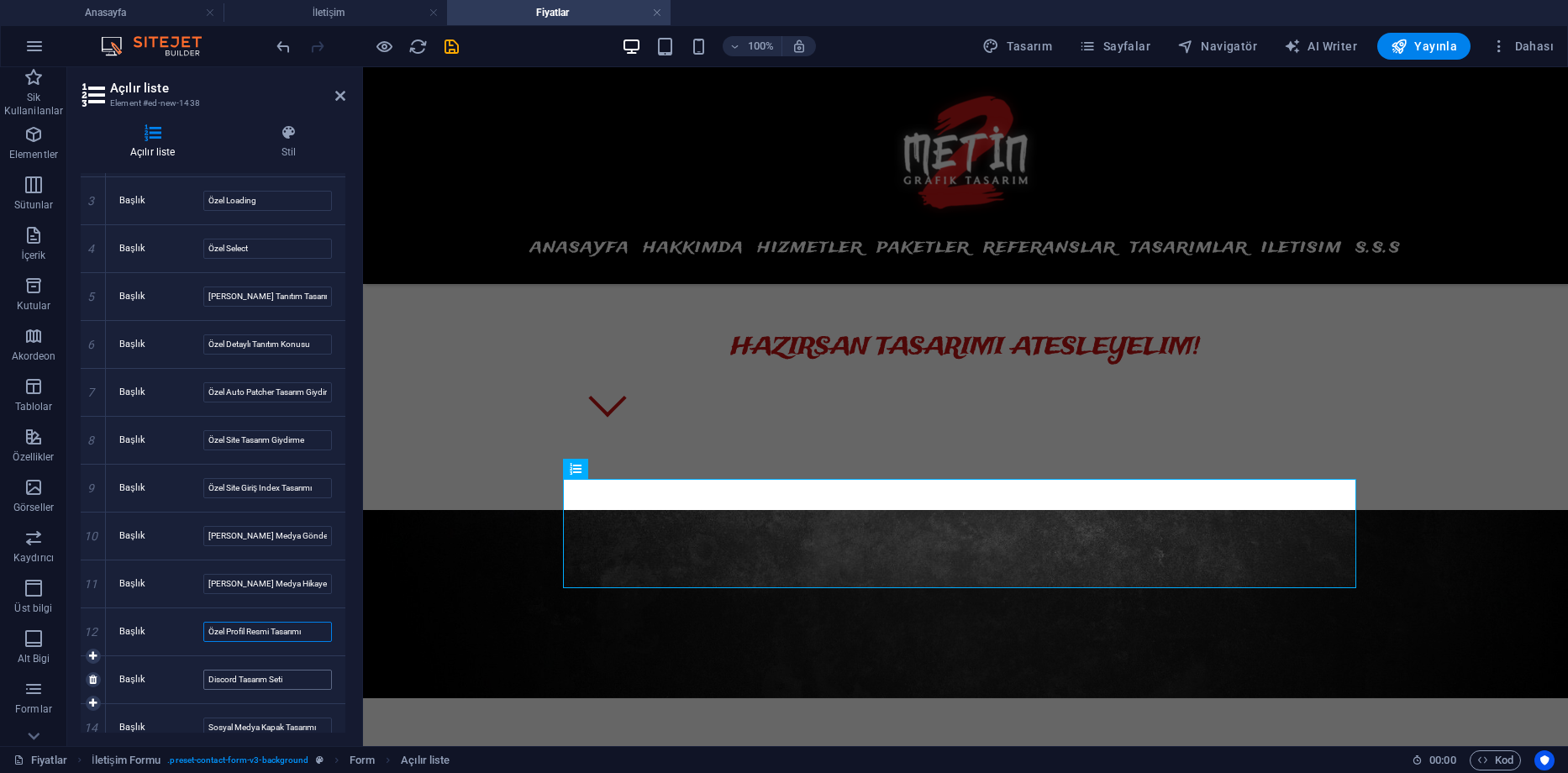
type input "Özel Profil Resmi Tasarımı"
drag, startPoint x: 208, startPoint y: 677, endPoint x: 249, endPoint y: 666, distance: 42.4
click at [208, 676] on input "Discord Tasarım Seti" at bounding box center [267, 680] width 129 height 20
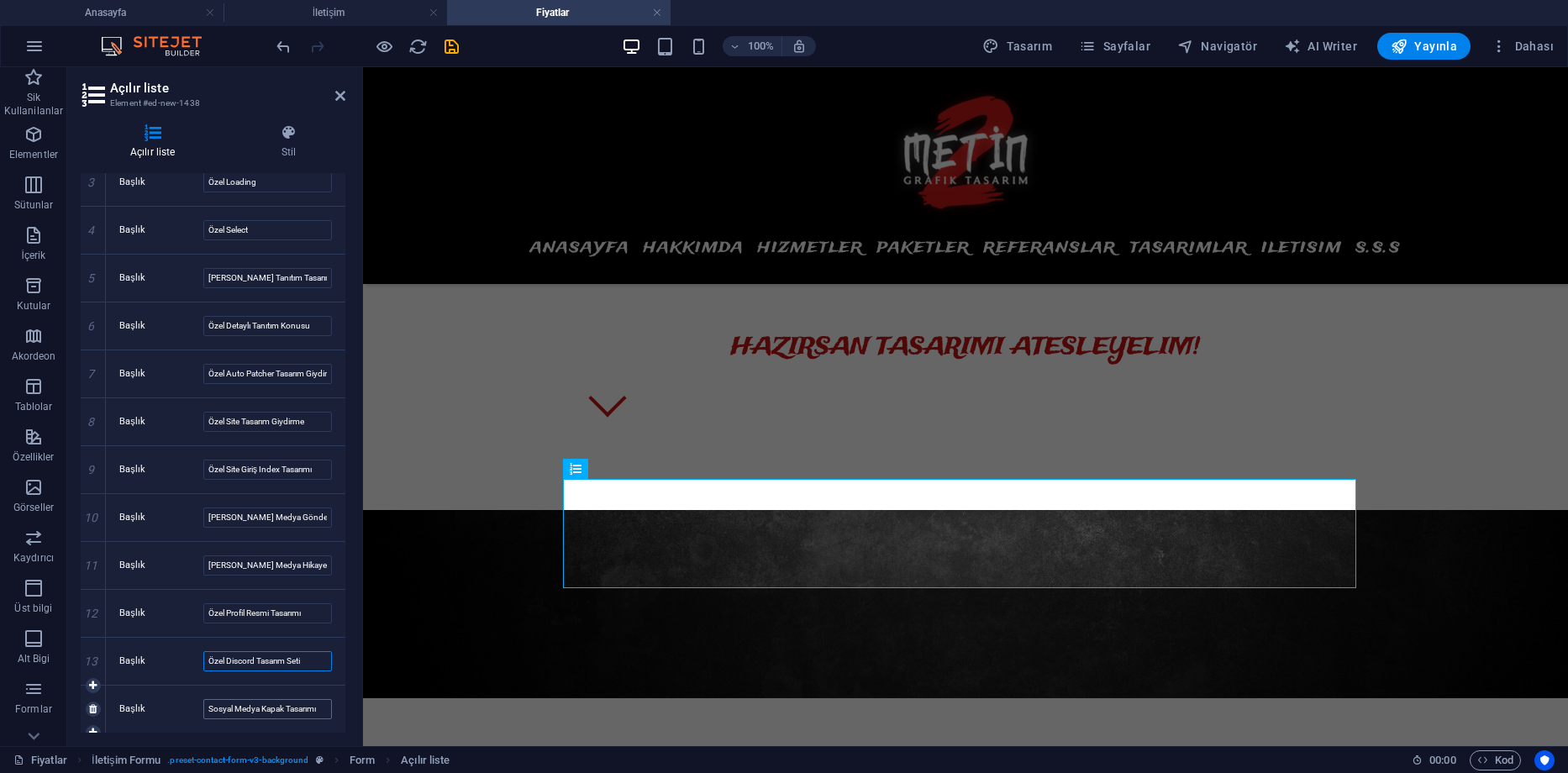
type input "Özel Discord Tasarım Seti"
click at [209, 709] on input "Sosyal Medya Kapak Tasarımı" at bounding box center [267, 709] width 129 height 20
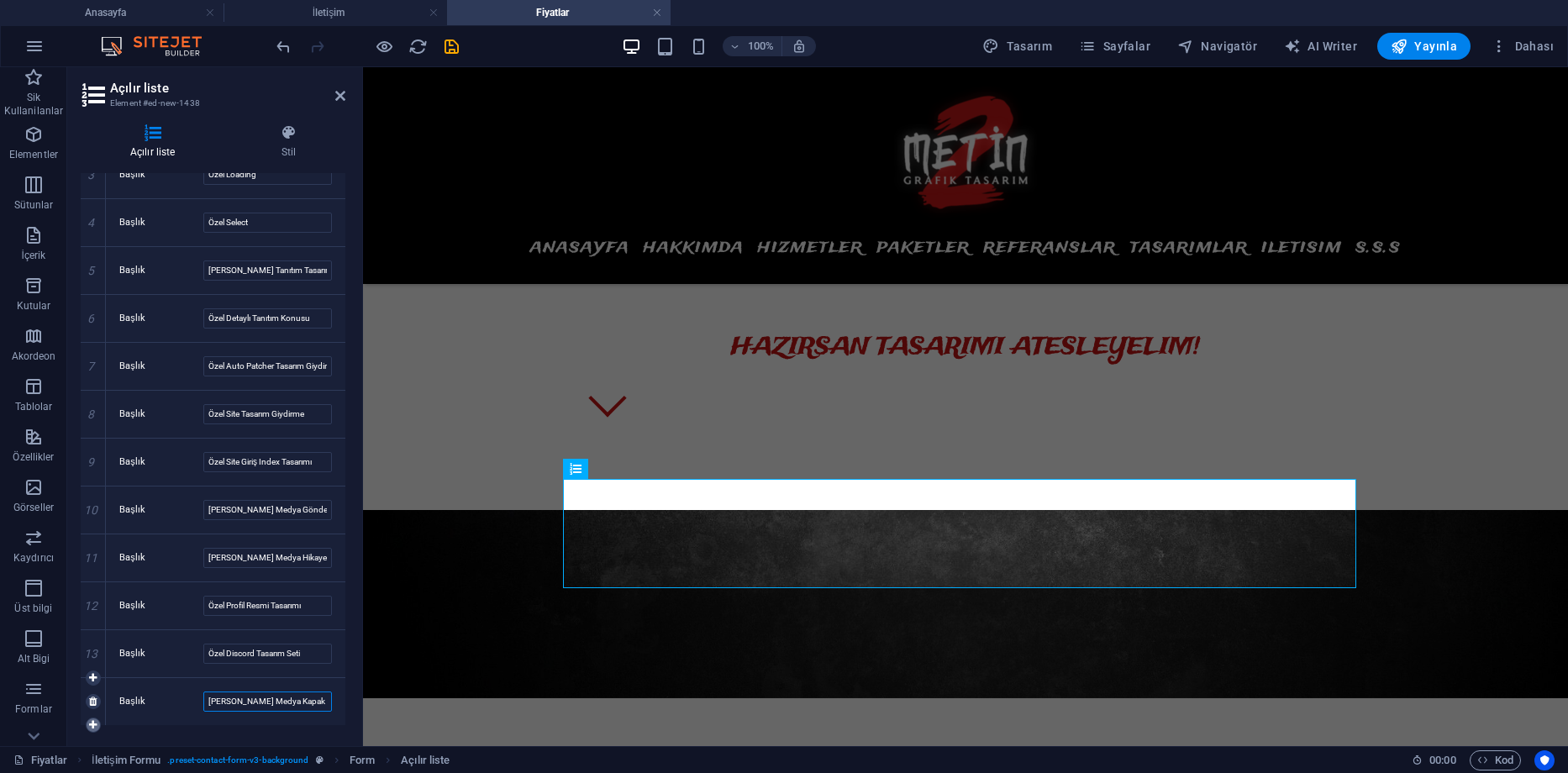
click at [91, 720] on icon at bounding box center [92, 725] width 7 height 10
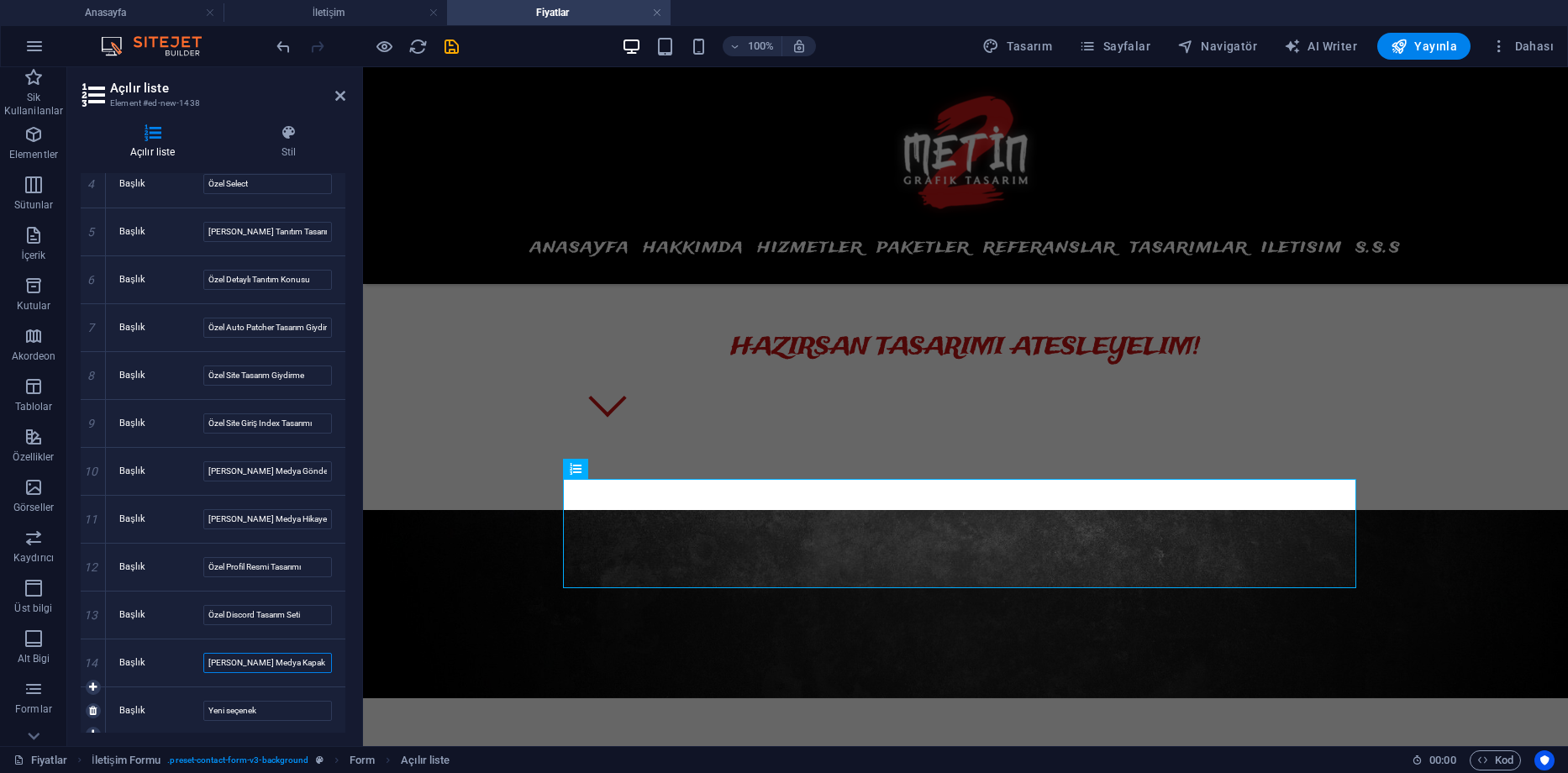
scroll to position [402, 0]
type input "[PERSON_NAME] Medya Kapak Tasarımı"
click at [266, 713] on input "Yeni seçenek" at bounding box center [267, 709] width 129 height 20
drag, startPoint x: 274, startPoint y: 708, endPoint x: 181, endPoint y: 705, distance: 93.0
click at [181, 705] on div "Başlık Yeni seçenek" at bounding box center [226, 709] width 213 height 20
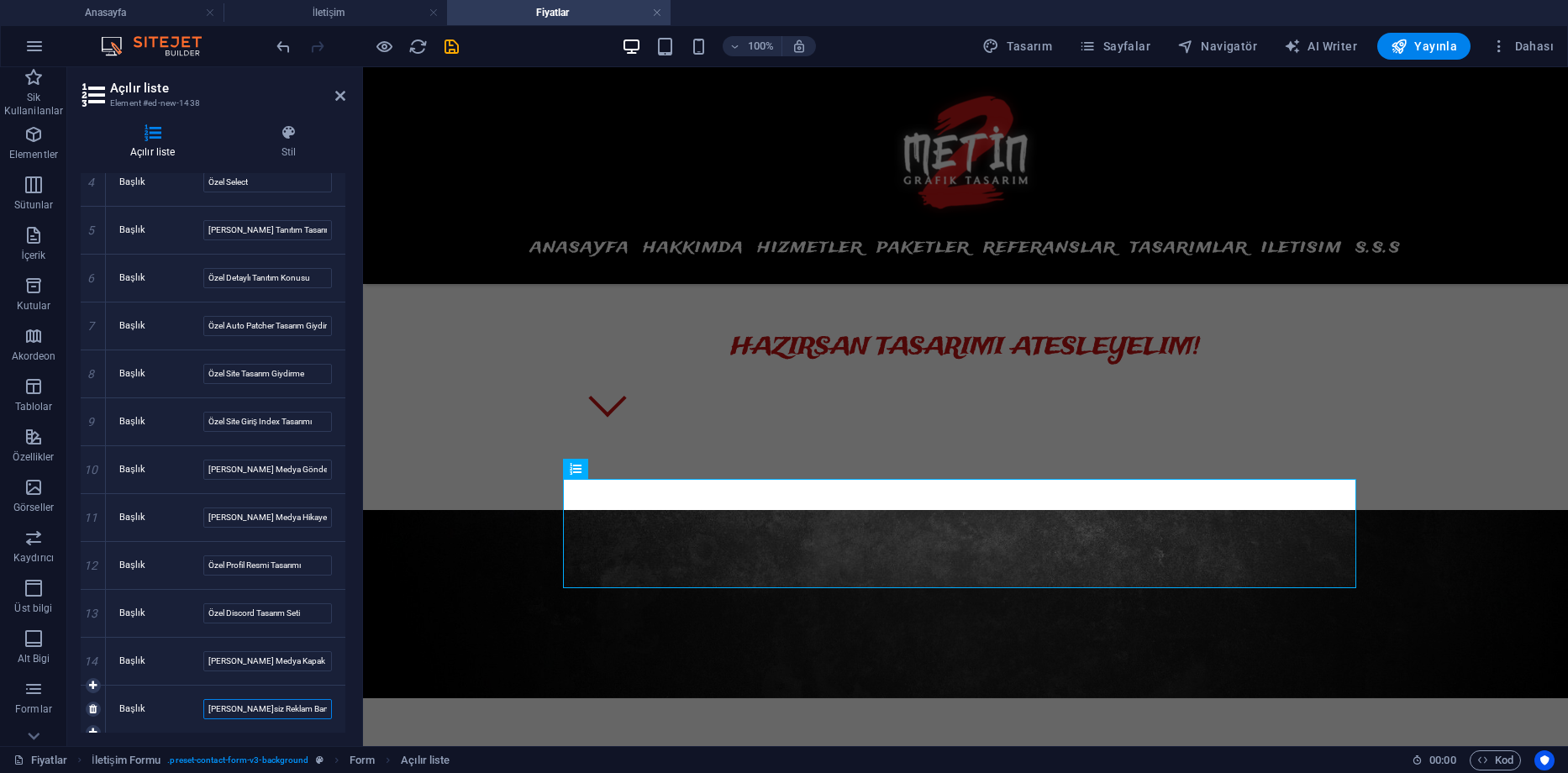
scroll to position [0, 1]
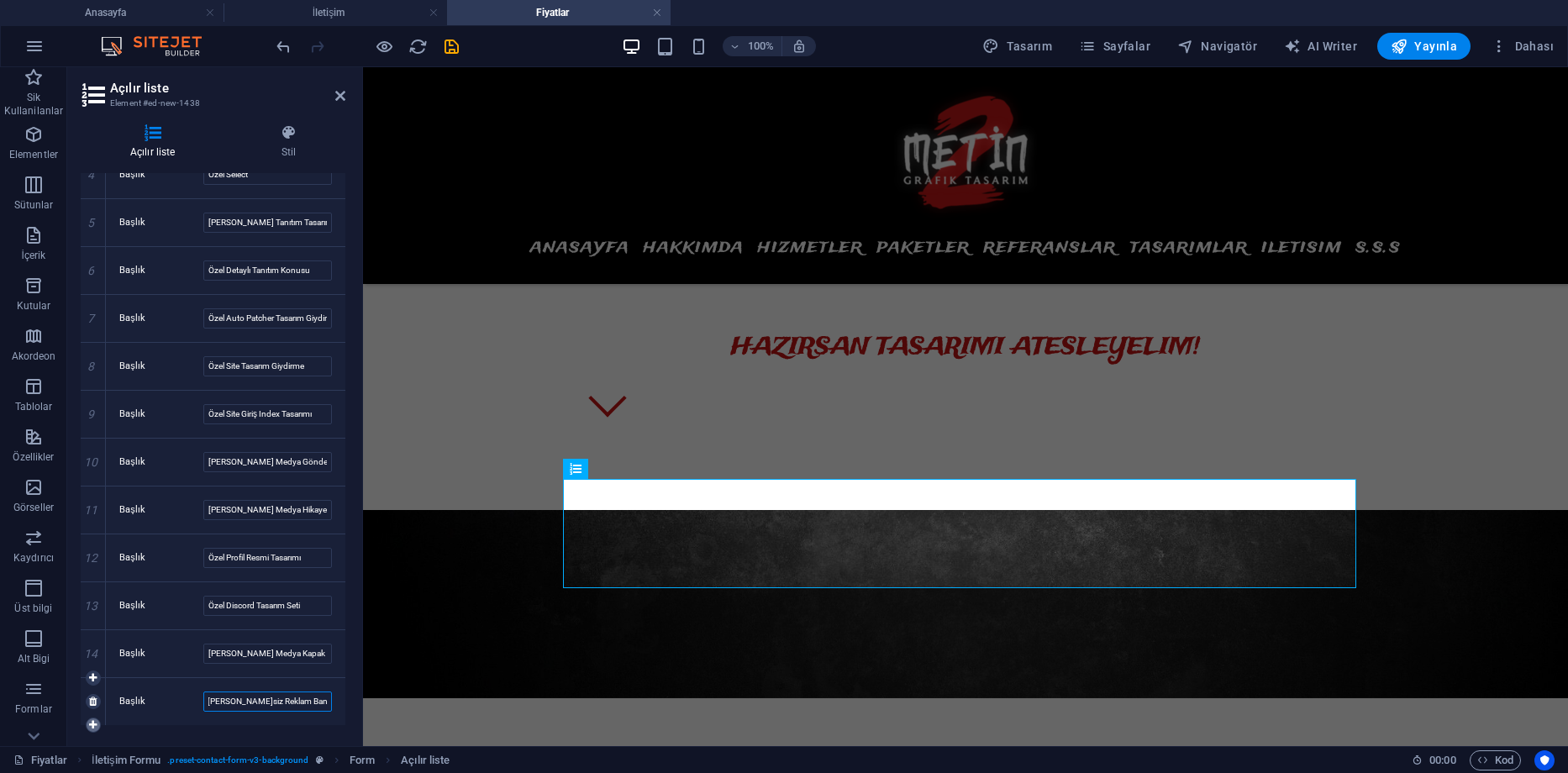
click at [98, 729] on link at bounding box center [93, 725] width 16 height 16
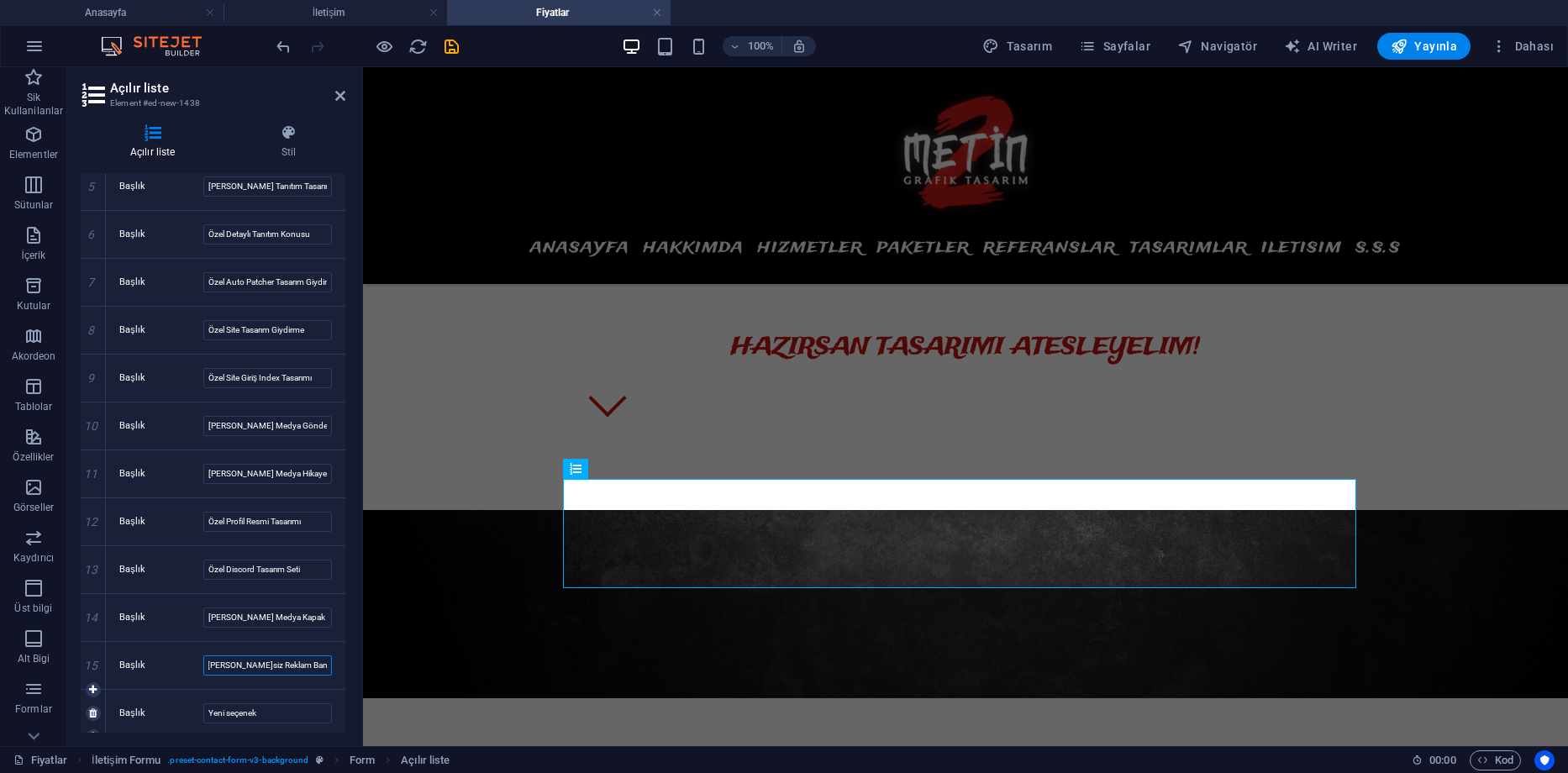
scroll to position [450, 0]
type input "[PERSON_NAME]siz Reklam Banner"
click at [252, 703] on input "Yeni seçenek" at bounding box center [267, 709] width 129 height 20
drag, startPoint x: 265, startPoint y: 703, endPoint x: 174, endPoint y: 698, distance: 91.1
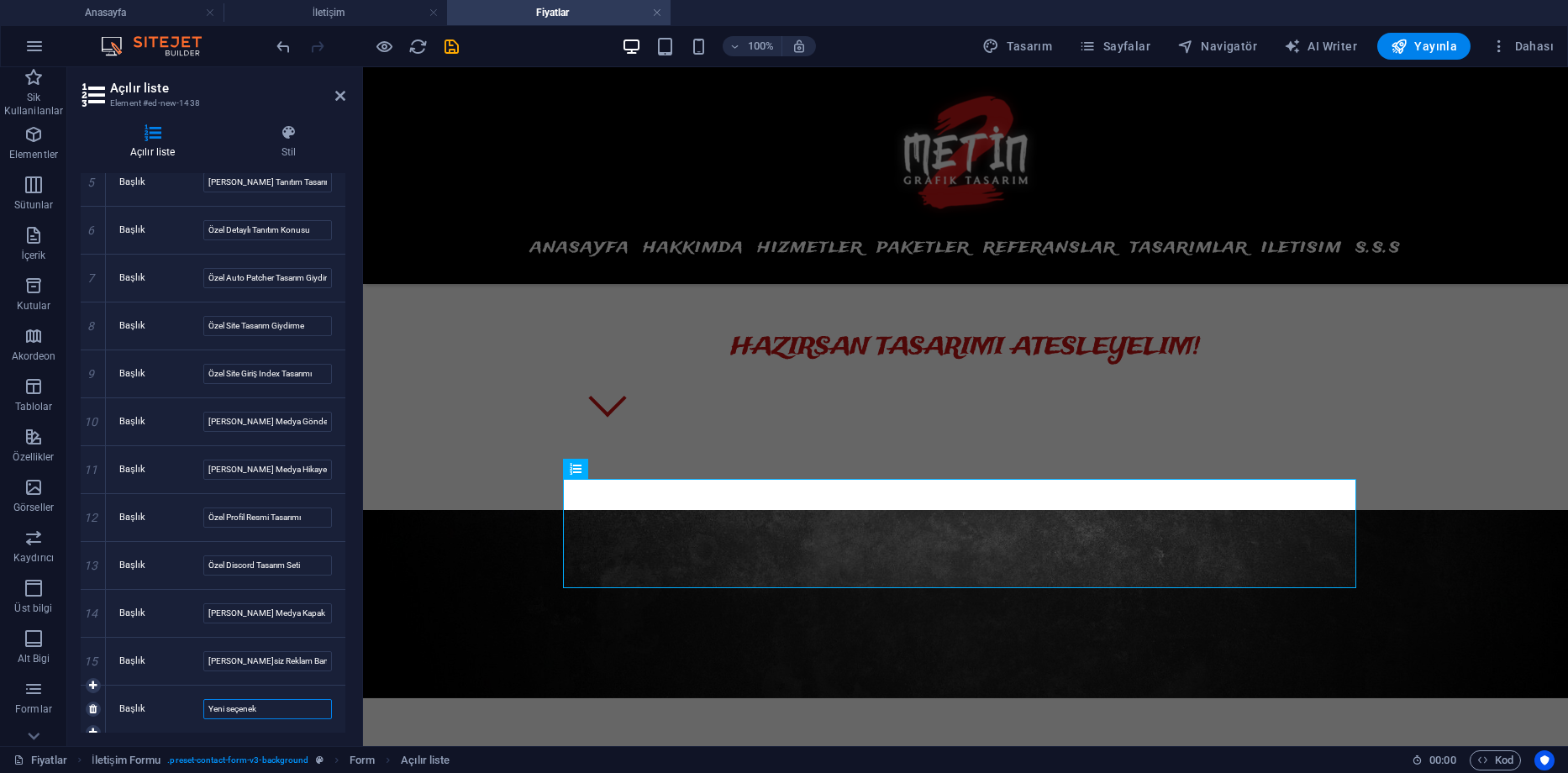
click at [174, 699] on div "Başlık Yeni seçenek" at bounding box center [226, 709] width 213 height 20
type input "[PERSON_NAME]li Reklam Banner"
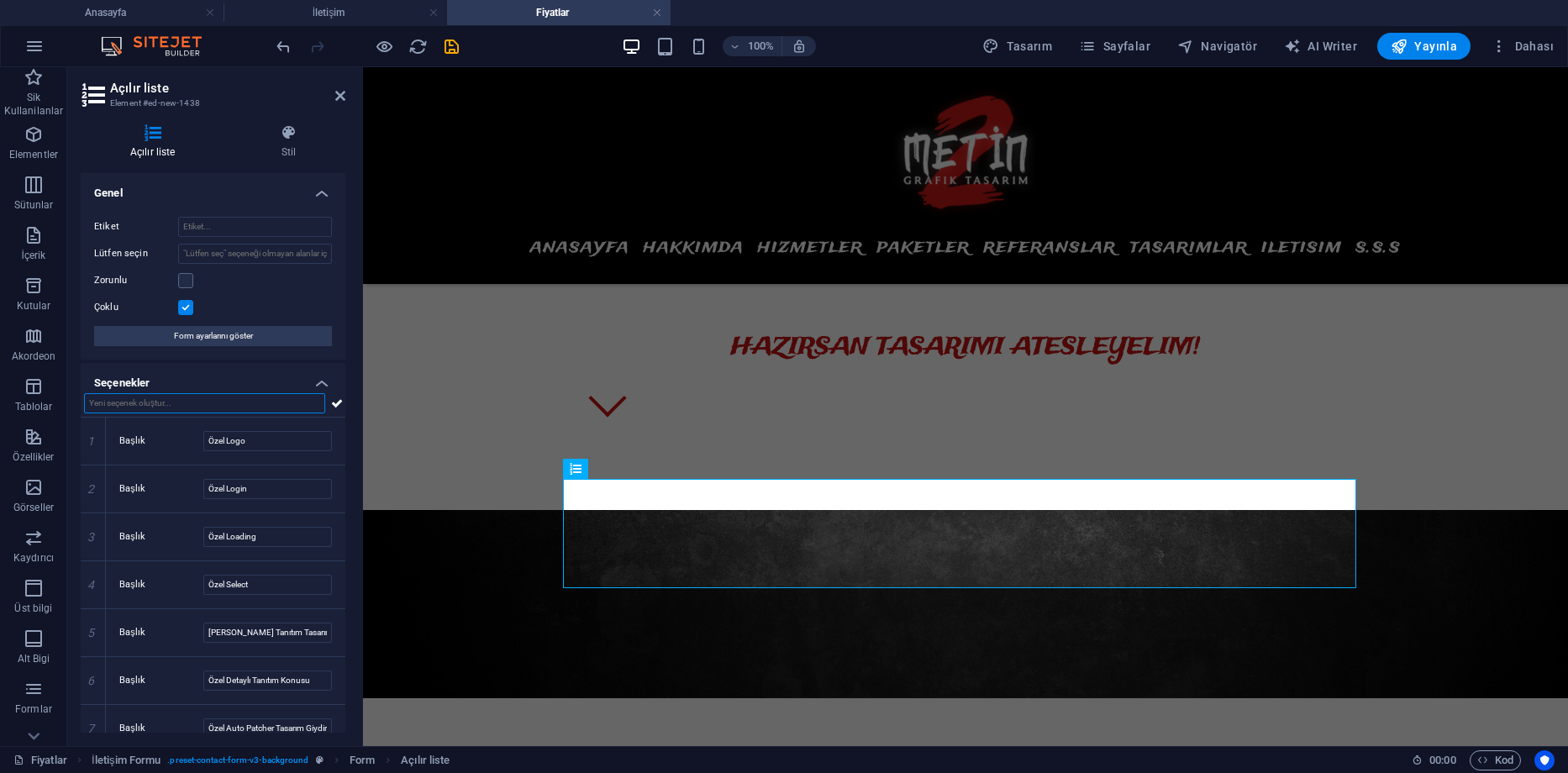
click at [209, 402] on input "text" at bounding box center [205, 403] width 241 height 20
type input ".PSD Teslimatlı size özel tasarımlar"
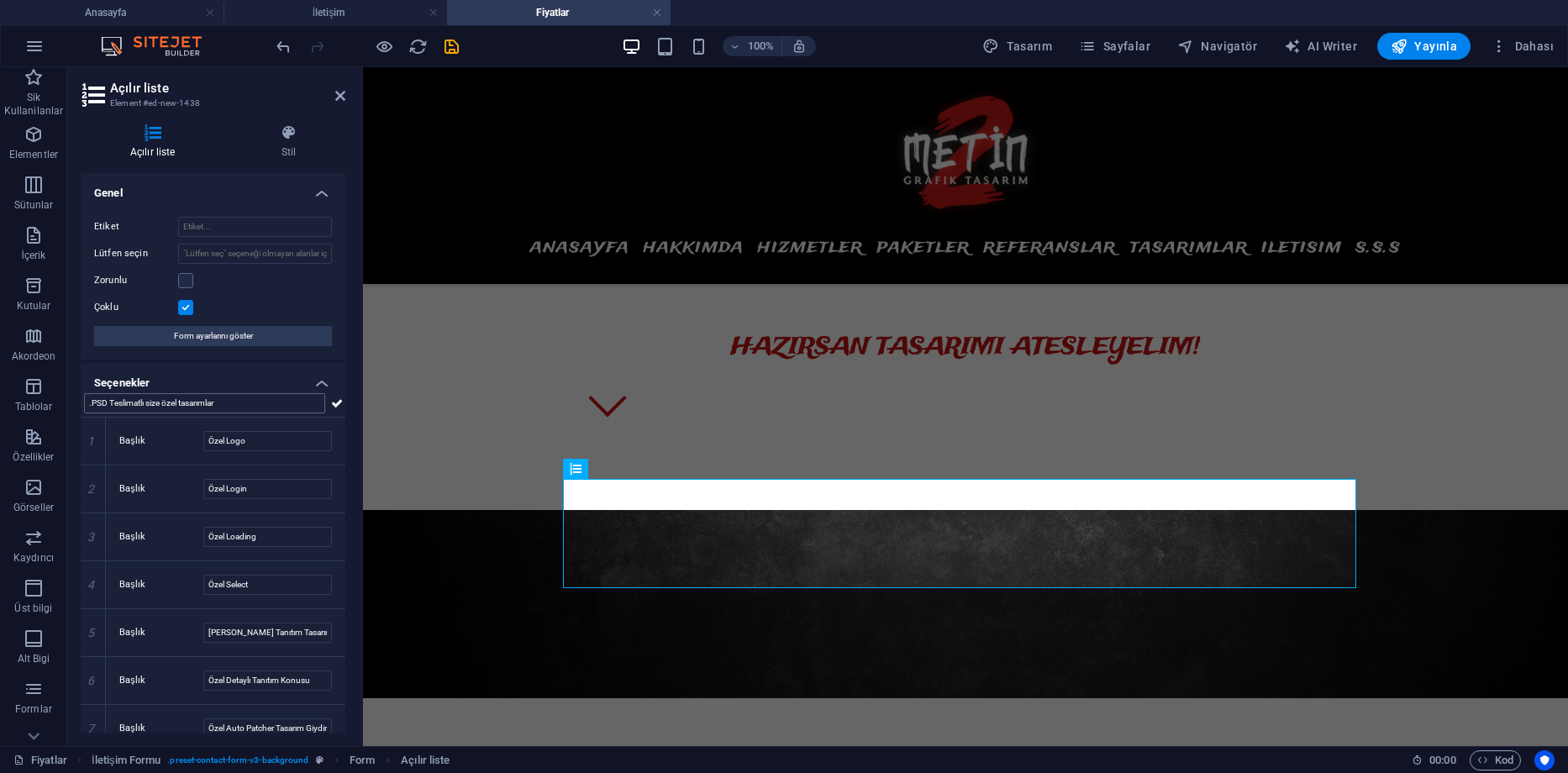
click at [219, 400] on input ".PSD Teslimatlı size özel tasarımlar" at bounding box center [205, 403] width 241 height 20
drag, startPoint x: 234, startPoint y: 401, endPoint x: -19, endPoint y: 405, distance: 253.0
click at [0, 405] on html "Metin2 Grafik Tasarım Anasayfa İletişim Fiyatlar Sik Kullanilanlar Elementler S…" at bounding box center [784, 386] width 1568 height 773
click at [227, 246] on input "Lütfen seçin" at bounding box center [255, 254] width 154 height 20
paste input ".PSD Teslimatlı size özel tasarımlar"
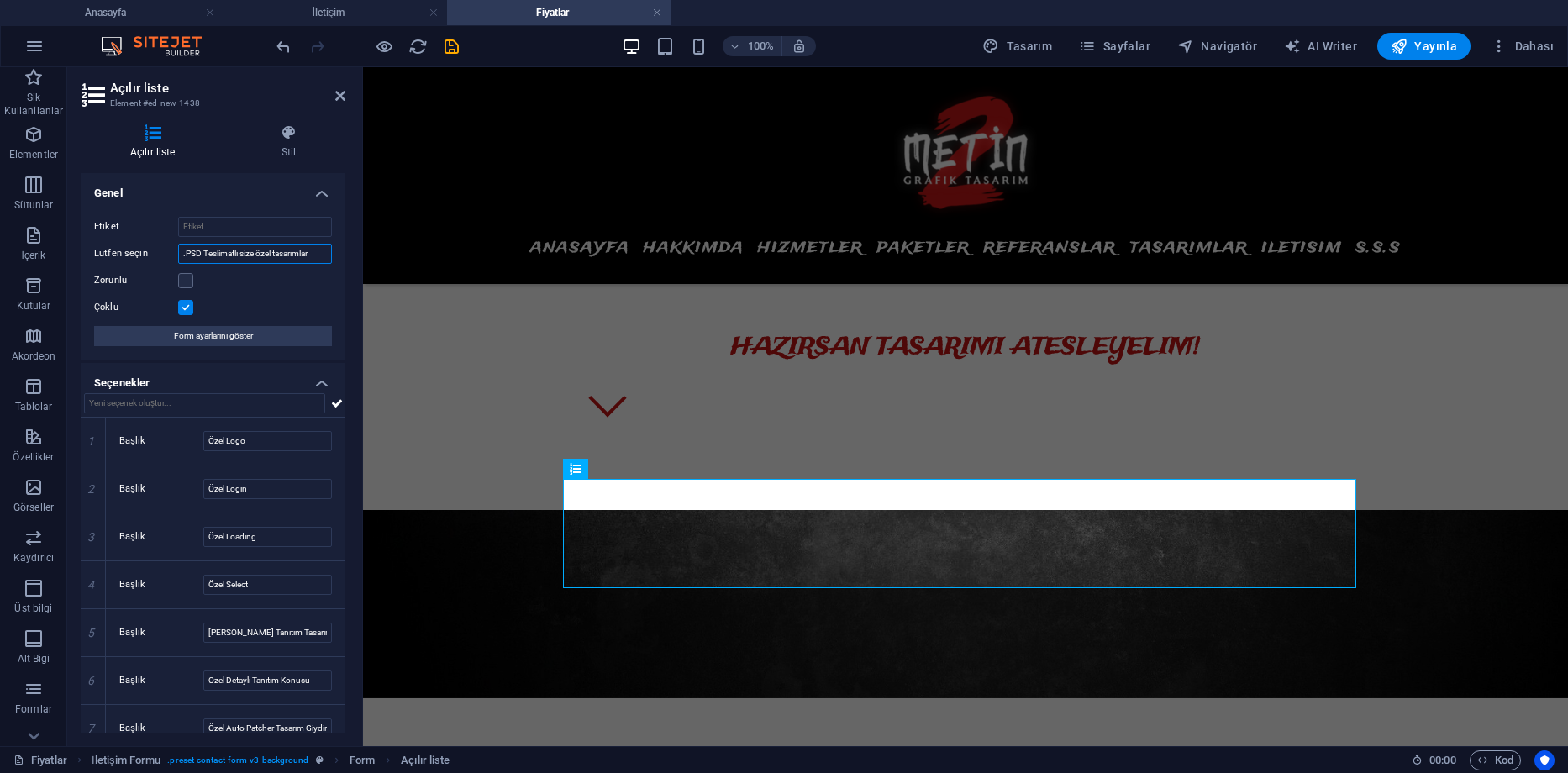
drag, startPoint x: 319, startPoint y: 253, endPoint x: 129, endPoint y: 240, distance: 190.4
click at [129, 240] on div "Etiket Lütfen seçin .PSD Teslimatlı size özel tasarımlar Zorunlu Çoklu Form aya…" at bounding box center [213, 281] width 265 height 156
type input ".PSD Teslimatlı size özel tasarımlar"
click at [213, 231] on input "Etiket" at bounding box center [255, 227] width 154 height 20
paste input ".PSD Teslimatlı size özel tasarımlar"
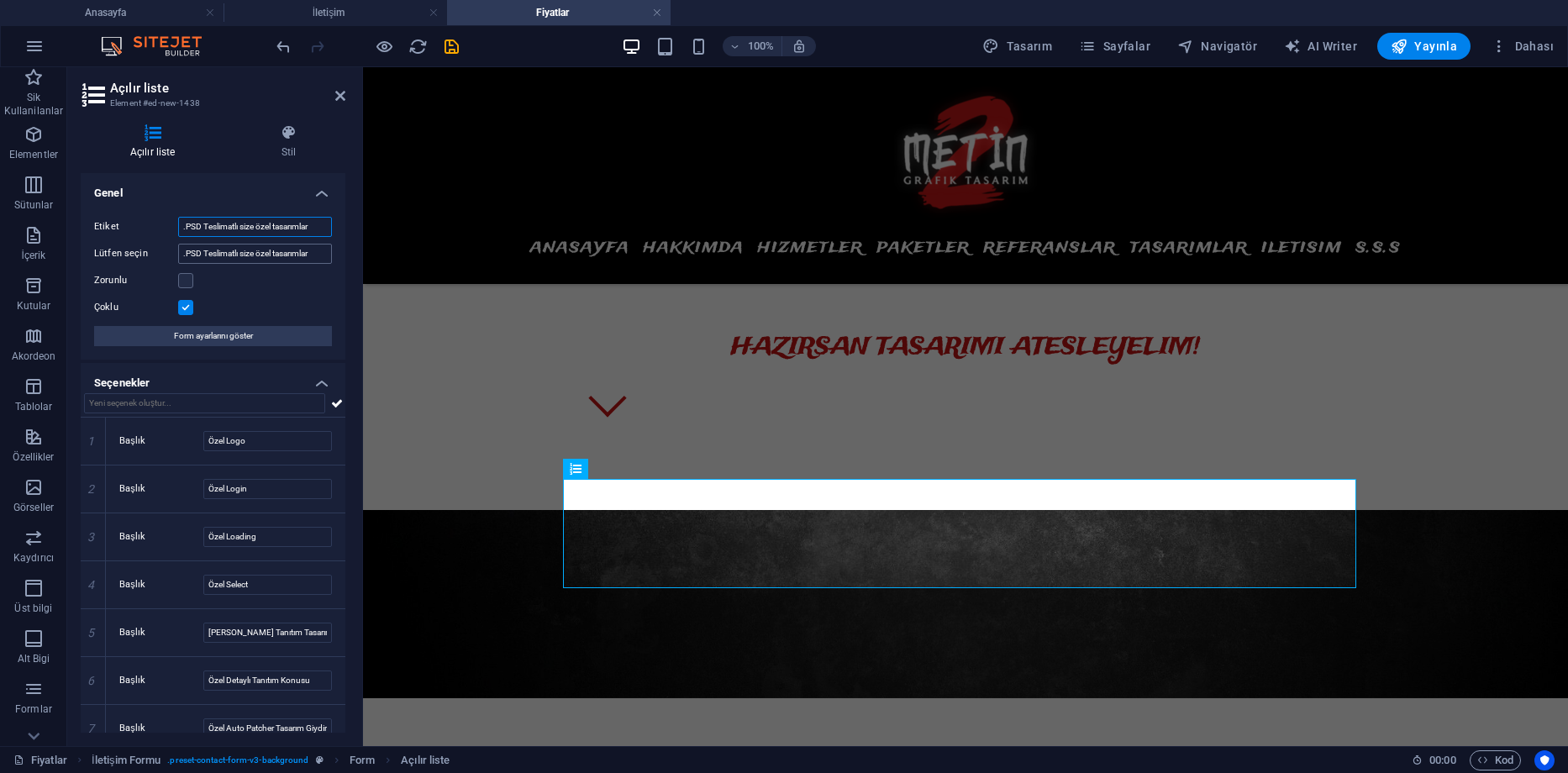
type input ".PSD Teslimatlı size özel tasarımlar"
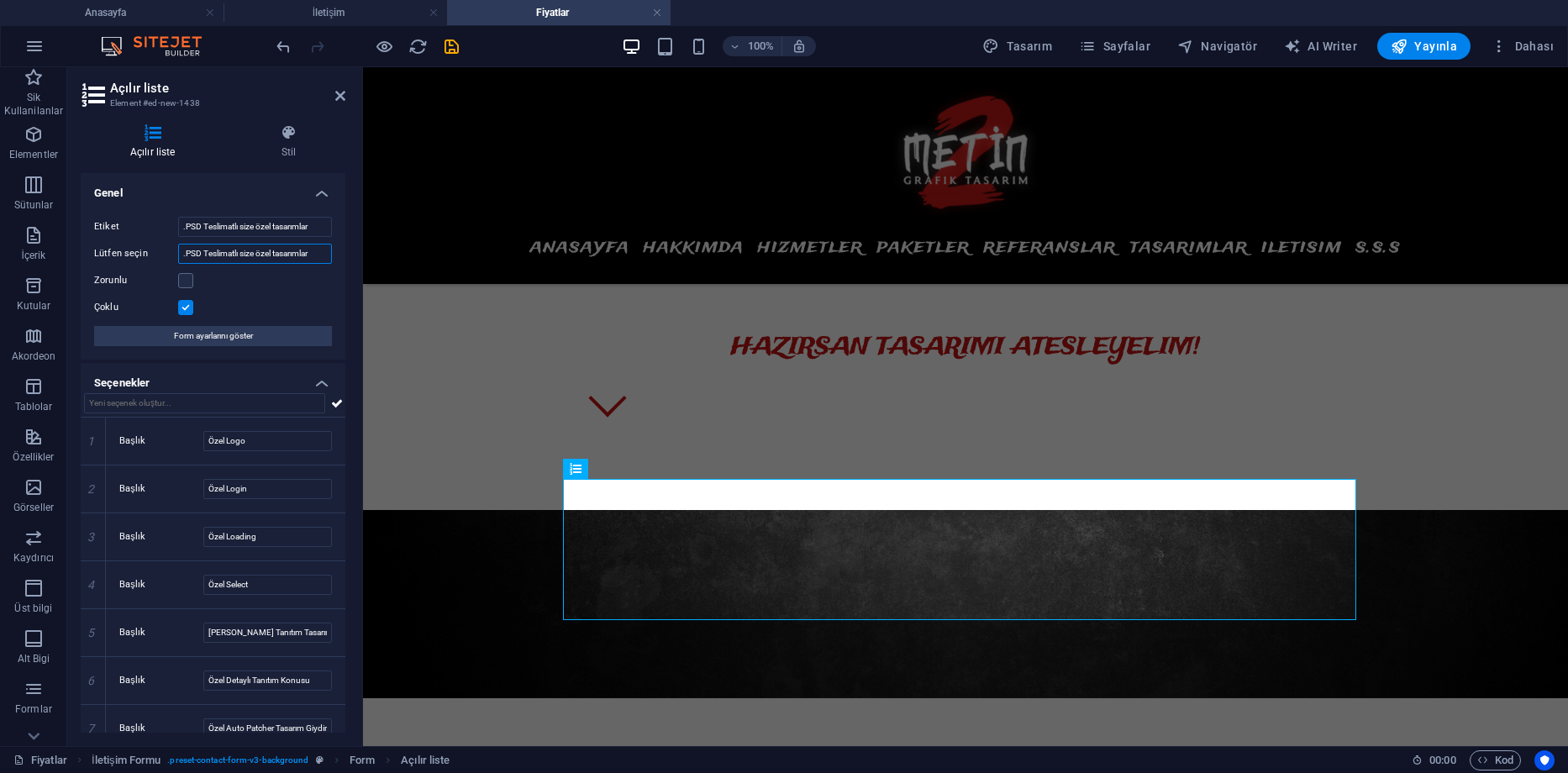
drag, startPoint x: 324, startPoint y: 255, endPoint x: 140, endPoint y: 246, distance: 184.2
click at [140, 246] on div "Lütfen seçin .PSD Teslimatlı size özel tasarımlar" at bounding box center [213, 254] width 238 height 20
click at [322, 224] on input ".PSD Teslimatlı size özel tasarımlar" at bounding box center [255, 227] width 154 height 20
click at [248, 256] on input "Lütfen seçin" at bounding box center [255, 254] width 154 height 20
type input "asdsa"
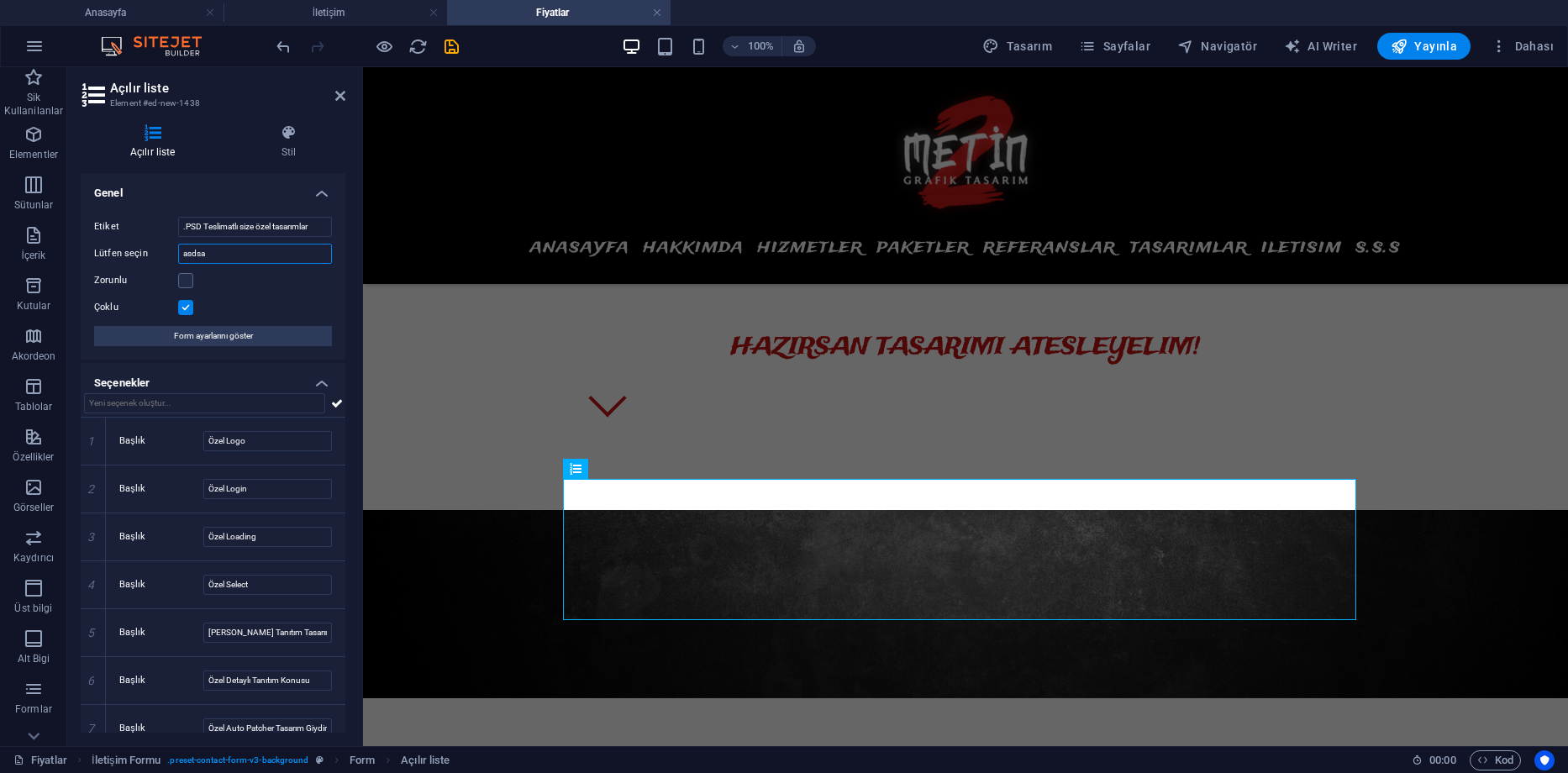
drag, startPoint x: 154, startPoint y: 249, endPoint x: 136, endPoint y: 249, distance: 18.0
click at [136, 249] on div "Lütfen seçin asdsa" at bounding box center [213, 254] width 238 height 20
click at [204, 254] on input "Lütfen seçin" at bounding box center [255, 254] width 154 height 20
drag, startPoint x: 317, startPoint y: 228, endPoint x: 173, endPoint y: 226, distance: 144.0
click at [173, 226] on div "Etiket .PSD Teslimatlı size özel tasarımlar" at bounding box center [213, 227] width 238 height 20
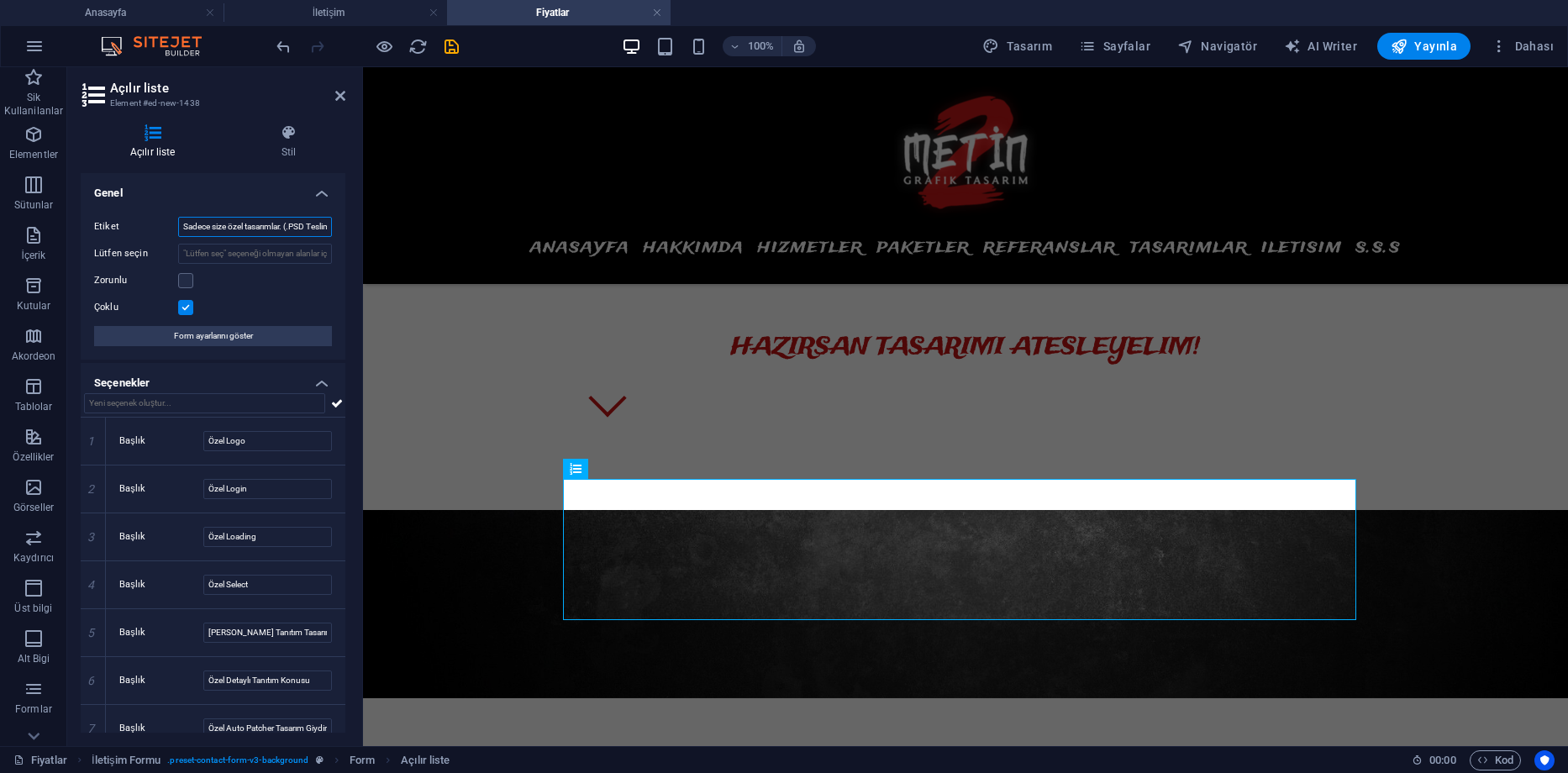
drag, startPoint x: 326, startPoint y: 227, endPoint x: 141, endPoint y: 227, distance: 185.0
click at [141, 227] on div "Etiket Sadece size özel tasarımlar. (.PSD Teslim Edilir)" at bounding box center [213, 227] width 238 height 20
click at [240, 226] on input "Sadece size özel tasarımlar. (.PSD Teslim Edilir)" at bounding box center [255, 227] width 154 height 20
click at [215, 226] on input "Sadece size özel tasarımlar. (.PSD Teslim Edilir)" at bounding box center [255, 227] width 154 height 20
click at [257, 227] on input "Size özel tasarımlar. (.PSD Teslim Edilir)" at bounding box center [255, 227] width 154 height 20
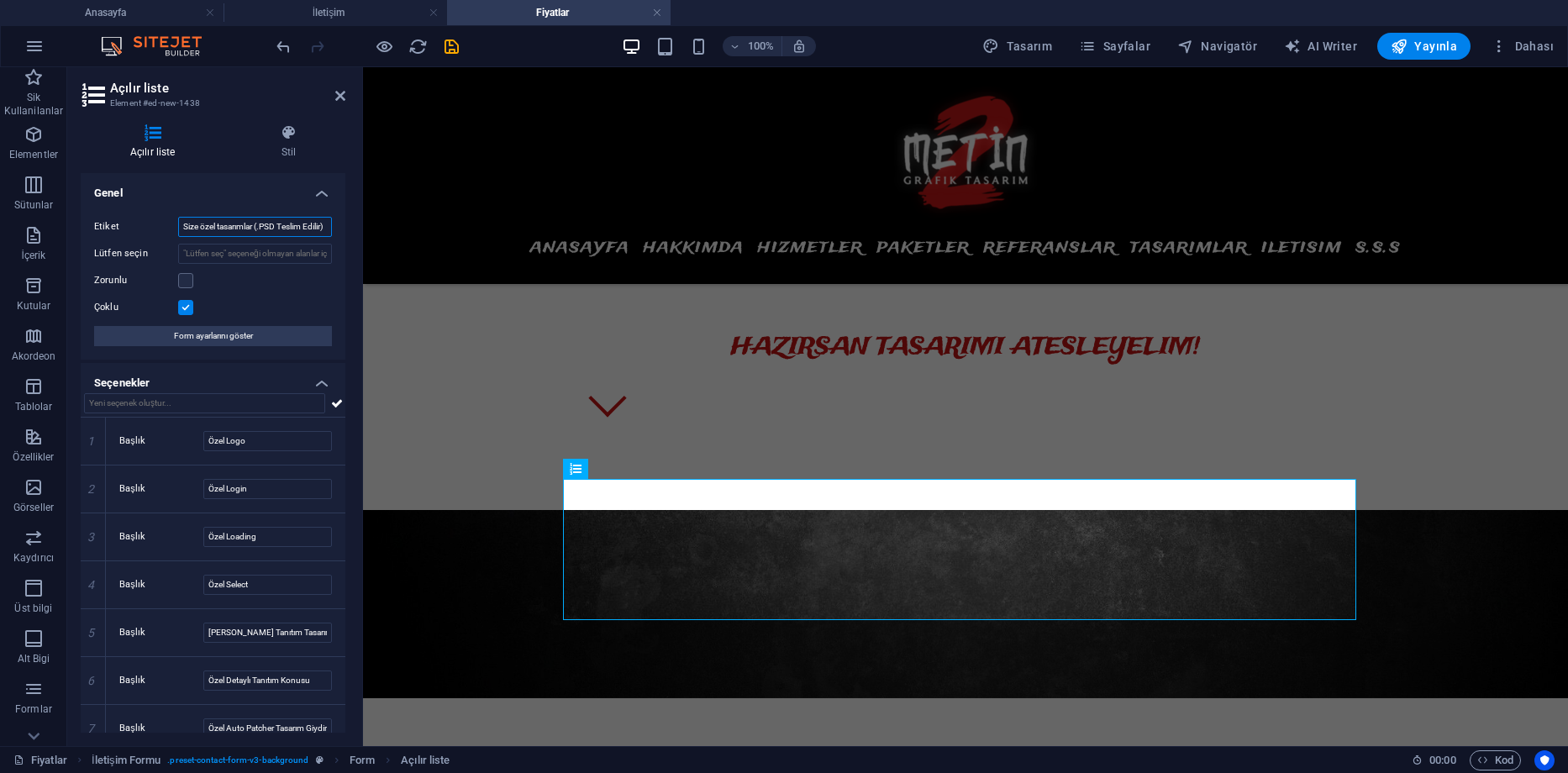
click at [317, 226] on input "Size özel tasarımlar (.PSD Teslim Edilir)" at bounding box center [255, 227] width 154 height 20
type input "Size özel tasarımlar (.PSD Teslim Edilir)"
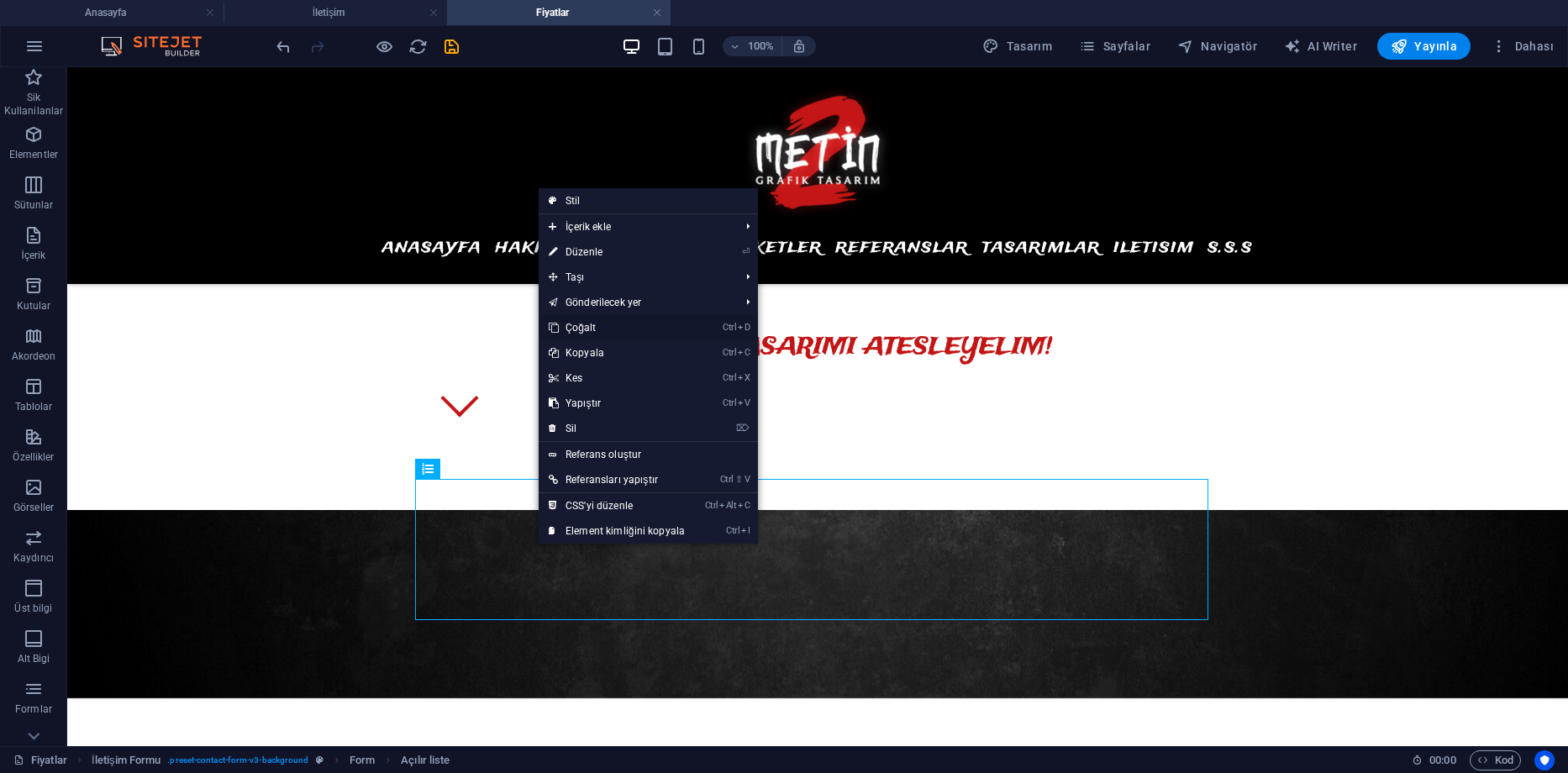
click at [590, 331] on link "Ctrl D Çoğalt" at bounding box center [616, 328] width 156 height 26
select select
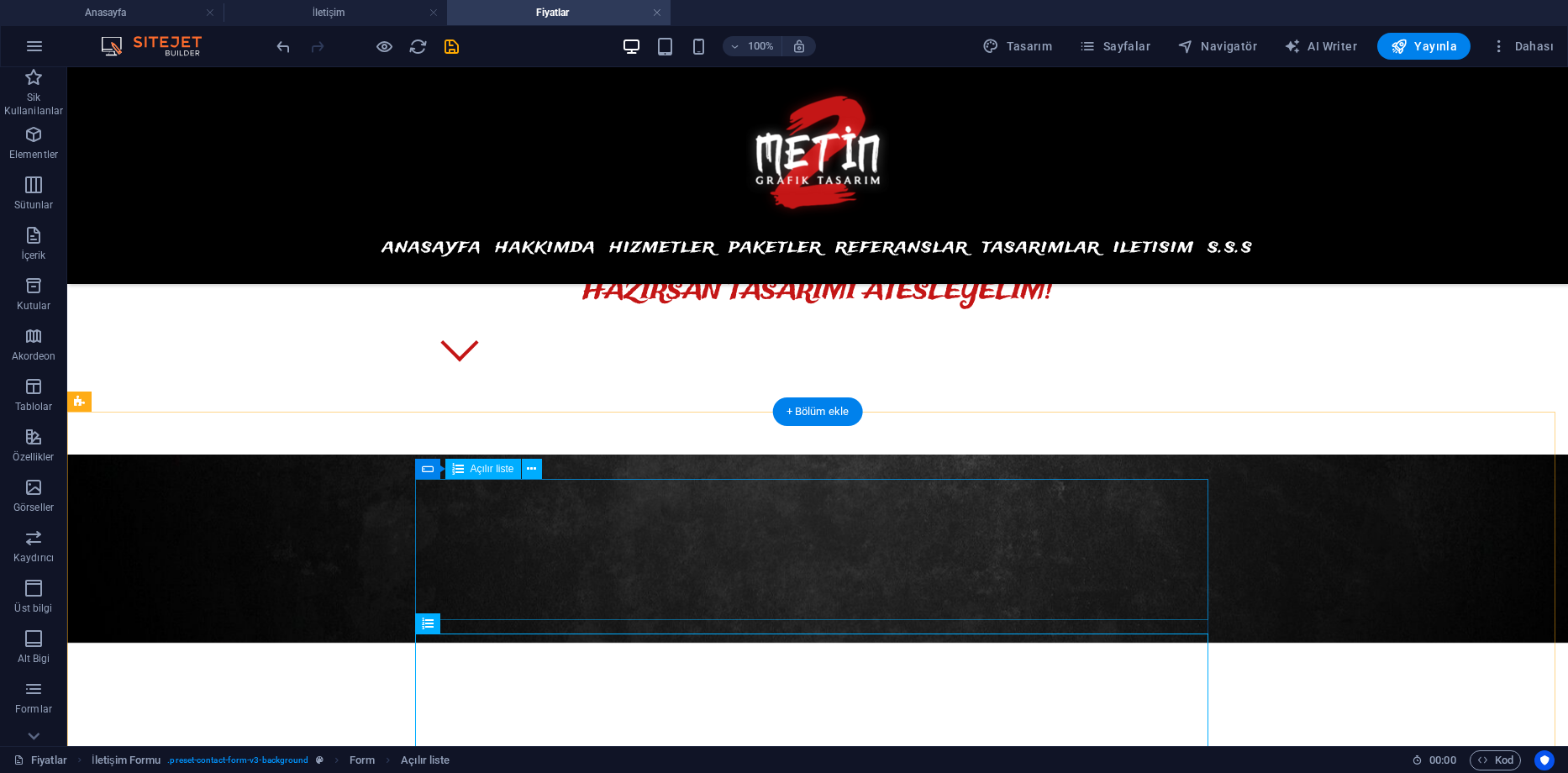
scroll to position [793, 0]
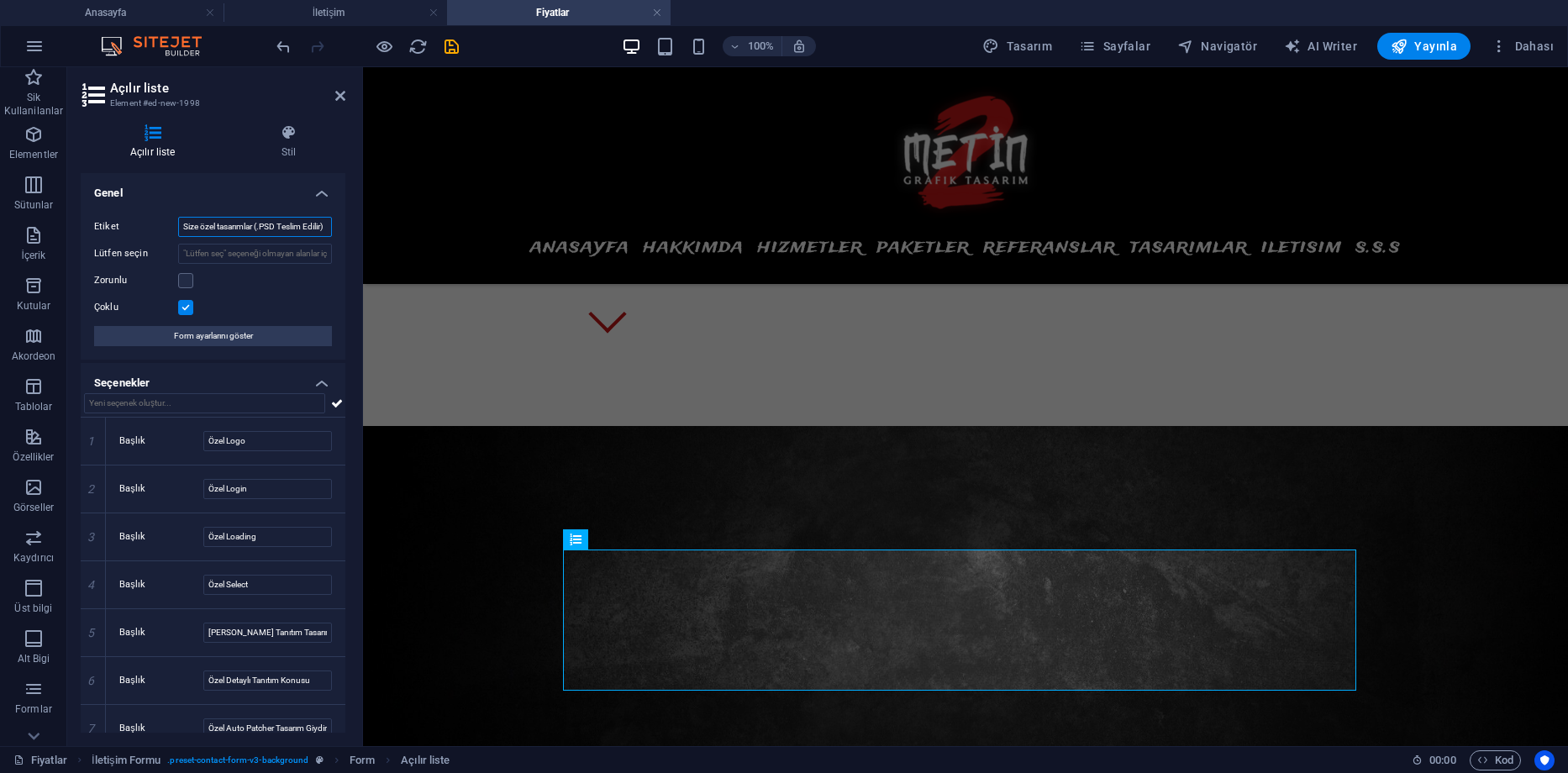
click at [238, 226] on input "Size özel tasarımlar (.PSD Teslim Edilir)" at bounding box center [255, 227] width 154 height 20
drag, startPoint x: 257, startPoint y: 226, endPoint x: 147, endPoint y: 229, distance: 110.0
click at [151, 229] on div "Etiket Size özel tasarımlar (.PSD Teslim Edilir)" at bounding box center [213, 227] width 238 height 20
click at [316, 225] on input "Ortak tasarımlar (.PSD Teslim Edilir)" at bounding box center [255, 227] width 154 height 20
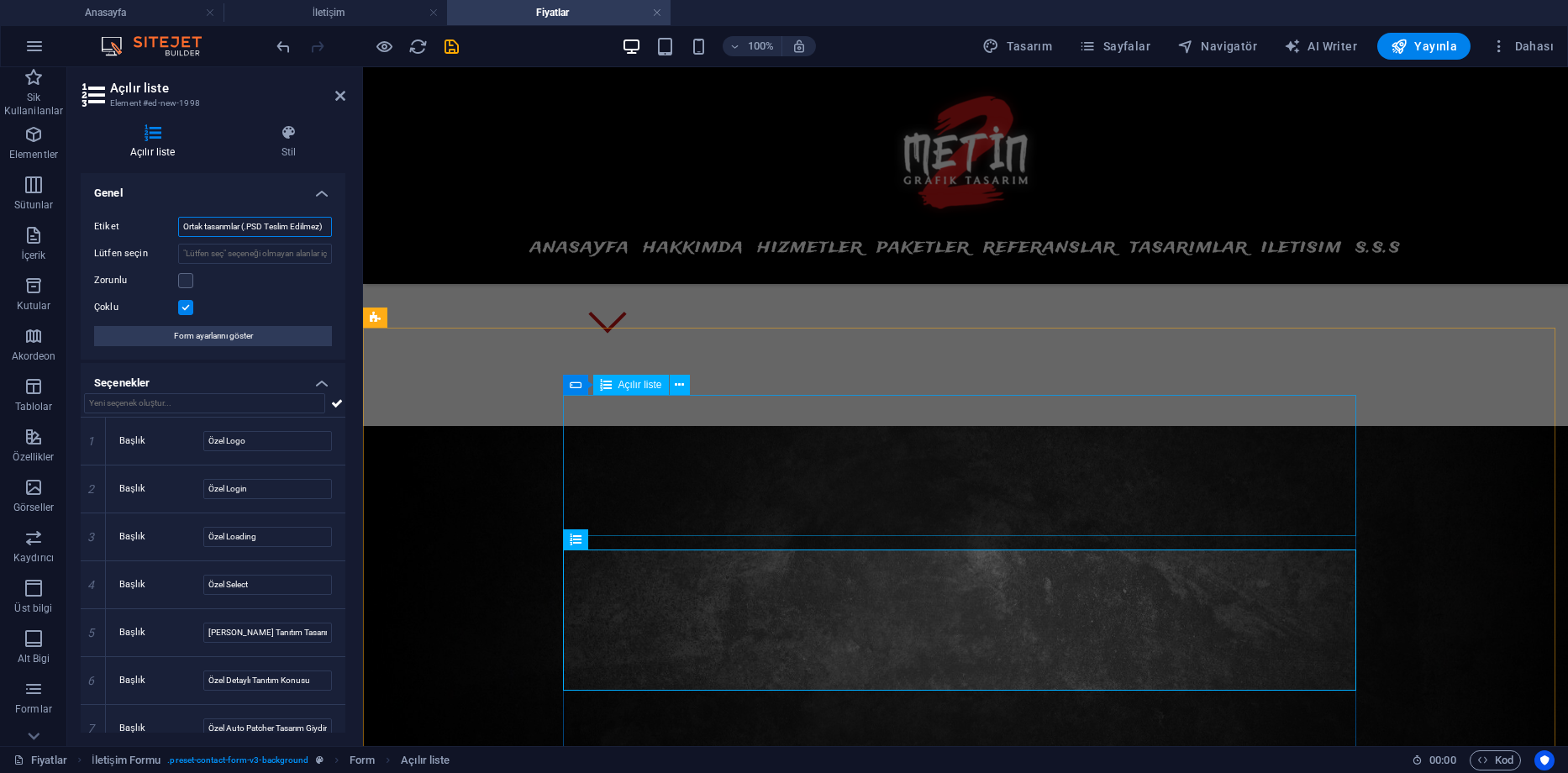
type input "Ortak tasarımlar (.PSD Teslim Edilmez)"
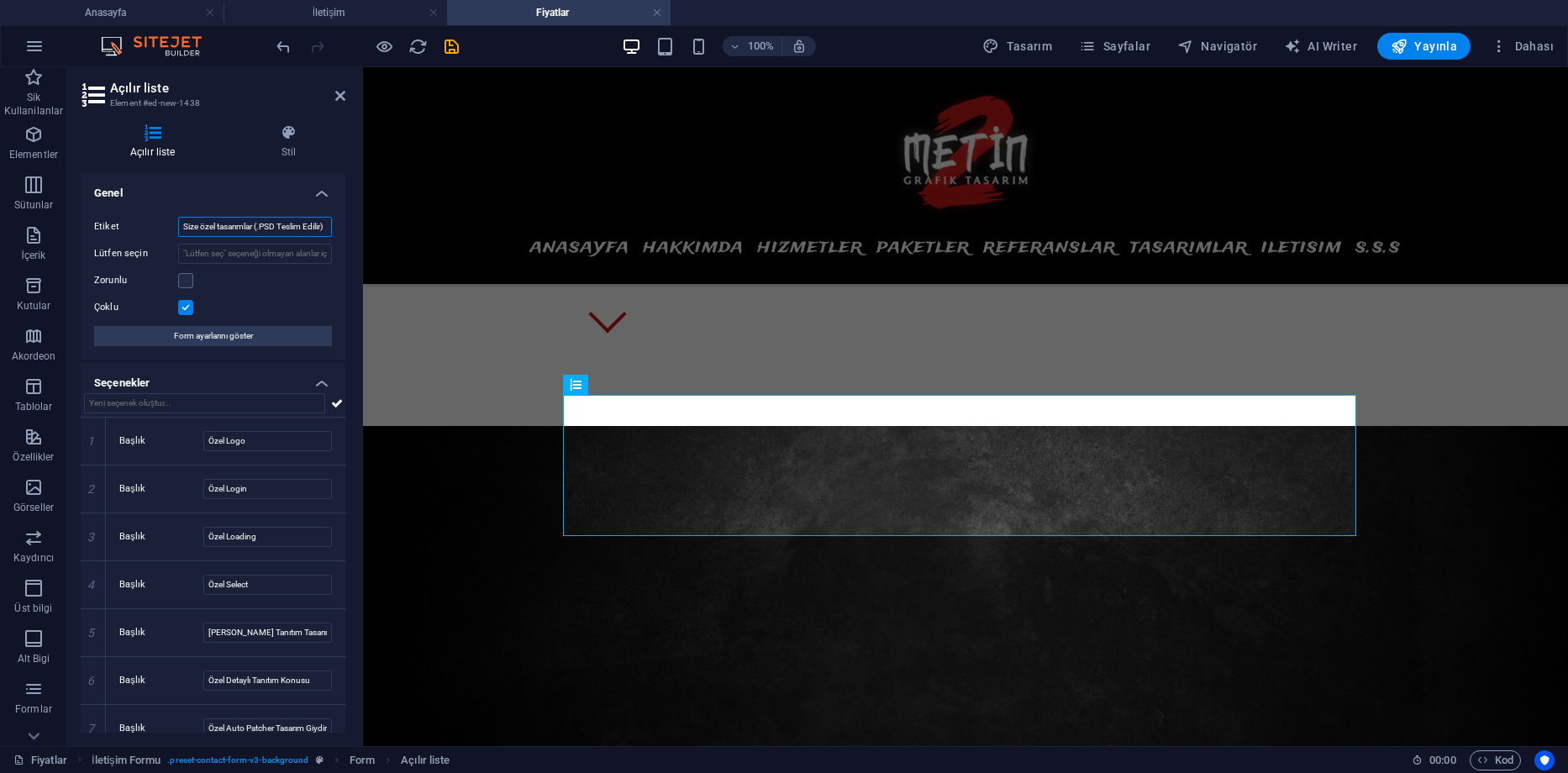
click at [314, 228] on input "Size özel tasarımlar (.PSD Teslim Edilir)" at bounding box center [255, 227] width 154 height 20
drag, startPoint x: 261, startPoint y: 229, endPoint x: 41, endPoint y: 216, distance: 220.4
click at [41, 216] on section "Sik Kullanilanlar Elementler Sütunlar İçerik Kutular Akordeon Tablolar Özellikl…" at bounding box center [784, 407] width 1568 height 679
click at [287, 227] on input "Size özel tasarımlar (.PSD Teslim Edilir, tasarımlar üzerinde düzeltmeler yapab…" at bounding box center [255, 227] width 154 height 20
type input "Size özel tasarımlar (.PSD teslim edilir, tasarımlar üzerinde düzeltmeler yapab…"
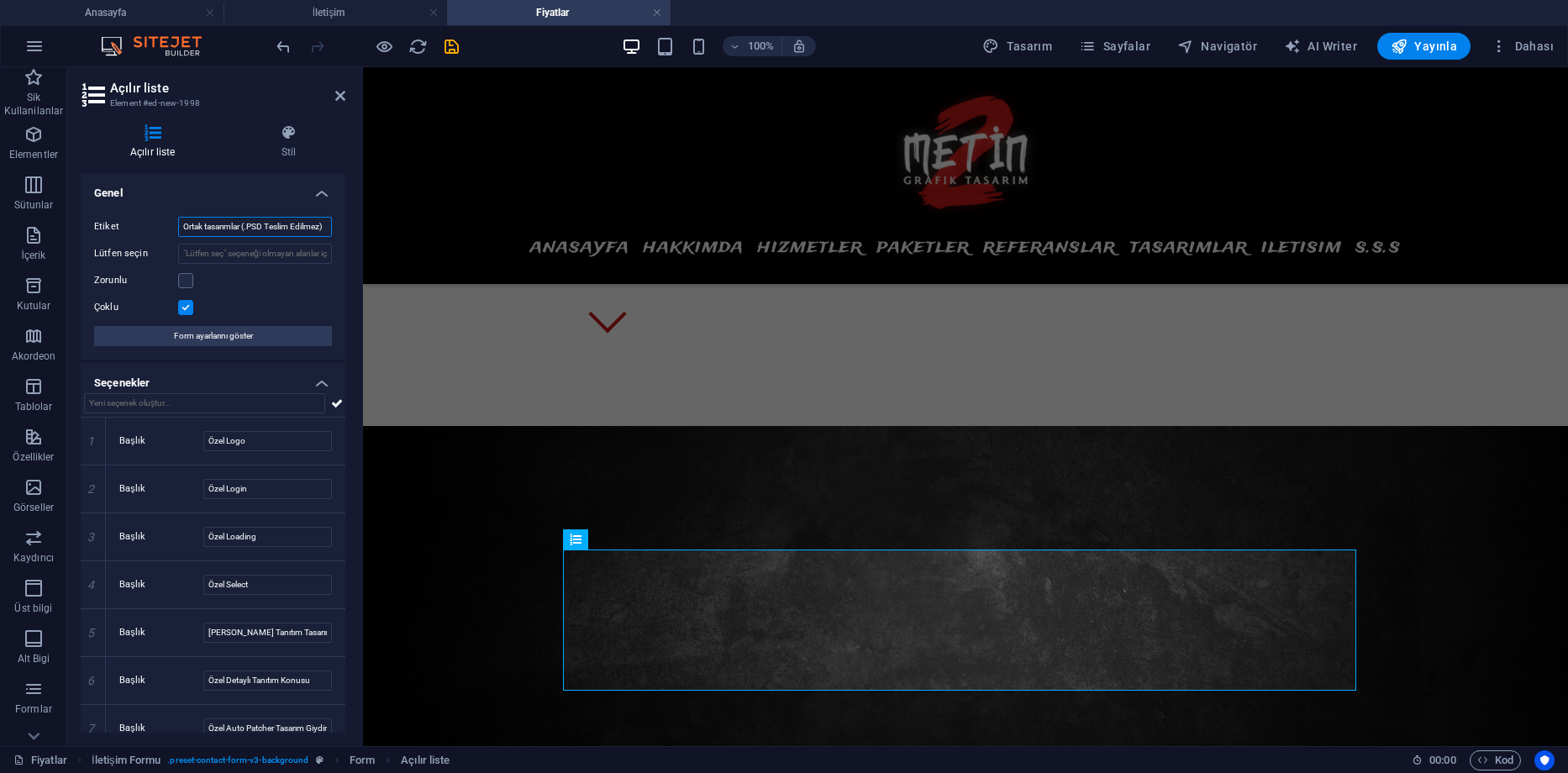
click at [303, 227] on input "Ortak tasarımlar (.PSD Teslim Edilmez)" at bounding box center [255, 227] width 154 height 20
drag, startPoint x: 667, startPoint y: 294, endPoint x: 375, endPoint y: 226, distance: 299.8
click at [609, 225] on div "Menu ANASAYFA HAKKIMDA HIZMETLER PAKETLER REFERANSLAR TASARIMLAR ILETISIM S.S.S" at bounding box center [965, 175] width 1205 height 217
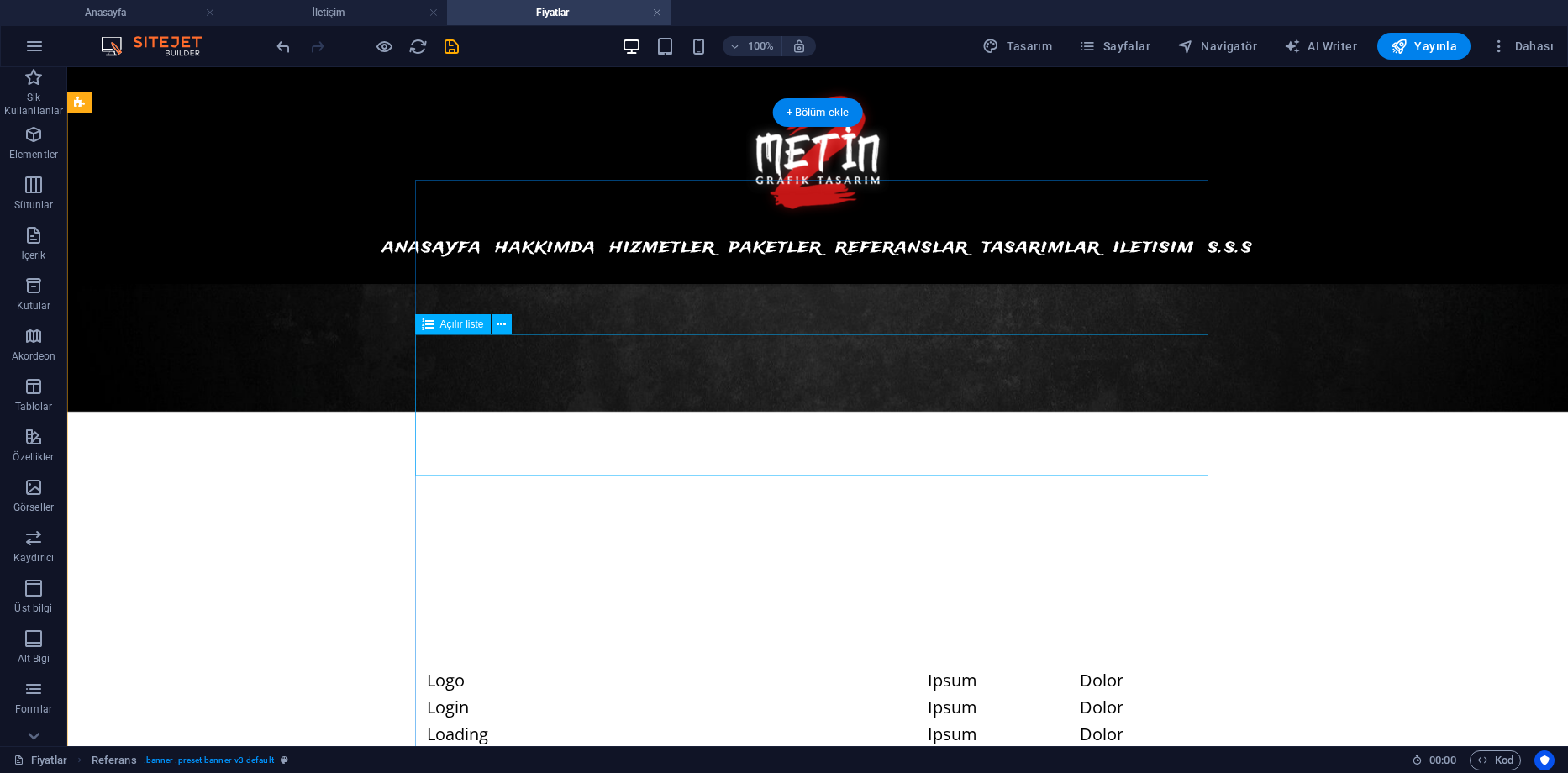
scroll to position [588, 0]
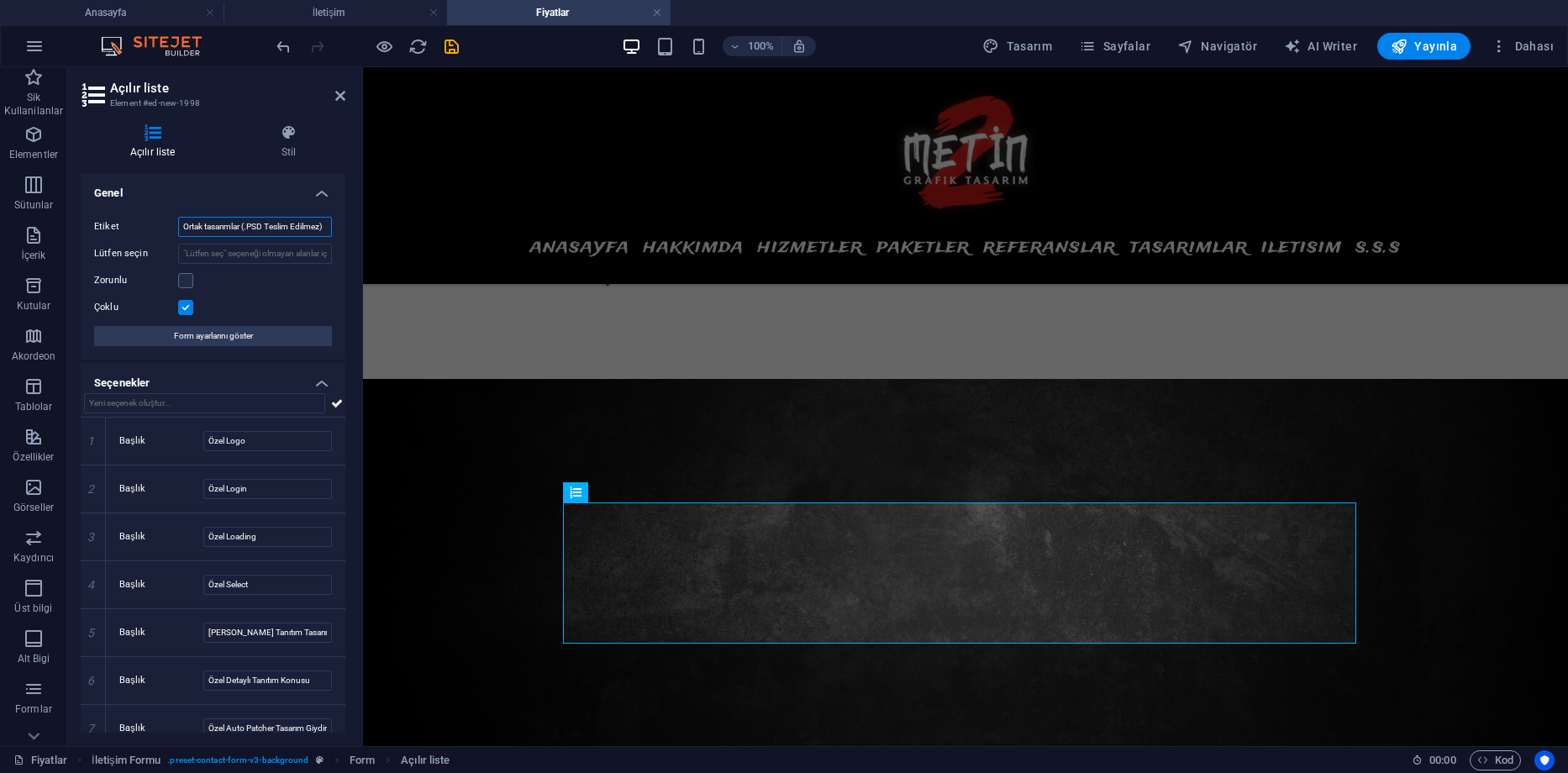
click at [304, 225] on input "Ortak tasarımlar (.PSD Teslim Edilmez)" at bounding box center [255, 227] width 154 height 20
drag, startPoint x: 284, startPoint y: 226, endPoint x: 144, endPoint y: 225, distance: 140.0
click at [144, 225] on div "Etiket Ortak tasarımlar (.PSD Teslim Edilmez, düzenleme yapılamaz.)" at bounding box center [213, 227] width 238 height 20
click at [275, 224] on input "Ortak tasarımlar (.PSD Teslim Edilmez, düzenleme yapılamaz.)" at bounding box center [255, 227] width 154 height 20
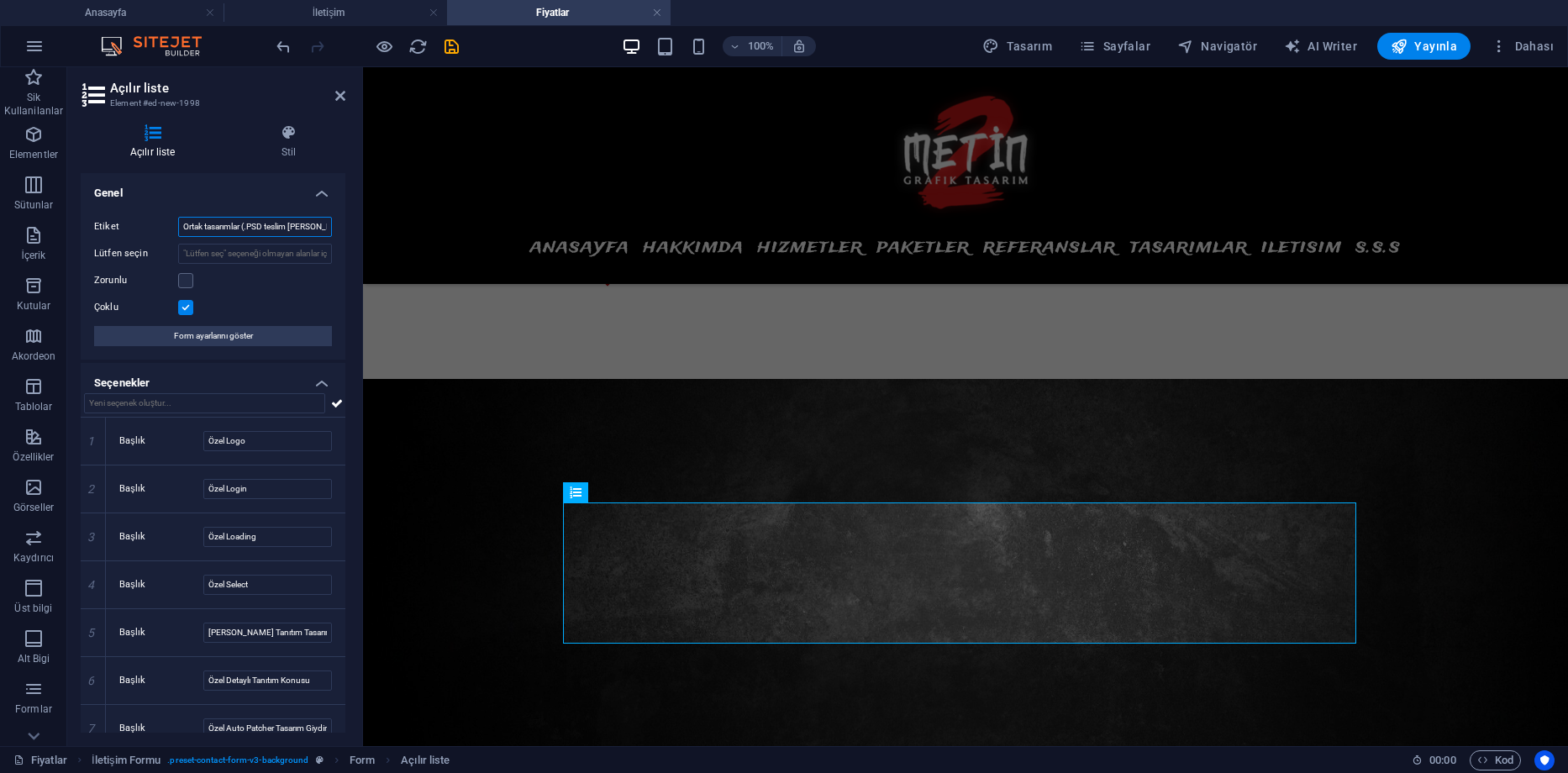
click at [297, 224] on input "Ortak tasarımlar (.PSD teslim [PERSON_NAME], düzenleme yapılamaz.)" at bounding box center [255, 227] width 154 height 20
click at [298, 225] on input "Ortak tasarımlar (.PSD teslim edilmez, düzenleme yapılamaz.)" at bounding box center [255, 227] width 154 height 20
type input "Ortak tasarımlar (.PSD teslim edilmez, tasarımlar üzerinde düzenleme yapılamaz.)"
click at [319, 280] on div "Zorunlu" at bounding box center [213, 281] width 238 height 20
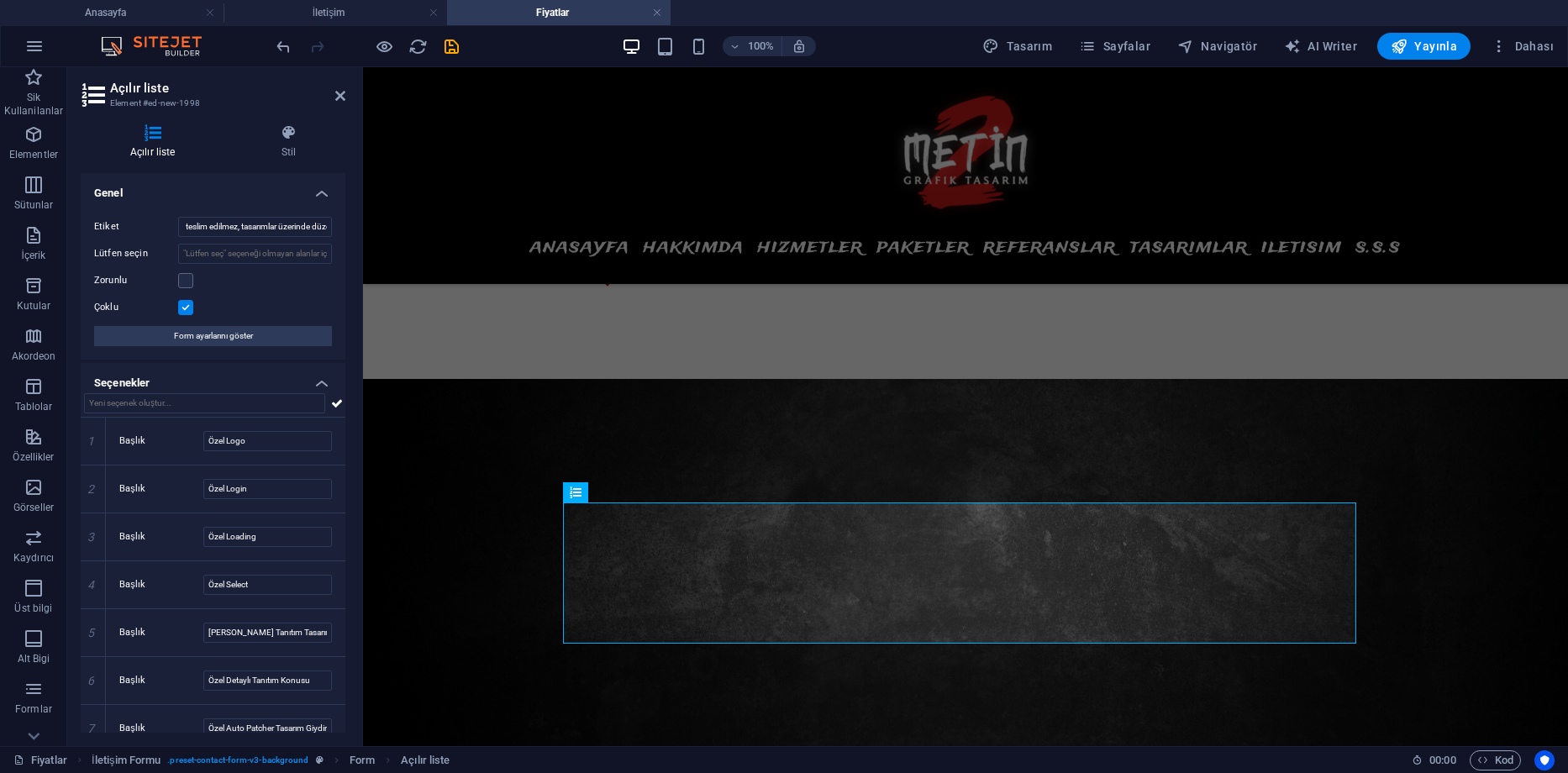
scroll to position [0, 0]
click at [184, 307] on label at bounding box center [186, 307] width 16 height 16
click at [0, 0] on input "Çoklu" at bounding box center [0, 0] width 0 height 0
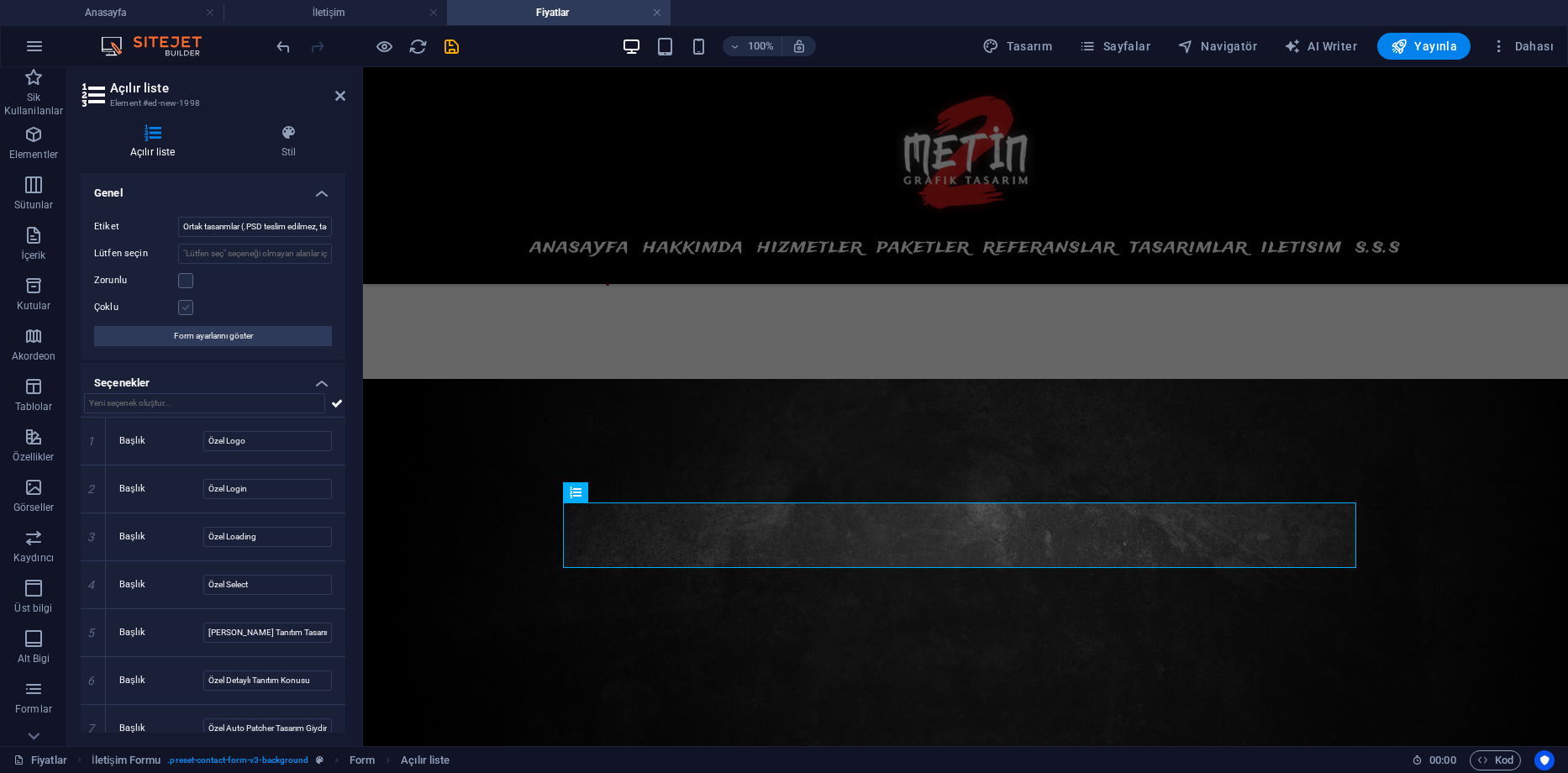
click at [184, 307] on label at bounding box center [186, 307] width 16 height 16
click at [0, 0] on input "Çoklu" at bounding box center [0, 0] width 0 height 0
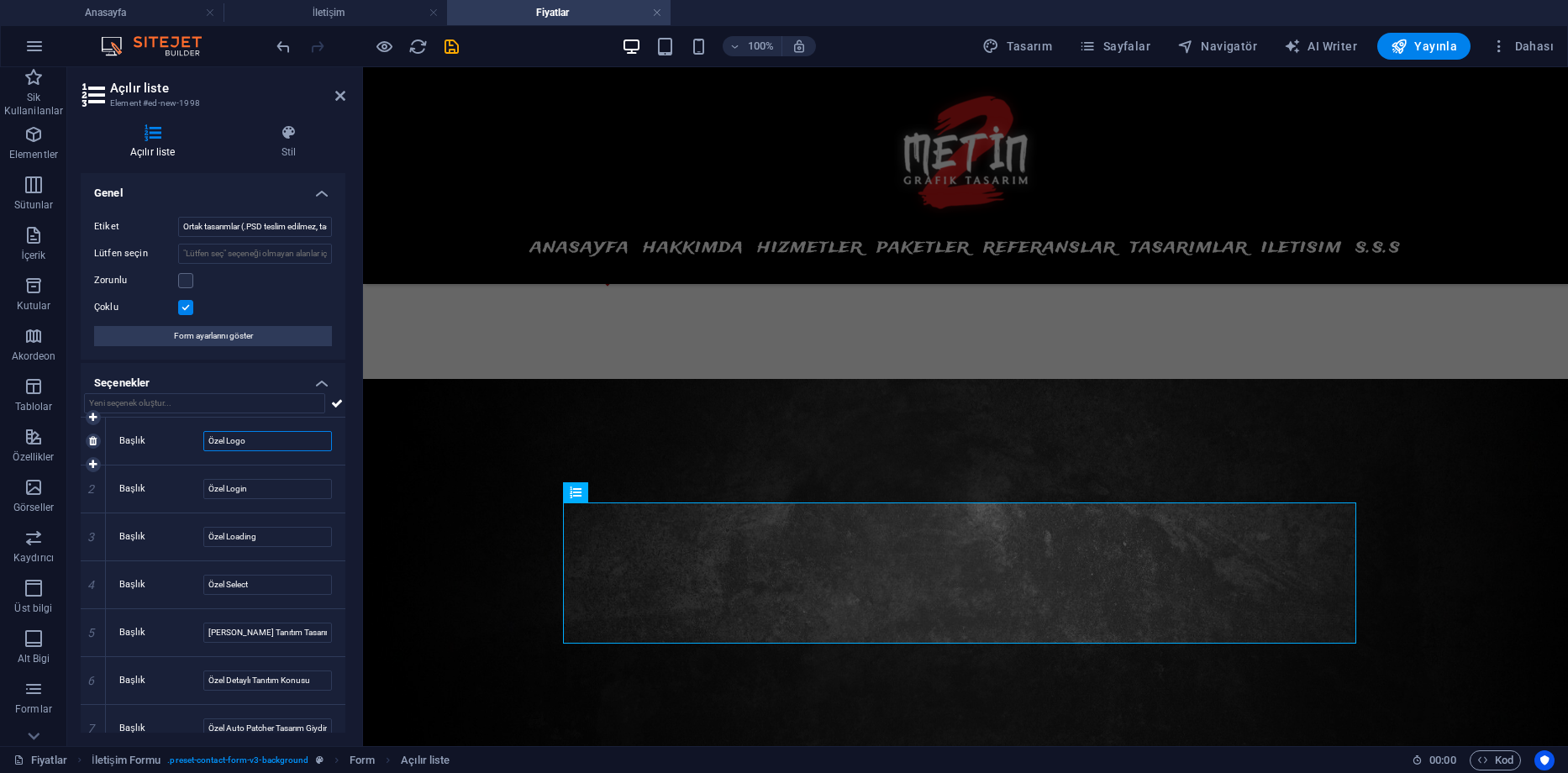
drag, startPoint x: 226, startPoint y: 443, endPoint x: 185, endPoint y: 441, distance: 41.0
click at [186, 441] on div "Başlık Özel Logo" at bounding box center [226, 441] width 213 height 20
drag, startPoint x: 229, startPoint y: 439, endPoint x: 176, endPoint y: 439, distance: 53.0
click at [176, 439] on div "Başlık Ortak Logo" at bounding box center [226, 441] width 213 height 20
drag, startPoint x: 231, startPoint y: 439, endPoint x: 169, endPoint y: 438, distance: 62.0
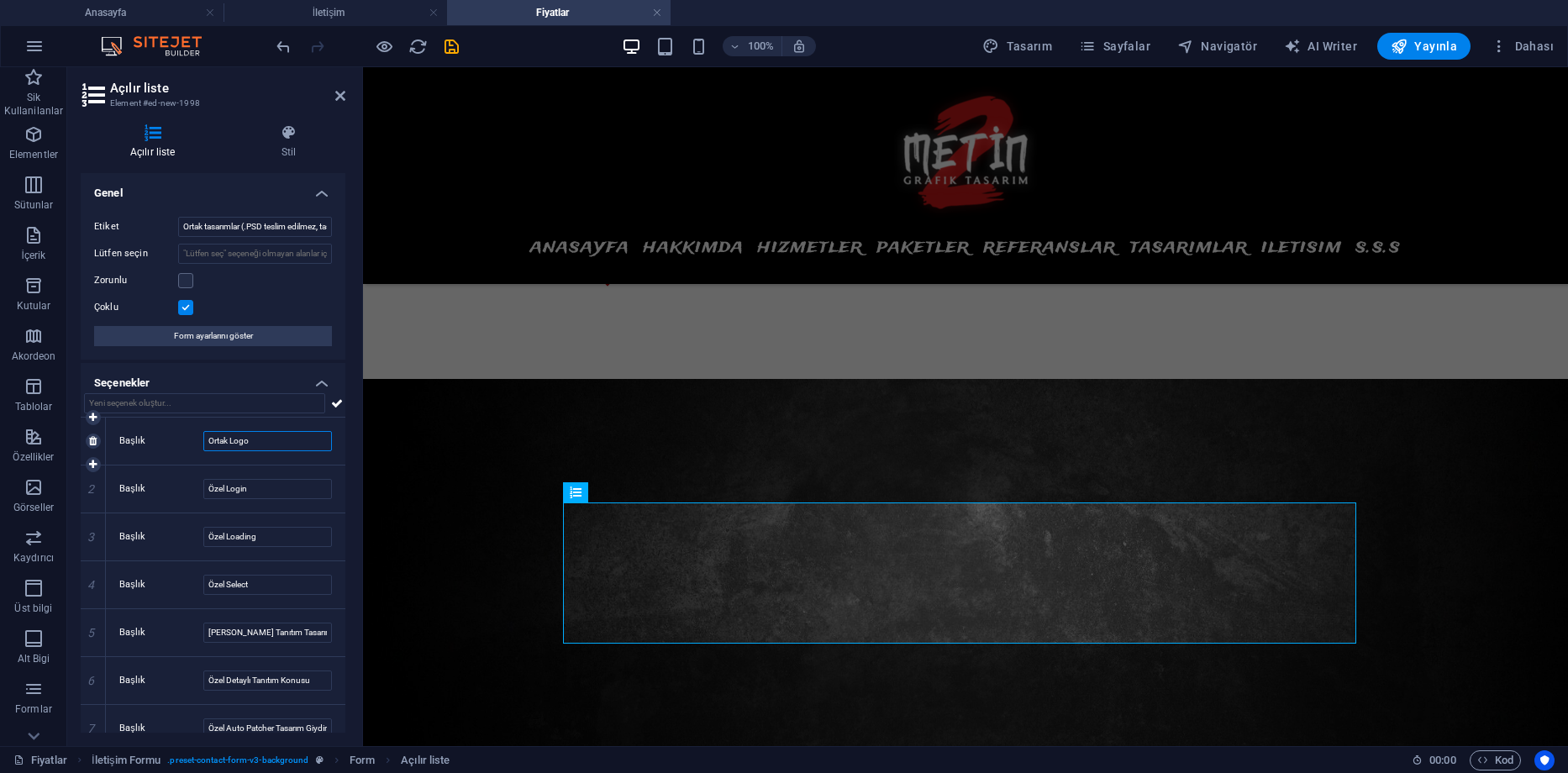
click at [169, 438] on div "Başlık Ortak Logo" at bounding box center [226, 441] width 213 height 20
type input "Ortak Logo"
click at [226, 489] on input "Özel Login" at bounding box center [267, 489] width 129 height 20
drag, startPoint x: 223, startPoint y: 490, endPoint x: 186, endPoint y: 490, distance: 37.0
click at [186, 490] on div "Başlık Özel Login" at bounding box center [226, 489] width 213 height 20
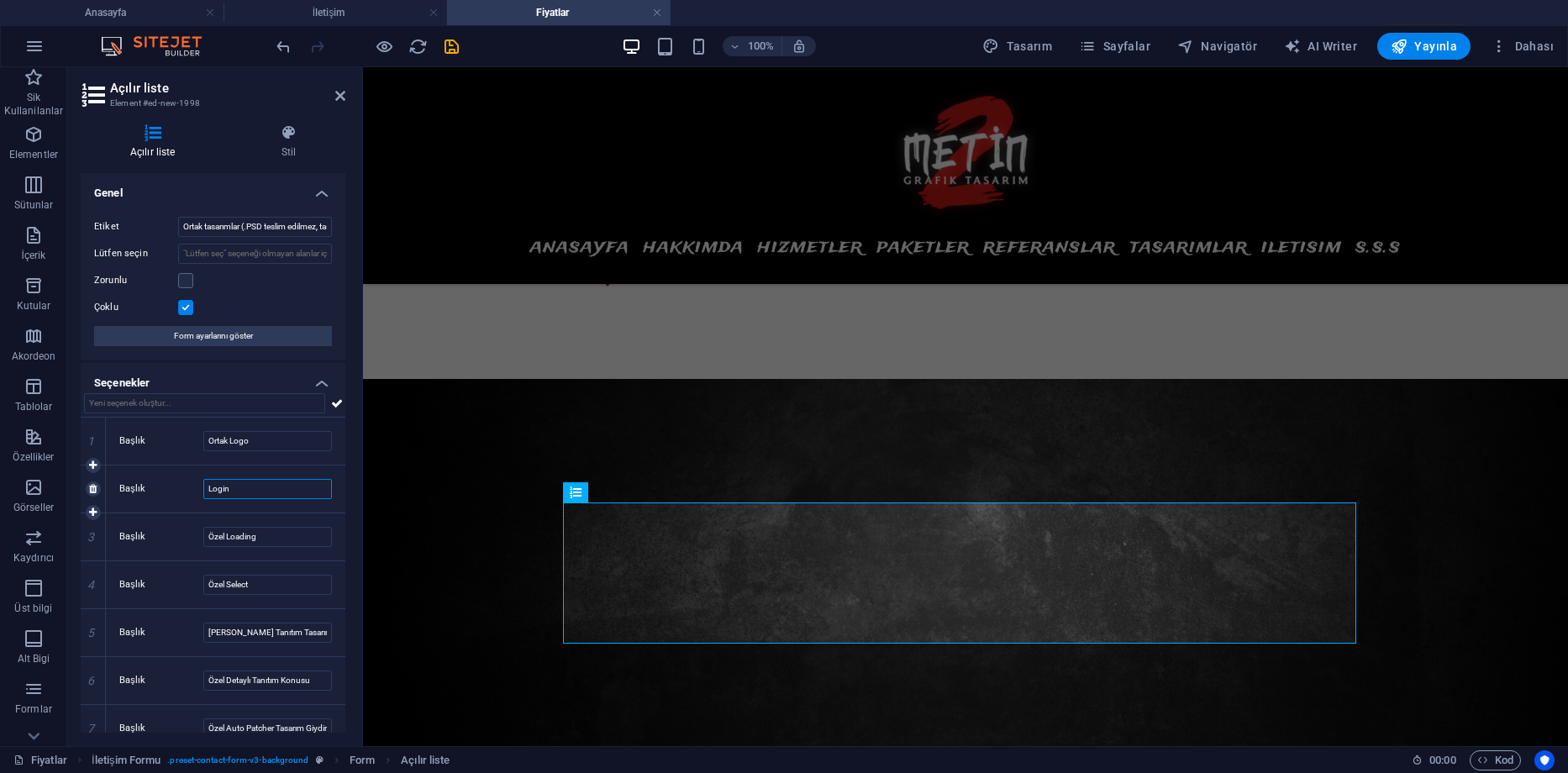
paste input "Ortak"
type input "Ortak Login"
click at [233, 535] on input "Özel Loading" at bounding box center [267, 536] width 129 height 20
drag, startPoint x: 226, startPoint y: 535, endPoint x: 173, endPoint y: 536, distance: 53.0
click at [173, 536] on div "Başlık Özel Loading" at bounding box center [226, 536] width 213 height 20
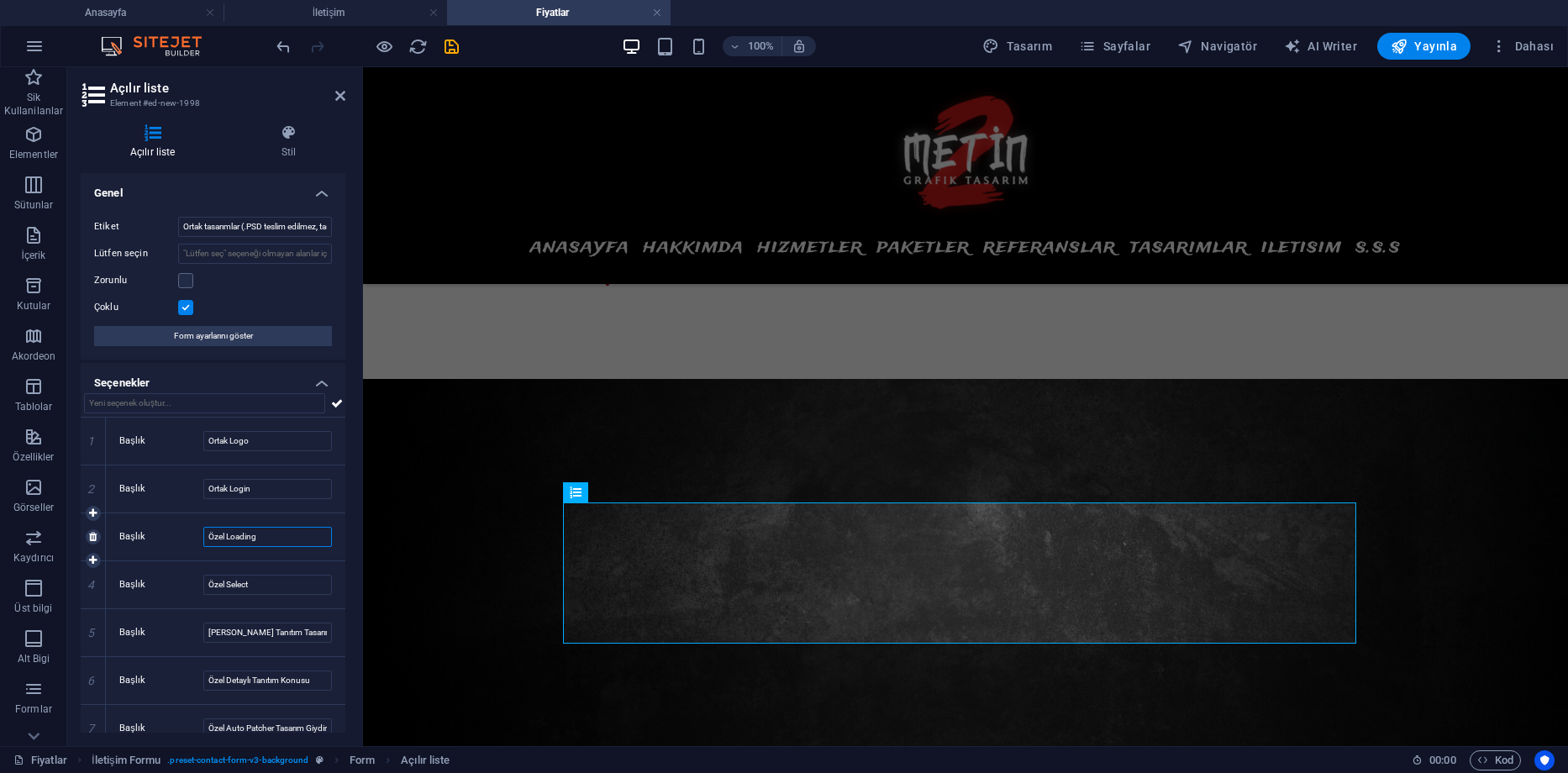
paste input "Ortak"
type input "Ortak Loading"
drag, startPoint x: 227, startPoint y: 585, endPoint x: 193, endPoint y: 584, distance: 34.0
click at [193, 584] on div "Başlık Özel Select" at bounding box center [226, 585] width 213 height 20
paste input "Ortak"
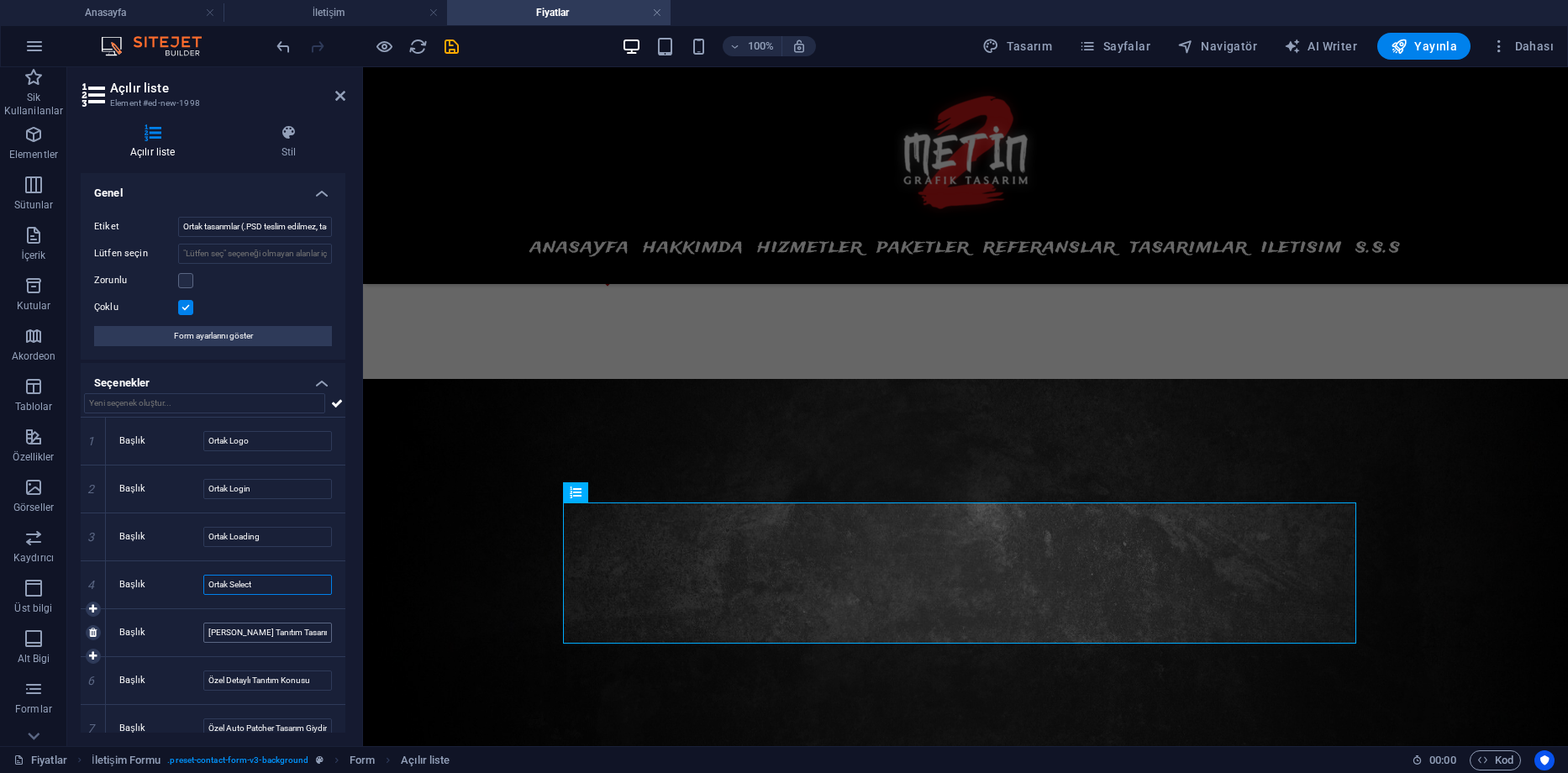
type input "Ortak Select"
drag, startPoint x: 225, startPoint y: 631, endPoint x: 170, endPoint y: 631, distance: 55.0
click at [170, 631] on div "Başlık Özel Kısa Tanıtım Tasarımı" at bounding box center [226, 632] width 213 height 20
paste input "Ortak"
type input "Ortak Kısa Tanıtım Tasarımı"
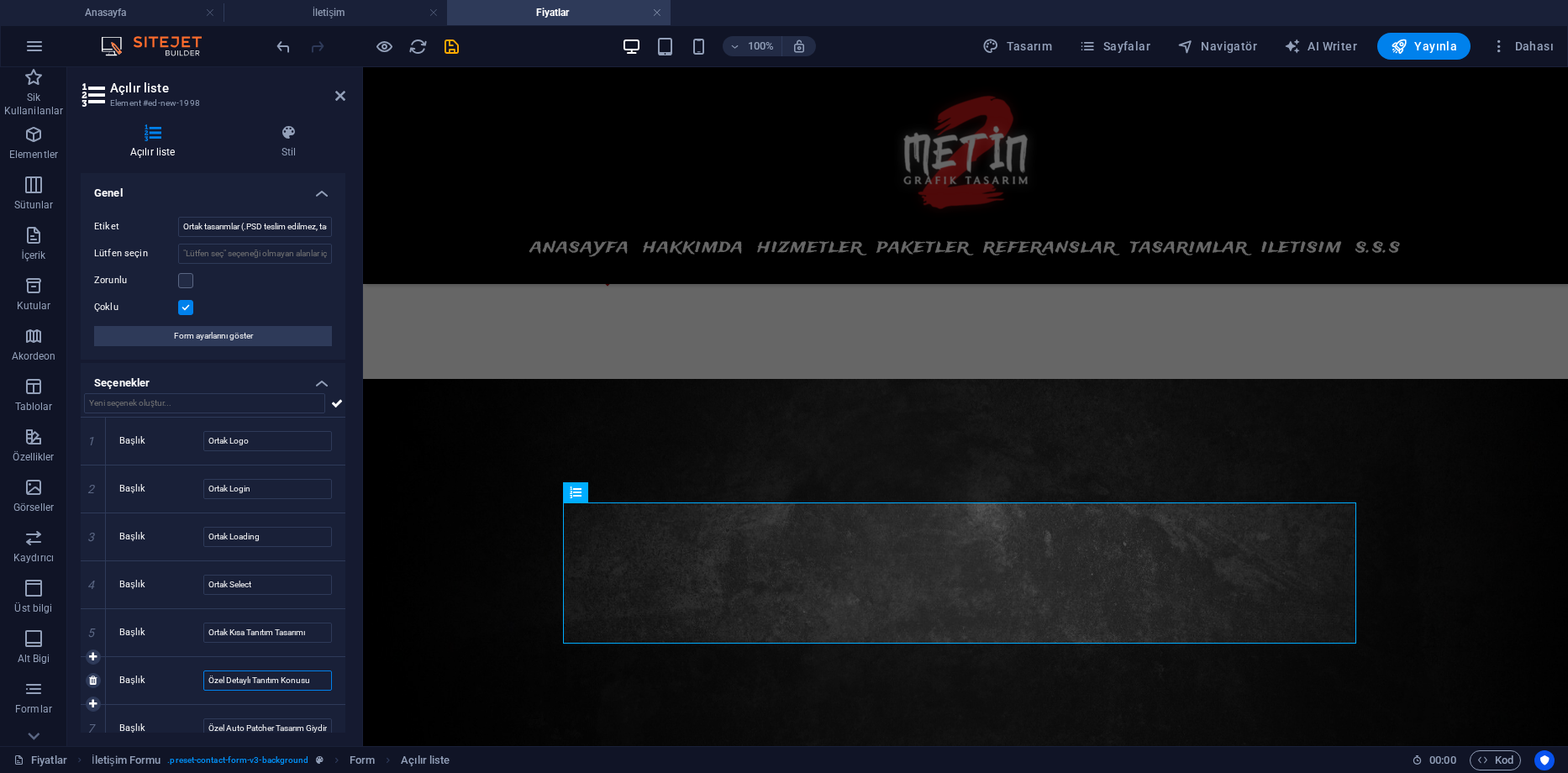
click at [227, 679] on input "Özel Detaylı Tanıtım Konusu" at bounding box center [267, 681] width 129 height 20
paste input "Ortak"
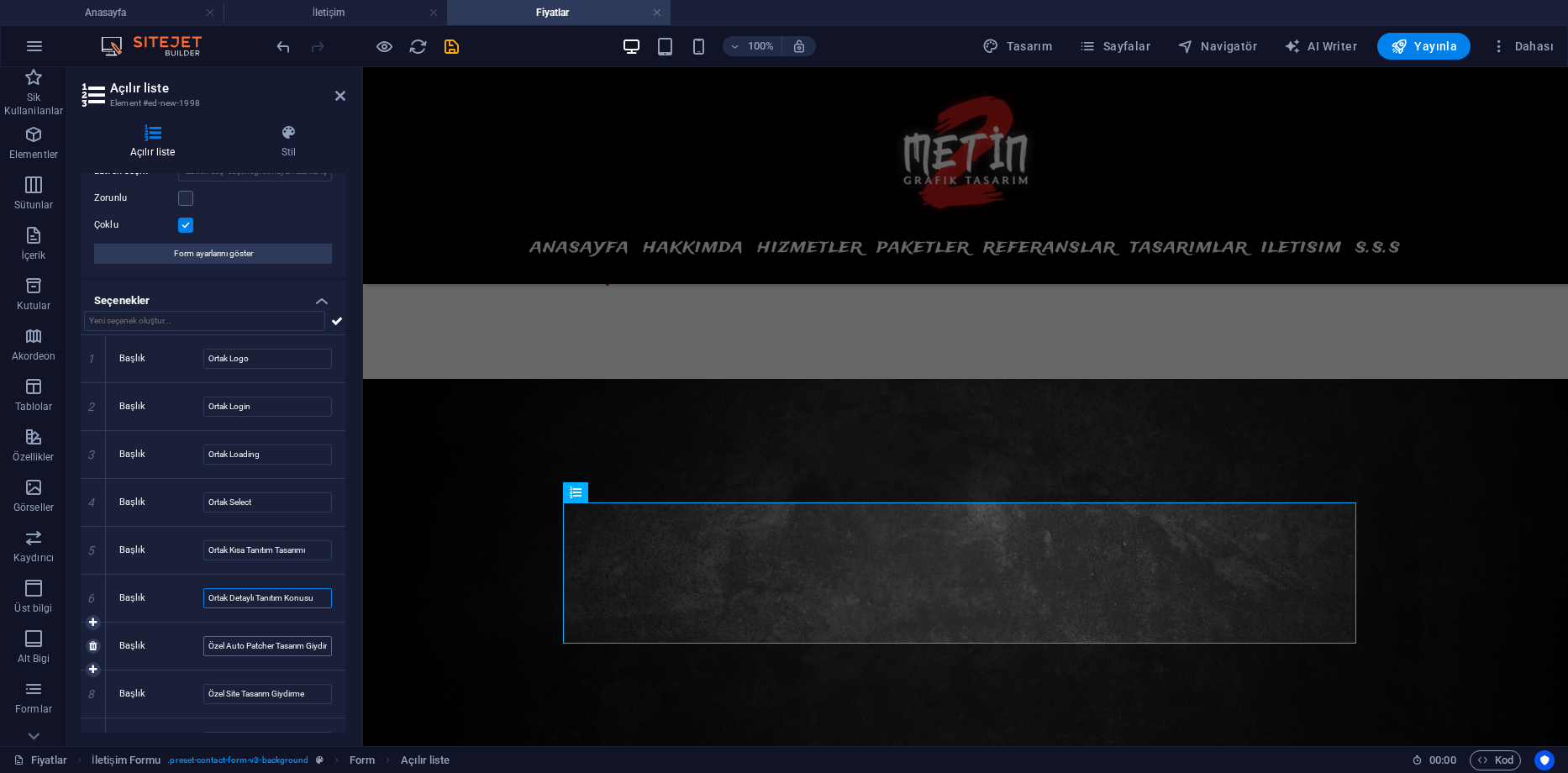
scroll to position [84, 0]
type input "Ortak Detaylı Tanıtım Konusu"
drag, startPoint x: 229, startPoint y: 648, endPoint x: 174, endPoint y: 647, distance: 55.0
click at [174, 647] on div "Başlık Özel Auto Patcher Tasarım Giydirme" at bounding box center [226, 644] width 213 height 20
paste input "Ortak"
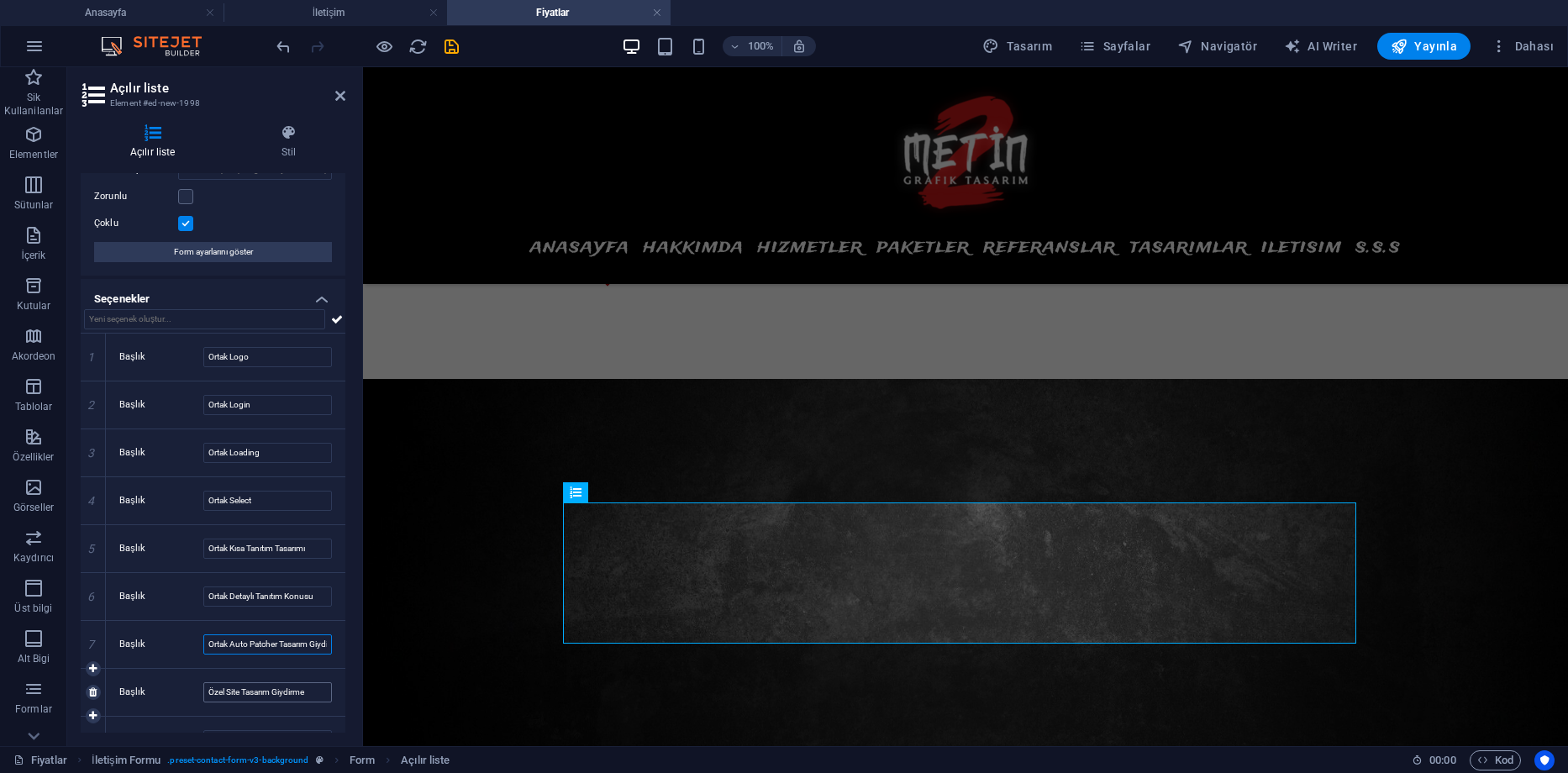
type input "Ortak Auto Patcher Tasarım Giydirme"
drag, startPoint x: 226, startPoint y: 694, endPoint x: 176, endPoint y: 694, distance: 50.0
click at [176, 694] on div "Başlık Özel Site Tasarım Giydirme" at bounding box center [226, 692] width 213 height 20
paste input "Ortak"
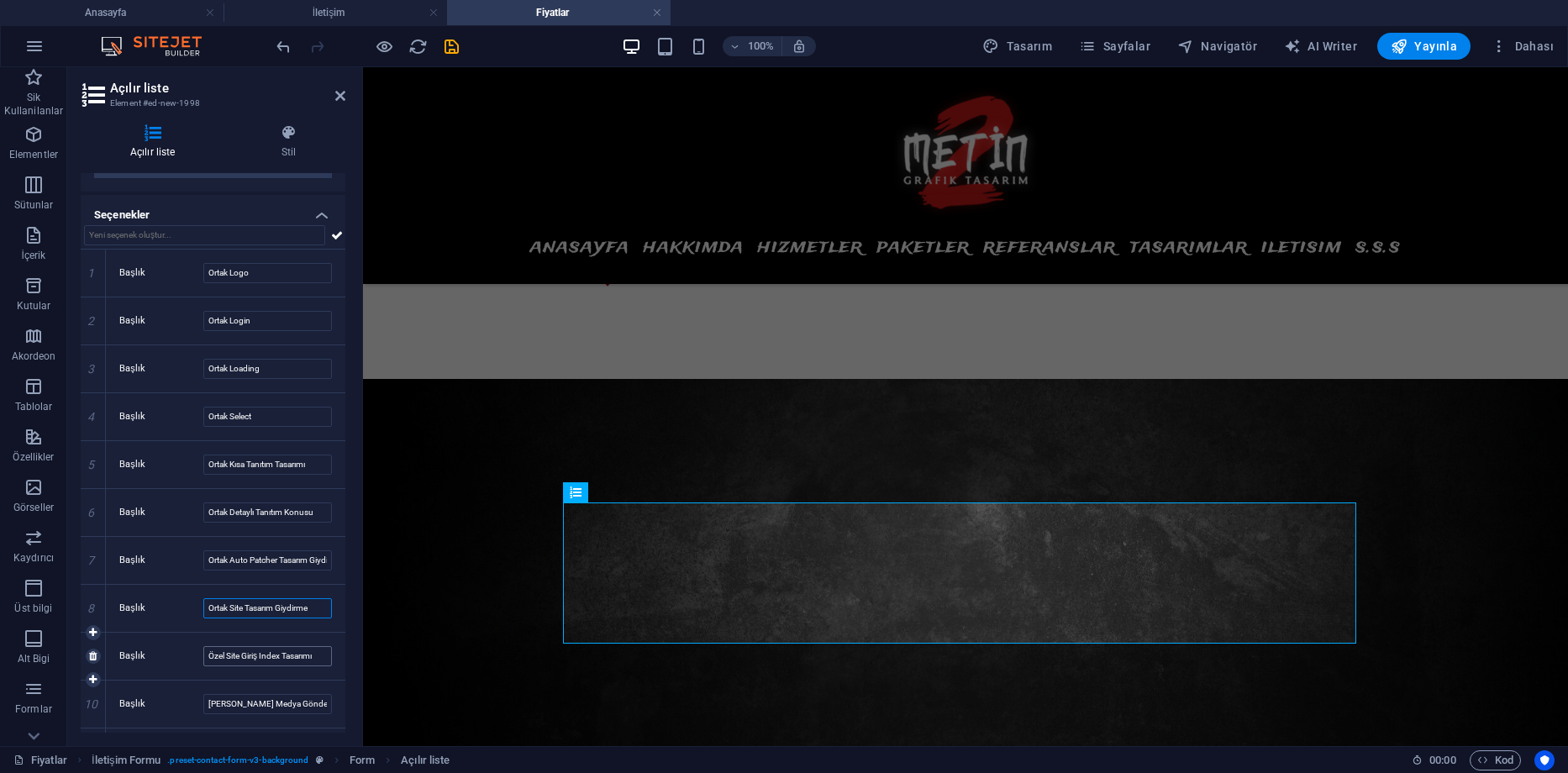
type input "Ortak Site Tasarım Giydirme"
drag, startPoint x: 226, startPoint y: 658, endPoint x: 194, endPoint y: 654, distance: 32.2
click at [194, 654] on div "Başlık Özel Site Giriş Index Tasarımı" at bounding box center [226, 656] width 213 height 20
paste input "Ortak"
type input "Ortak Site Giriş Index Tasarımı"
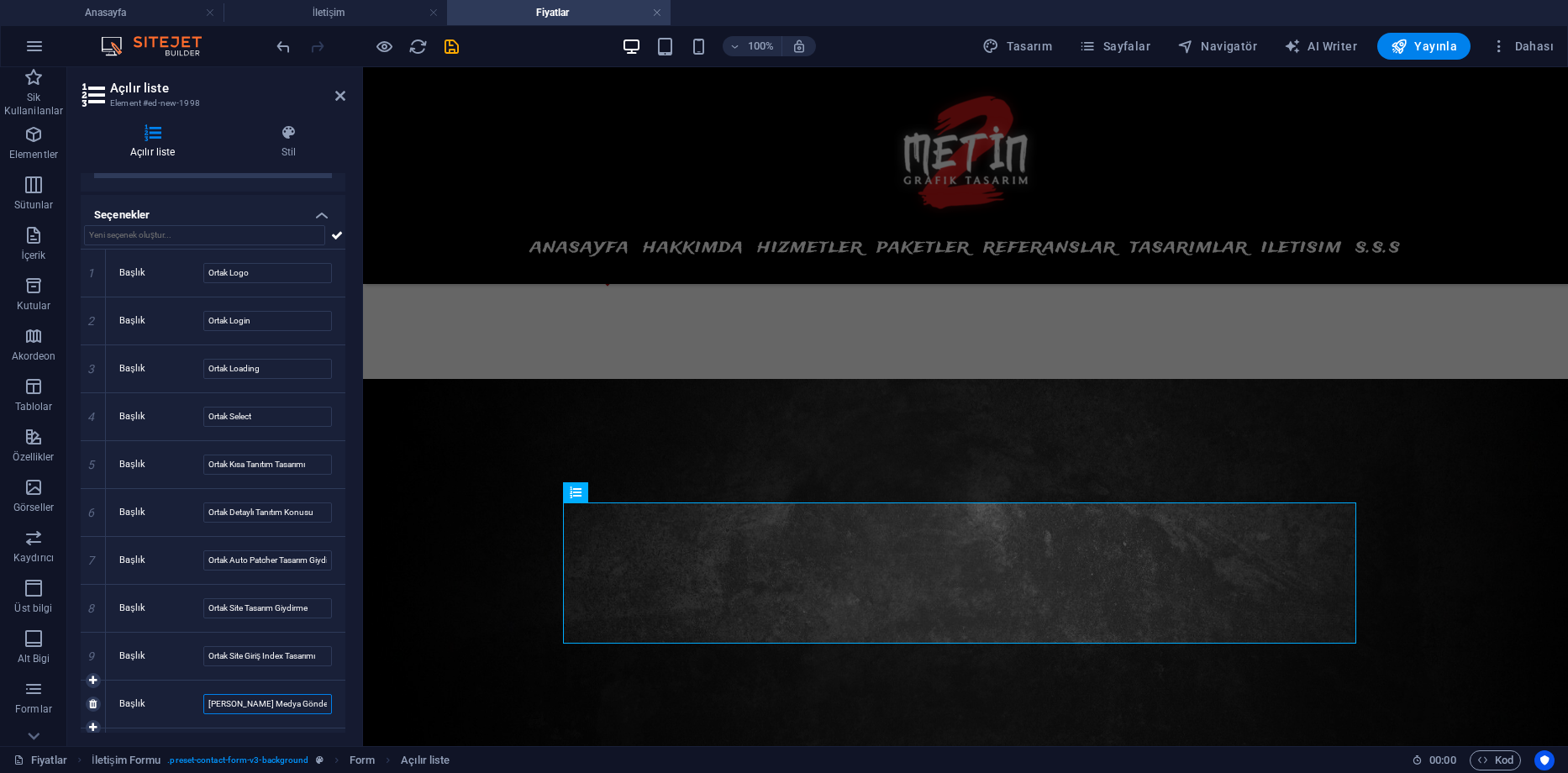
drag, startPoint x: 229, startPoint y: 706, endPoint x: 196, endPoint y: 706, distance: 33.0
click at [196, 706] on div "Başlık [PERSON_NAME] Medya Gönderi Tasarımı" at bounding box center [226, 704] width 213 height 20
paste input "Ortak"
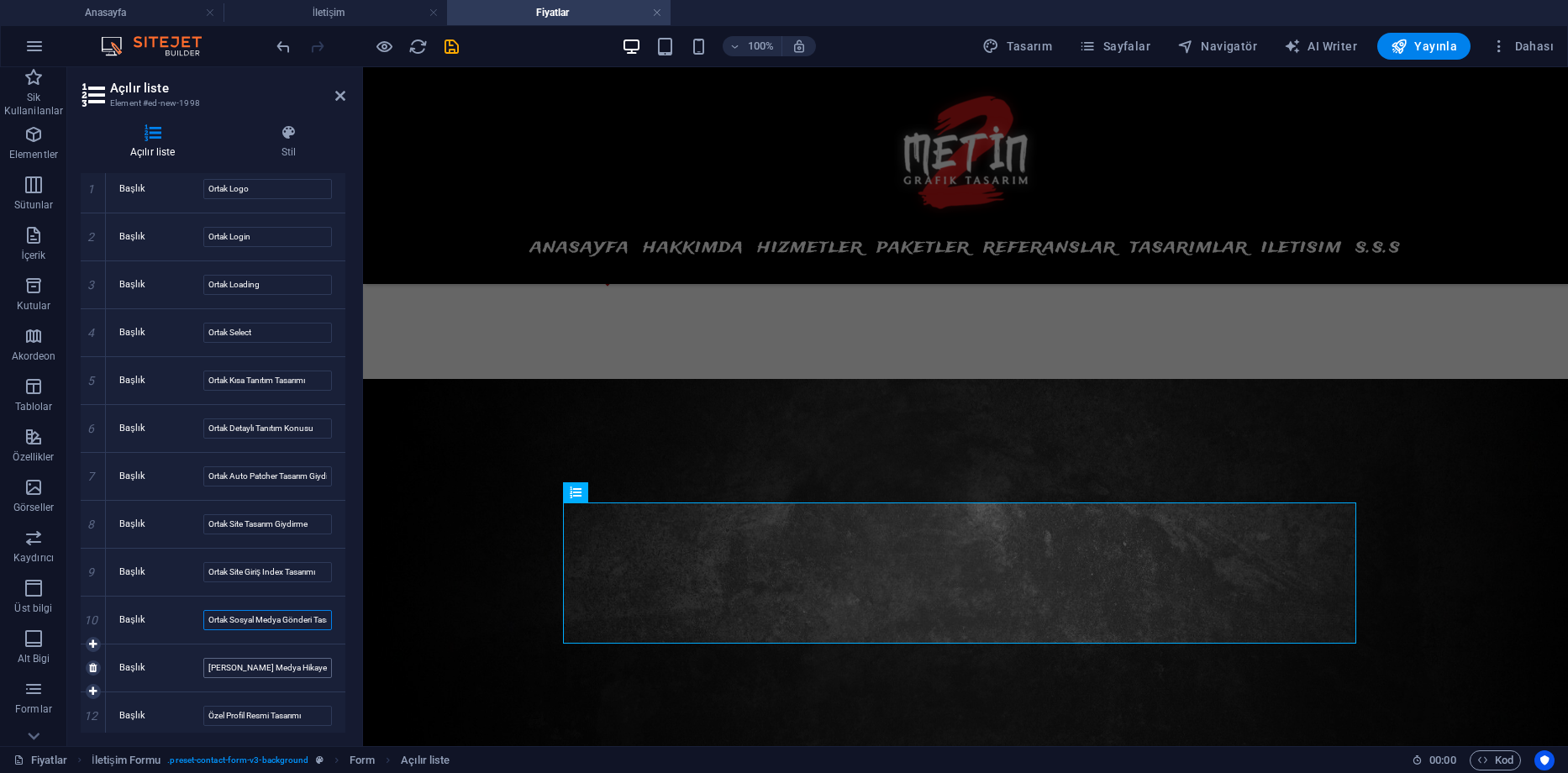
type input "Ortak Sosyal Medya Gönderi Tasarımı"
drag, startPoint x: 228, startPoint y: 667, endPoint x: 188, endPoint y: 666, distance: 40.0
click at [188, 666] on div "Başlık [PERSON_NAME] Medya Hikaye Tasarımı" at bounding box center [226, 668] width 213 height 20
paste input "Ortak"
type input "Ortak Sosyal Medya Hikaye Tasarımı"
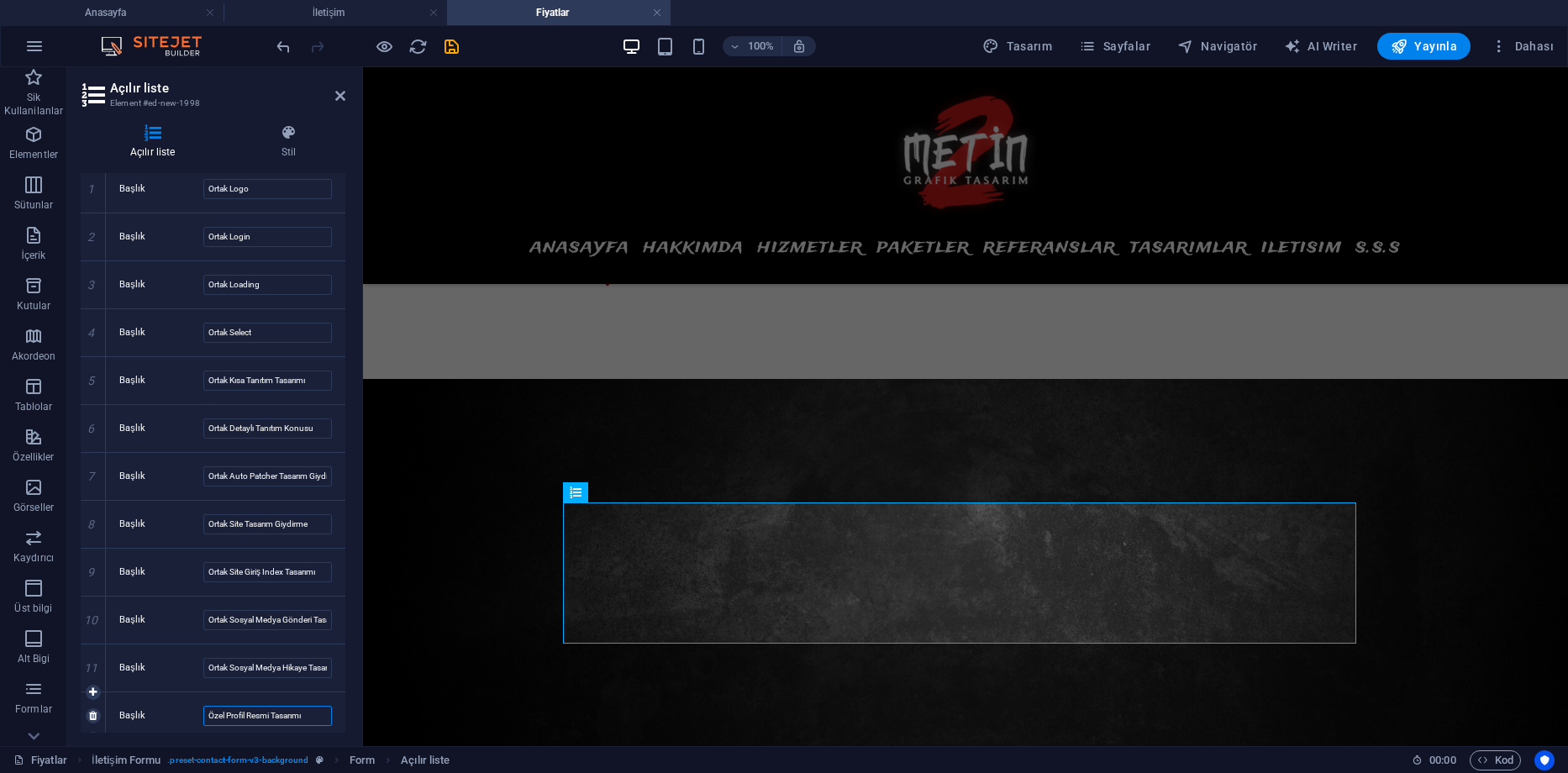
drag, startPoint x: 227, startPoint y: 715, endPoint x: 178, endPoint y: 715, distance: 49.0
click at [178, 715] on div "Başlık Özel Profil Resmi Tasarımı" at bounding box center [226, 715] width 213 height 20
paste input "Ortak"
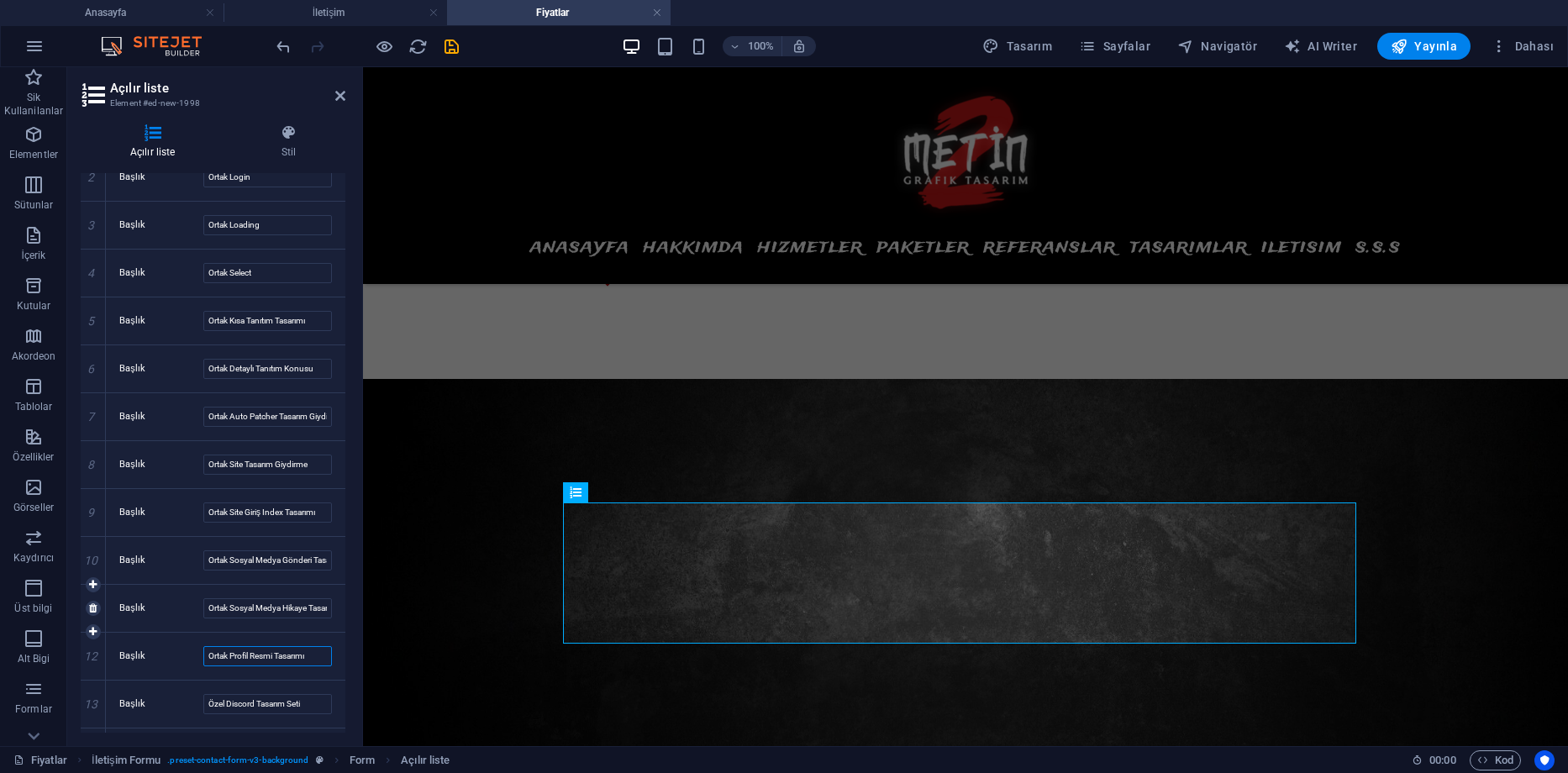
scroll to position [336, 0]
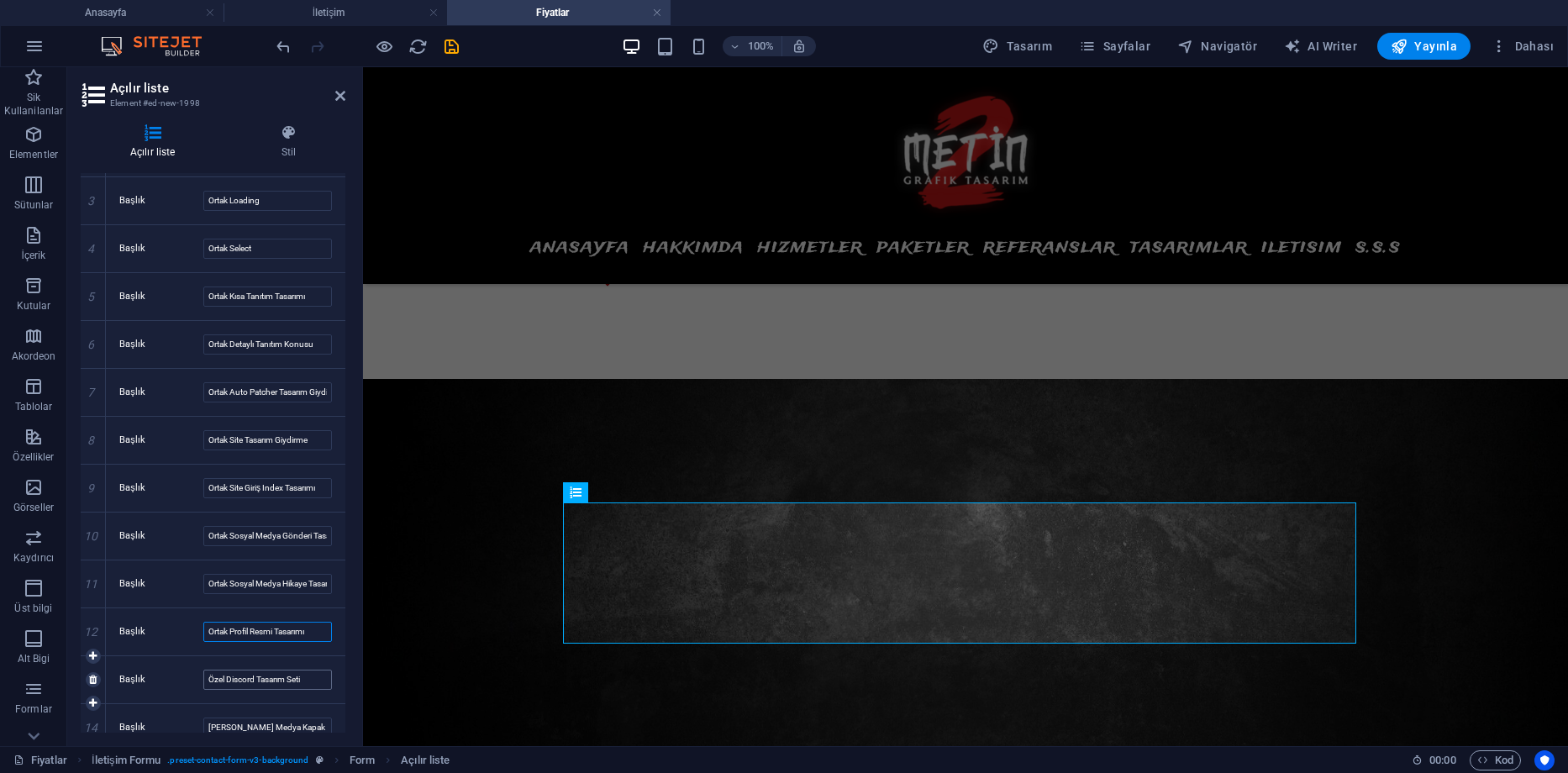
type input "Ortak Profil Resmi Tasarımı"
drag, startPoint x: 226, startPoint y: 678, endPoint x: 192, endPoint y: 678, distance: 34.0
click at [192, 678] on div "Başlık Özel Discord Tasarım Seti" at bounding box center [226, 680] width 213 height 20
paste input "Ortak"
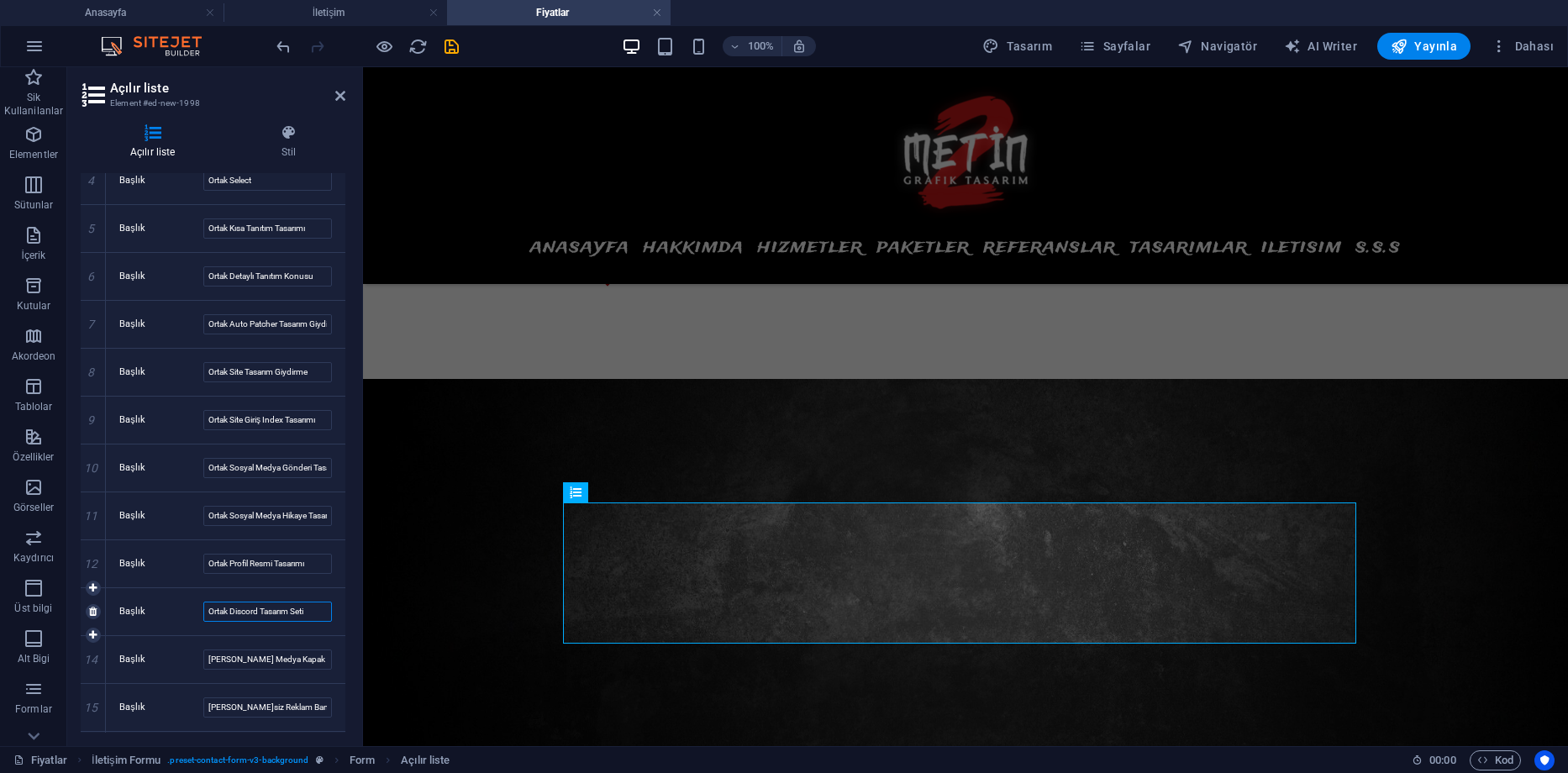
scroll to position [420, 0]
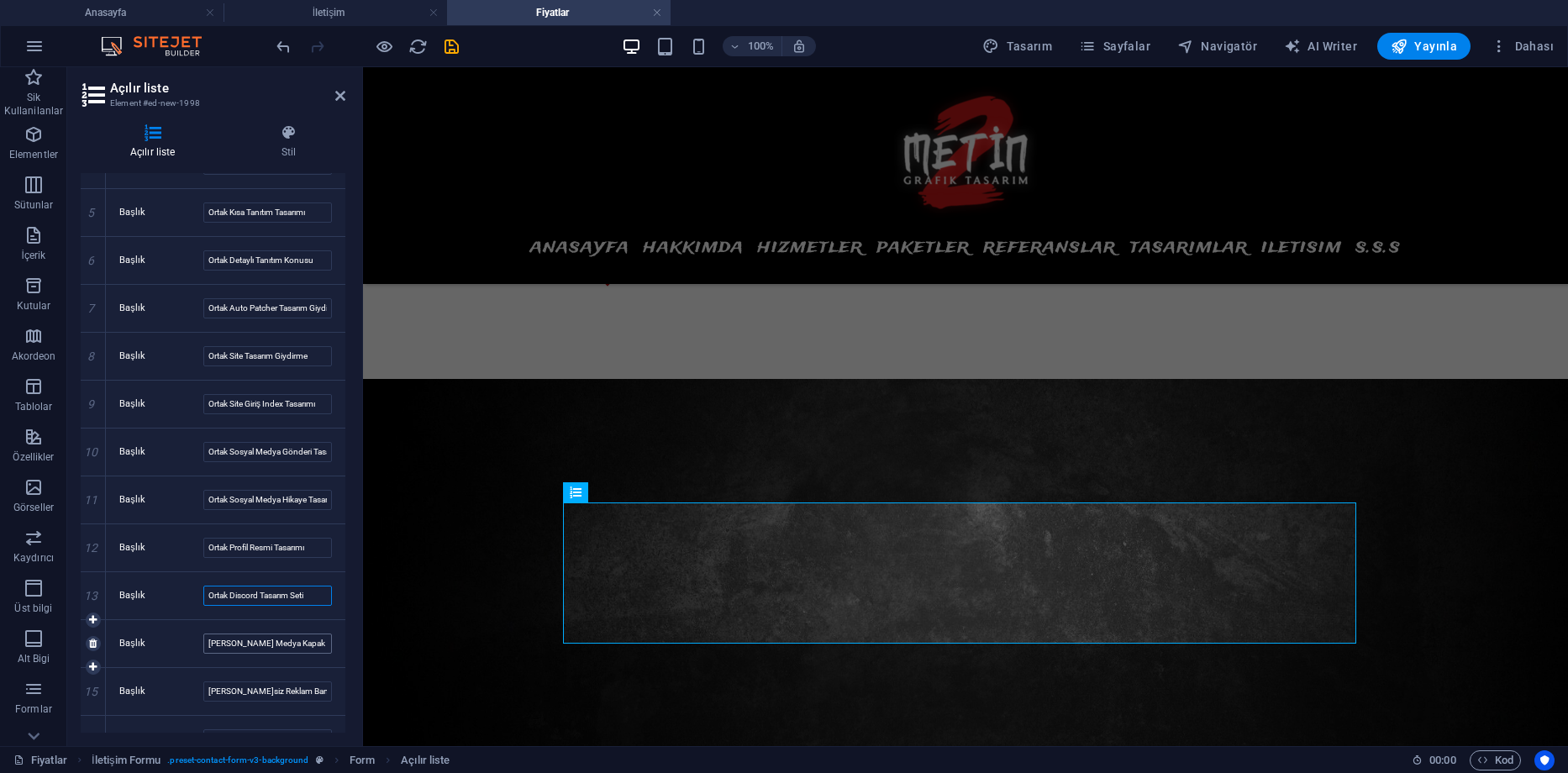
type input "Ortak Discord Tasarım Seti"
drag, startPoint x: 229, startPoint y: 644, endPoint x: 187, endPoint y: 643, distance: 42.0
click at [187, 643] on div "Başlık [PERSON_NAME] Medya Kapak Tasarımı" at bounding box center [226, 643] width 213 height 20
paste input "Ortak"
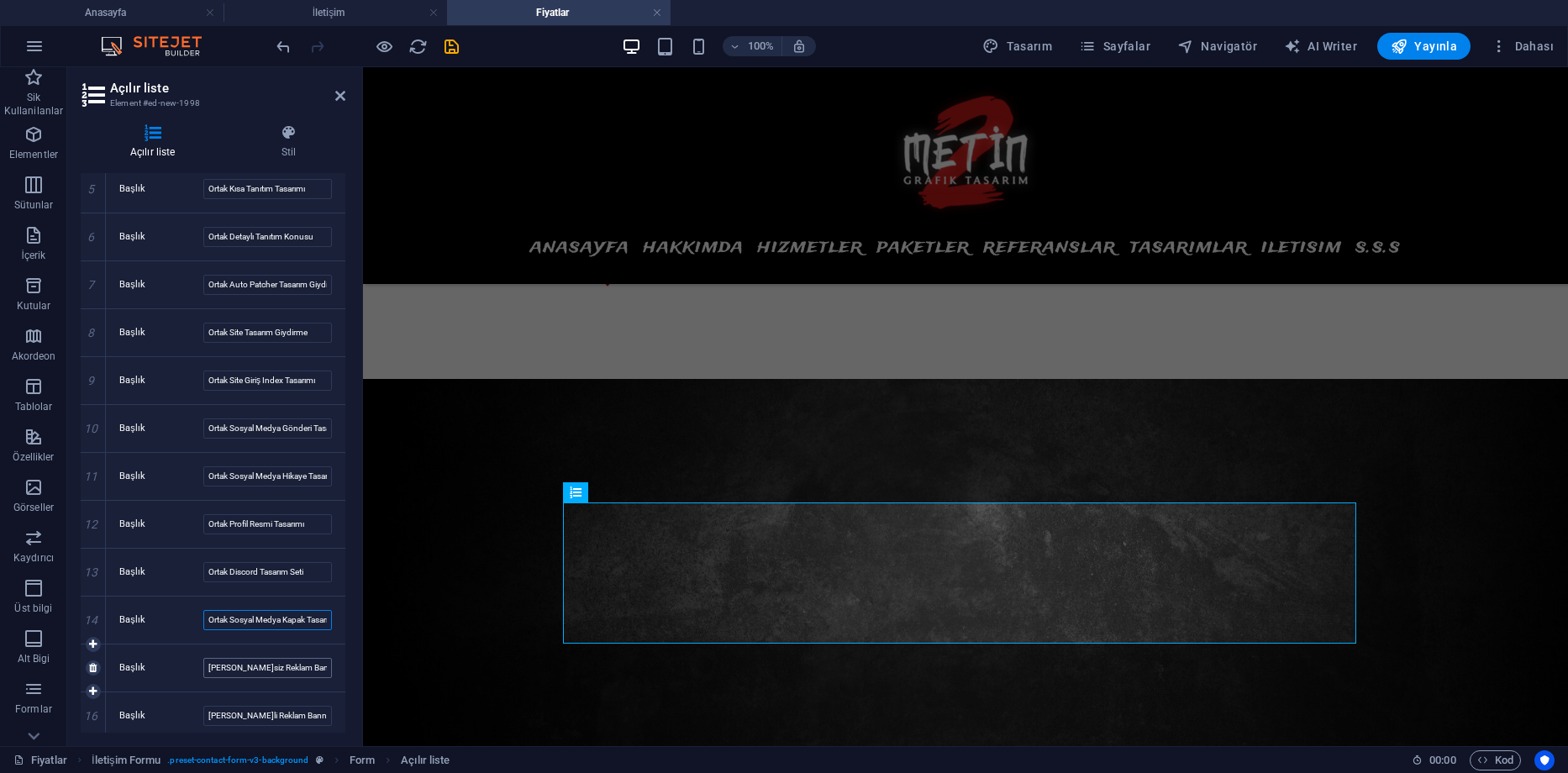
scroll to position [450, 0]
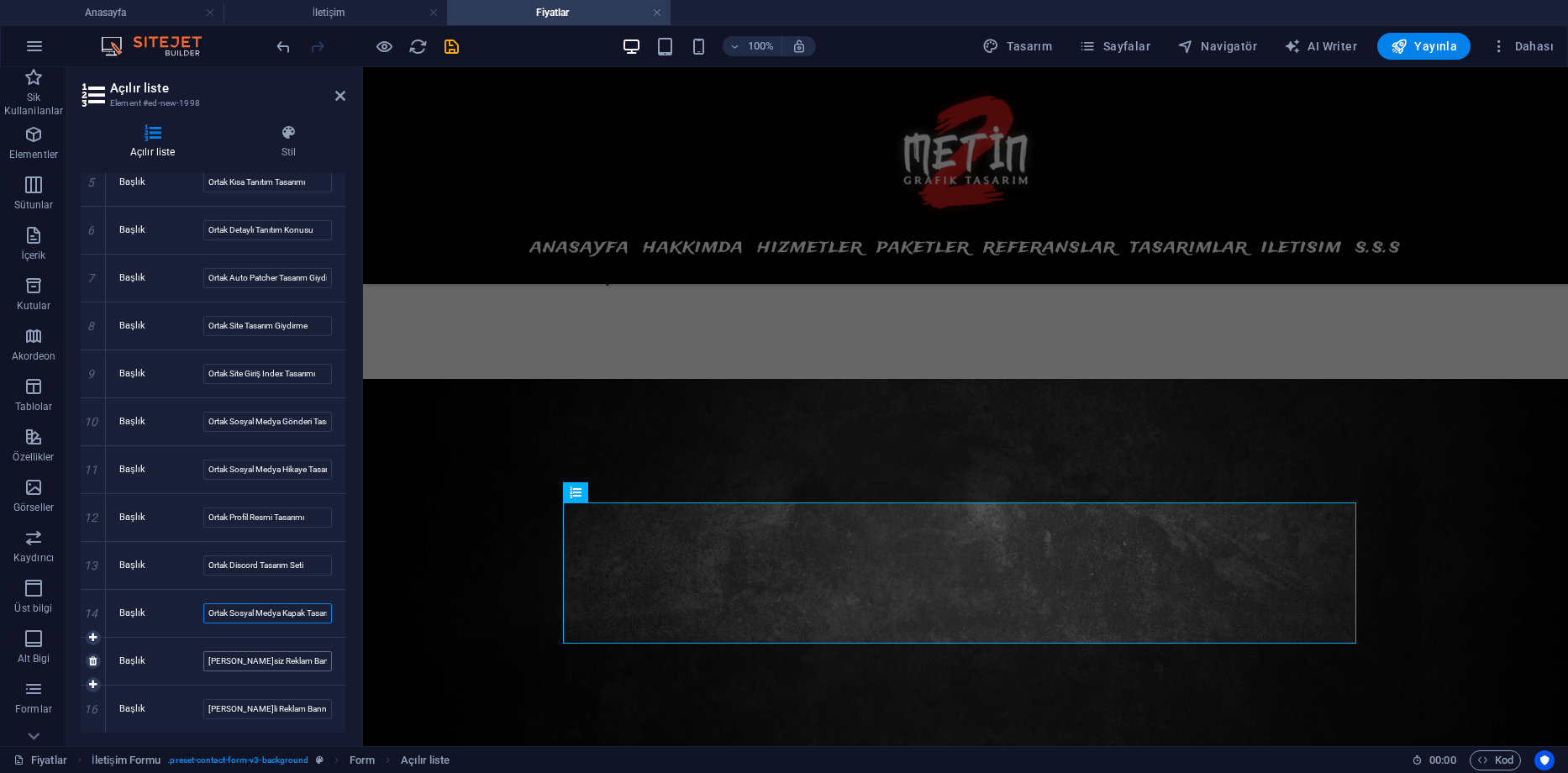
type input "Ortak Sosyal Medya Kapak Tasarımı"
drag, startPoint x: 228, startPoint y: 662, endPoint x: 176, endPoint y: 662, distance: 52.0
click at [176, 662] on div "Başlık [PERSON_NAME]siz Reklam Banner" at bounding box center [226, 661] width 213 height 20
paste input "Ortak"
type input "Ortak Hareketsiz Reklam Banner"
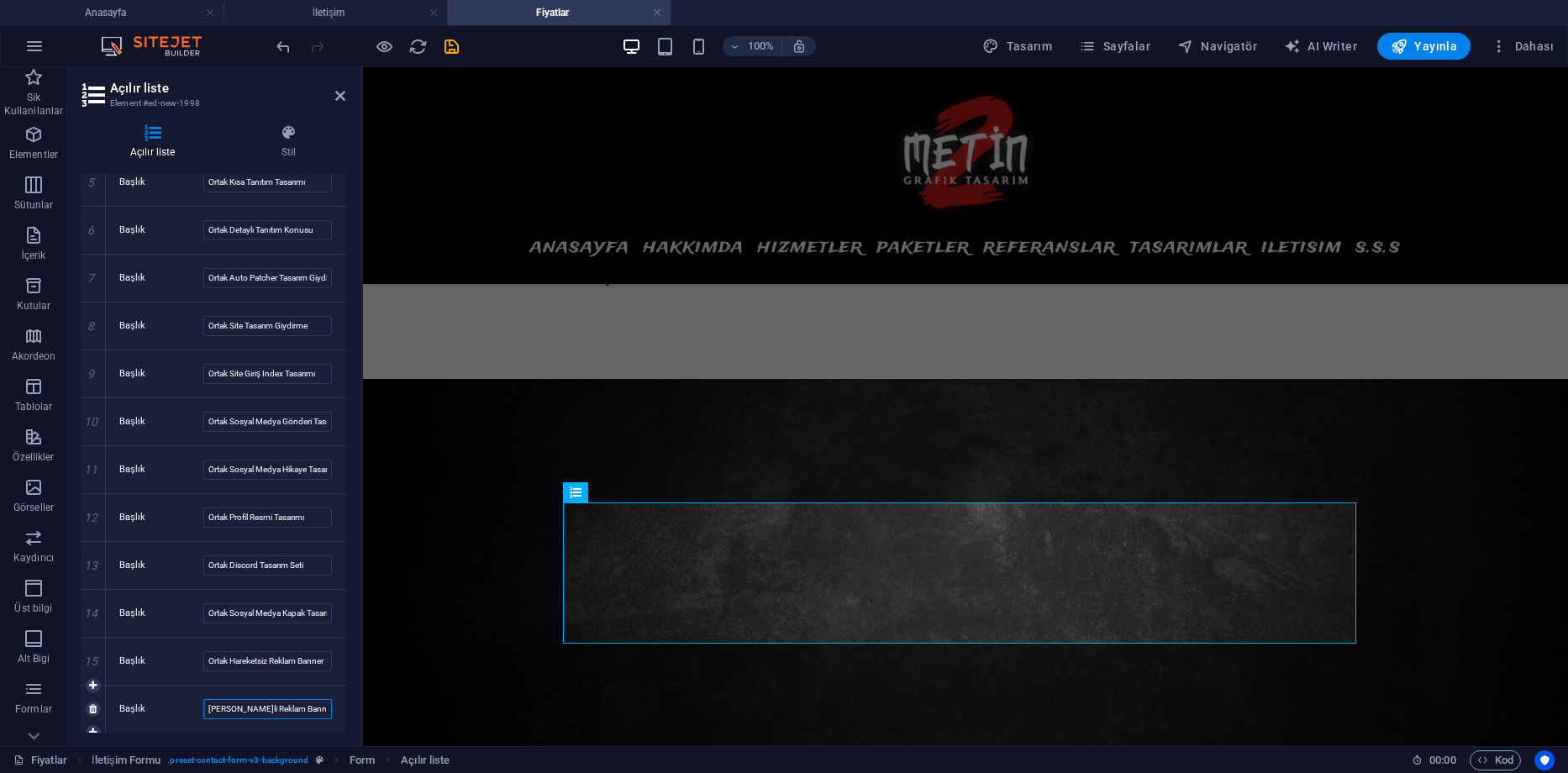
drag, startPoint x: 229, startPoint y: 711, endPoint x: 169, endPoint y: 708, distance: 60.1
click at [169, 708] on div "Başlık [PERSON_NAME]li Reklam Banner" at bounding box center [226, 709] width 213 height 20
paste input "Ortak"
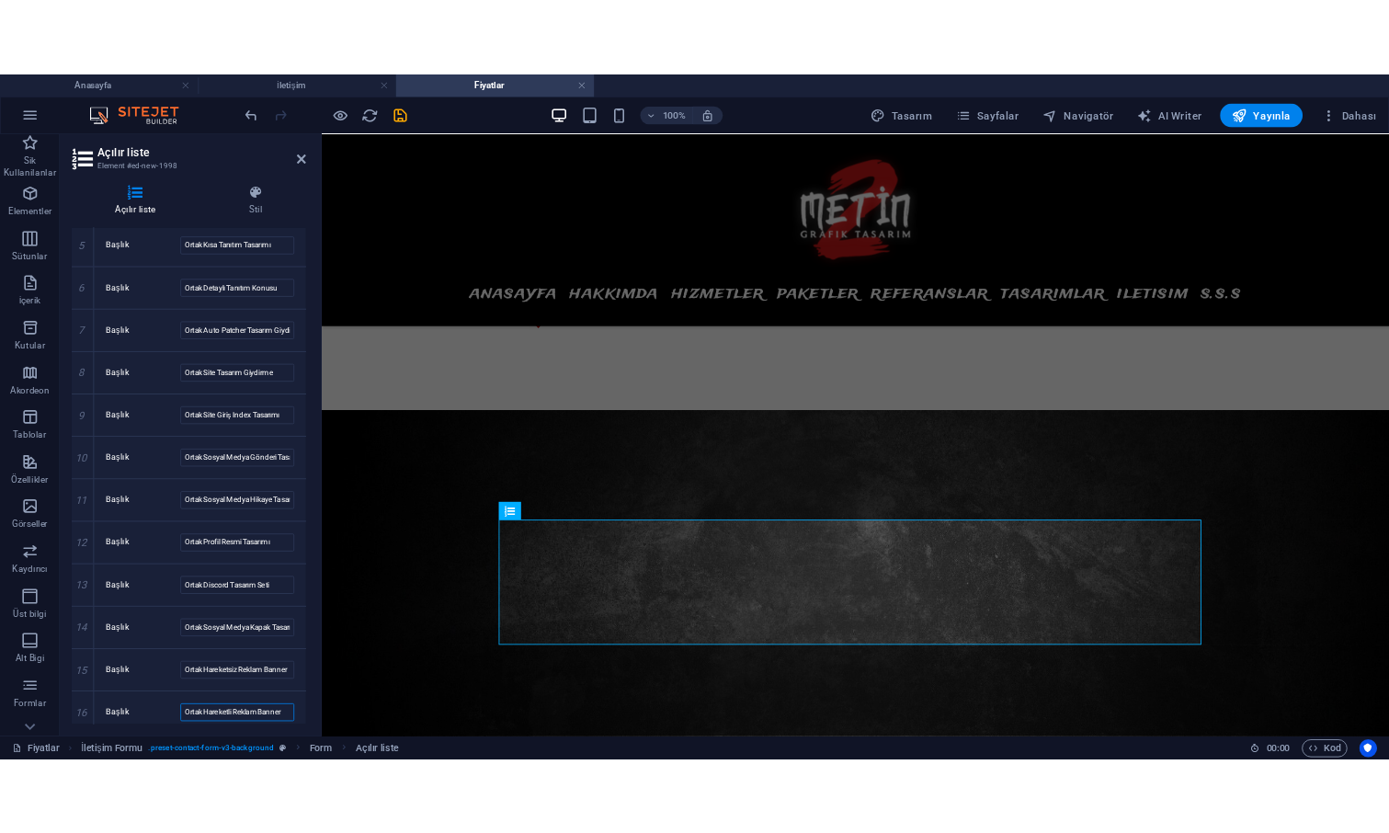
scroll to position [0, 0]
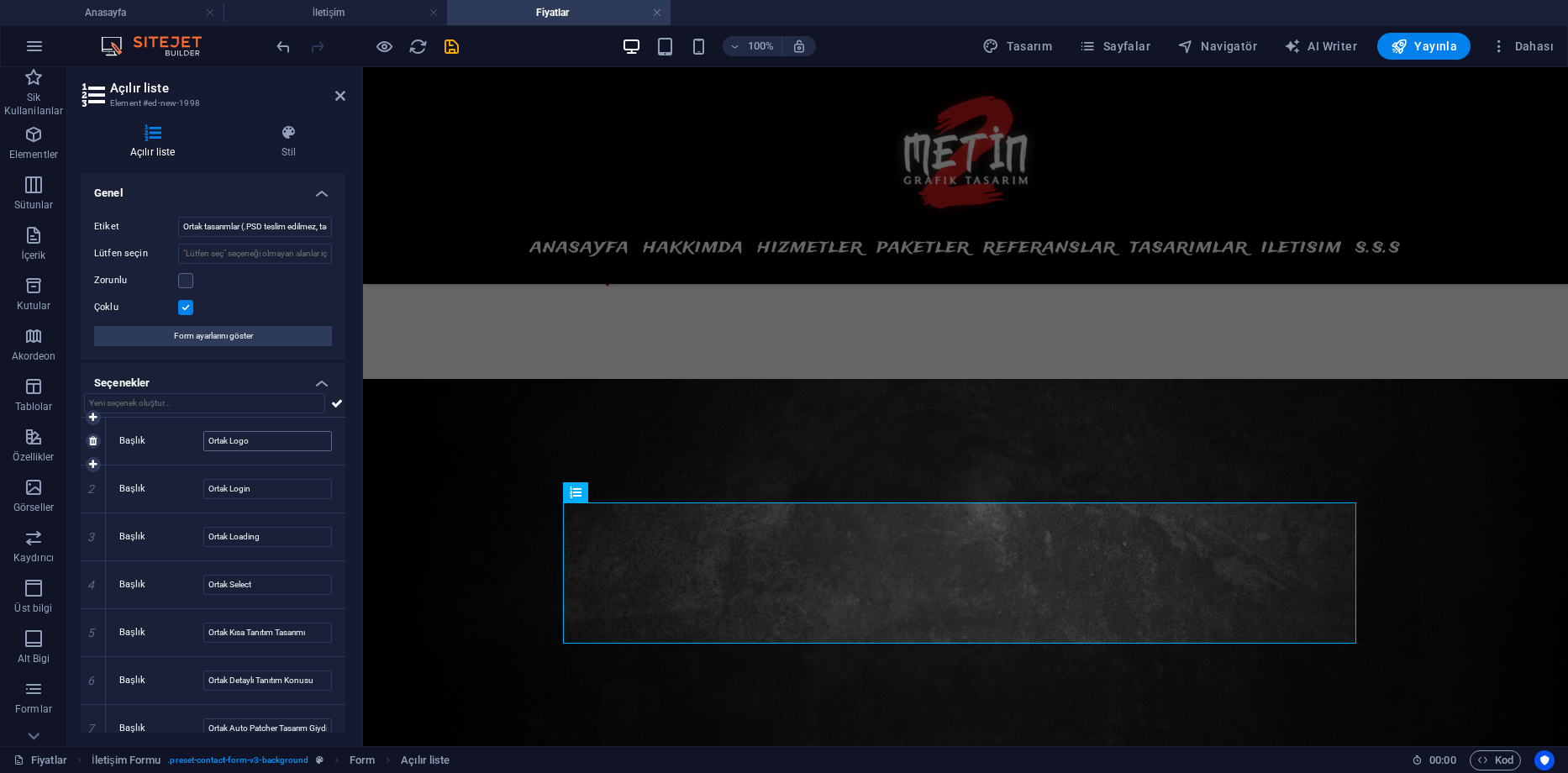
type input "Ortak Hareketli Reklam Banner"
click at [209, 442] on input "Ortak Logo" at bounding box center [267, 441] width 129 height 20
click at [206, 484] on input "Ortak Login" at bounding box center [267, 489] width 129 height 20
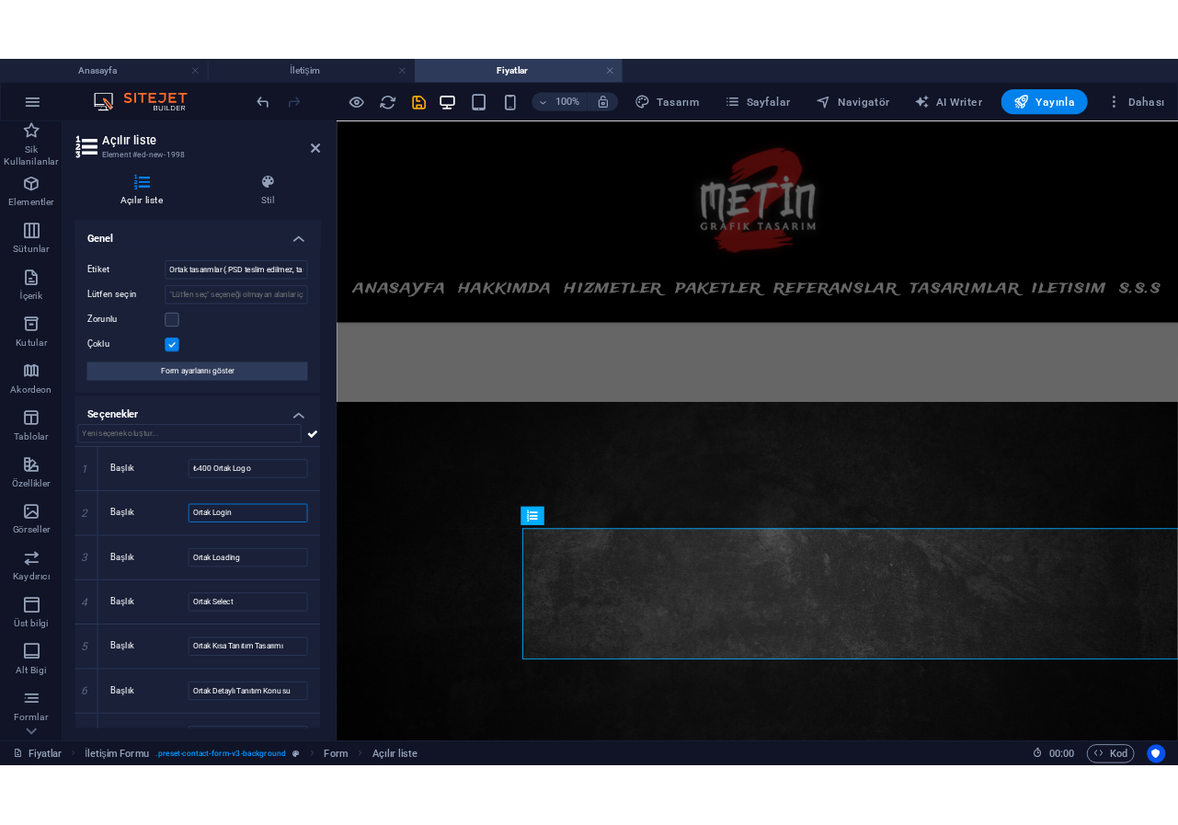
scroll to position [909, 0]
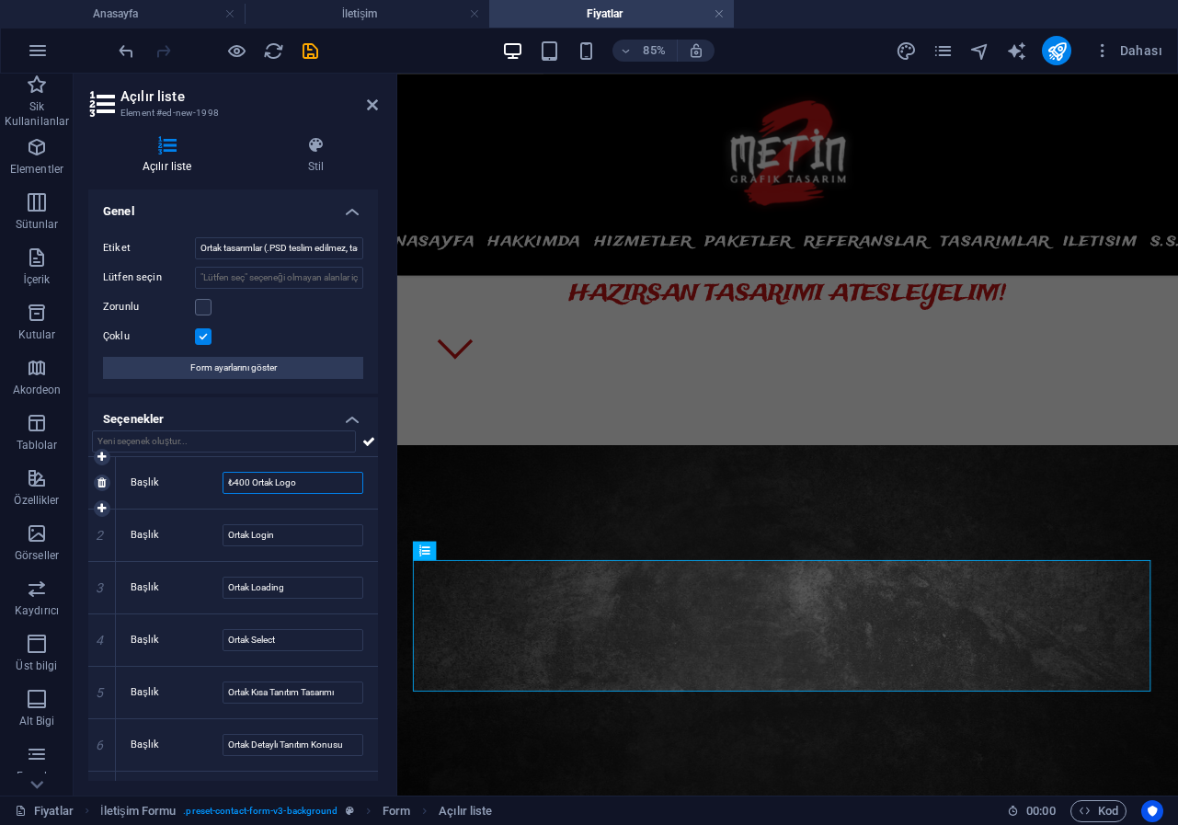
drag, startPoint x: 249, startPoint y: 481, endPoint x: 178, endPoint y: 479, distance: 70.8
click at [178, 479] on div "Başlık ₺400 Ortak Logo" at bounding box center [247, 483] width 233 height 22
type input "Ortak Logo"
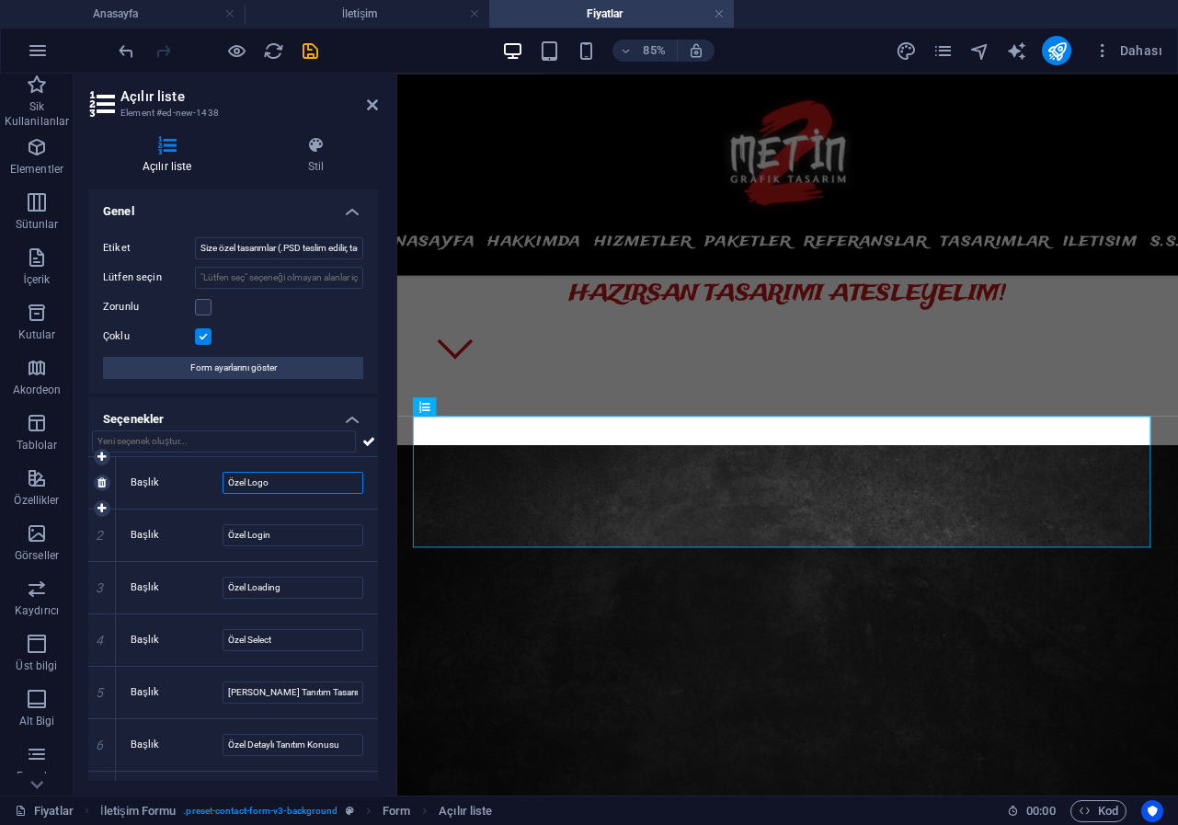
drag, startPoint x: 226, startPoint y: 484, endPoint x: 272, endPoint y: 480, distance: 46.1
click at [227, 484] on input "Özel Logo" at bounding box center [292, 483] width 141 height 22
click at [252, 484] on input "₺600 Özel Logo" at bounding box center [292, 483] width 141 height 22
type input "₺600 - Özel Logo"
click at [226, 539] on input "Özel Login" at bounding box center [292, 535] width 141 height 22
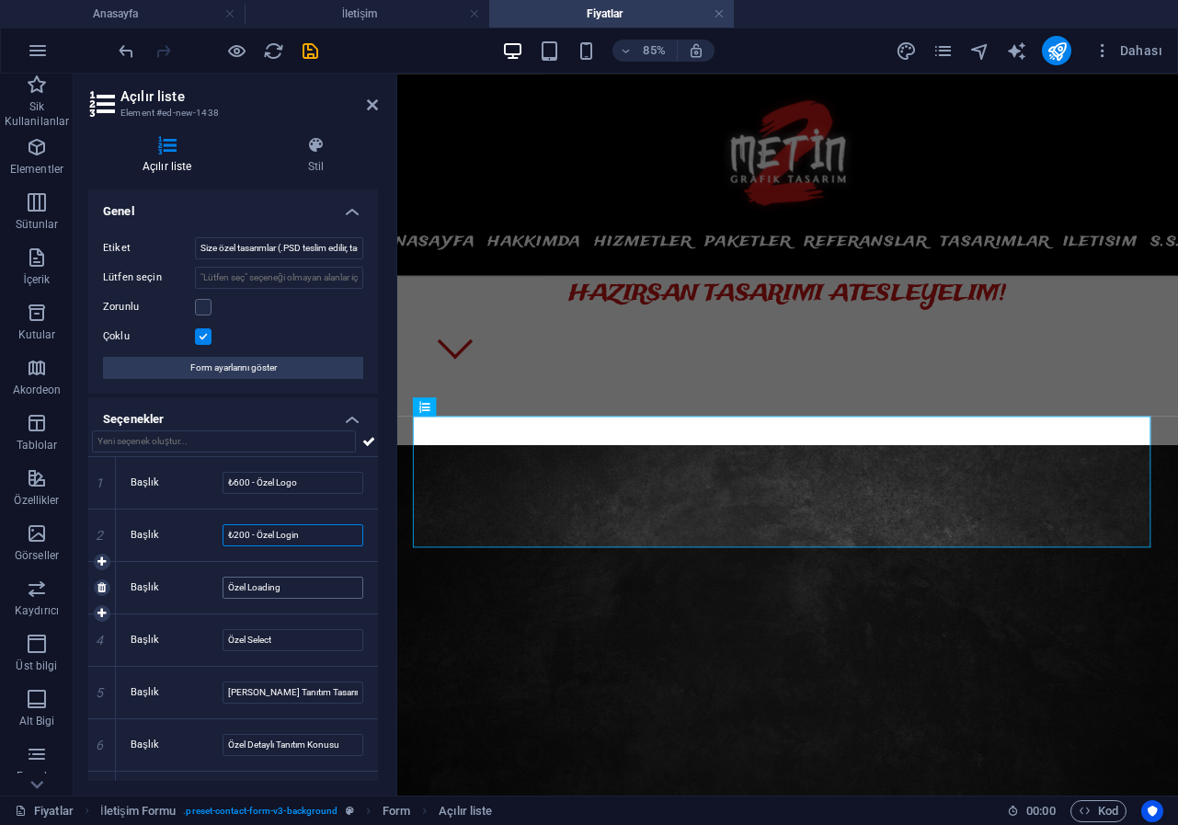
type input "₺200 - Özel Login"
click at [226, 586] on input "Özel Loading" at bounding box center [292, 587] width 141 height 22
click at [248, 586] on input "₺200 - Özel Loading" at bounding box center [292, 587] width 141 height 22
click at [231, 585] on input "₺200₺ - Özel Loading" at bounding box center [292, 587] width 141 height 22
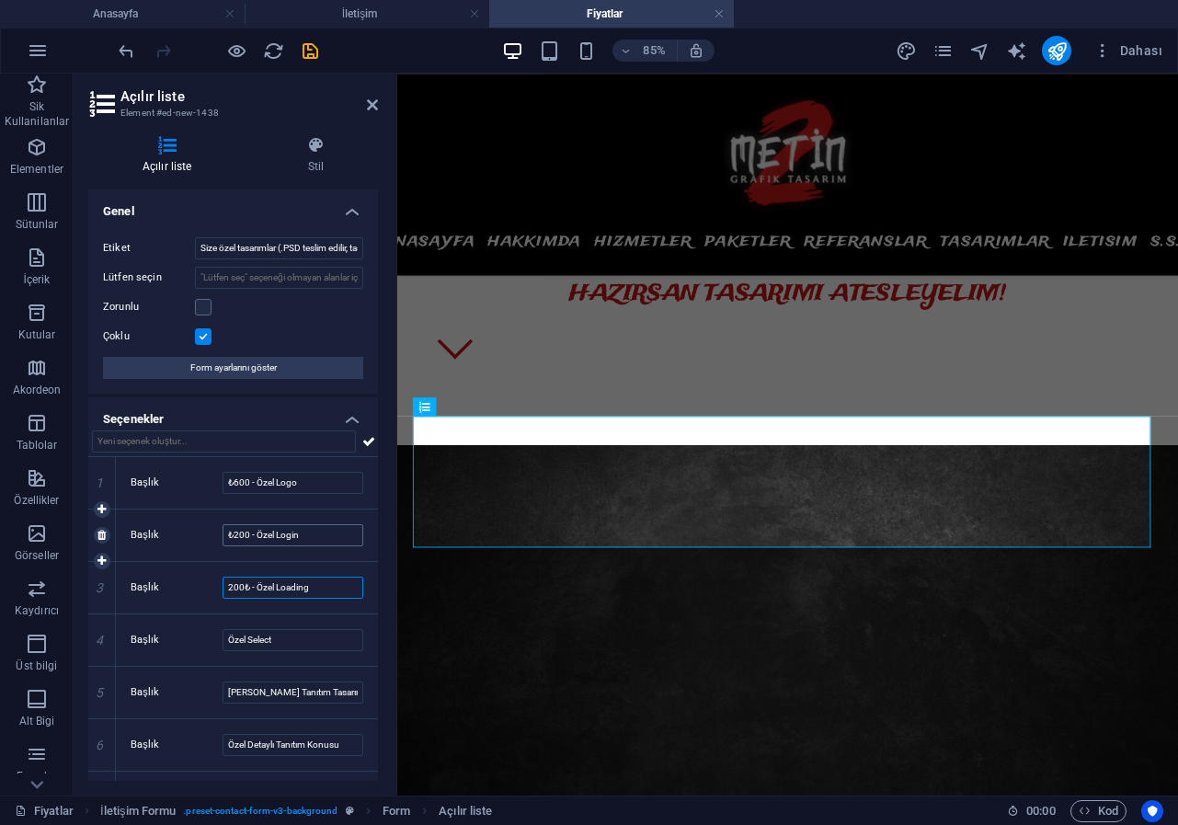
type input "200₺ - Özel Loading"
click at [231, 537] on input "₺200 - Özel Login" at bounding box center [292, 535] width 141 height 22
type input "200 - Özel Login"
click at [232, 481] on input "₺600 - Özel Logo" at bounding box center [292, 483] width 141 height 22
click at [244, 482] on input "600 - Özel Logo" at bounding box center [292, 483] width 141 height 22
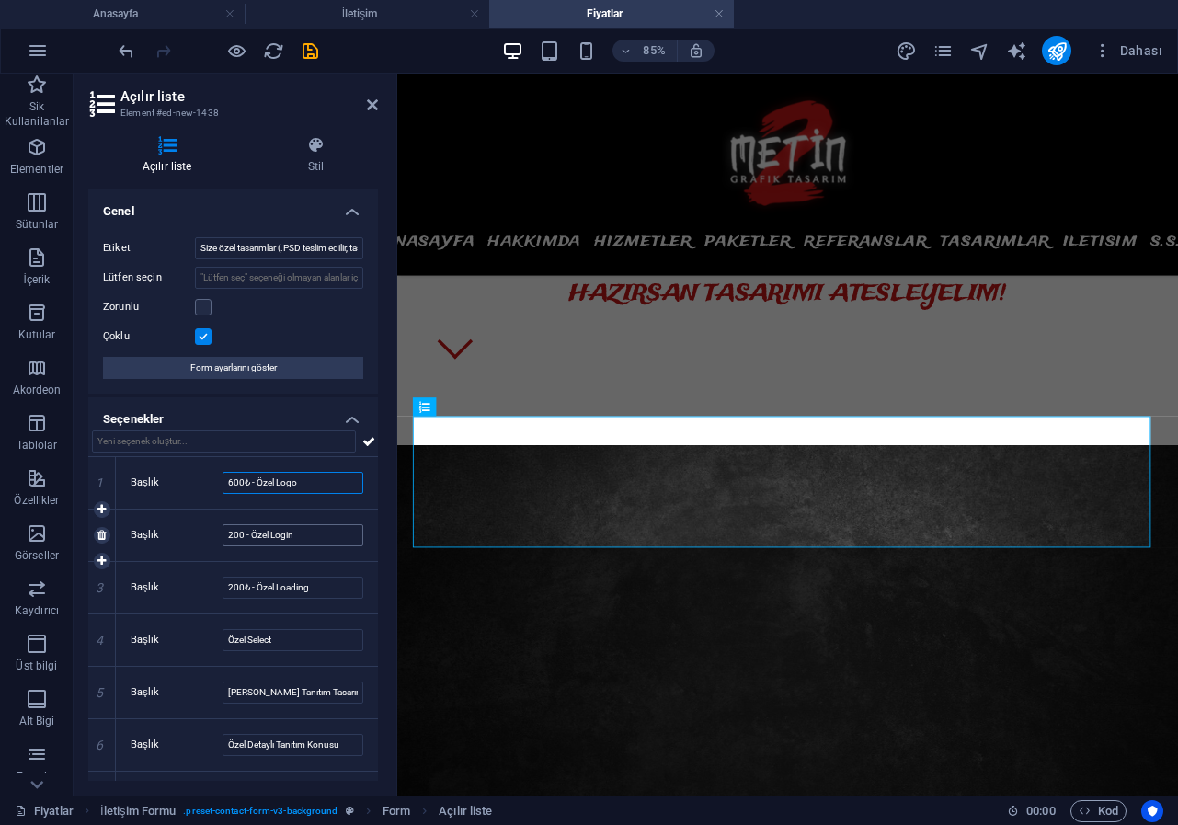
type input "600₺ - Özel Logo"
click at [245, 534] on input "200 - Özel Login" at bounding box center [292, 535] width 141 height 22
click at [336, 529] on input "200₺ - [PERSON_NAME]" at bounding box center [292, 535] width 141 height 22
type input "200₺ - [PERSON_NAME]"
click at [227, 639] on input "Özel Select" at bounding box center [292, 640] width 141 height 22
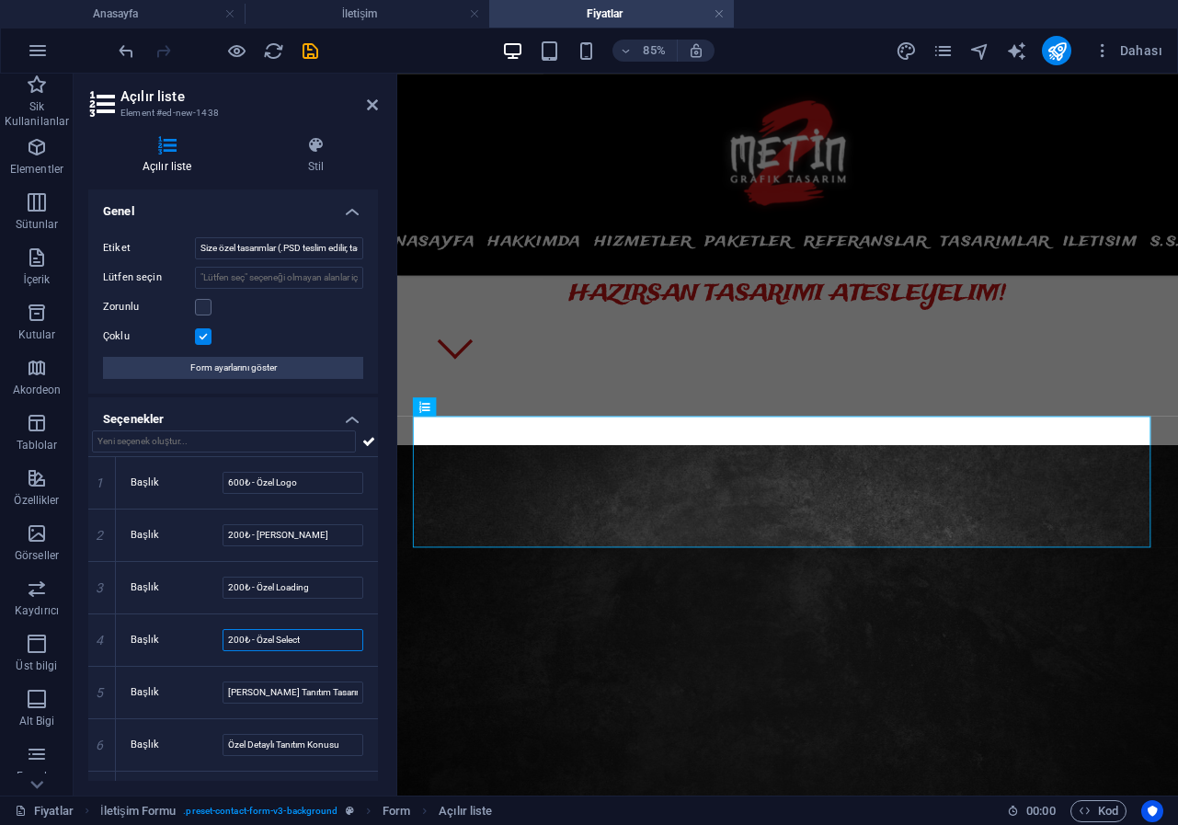
type input "200₺ - Özel Select"
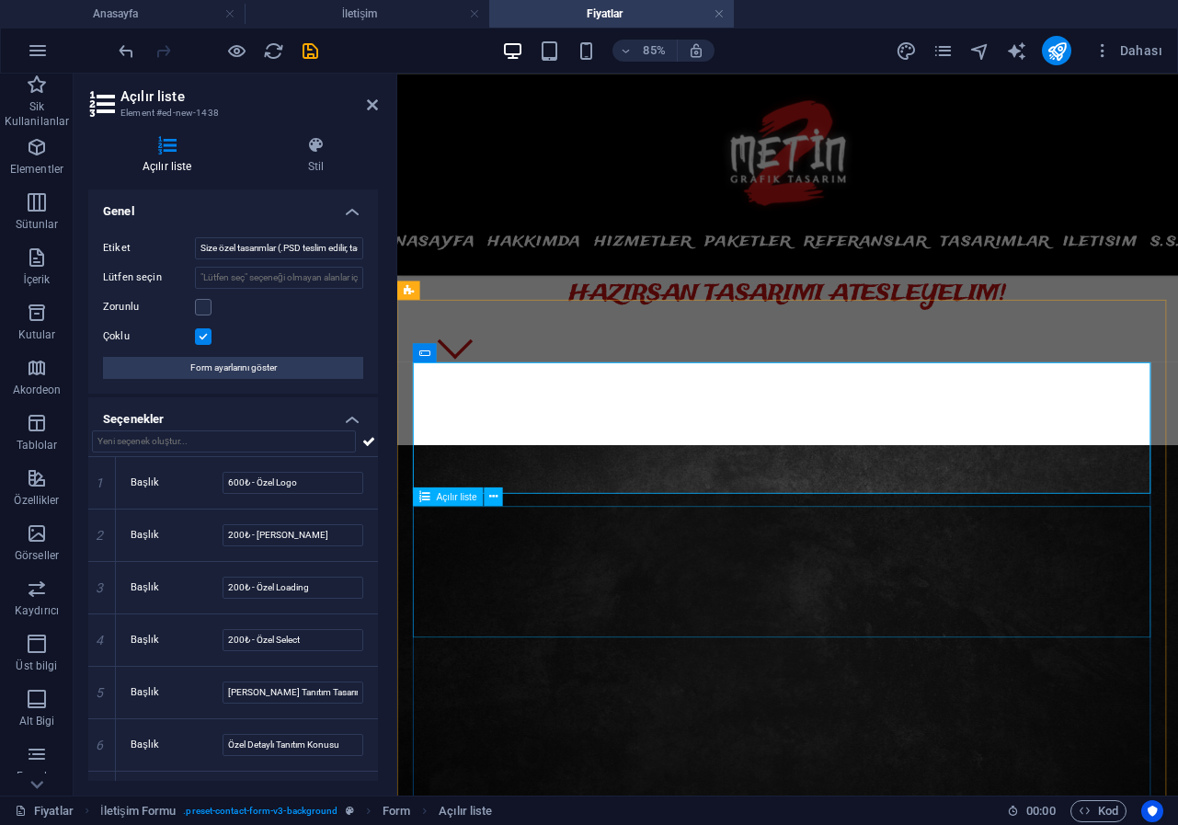
scroll to position [1001, 0]
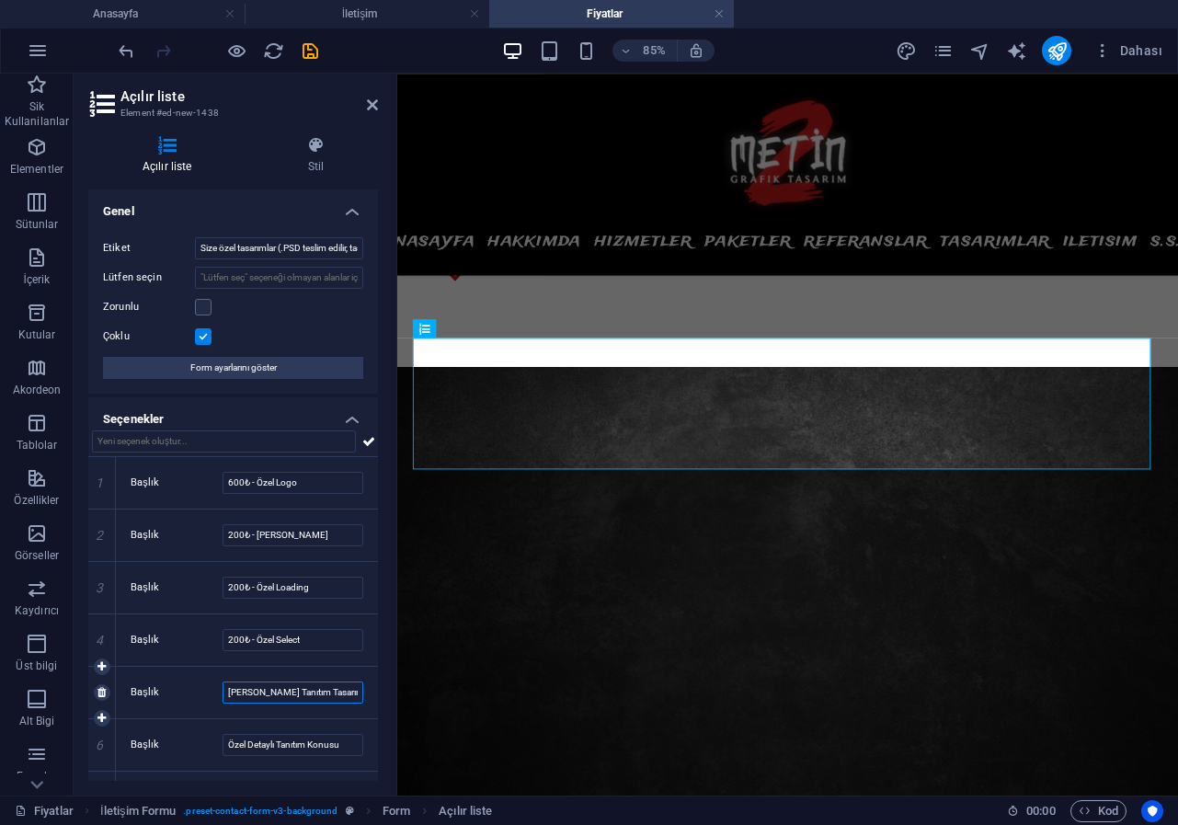
click at [230, 691] on input "[PERSON_NAME] Tanıtım Tasarımı" at bounding box center [292, 692] width 141 height 22
type input "300₺ - Özel Kısa Tanıtım Tasarımı"
click at [228, 744] on input "Özel Detaylı Tanıtım Konusu" at bounding box center [292, 745] width 141 height 22
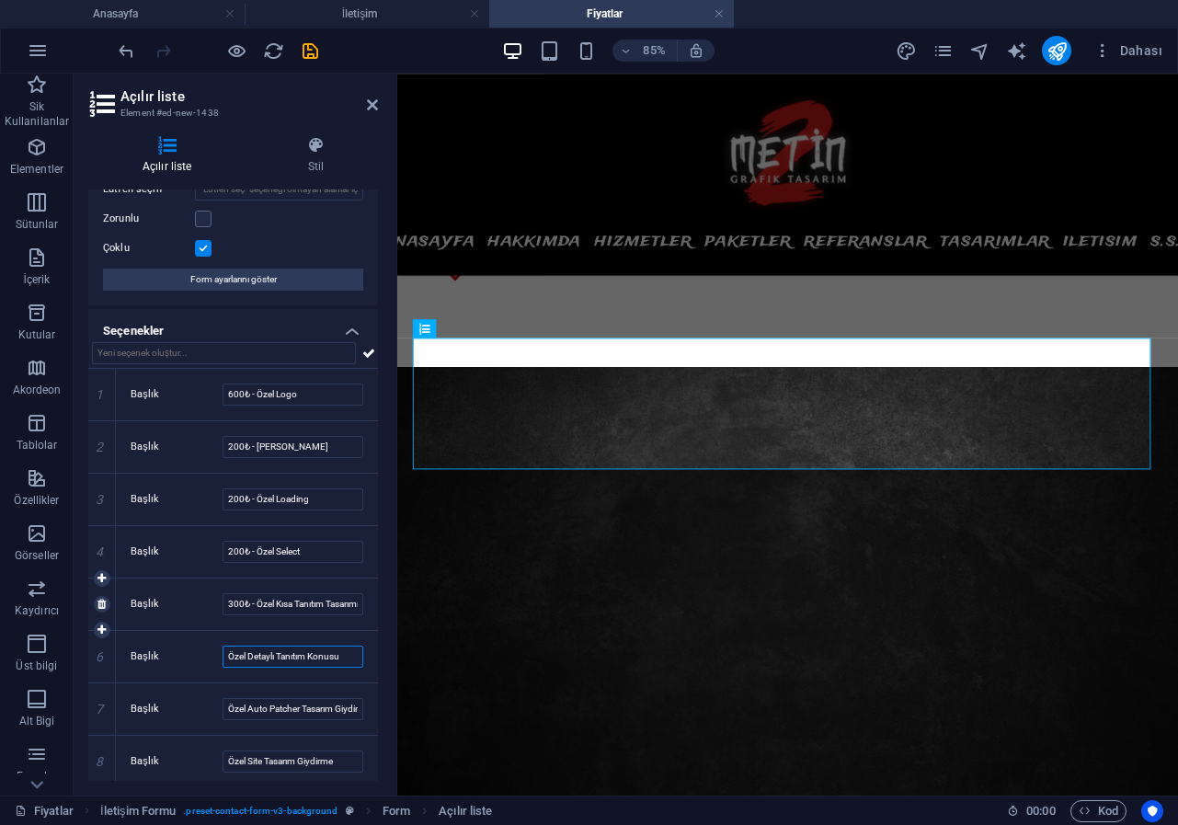
scroll to position [92, 0]
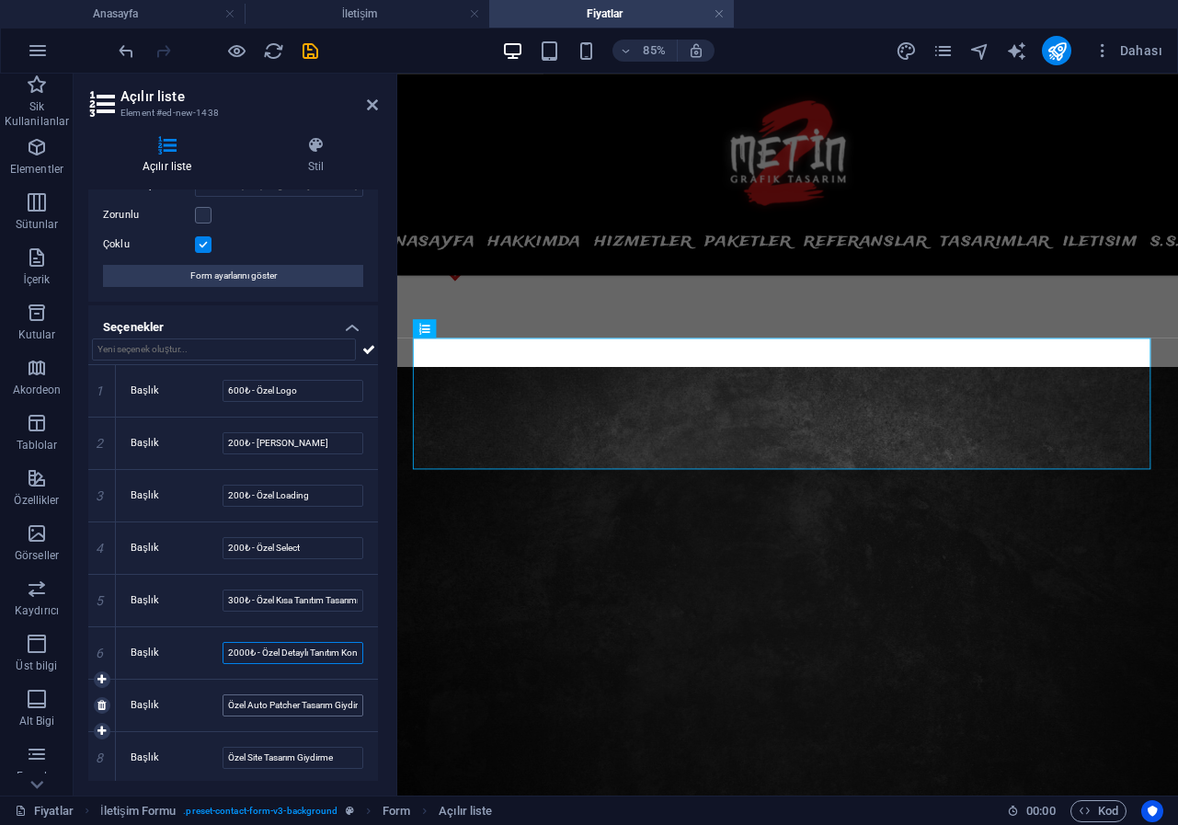
type input "2000₺ - Özel Detaylı Tanıtım Konusu"
click at [227, 705] on input "Özel Auto Patcher Tasarım Giydirme" at bounding box center [292, 705] width 141 height 22
type input "1000₺ Özel Auto Patcher Tasarım Giydirme"
click at [224, 754] on input "Özel Site Tasarım Giydirme" at bounding box center [292, 757] width 141 height 22
type input "2000₺ - Özel Site Tasarım Giydirme"
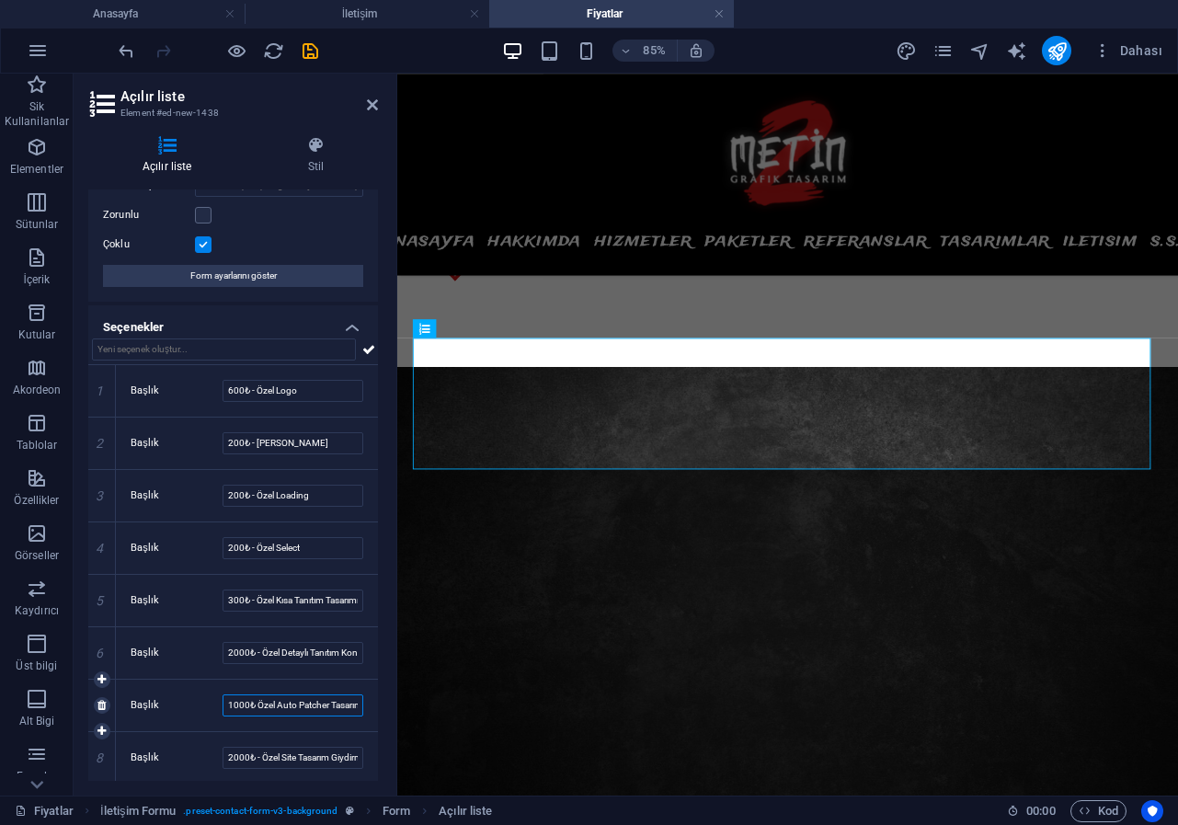
click at [255, 703] on input "1000₺ Özel Auto Patcher Tasarım Giydirme" at bounding box center [292, 705] width 141 height 22
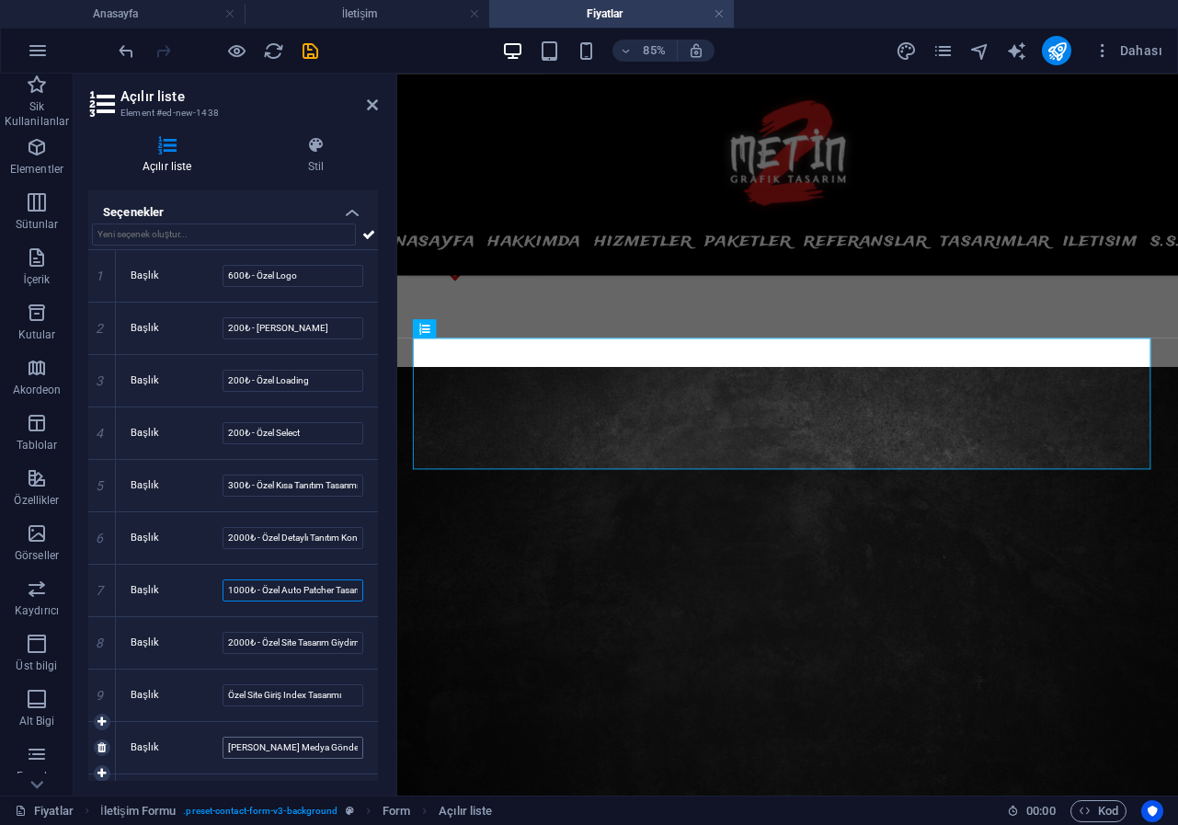
scroll to position [276, 0]
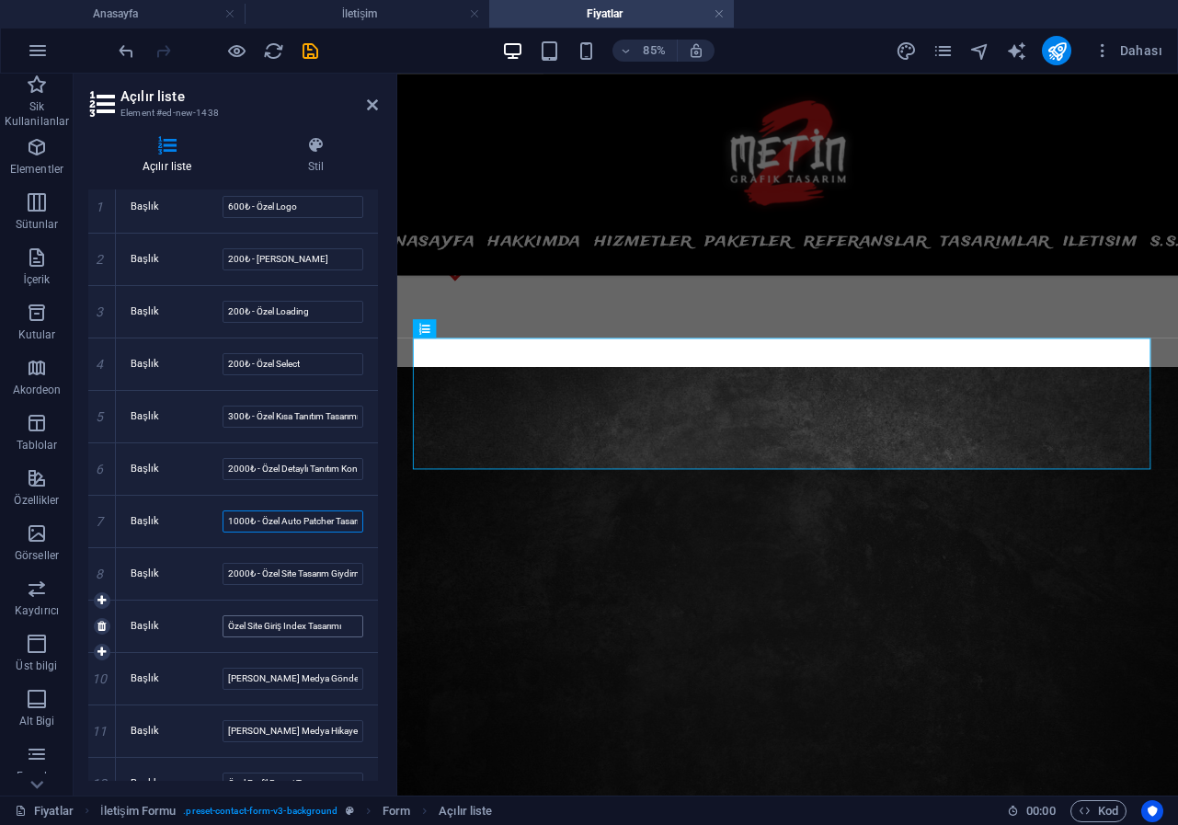
type input "1000₺ - Özel Auto Patcher Tasarım Giydirme"
click at [224, 626] on input "Özel Site Giriş Index Tasarımı" at bounding box center [292, 626] width 141 height 22
type input "1000₺ - Özel Site Giriş Index Tasarımı"
click at [222, 679] on label "Başlık" at bounding box center [177, 678] width 92 height 22
click at [222, 679] on input "[PERSON_NAME] Medya Gönderi Tasarımı" at bounding box center [292, 678] width 141 height 22
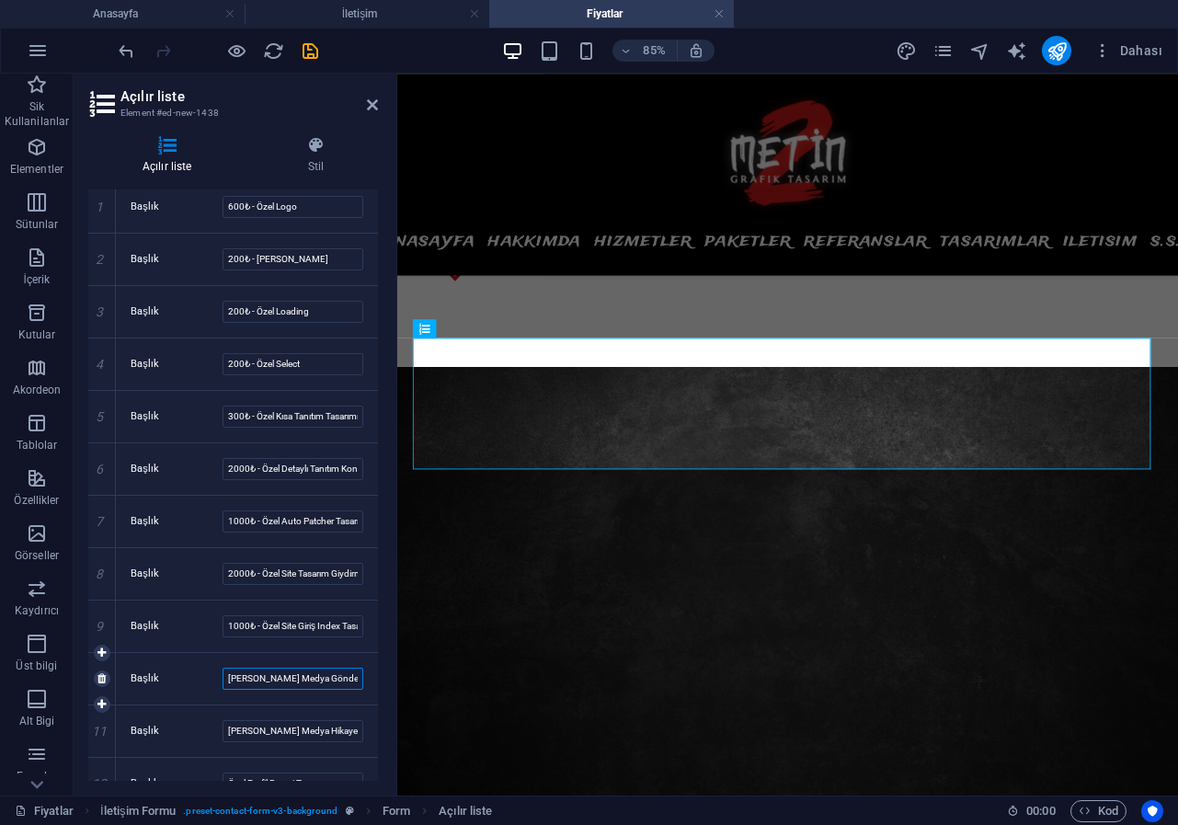
click at [224, 677] on input "[PERSON_NAME] Medya Gönderi Tasarımı" at bounding box center [292, 678] width 141 height 22
type input "250₺ - [PERSON_NAME] Medya Gönderi Tasarımı"
click at [225, 728] on input "[PERSON_NAME] Medya Hikaye Tasarımı" at bounding box center [292, 731] width 141 height 22
type input "250₺ - [PERSON_NAME] Medya Hikaye Tasarımı"
drag, startPoint x: 244, startPoint y: 679, endPoint x: 222, endPoint y: 678, distance: 21.2
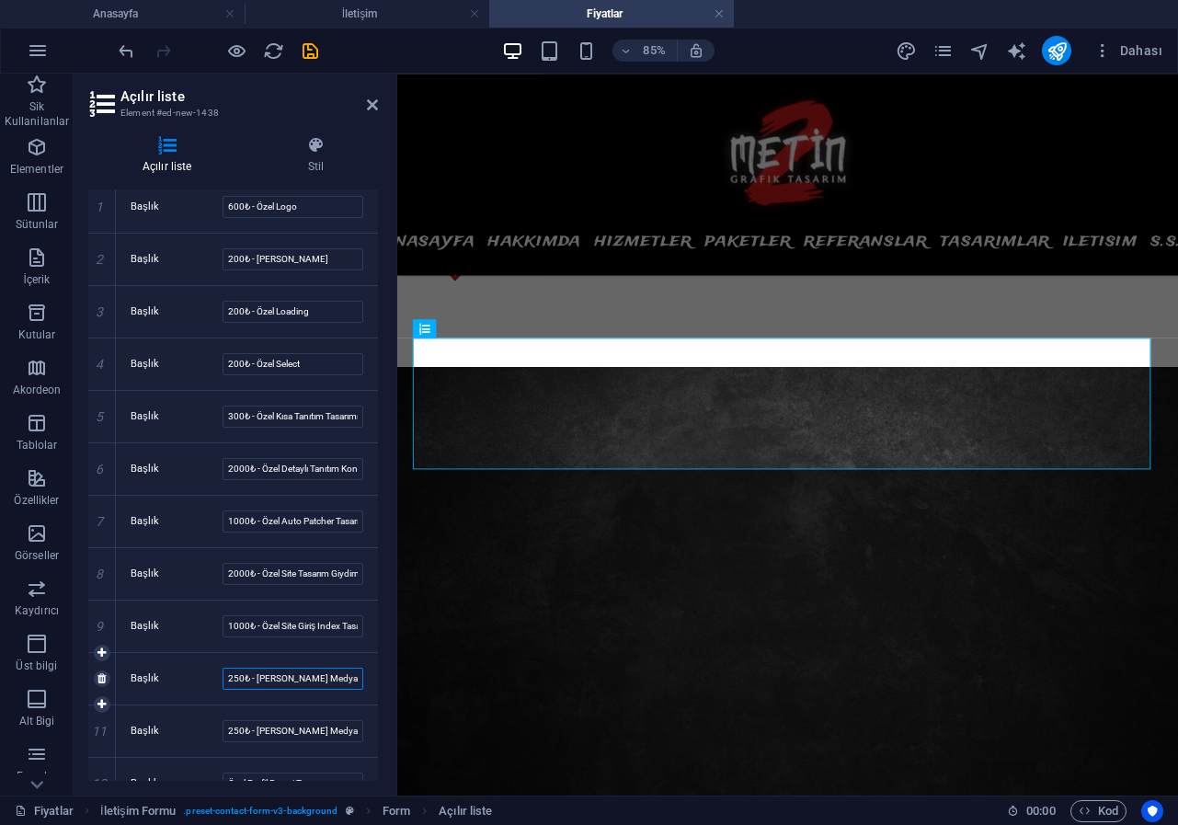
click at [222, 678] on input "250₺ - [PERSON_NAME] Medya Gönderi Tasarımı" at bounding box center [292, 678] width 141 height 22
type input "300₺ - [PERSON_NAME] Medya Gönderi Tasarımı"
drag, startPoint x: 245, startPoint y: 727, endPoint x: 215, endPoint y: 727, distance: 30.3
click at [215, 727] on div "Başlık 250₺ - [PERSON_NAME] Medya Hikaye Tasarımı" at bounding box center [247, 731] width 233 height 22
type input "300₺ - [PERSON_NAME] Medya Hikaye Tasarımı"
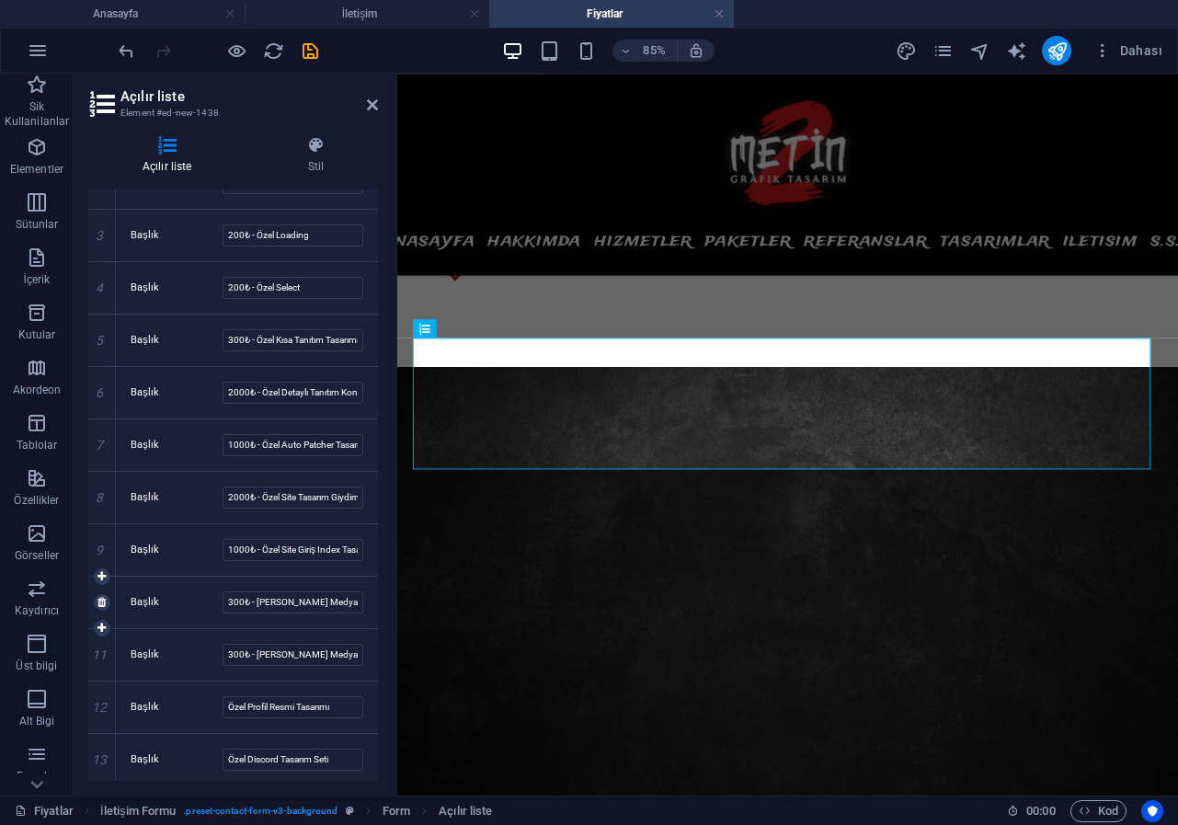
scroll to position [368, 0]
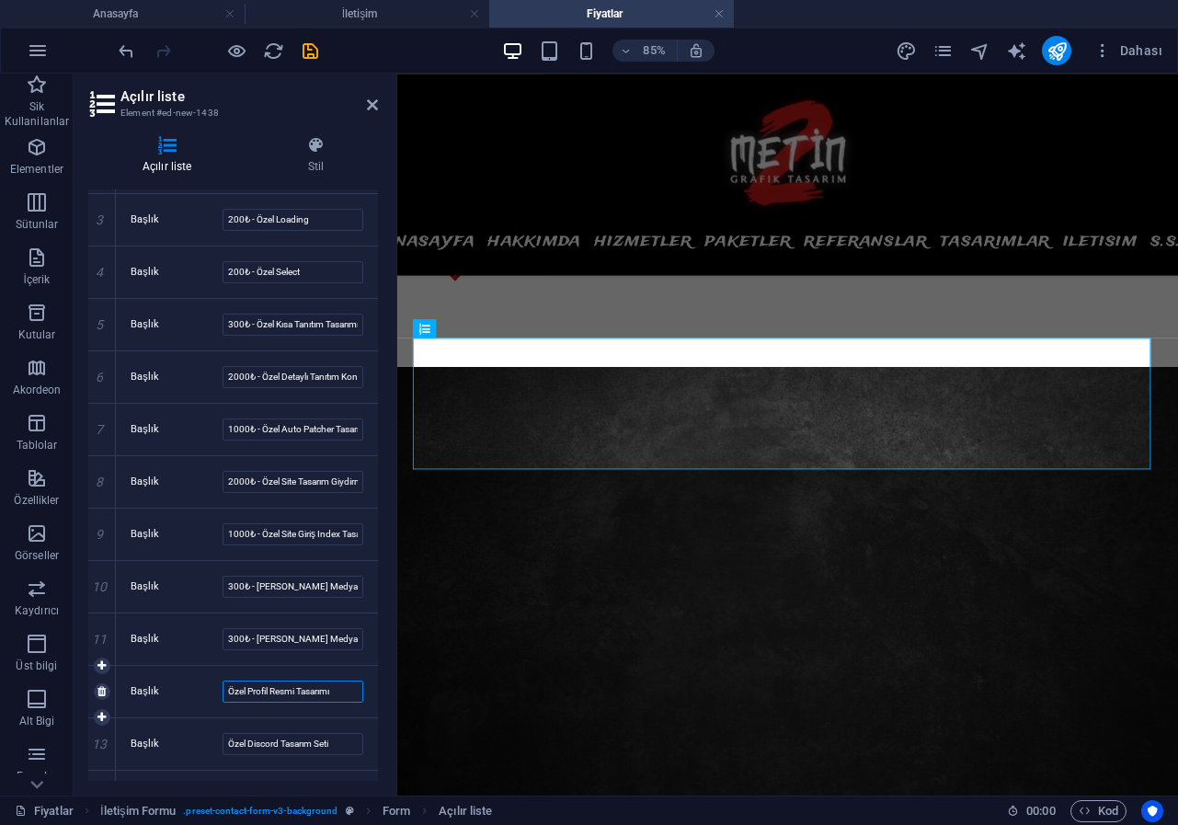
click at [225, 691] on input "Özel Profil Resmi Tasarımı" at bounding box center [292, 691] width 141 height 22
drag, startPoint x: 340, startPoint y: 739, endPoint x: 283, endPoint y: 745, distance: 57.3
click at [283, 745] on input "Özel Discord Tasarım Seti" at bounding box center [292, 744] width 141 height 22
type input "Özel Discord Kapak Tasarımı"
click at [228, 695] on input "Özel Profil Resmi Tasarımı" at bounding box center [292, 691] width 141 height 22
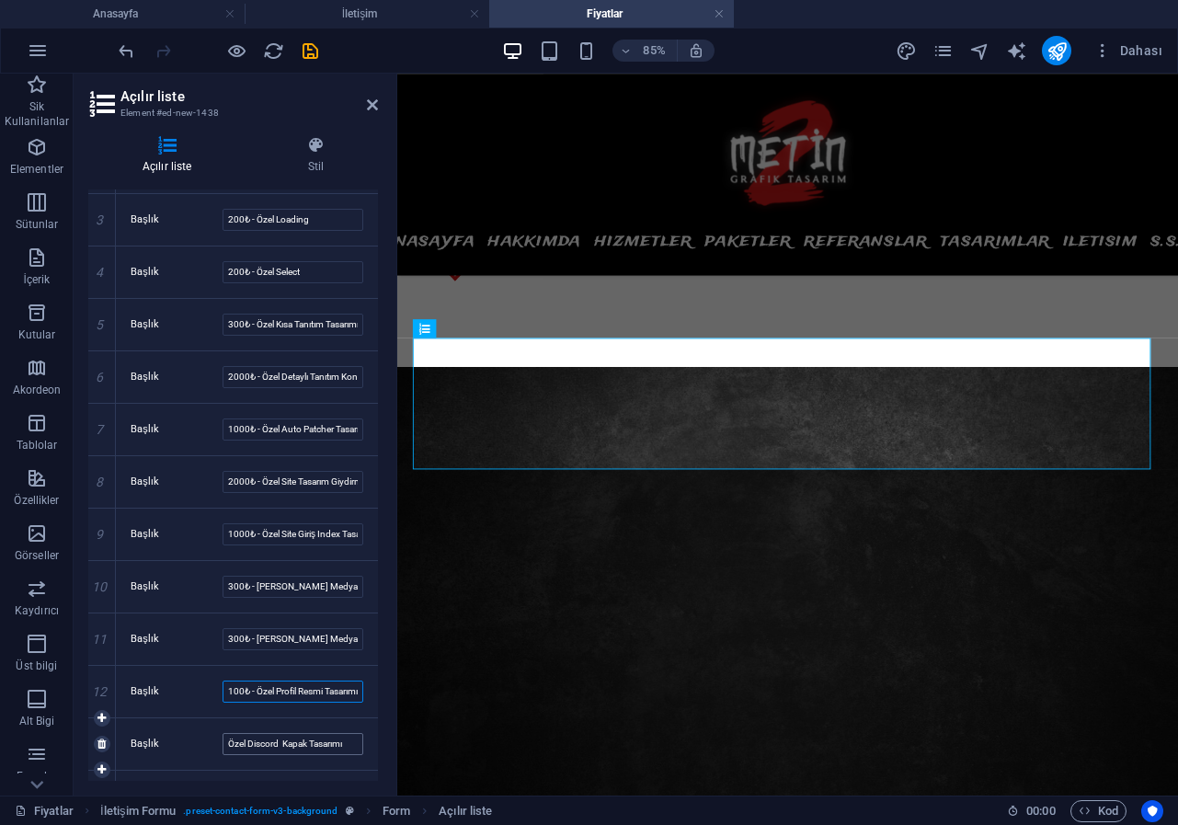
type input "100₺ - Özel Profil Resmi Tasarımı"
click at [224, 743] on input "Özel Discord Kapak Tasarımı" at bounding box center [292, 744] width 141 height 22
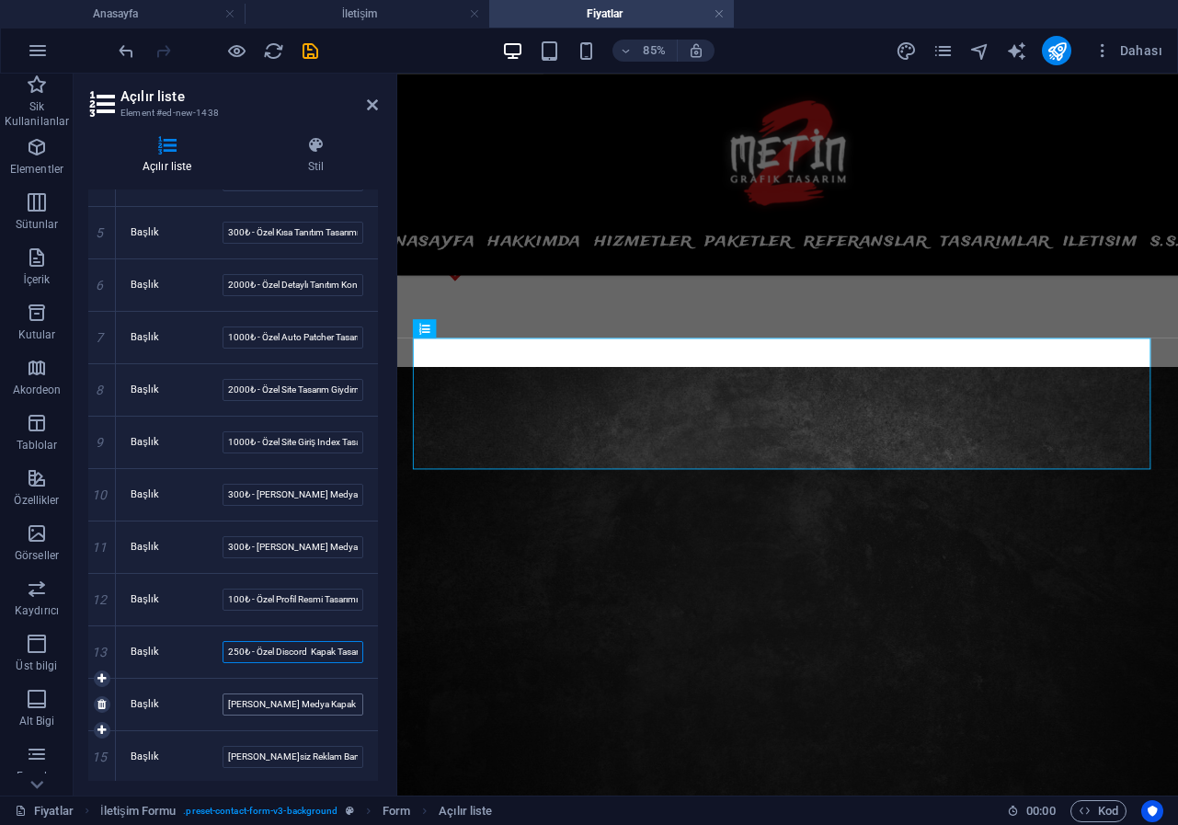
type input "250₺ - Özel Discord Kapak Tasarımı"
drag, startPoint x: 248, startPoint y: 704, endPoint x: 309, endPoint y: 704, distance: 60.7
click at [305, 704] on input "[PERSON_NAME] Medya Kapak Tasarımı" at bounding box center [292, 704] width 141 height 22
click at [224, 706] on input "Özel Facebook Kapak Tasarımı" at bounding box center [292, 704] width 141 height 22
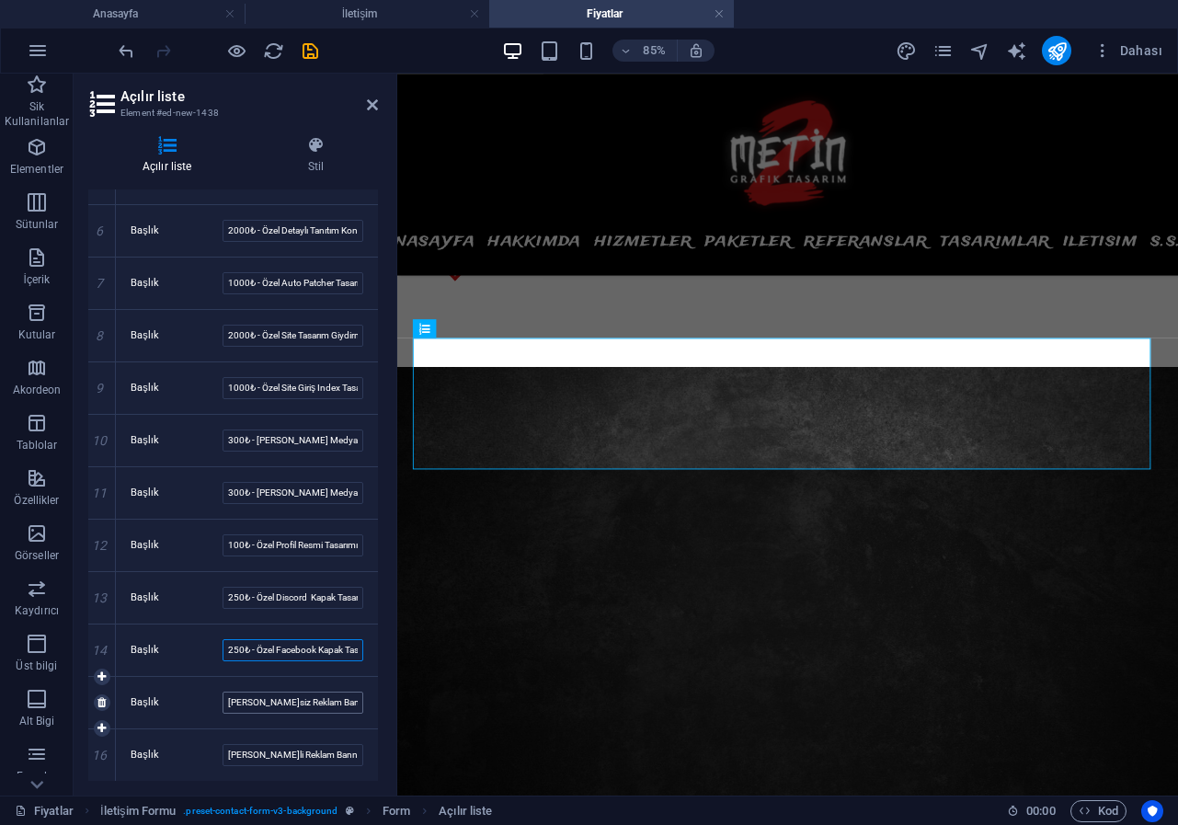
type input "250₺ - Özel Facebook Kapak Tasarımı"
click at [225, 707] on input "[PERSON_NAME]siz Reklam Banner" at bounding box center [292, 702] width 141 height 22
type input "300₺ - [PERSON_NAME]siz Reklam Banner"
click at [222, 752] on input "[PERSON_NAME]li Reklam Banner" at bounding box center [292, 755] width 141 height 22
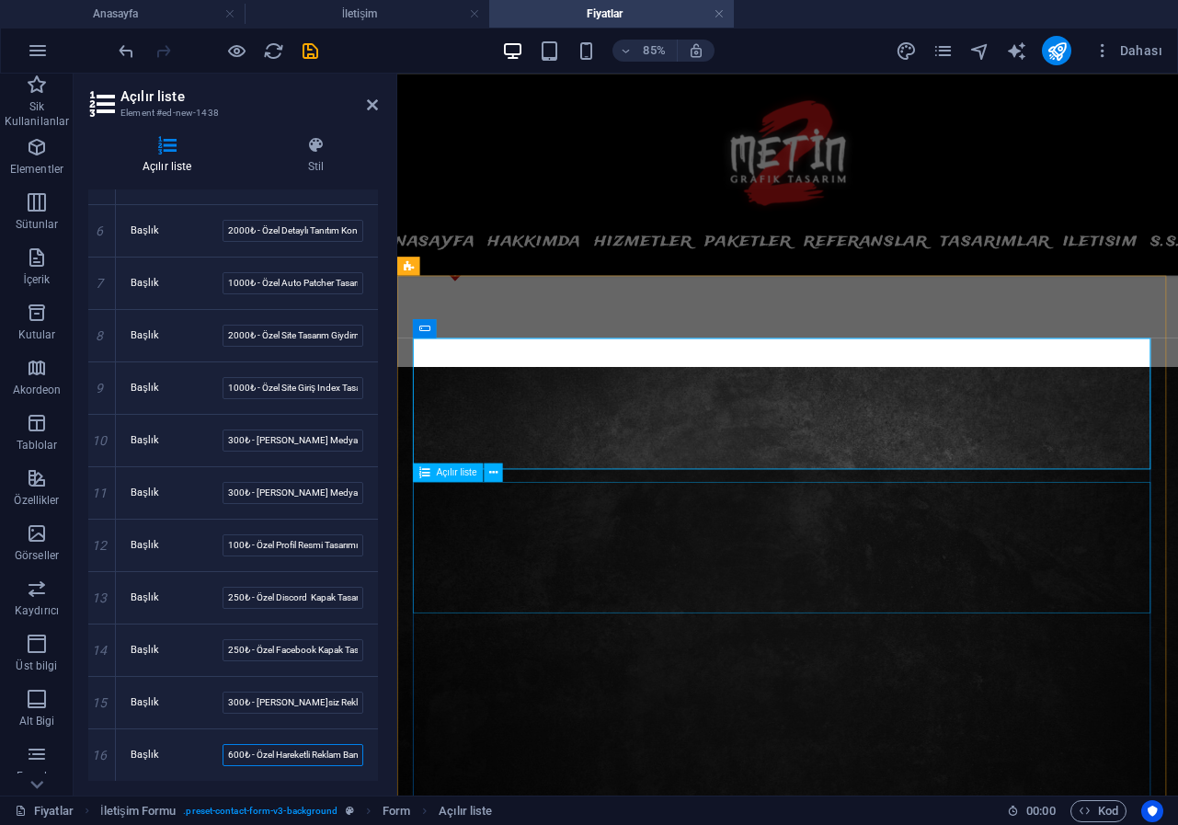
type input "600₺ - Özel Hareketli Reklam Banner"
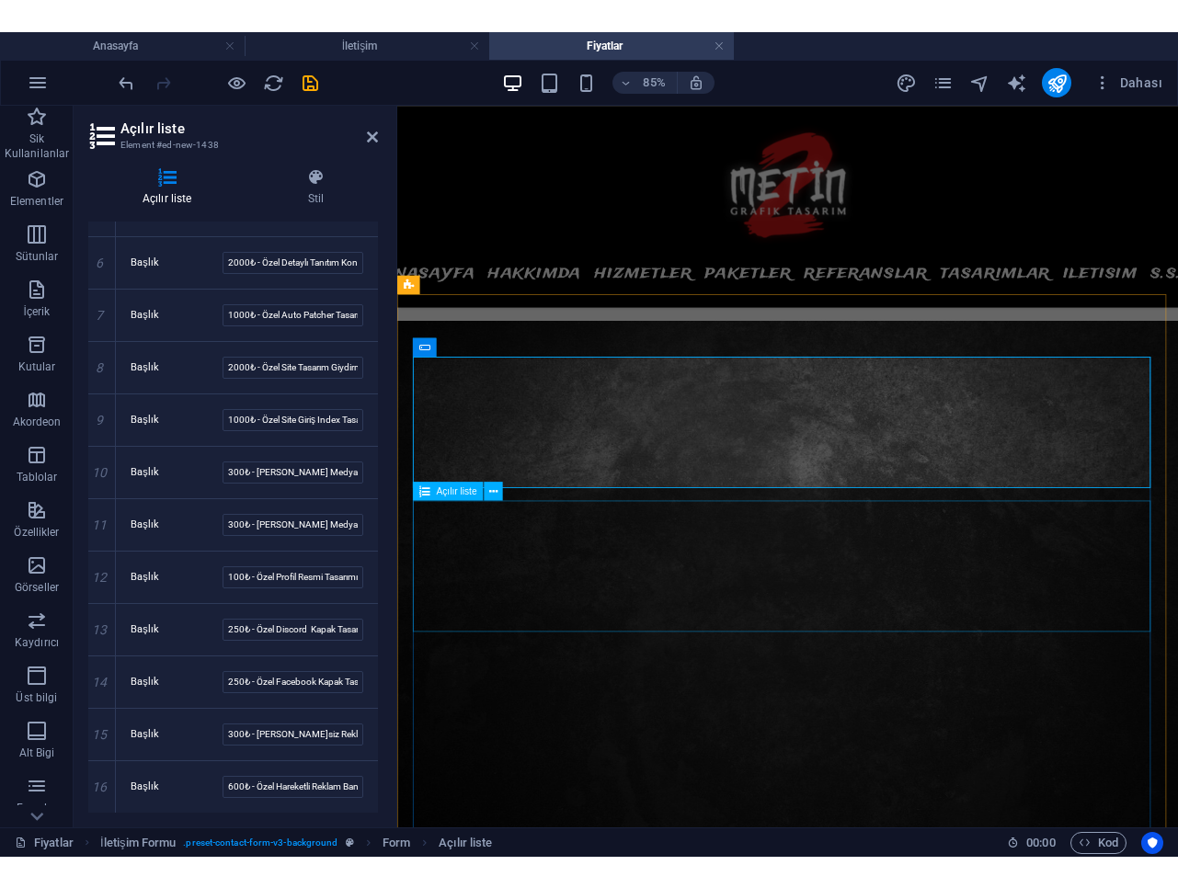
scroll to position [1001, 0]
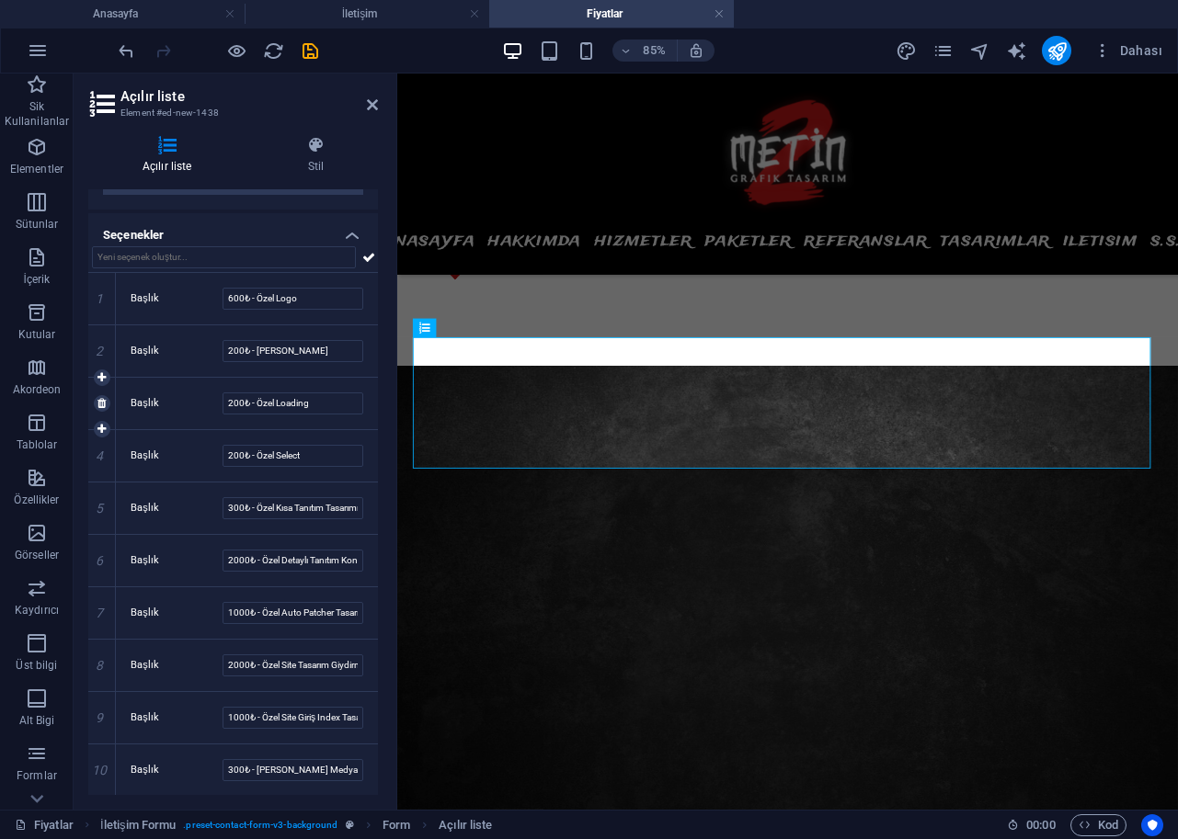
scroll to position [223, 0]
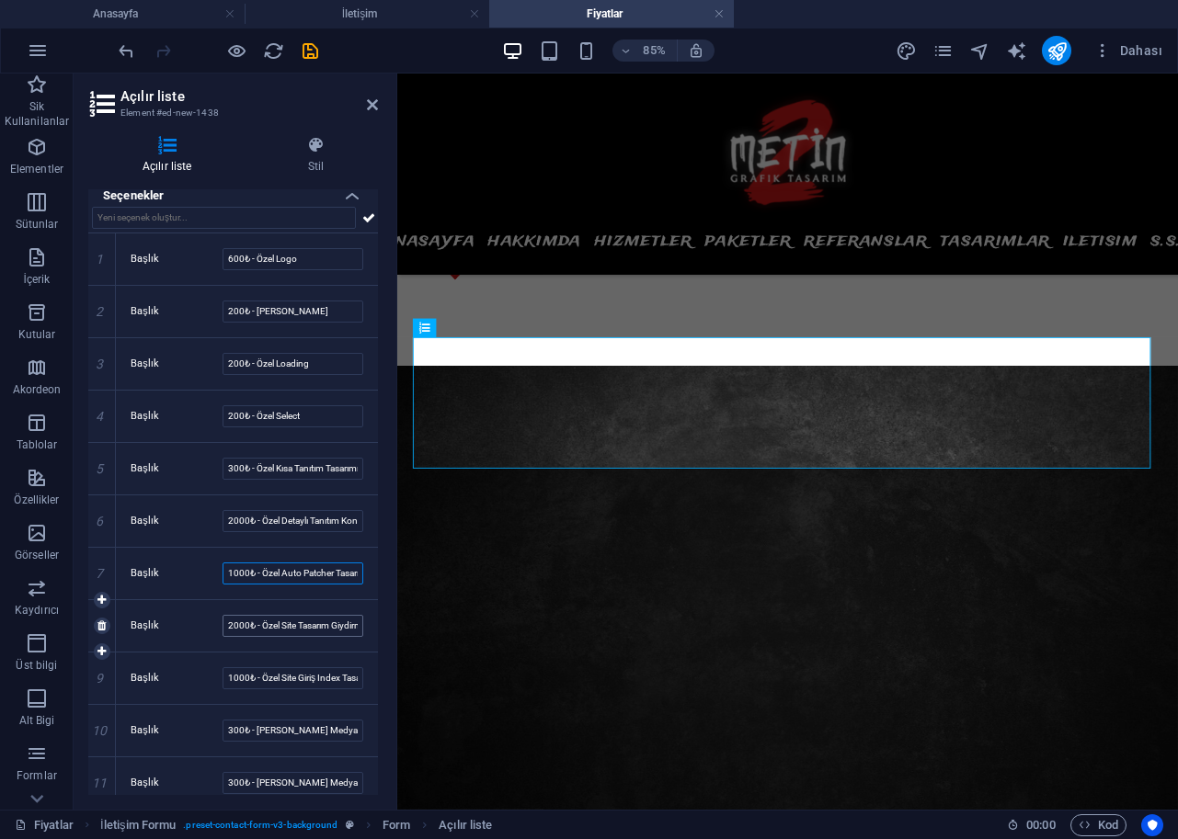
drag, startPoint x: 295, startPoint y: 577, endPoint x: 336, endPoint y: 621, distance: 59.2
click at [295, 577] on input "1000₺ - Özel Auto Patcher Tasarım Giydirme" at bounding box center [292, 574] width 141 height 22
type input "1000₺ - Özel Patcher Tasarım Giydirme"
click at [305, 671] on input "1000₺ - Özel Site Giriş Index Tasarımı" at bounding box center [292, 678] width 141 height 22
click at [317, 721] on input "300₺ - [PERSON_NAME] Medya Gönderi Tasarımı" at bounding box center [292, 731] width 141 height 22
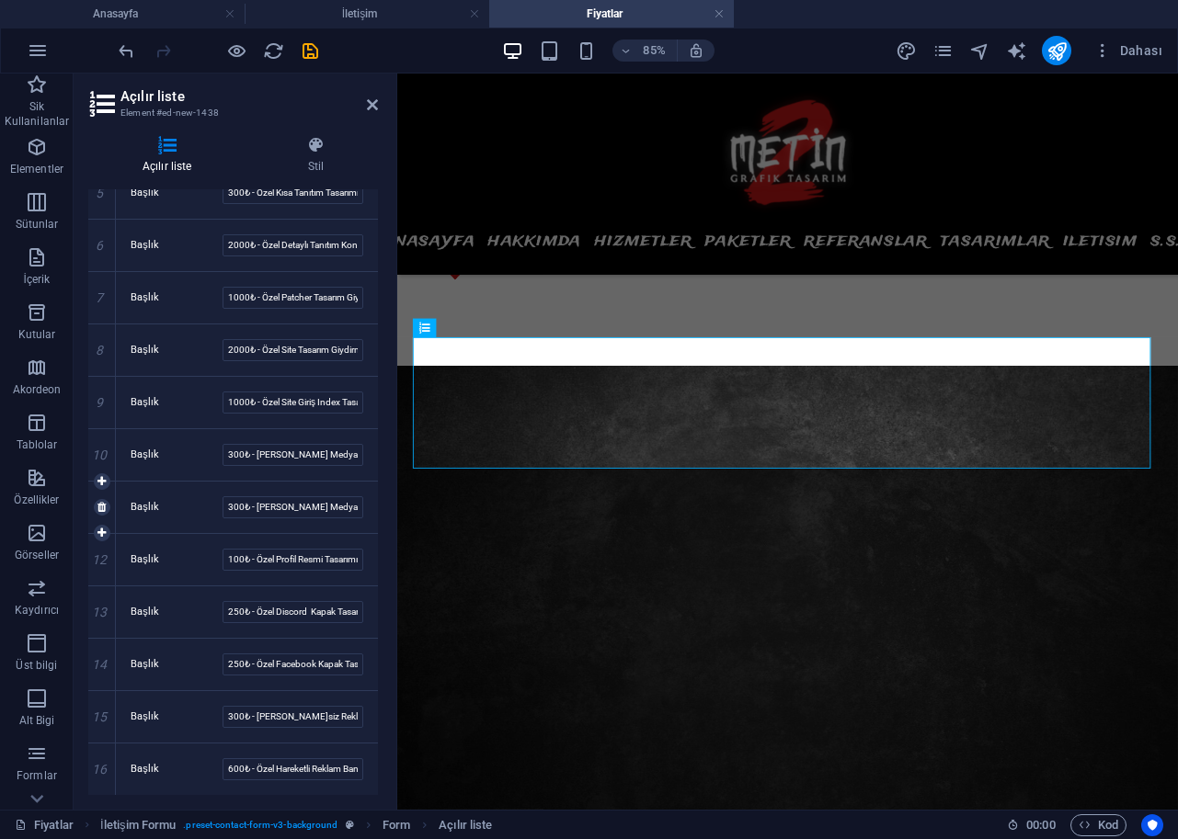
scroll to position [0, 0]
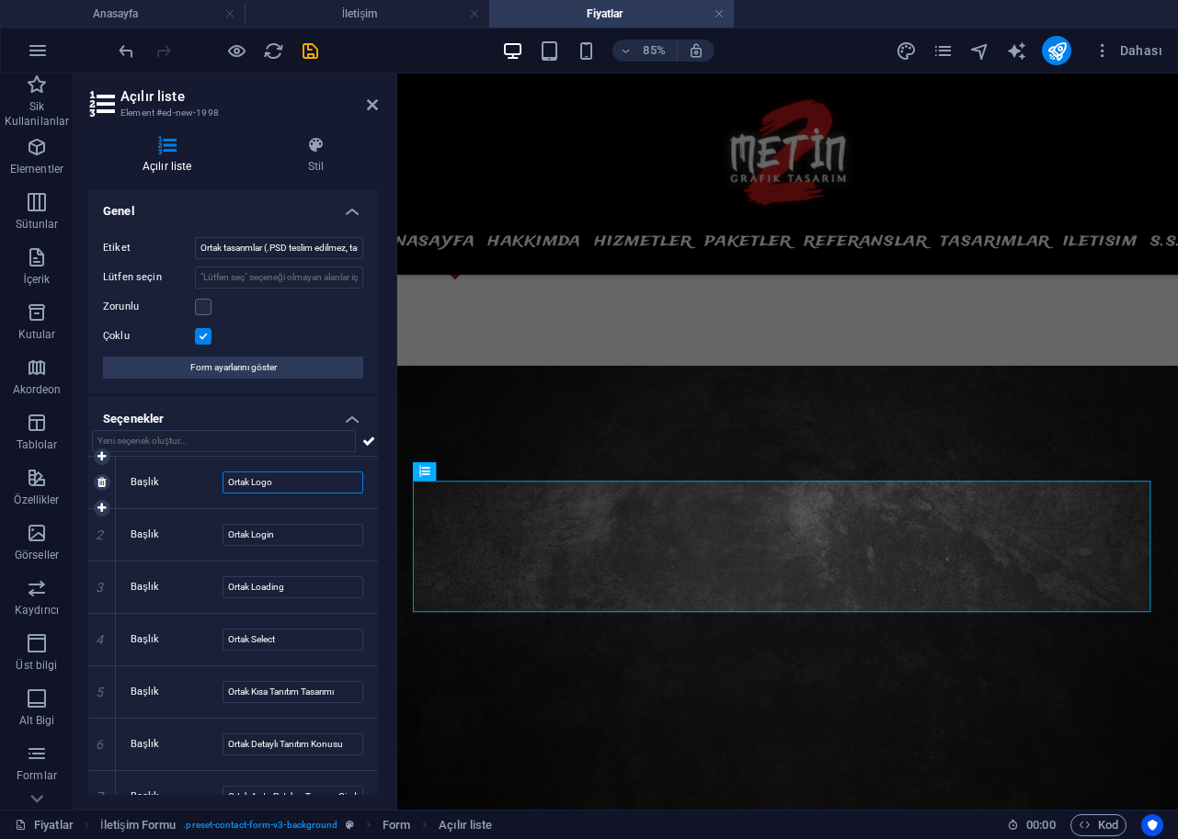
click at [226, 480] on input "Ortak Logo" at bounding box center [292, 483] width 141 height 22
drag, startPoint x: 256, startPoint y: 478, endPoint x: 245, endPoint y: 480, distance: 11.2
click at [245, 480] on input "420₺ - Ortak Logo" at bounding box center [292, 483] width 141 height 22
type input "420₺ - Ortak Logo"
click at [228, 534] on input "Ortak Login" at bounding box center [292, 535] width 141 height 22
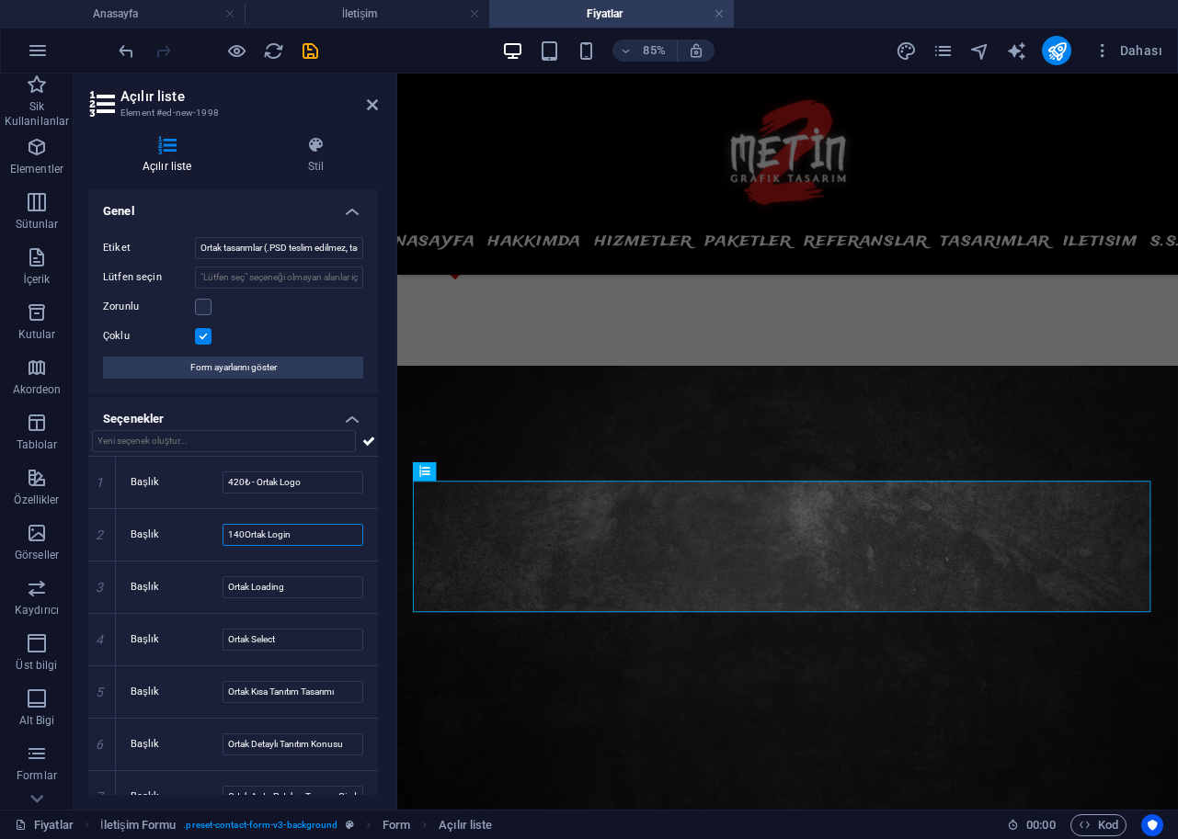
paste input "₺ -"
type input "140₺ - Ortak Login"
click at [227, 588] on input "Ortak Loading" at bounding box center [292, 587] width 141 height 22
paste input "₺ -"
type input "140₺ - Ortak Loading"
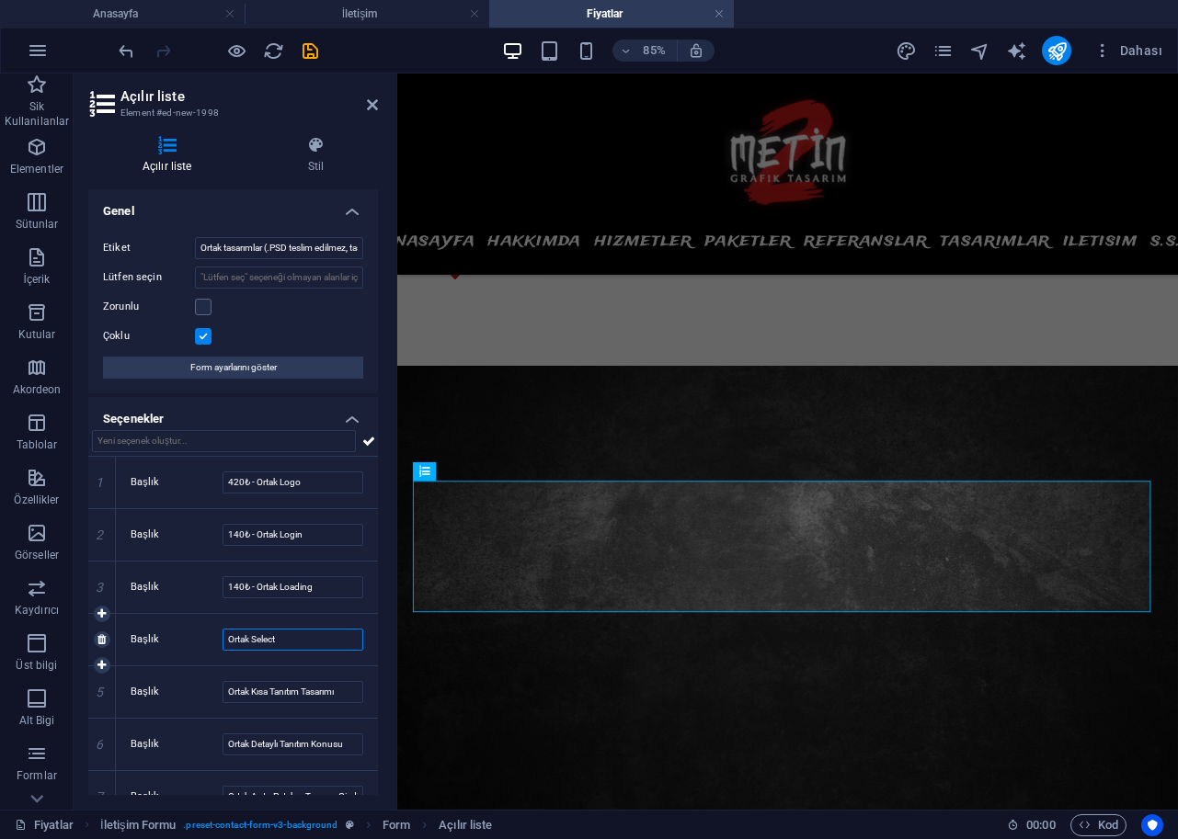
click at [223, 636] on input "Ortak Select" at bounding box center [292, 640] width 141 height 22
paste input "₺ -"
type input "140₺ - Ortak Select"
click at [224, 689] on input "Ortak Kısa Tanıtım Tasarımı" at bounding box center [292, 692] width 141 height 22
paste input "₺ -"
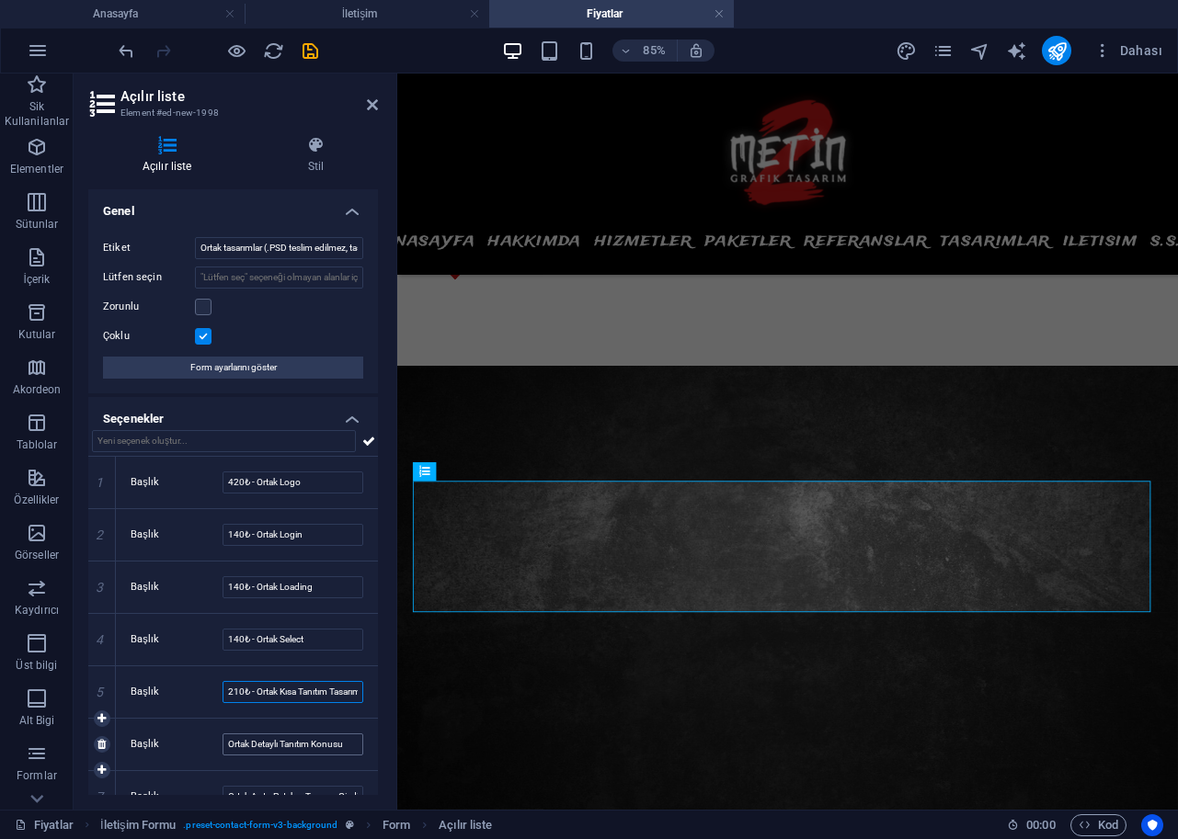
type input "210₺ - Ortak Kısa Tanıtım Tasarımı"
click at [229, 742] on input "Ortak Detaylı Tanıtım Konusu" at bounding box center [292, 745] width 141 height 22
paste input "₺ -"
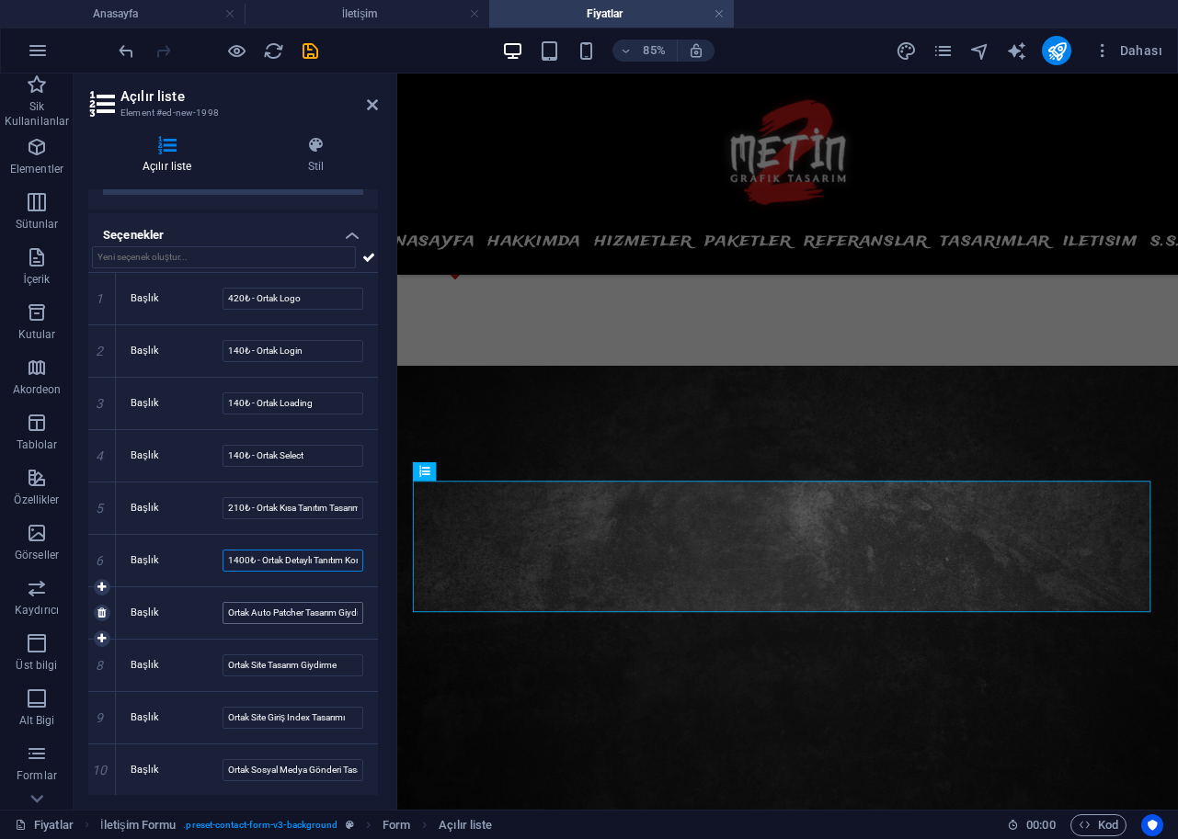
type input "1400₺ - Ortak Detaylı Tanıtım Konusu"
click at [228, 610] on input "Ortak Auto Patcher Tasarım Giydirme" at bounding box center [292, 613] width 141 height 22
paste input "₺ -"
type input "700₺ - Ortak Auto Patcher Tasarım Giydirme"
click at [226, 668] on input "Ortak Site Tasarım Giydirme" at bounding box center [292, 666] width 141 height 22
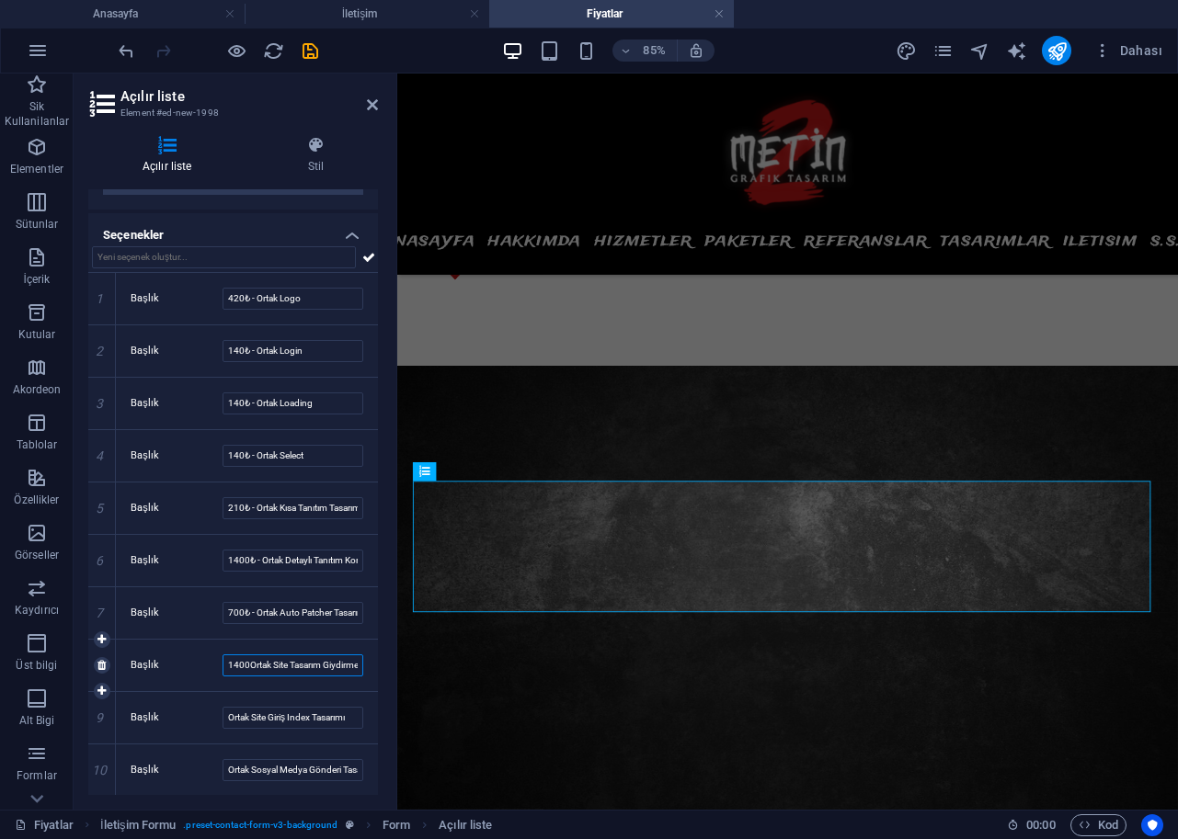
paste input "₺ -"
type input "1400₺ - Ortak Site Tasarım Giydirme"
click at [226, 719] on input "Ortak Site Giriş Index Tasarımı" at bounding box center [292, 718] width 141 height 22
paste input "₺ -"
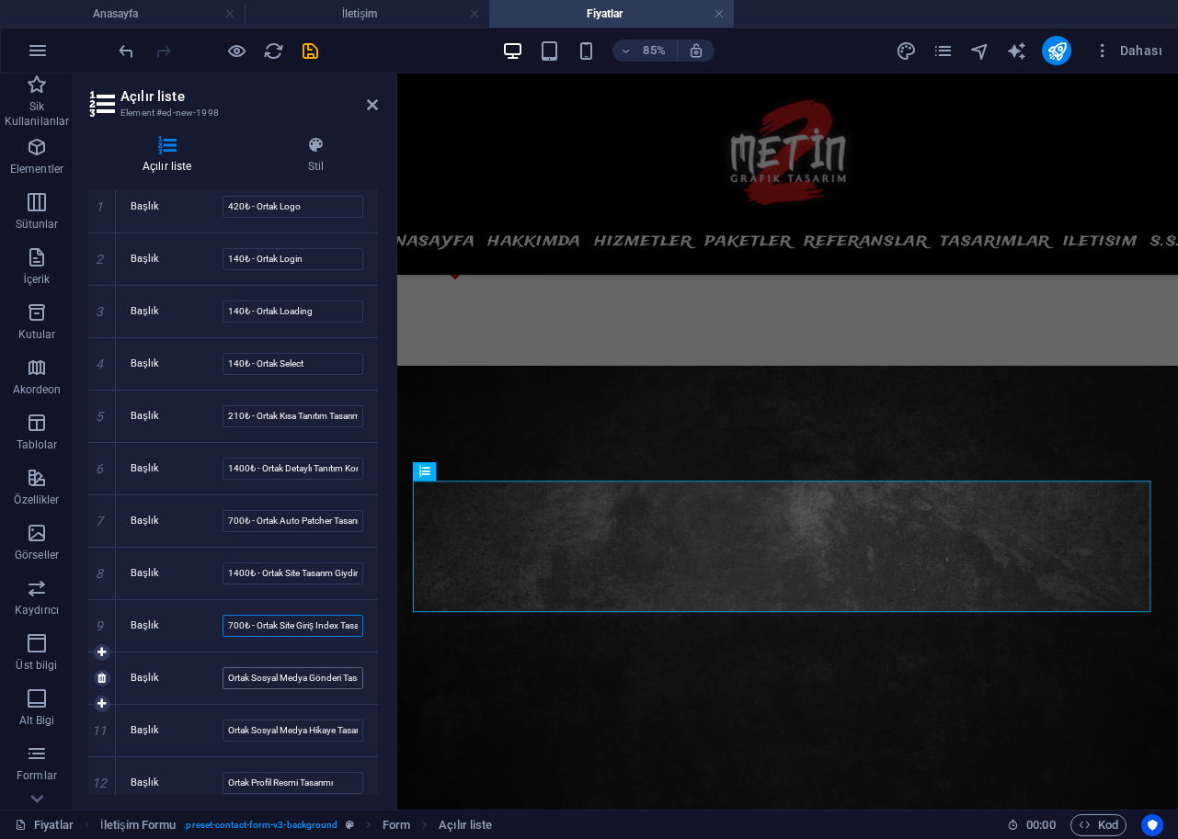
type input "700₺ - Ortak Site Giriş Index Tasarımı"
click at [228, 680] on input "Ortak Sosyal Medya Gönderi Tasarımı" at bounding box center [292, 678] width 141 height 22
paste input "₺ -"
type input "210₺ - Ortak Sosyal Medya Gönderi Tasarımı"
click at [227, 725] on input "Ortak Sosyal Medya Hikaye Tasarımı" at bounding box center [292, 731] width 141 height 22
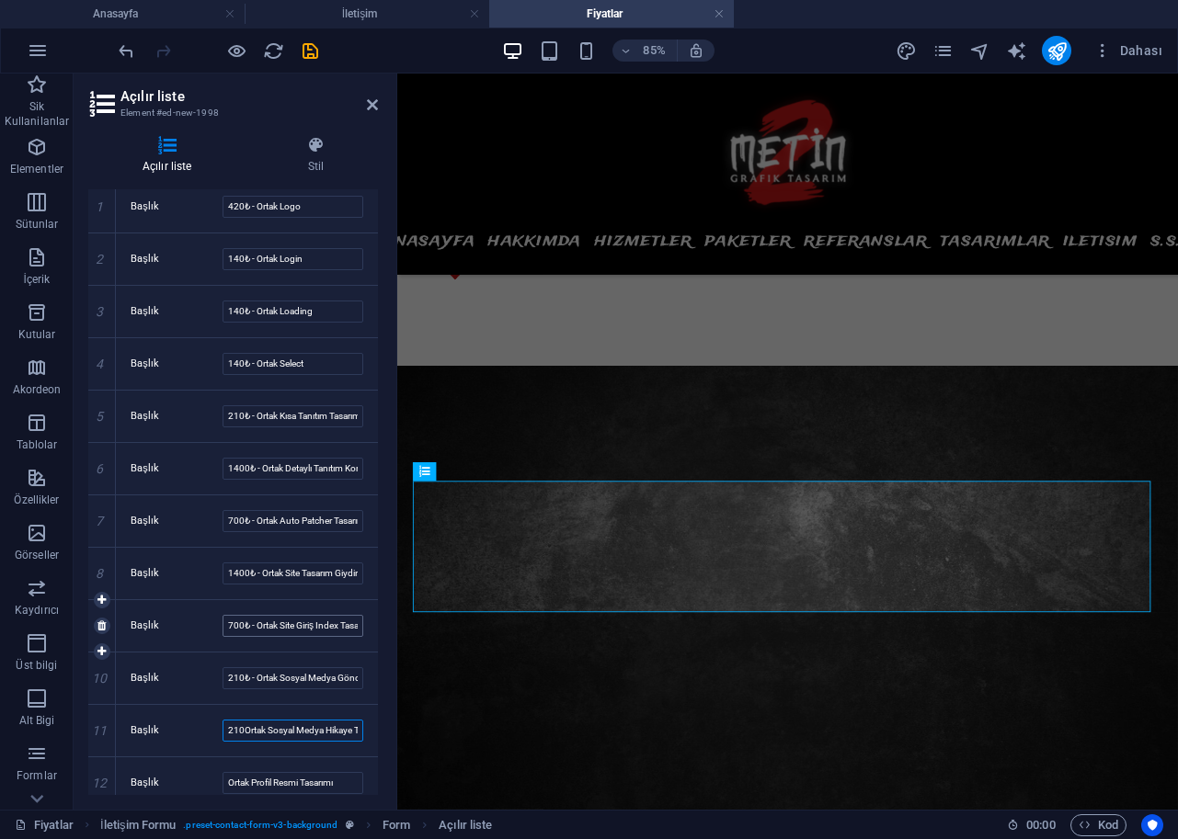
paste input "₺ -"
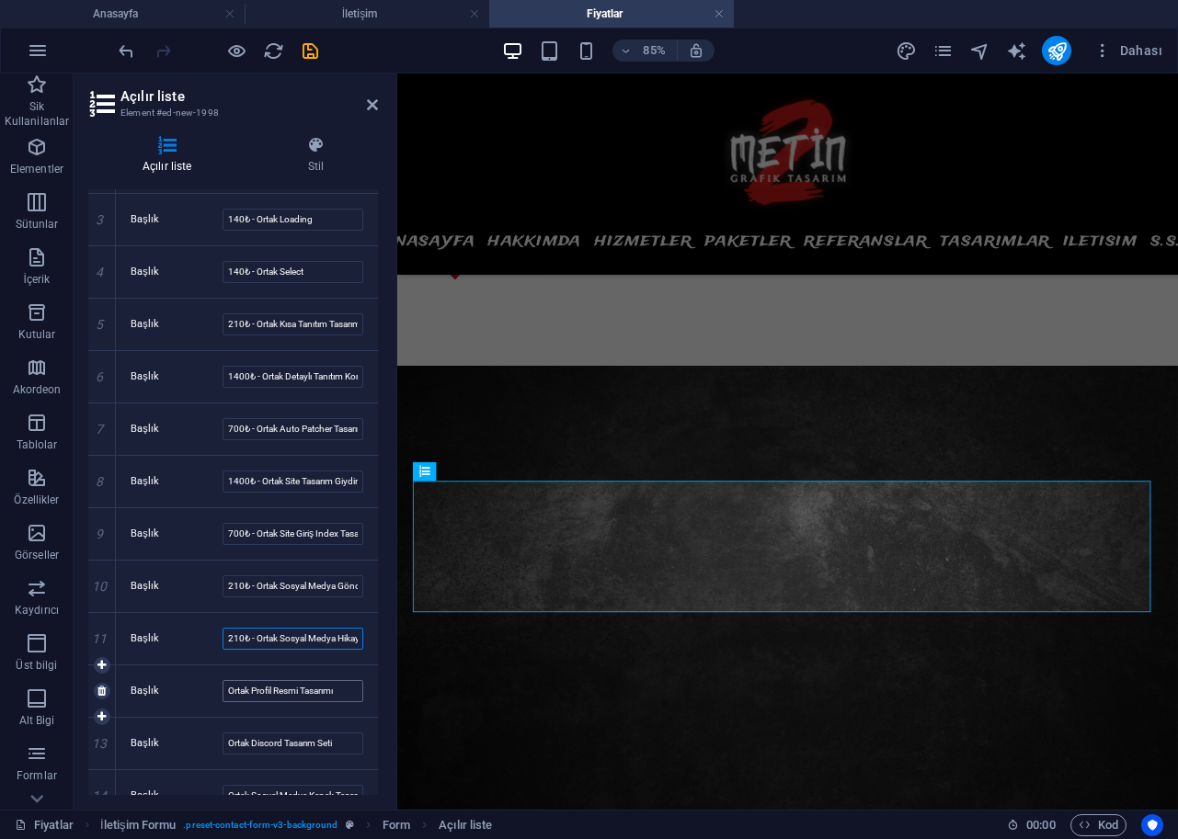
type input "210₺ - Ortak Sosyal Medya Hikaye Tasarımı"
click at [223, 695] on input "Ortak Profil Resmi Tasarımı" at bounding box center [292, 691] width 141 height 22
paste input "₺ -"
type input "70₺ - Ortak Profil Resmi Tasarımı"
click at [222, 746] on input "Ortak Discord Tasarım Seti" at bounding box center [292, 744] width 141 height 22
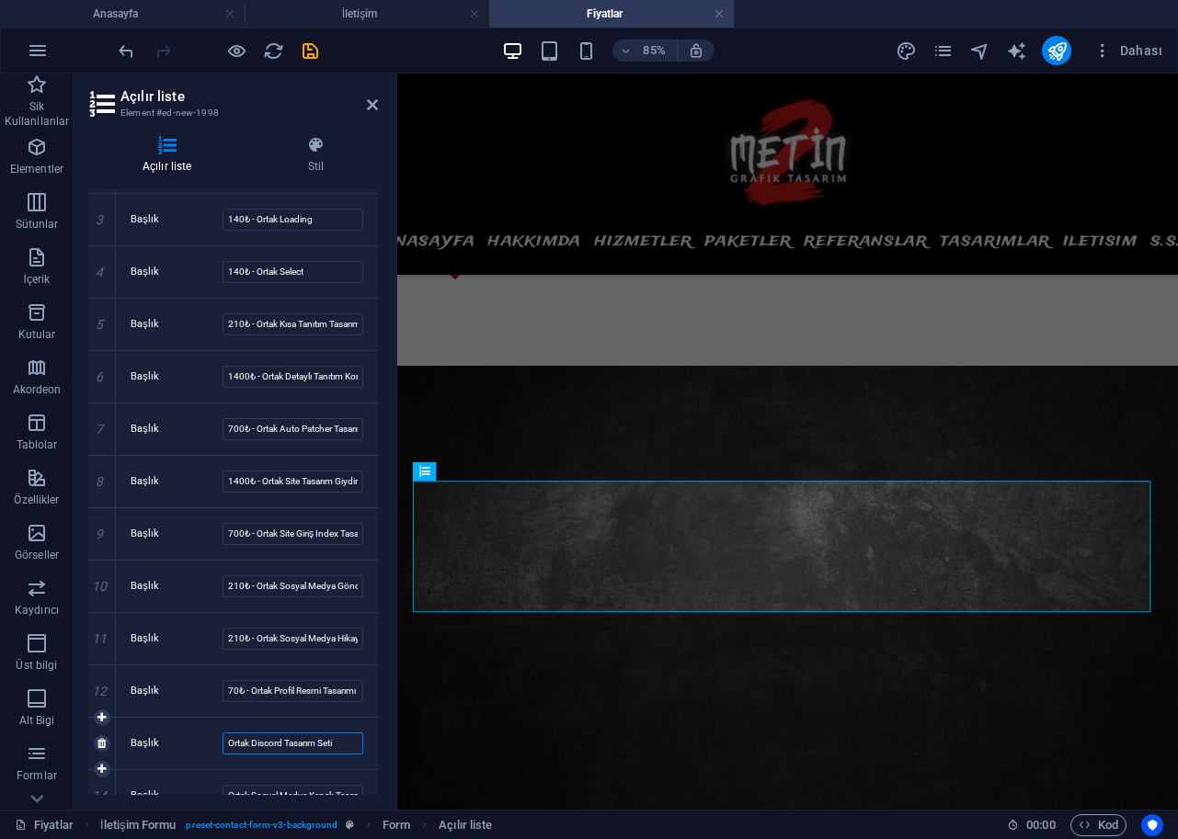
drag, startPoint x: 343, startPoint y: 737, endPoint x: 287, endPoint y: 744, distance: 56.4
click at [287, 744] on input "Ortak Discord Tasarım Seti" at bounding box center [292, 744] width 141 height 22
click at [229, 744] on input "Ortak Discord Kapak Tasarımı" at bounding box center [292, 744] width 141 height 22
paste input "₺ -"
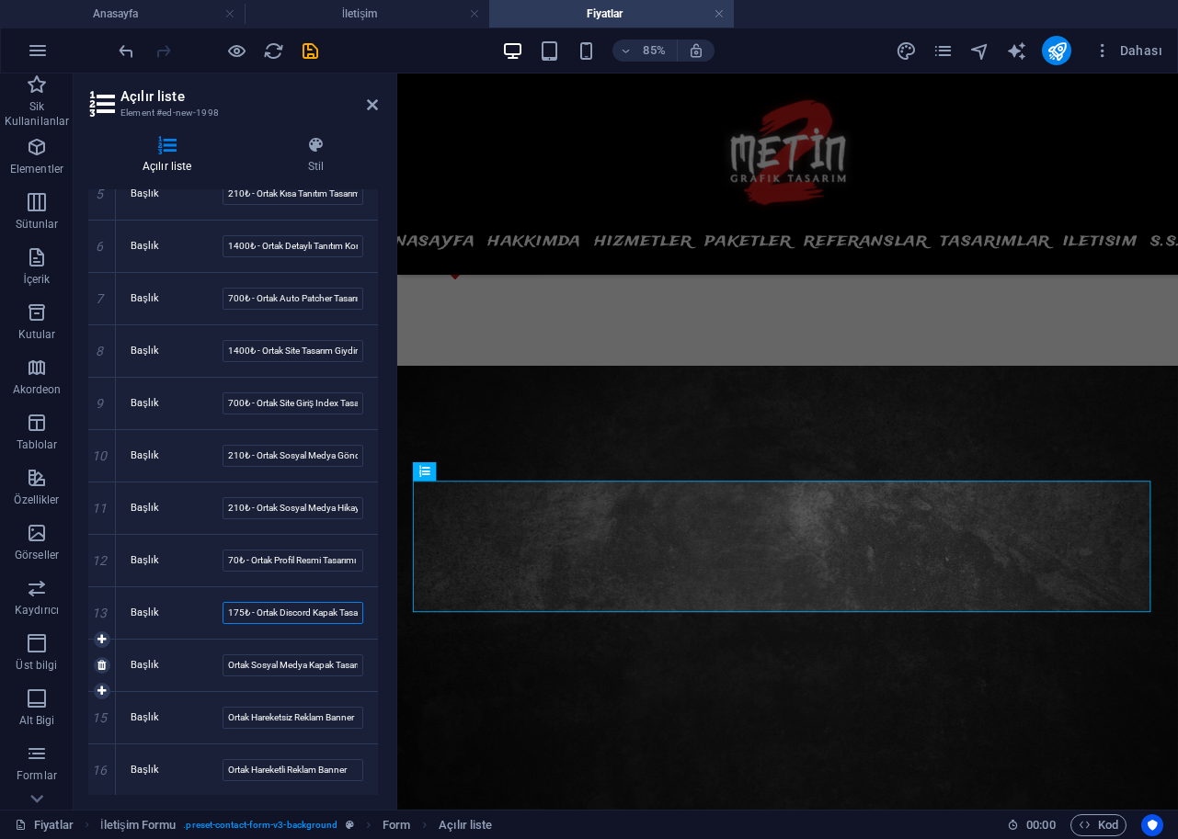
scroll to position [499, 0]
type input "175₺ - Ortak Discord Kapak Tasarımı"
click at [226, 665] on input "Ortak Sosyal Medya Kapak Tasarımı" at bounding box center [292, 665] width 141 height 22
click at [279, 665] on input "Ortak Sosyal Medya Kapak Tasarımı" at bounding box center [292, 665] width 141 height 22
drag, startPoint x: 307, startPoint y: 665, endPoint x: 252, endPoint y: 665, distance: 55.2
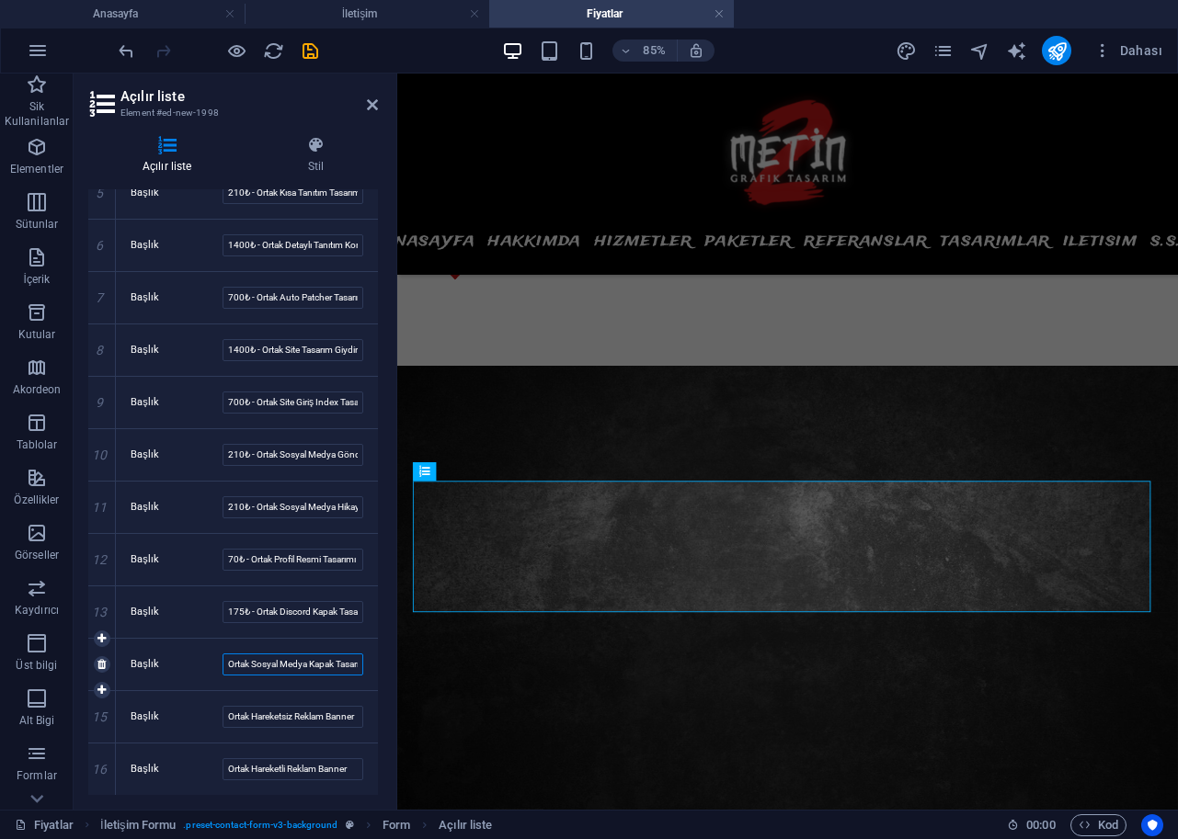
click at [252, 665] on input "Ortak Sosyal Medya Kapak Tasarımı" at bounding box center [292, 665] width 141 height 22
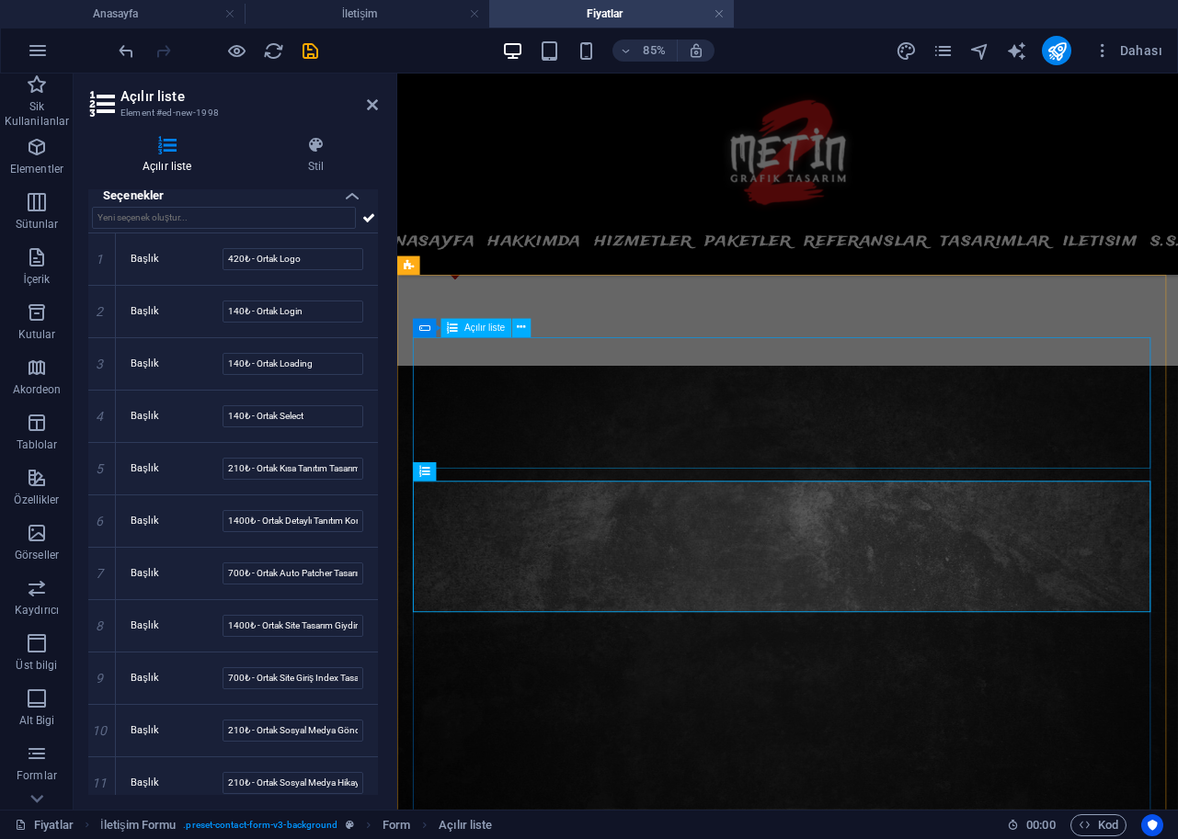
type input "Ortak Facebook Kapak Tasarımı"
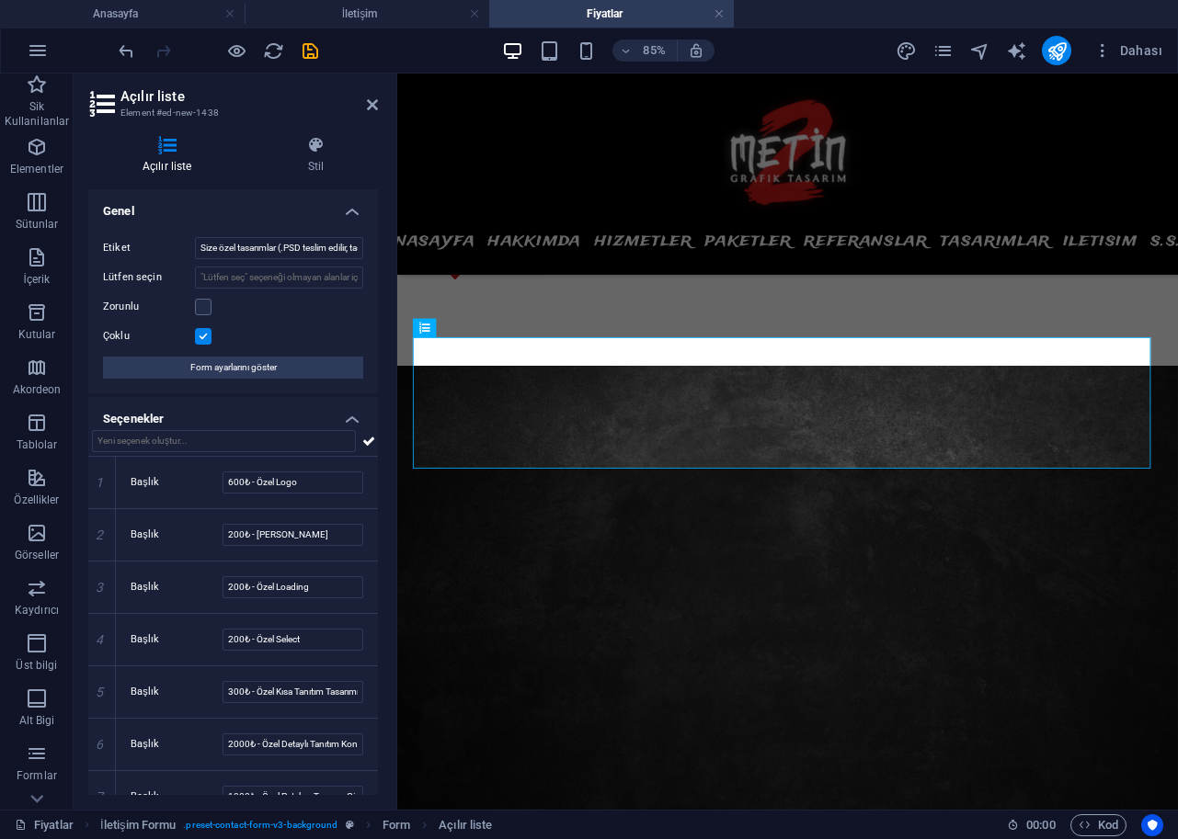
scroll to position [499, 0]
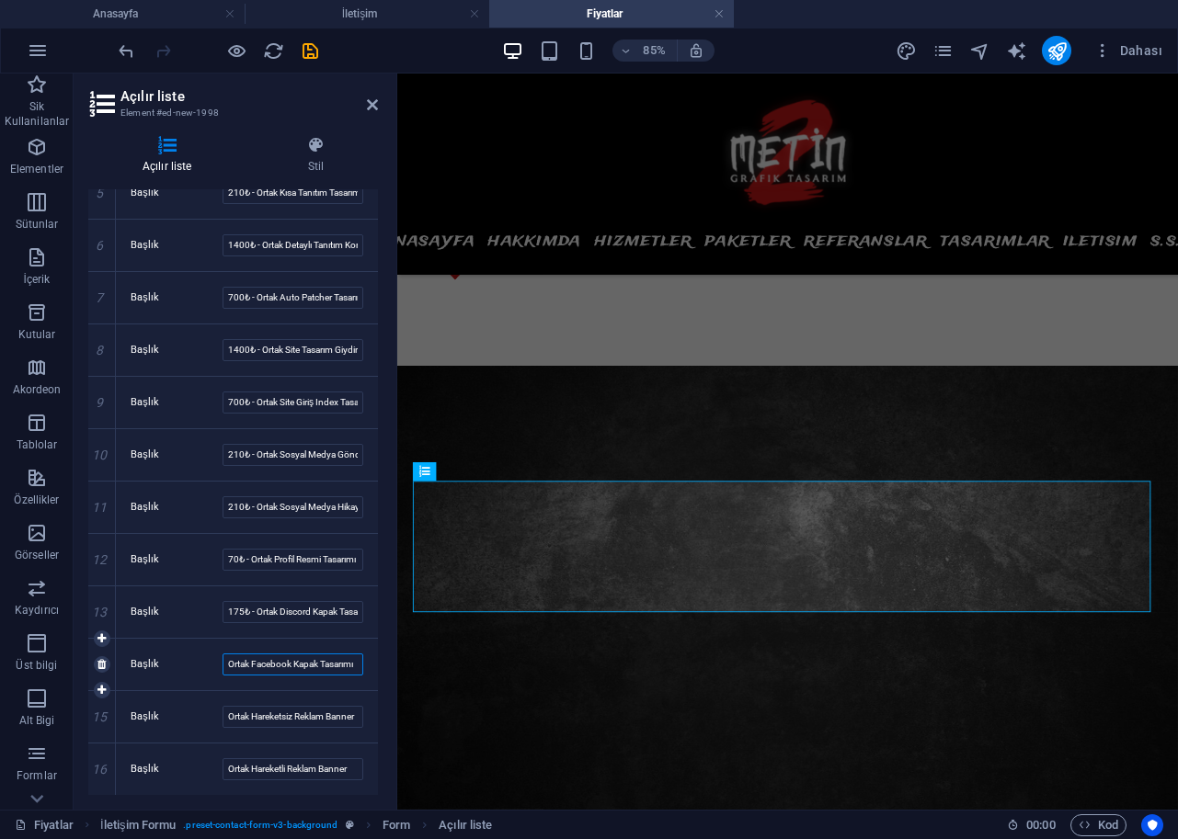
click at [225, 660] on input "Ortak Facebook Kapak Tasarımı" at bounding box center [292, 665] width 141 height 22
paste input "₺ -"
type input "175₺ - Ortak Facebook Kapak Tasarımı"
click at [224, 719] on input "Ortak Hareketsiz Reklam Banner" at bounding box center [292, 717] width 141 height 22
paste input "₺ -"
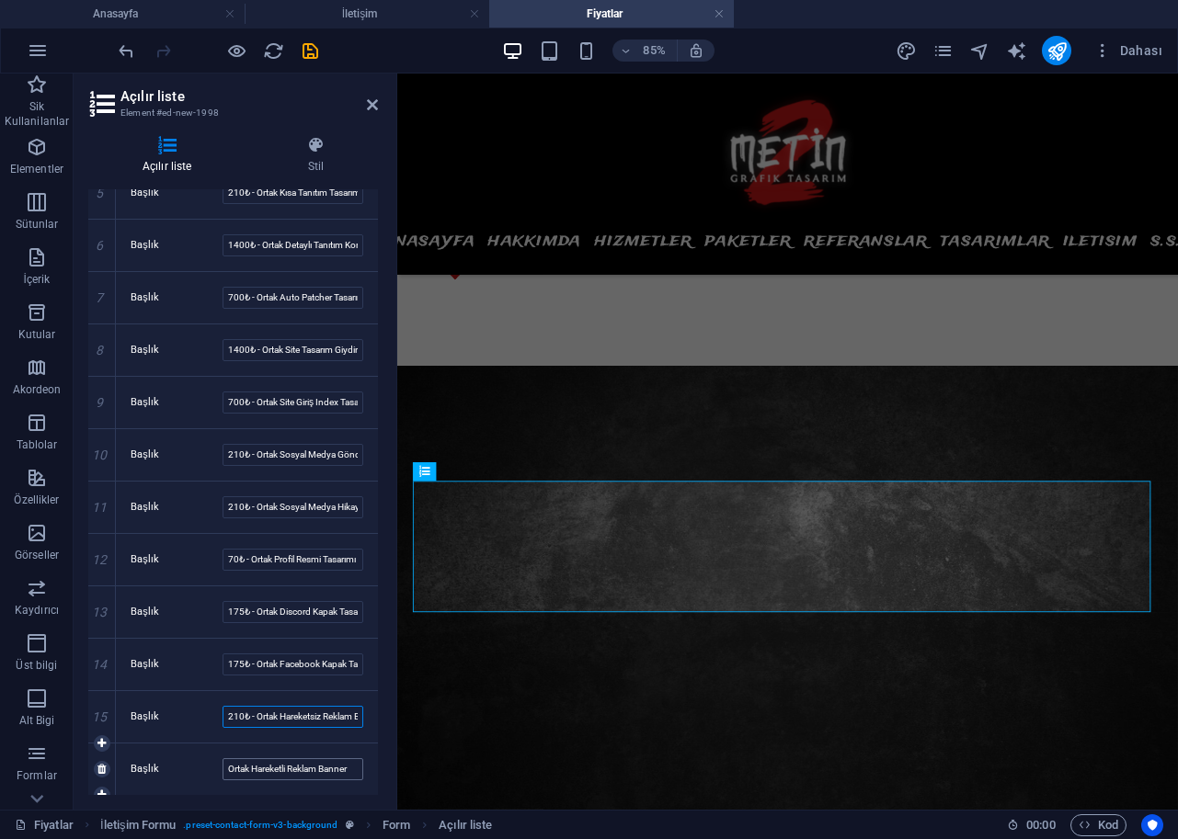
type input "210₺ - Ortak Hareketsiz Reklam Banner"
click at [227, 775] on input "Ortak Hareketli Reklam Banner" at bounding box center [292, 769] width 141 height 22
click at [227, 769] on input "Ortak Hareketli Reklam Banner" at bounding box center [292, 769] width 141 height 22
paste input "₺ -"
type input "350₺ - Ortak Hareketli Reklam Banner"
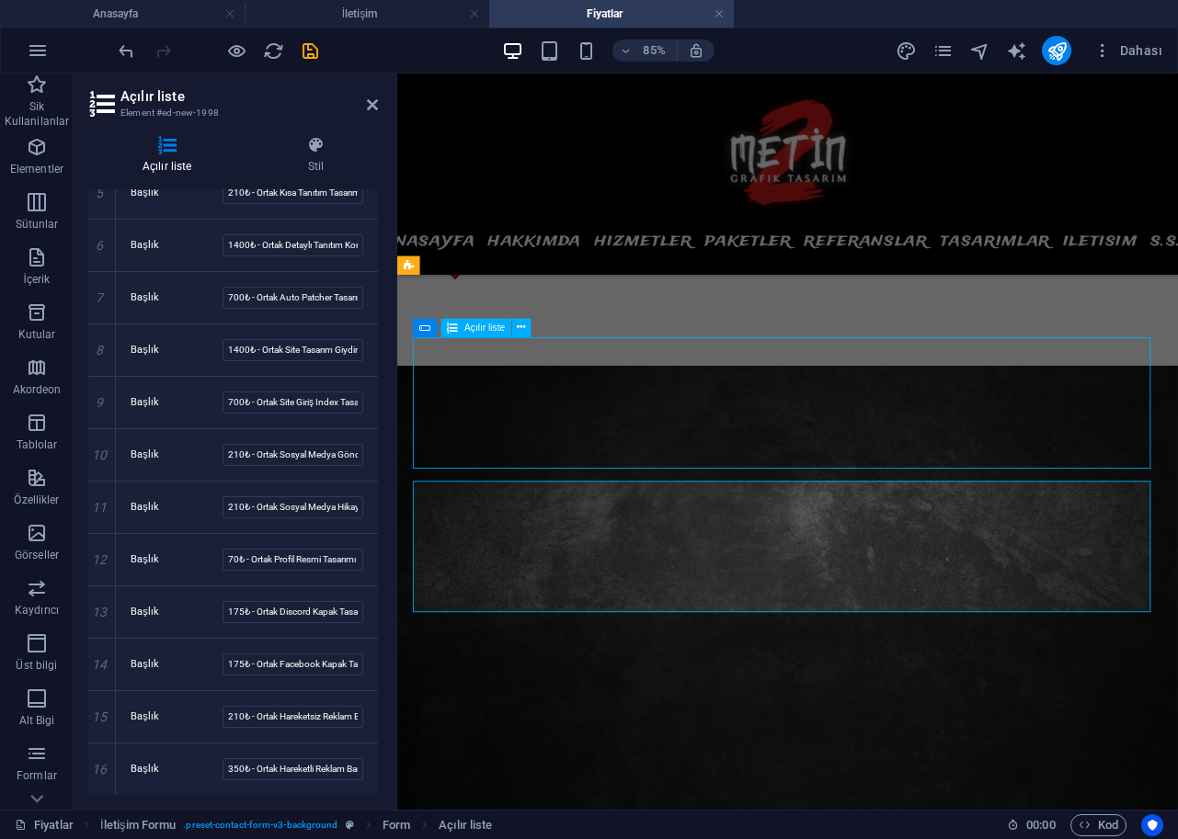
scroll to position [911, 0]
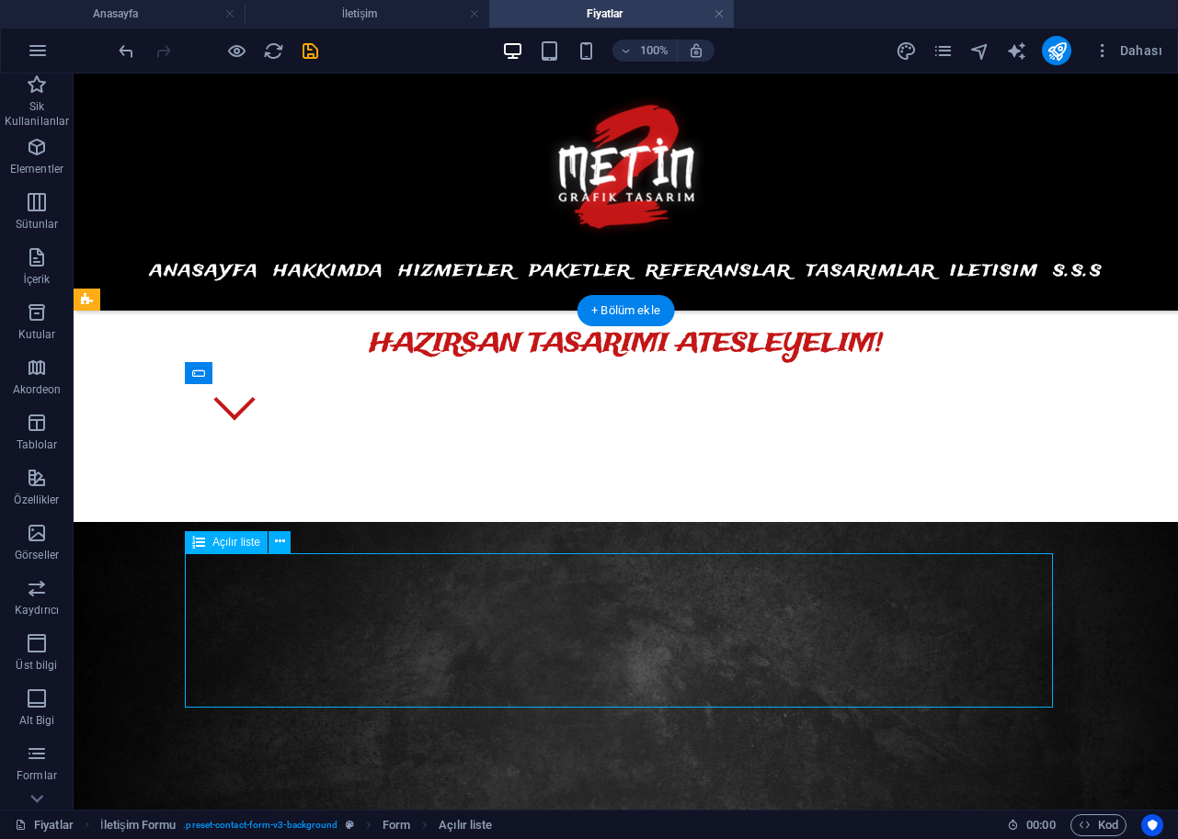
scroll to position [1015, 0]
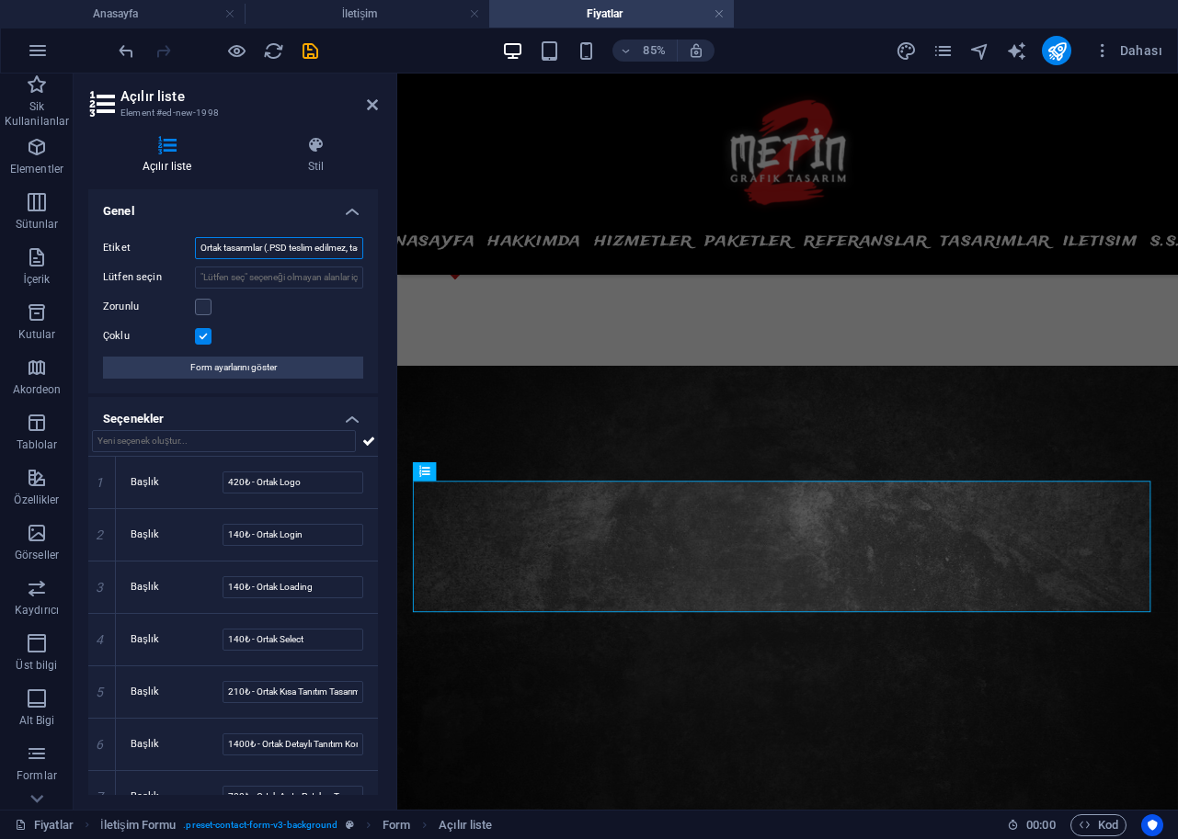
click at [269, 246] on input "Ortak tasarımlar (.PSD teslim edilmez, tasarımlar üzerinde düzenleme yapılamaz.)" at bounding box center [279, 248] width 168 height 22
click at [267, 246] on input "Ortak tasarımlar %30 indirim! (.PSD teslim edilmez, tasarımlar üzerinde düzenle…" at bounding box center [279, 248] width 168 height 22
type input "Ortak tasarımlarda %30 indirim! (.PSD teslim edilmez, tasarımlar üzerinde düzen…"
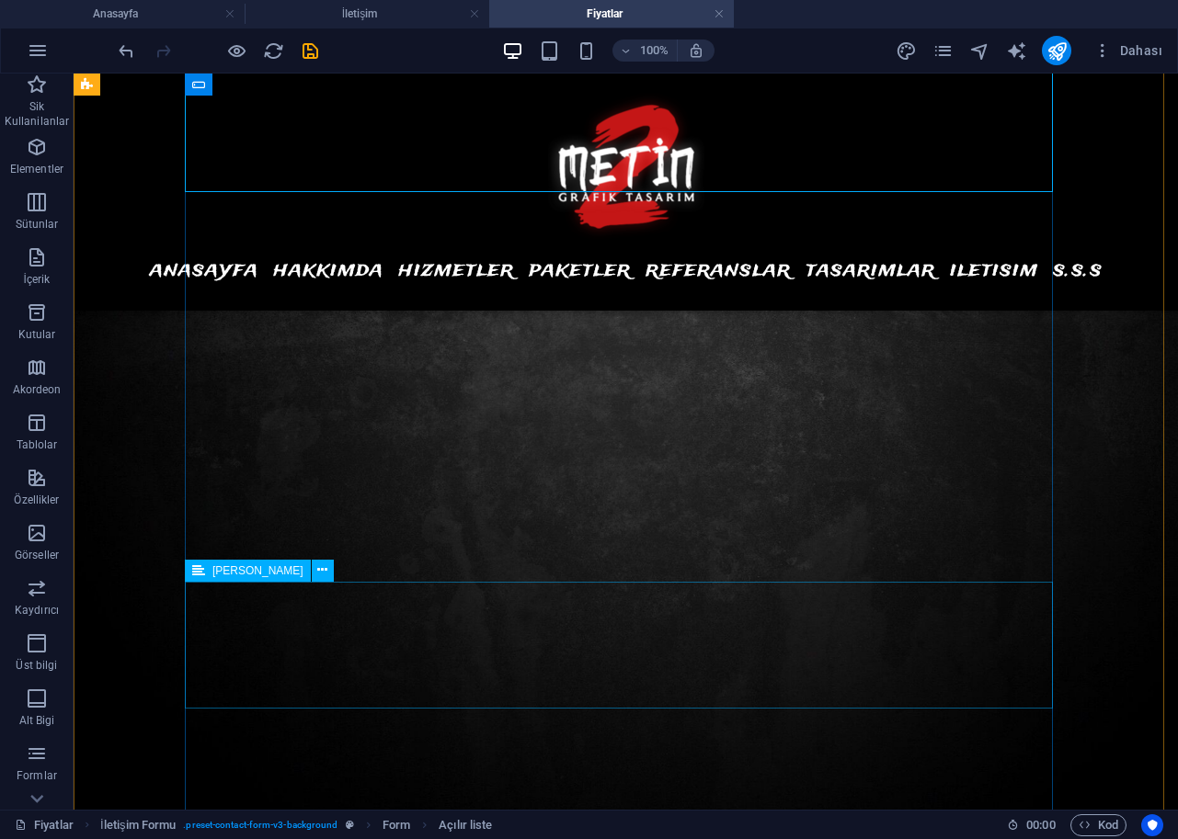
scroll to position [1258, 0]
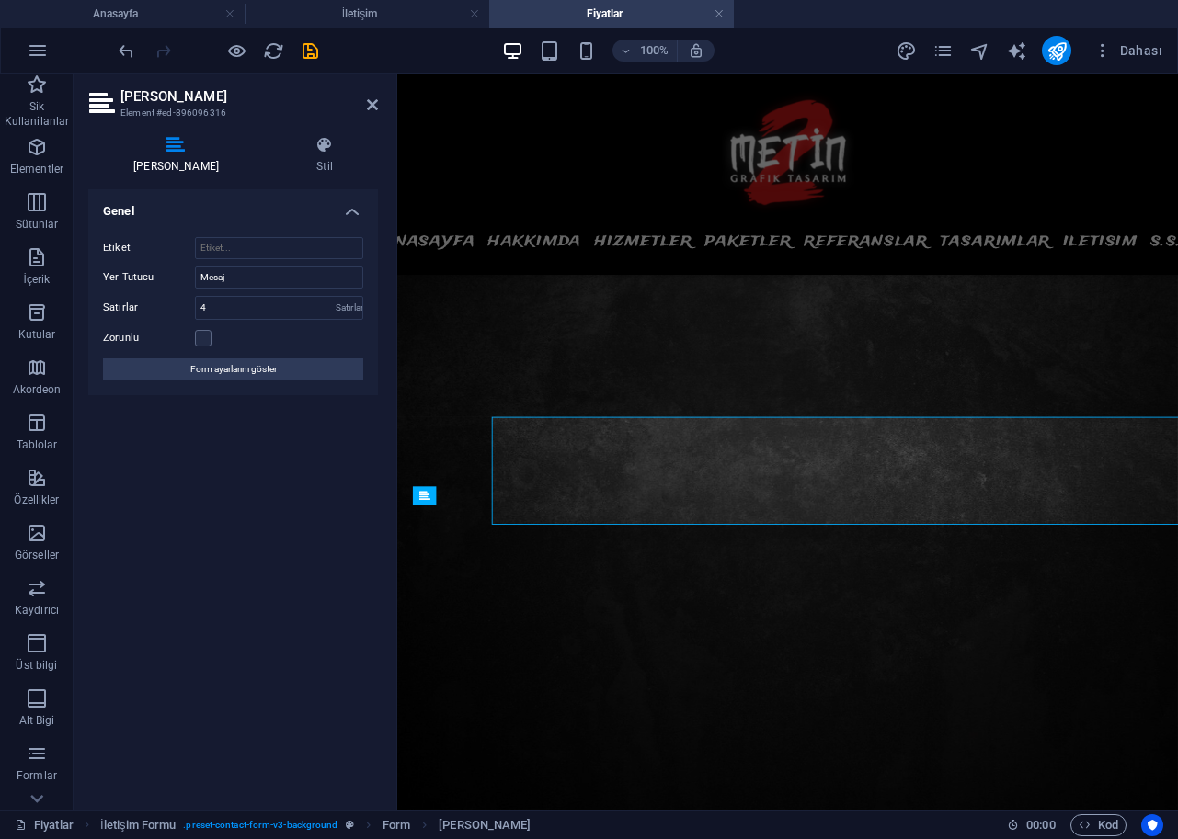
scroll to position [1362, 0]
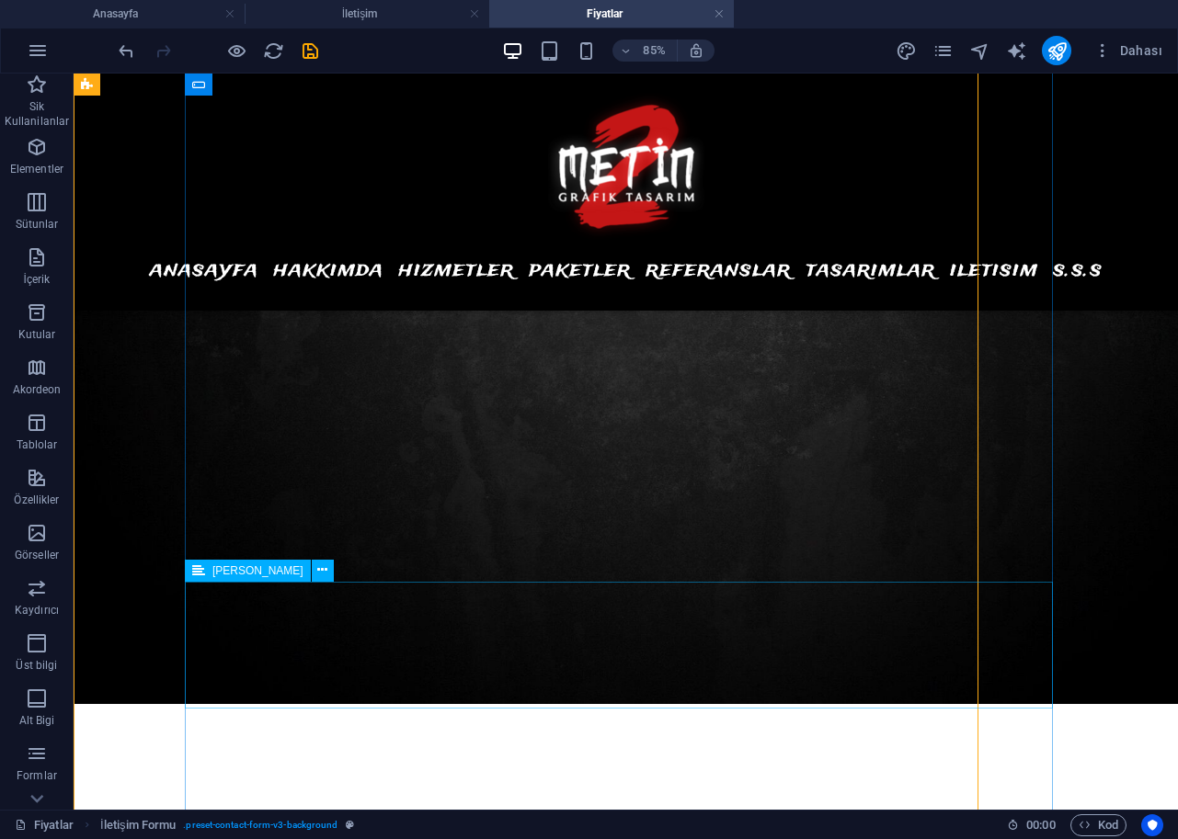
scroll to position [1258, 0]
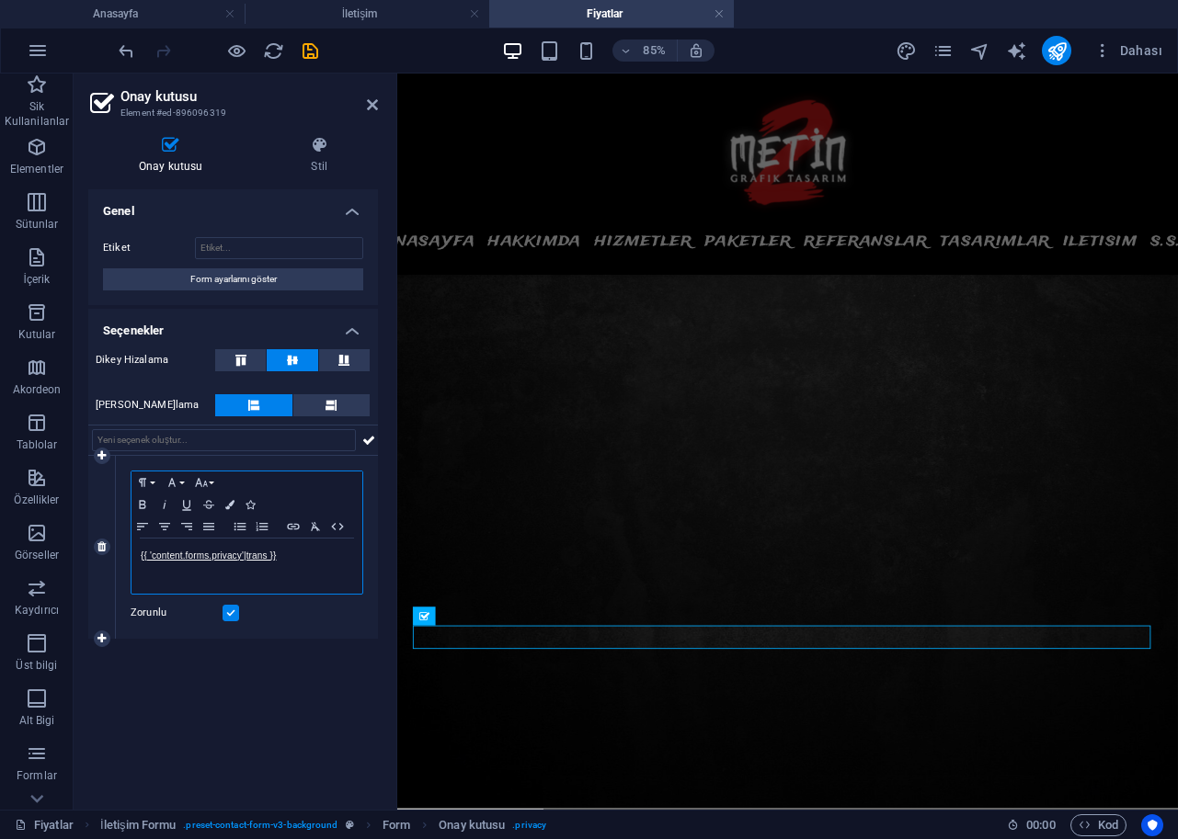
click at [314, 556] on p "{{ 'content.forms.privacy'|trans }}" at bounding box center [247, 556] width 212 height 17
click at [212, 591] on icon "button" at bounding box center [209, 588] width 22 height 22
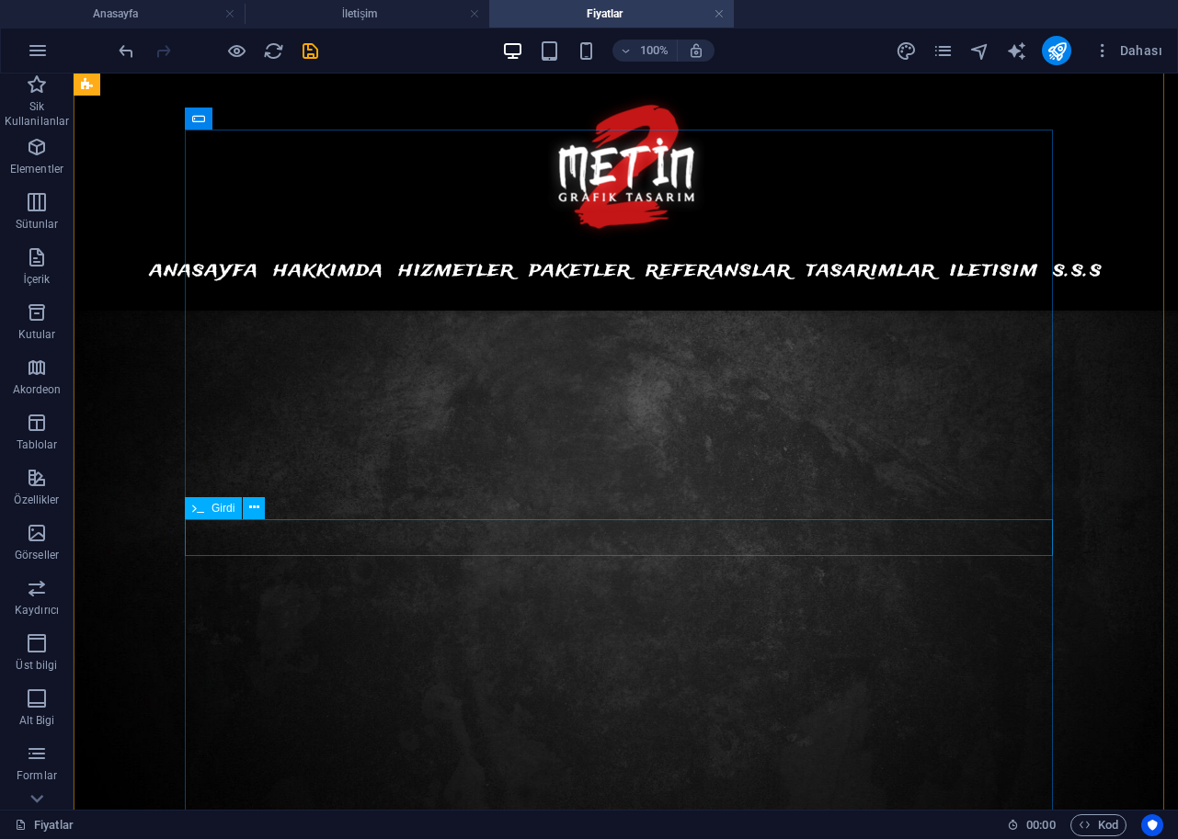
scroll to position [1166, 0]
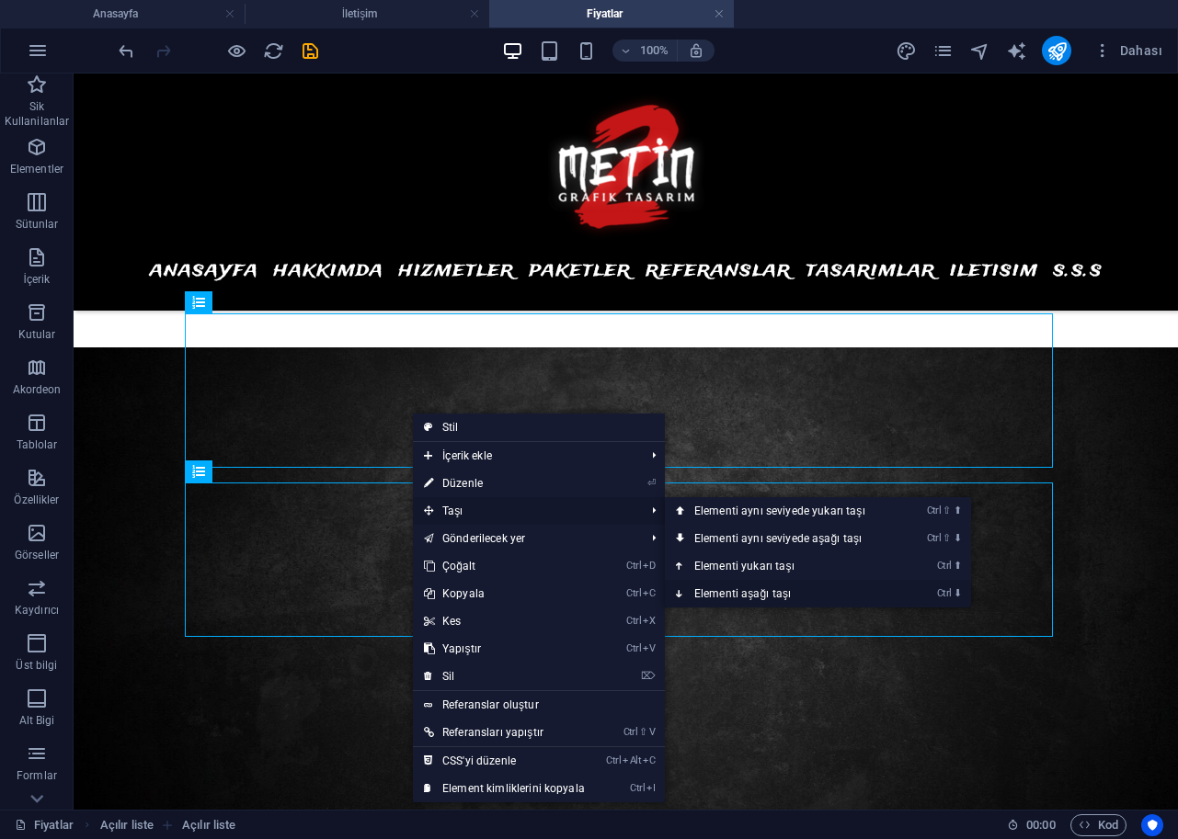
click at [718, 589] on link "Ctrl ⬇ Elementi aşağı taşı" at bounding box center [783, 594] width 237 height 28
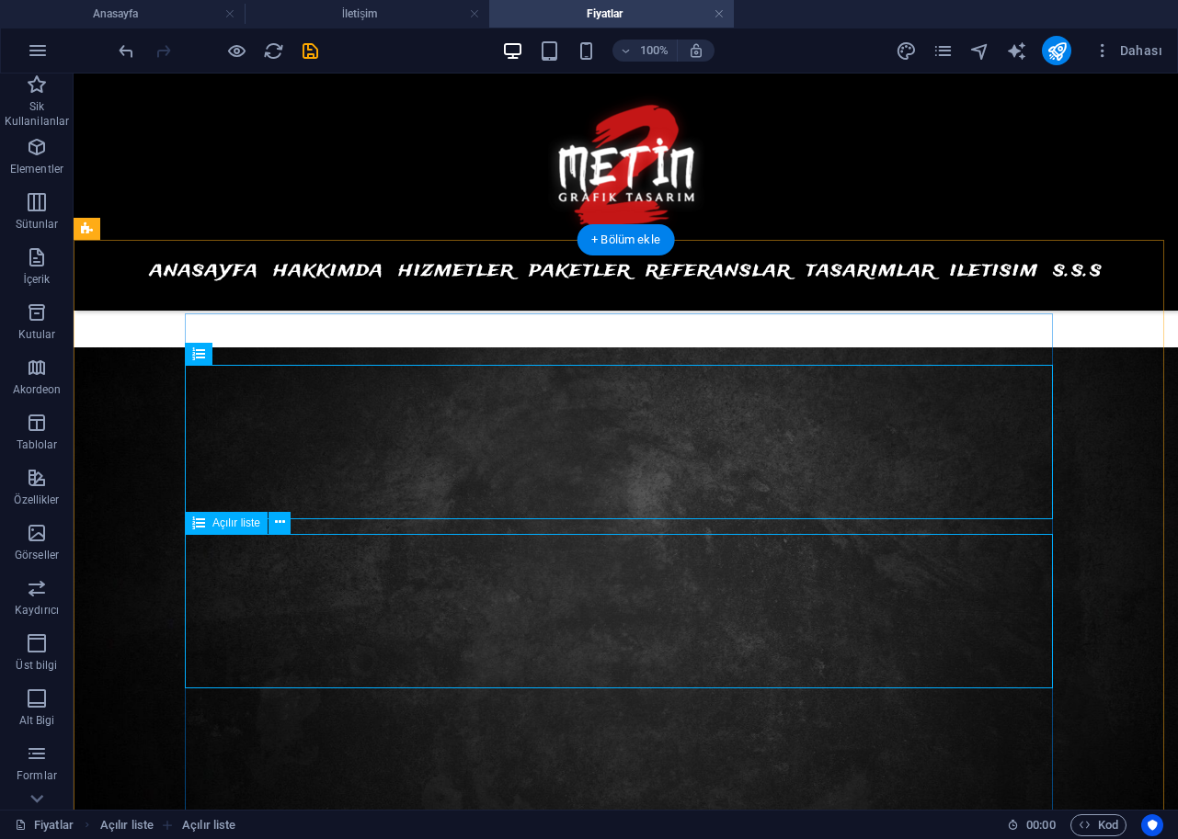
select select
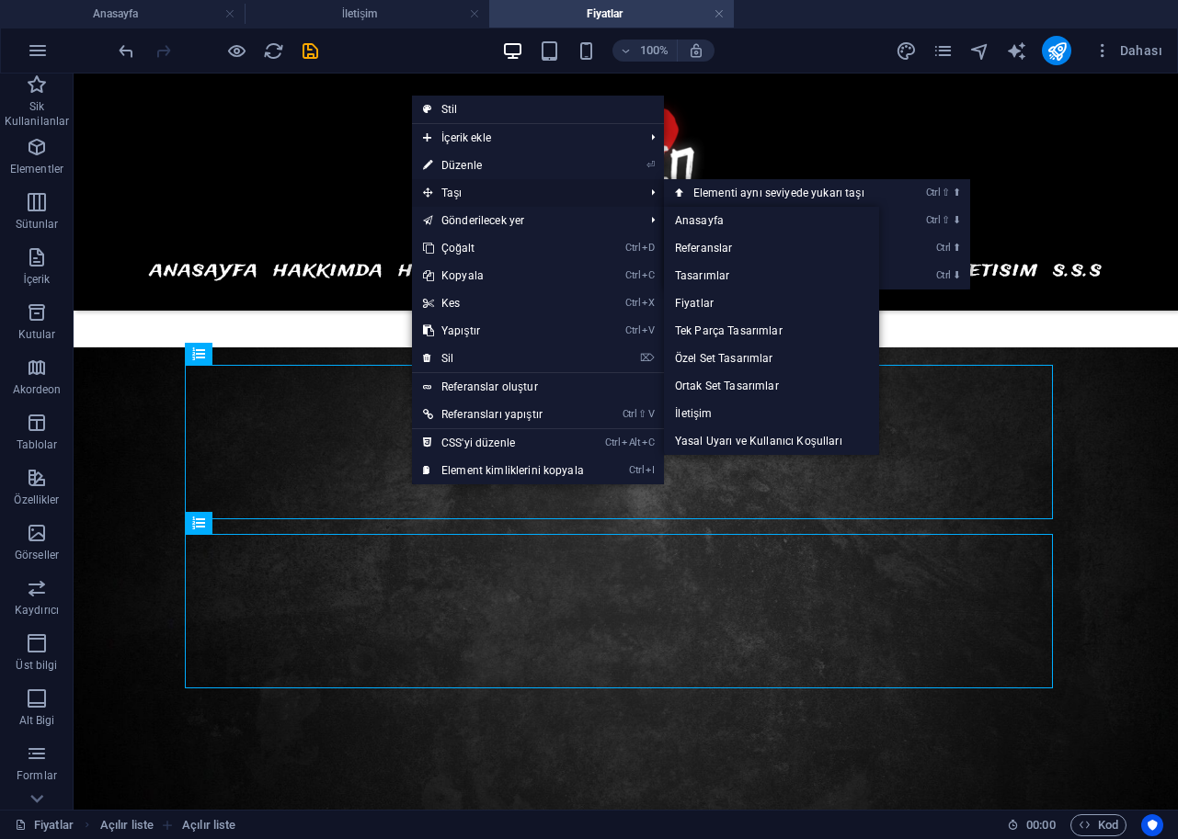
click at [482, 193] on span "Taşı" at bounding box center [524, 193] width 224 height 28
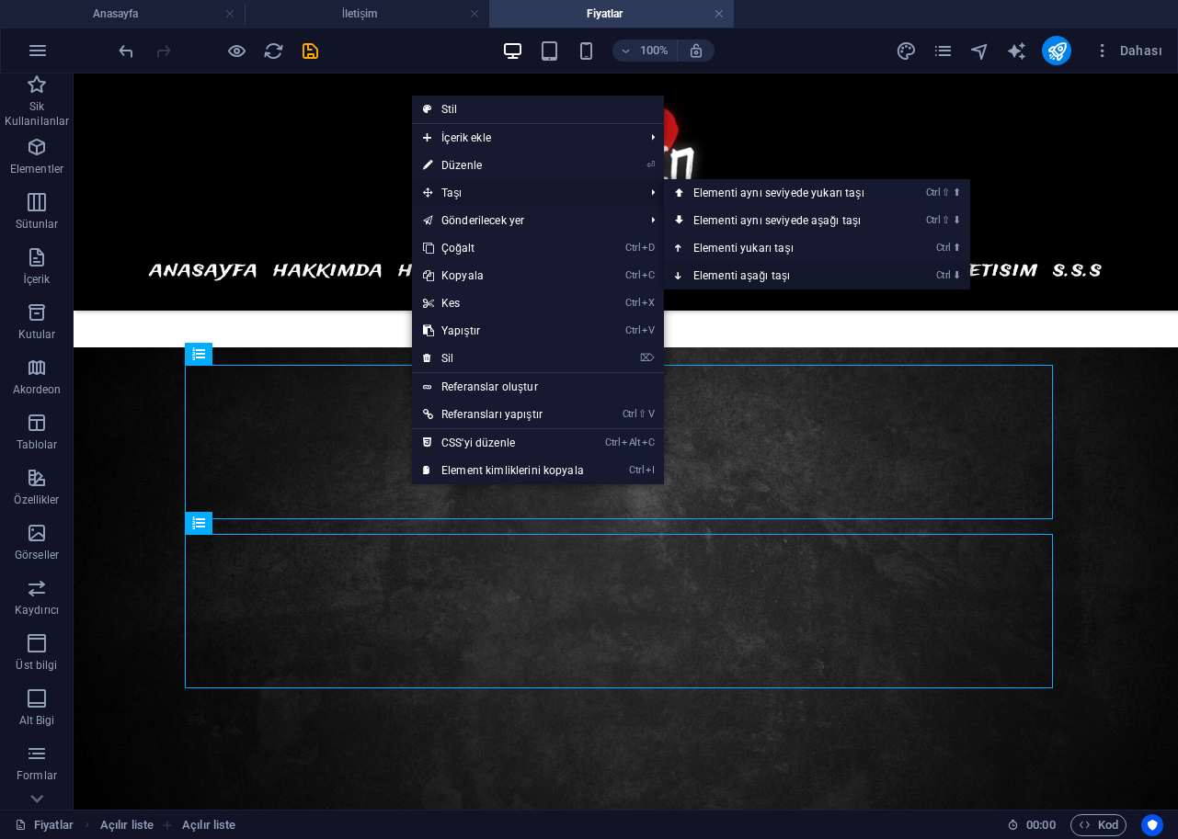
click at [734, 267] on link "Ctrl ⬇ Elementi aşağı taşı" at bounding box center [782, 276] width 237 height 28
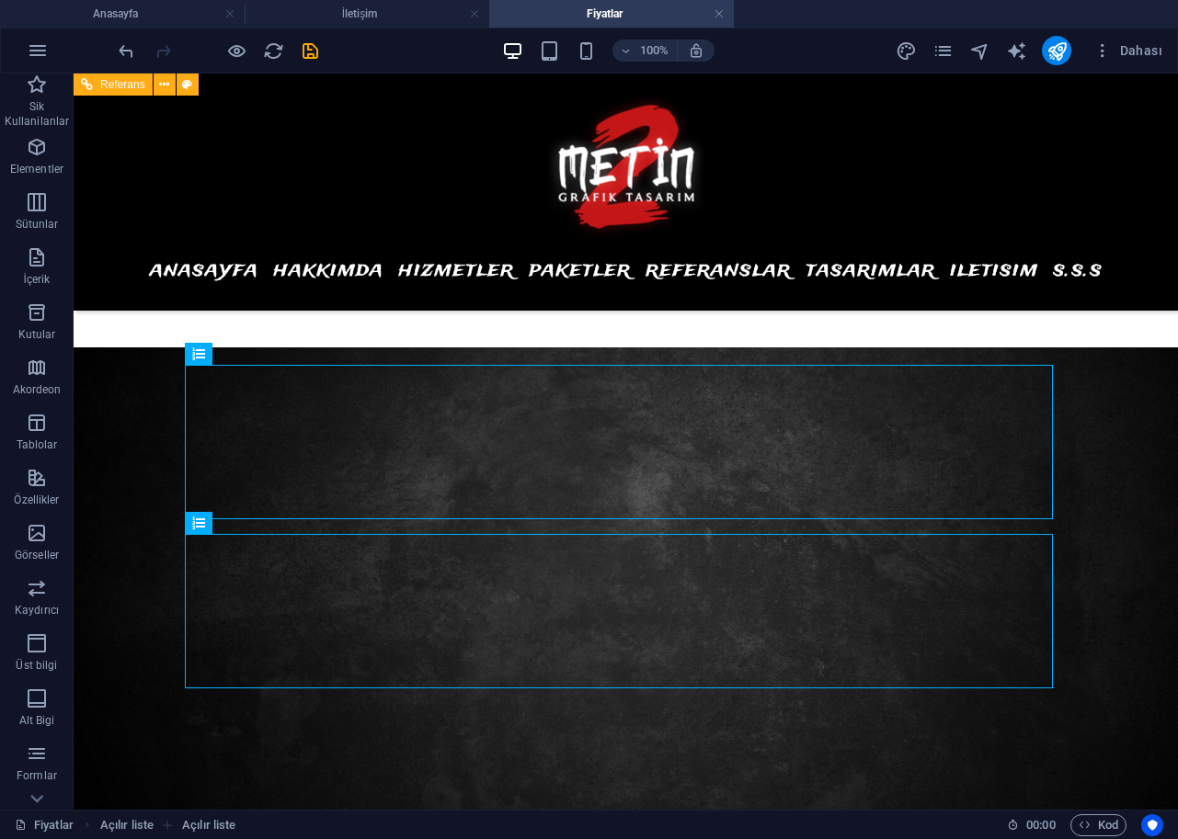
select select
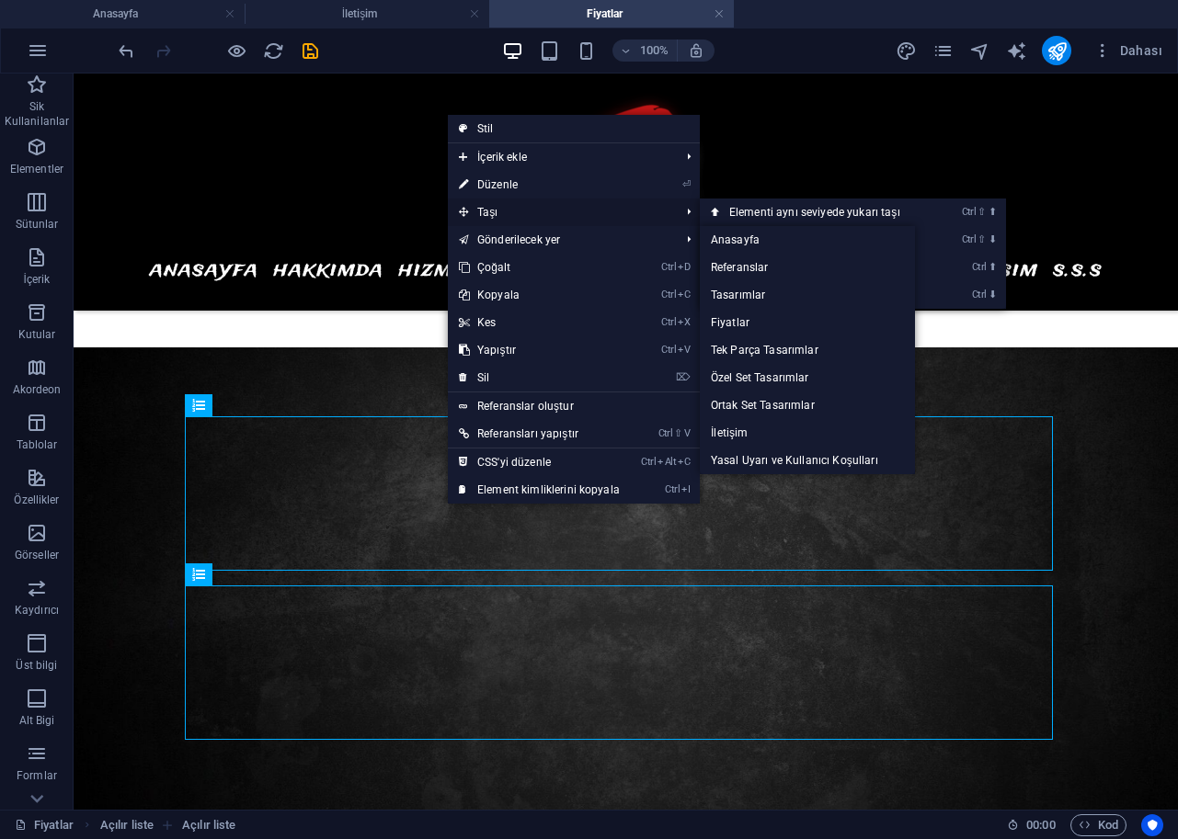
click at [511, 206] on span "Taşı" at bounding box center [560, 213] width 224 height 28
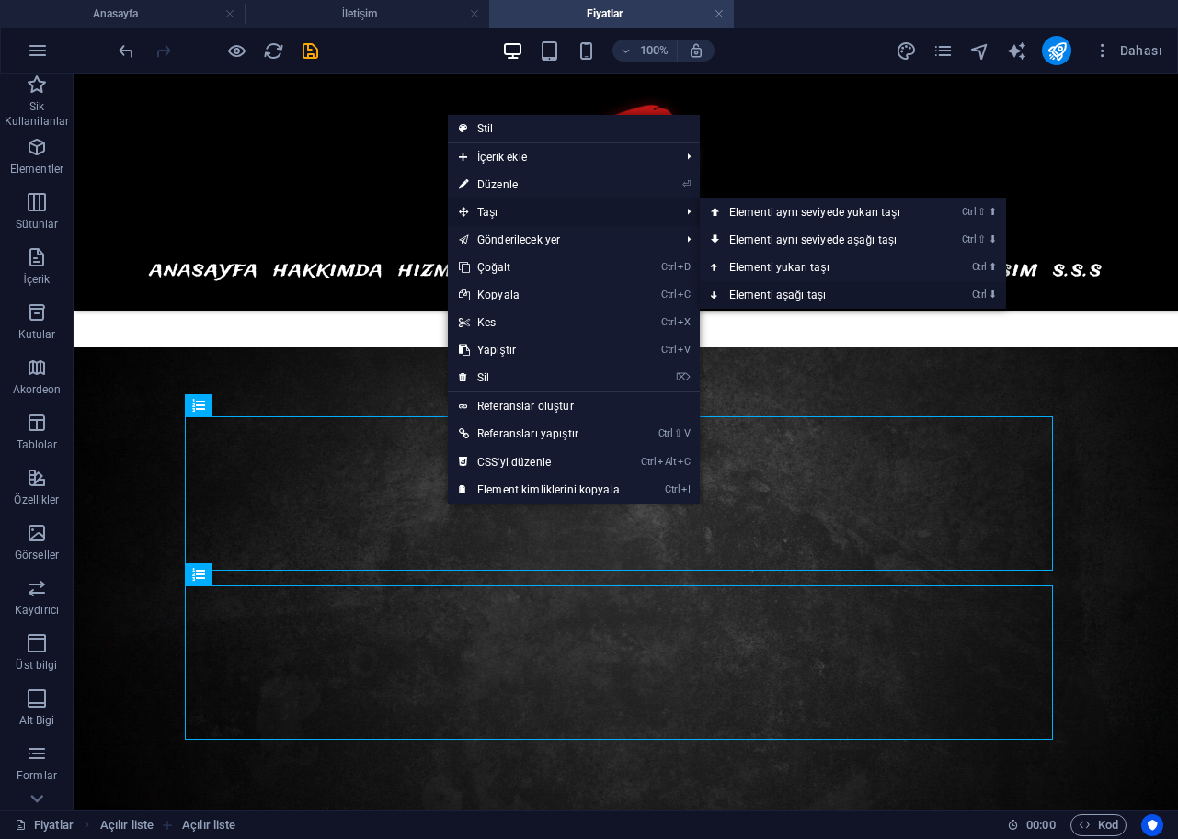
click at [772, 286] on link "Ctrl ⬇ Elementi aşağı taşı" at bounding box center [818, 295] width 237 height 28
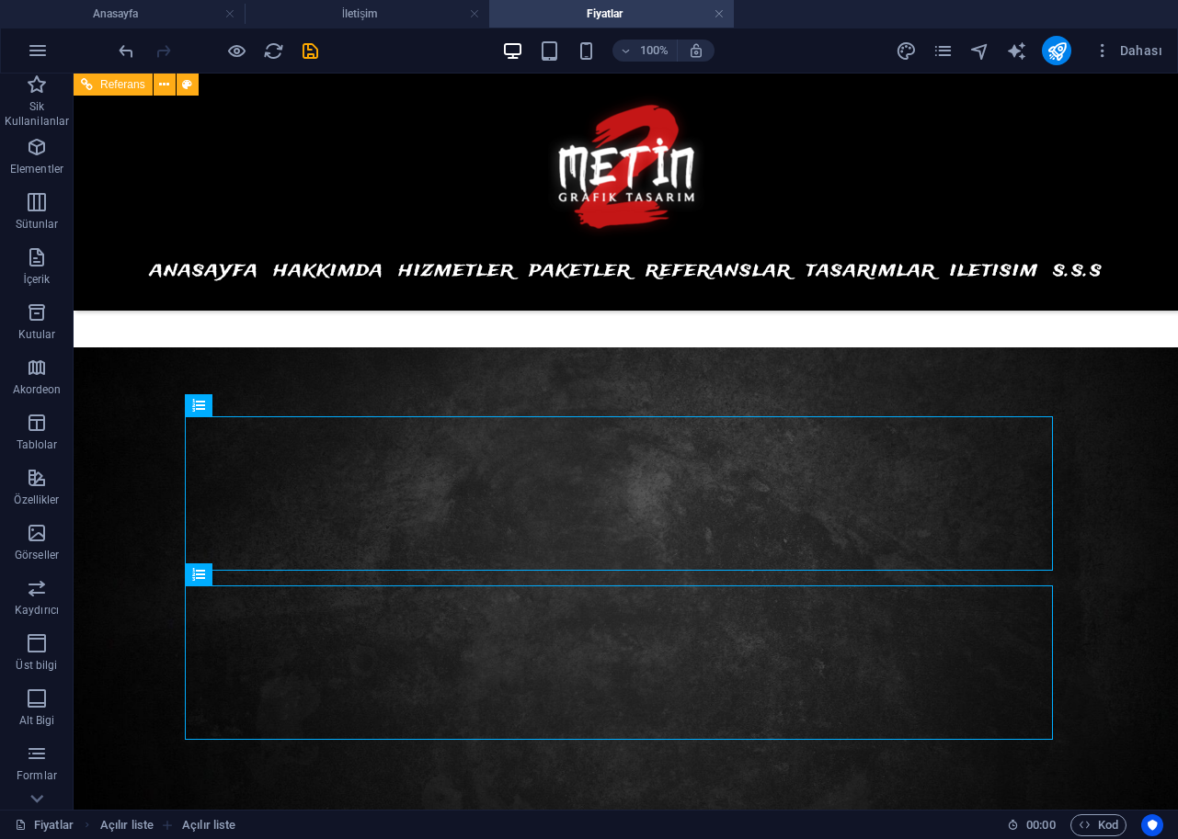
select select
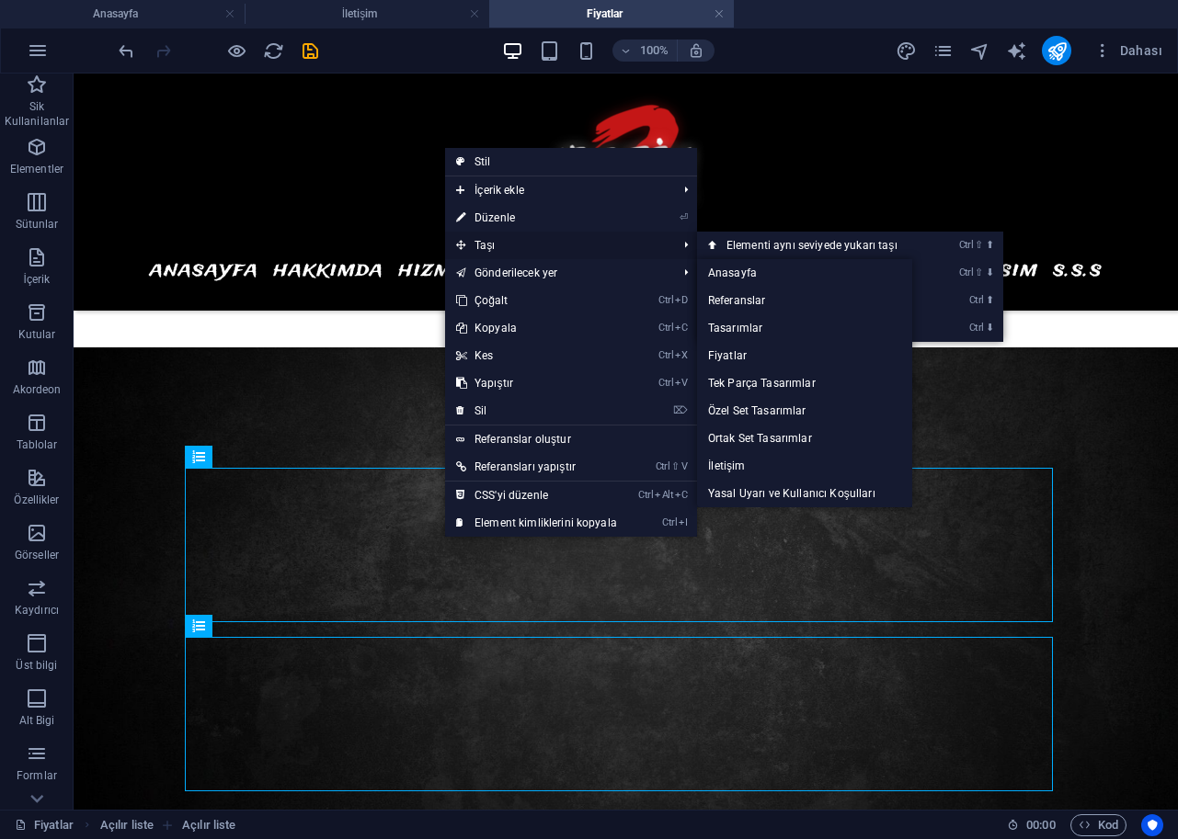
click at [519, 252] on span "Taşı" at bounding box center [557, 246] width 224 height 28
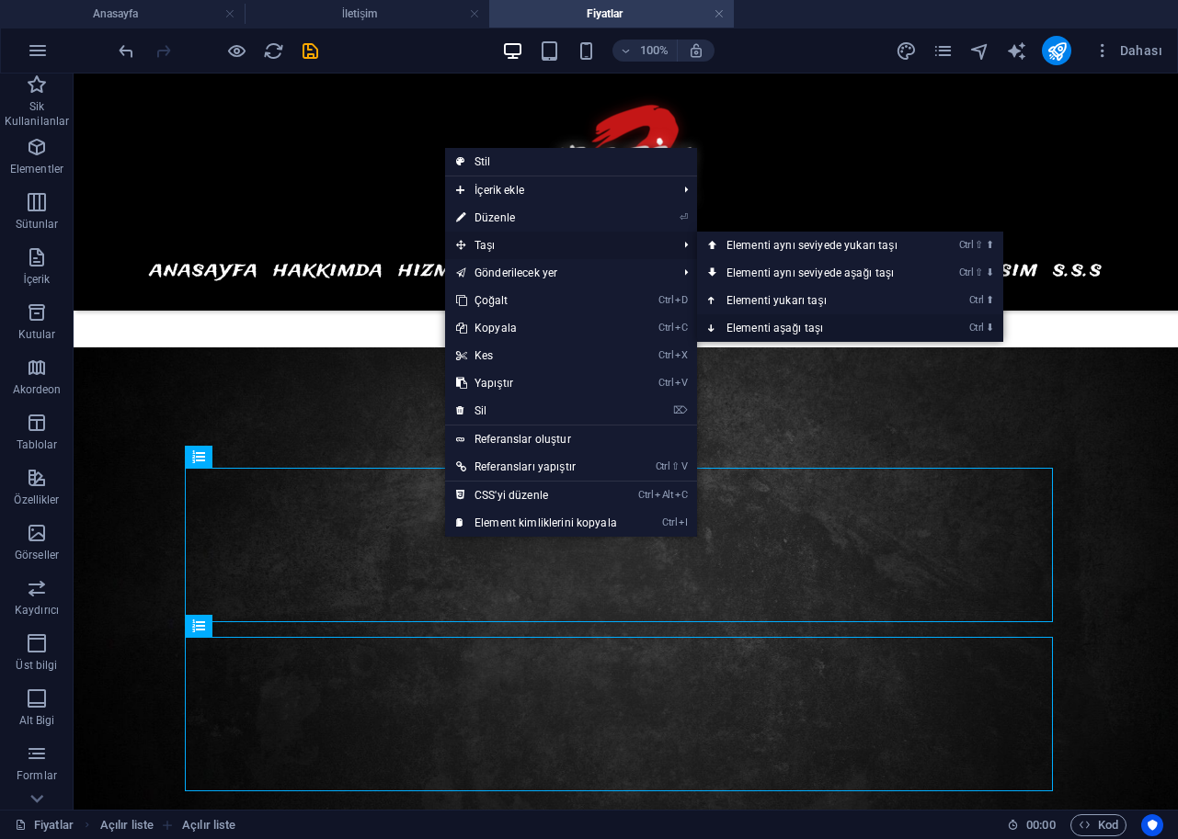
click at [751, 324] on link "Ctrl ⬇ Elementi aşağı taşı" at bounding box center [815, 328] width 237 height 28
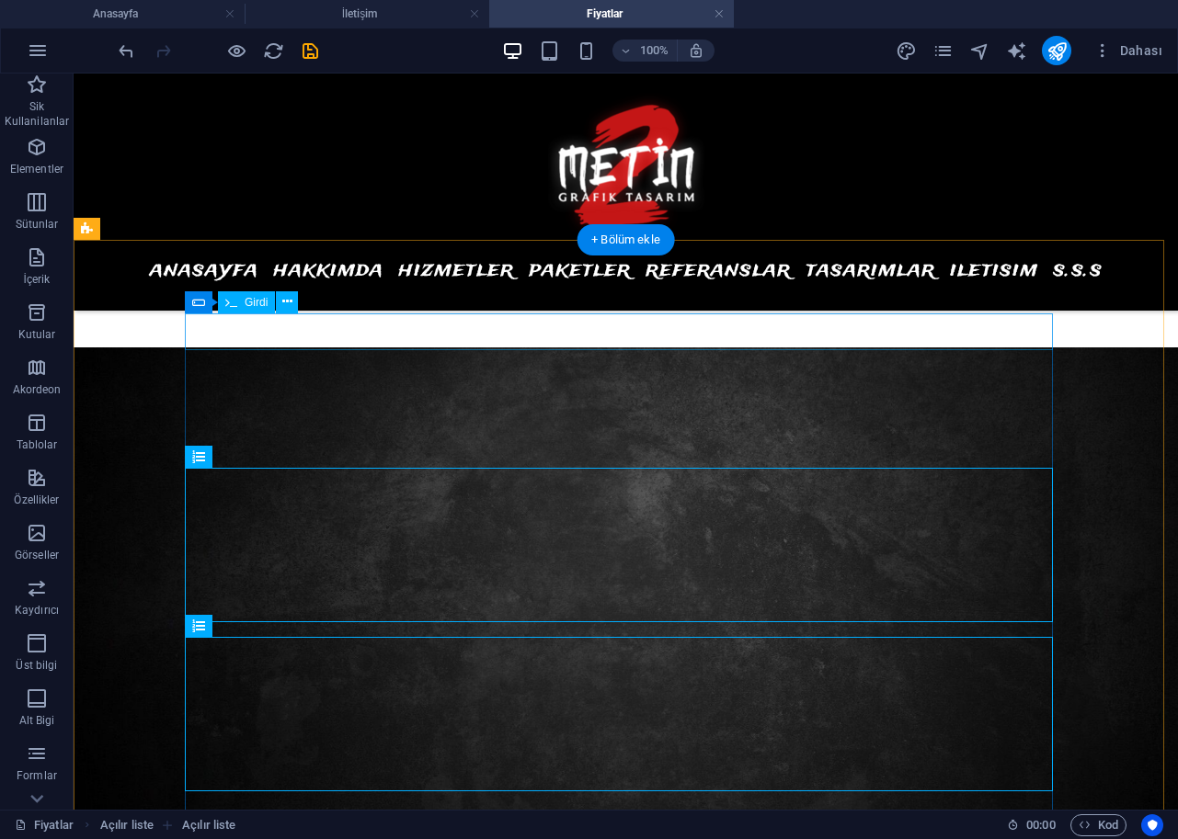
select select
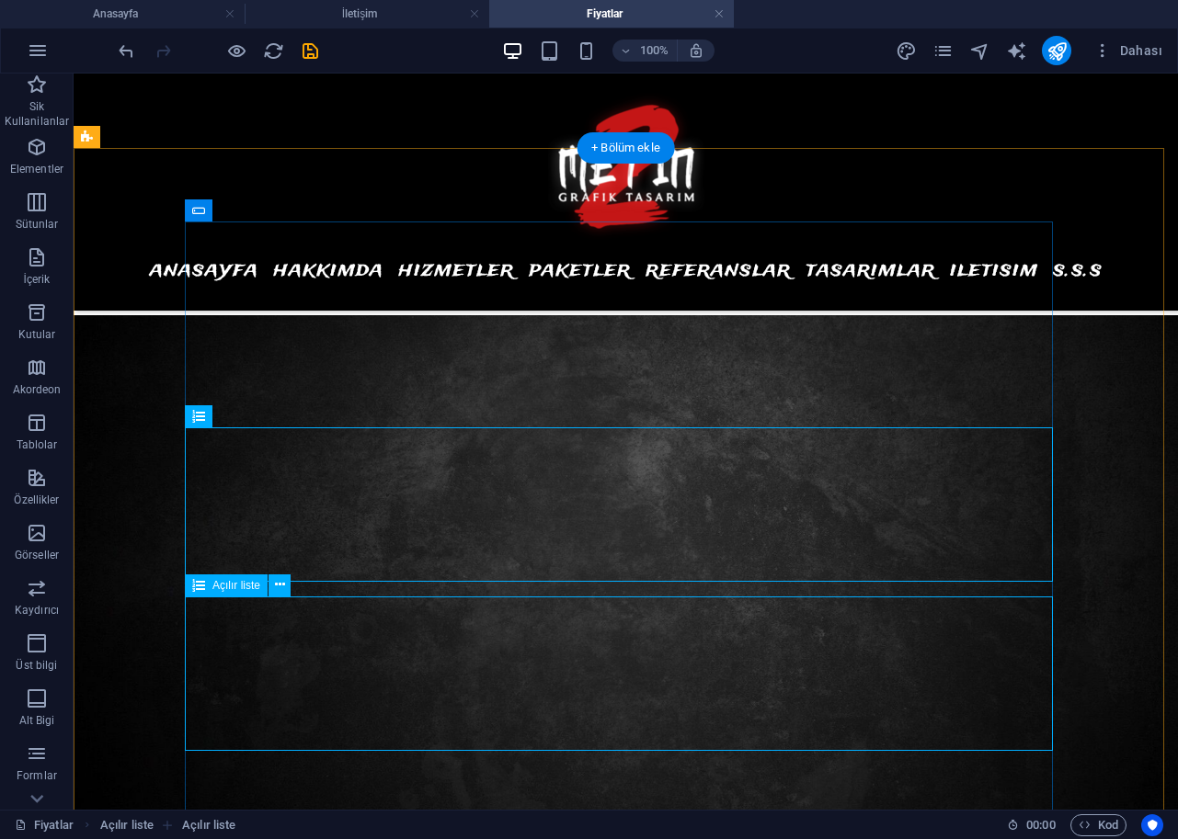
scroll to position [1074, 0]
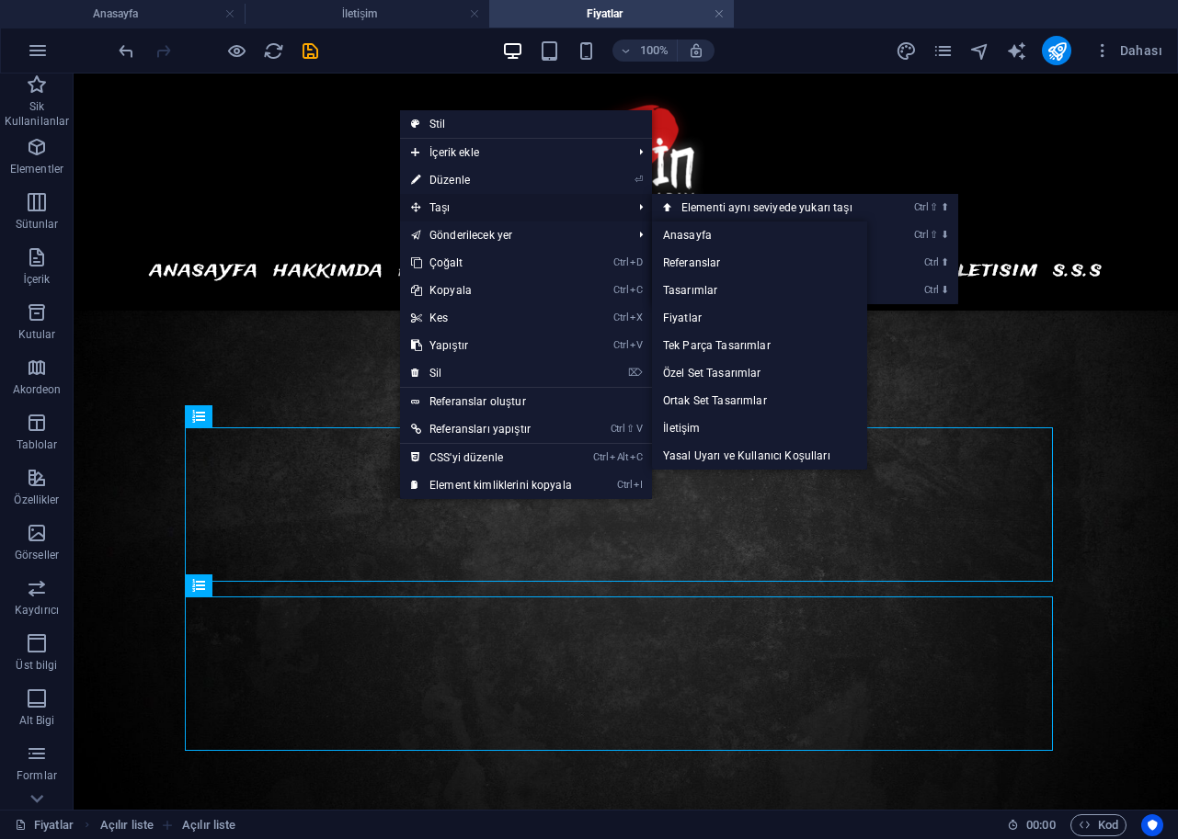
click at [463, 208] on span "Taşı" at bounding box center [512, 208] width 224 height 28
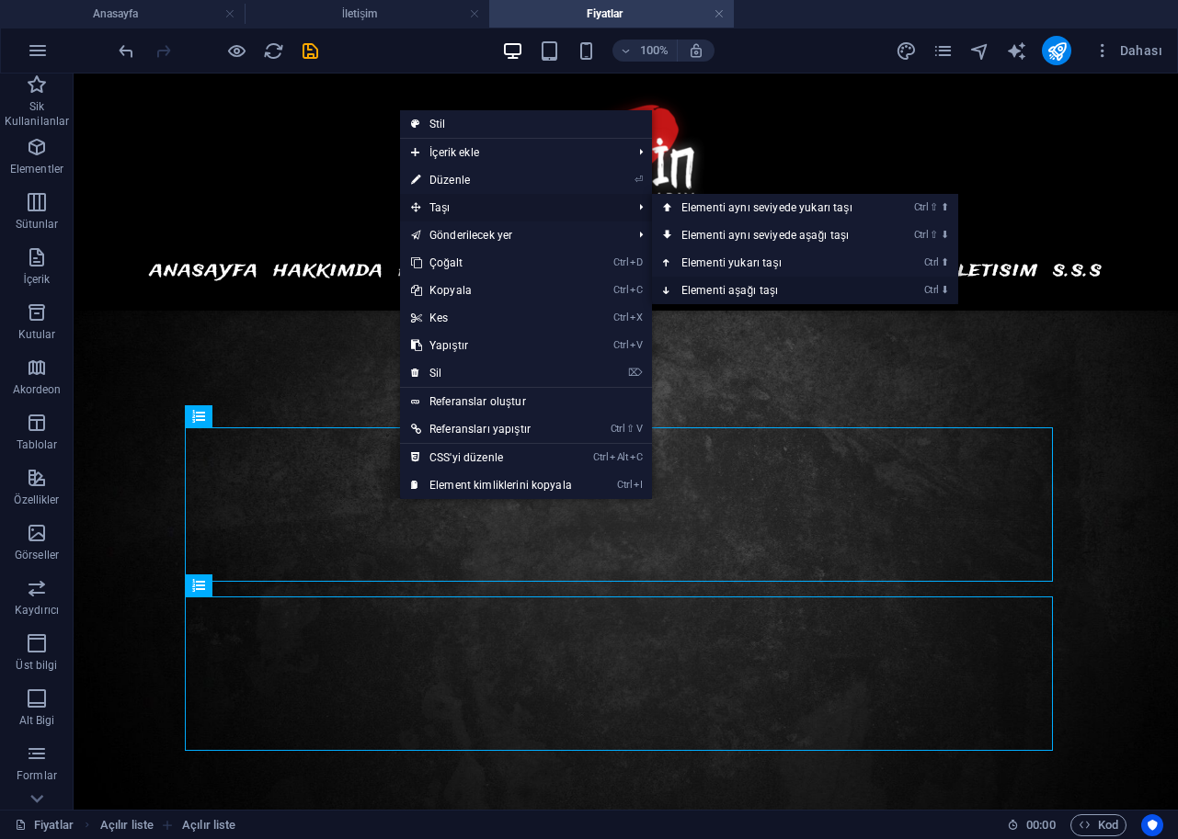
click at [712, 292] on link "Ctrl ⬇ Elementi aşağı taşı" at bounding box center [770, 291] width 237 height 28
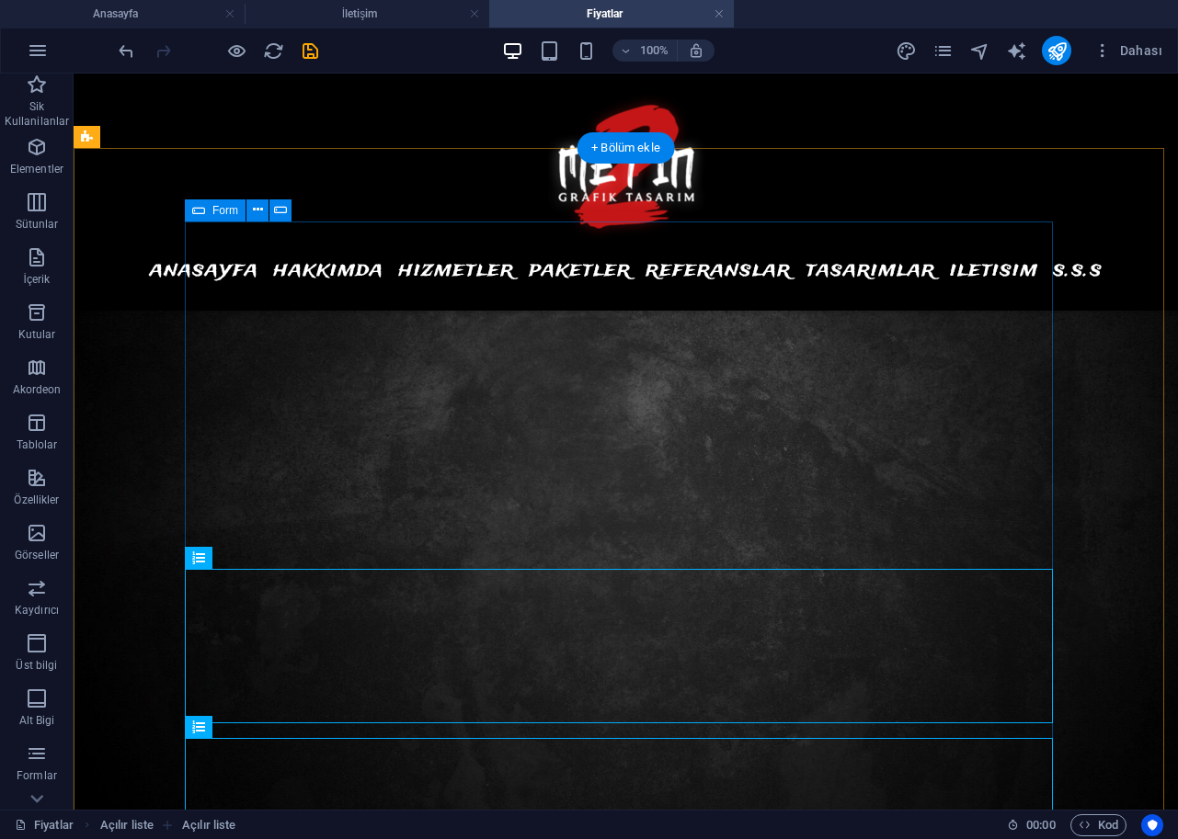
select select
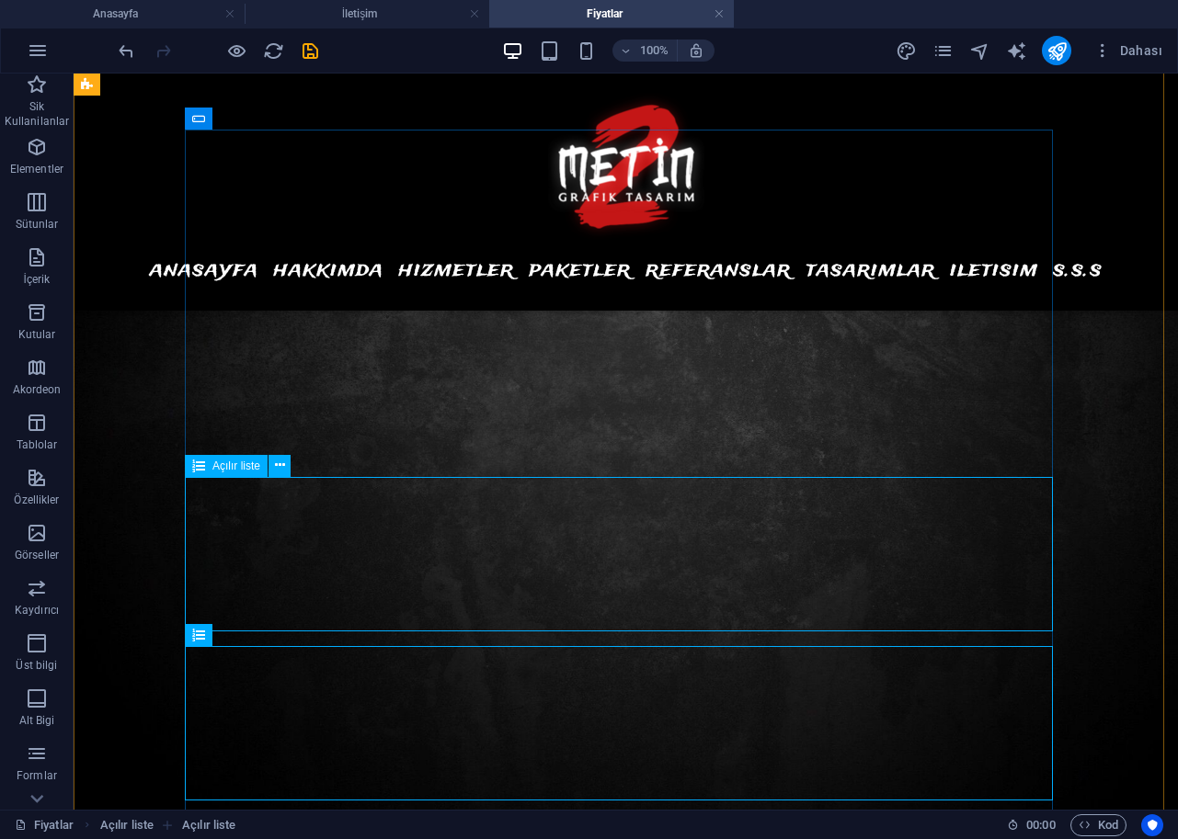
scroll to position [1166, 0]
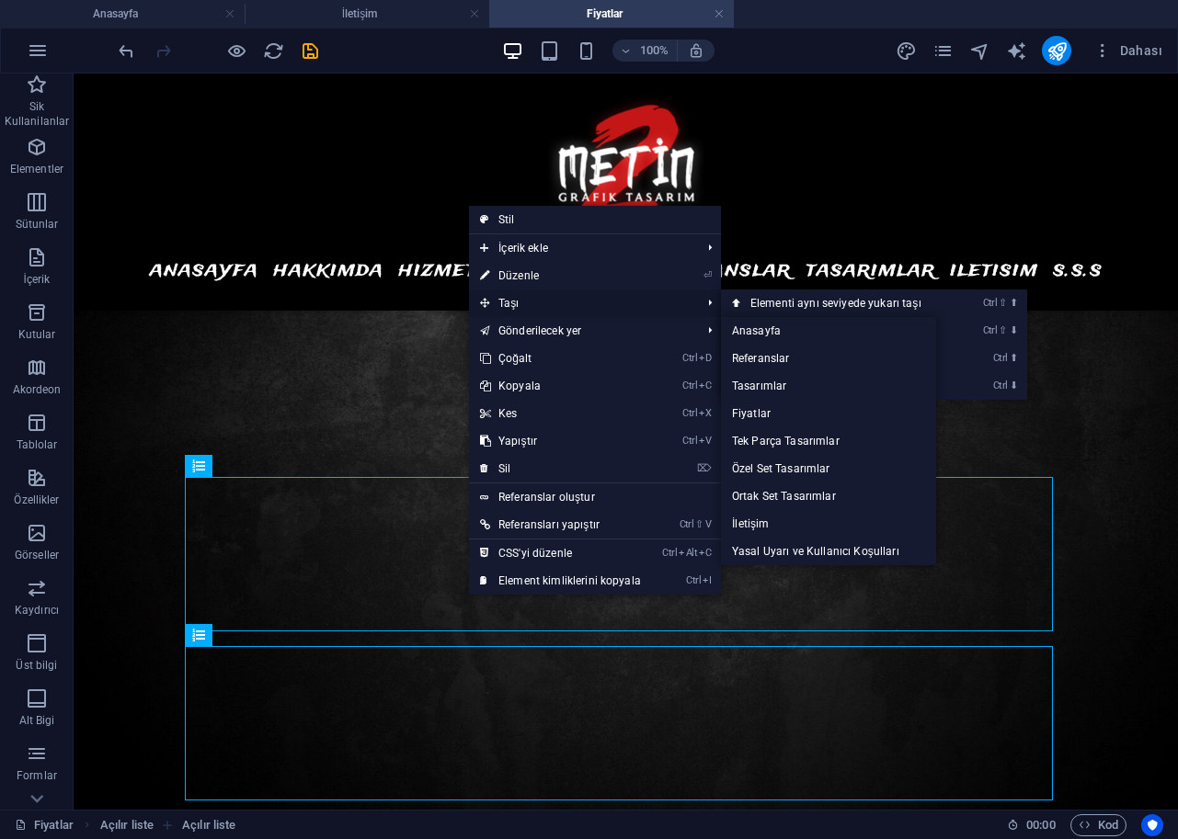
click at [531, 307] on span "Taşı" at bounding box center [581, 304] width 224 height 28
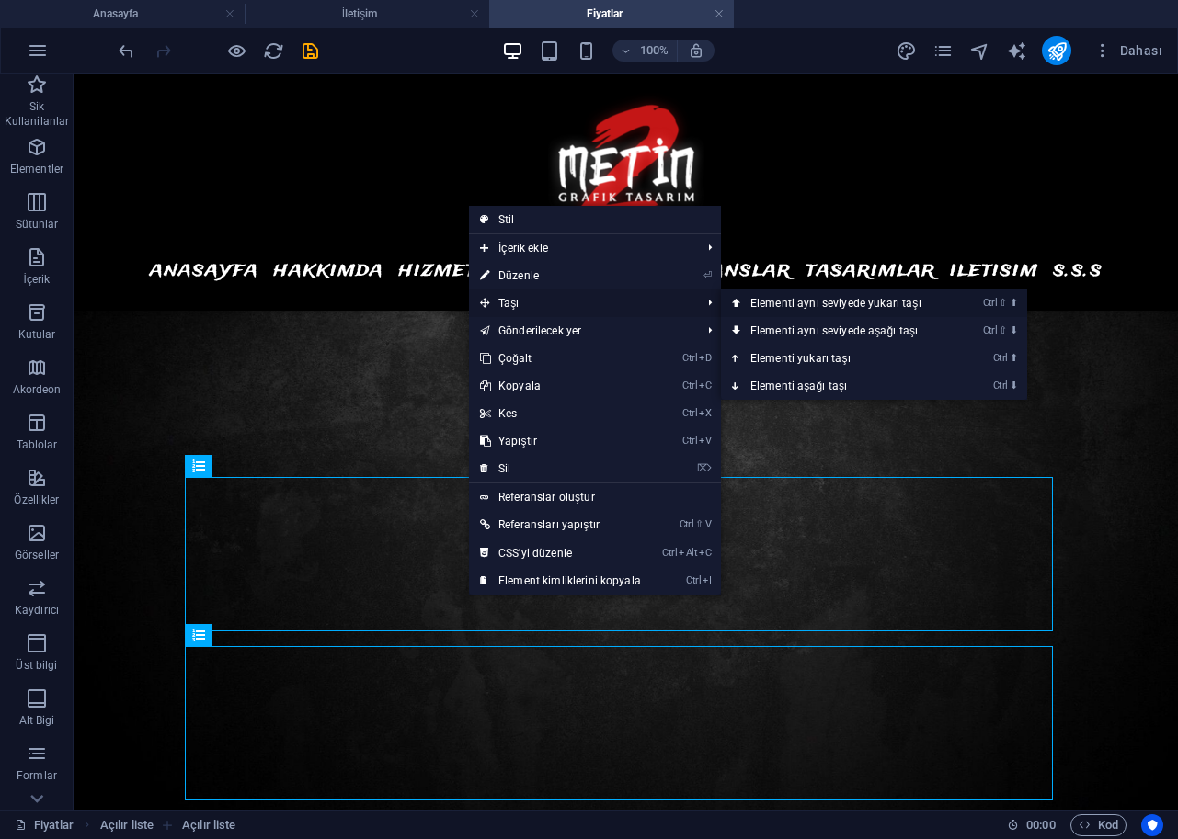
click at [799, 307] on link "Ctrl ⇧ ⬆ Elementi aynı seviyede yukarı taşı" at bounding box center [839, 304] width 237 height 28
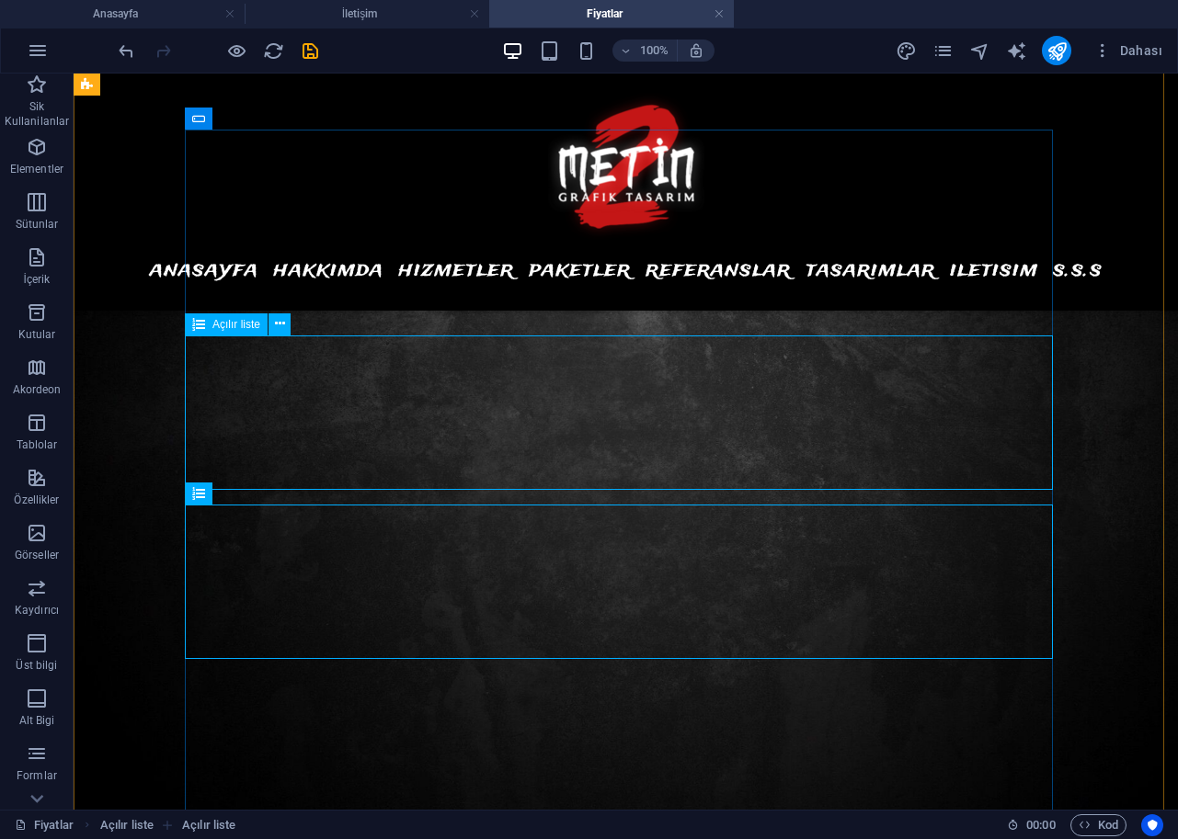
select select
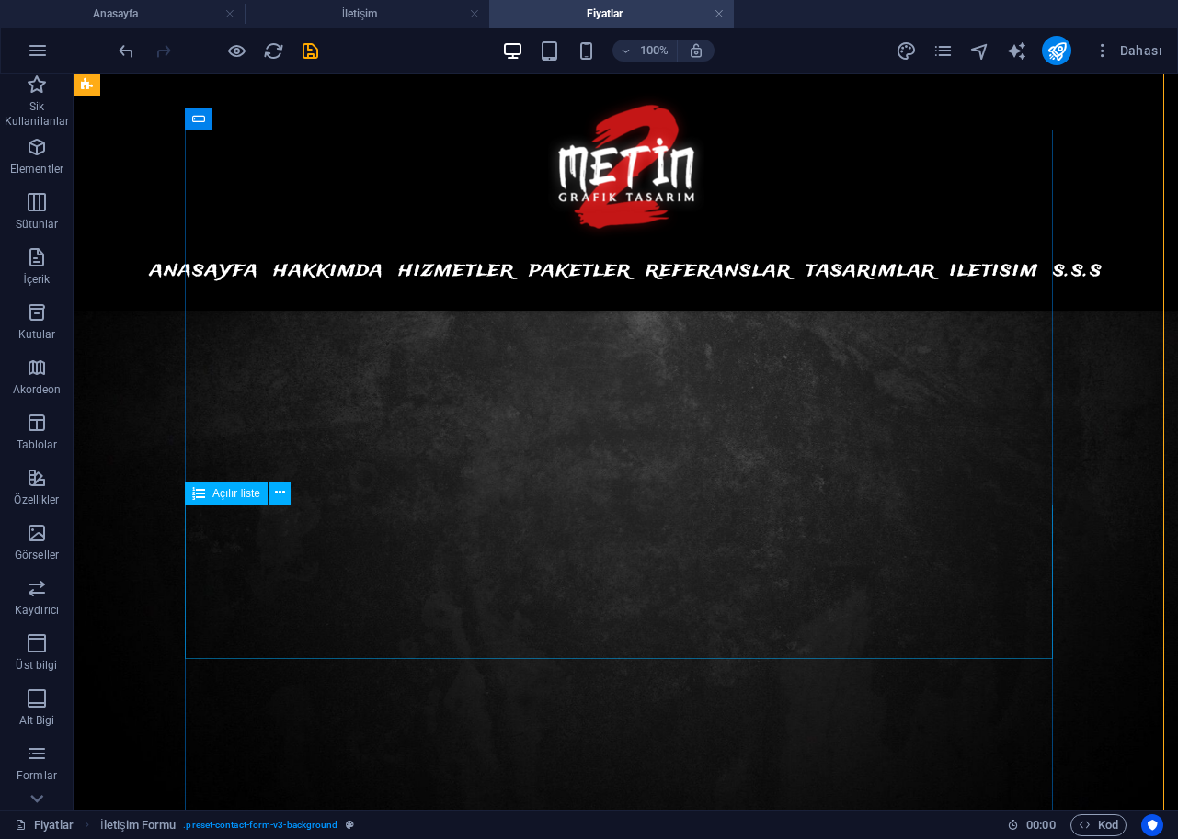
scroll to position [1074, 0]
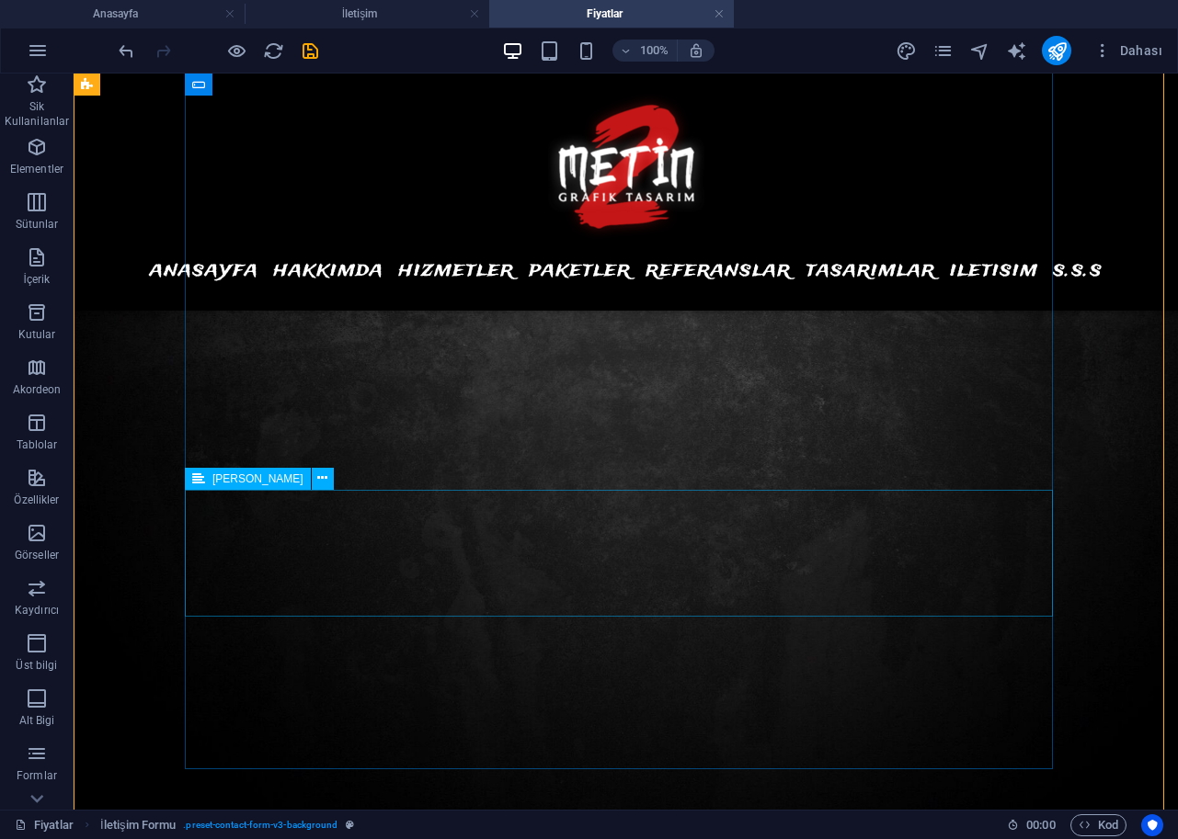
scroll to position [1416, 0]
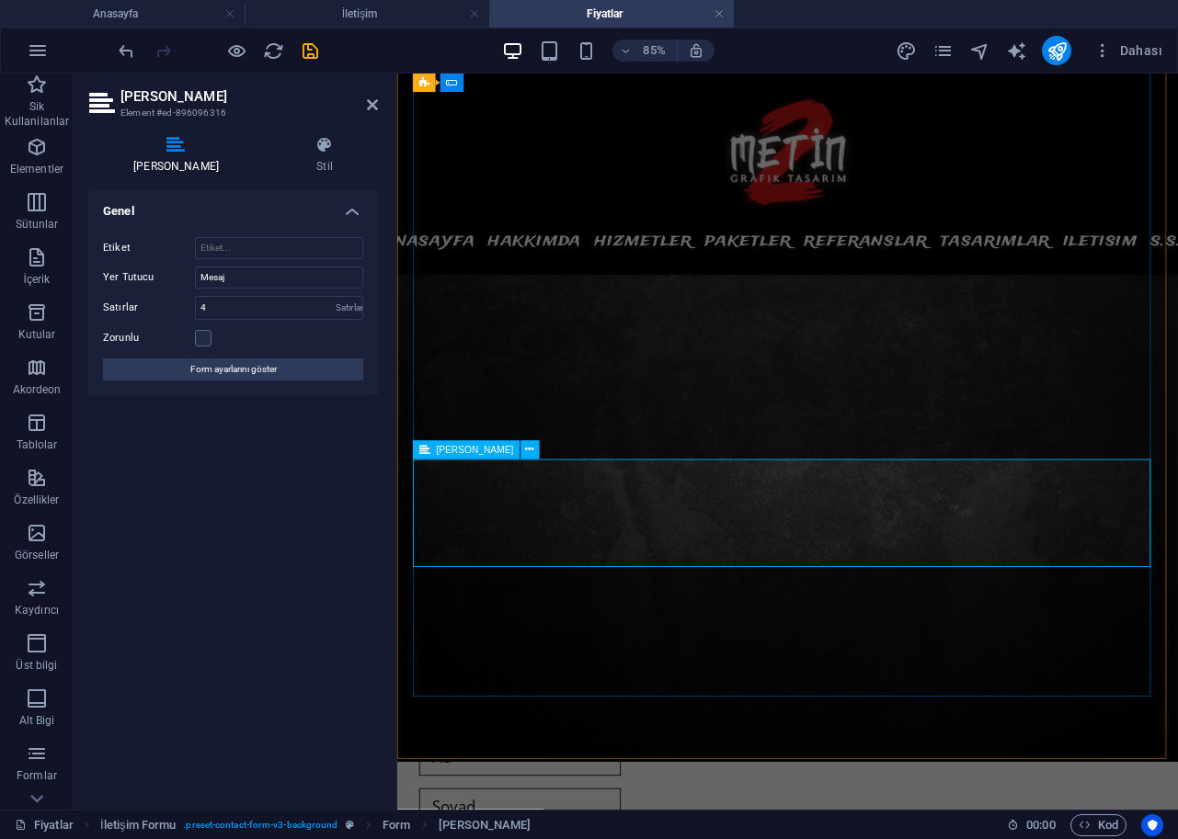
drag, startPoint x: 271, startPoint y: 272, endPoint x: 178, endPoint y: 275, distance: 92.9
click at [178, 275] on div "Yer Tutucu Mesaj" at bounding box center [233, 278] width 260 height 22
type input "Mesajınız."
click at [204, 331] on label at bounding box center [203, 338] width 17 height 17
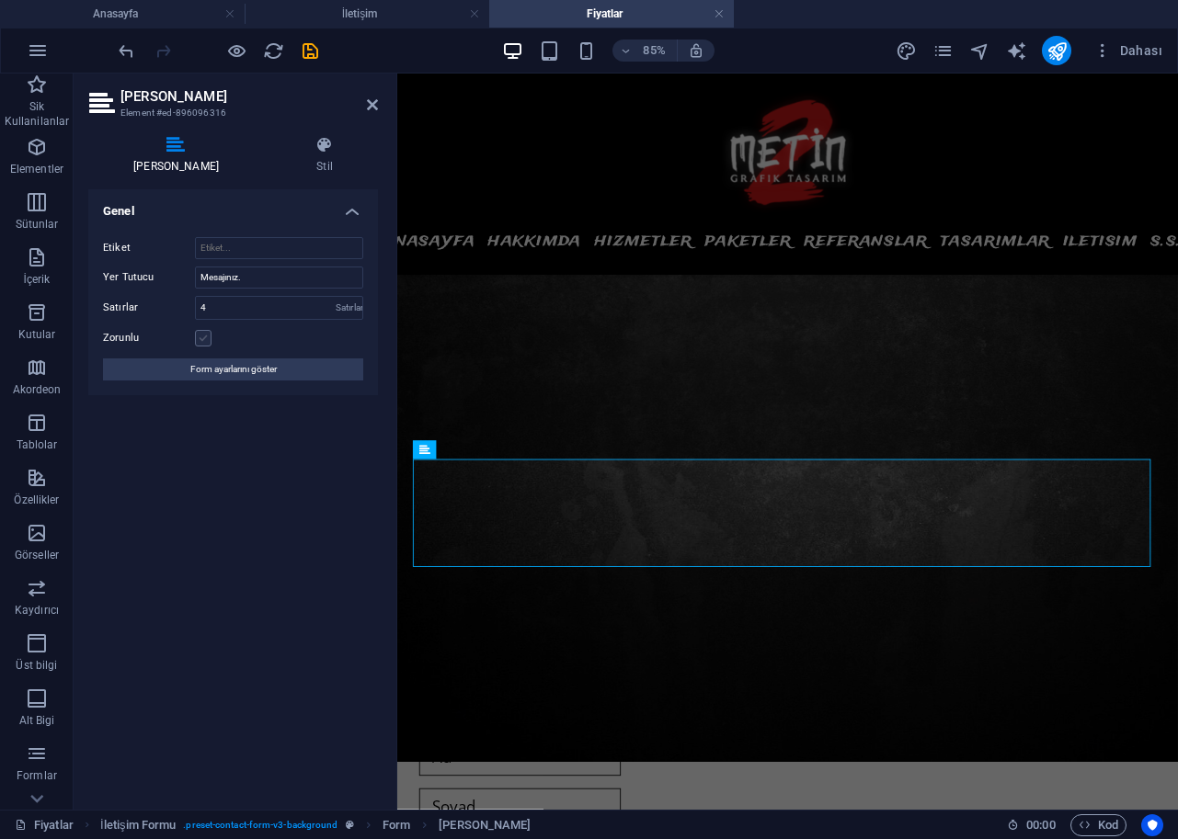
click at [0, 0] on input "Zorunlu" at bounding box center [0, 0] width 0 height 0
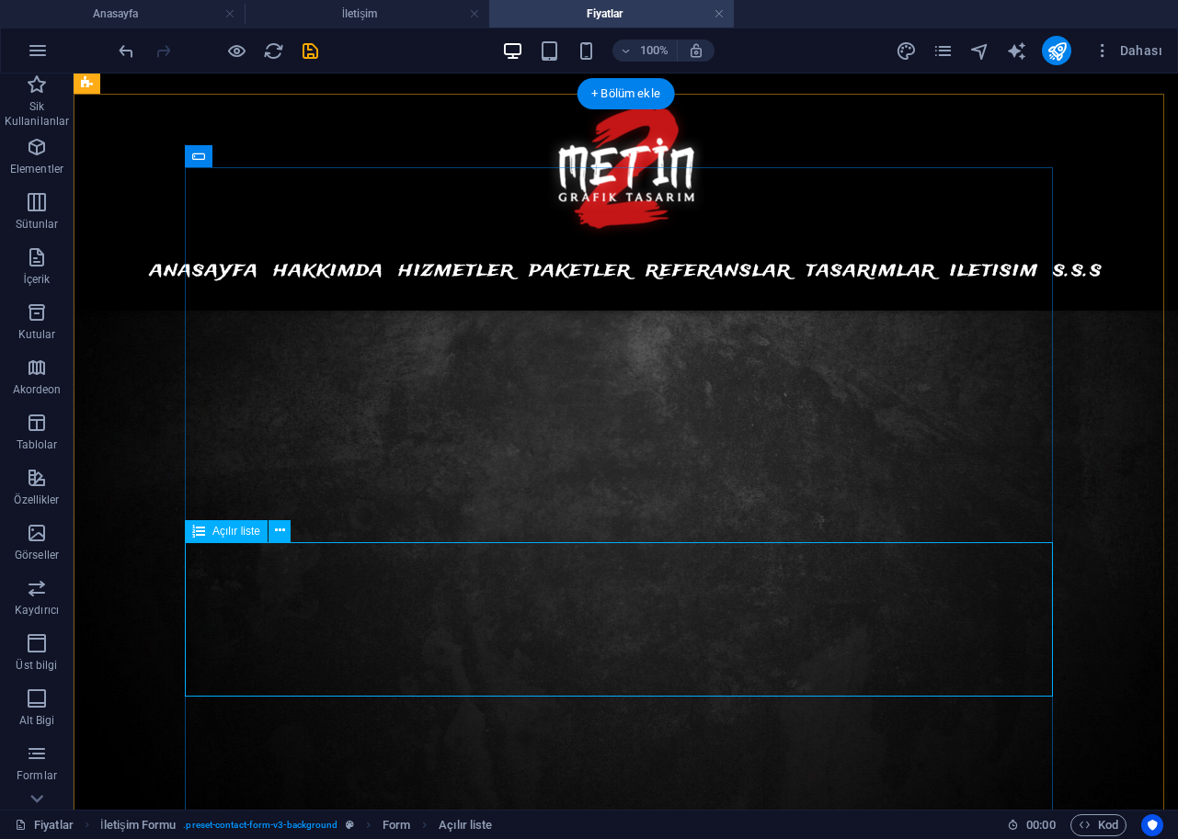
scroll to position [1036, 0]
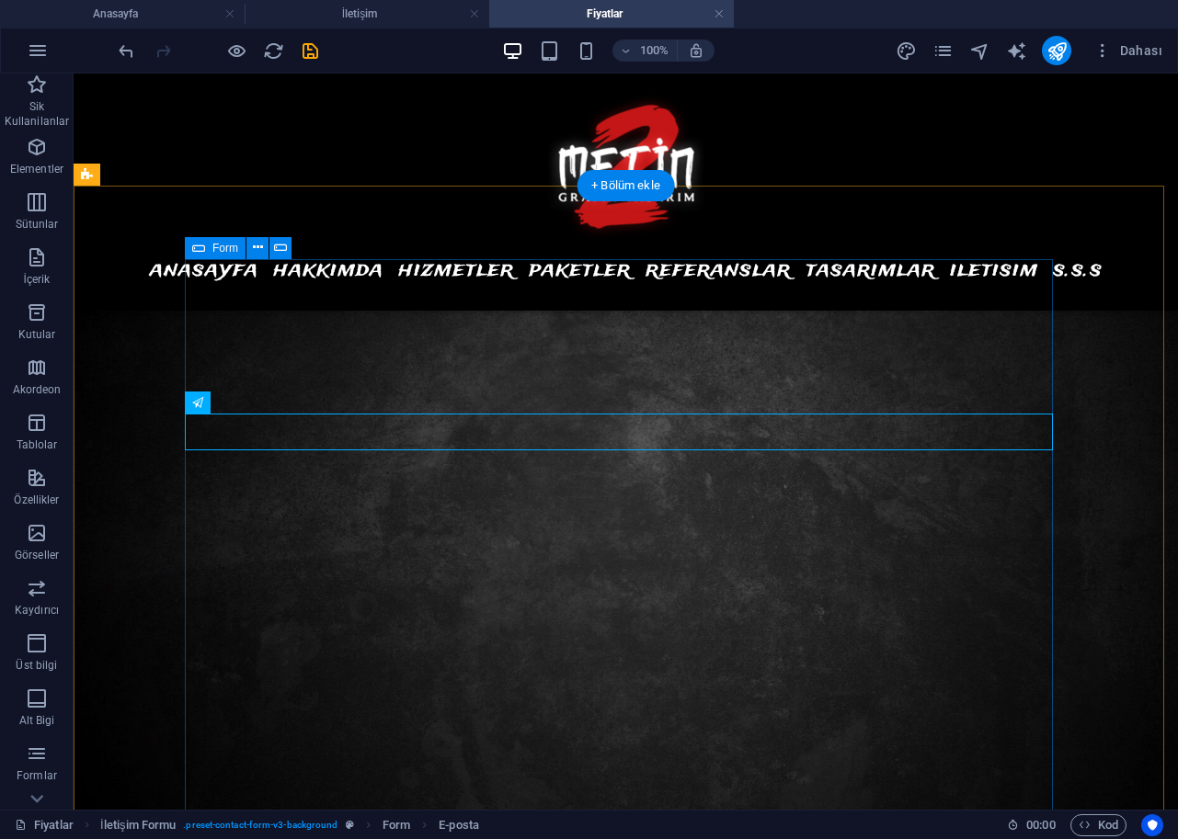
scroll to position [852, 0]
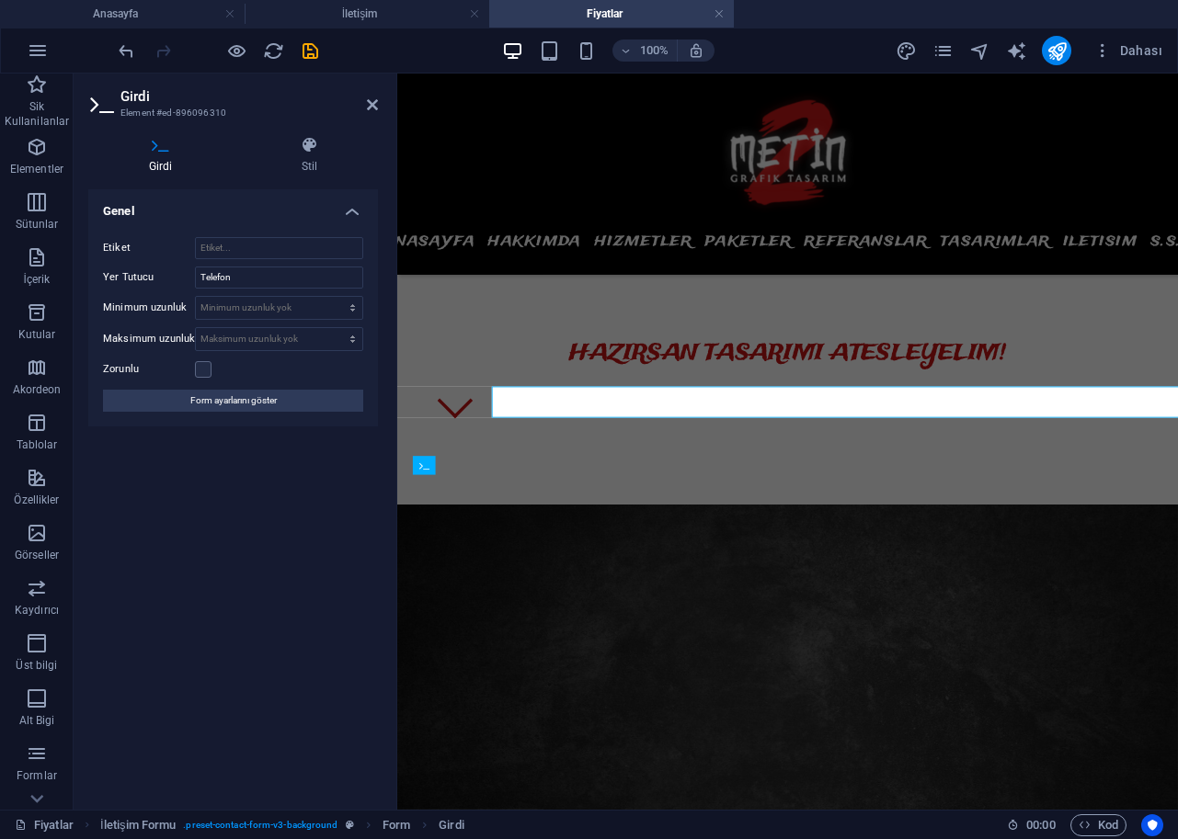
scroll to position [956, 0]
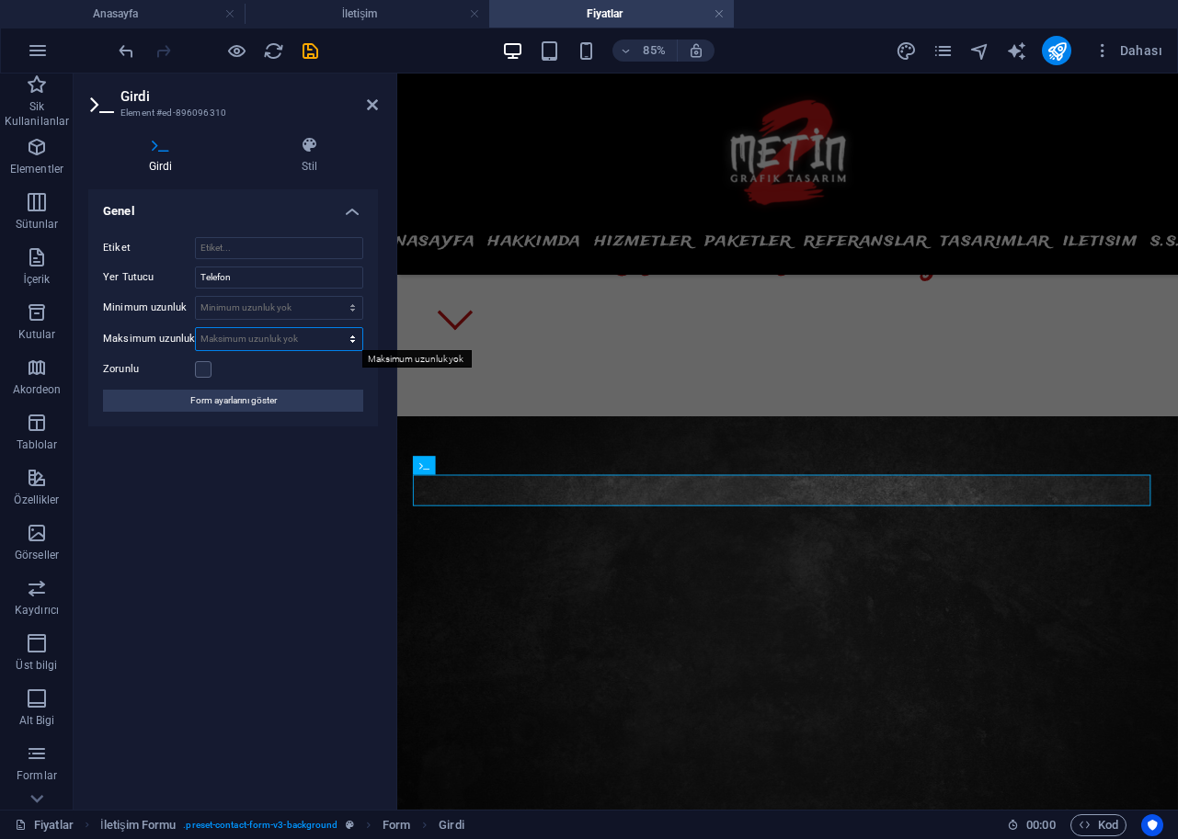
click at [327, 336] on select "[PERSON_NAME] uzunluk yok karakter" at bounding box center [279, 339] width 166 height 22
click at [262, 526] on div "Genel Etiket Yer Tutucu Telefon Minimum uzunluk Minimum uzunluk yok karakter [P…" at bounding box center [233, 492] width 290 height 606
click at [206, 372] on label at bounding box center [203, 369] width 17 height 17
click at [0, 0] on input "Zorunlu" at bounding box center [0, 0] width 0 height 0
click at [240, 252] on input "Etiket" at bounding box center [279, 248] width 168 height 22
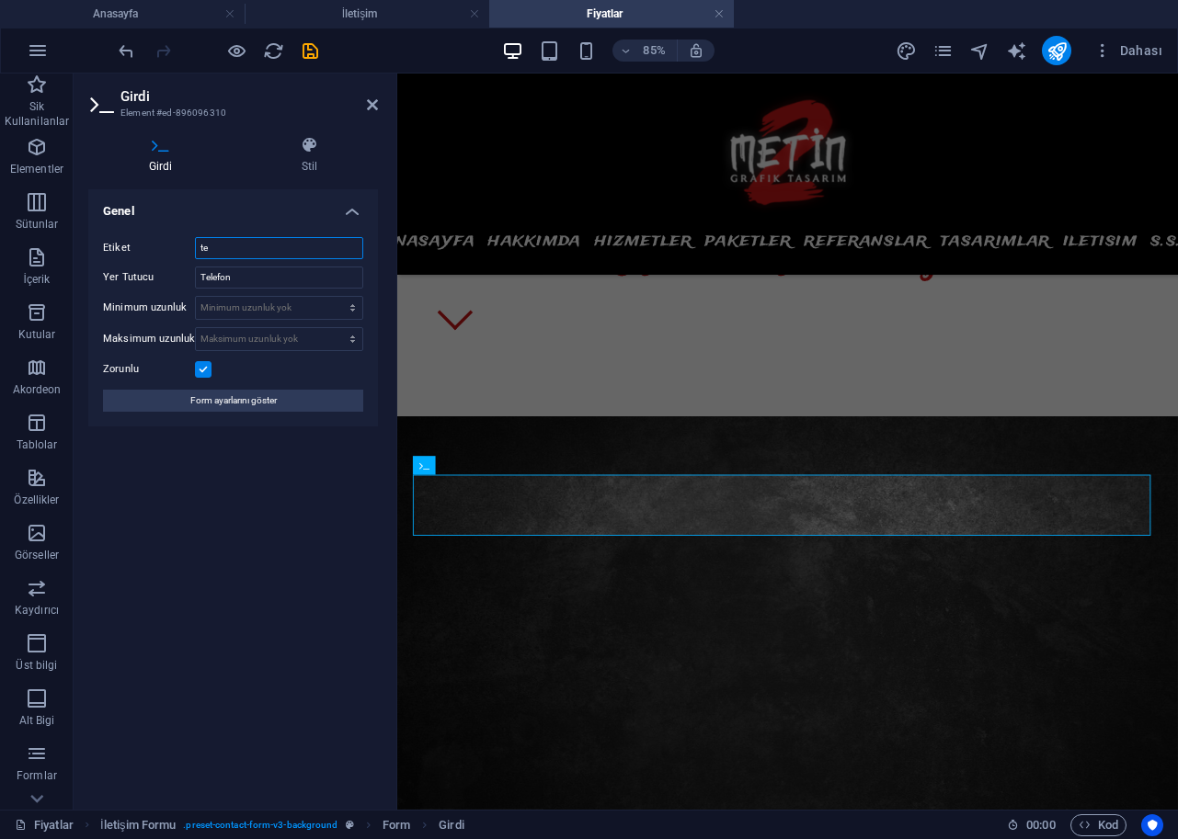
type input "te"
click at [238, 452] on div "Genel Etiket te Yer Tutucu Telefon Minimum uzunluk Minimum uzunluk yok karakter…" at bounding box center [233, 492] width 290 height 606
drag, startPoint x: 221, startPoint y: 242, endPoint x: 188, endPoint y: 243, distance: 33.1
click at [188, 243] on div "Etiket te" at bounding box center [233, 248] width 260 height 22
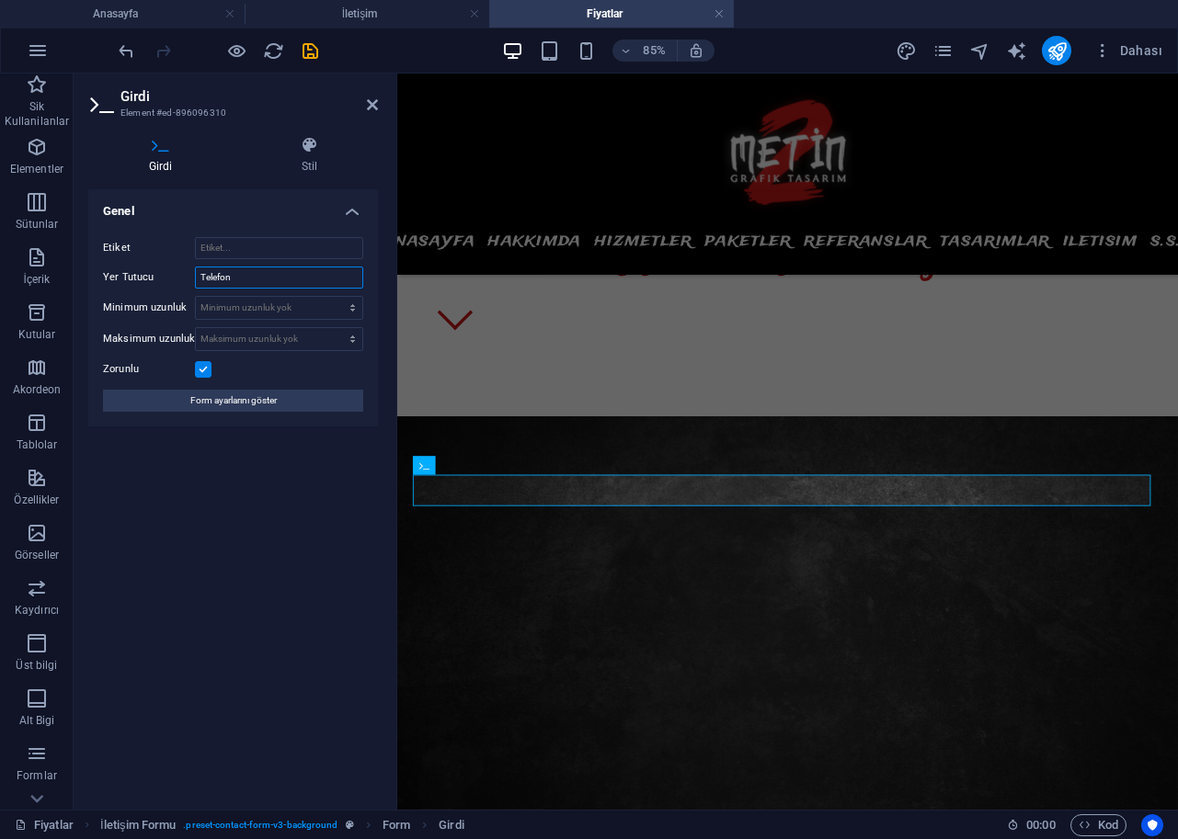
drag, startPoint x: 240, startPoint y: 279, endPoint x: 152, endPoint y: 276, distance: 88.3
click at [152, 277] on div "Yer Tutucu Telefon" at bounding box center [233, 278] width 260 height 22
type input "0530 123 45 67"
click at [245, 563] on div "Genel Etiket Yer Tutucu 0530 123 45 67 Minimum uzunluk Minimum uzunluk yok kara…" at bounding box center [233, 492] width 290 height 606
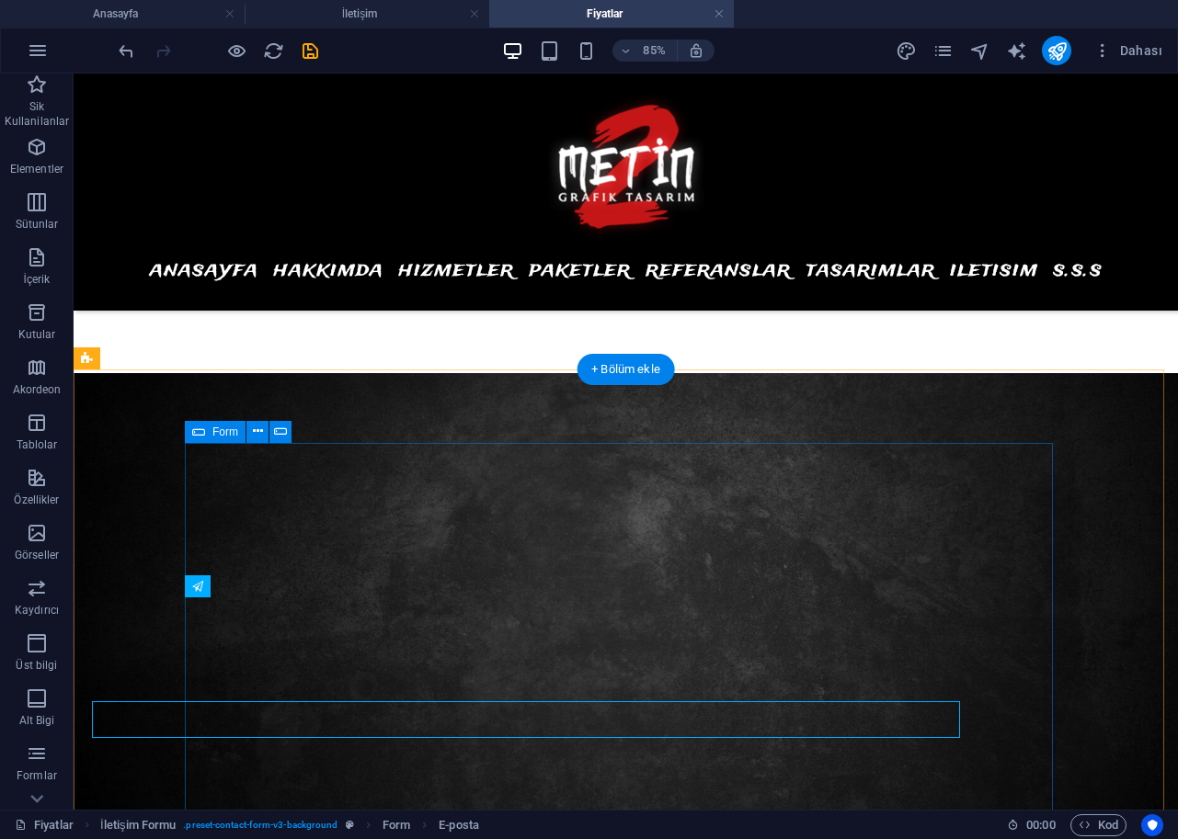
scroll to position [852, 0]
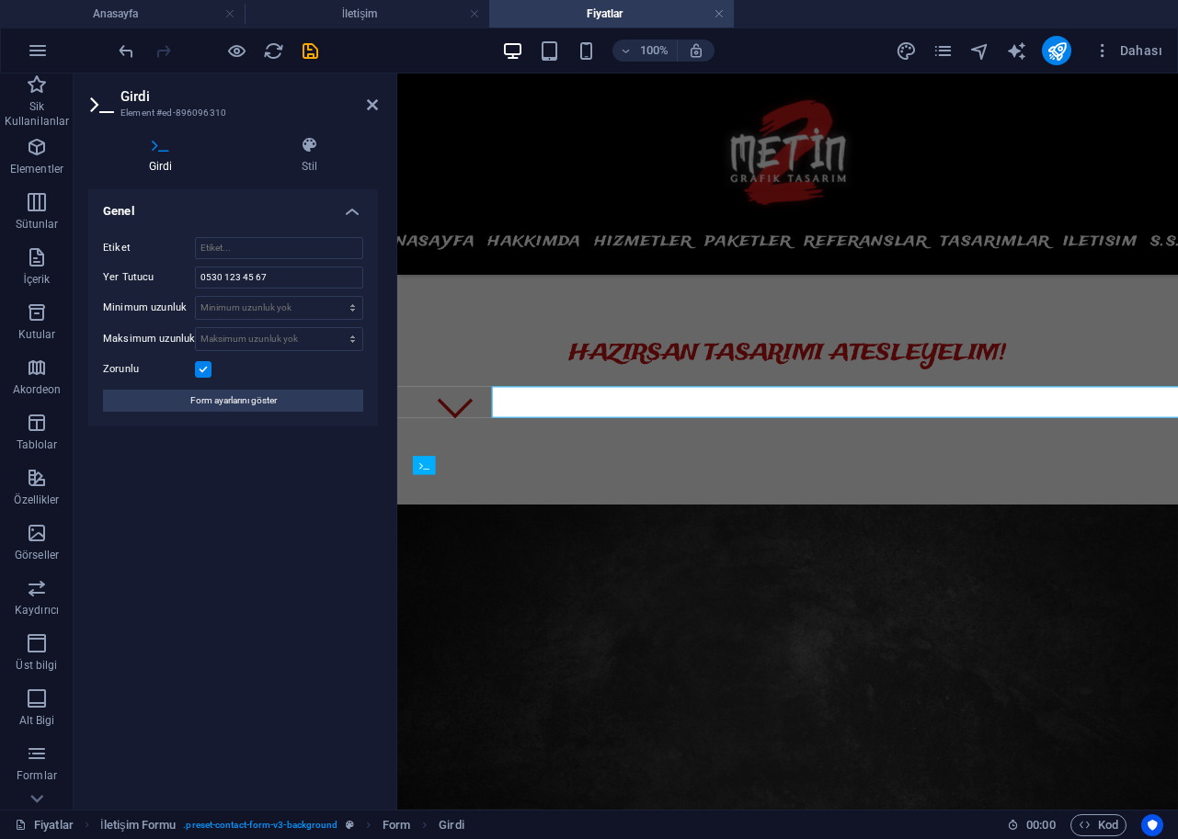
scroll to position [956, 0]
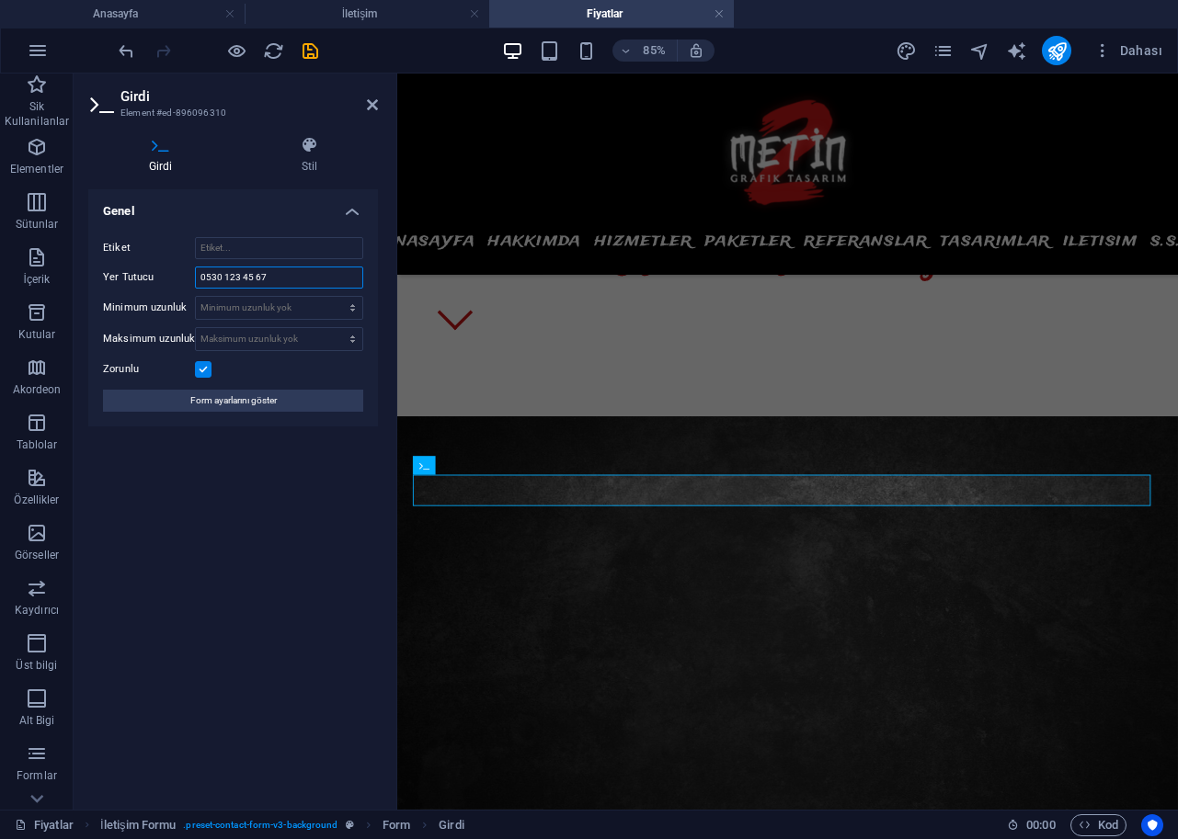
click at [282, 281] on input "0530 123 45 67" at bounding box center [279, 278] width 168 height 22
click at [276, 253] on input "Etiket" at bounding box center [279, 248] width 168 height 22
click at [254, 304] on select "Minimum uzunluk yok karakter" at bounding box center [279, 308] width 166 height 22
click at [196, 297] on select "Minimum uzunluk yok karakter" at bounding box center [279, 308] width 166 height 22
click at [257, 307] on select "Minimum uzunluk yok karakter" at bounding box center [279, 308] width 166 height 22
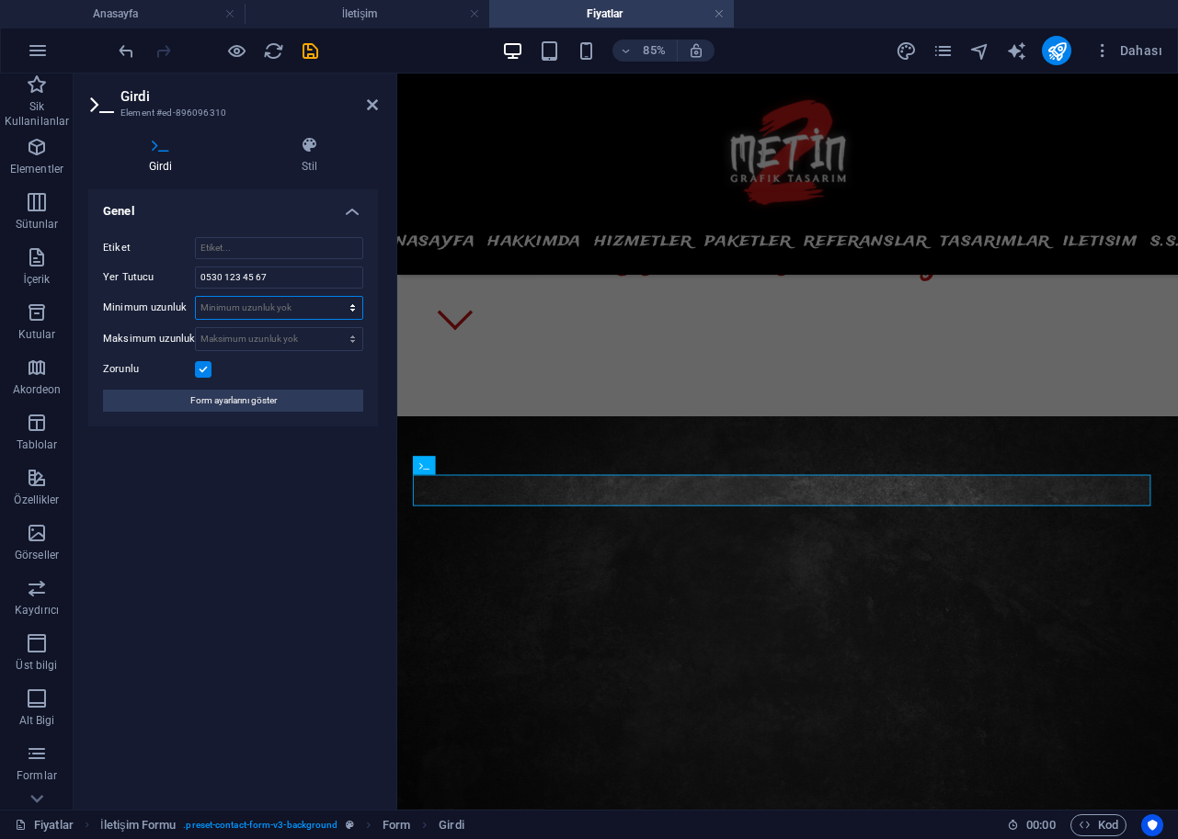
select select "characters"
click at [336, 297] on select "Minimum uzunluk yok karakter" at bounding box center [279, 308] width 166 height 22
type input "10"
click at [336, 624] on div "Genel Etiket Yer Tutucu 0530 123 45 67 Minimum uzunluk 10 Minimum uzunluk yok k…" at bounding box center [233, 492] width 290 height 606
click at [327, 336] on select "[PERSON_NAME] uzunluk yok karakter" at bounding box center [279, 339] width 166 height 22
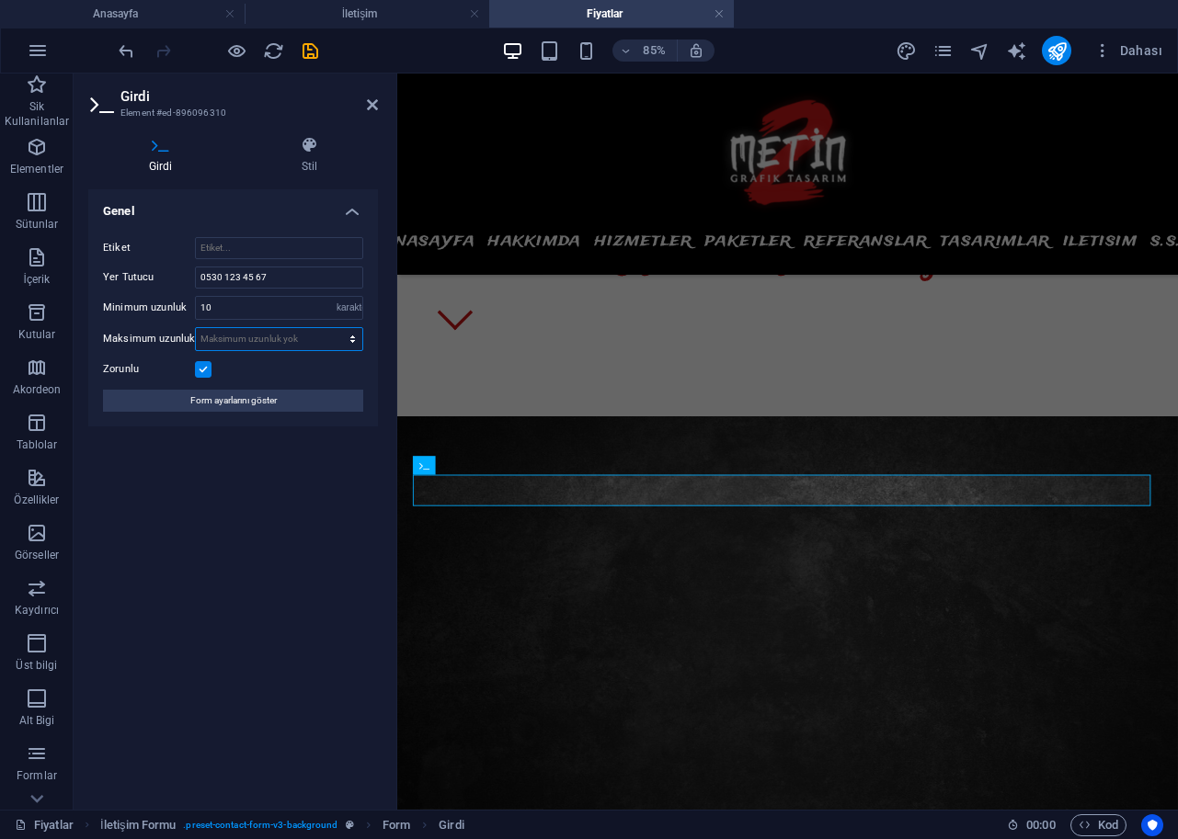
select select "characters"
click at [336, 328] on select "[PERSON_NAME] uzunluk yok karakter" at bounding box center [279, 339] width 166 height 22
type input "11"
click at [342, 527] on div "Genel Etiket Yer Tutucu 0530 123 45 67 Minimum uzunluk 10 Minimum uzunluk yok k…" at bounding box center [233, 492] width 290 height 606
drag, startPoint x: 370, startPoint y: 106, endPoint x: 319, endPoint y: 136, distance: 59.8
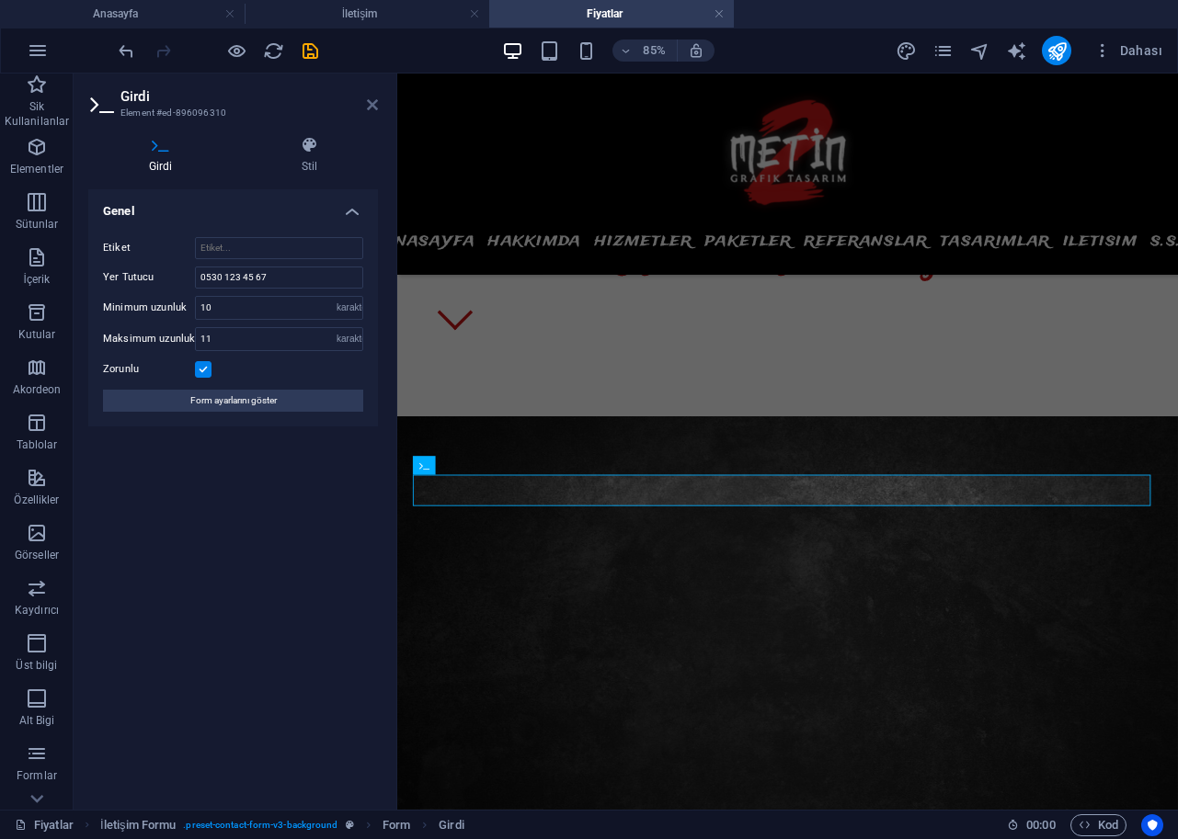
click at [370, 106] on icon at bounding box center [372, 104] width 11 height 15
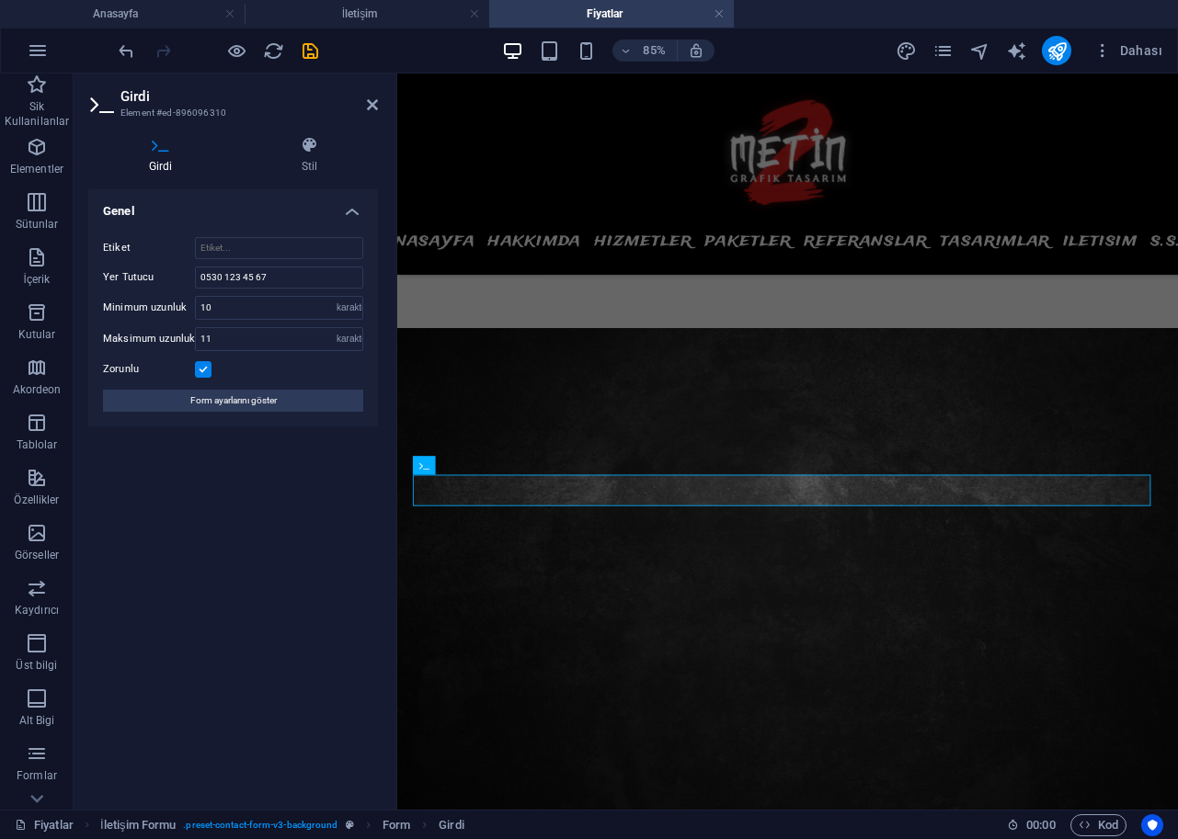
scroll to position [852, 0]
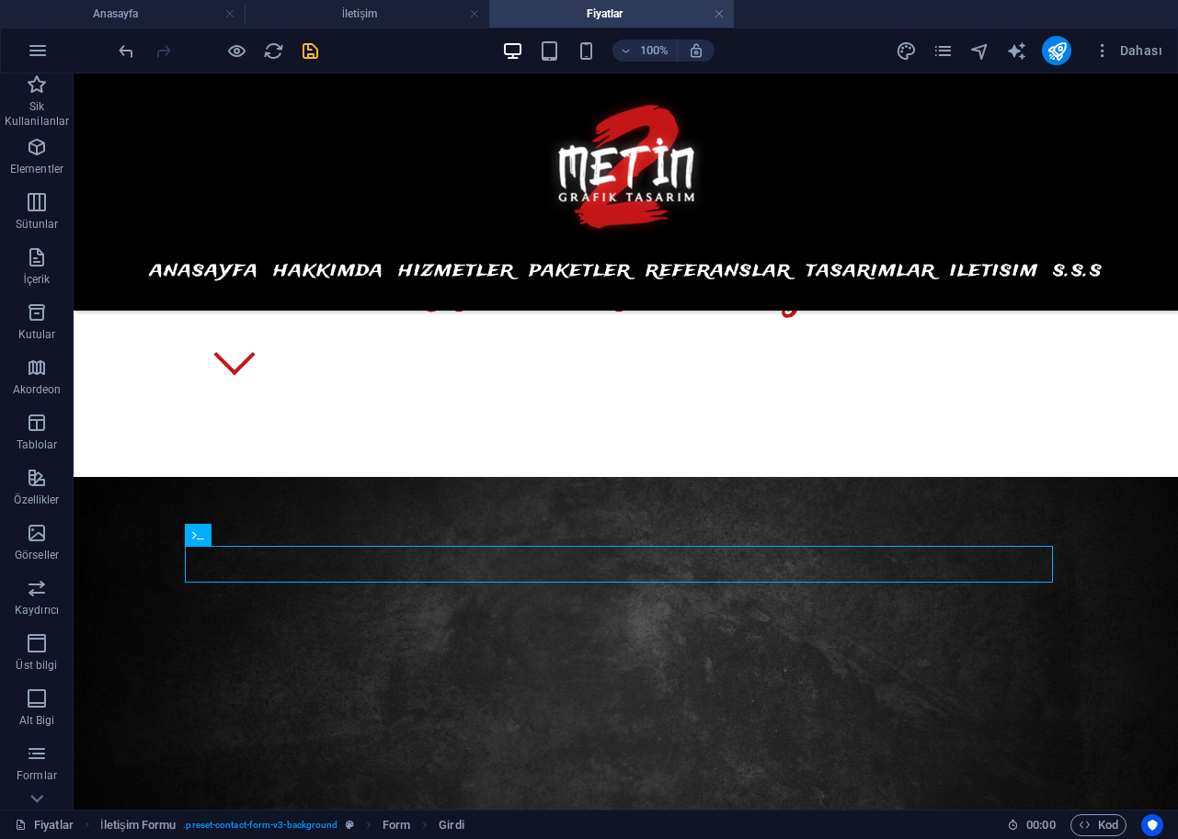
click at [305, 46] on icon "save" at bounding box center [310, 50] width 21 height 21
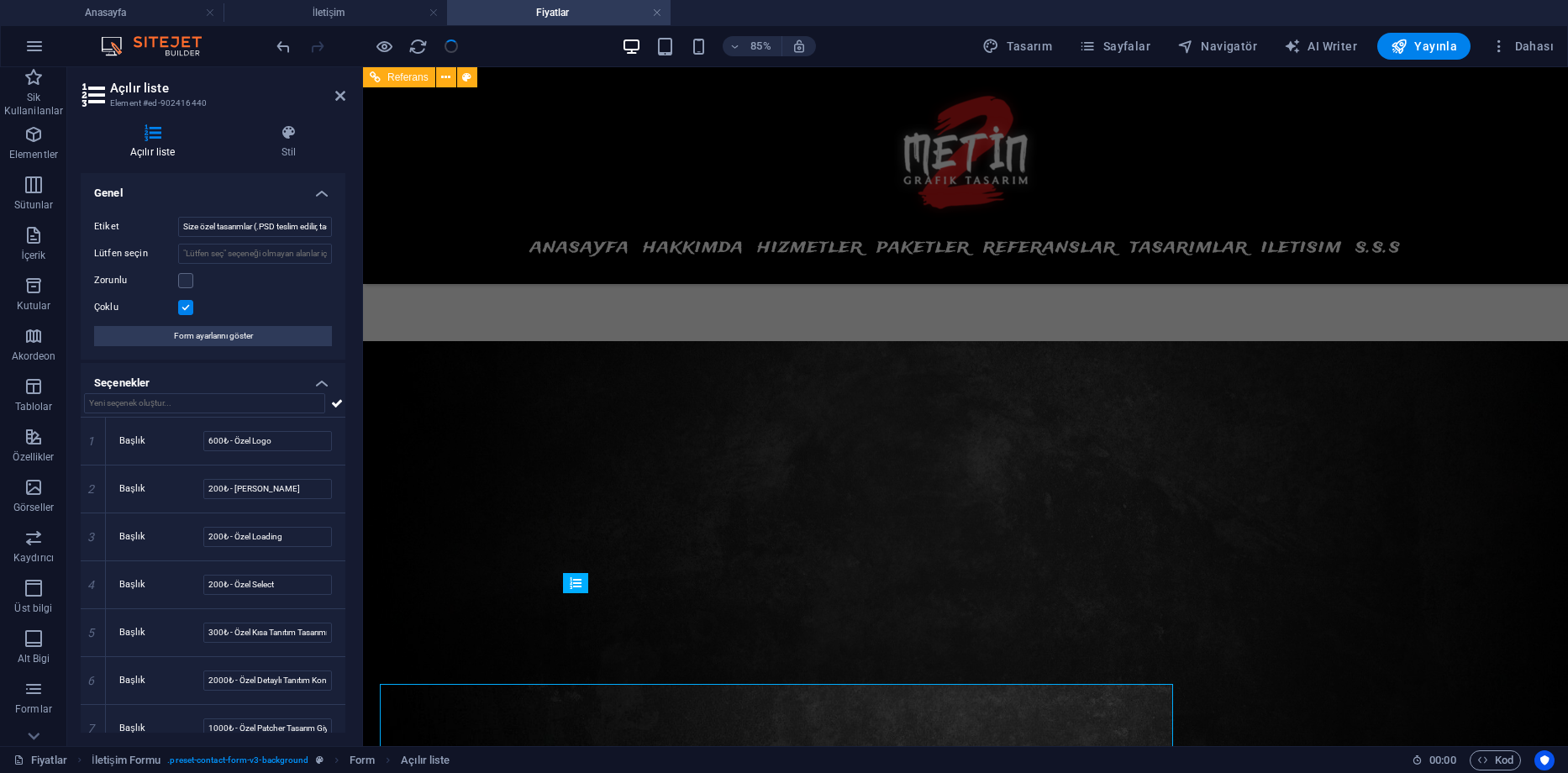
scroll to position [783, 0]
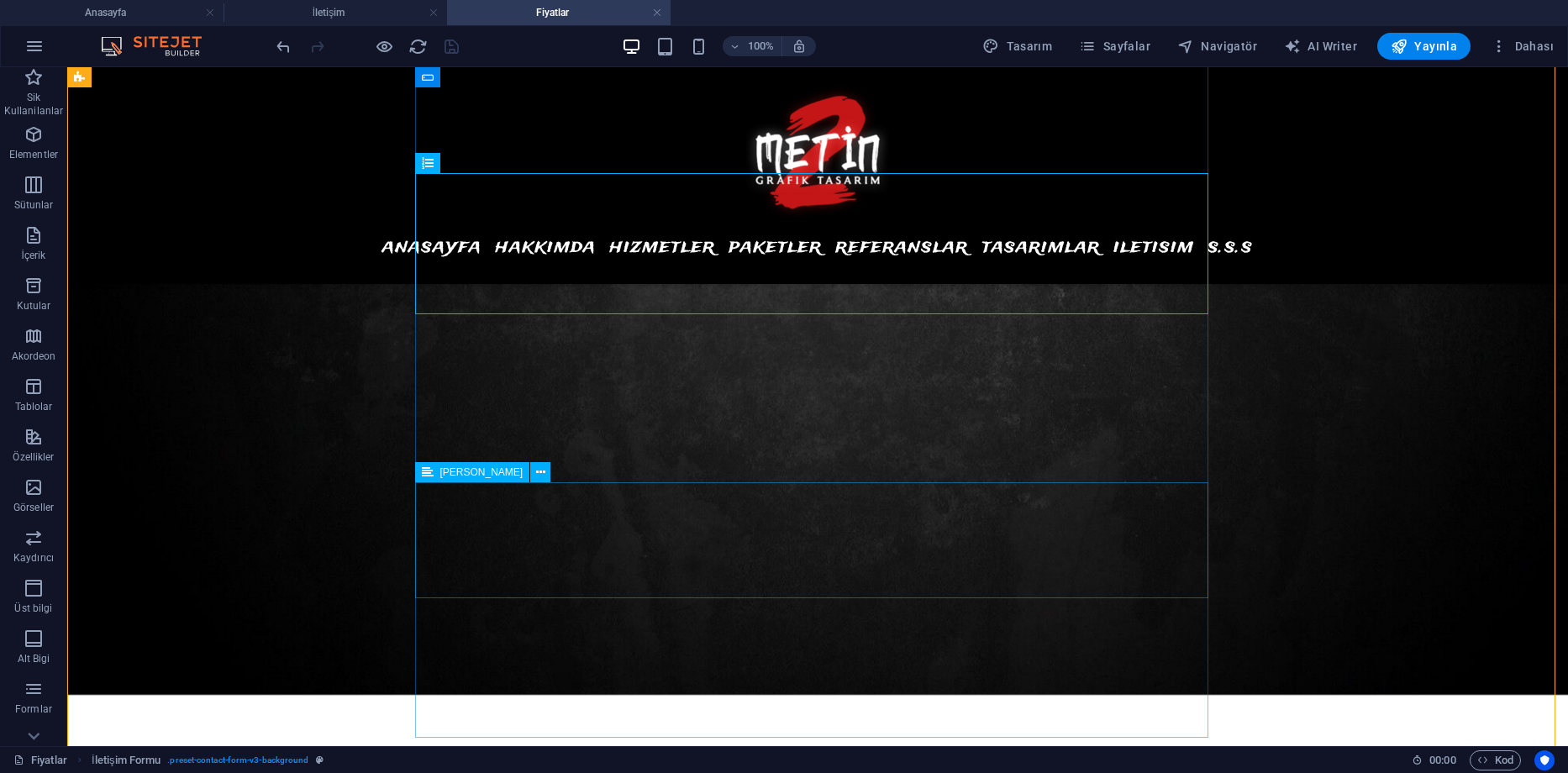
scroll to position [1287, 0]
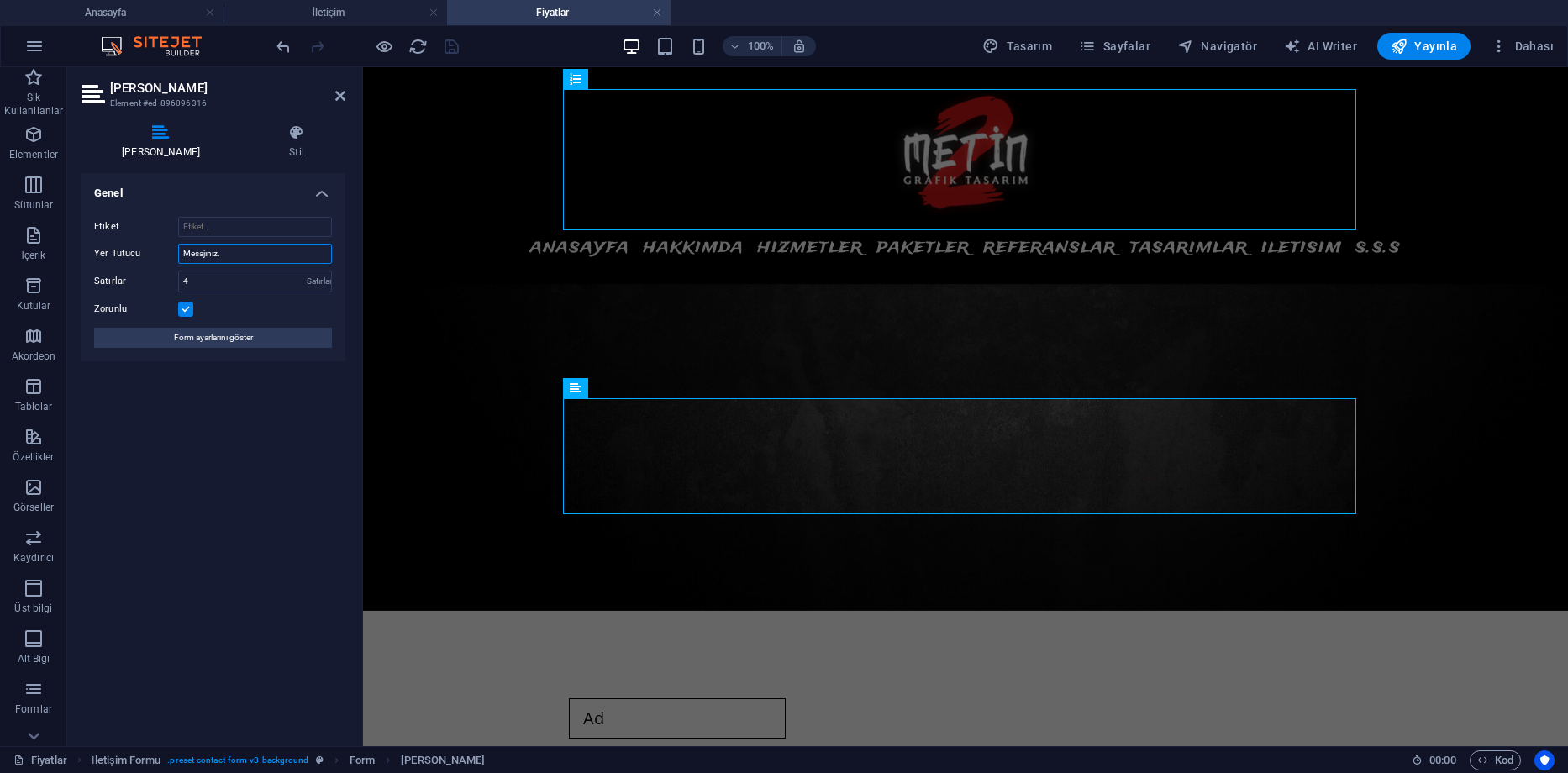
click at [255, 255] on input "Mesajınız." at bounding box center [255, 254] width 154 height 20
type input "Mesajınız..."
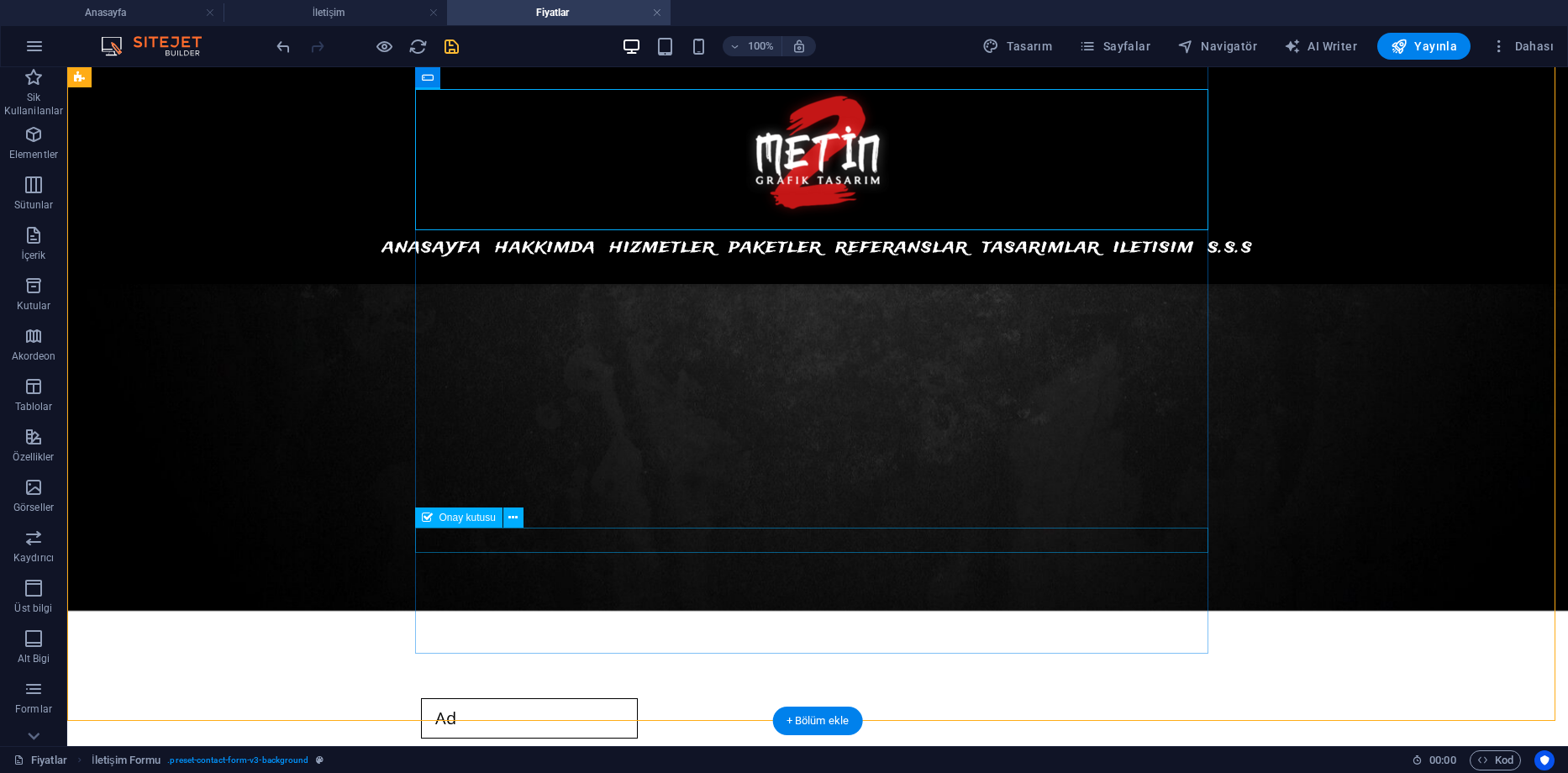
scroll to position [867, 0]
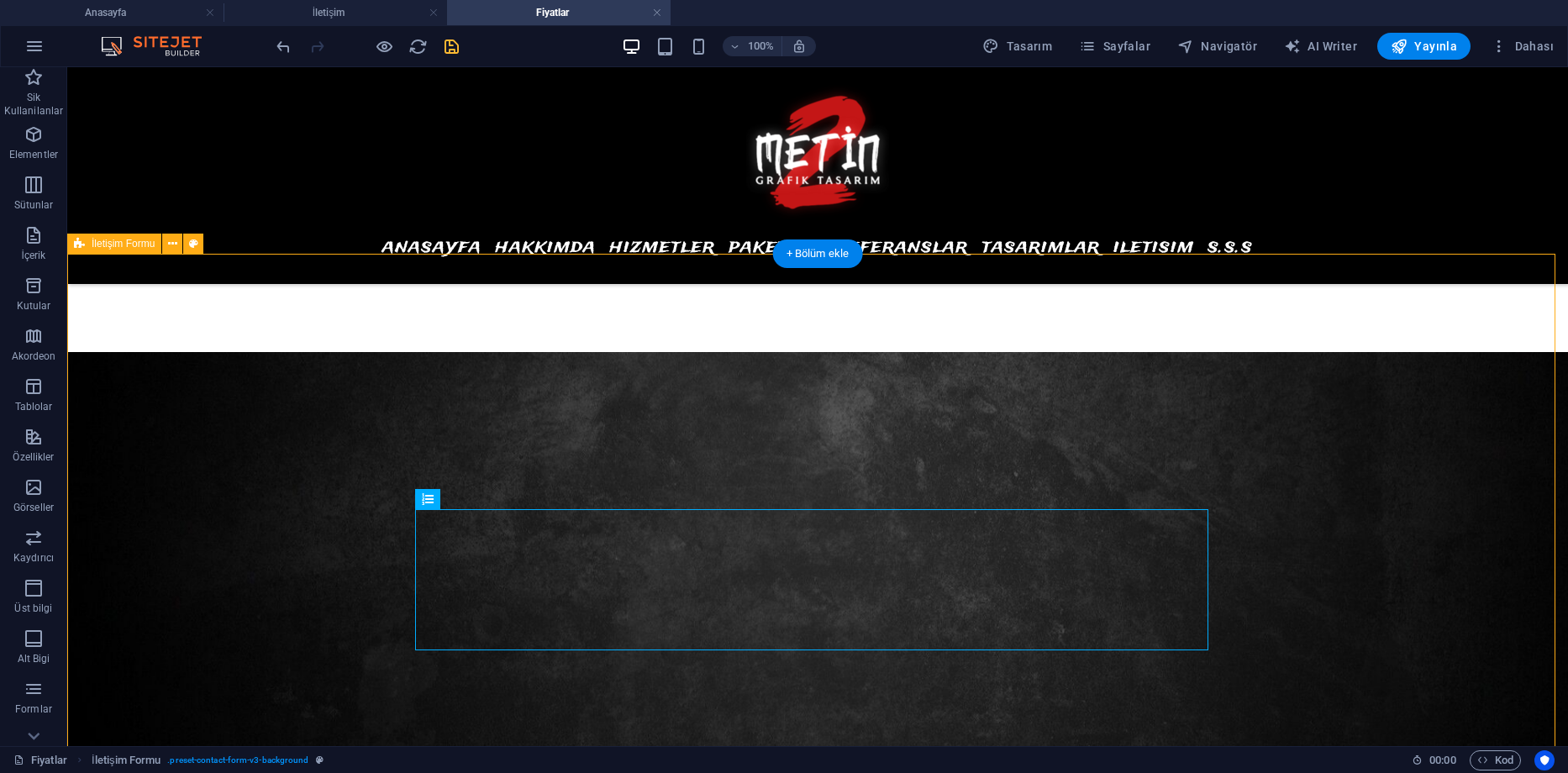
click at [30, 703] on p "Formlar" at bounding box center [34, 709] width 37 height 14
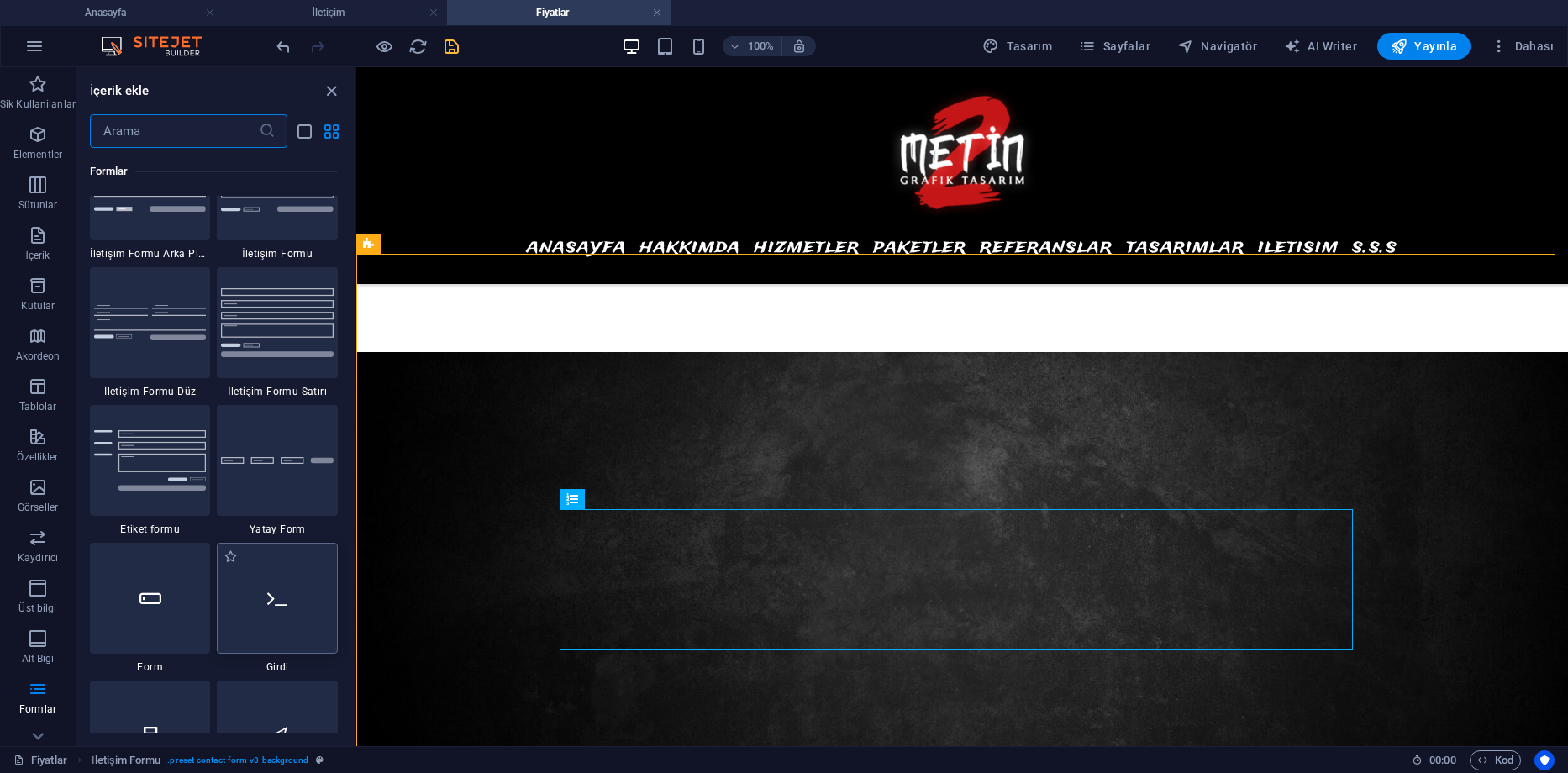
scroll to position [12348, 0]
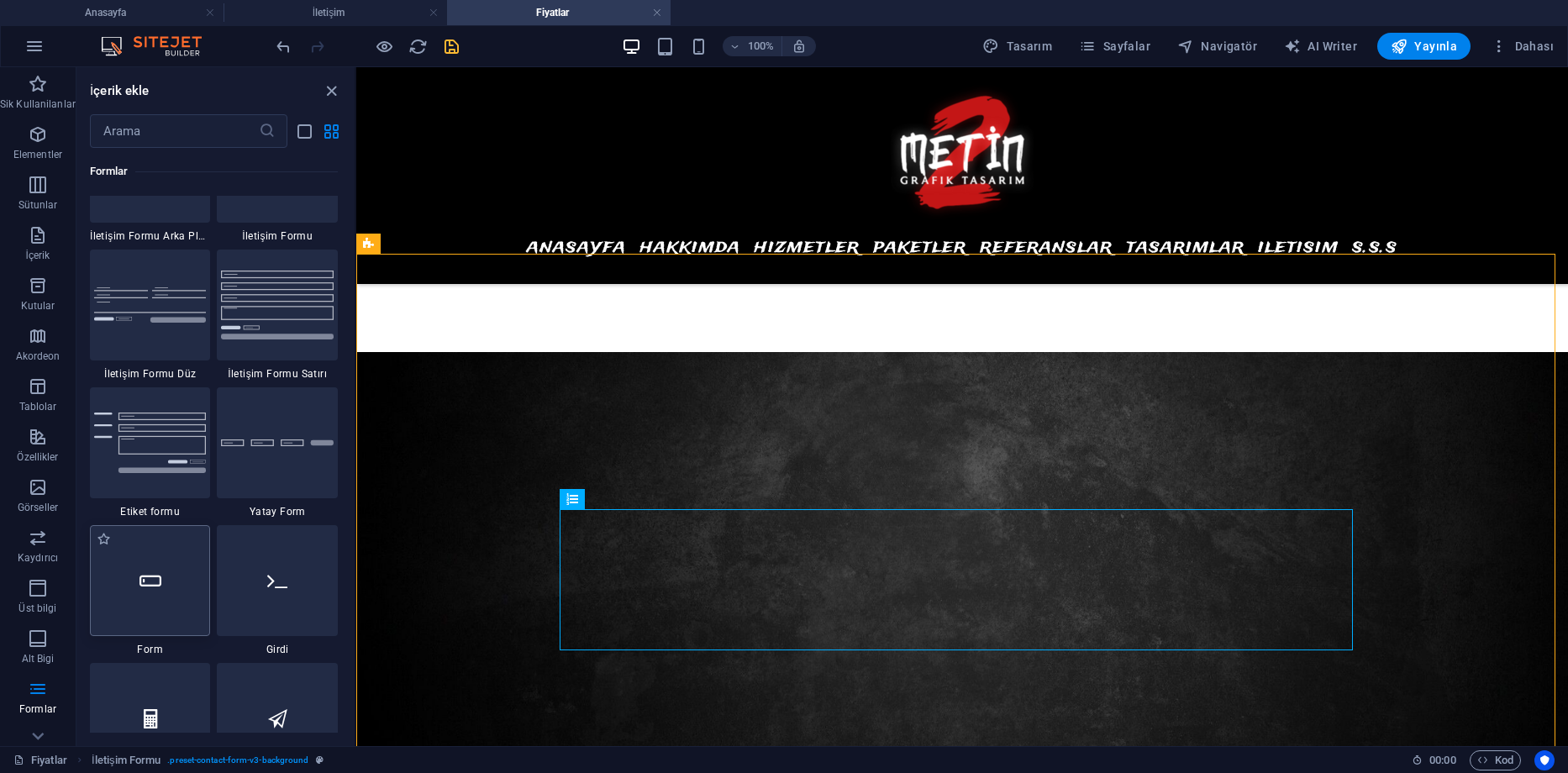
click at [159, 590] on icon at bounding box center [151, 580] width 22 height 22
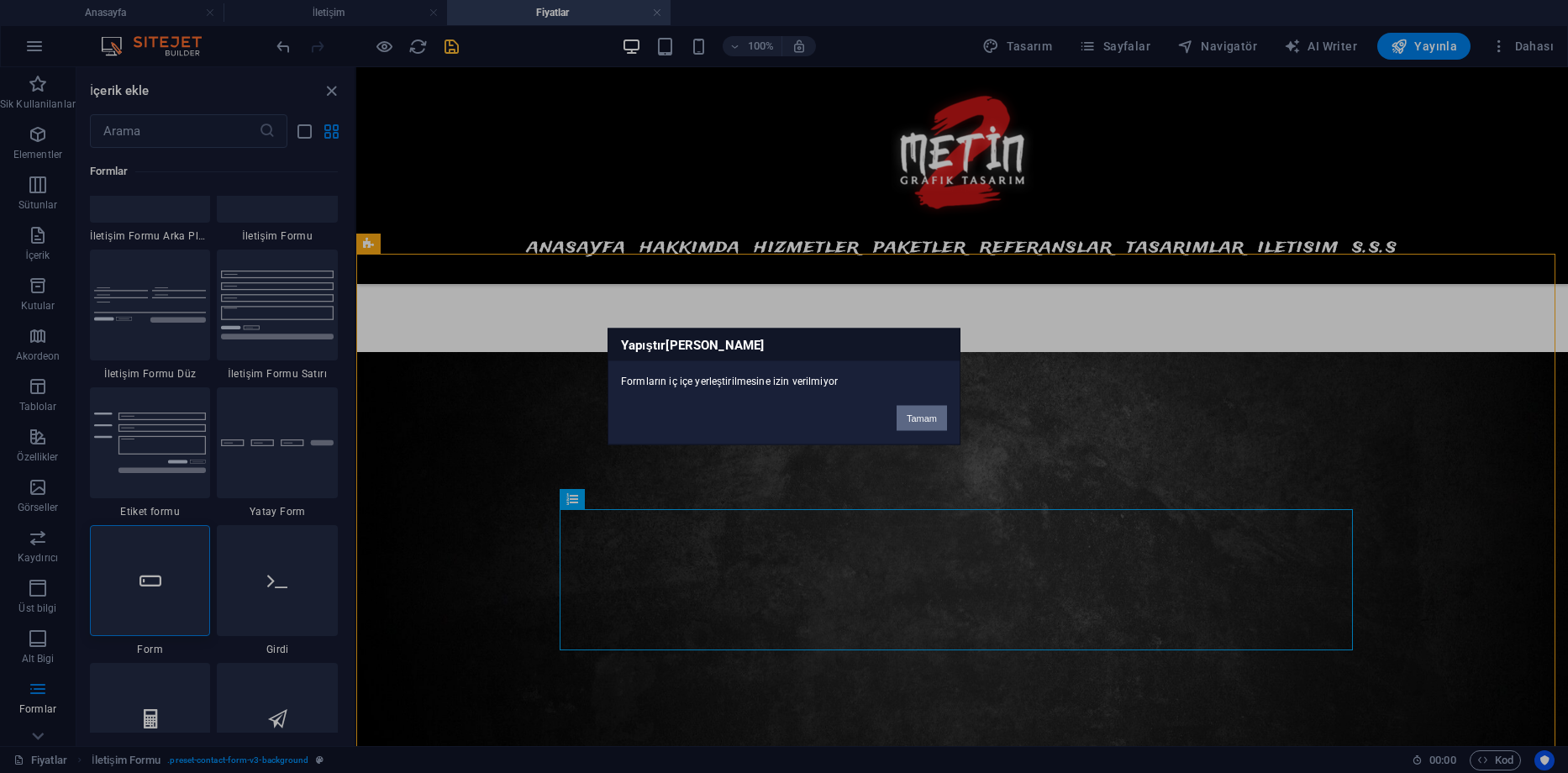
click at [938, 417] on button "Tamam" at bounding box center [922, 418] width 50 height 26
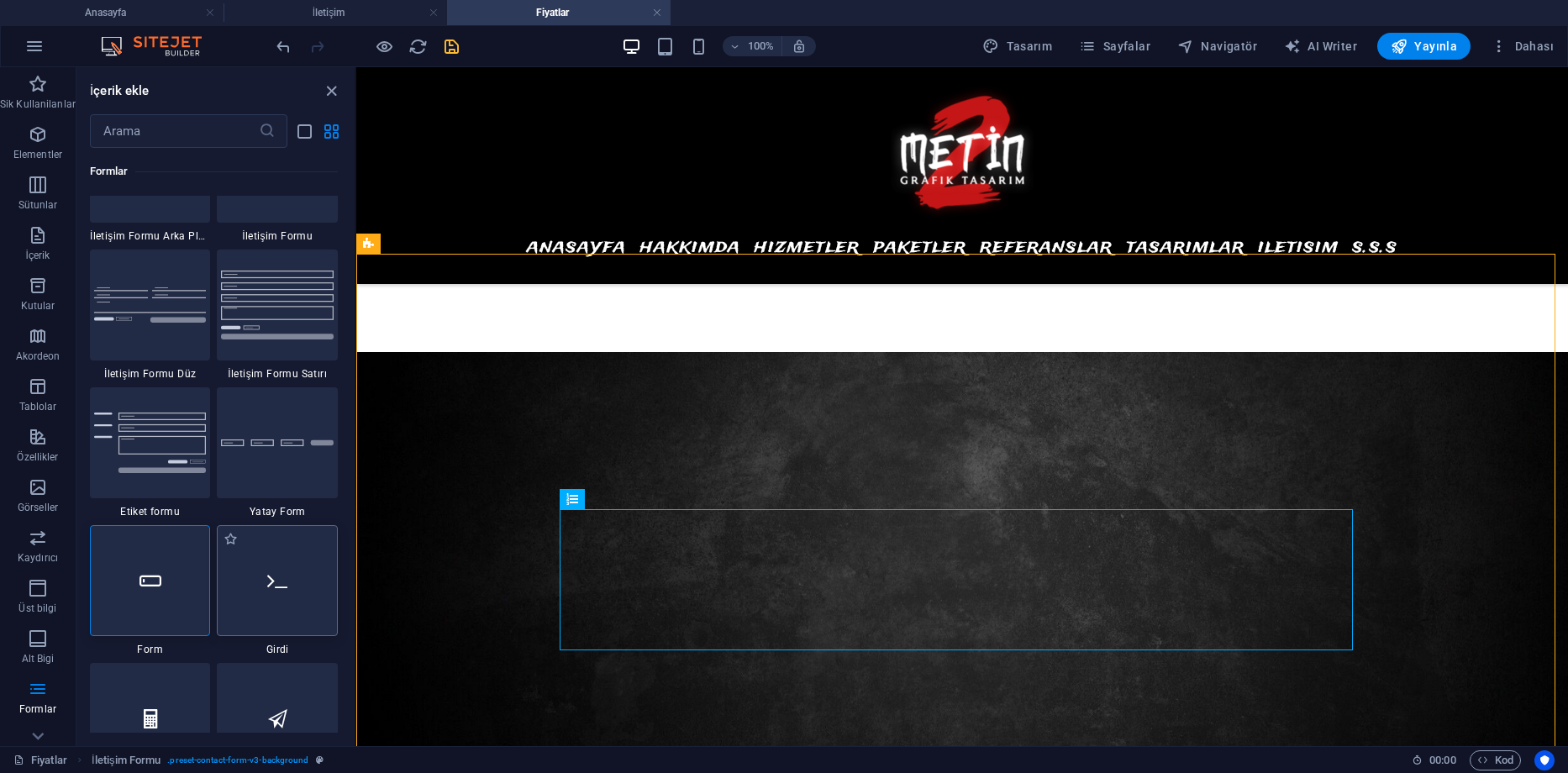
click at [273, 598] on div at bounding box center [277, 580] width 121 height 111
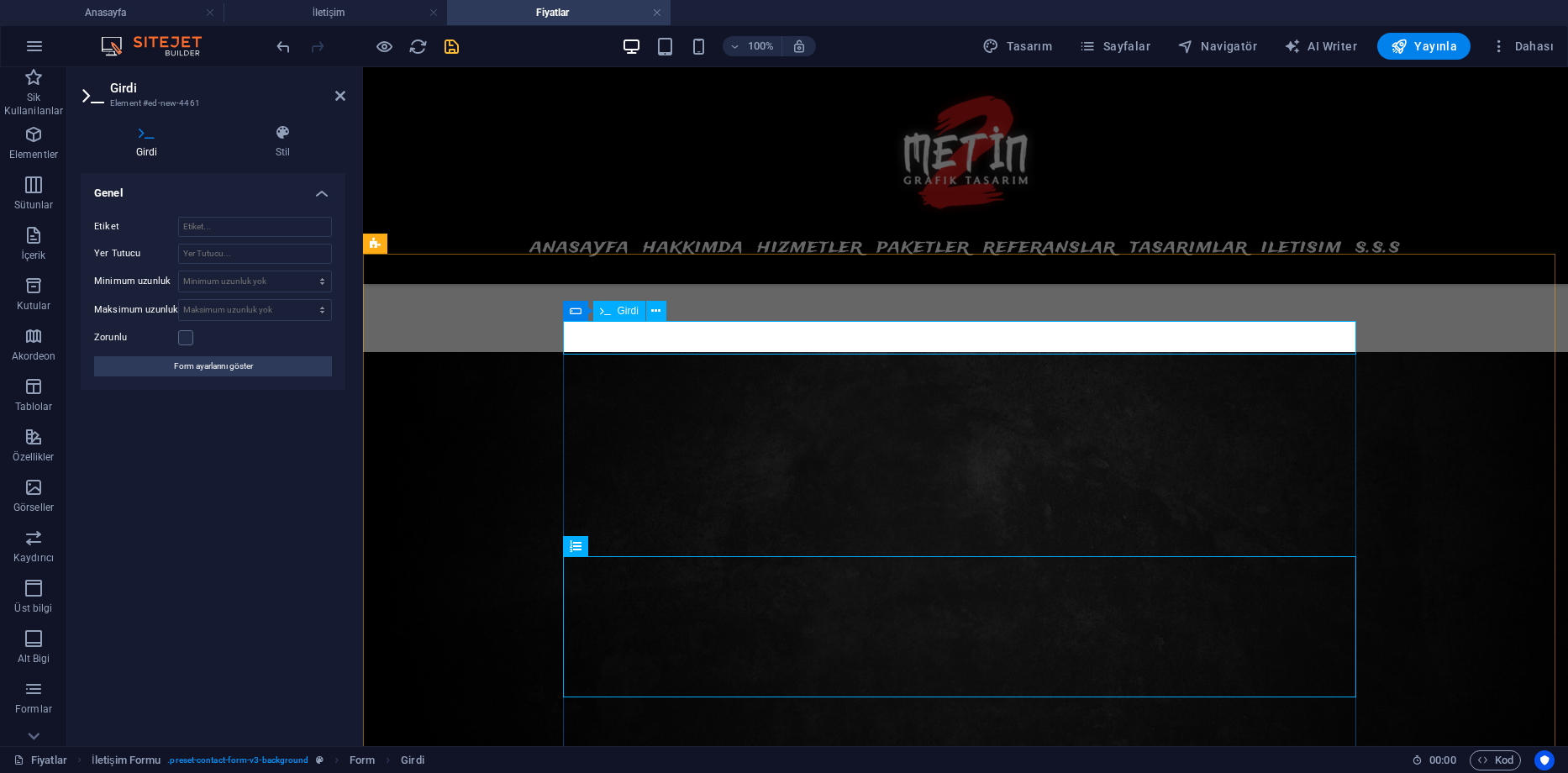
type input "S"
type input "O"
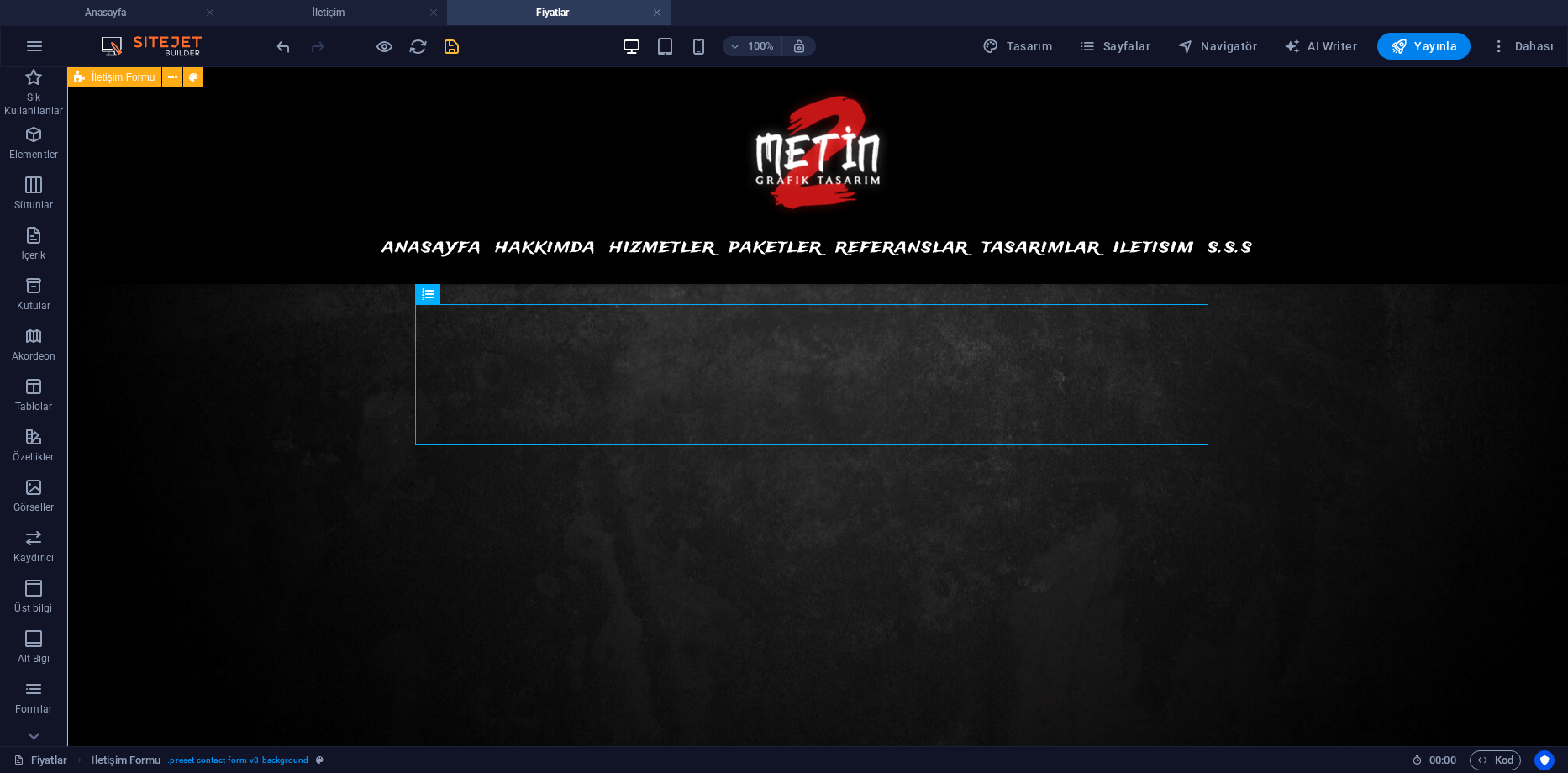
scroll to position [1362, 0]
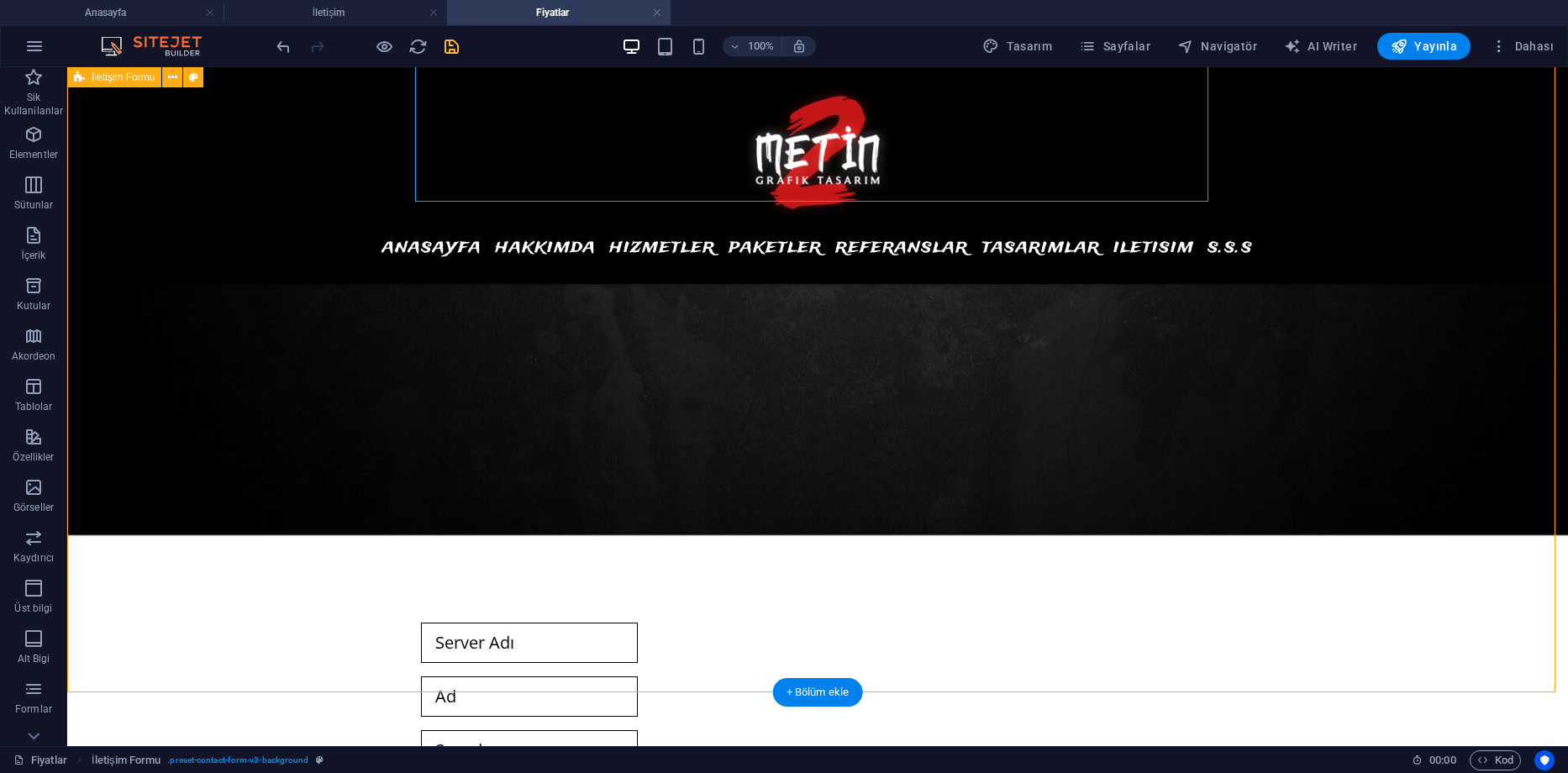
type input "Server Adı"
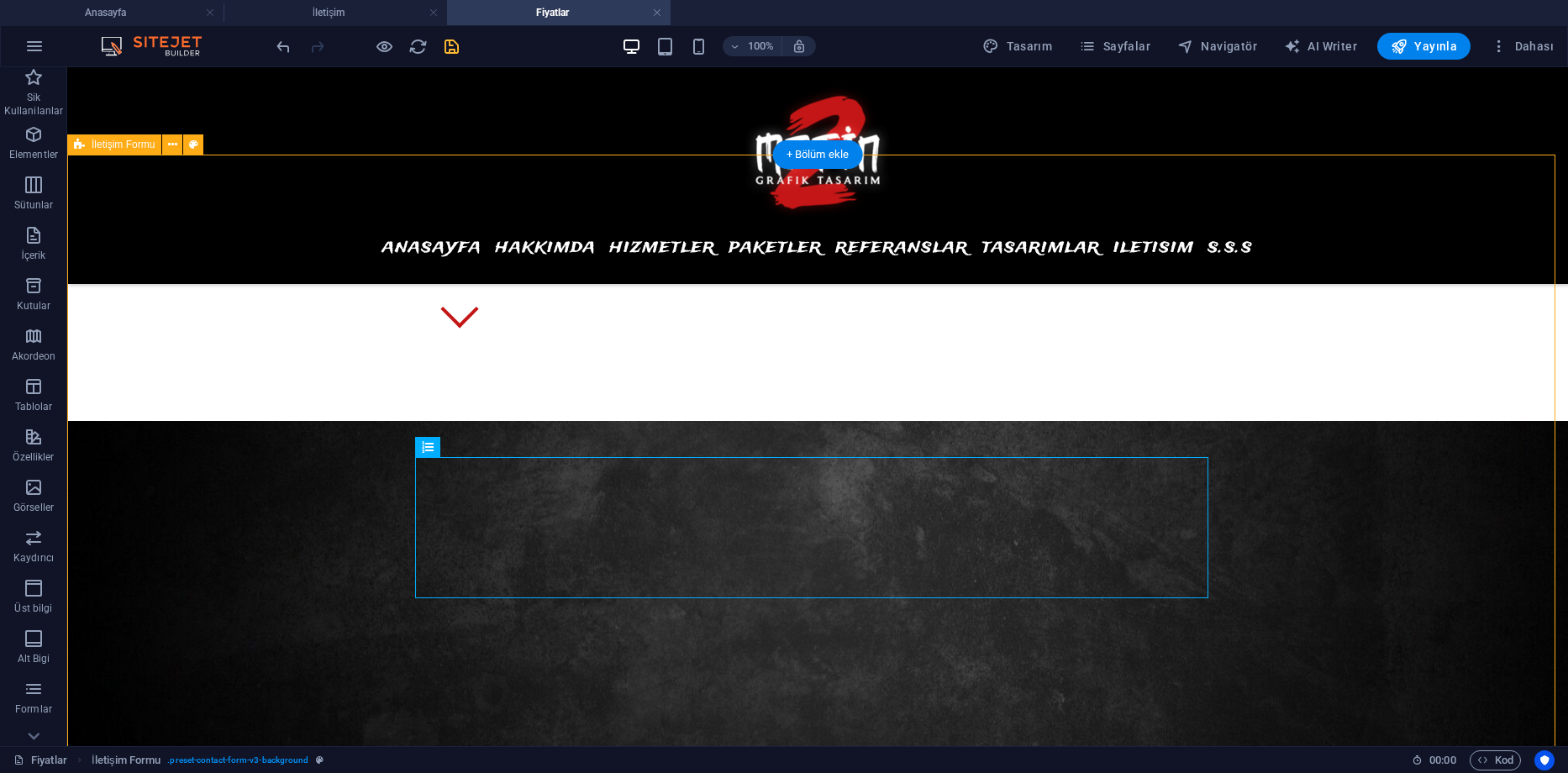
scroll to position [966, 0]
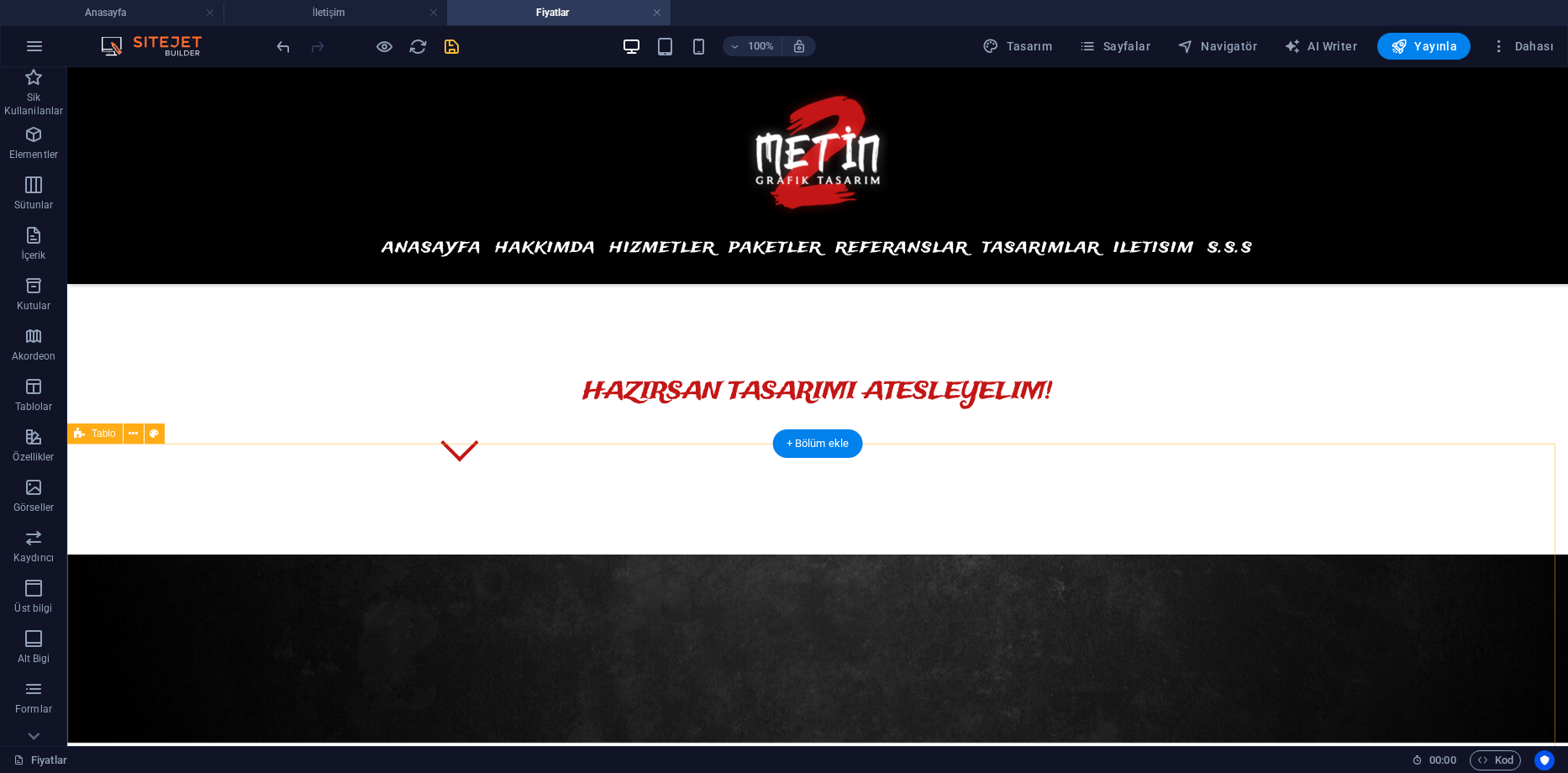
scroll to position [355, 0]
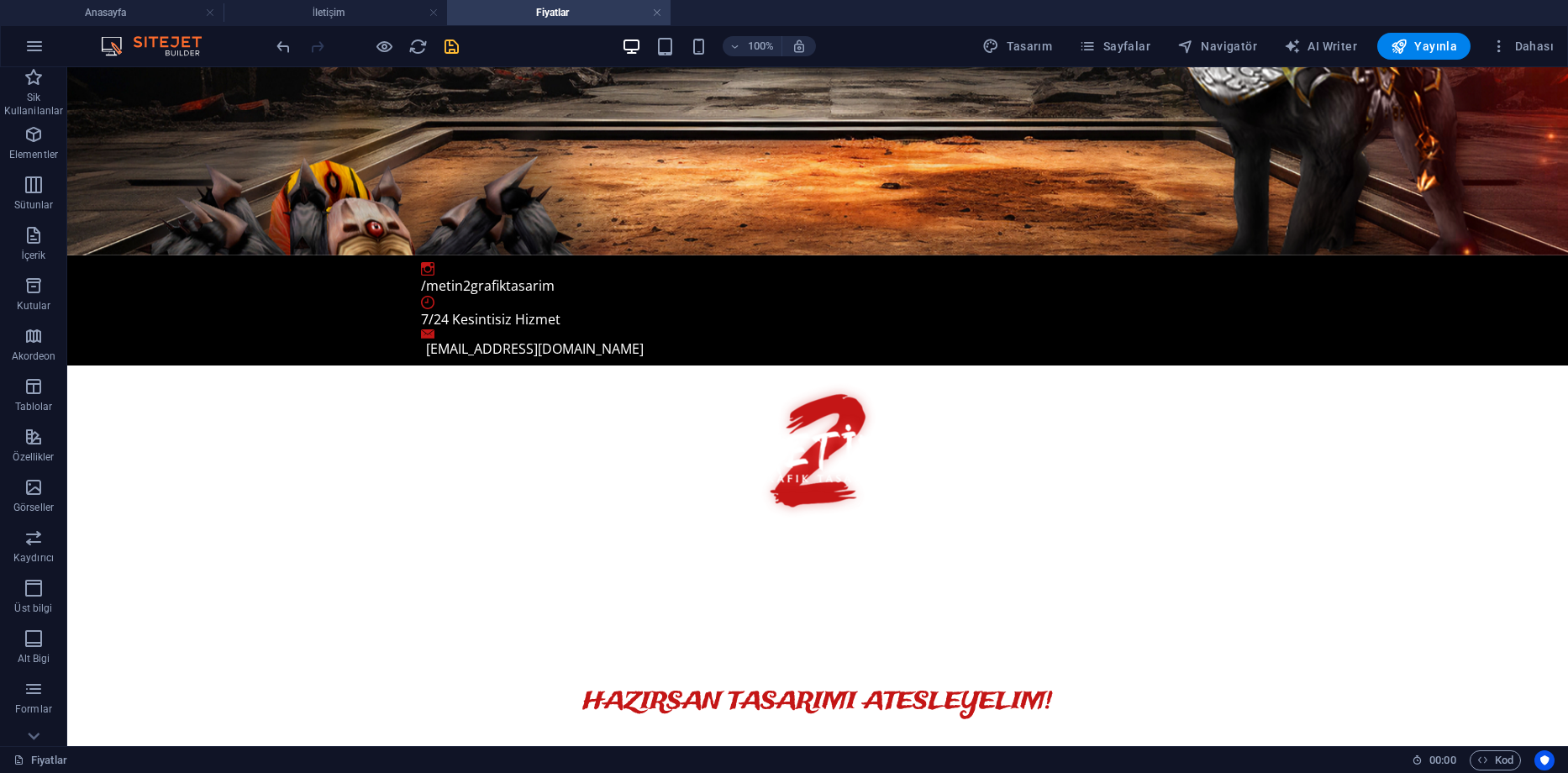
click at [443, 41] on icon "save" at bounding box center [452, 46] width 19 height 19
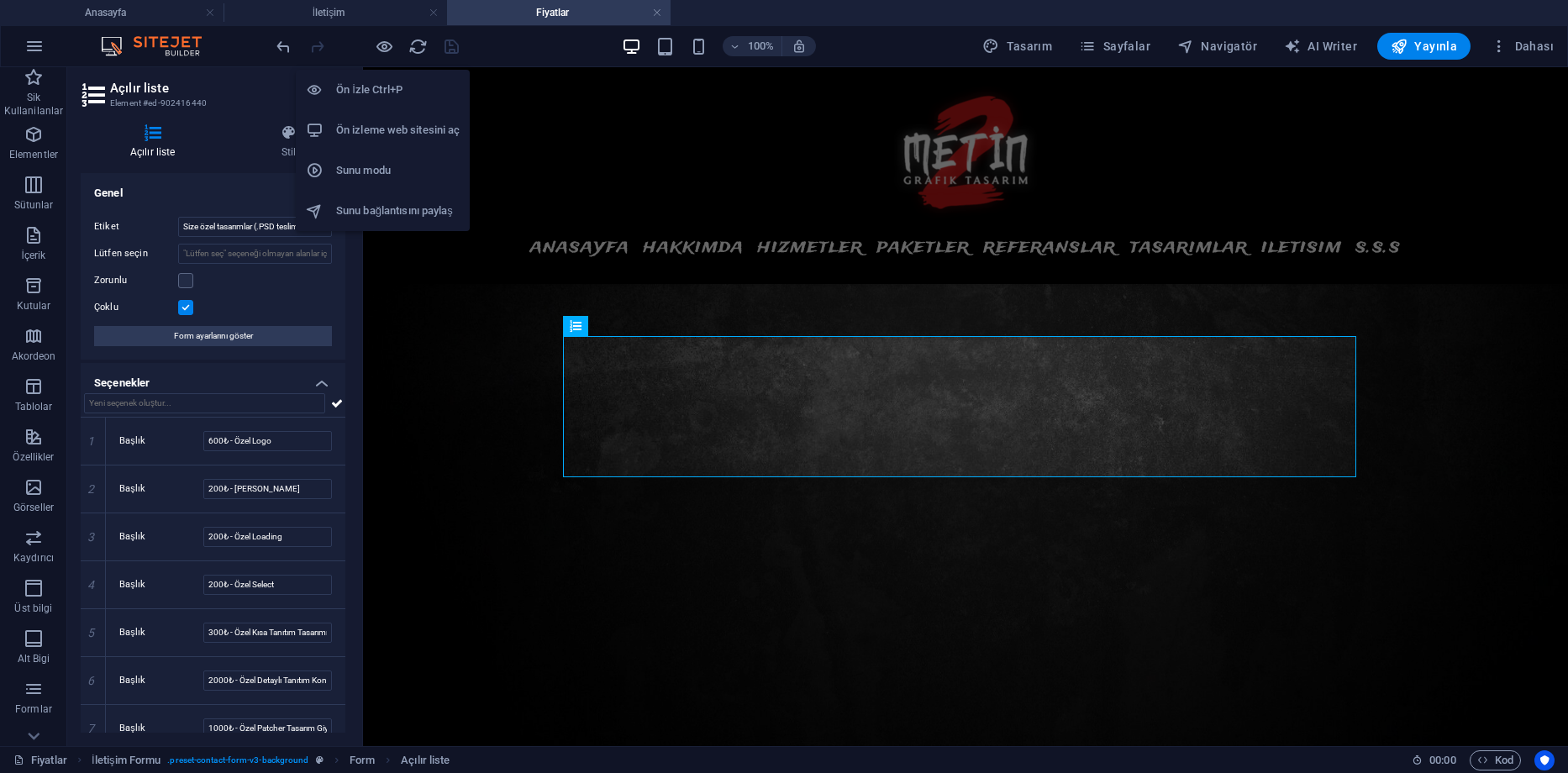
click at [382, 160] on li "Sunu modu" at bounding box center [383, 171] width 174 height 40
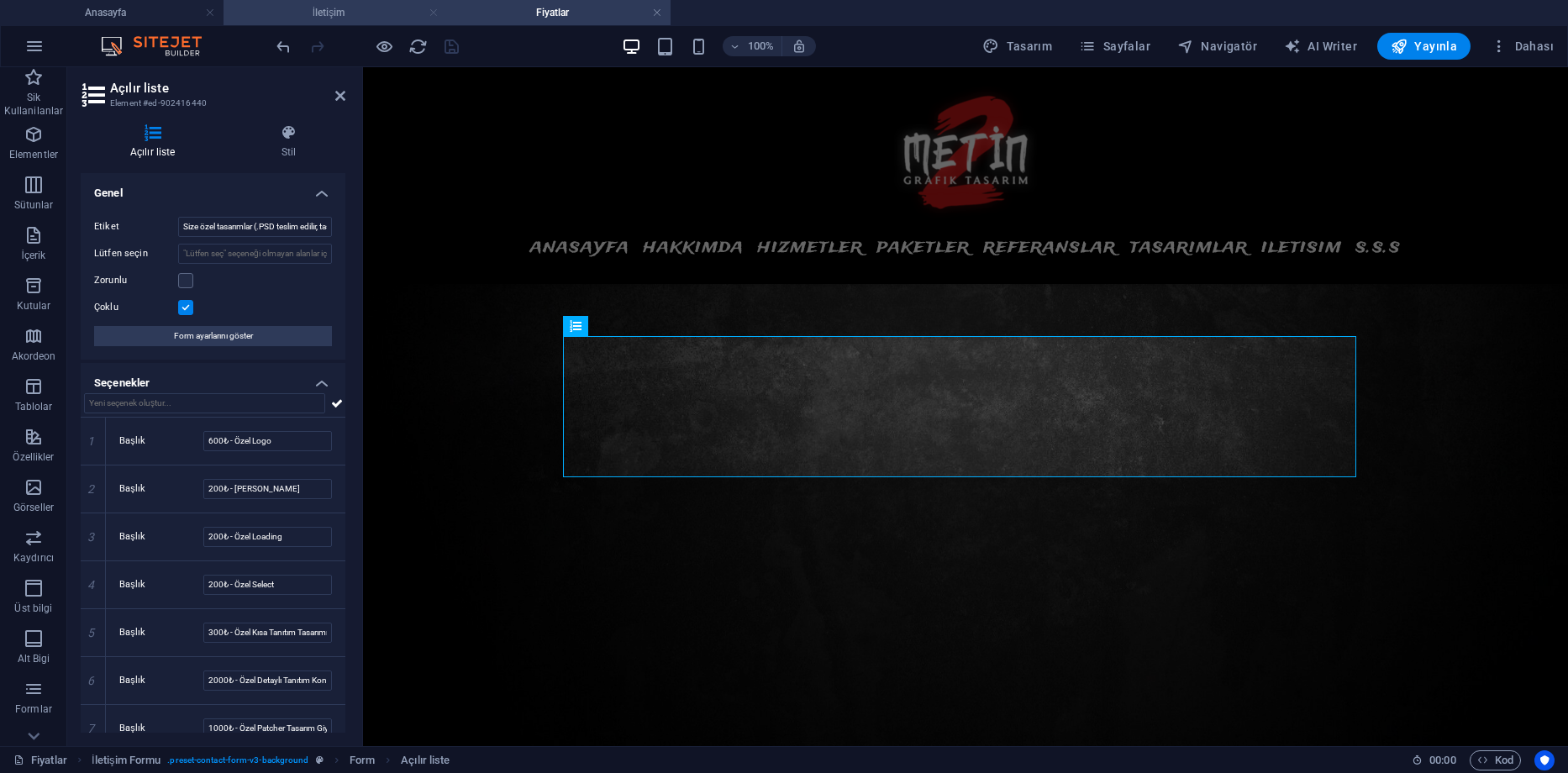
click at [432, 12] on link at bounding box center [433, 13] width 10 height 16
click at [347, 96] on aside "Açılır liste Element #ed-902416440 Açılır liste Stil Genel Etiket Size özel tas…" at bounding box center [216, 407] width 296 height 679
click at [343, 96] on icon at bounding box center [340, 95] width 10 height 14
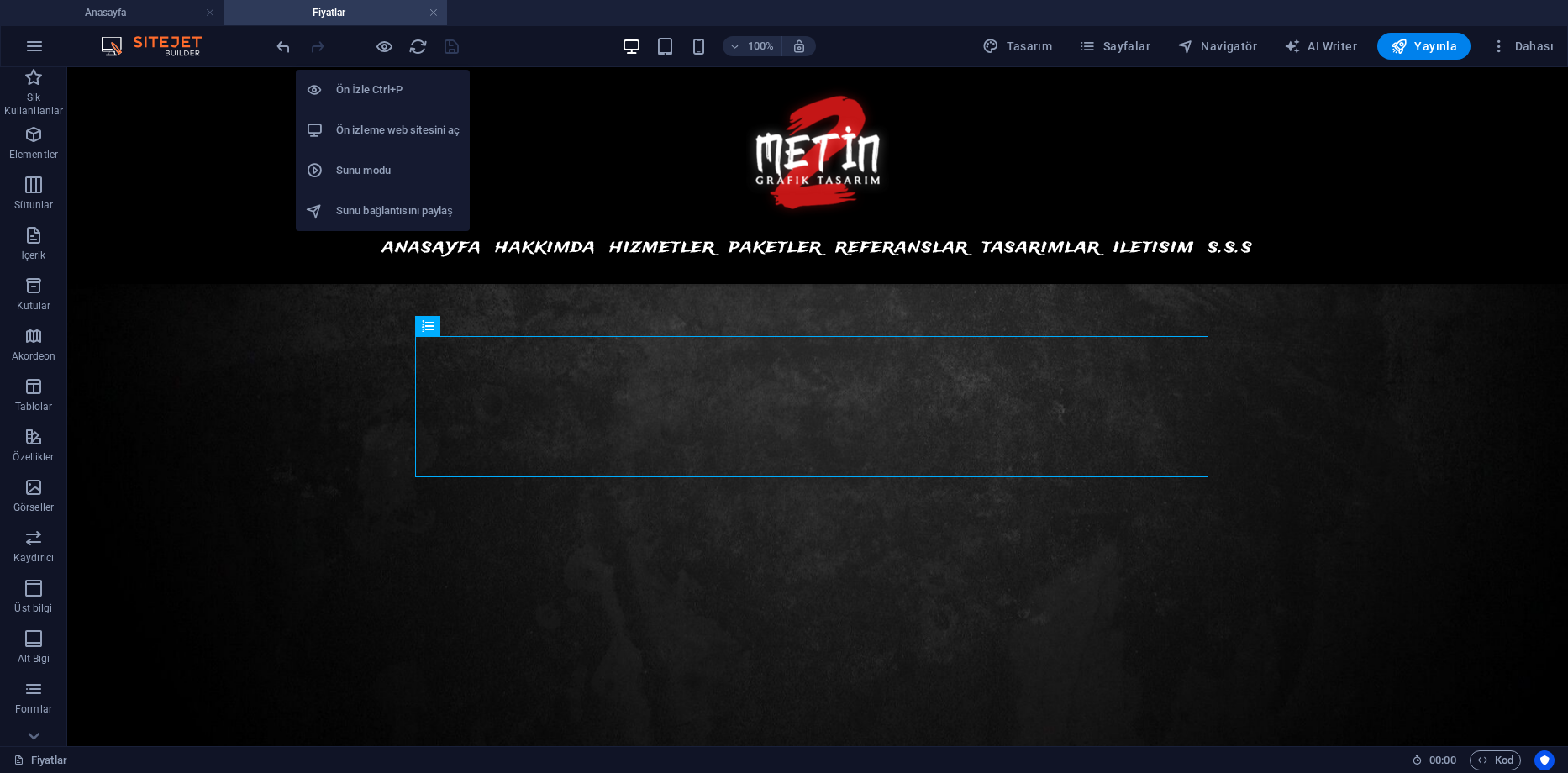
click at [385, 130] on h6 "Ön izleme web sitesini aç" at bounding box center [398, 130] width 123 height 20
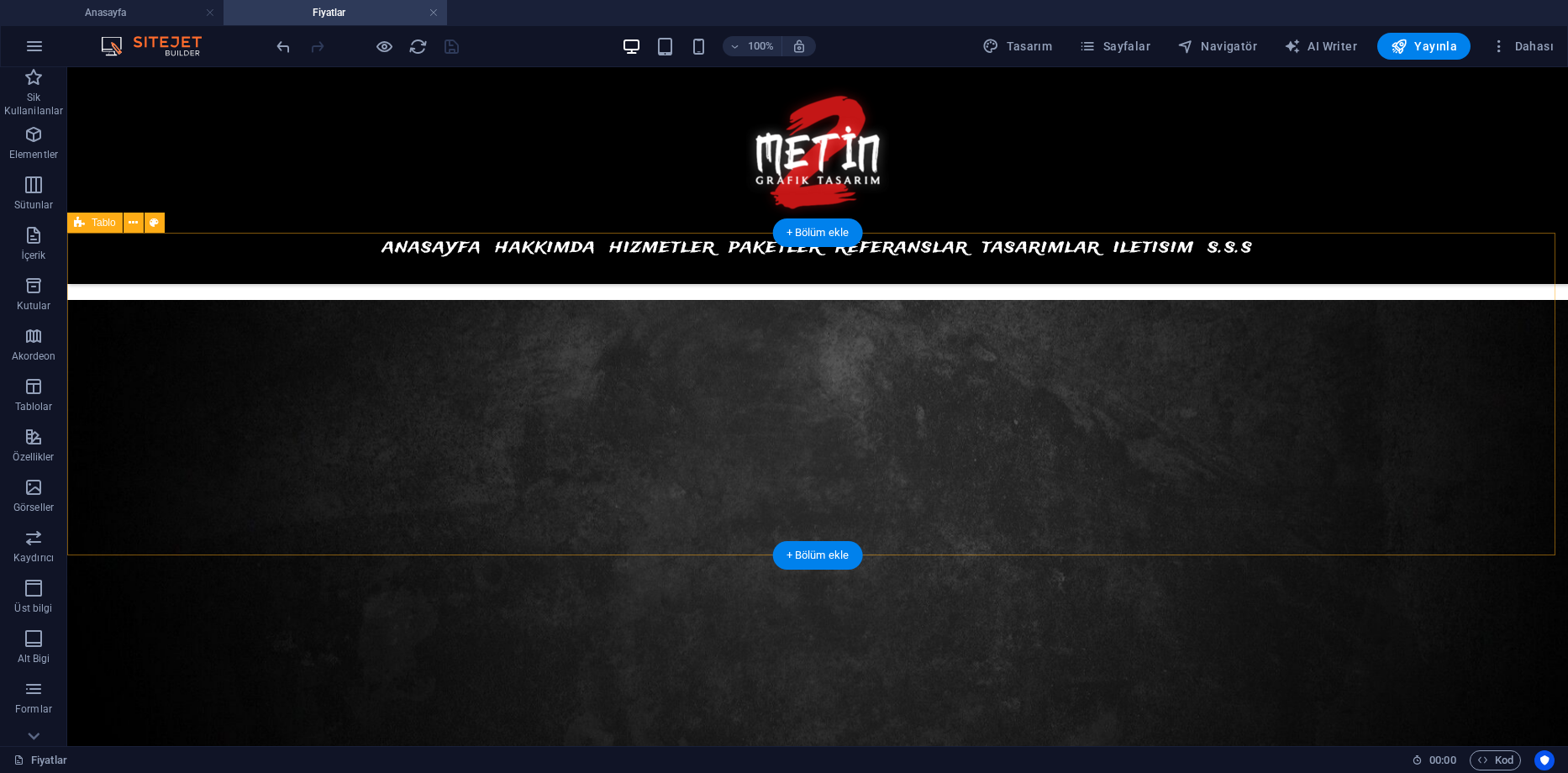
scroll to position [499, 0]
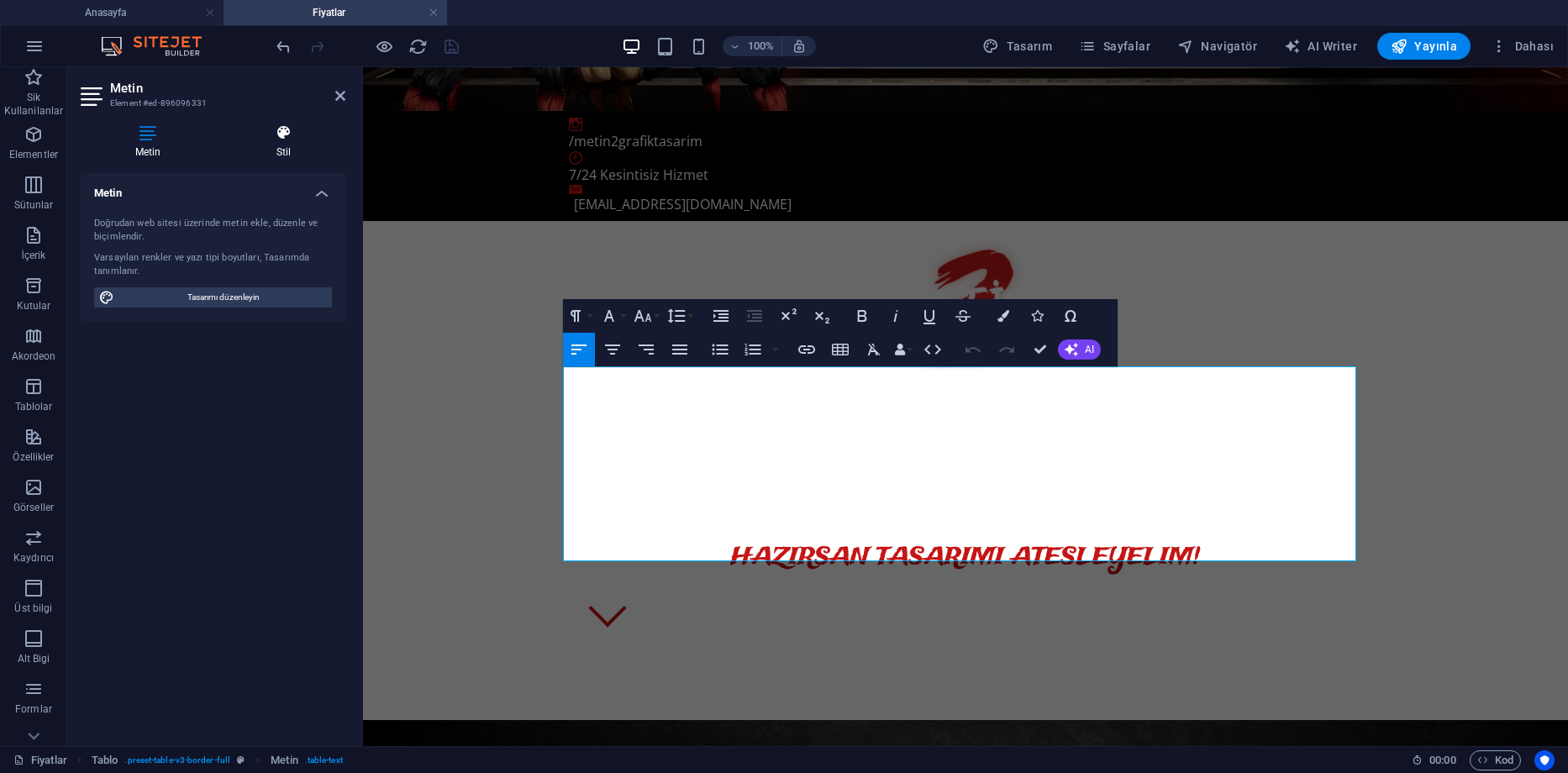
click at [282, 145] on h4 "Stil" at bounding box center [283, 142] width 123 height 36
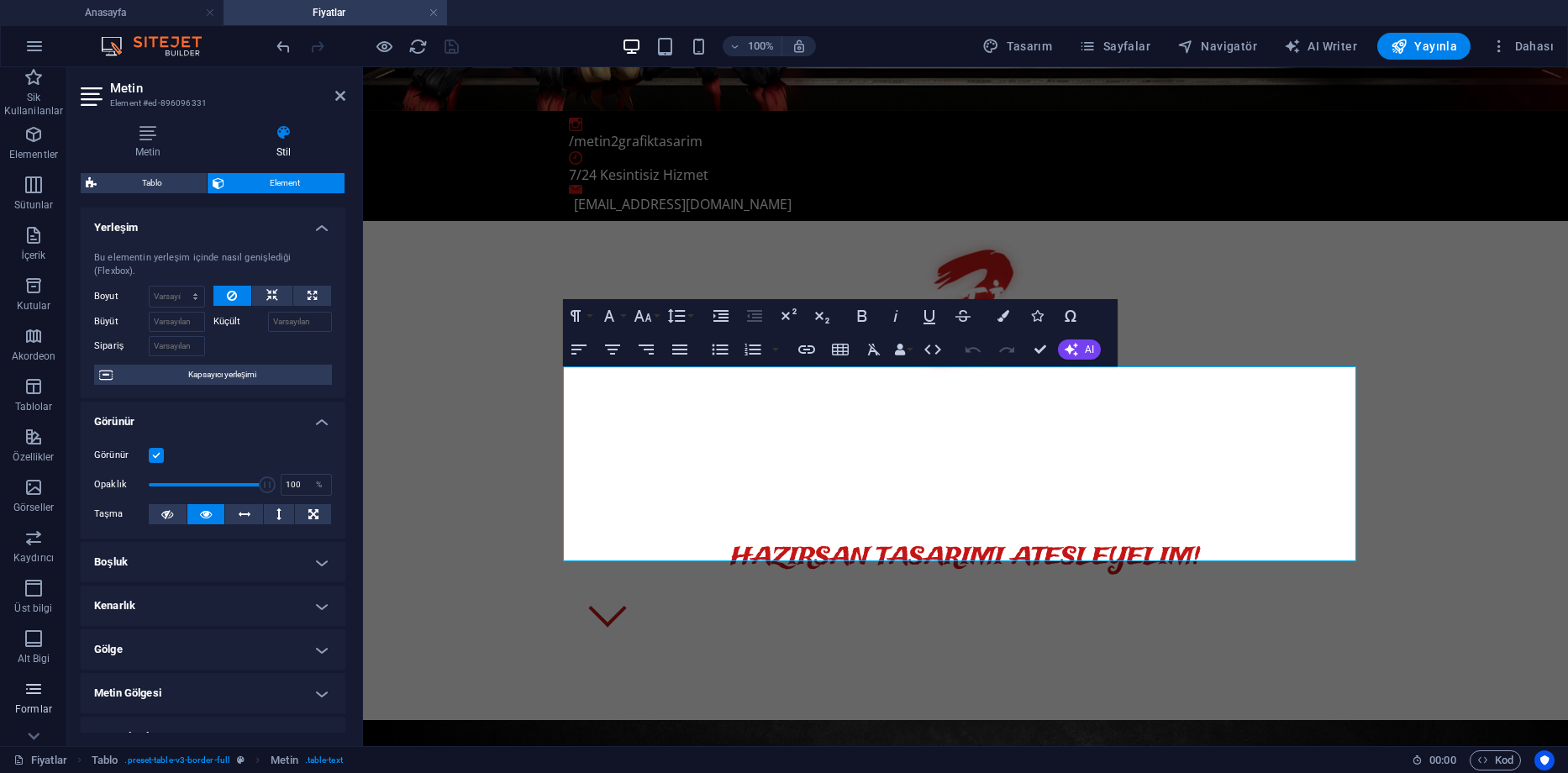
click at [42, 709] on p "Formlar" at bounding box center [34, 709] width 37 height 14
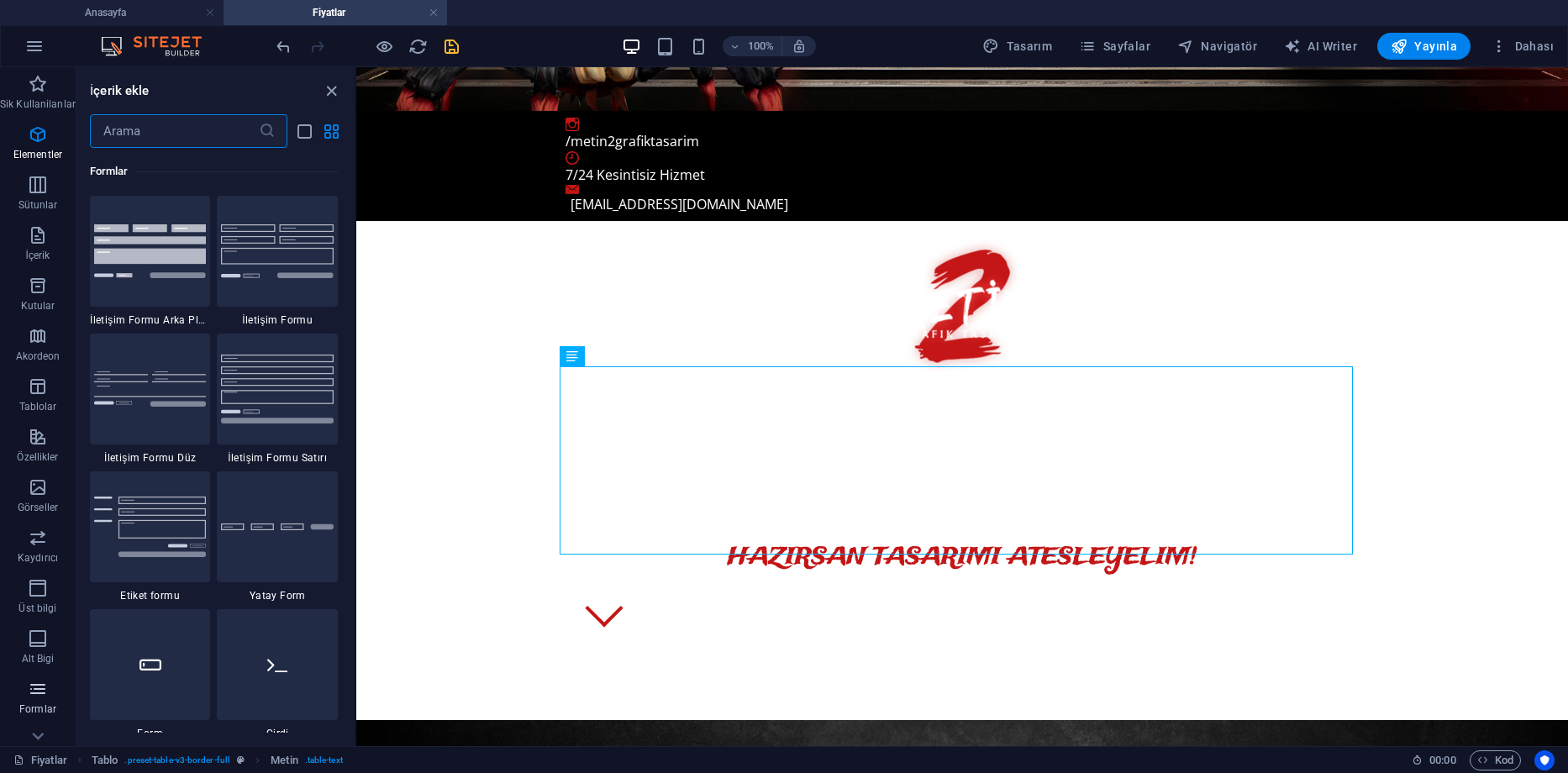
scroll to position [78, 0]
click at [30, 666] on icon "button" at bounding box center [37, 662] width 20 height 20
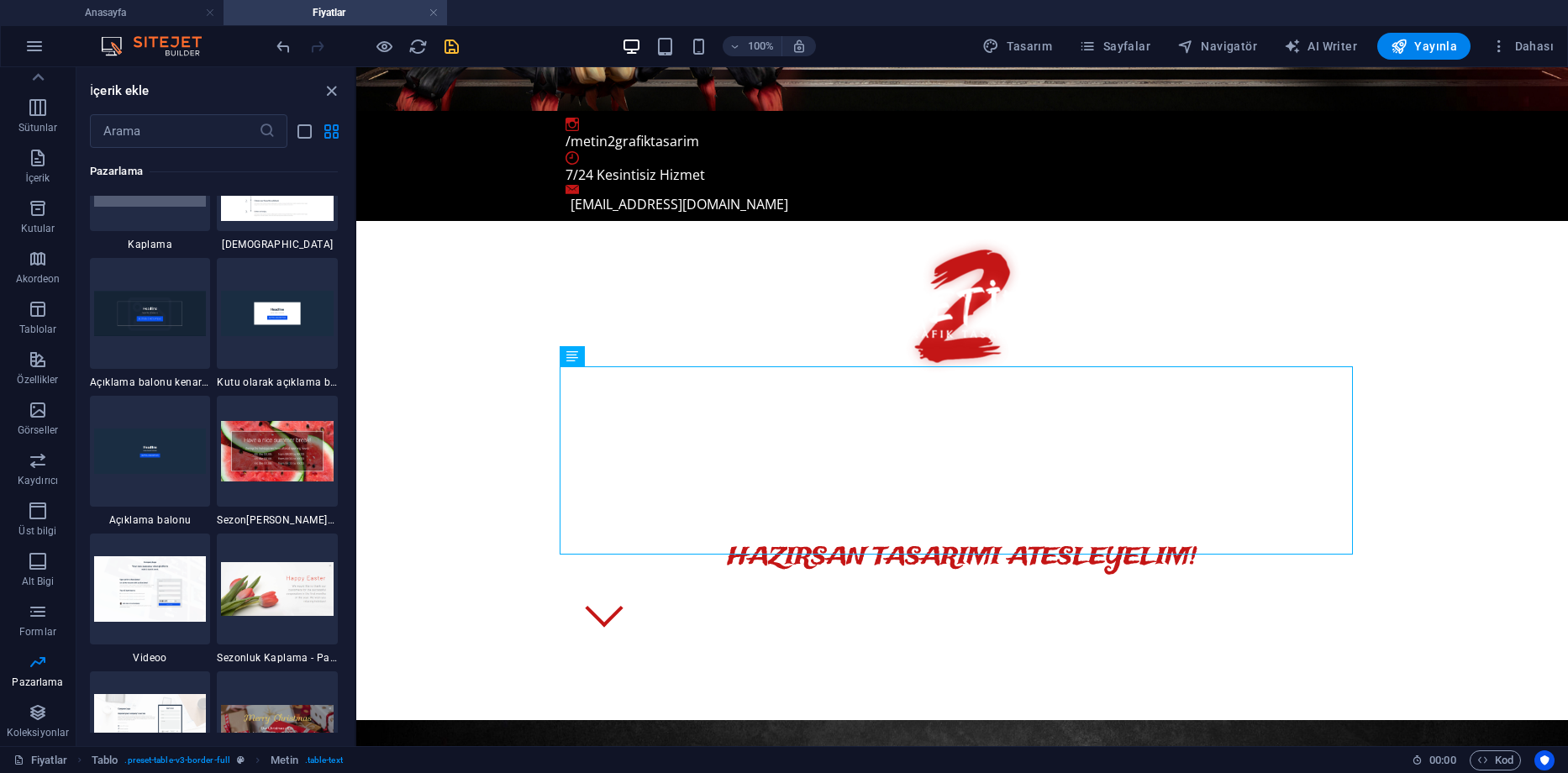
scroll to position [13767, 0]
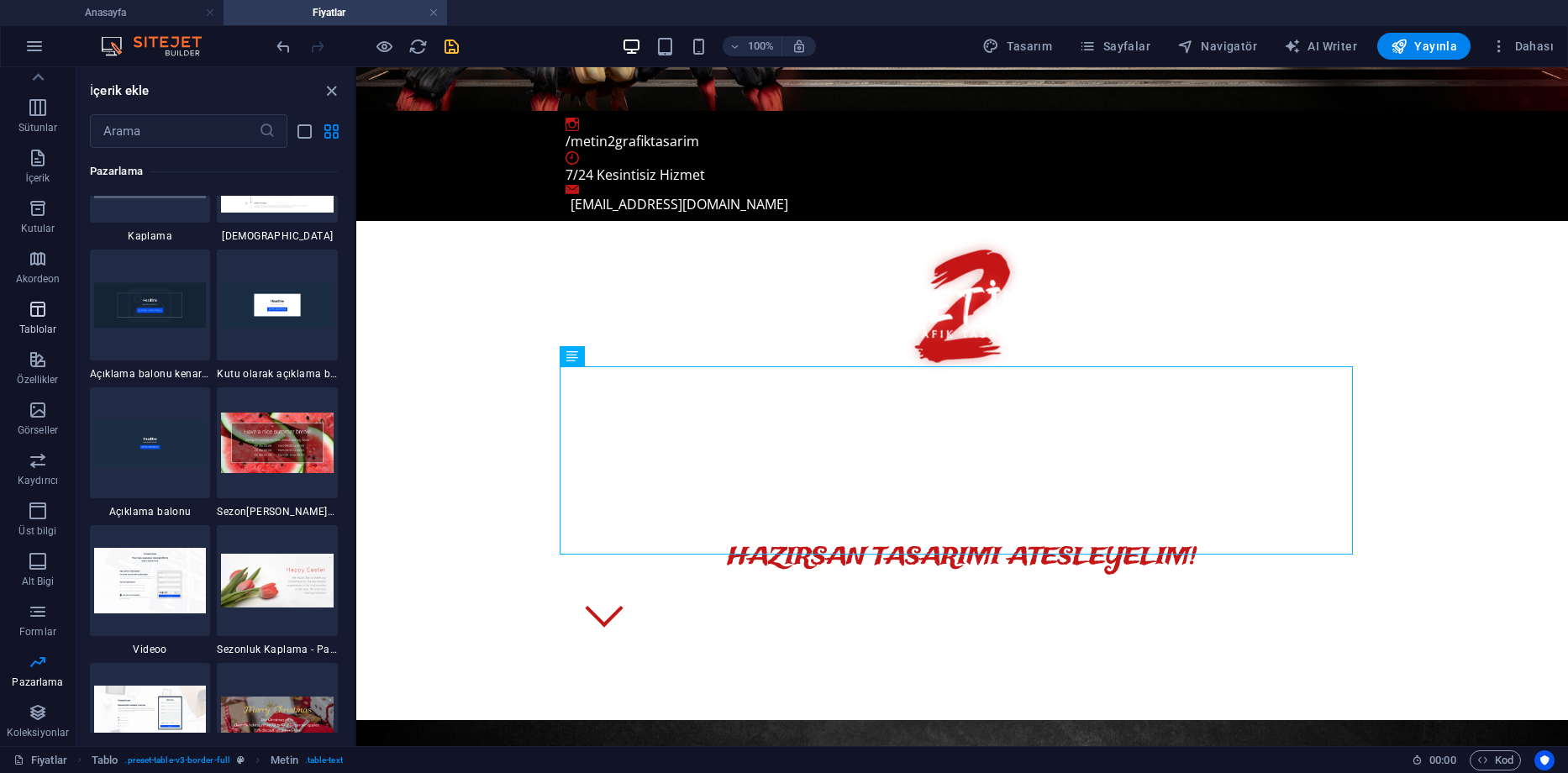
click at [37, 317] on icon "button" at bounding box center [37, 309] width 20 height 20
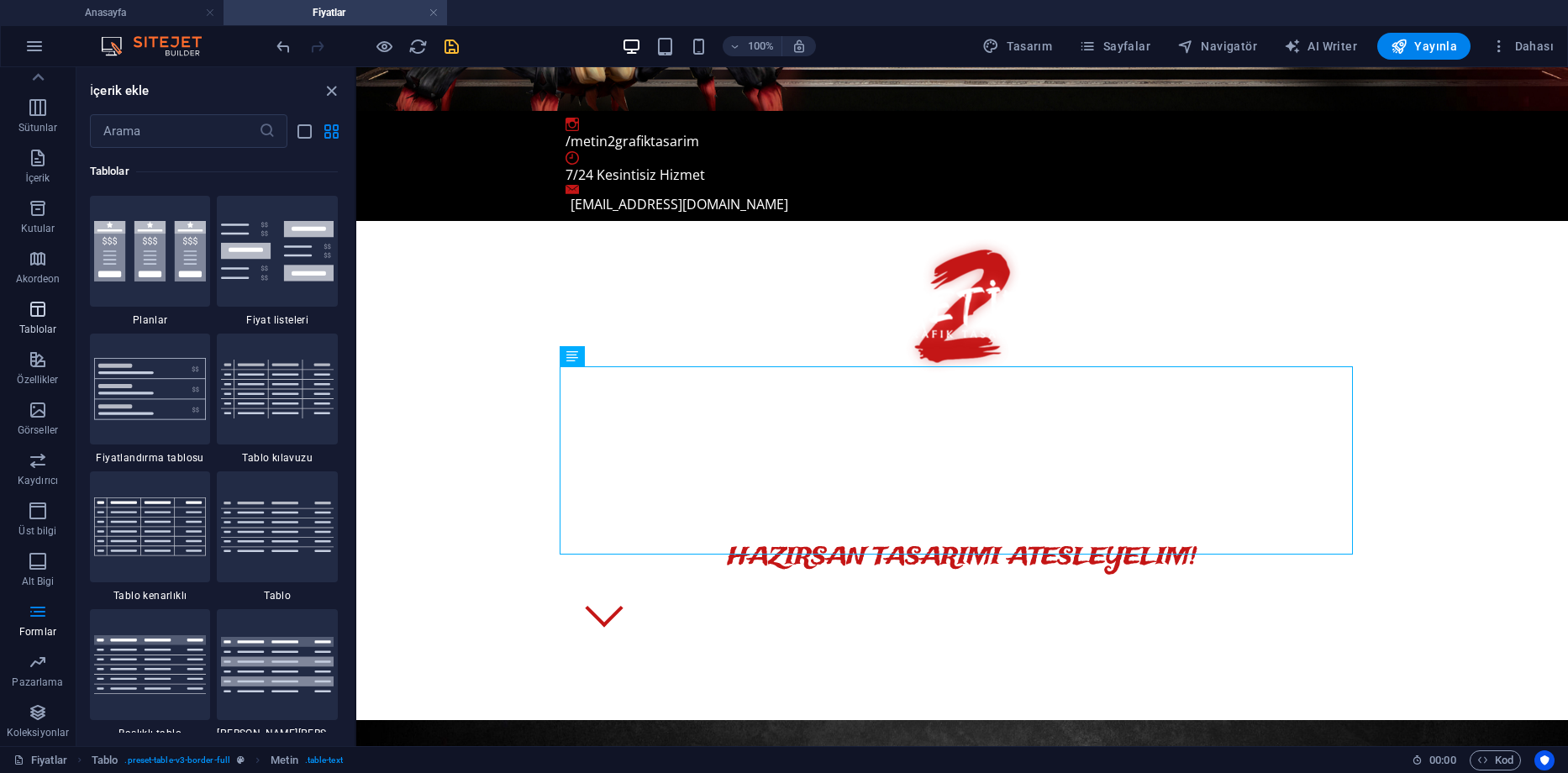
scroll to position [5818, 0]
click at [149, 401] on img at bounding box center [150, 388] width 112 height 61
select select "rem"
select select "px"
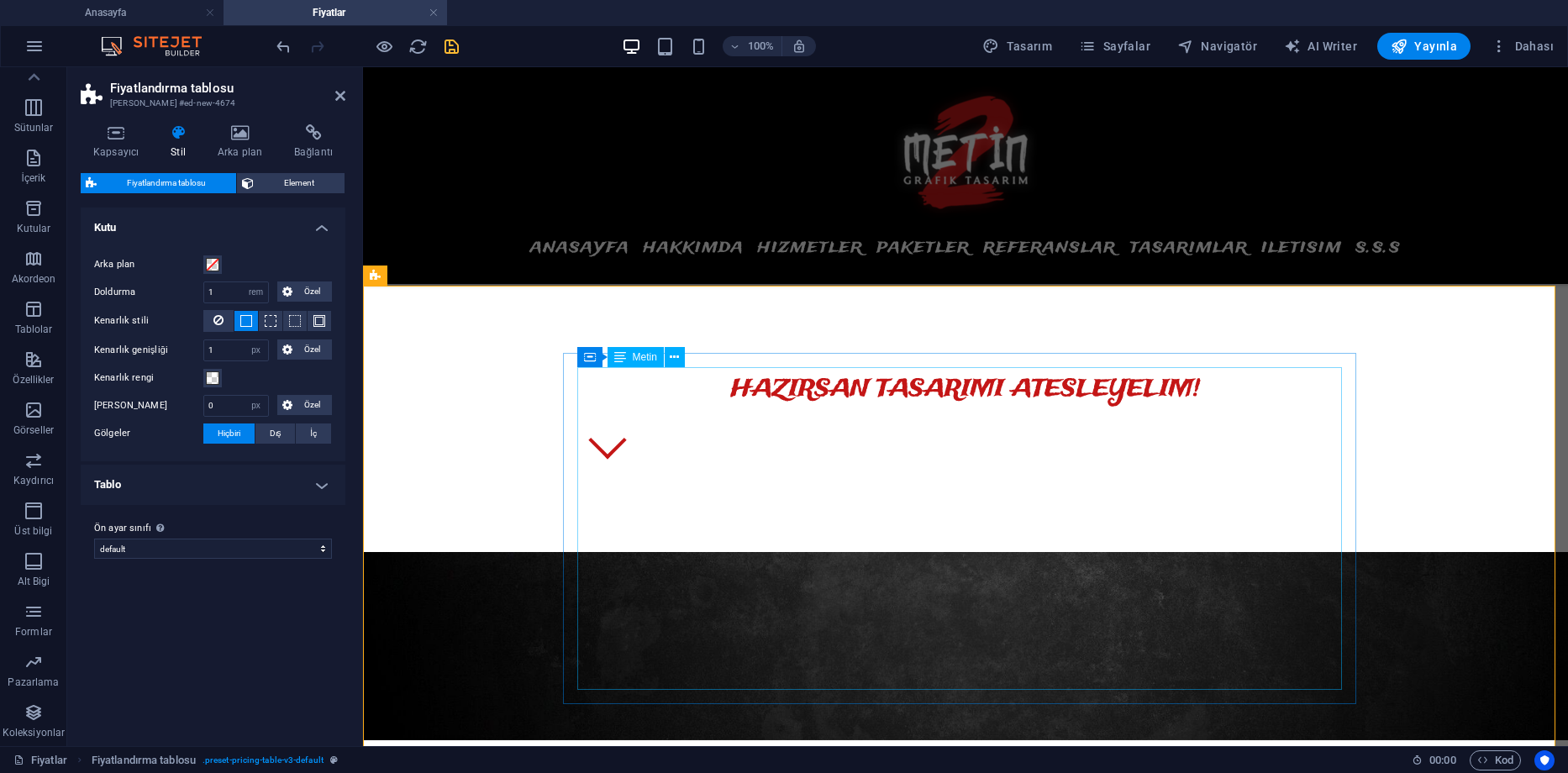
scroll to position [835, 0]
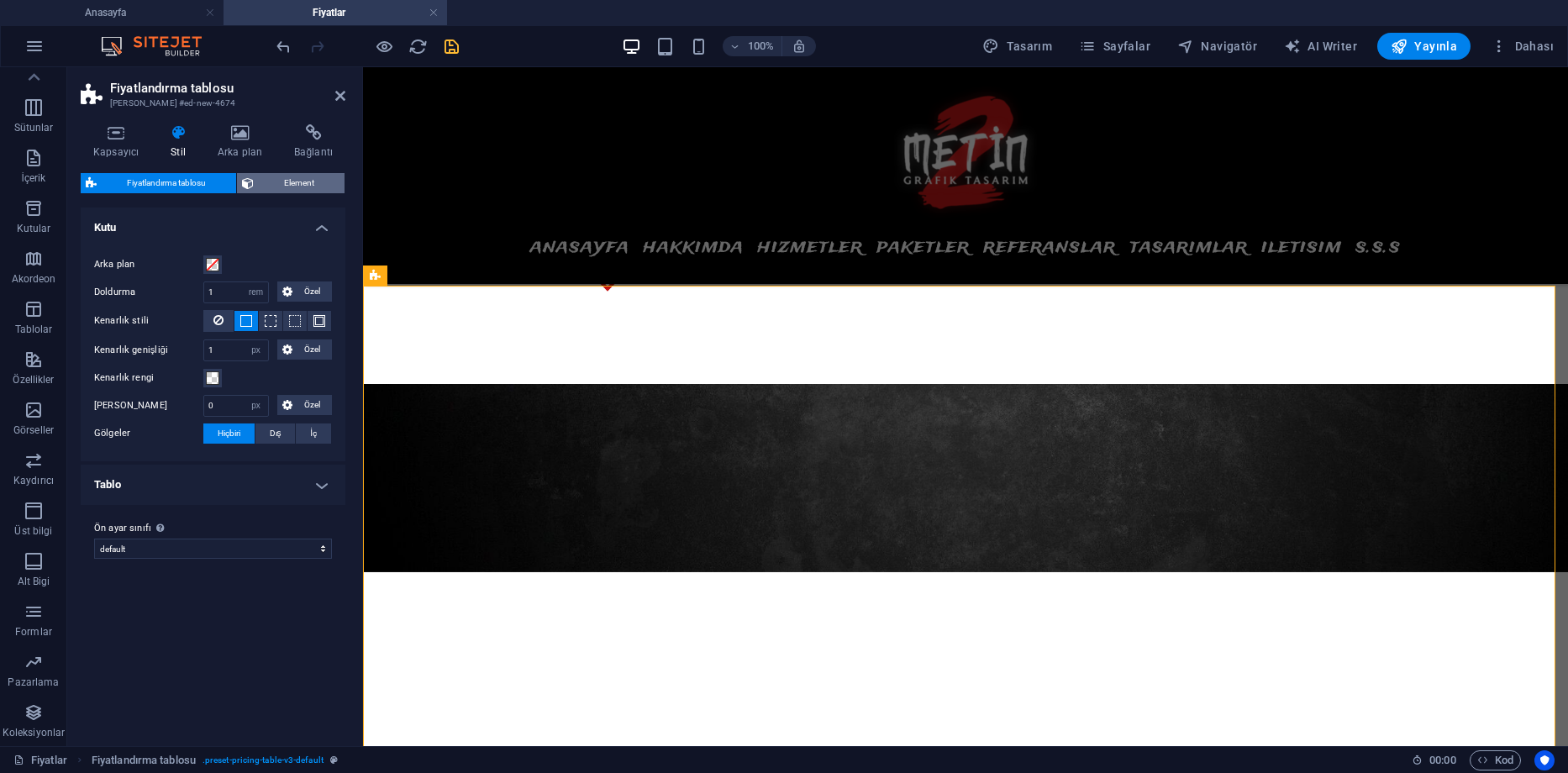
click at [303, 185] on span "Element" at bounding box center [299, 183] width 80 height 20
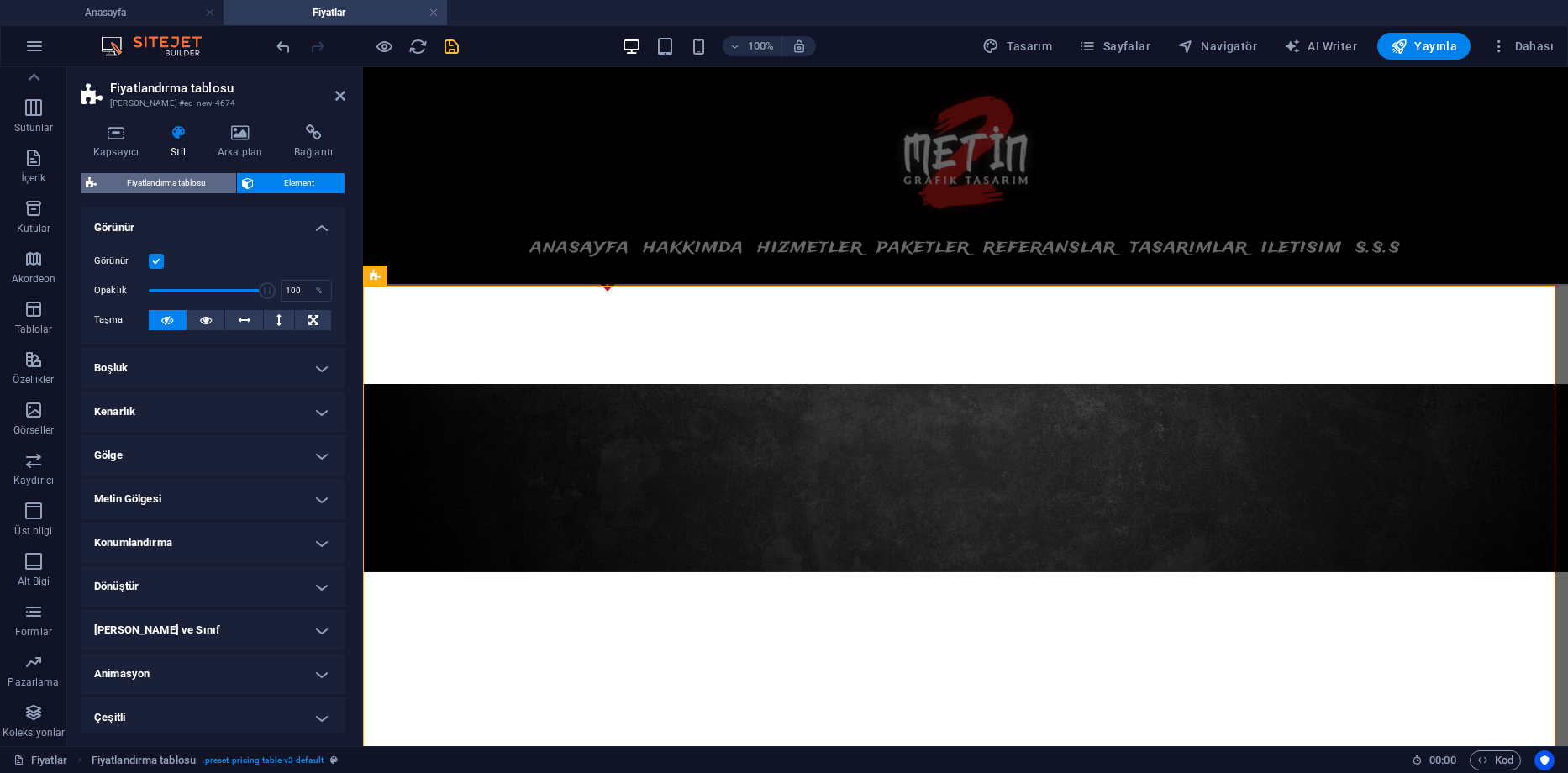
click at [192, 182] on span "Fiyatlandırma tablosu" at bounding box center [166, 183] width 130 height 20
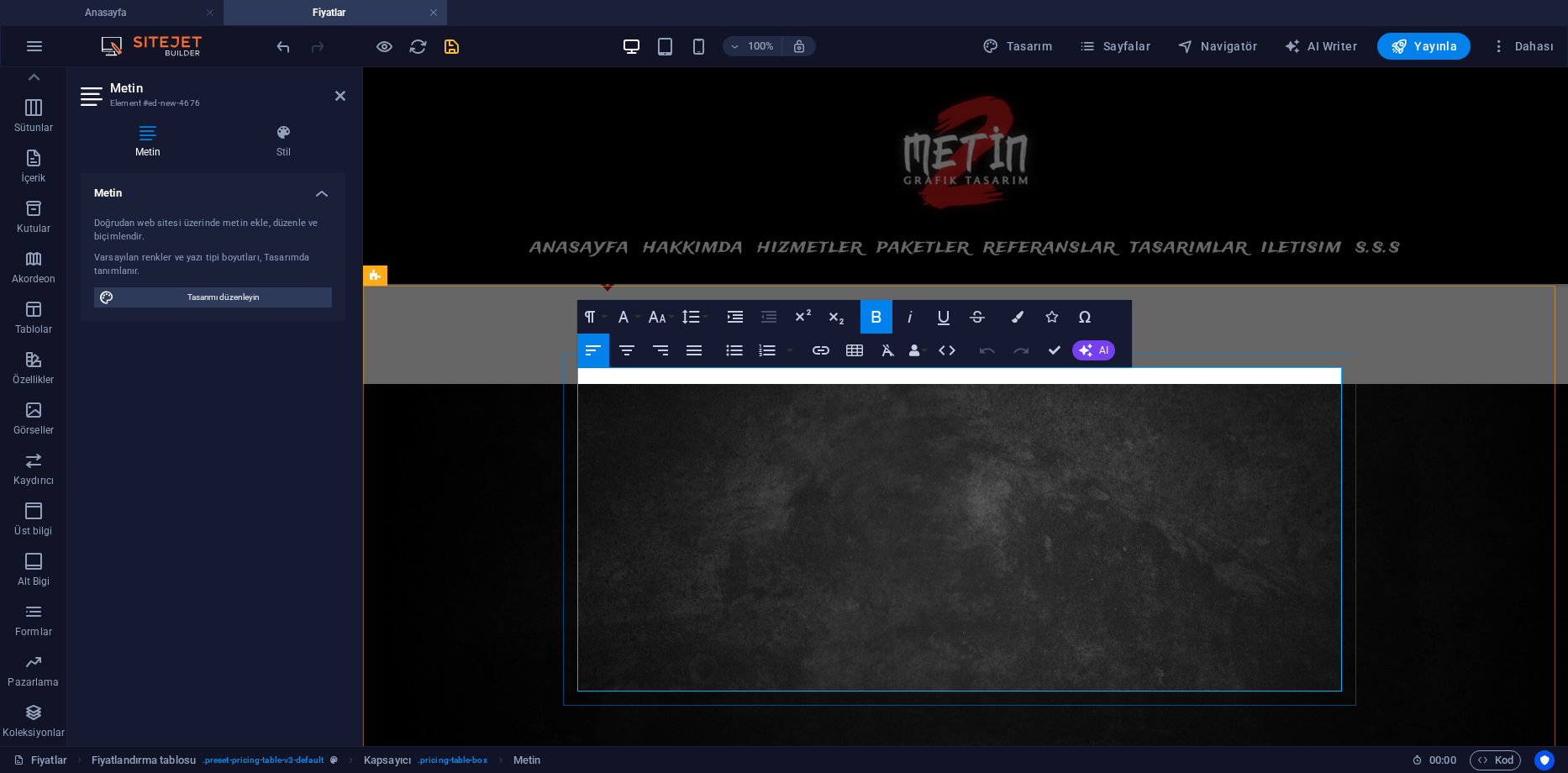
drag, startPoint x: 661, startPoint y: 386, endPoint x: 573, endPoint y: 386, distance: 88.0
